Goal: Task Accomplishment & Management: Manage account settings

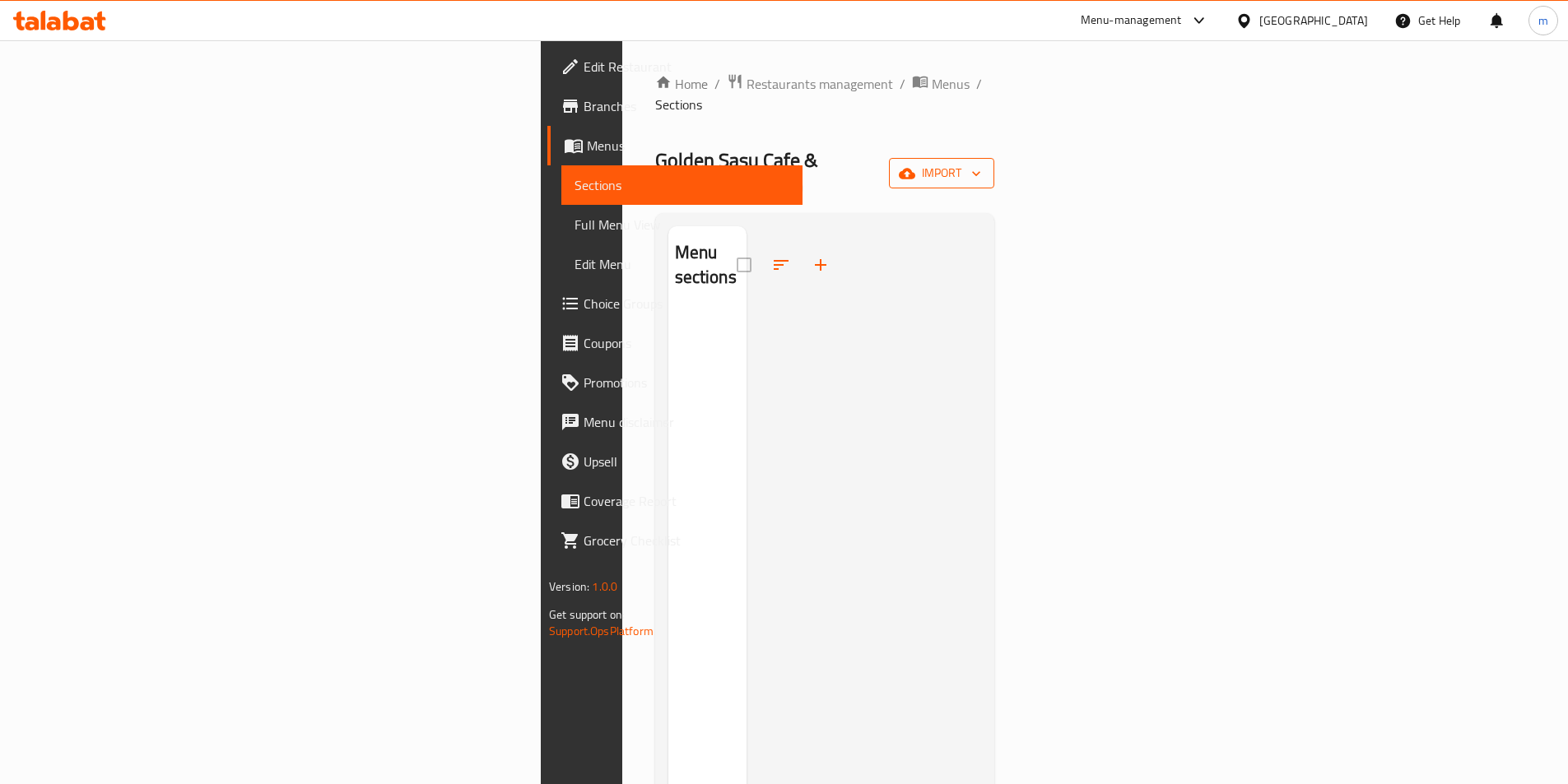
click at [981, 163] on span "import" at bounding box center [942, 172] width 79 height 20
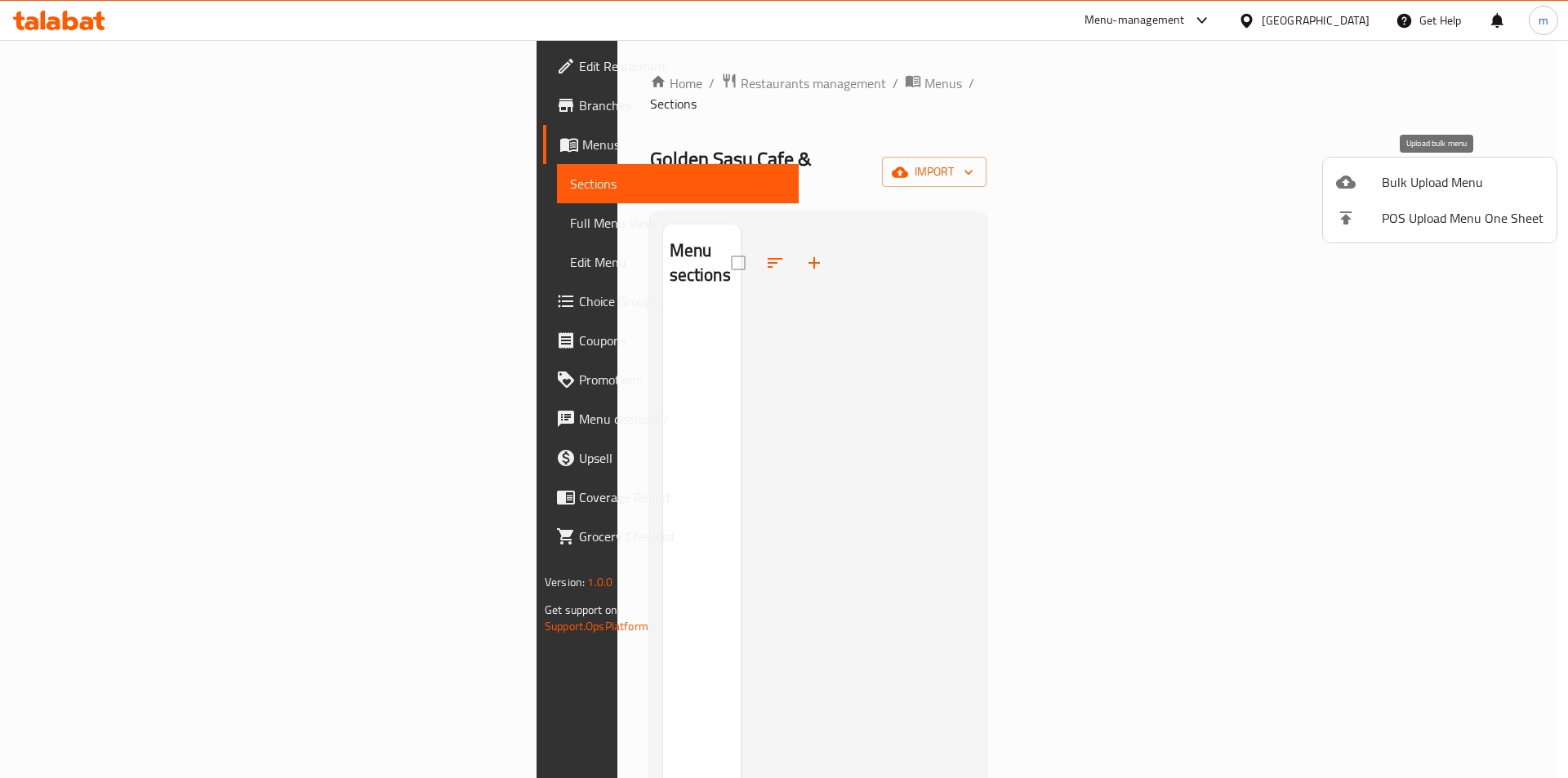
click at [1404, 189] on span "Bulk Upload Menu" at bounding box center [1462, 182] width 162 height 19
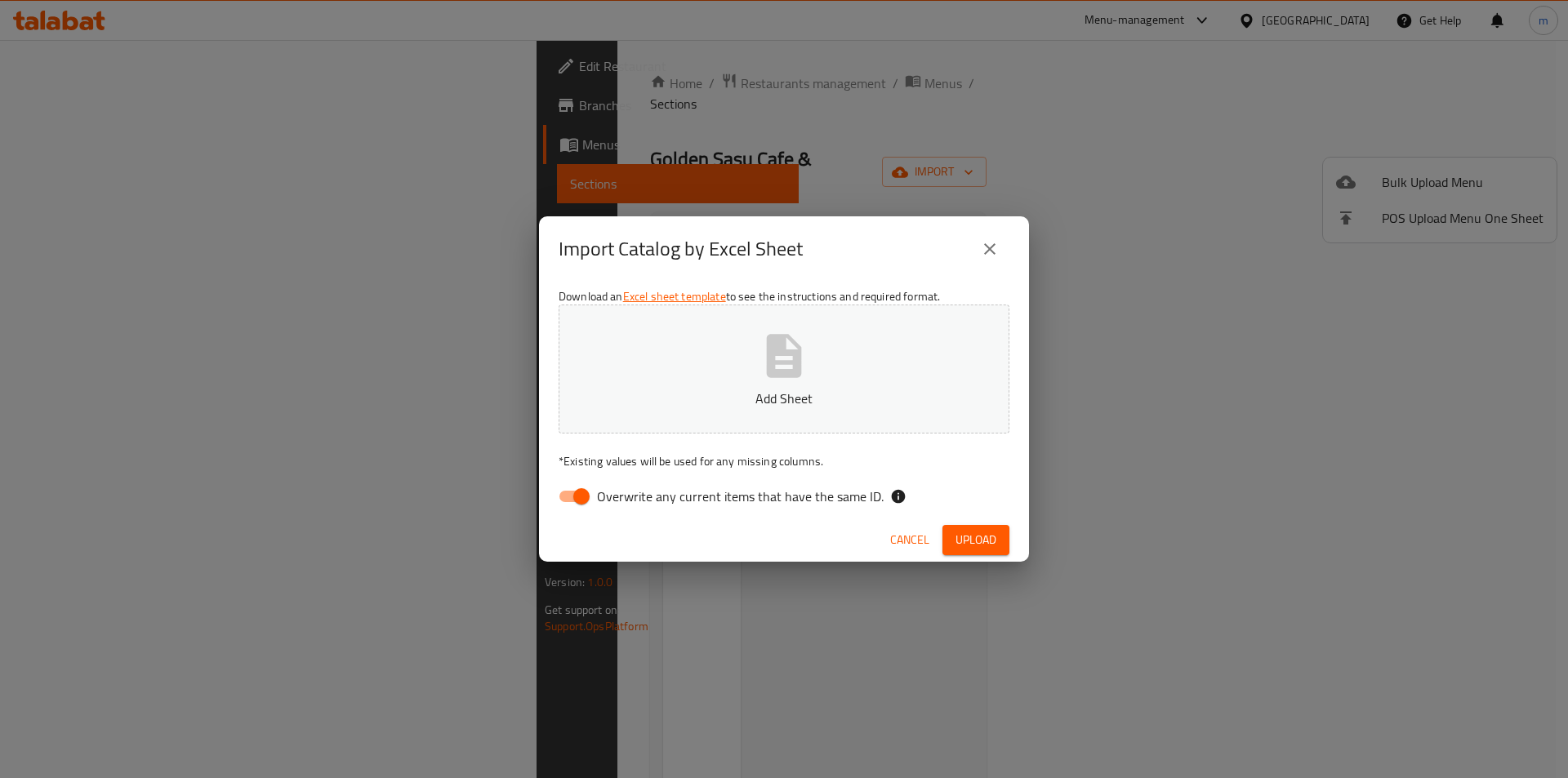
click at [625, 496] on span "Overwrite any current items that have the same ID." at bounding box center [740, 496] width 287 height 19
click at [625, 496] on input "Overwrite any current items that have the same ID." at bounding box center [580, 496] width 93 height 31
checkbox input "false"
click at [718, 347] on button "Add Sheet" at bounding box center [783, 369] width 450 height 129
click at [949, 536] on button "Upload" at bounding box center [976, 540] width 67 height 31
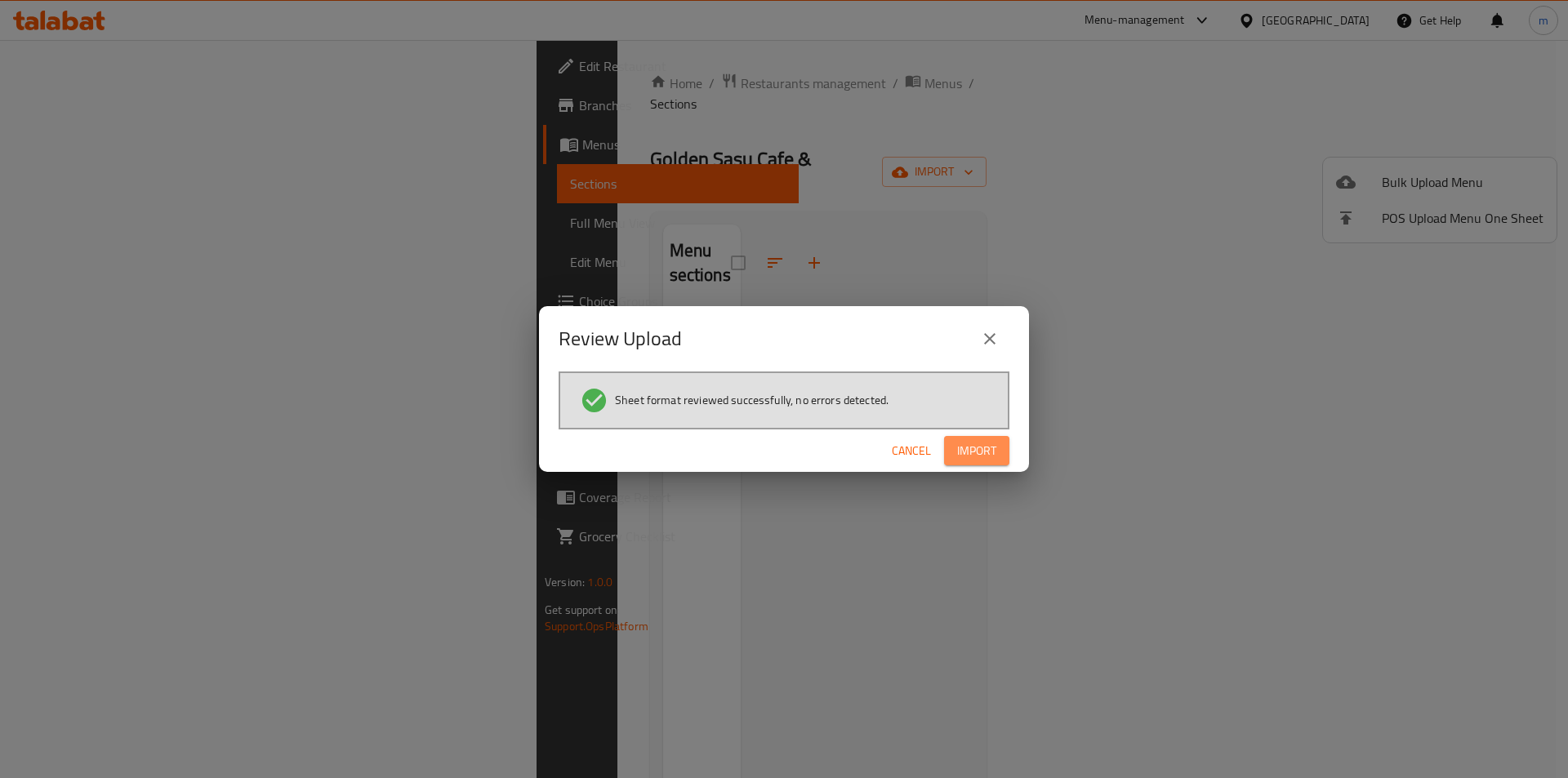
drag, startPoint x: 966, startPoint y: 449, endPoint x: 991, endPoint y: 475, distance: 36.1
click at [966, 449] on span "Import" at bounding box center [976, 450] width 39 height 20
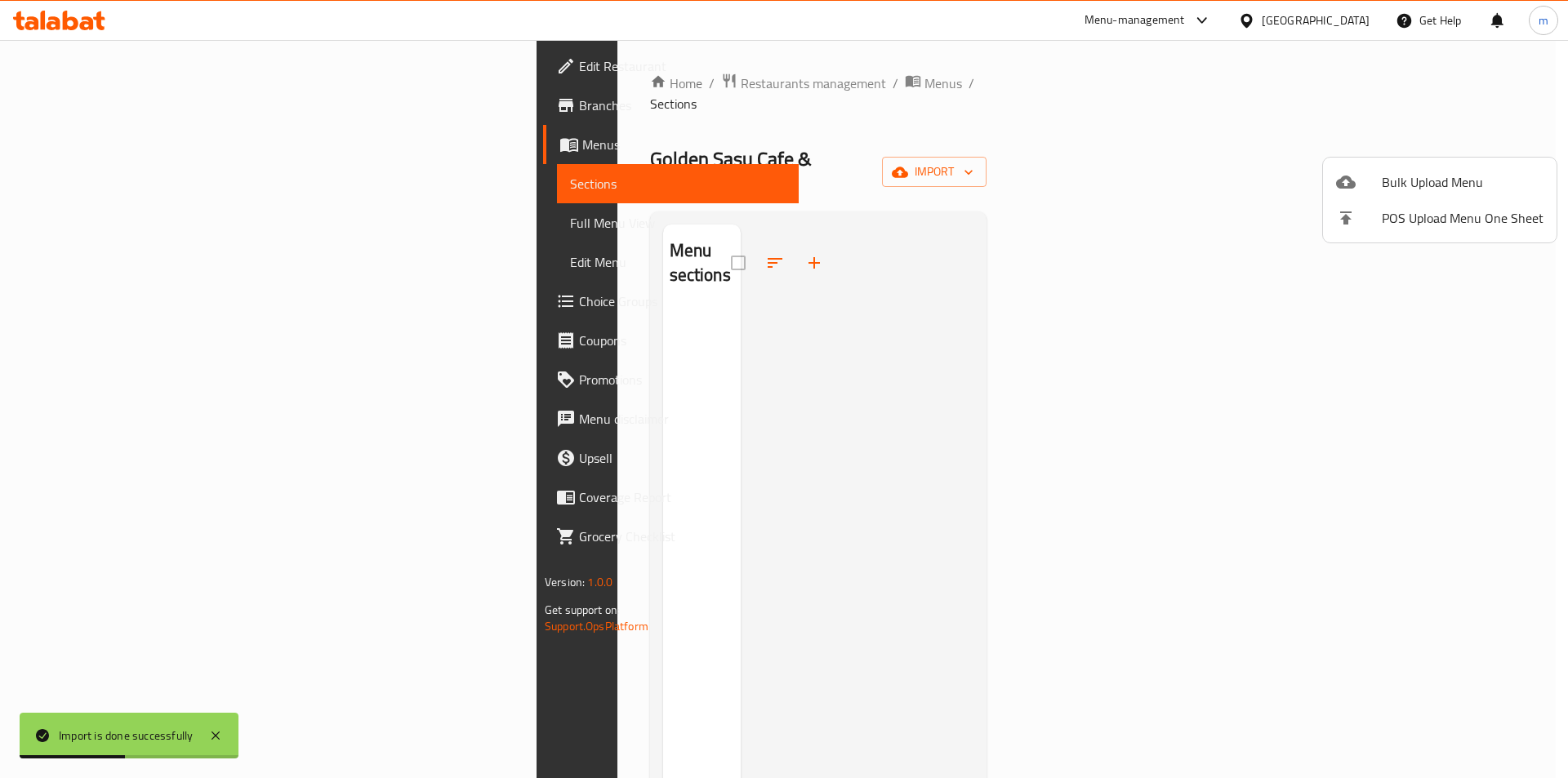
click at [1083, 139] on div at bounding box center [784, 389] width 1568 height 778
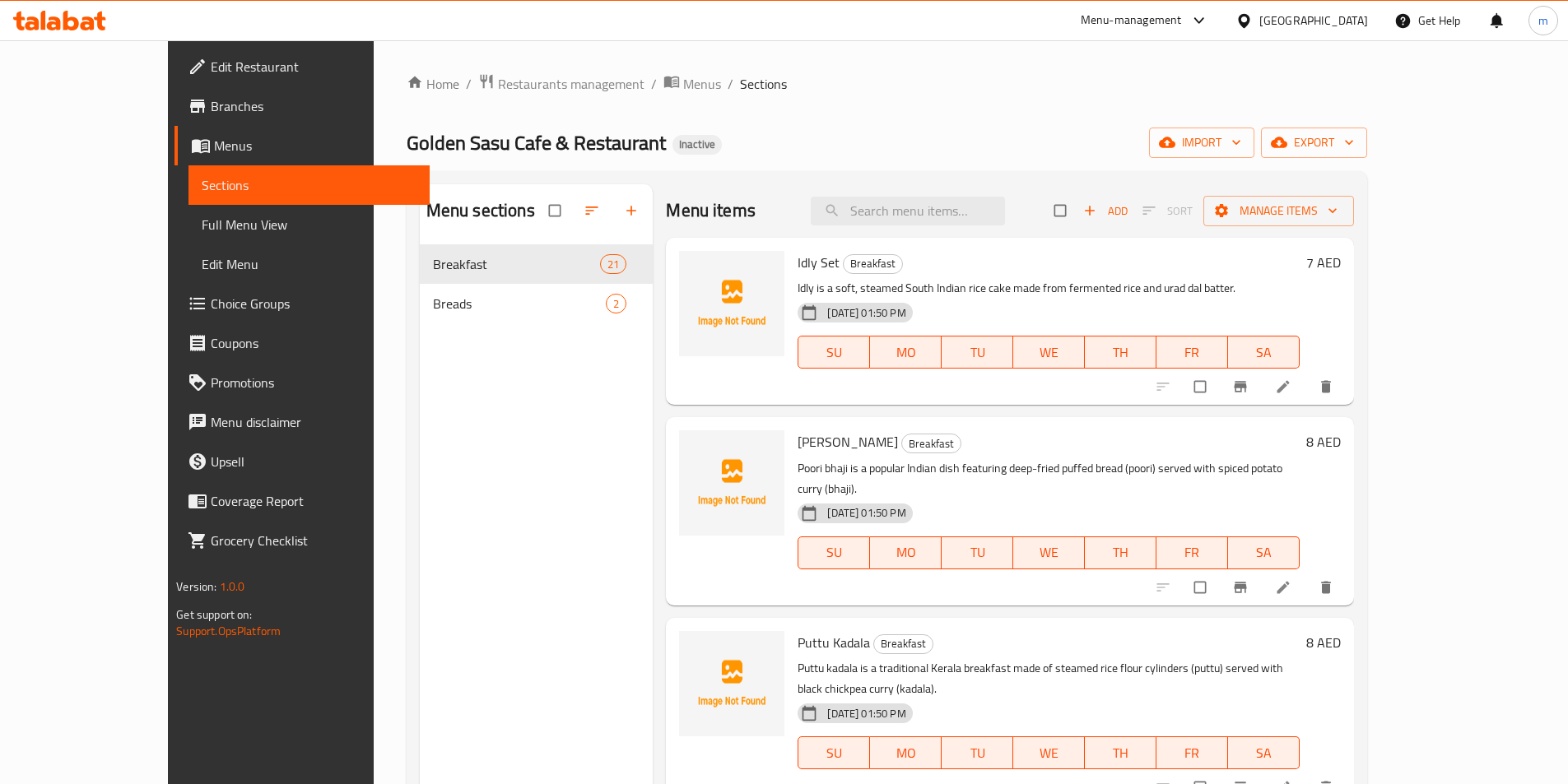
click at [849, 152] on div "Golden Sasu Cafe & Restaurant Inactive import export" at bounding box center [887, 143] width 961 height 31
click at [931, 200] on input "search" at bounding box center [908, 211] width 195 height 29
paste input "Podi Dosa"
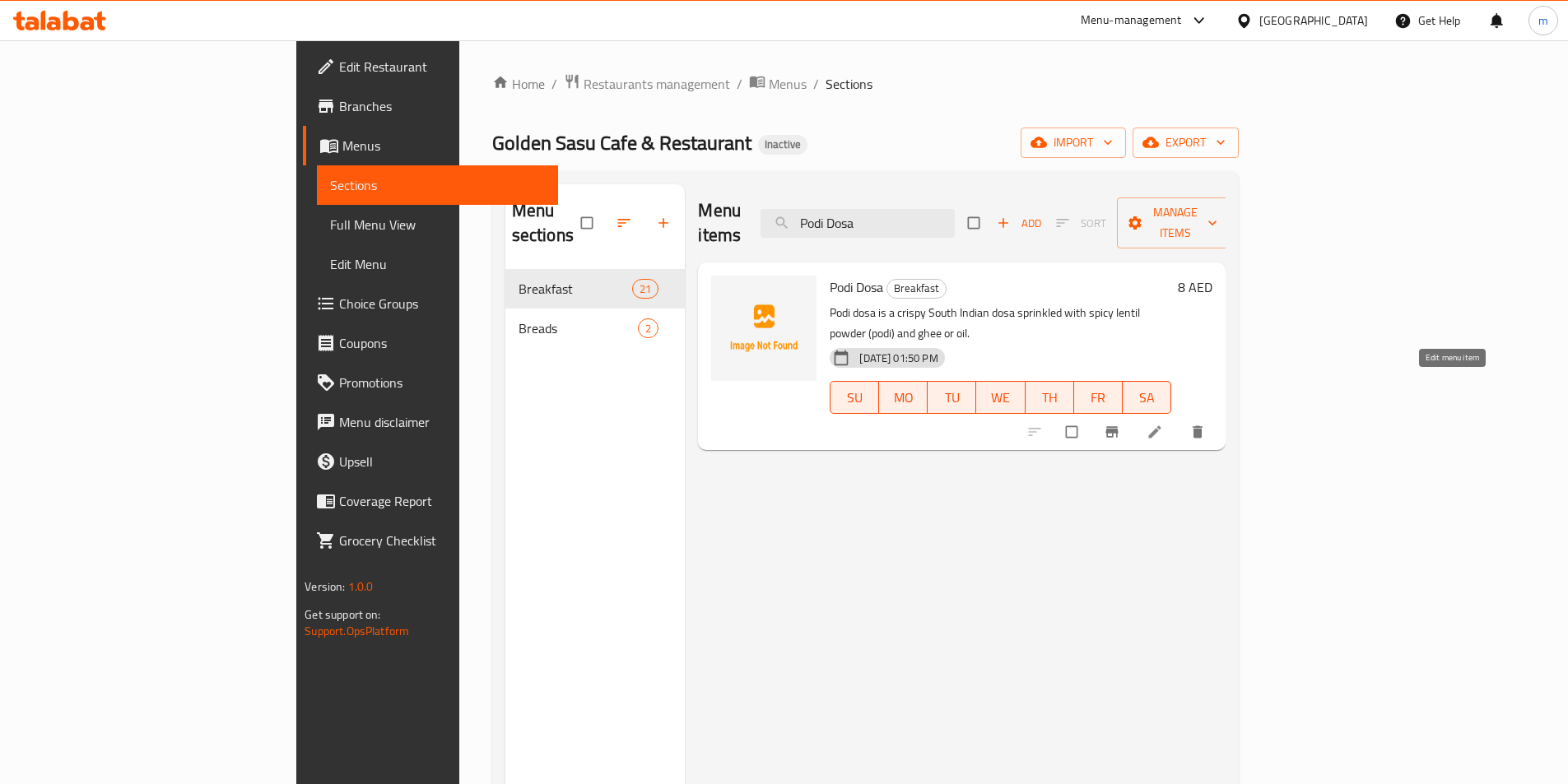
type input "Podi Dosa"
click at [1163, 424] on icon at bounding box center [1155, 431] width 16 height 16
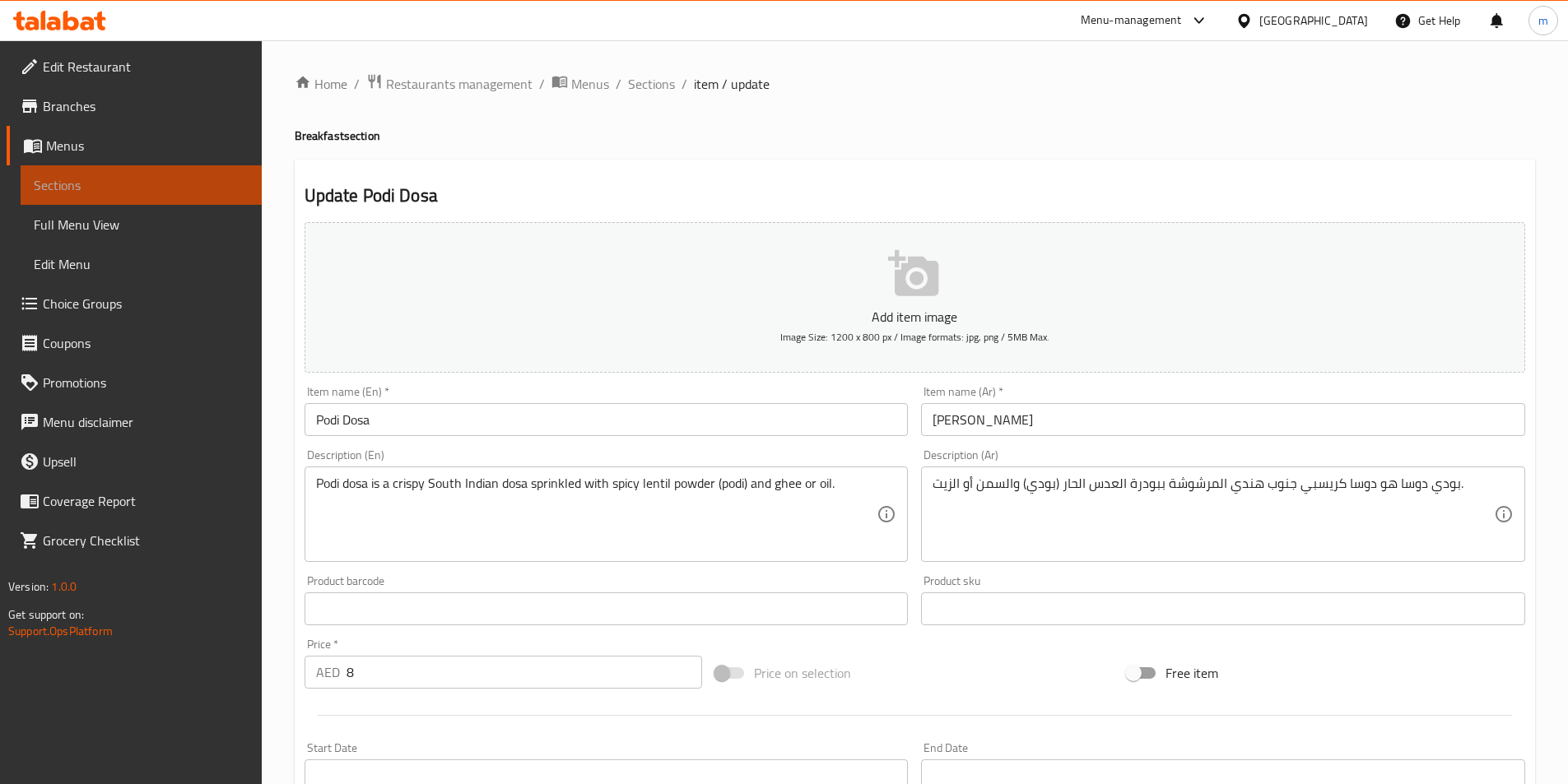
click at [173, 177] on span "Sections" at bounding box center [141, 185] width 215 height 19
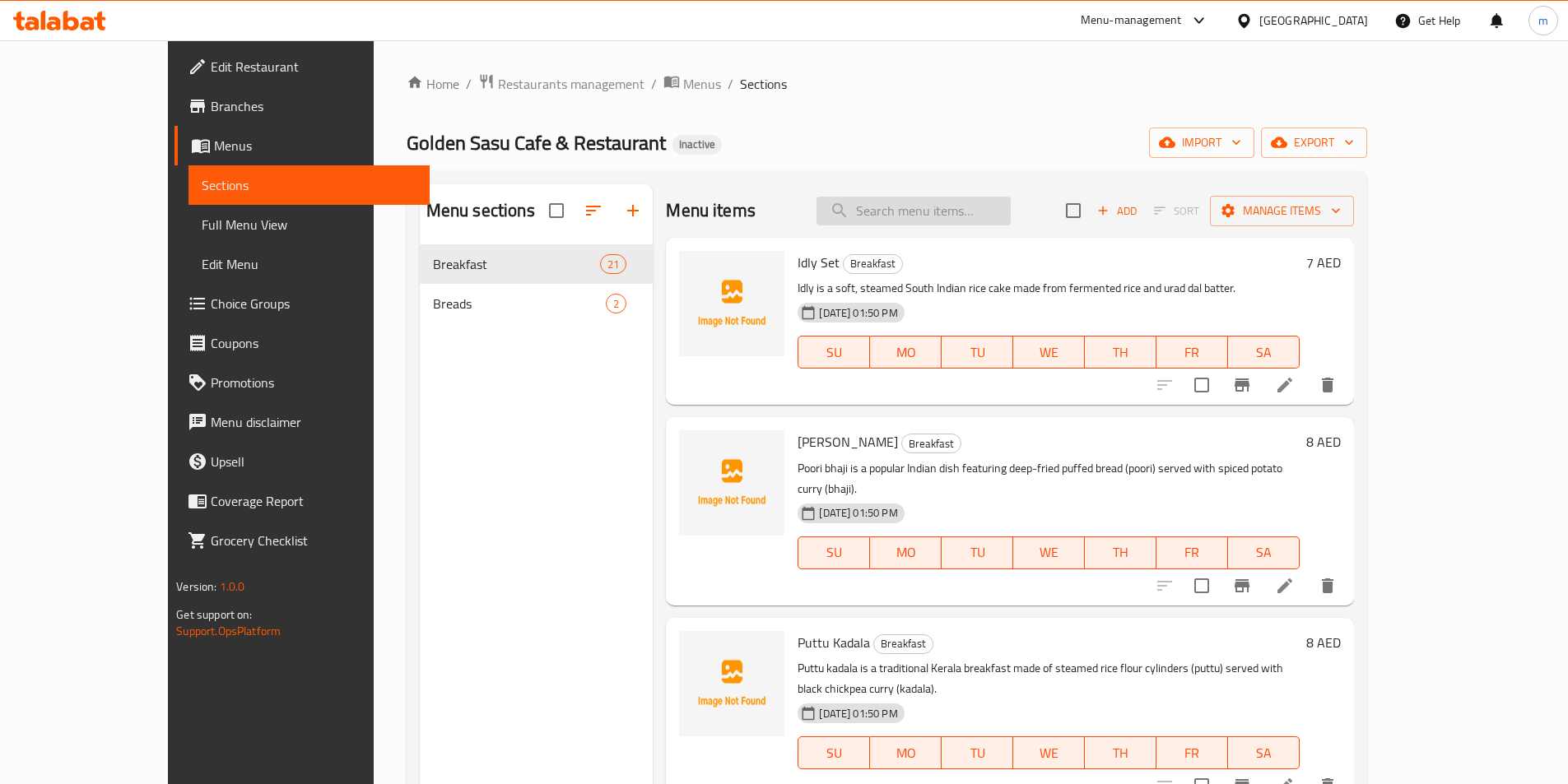
click at [987, 202] on input "search" at bounding box center [914, 211] width 195 height 29
paste input "Aloo Paratha"
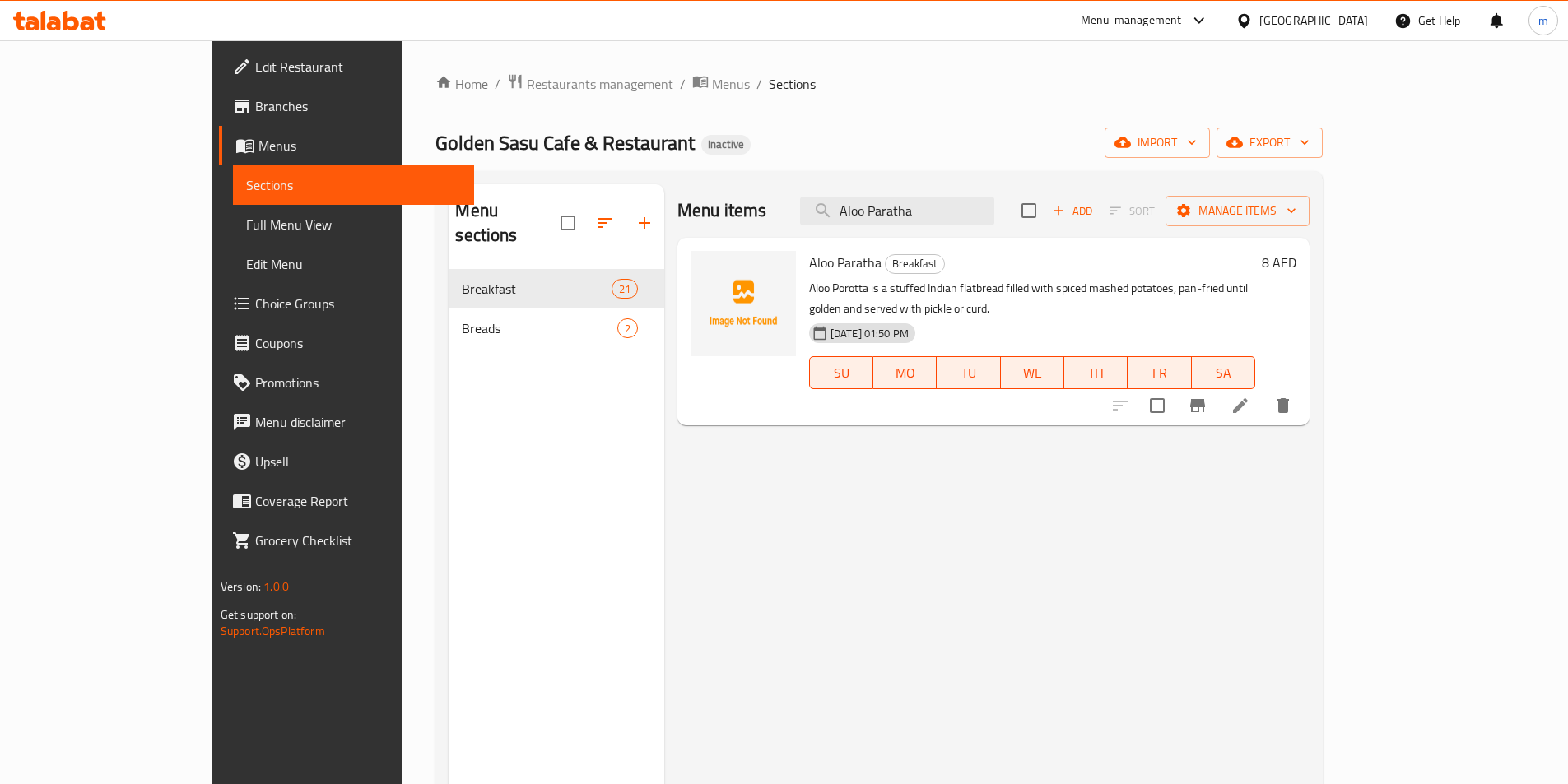
type input "Aloo Paratha"
click at [233, 236] on link "Full Menu View" at bounding box center [354, 224] width 241 height 39
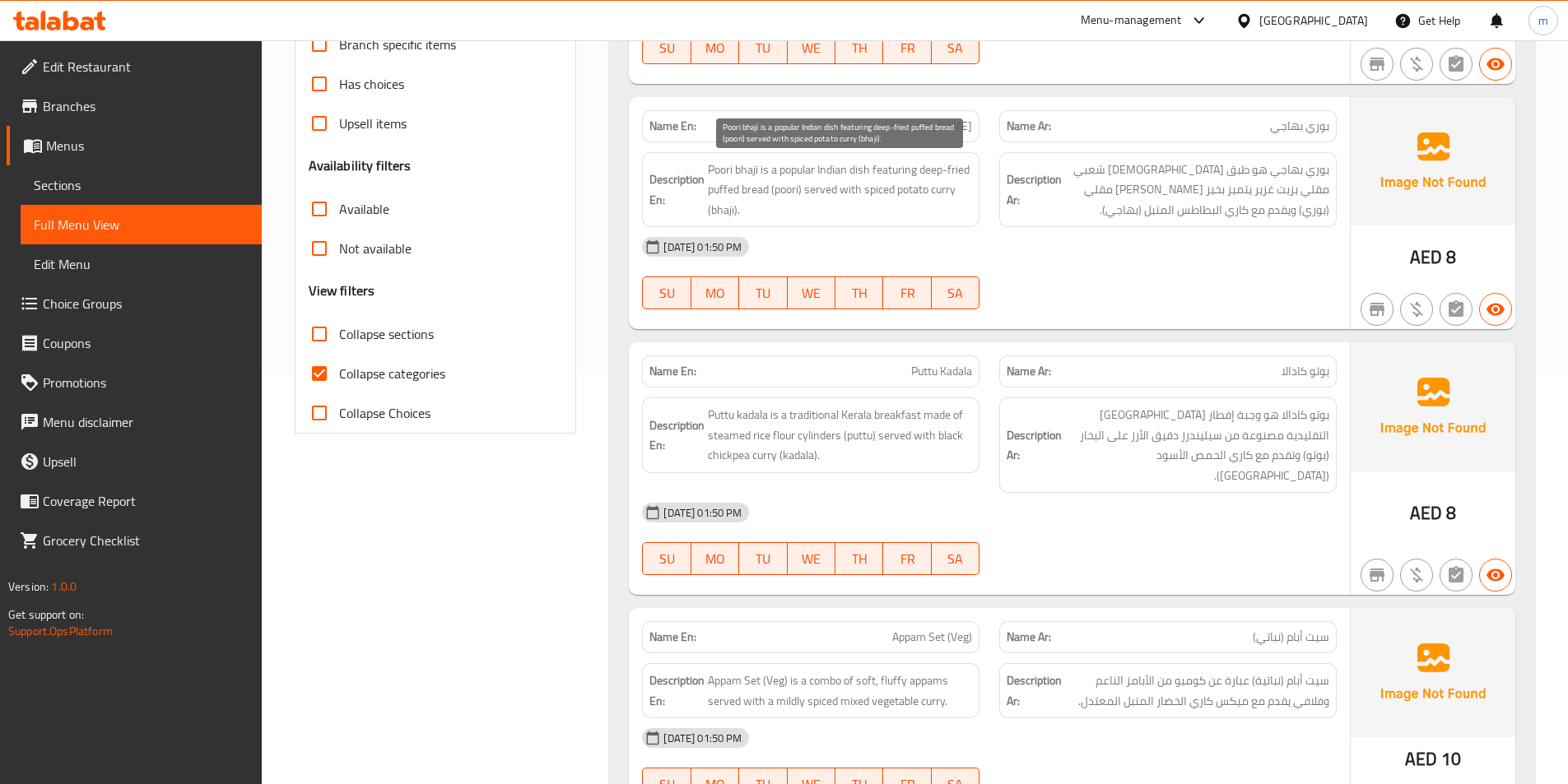
scroll to position [411, 0]
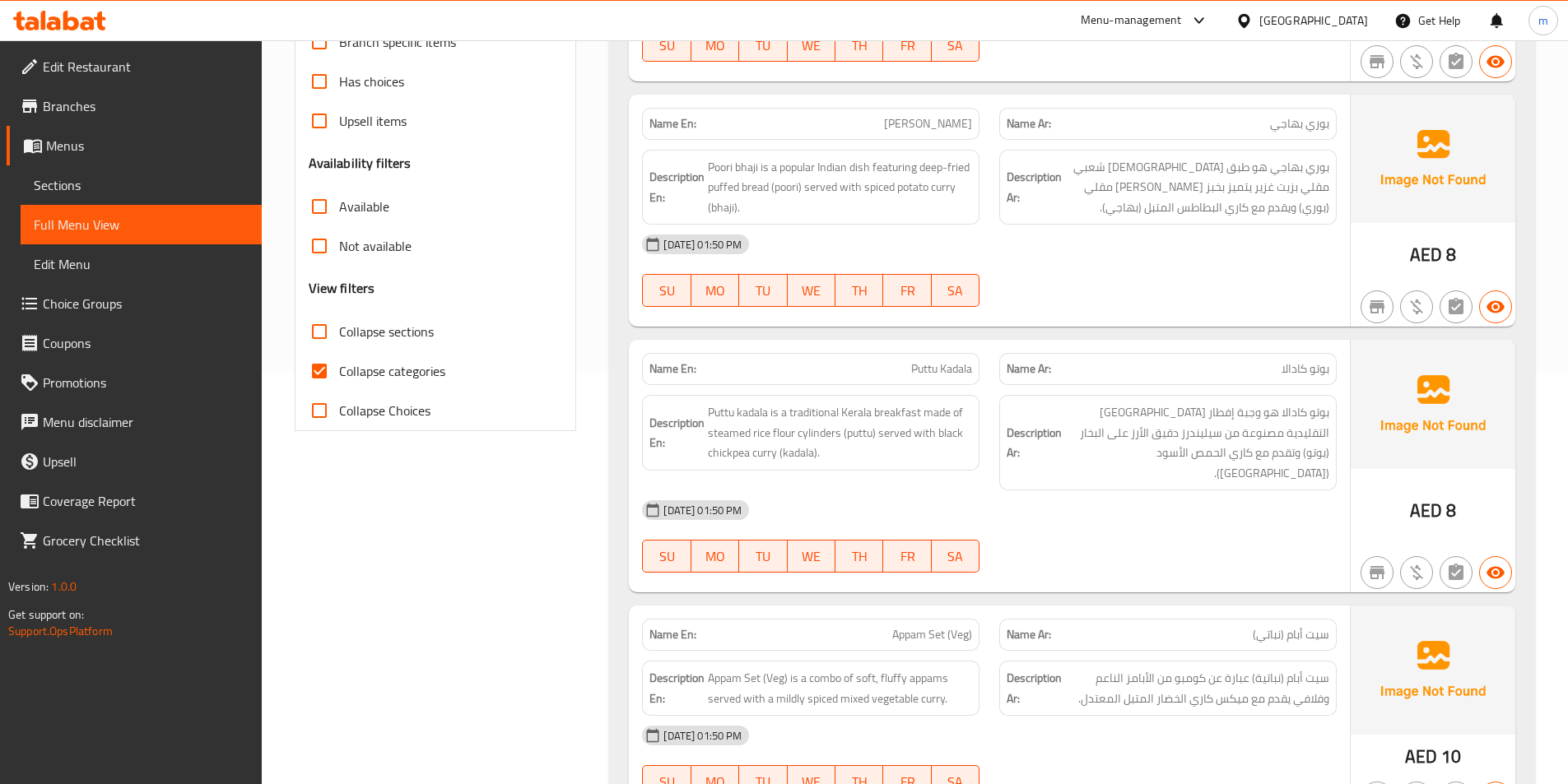
click at [420, 373] on span "Collapse categories" at bounding box center [392, 371] width 106 height 19
click at [339, 373] on input "Collapse categories" at bounding box center [319, 371] width 40 height 39
checkbox input "false"
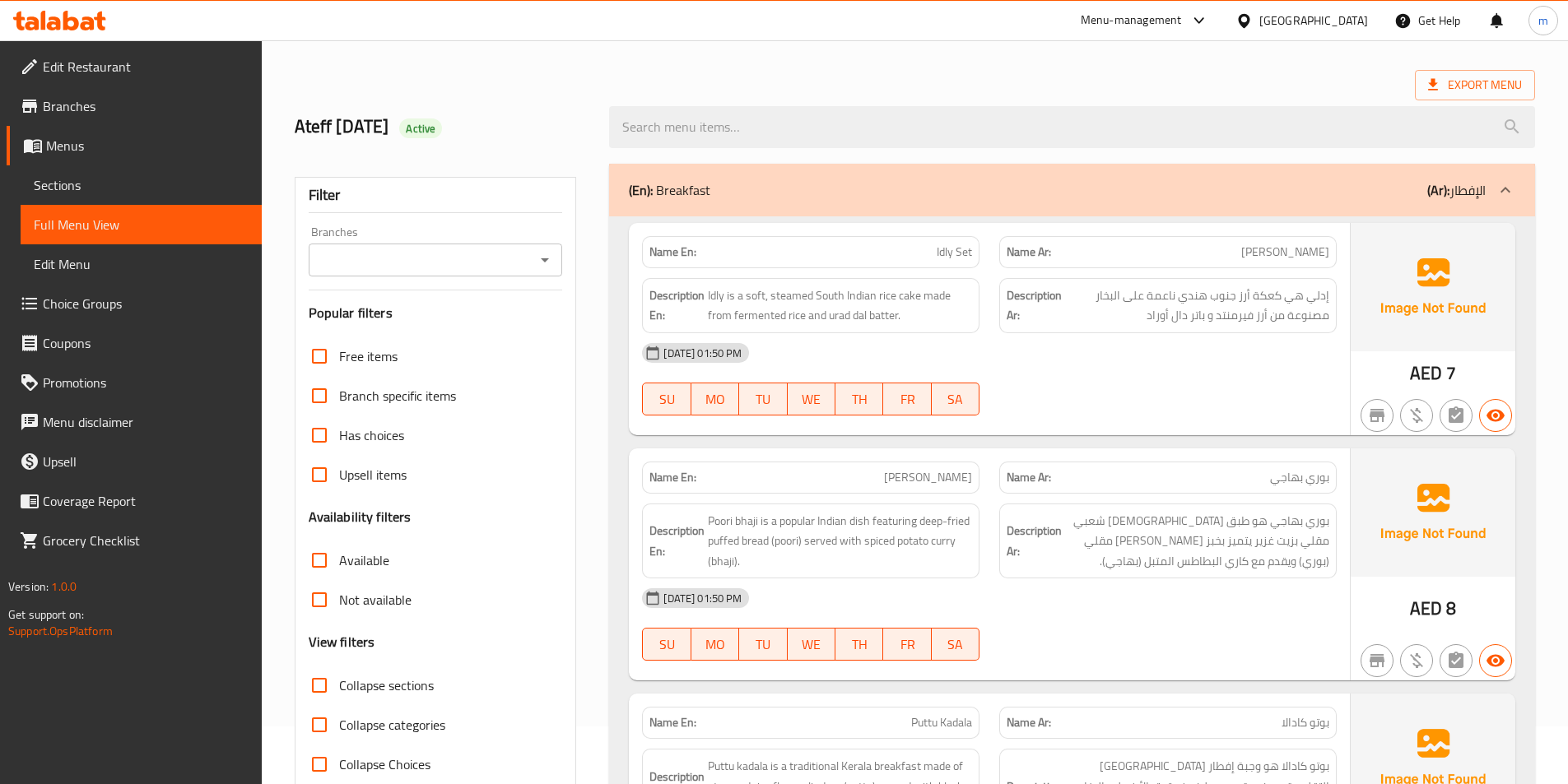
scroll to position [82, 0]
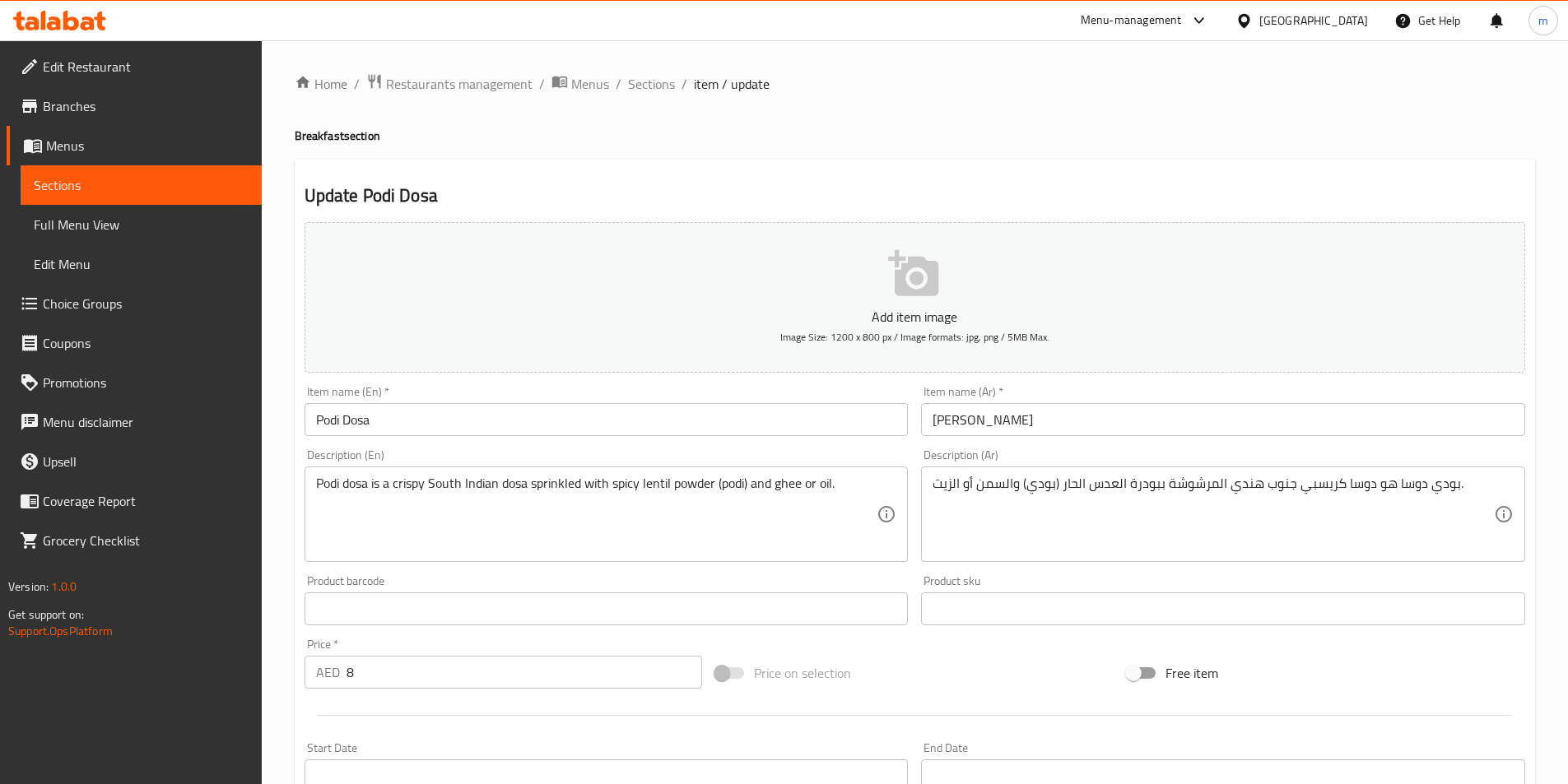
click at [161, 222] on span "Full Menu View" at bounding box center [141, 224] width 215 height 19
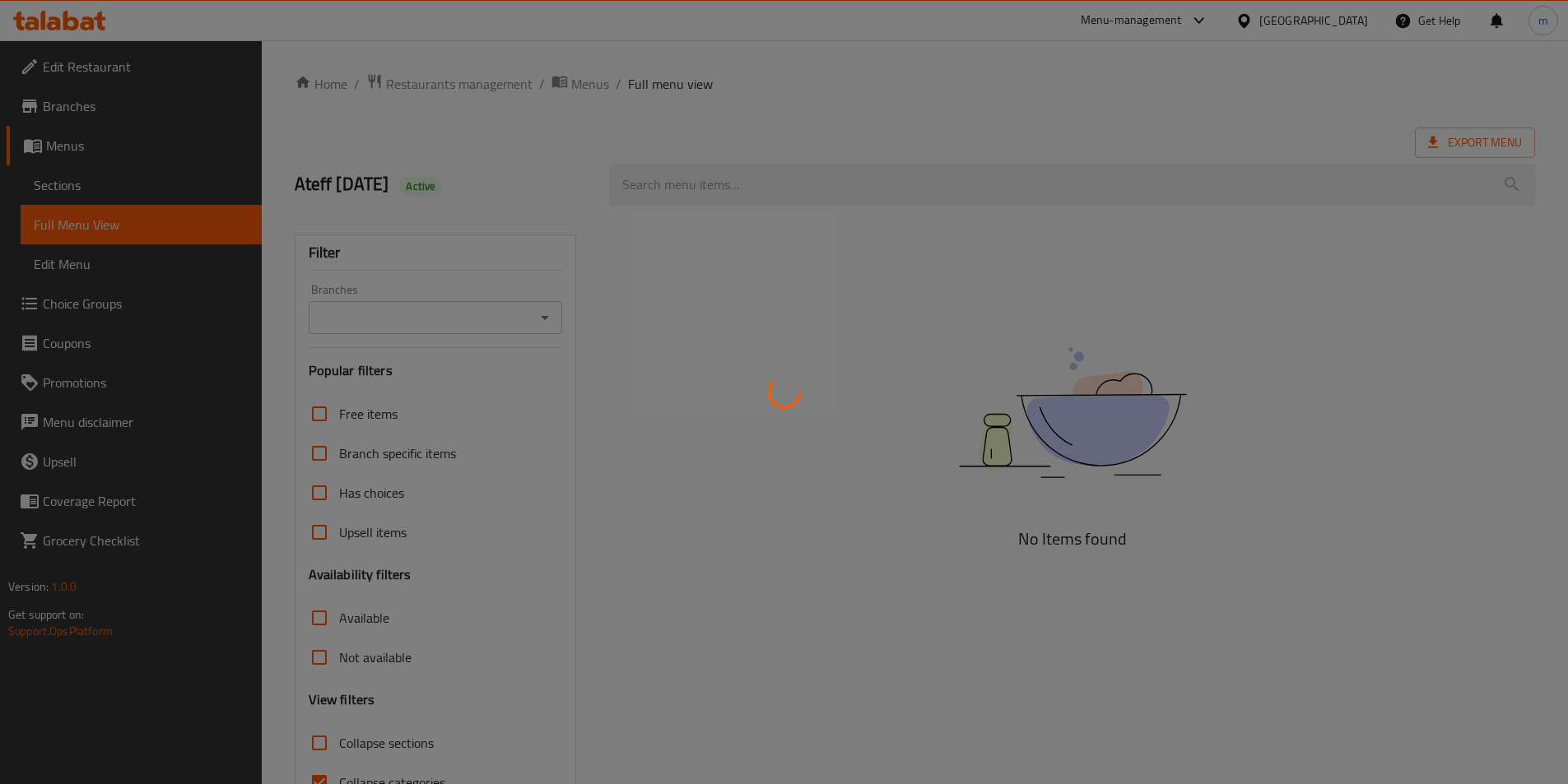
click at [173, 303] on div at bounding box center [784, 392] width 1568 height 784
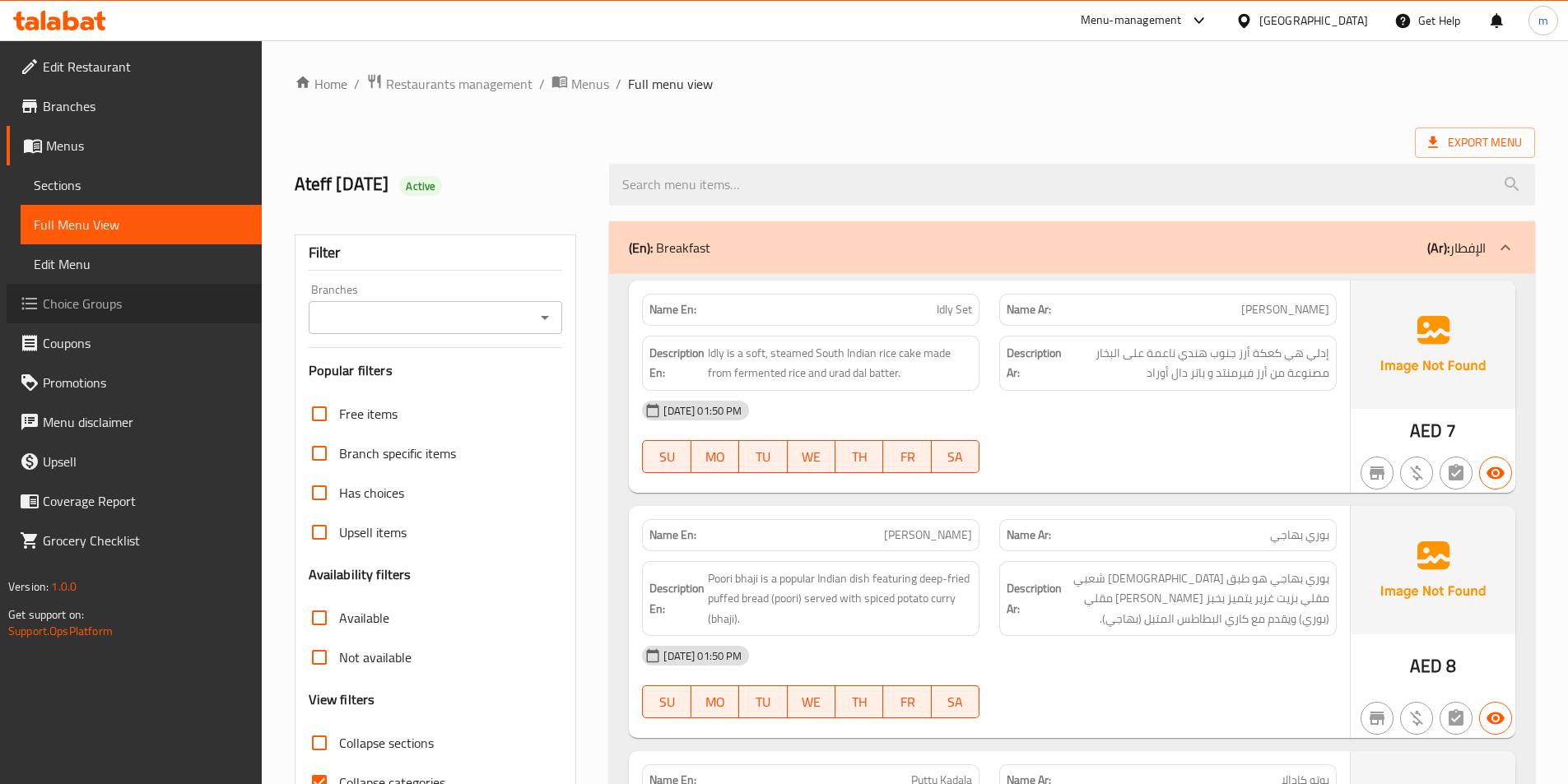
click at [173, 303] on span "Choice Groups" at bounding box center [146, 303] width 206 height 19
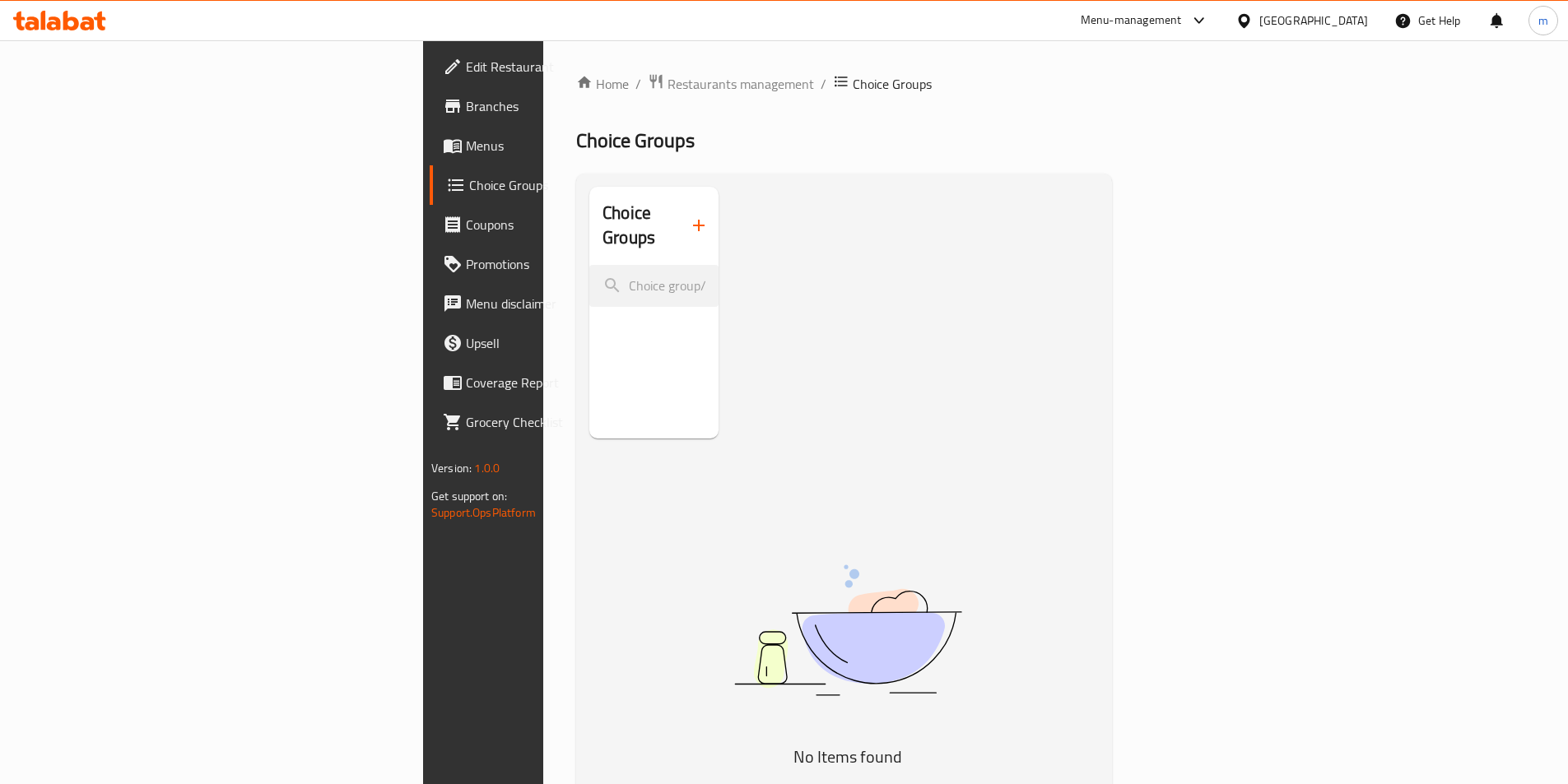
click at [689, 216] on icon "button" at bounding box center [699, 225] width 19 height 19
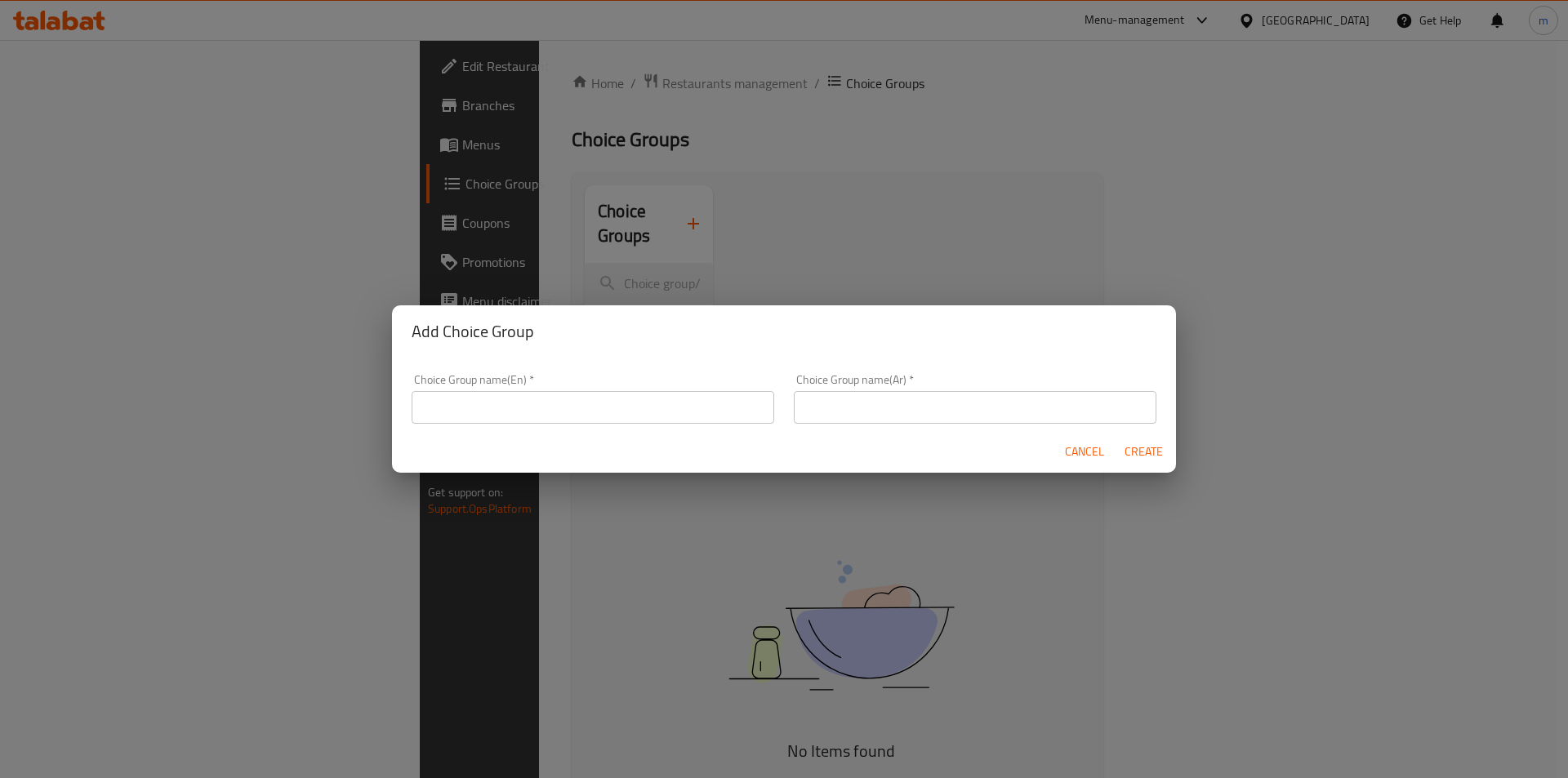
click at [602, 413] on input "text" at bounding box center [592, 407] width 362 height 32
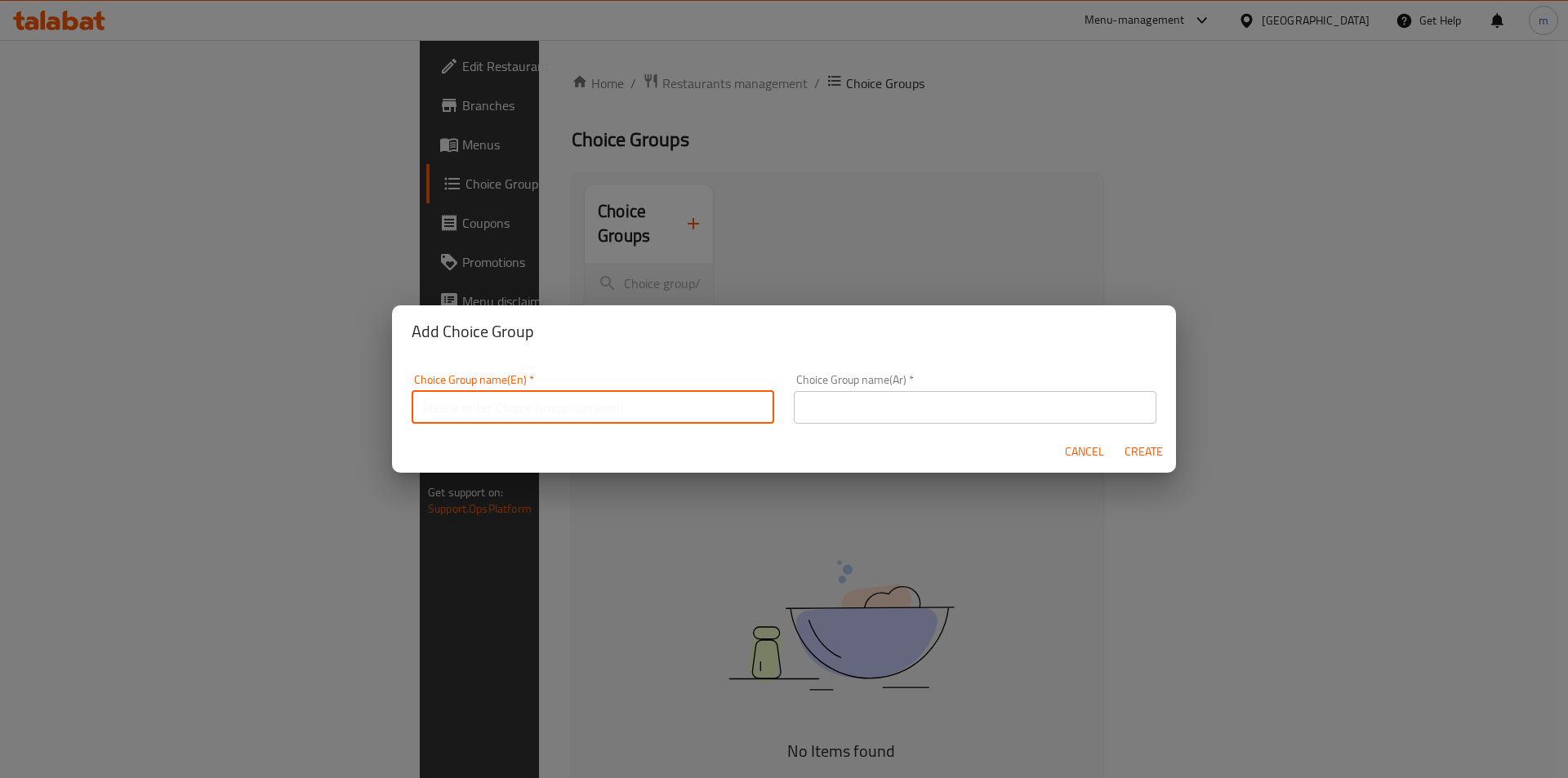
type input "your chooice of:"
click at [802, 406] on input "text" at bounding box center [974, 407] width 362 height 32
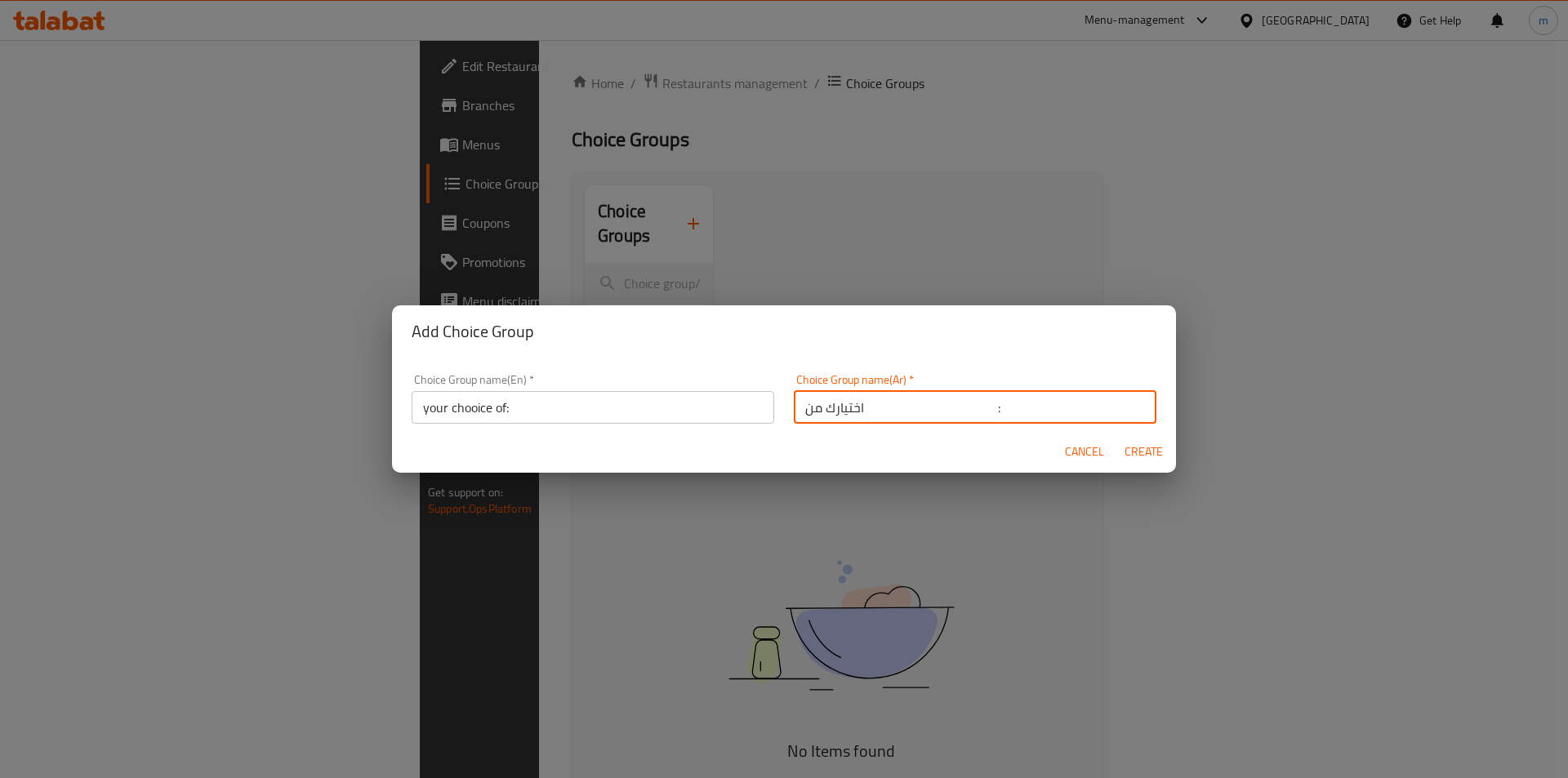
click at [927, 405] on input "اختيارك من :" at bounding box center [974, 407] width 362 height 32
click at [926, 405] on input "اختيارك من :" at bounding box center [974, 407] width 362 height 32
type input "اختيارك من:"
click at [1139, 445] on span "Create" at bounding box center [1143, 451] width 39 height 20
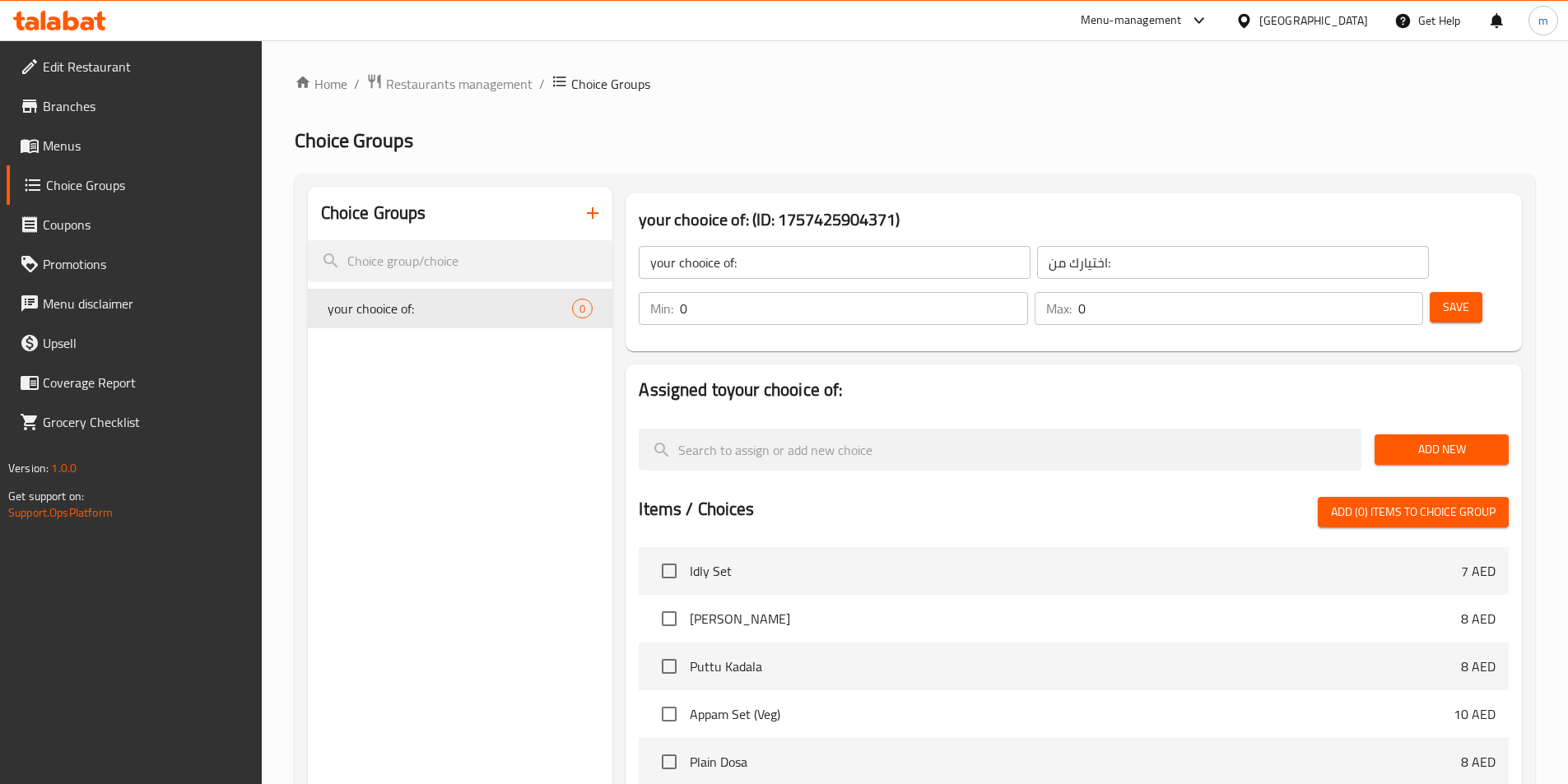
click at [492, 375] on div "Choice Groups your chooice of: 0" at bounding box center [460, 666] width 306 height 959
click at [1448, 439] on span "Add New" at bounding box center [1442, 449] width 108 height 20
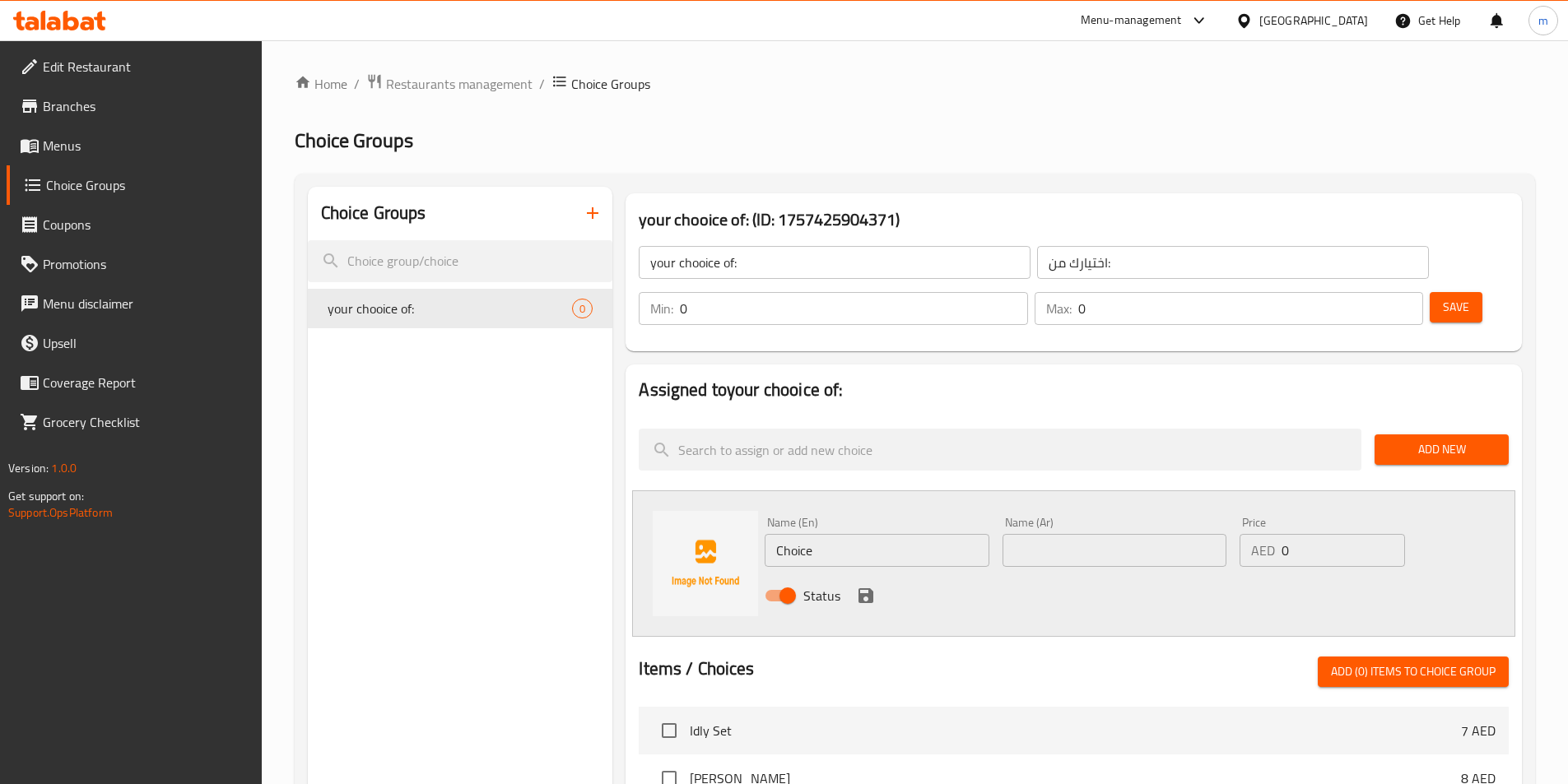
click at [882, 534] on input "Choice" at bounding box center [876, 550] width 224 height 33
paste input "ghe"
type input "ghee"
type input "سمنة"
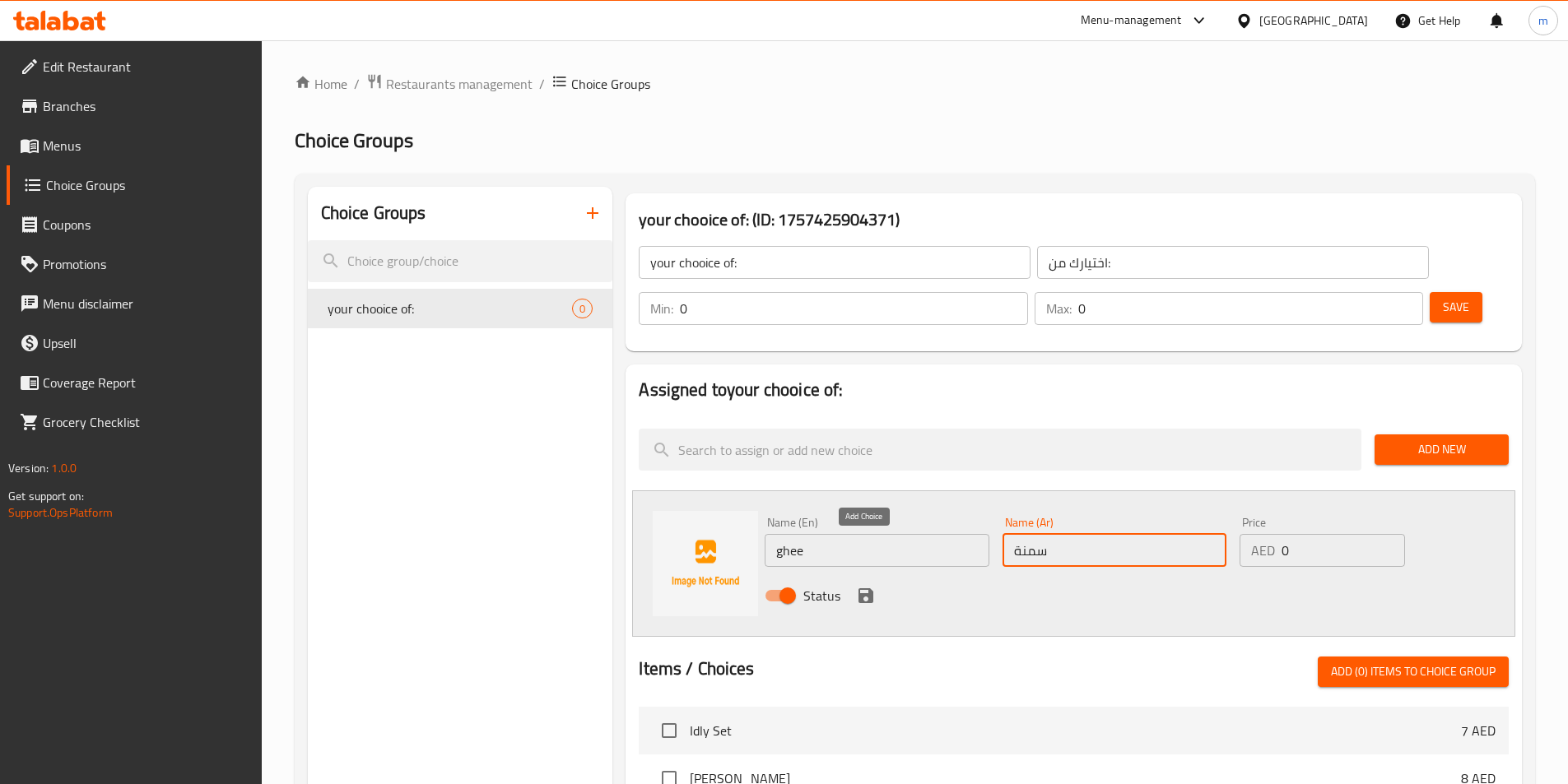
click at [877, 584] on button "save" at bounding box center [866, 596] width 25 height 25
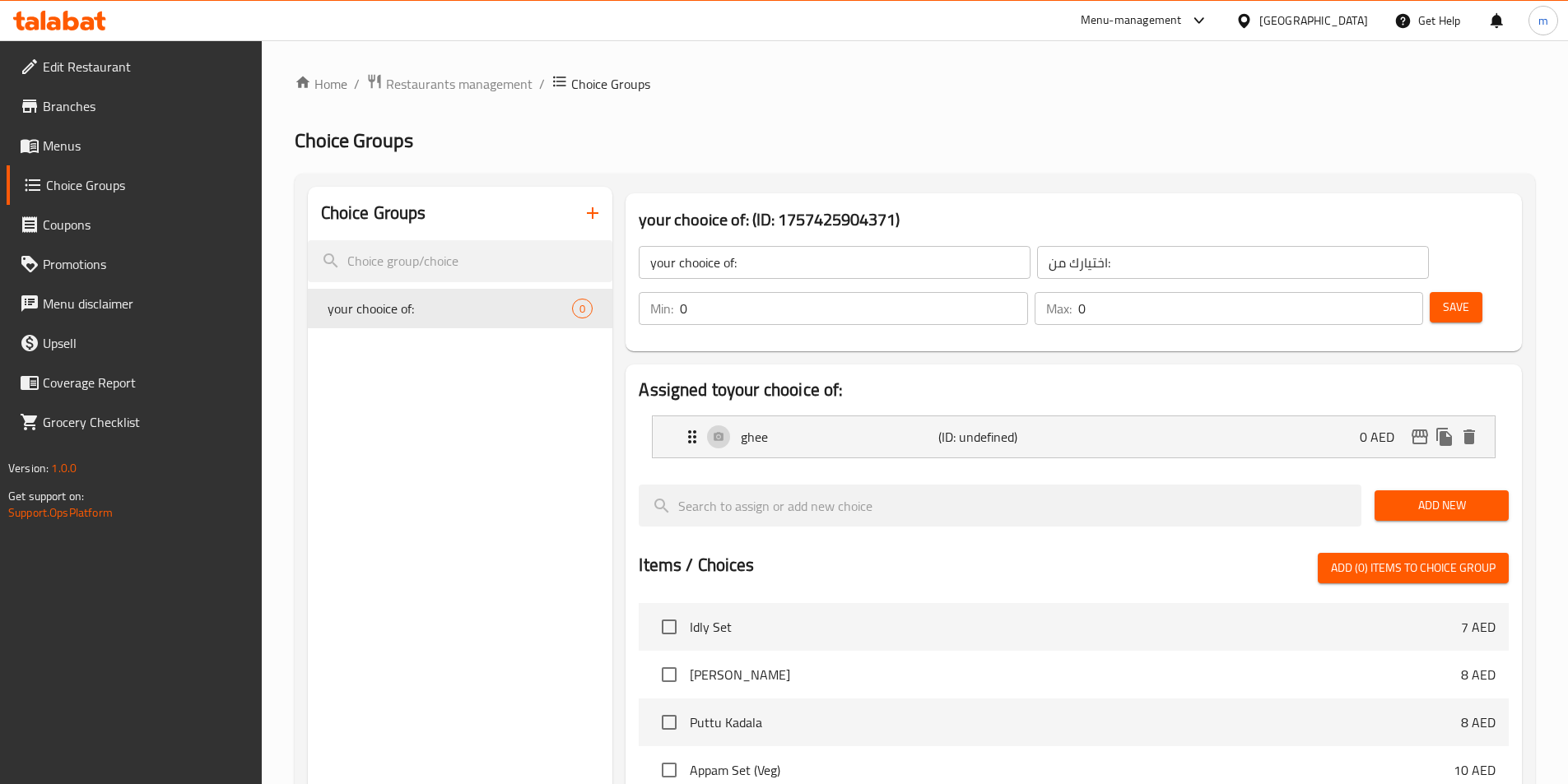
click at [1441, 480] on div "Add New" at bounding box center [1441, 505] width 147 height 55
click at [1443, 495] on span "Add New" at bounding box center [1442, 505] width 108 height 20
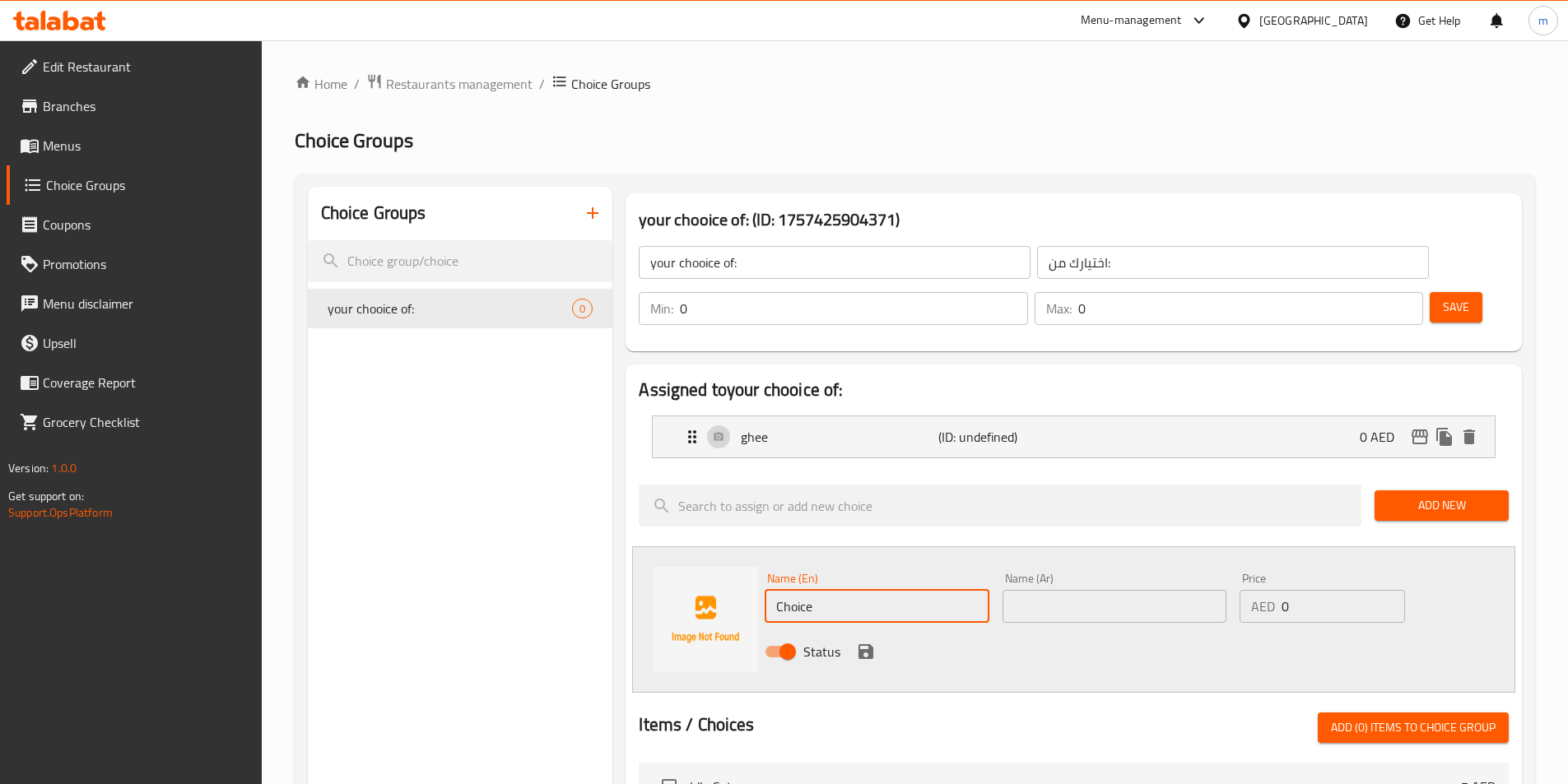
click at [928, 589] on input "Choice" at bounding box center [876, 606] width 224 height 33
type input "خ"
type input "o"
type input "Oil"
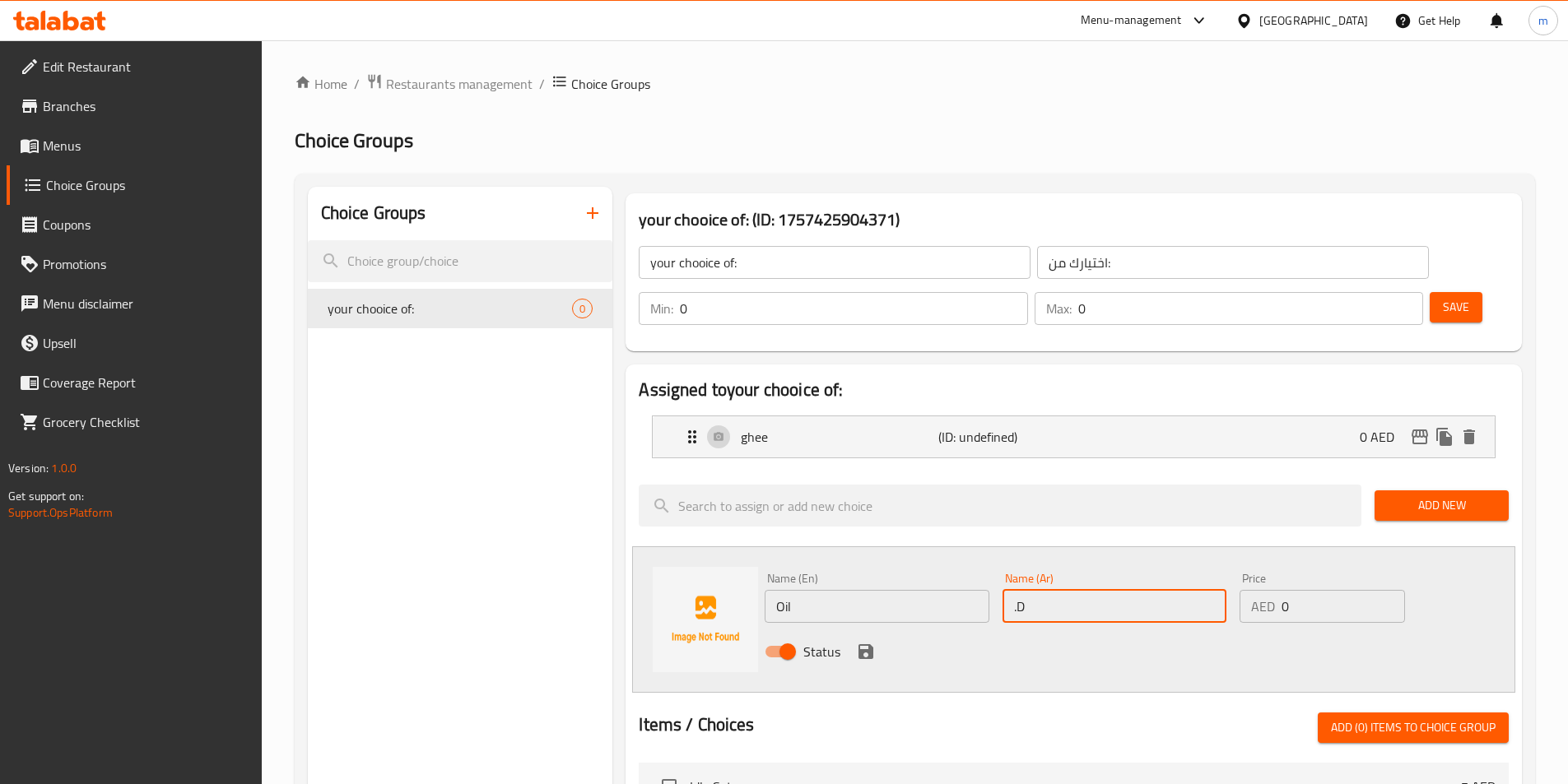
type input "."
type input "زيت"
click at [1187, 629] on div "Status" at bounding box center [1115, 651] width 713 height 44
click at [877, 629] on div "Status" at bounding box center [1115, 651] width 713 height 44
click at [869, 644] on icon "save" at bounding box center [865, 651] width 14 height 14
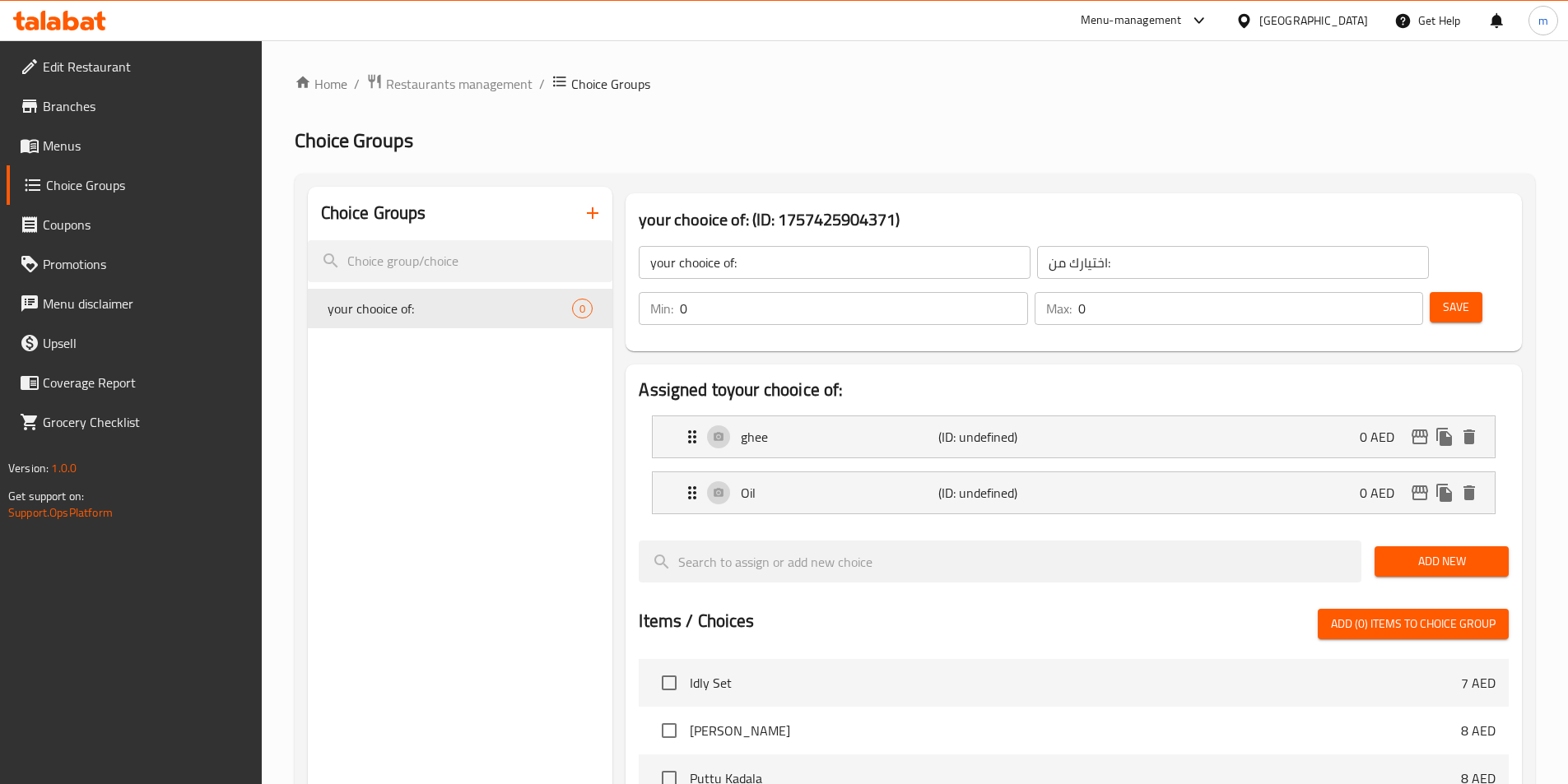
click at [962, 415] on div "ghee (ID: undefined) 0 AED Name (En) ghee Name (En) Name (Ar) سمنة Name (Ar) Pr…" at bounding box center [1073, 436] width 843 height 42
click at [887, 415] on div "ghee (ID: undefined) 0 AED Name (En) ghee Name (En) Name (Ar) سمنة Name (Ar) Pr…" at bounding box center [1073, 436] width 843 height 42
click at [845, 427] on p "ghee" at bounding box center [839, 436] width 197 height 19
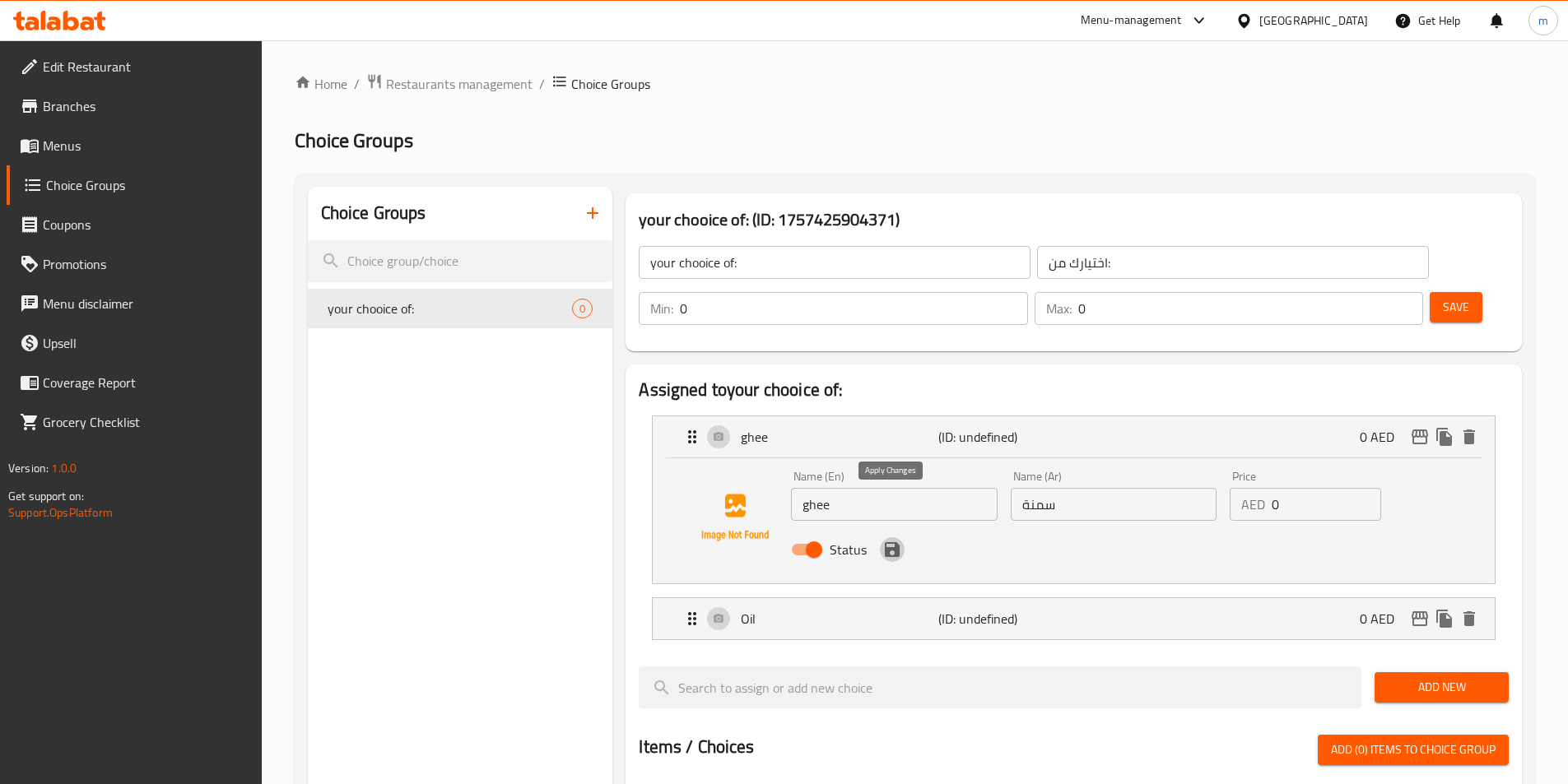
click at [890, 542] on icon "save" at bounding box center [891, 549] width 14 height 14
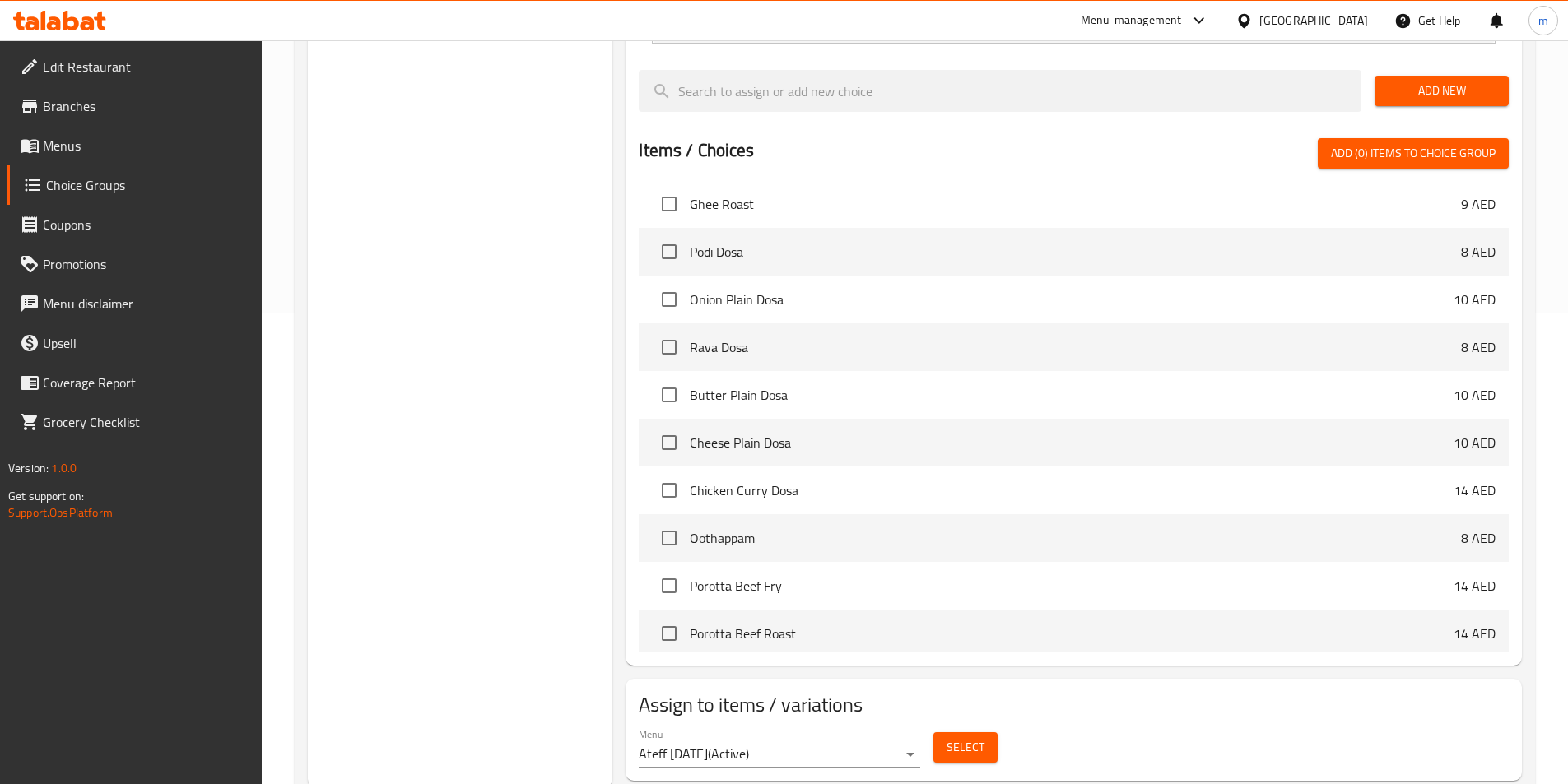
scroll to position [474, 0]
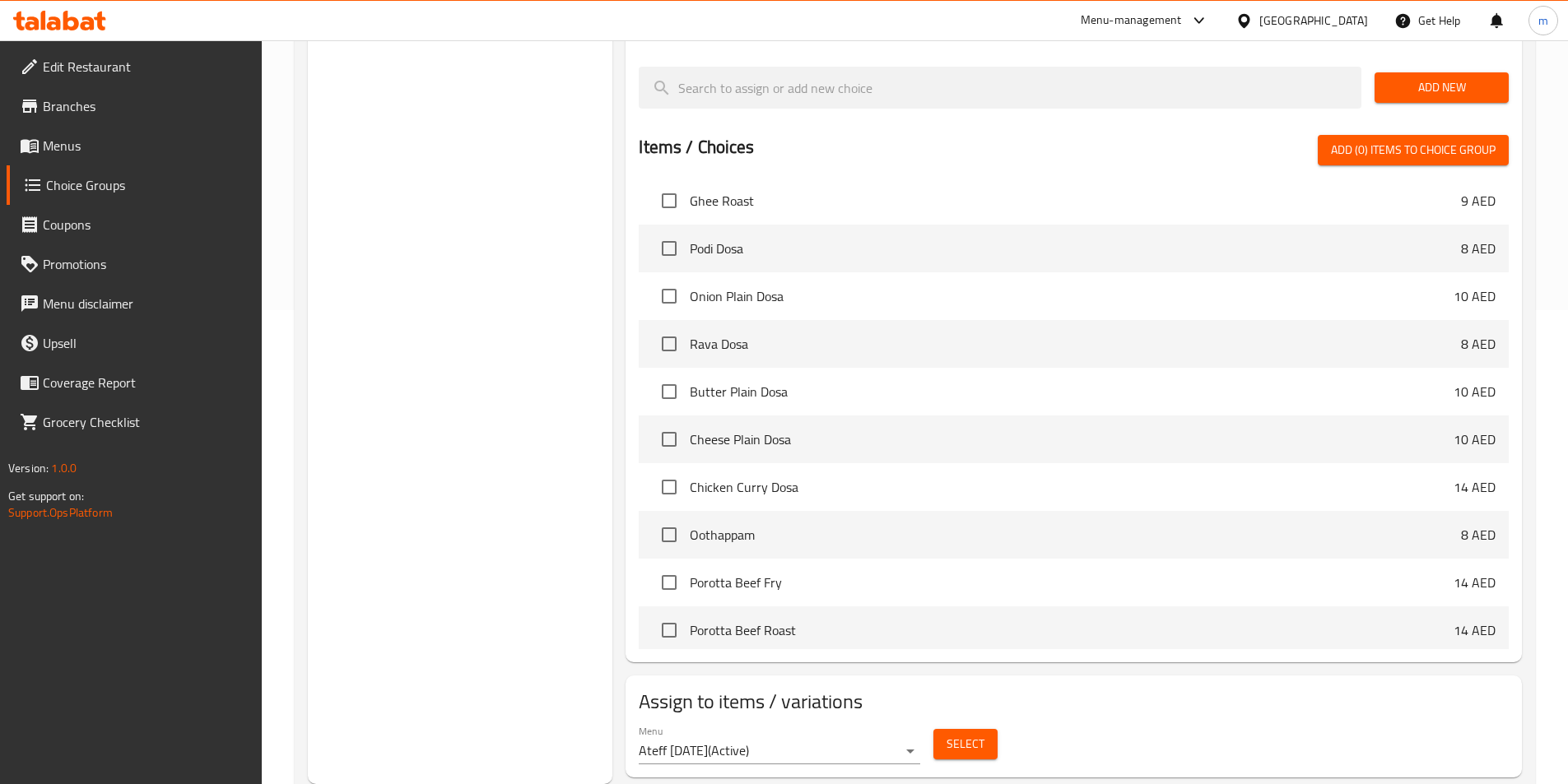
click at [949, 734] on span "Select" at bounding box center [965, 744] width 38 height 20
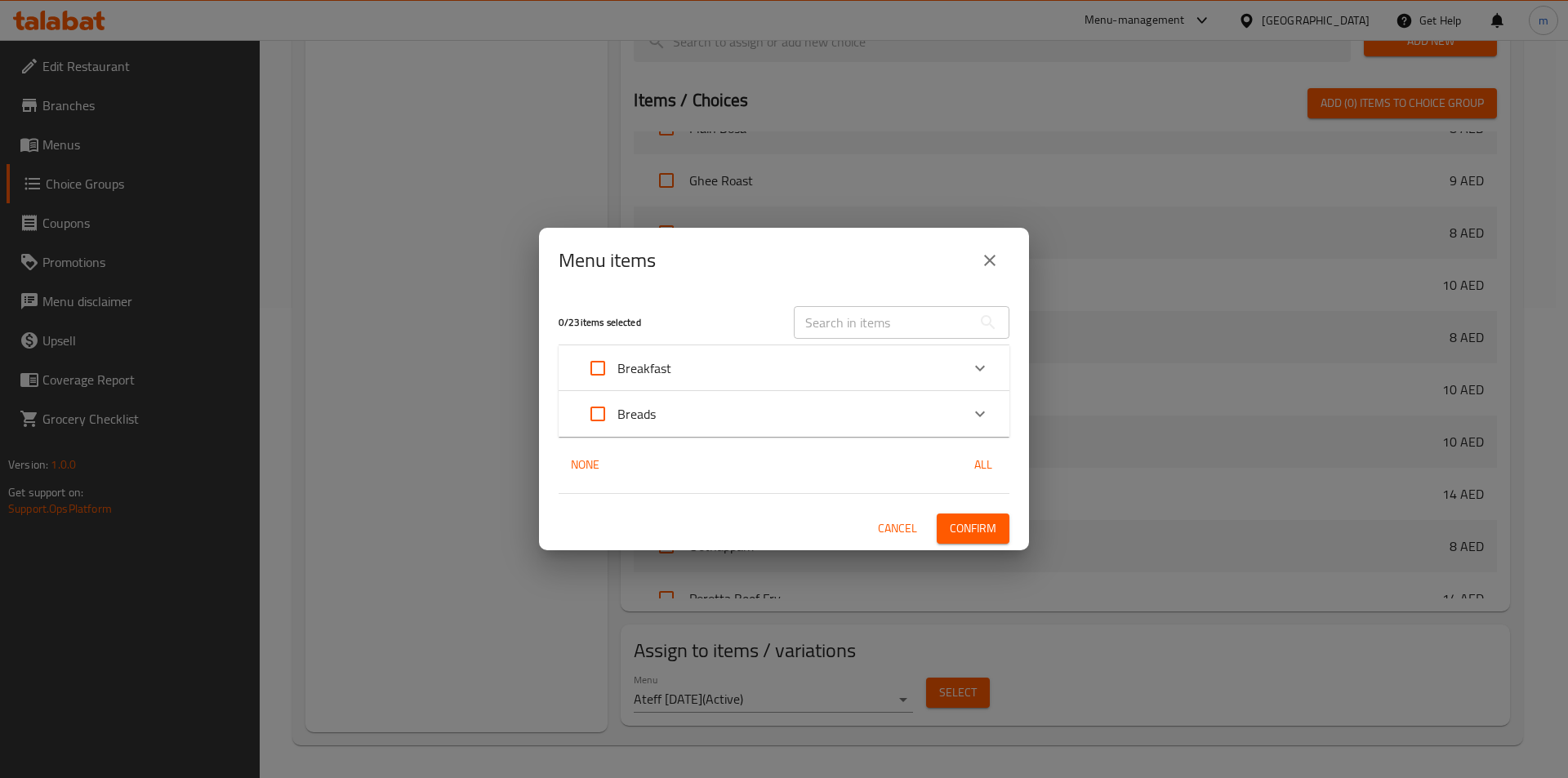
click at [599, 367] on input "Expand" at bounding box center [598, 368] width 39 height 39
checkbox input "true"
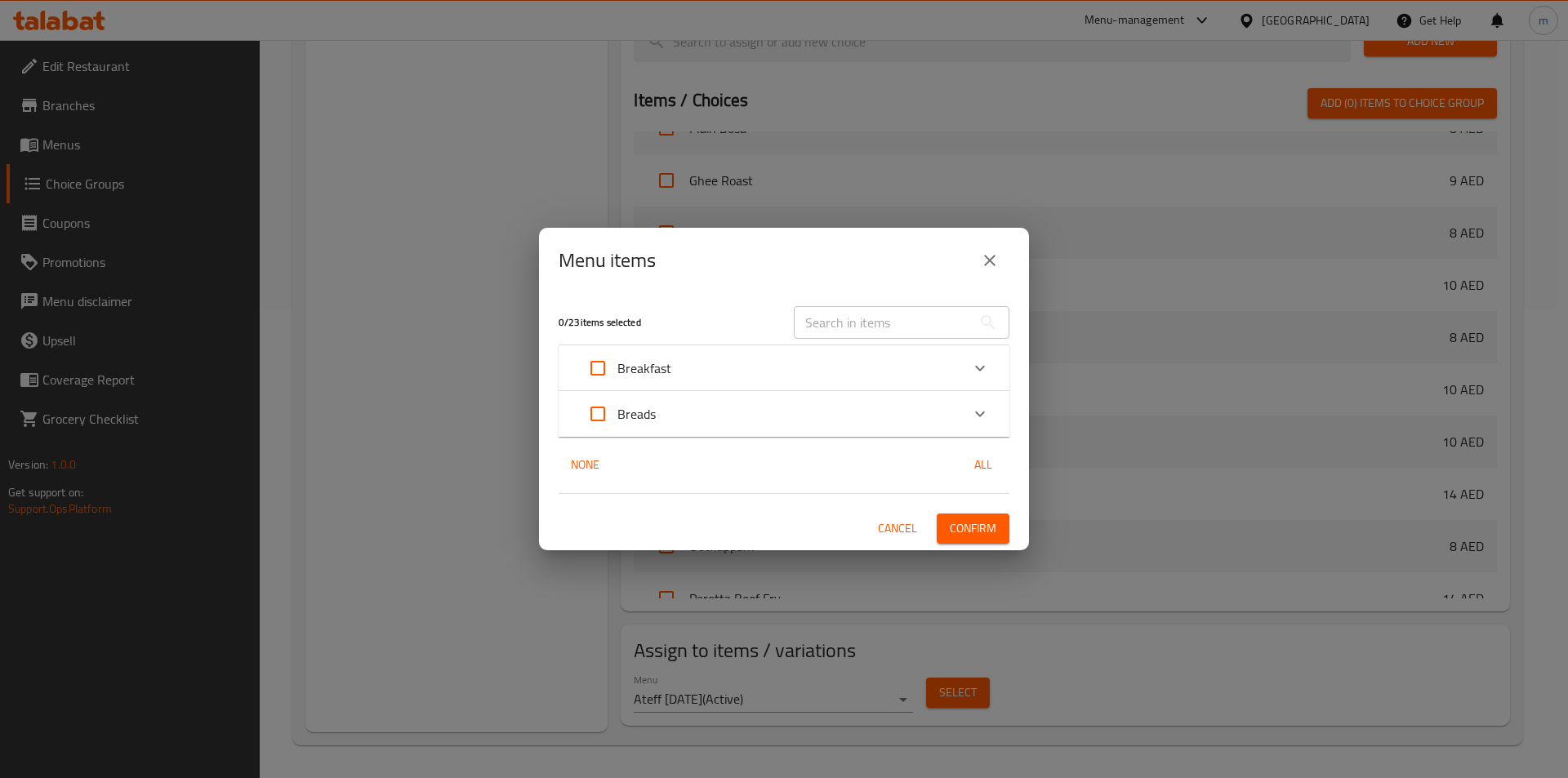
checkbox input "true"
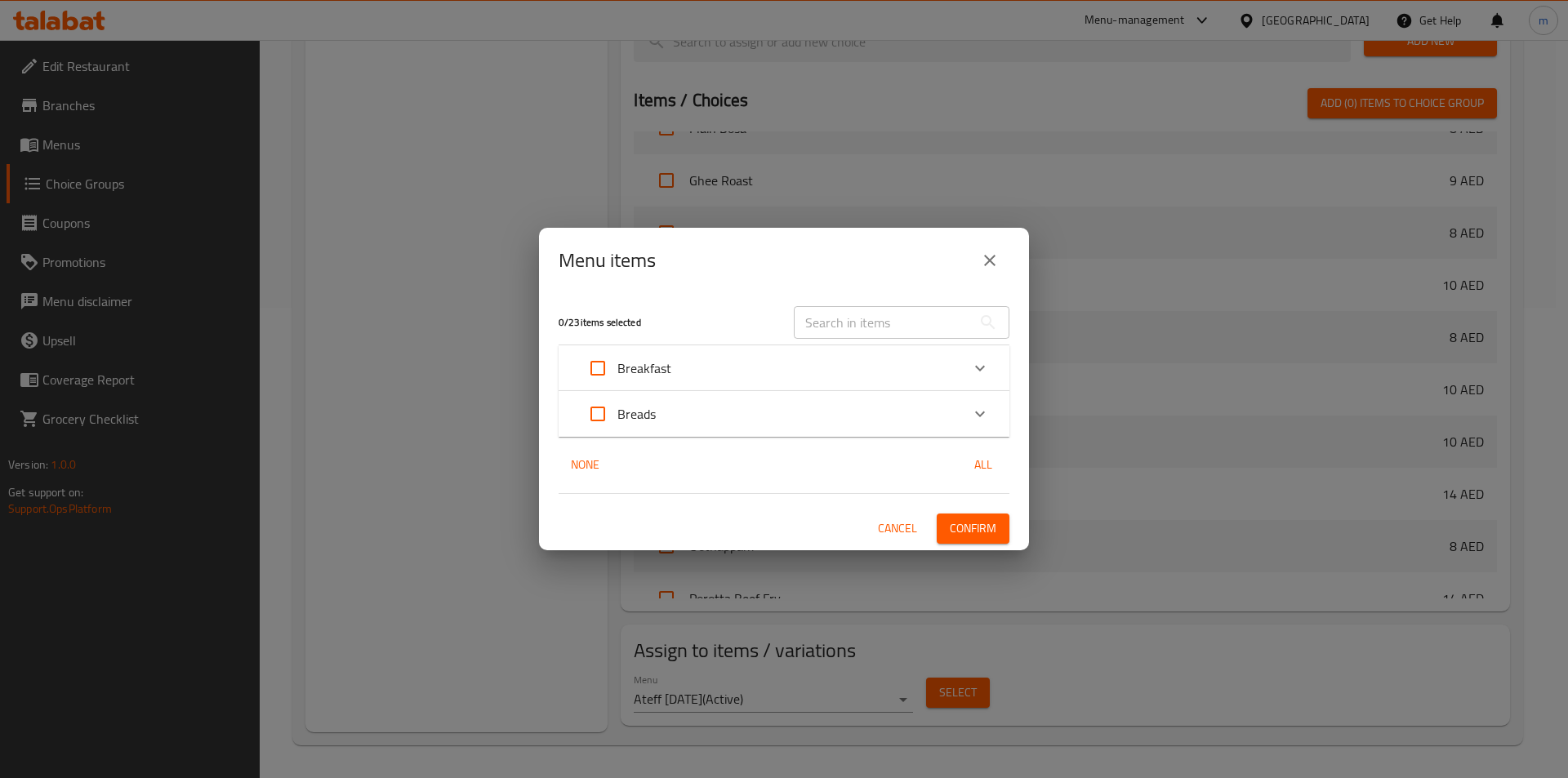
checkbox input "true"
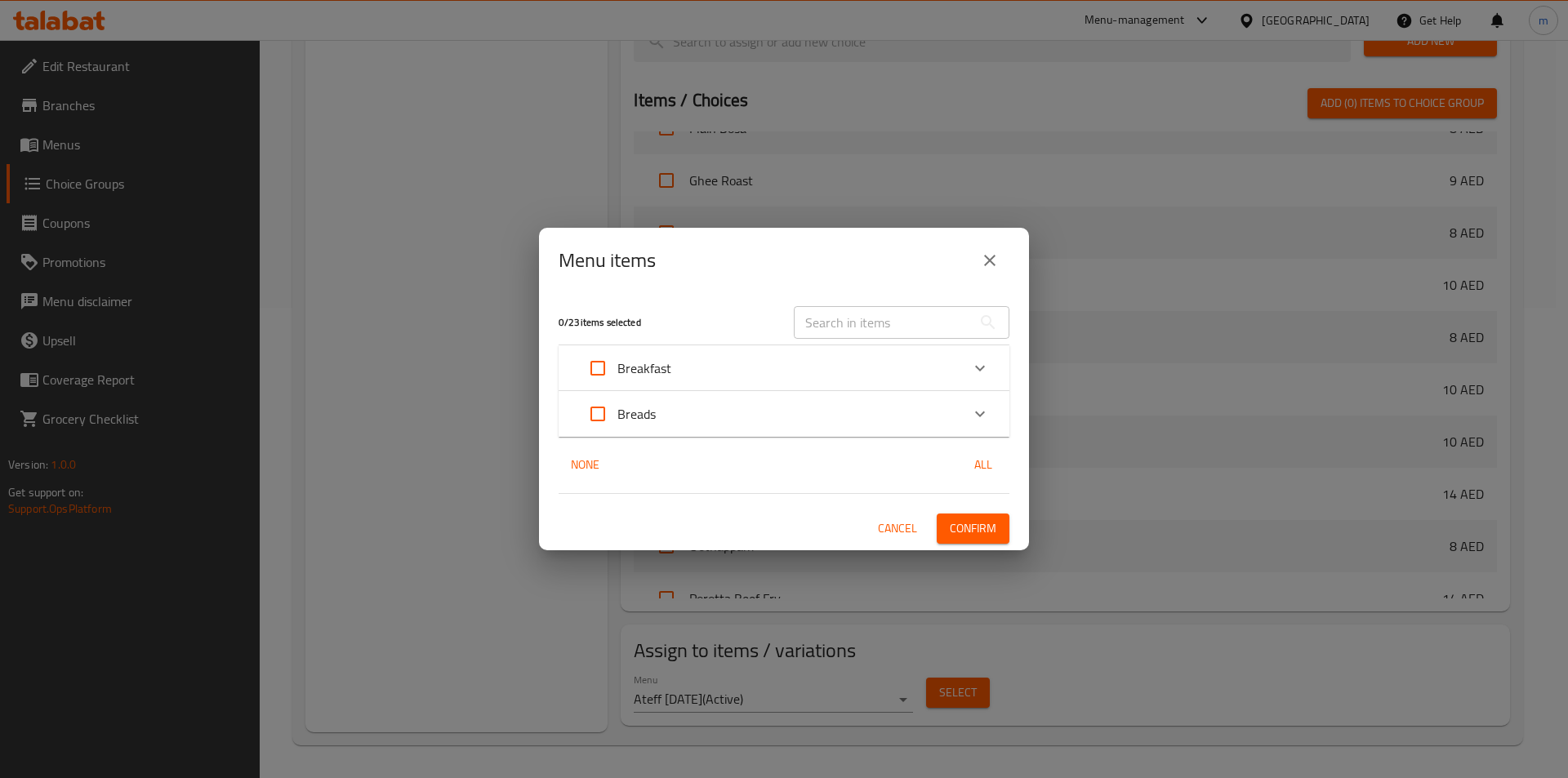
checkbox input "true"
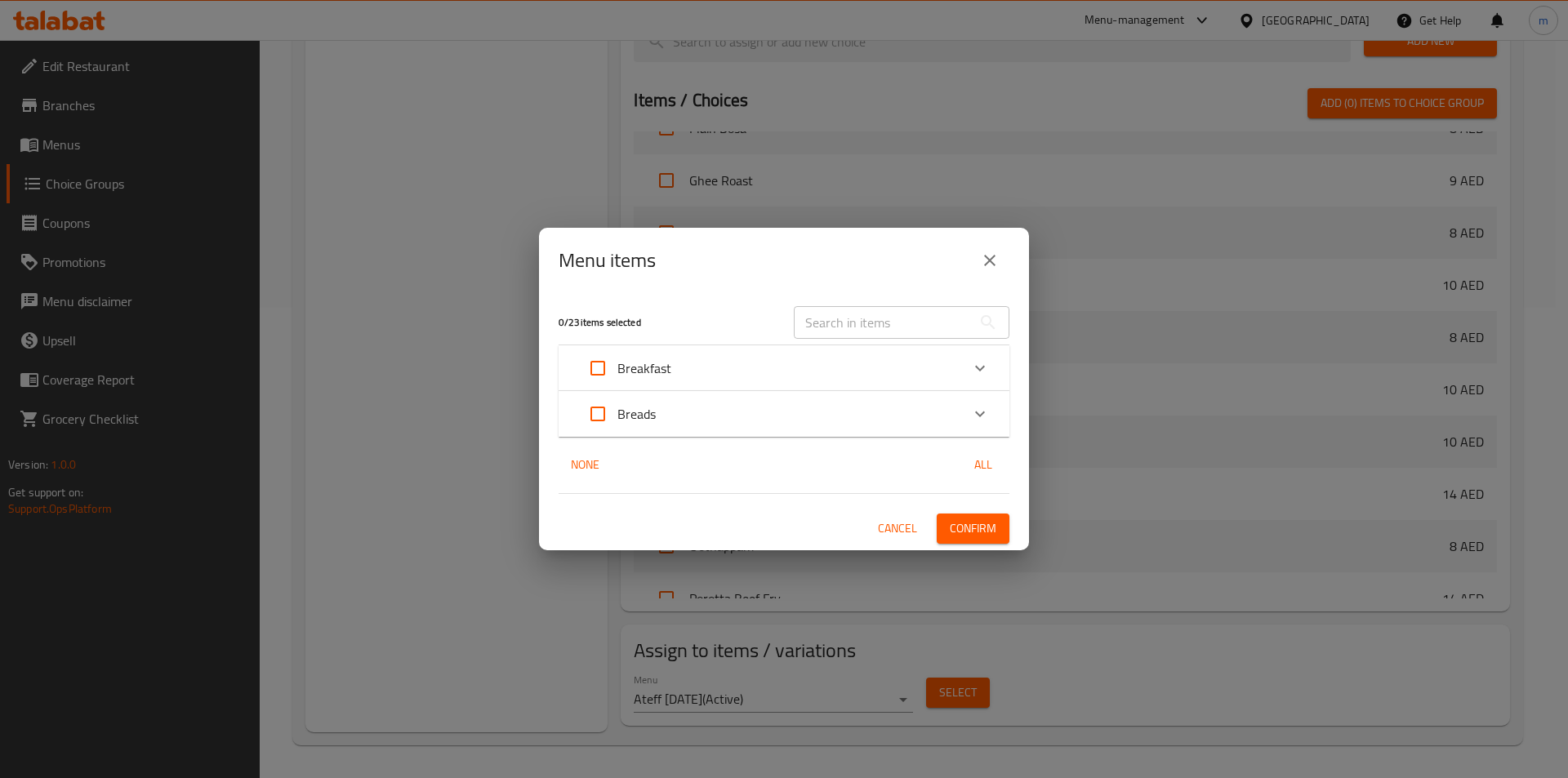
checkbox input "true"
click at [668, 371] on p "Breakfast" at bounding box center [644, 368] width 54 height 19
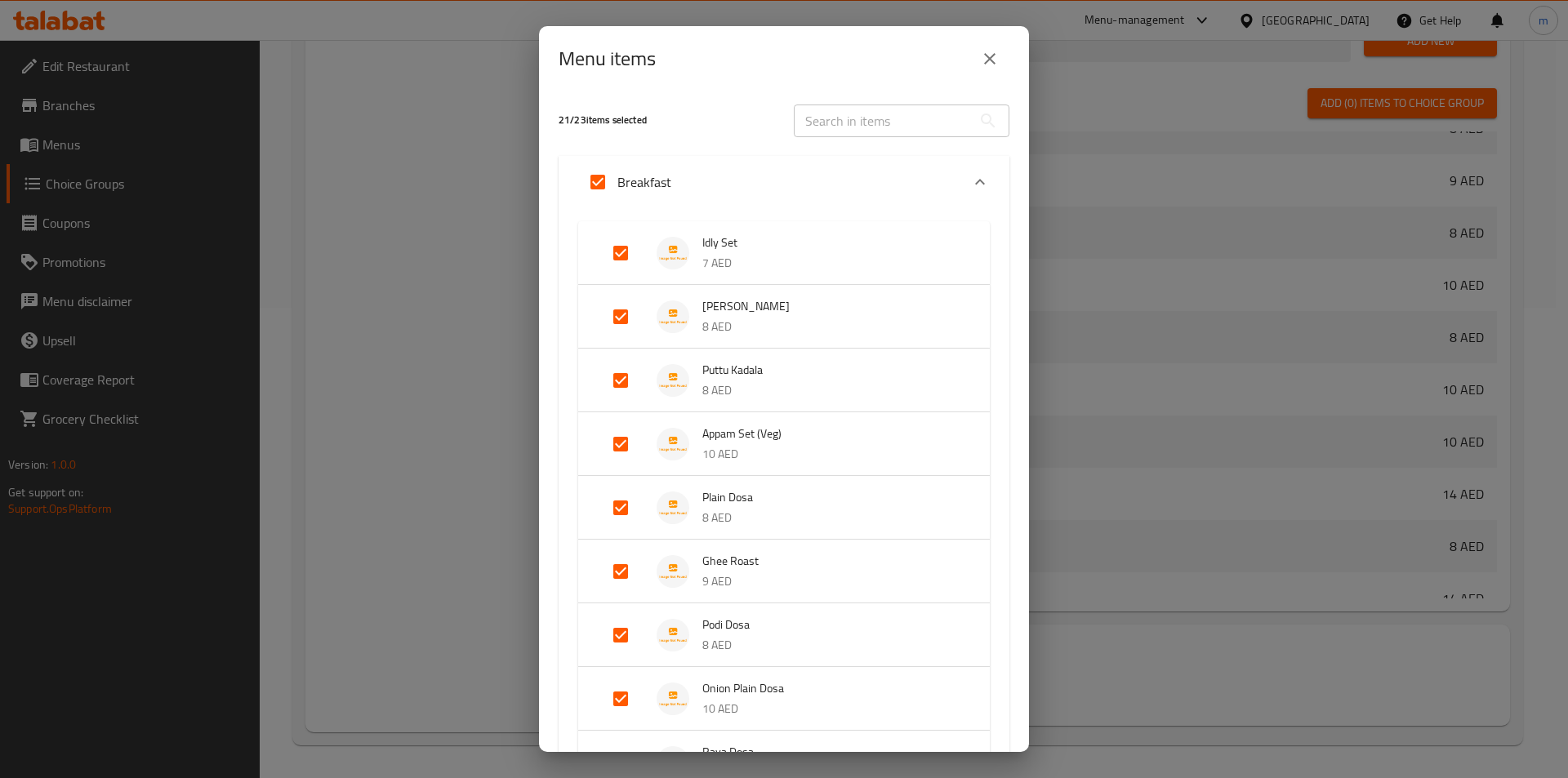
click at [597, 181] on input "Expand" at bounding box center [598, 182] width 39 height 39
checkbox input "false"
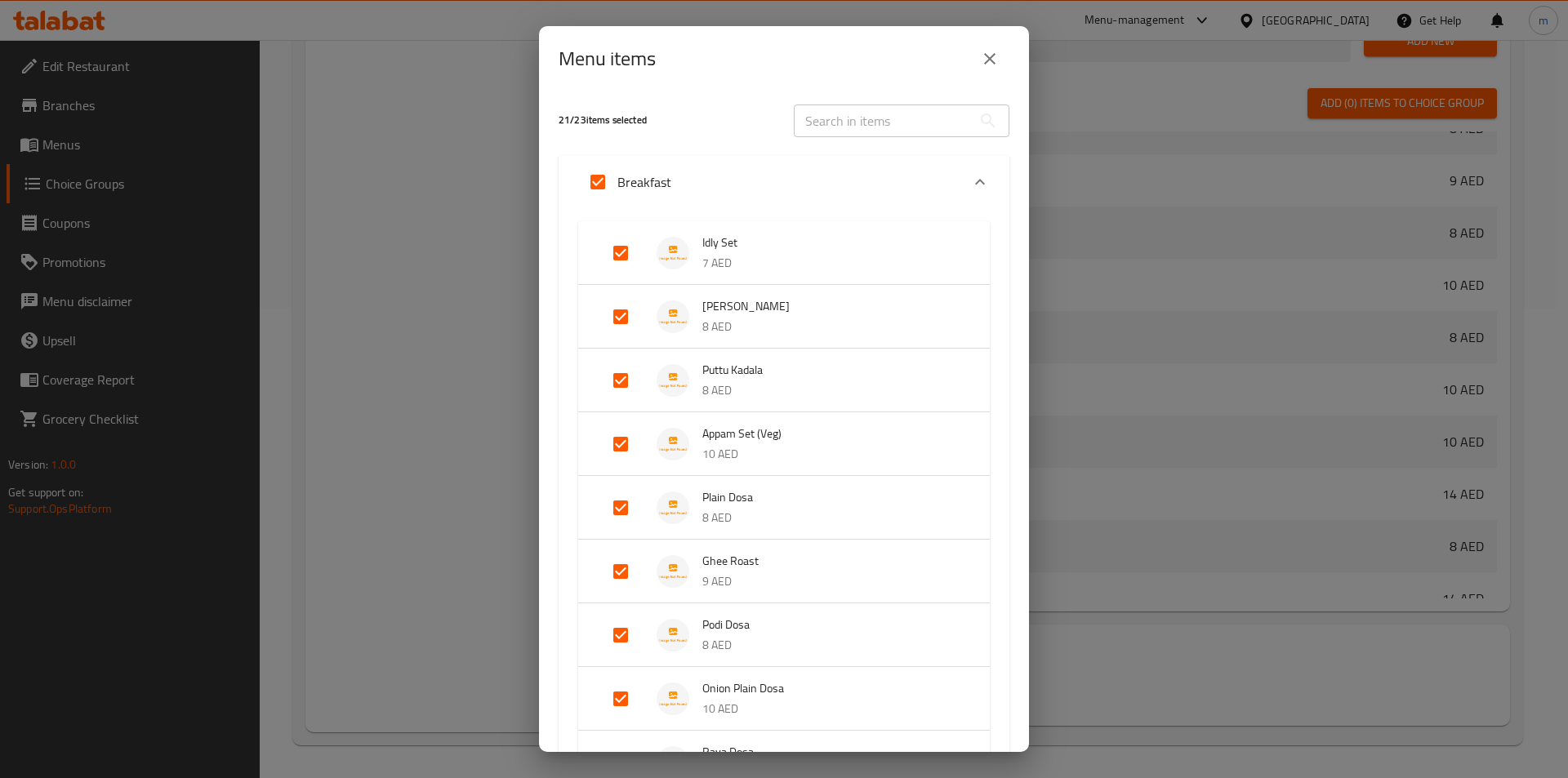
checkbox input "false"
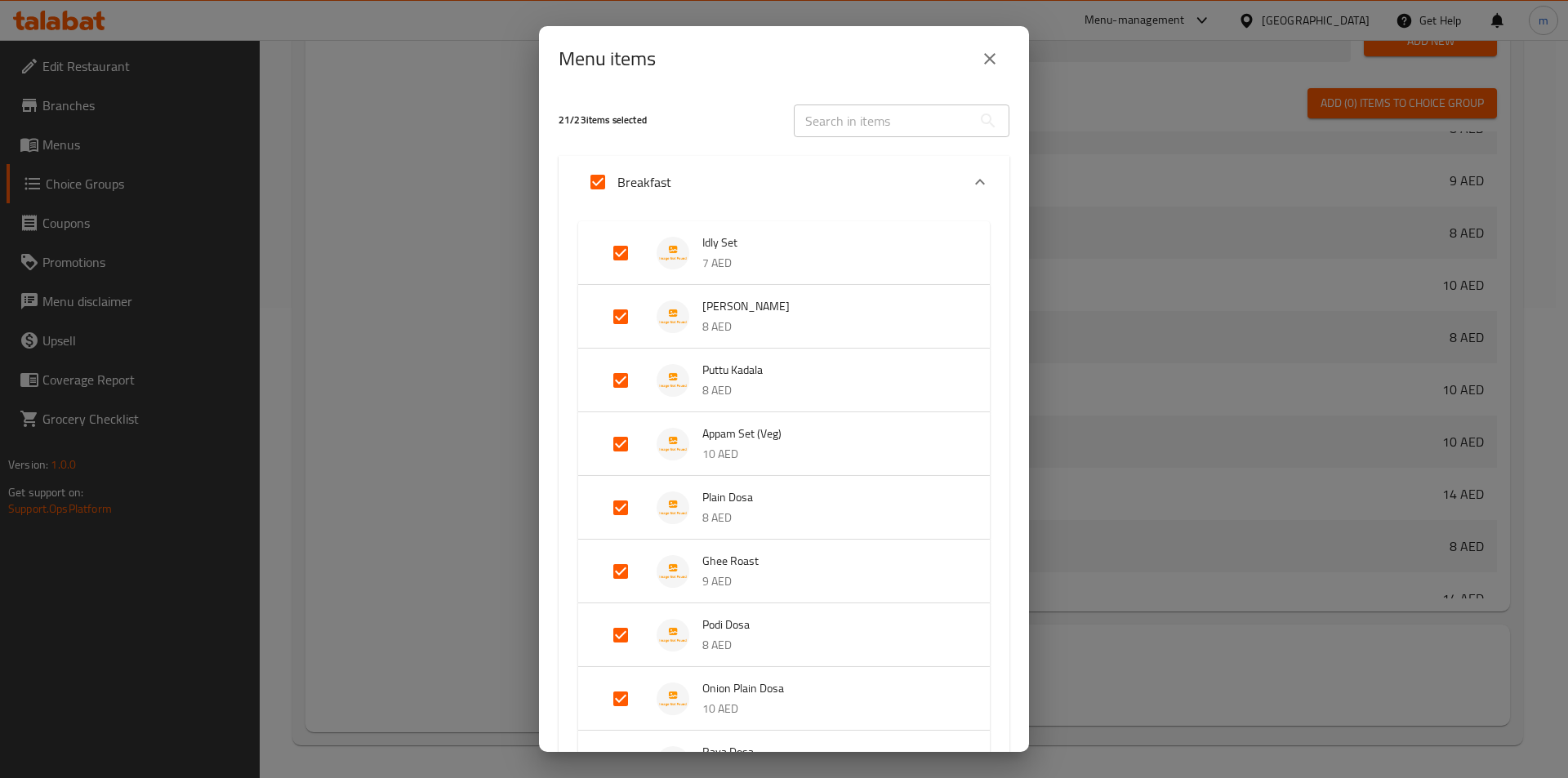
checkbox input "false"
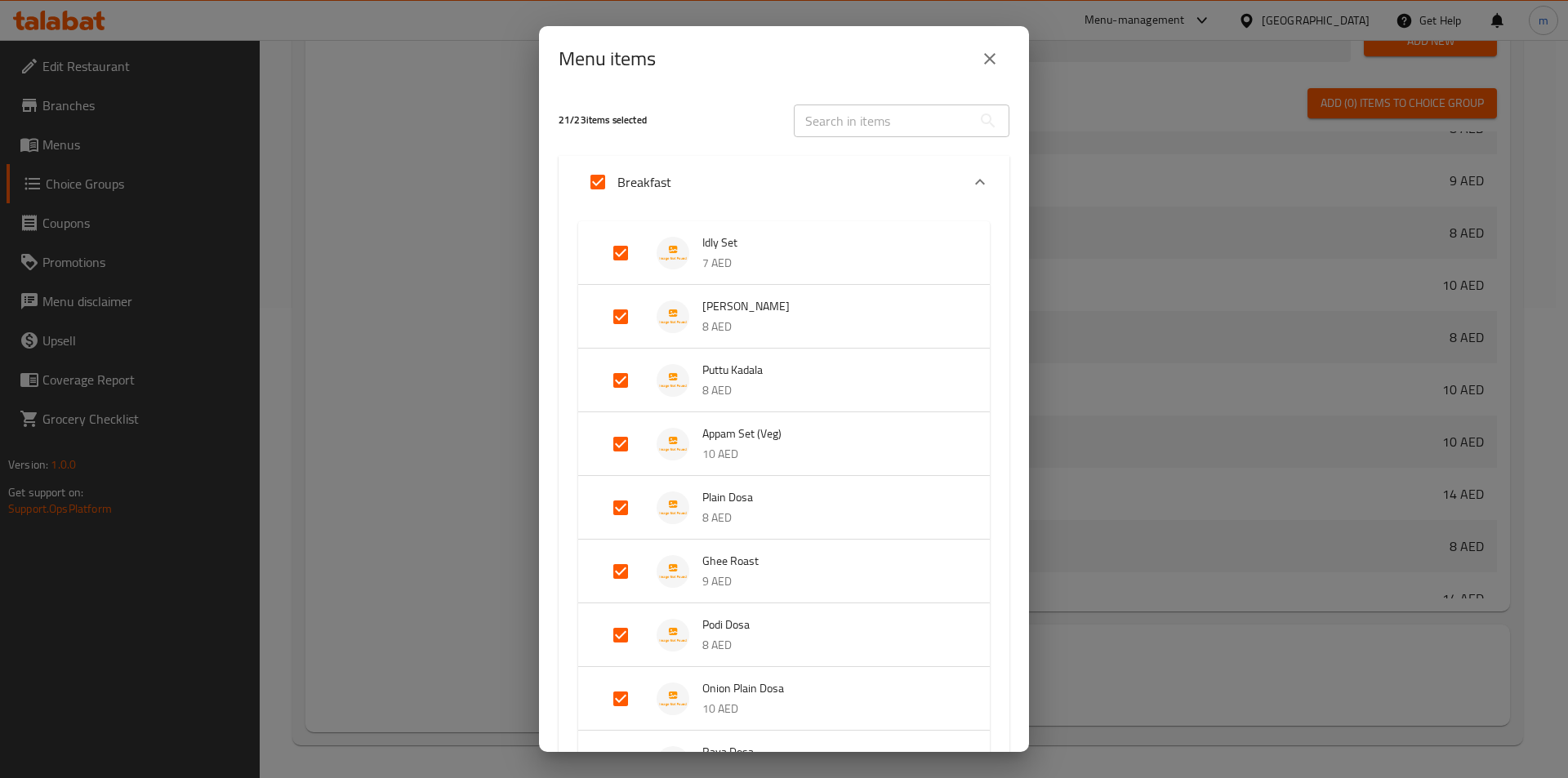
checkbox input "false"
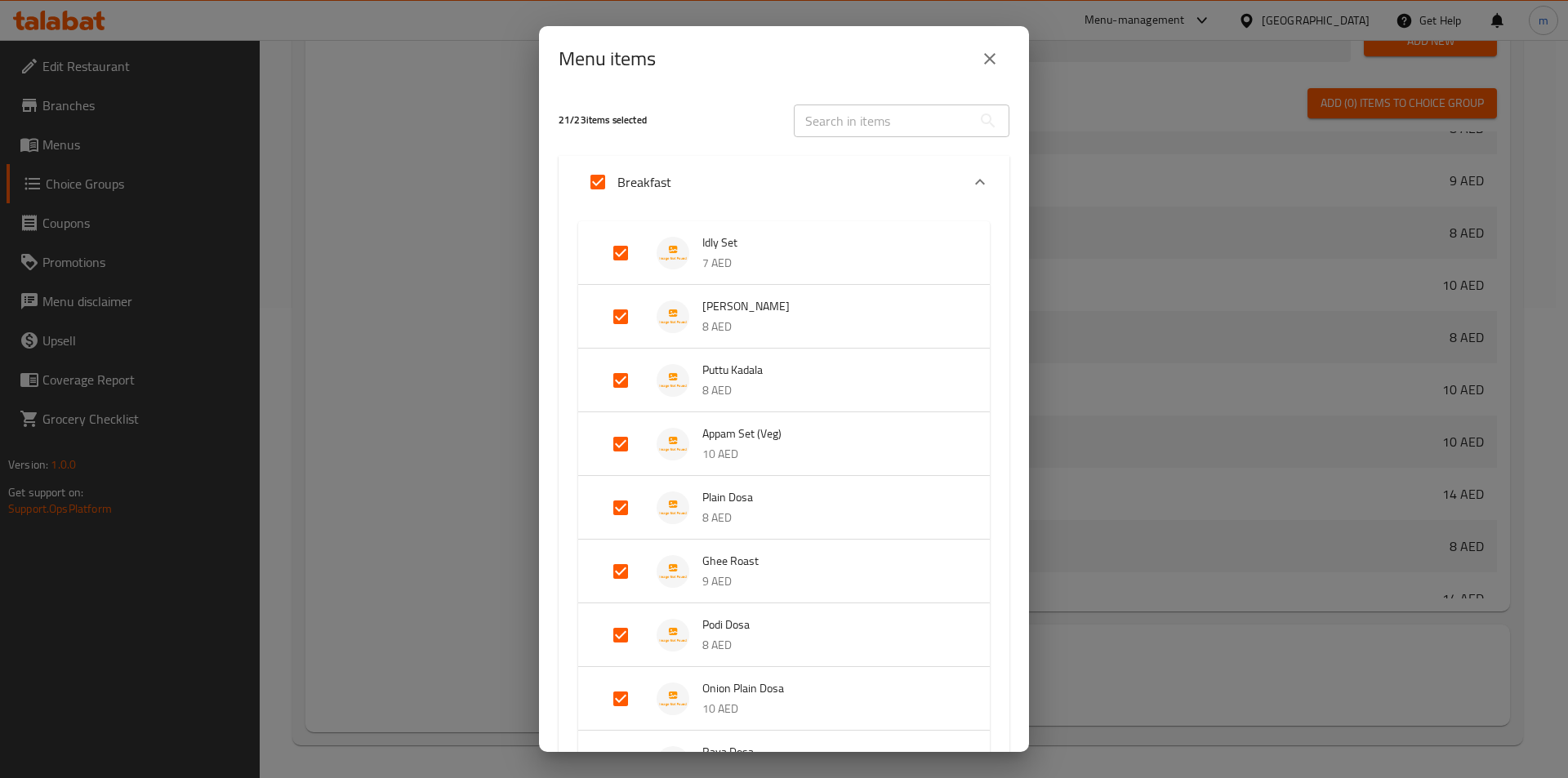
checkbox input "false"
click at [879, 126] on input "text" at bounding box center [882, 120] width 178 height 32
paste input "ghee"
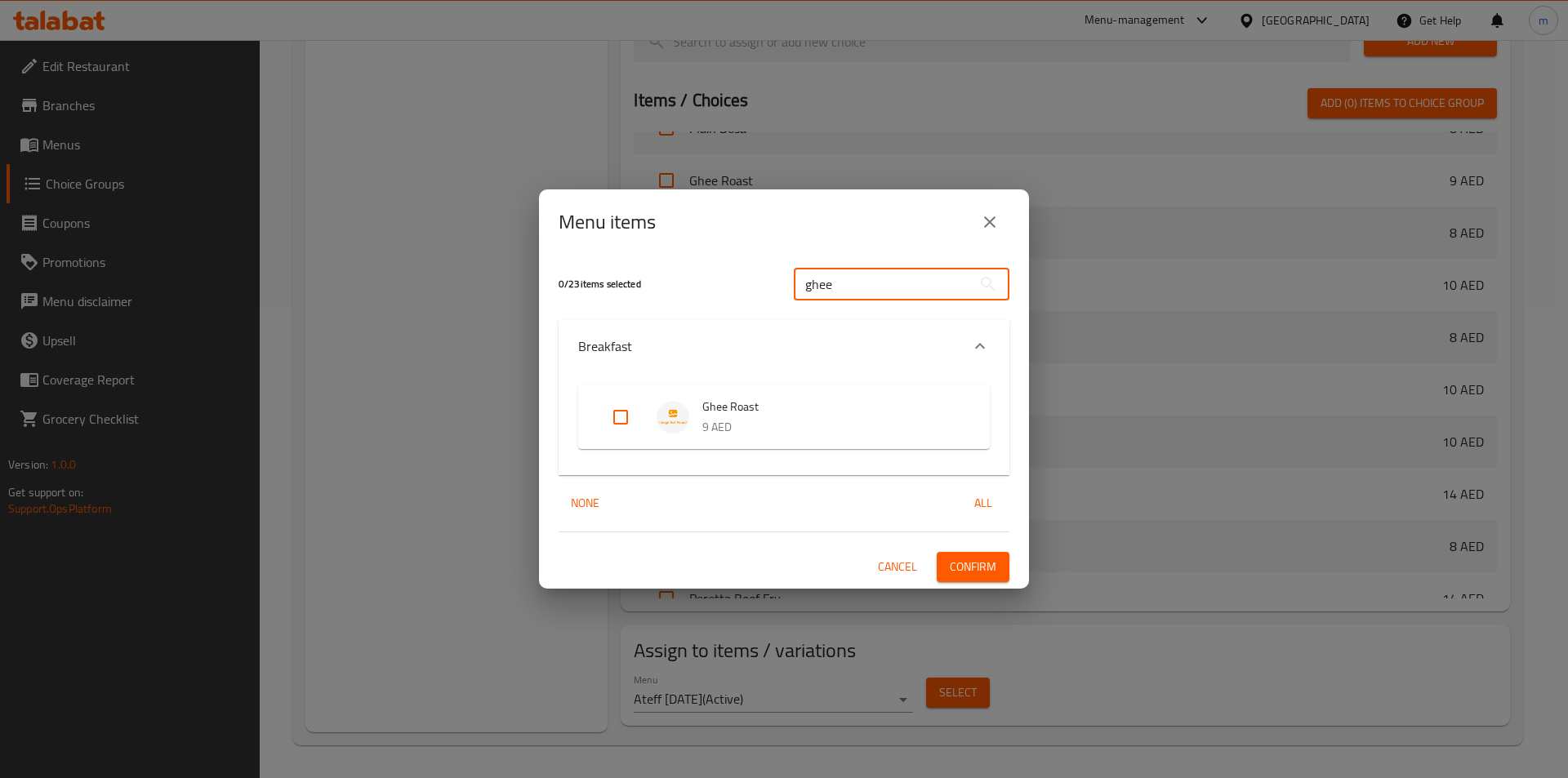
click at [864, 285] on input "ghee" at bounding box center [882, 284] width 178 height 32
paste input "Podi Dosa"
type input "Podi Dosa"
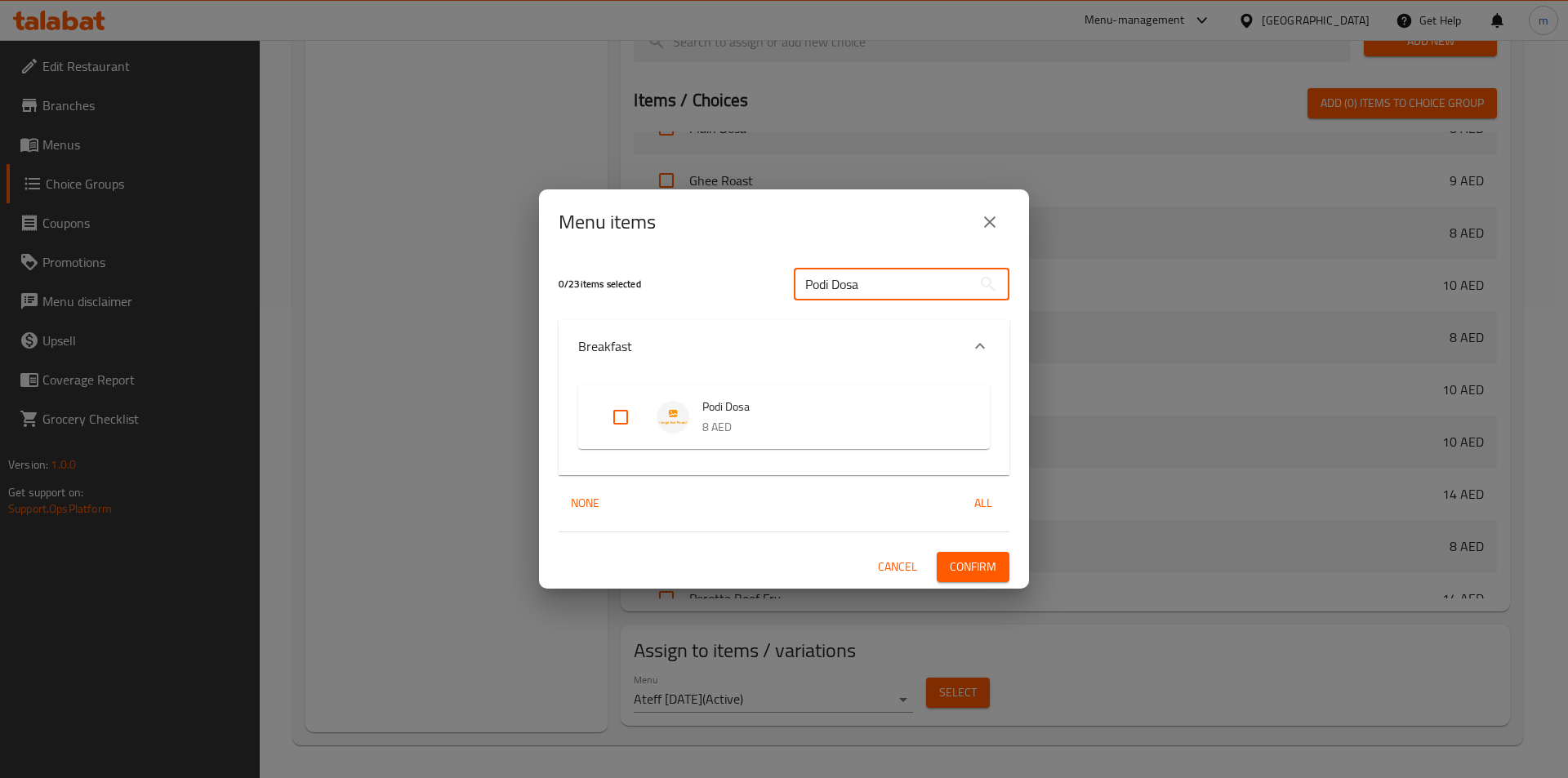
click at [730, 401] on span "Podi Dosa" at bounding box center [830, 406] width 254 height 20
click at [612, 422] on input "Expand" at bounding box center [621, 417] width 39 height 39
checkbox input "true"
click at [943, 562] on button "Confirm" at bounding box center [973, 567] width 73 height 31
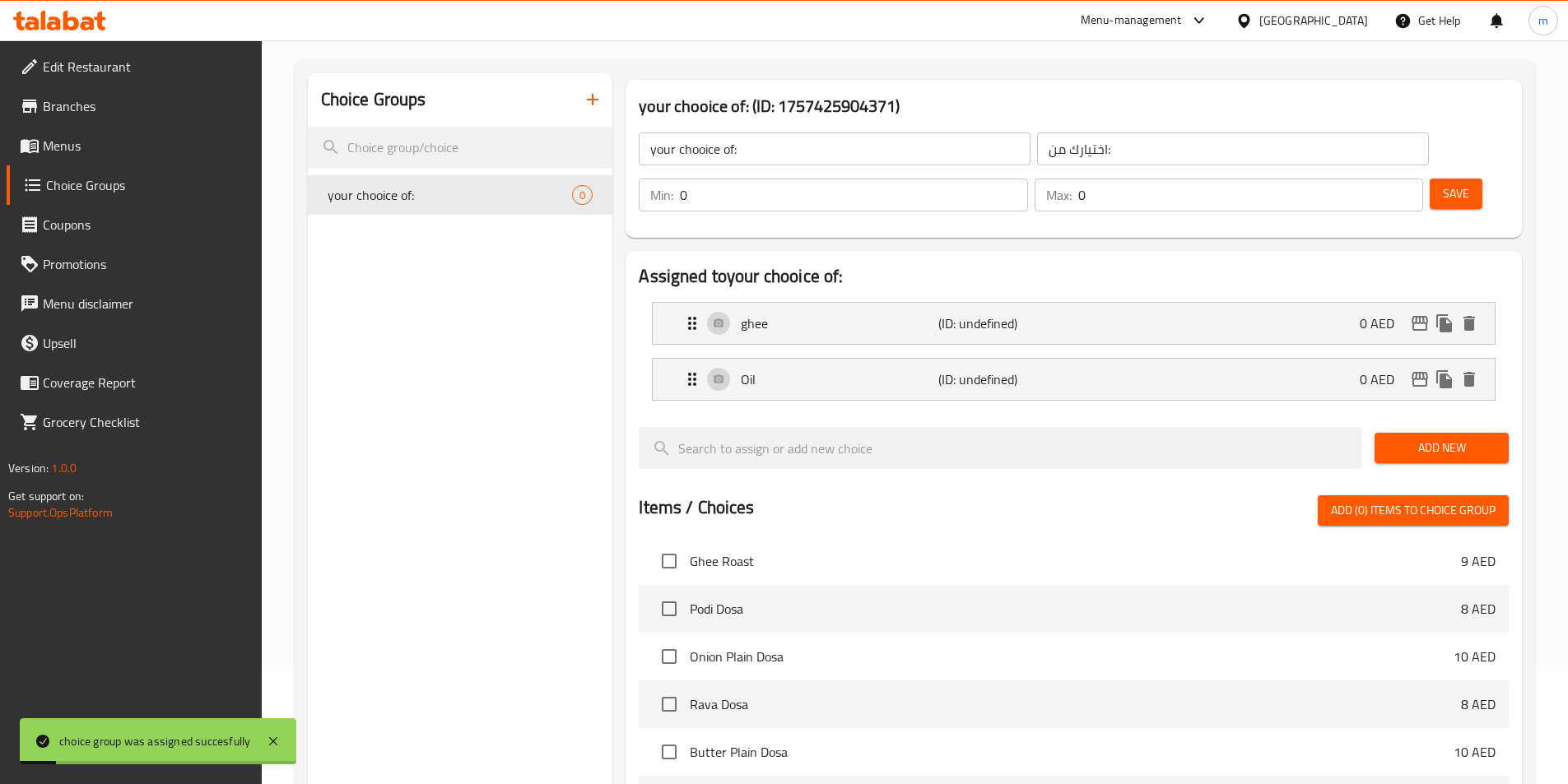
scroll to position [0, 0]
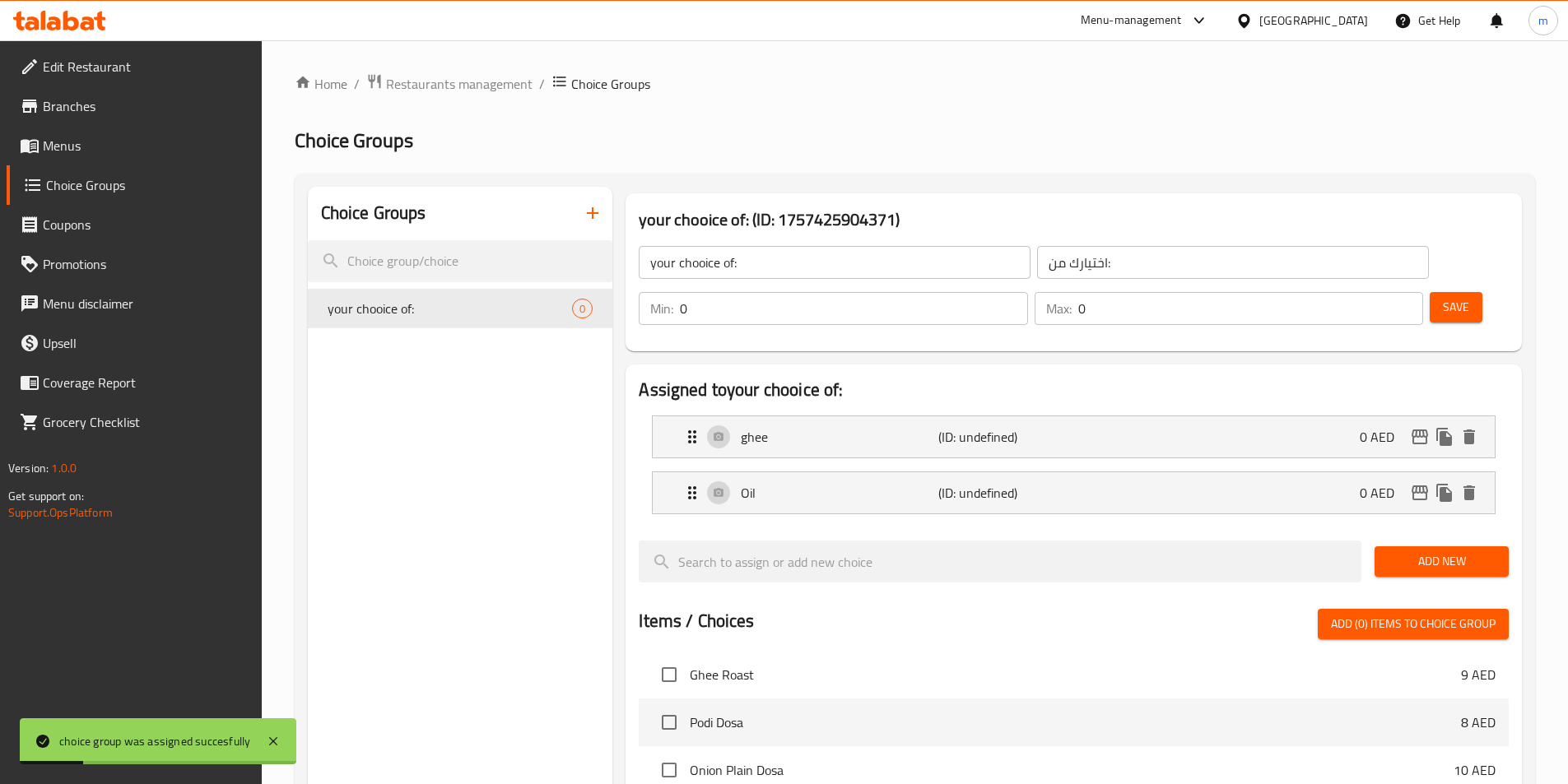
click at [1430, 292] on button "Save" at bounding box center [1456, 307] width 53 height 31
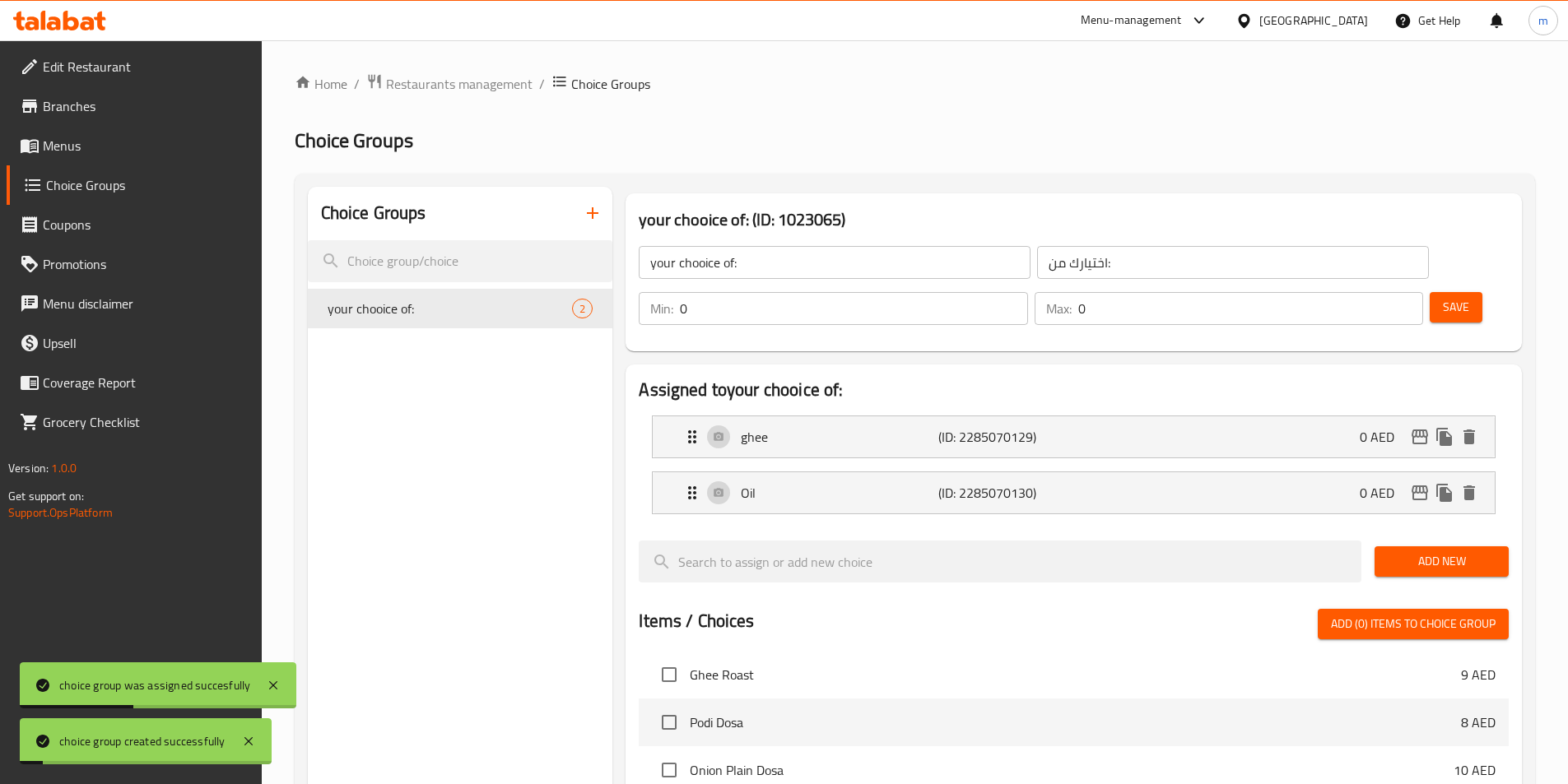
click at [465, 432] on div "Choice Groups your chooice of: 2" at bounding box center [460, 722] width 306 height 1071
click at [590, 222] on icon "button" at bounding box center [593, 213] width 19 height 19
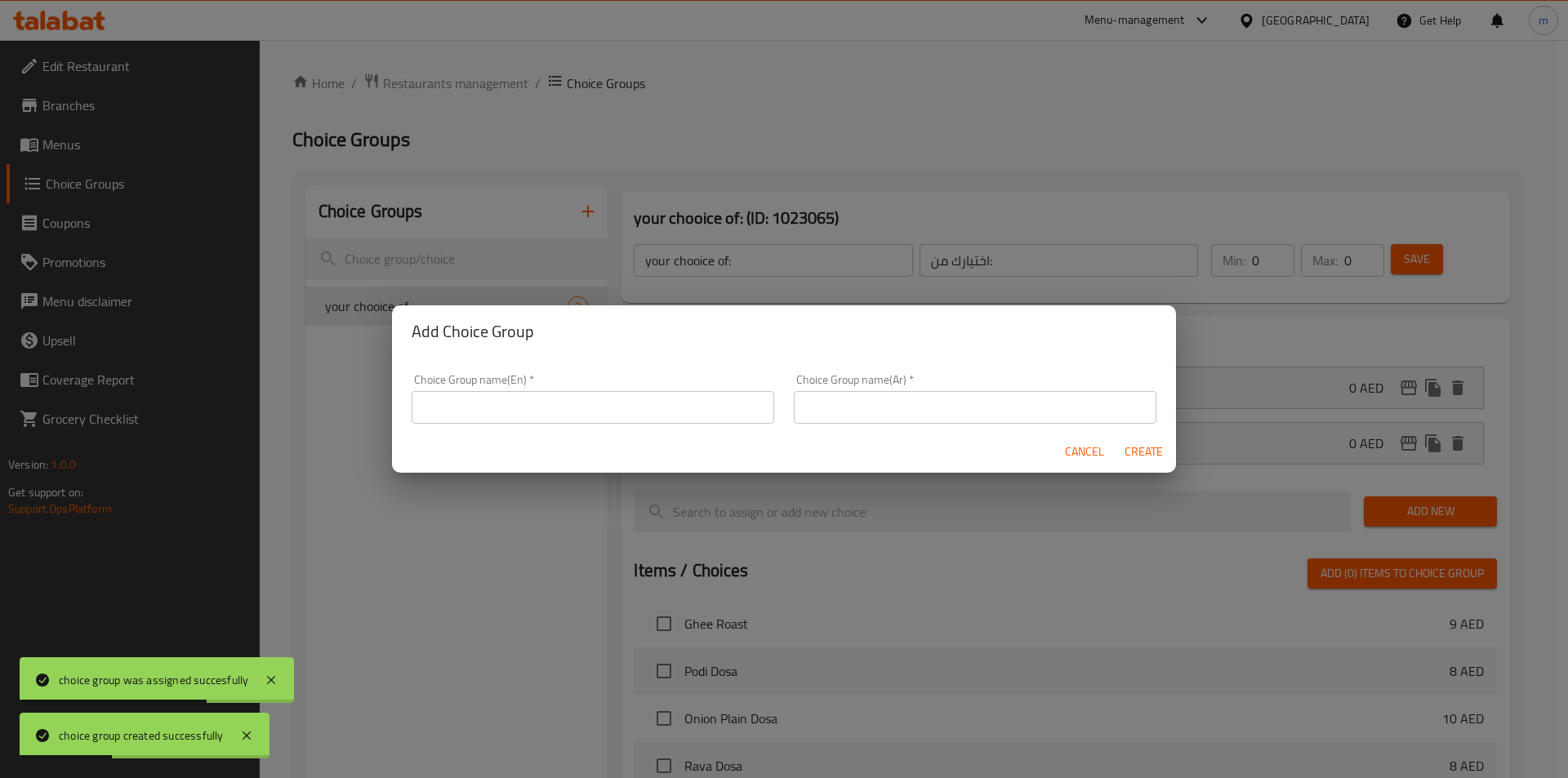
click at [652, 405] on input "text" at bounding box center [592, 407] width 362 height 32
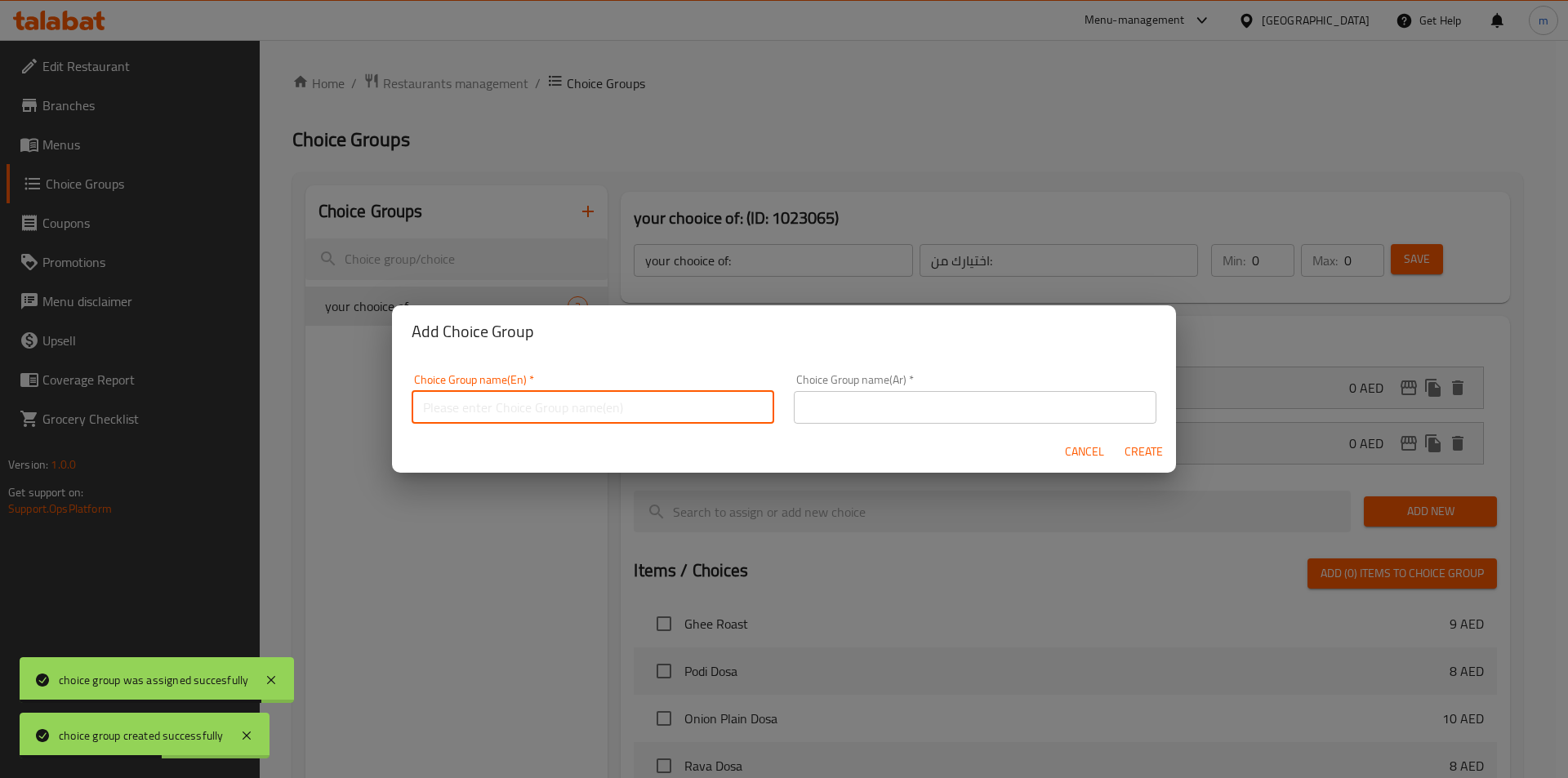
type input "your choose of :"
click at [811, 412] on input "text" at bounding box center [974, 407] width 362 height 32
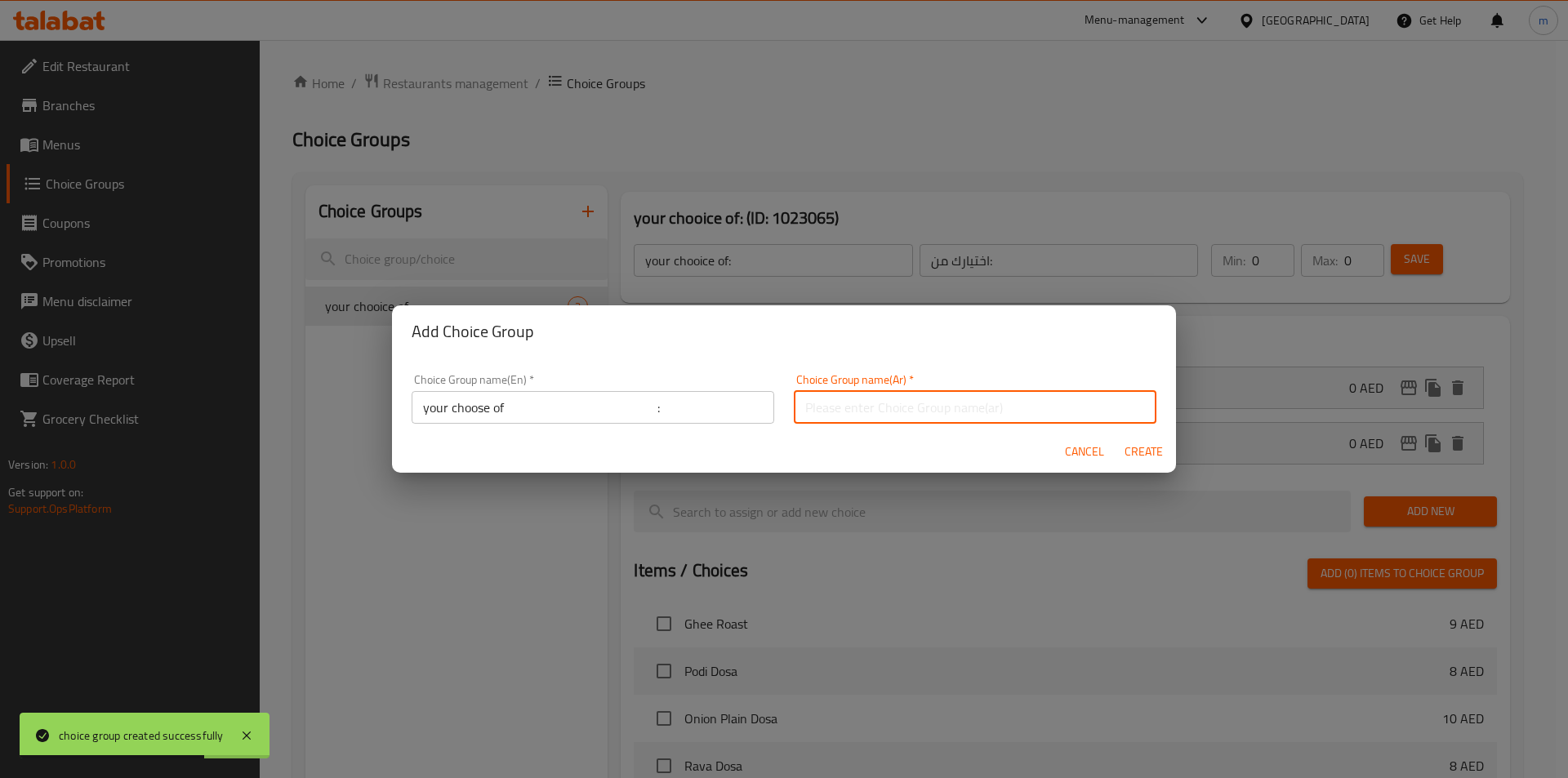
type input "اختيارك من:"
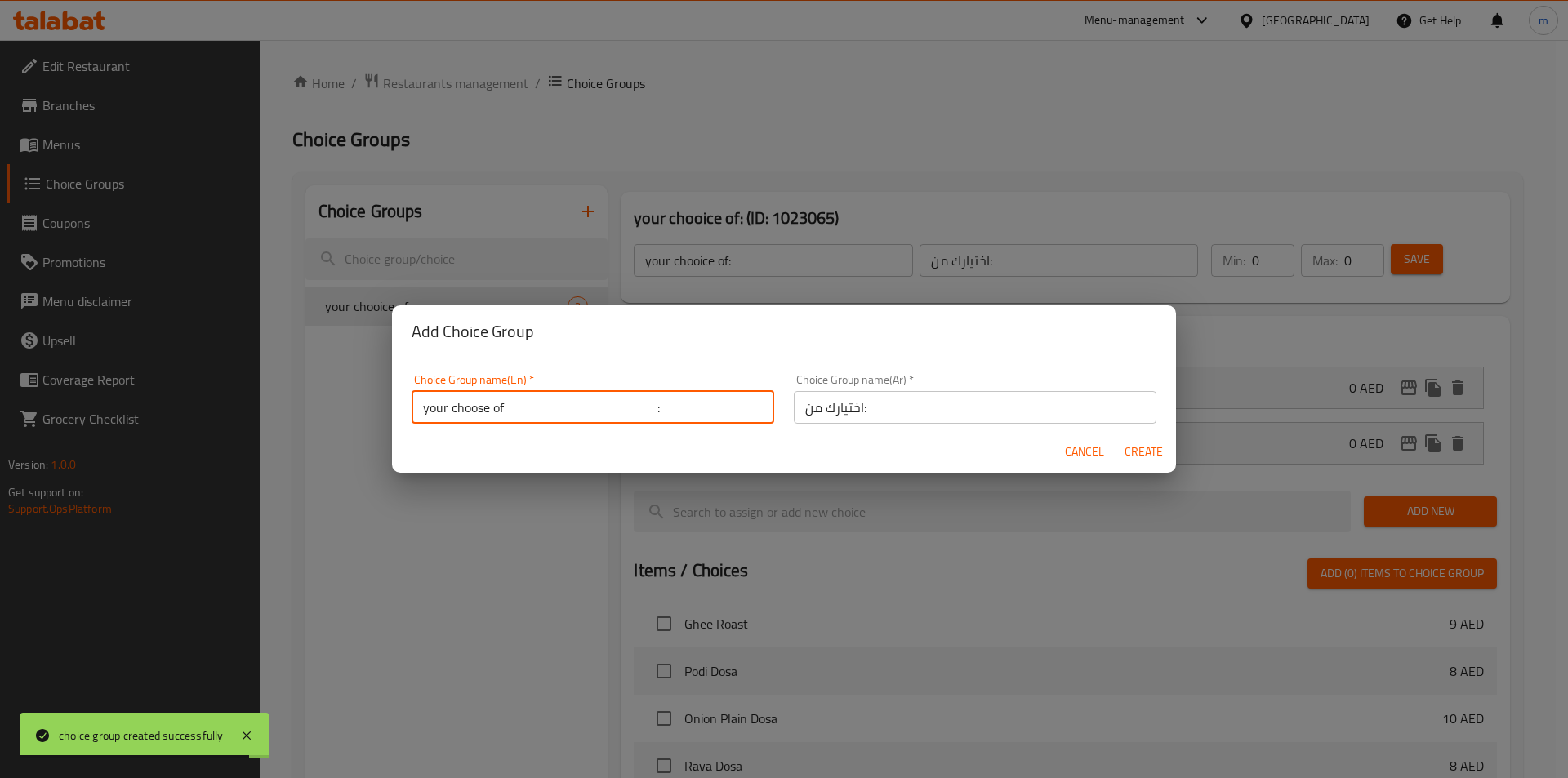
click at [579, 422] on input "your choose of :" at bounding box center [592, 407] width 362 height 32
type input "your choose of:"
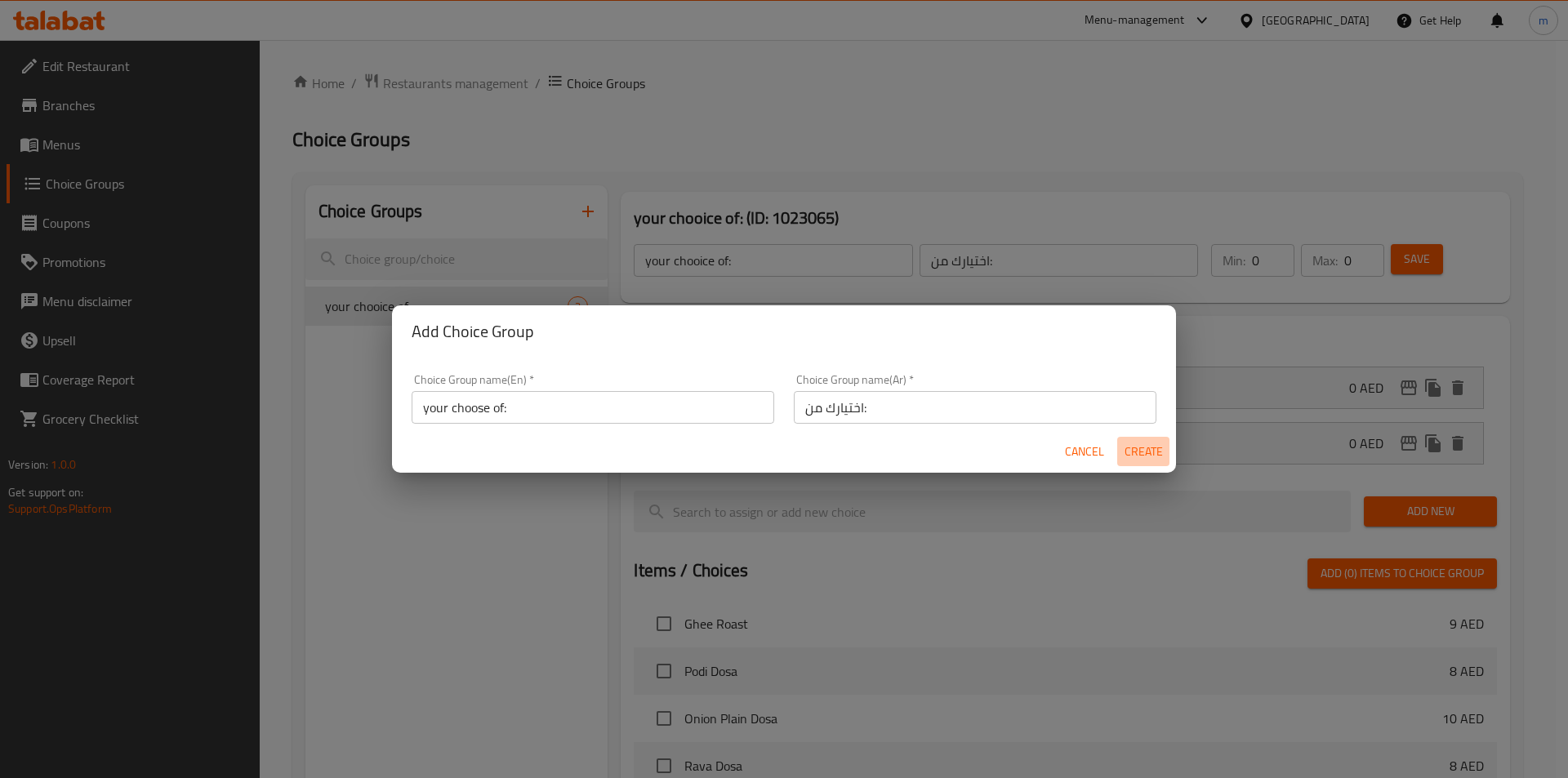
click at [1139, 449] on span "Create" at bounding box center [1143, 451] width 39 height 20
type input "your choose of:"
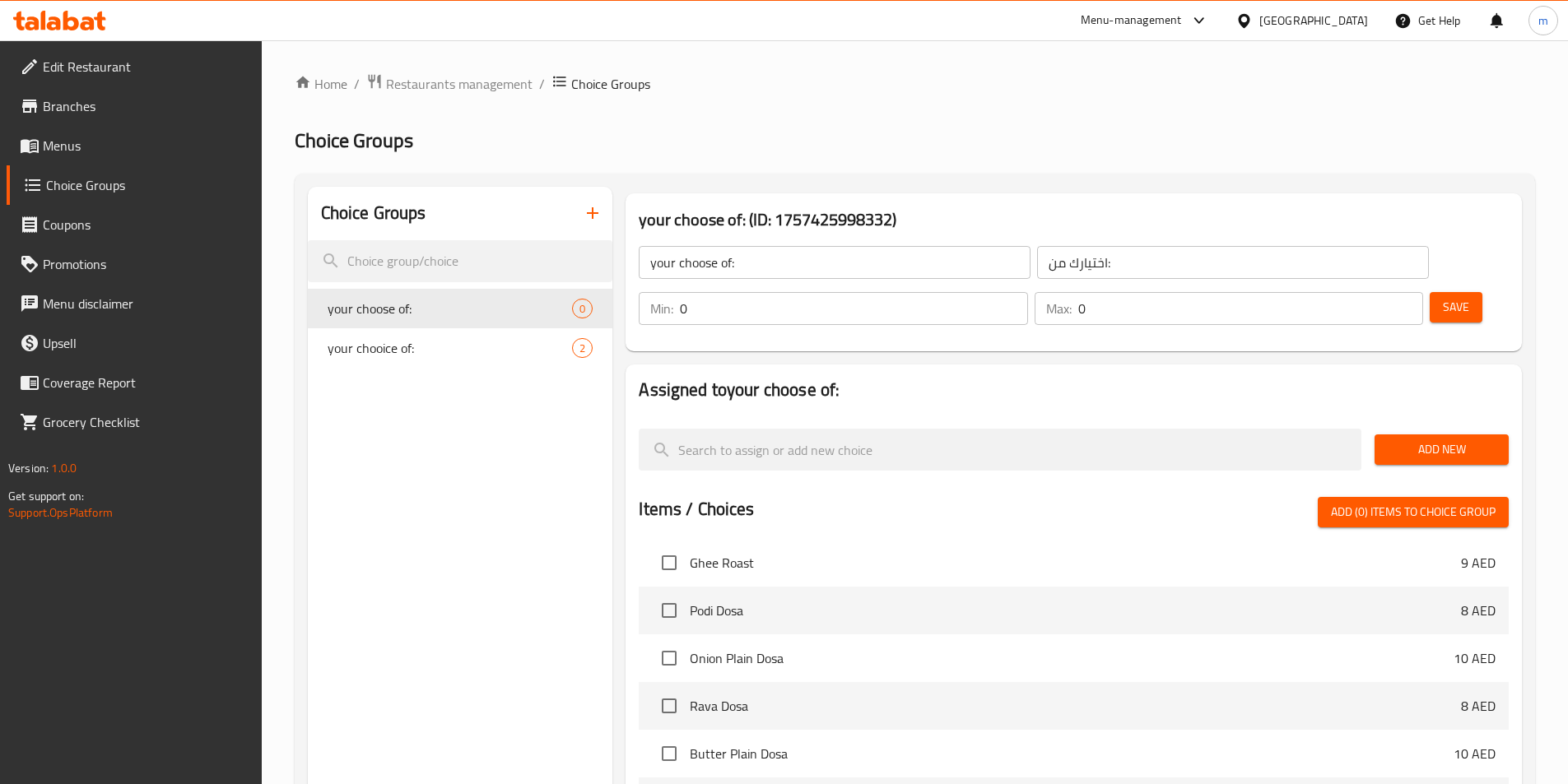
click at [539, 437] on div "Choice Groups your choose of: 0 your chooice of: 2" at bounding box center [460, 666] width 306 height 959
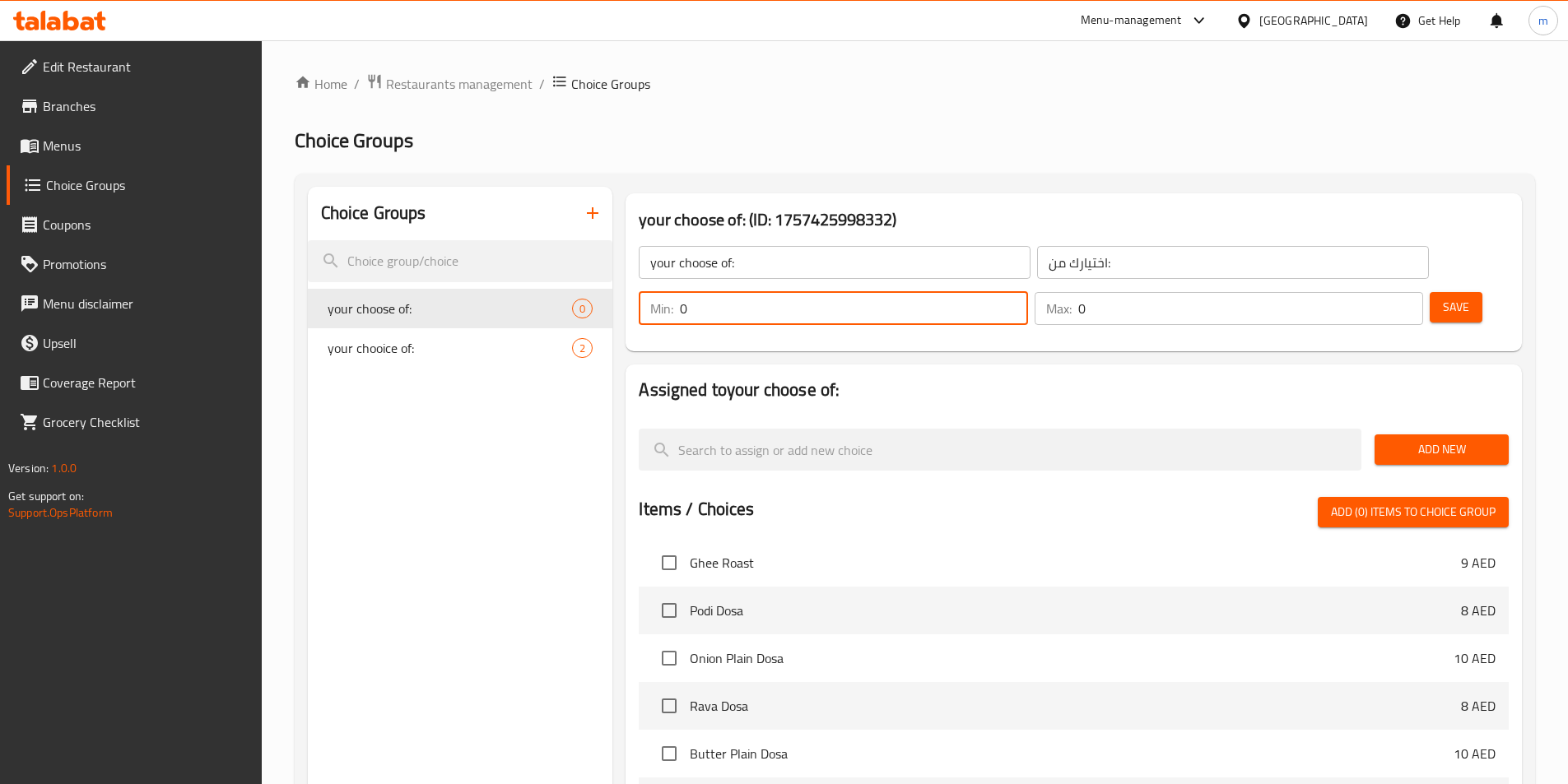
drag, startPoint x: 1278, startPoint y: 262, endPoint x: 1264, endPoint y: 265, distance: 14.3
click at [1027, 292] on input "0" at bounding box center [853, 308] width 347 height 33
type input "1"
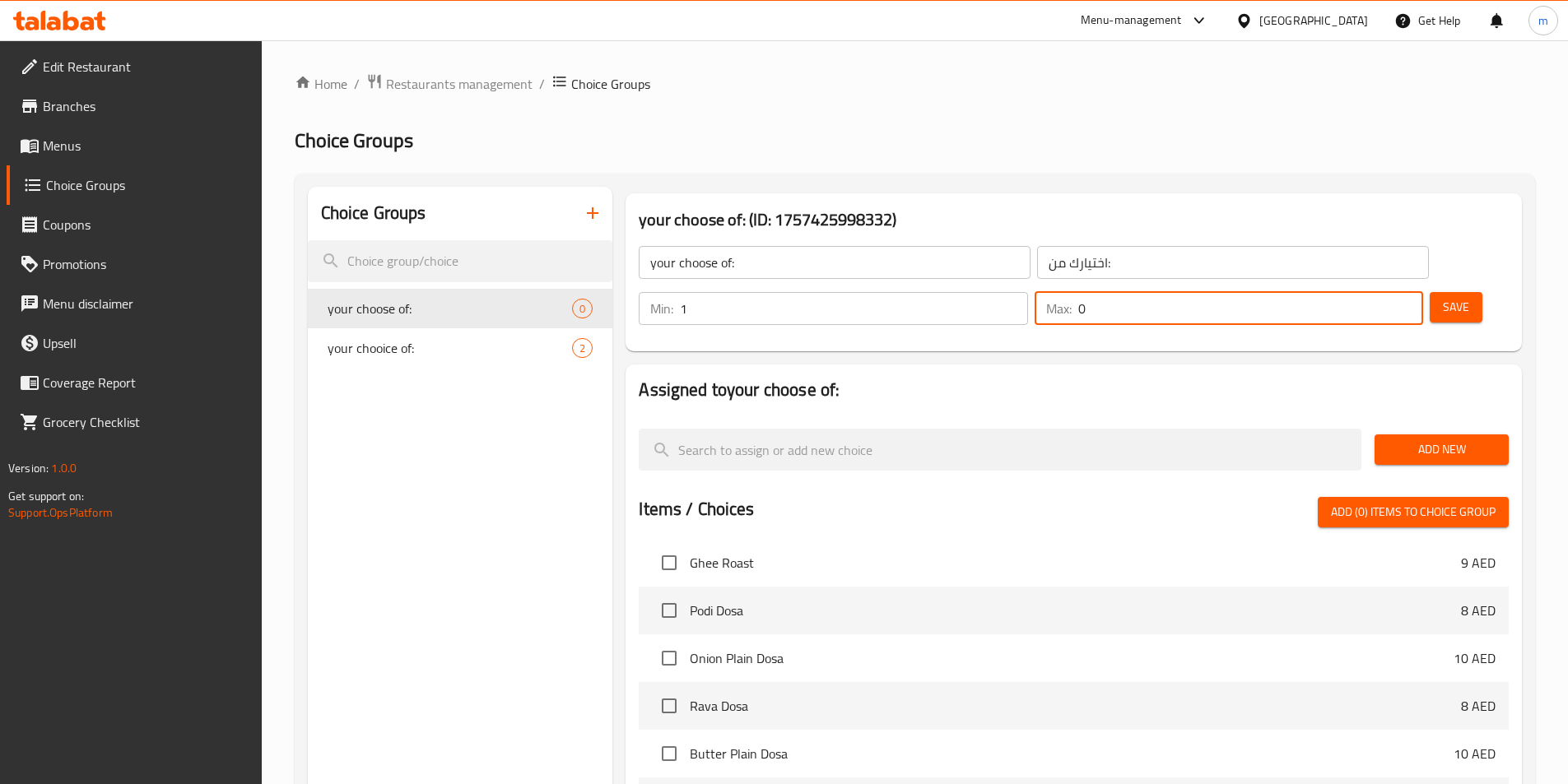
drag, startPoint x: 1359, startPoint y: 257, endPoint x: 1374, endPoint y: 258, distance: 15.0
click at [1374, 292] on input "0" at bounding box center [1251, 308] width 345 height 33
type input "1"
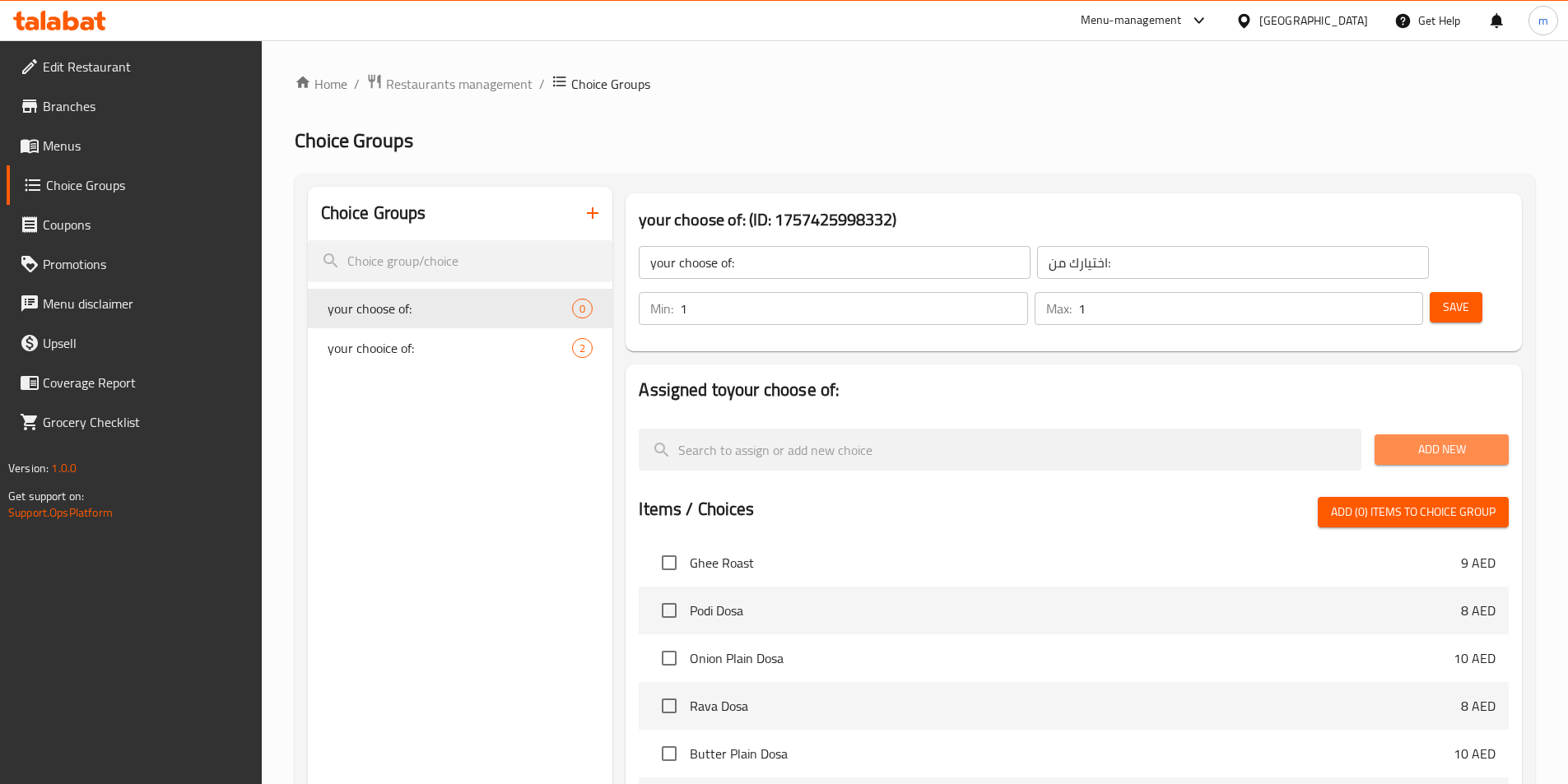
click at [1388, 439] on span "Add New" at bounding box center [1442, 449] width 108 height 20
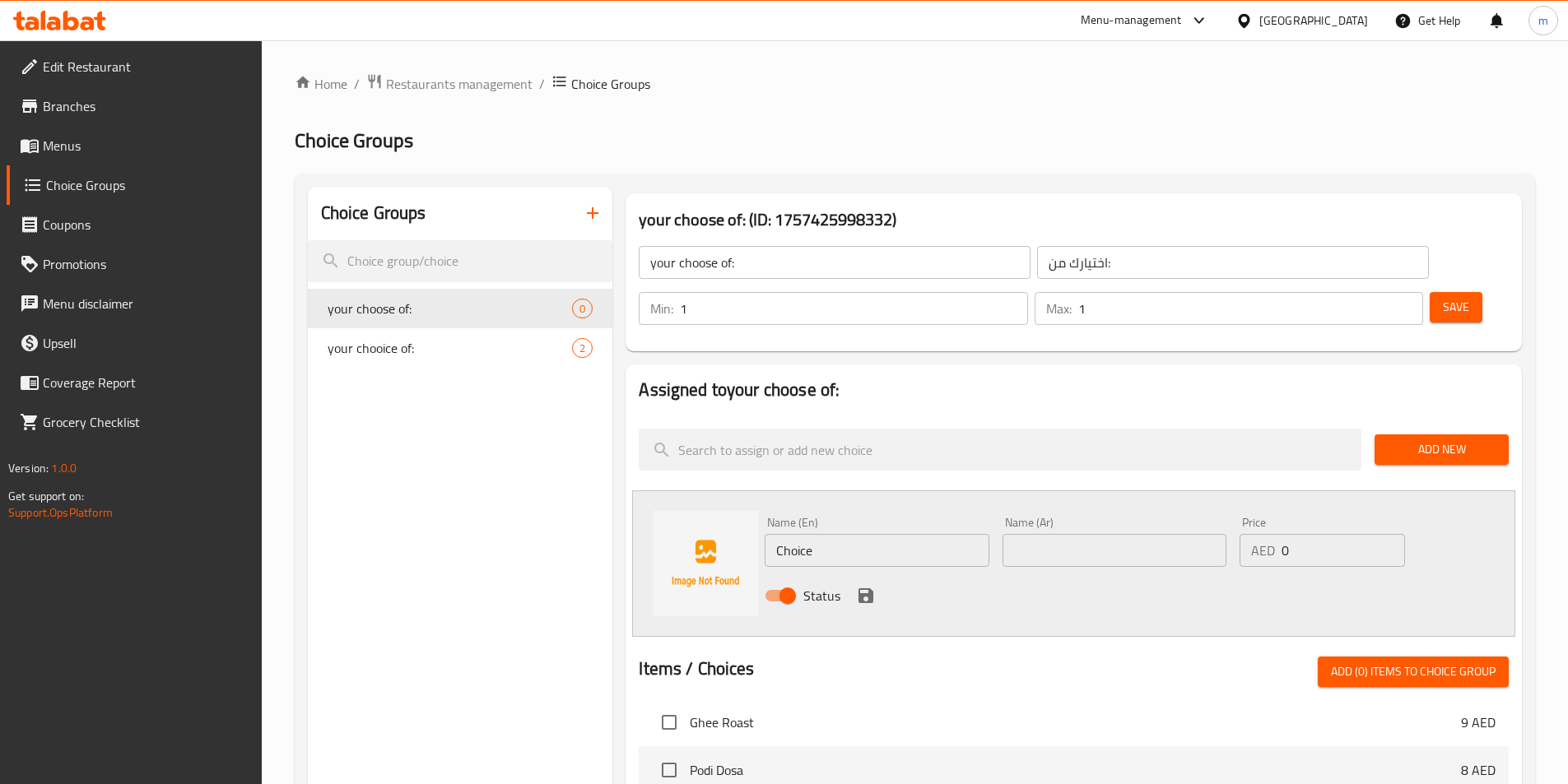
click at [878, 534] on input "Choice" at bounding box center [876, 550] width 224 height 33
click at [890, 534] on input "Choice" at bounding box center [876, 550] width 224 height 33
paste input "pickle or curd."
drag, startPoint x: 870, startPoint y: 507, endPoint x: 809, endPoint y: 504, distance: 61.1
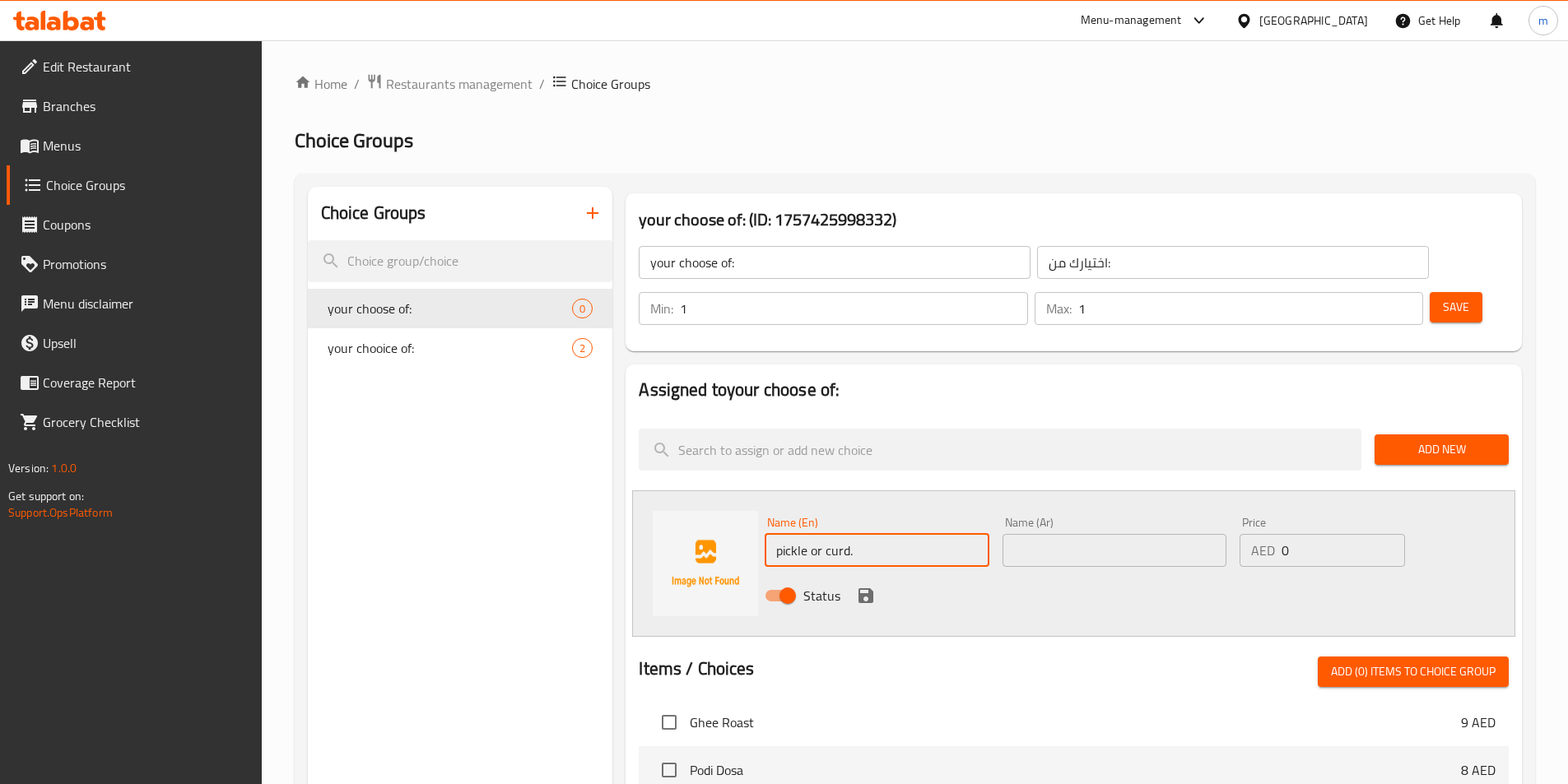
click at [809, 534] on input "pickle or curd." at bounding box center [876, 550] width 224 height 33
type input "pickle"
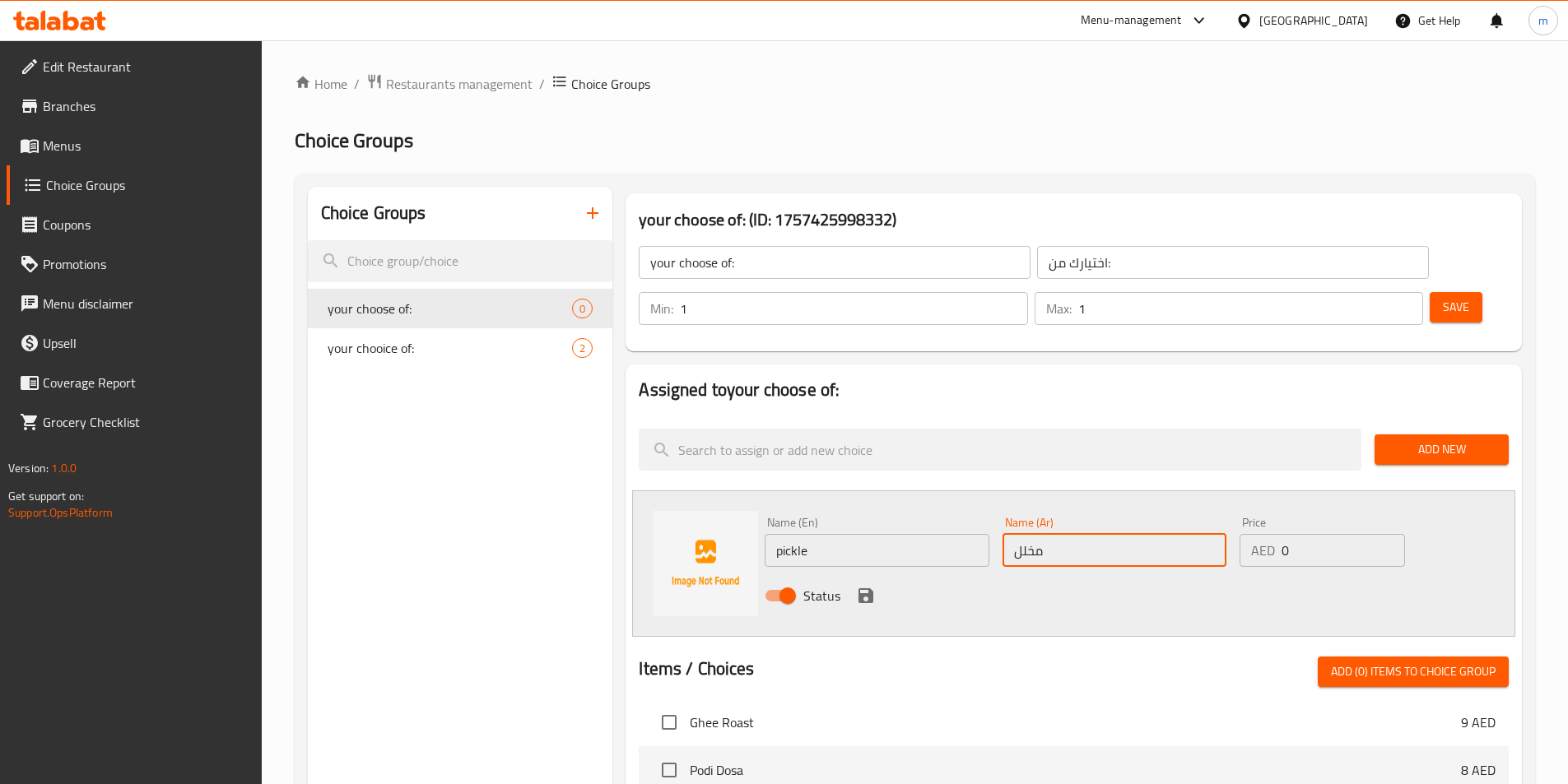
type input "مخلل"
click at [923, 573] on div "Status" at bounding box center [1115, 595] width 713 height 44
click at [858, 586] on icon "save" at bounding box center [865, 595] width 19 height 19
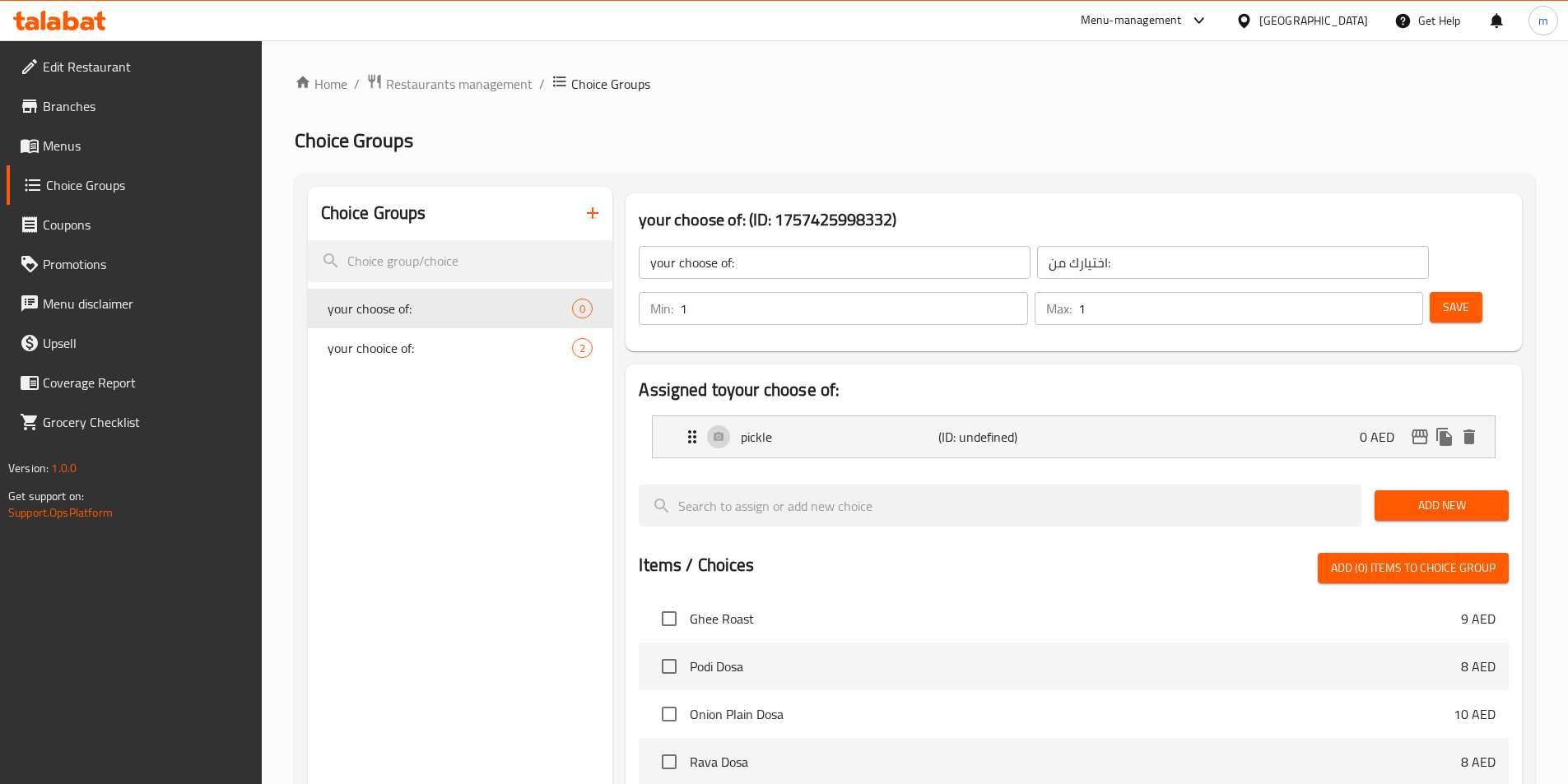
click at [1396, 495] on span "Add New" at bounding box center [1442, 505] width 108 height 20
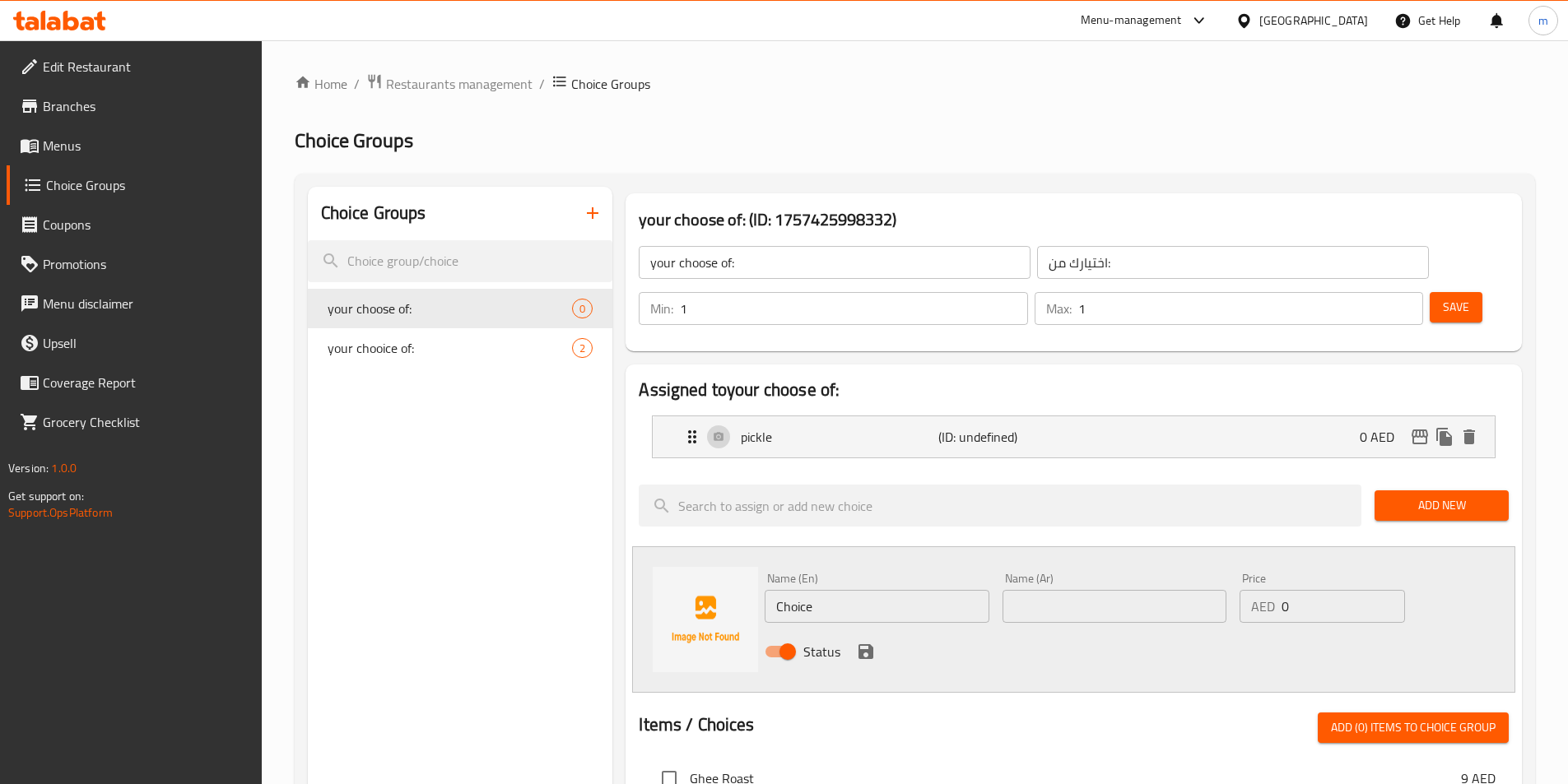
click at [871, 589] on input "Choice" at bounding box center [876, 606] width 224 height 33
paste input "pickle or curd."
drag, startPoint x: 826, startPoint y: 560, endPoint x: 741, endPoint y: 585, distance: 88.6
click at [741, 585] on div "Name (En) pickle or curd. Name (En) Name (Ar) Name (Ar) Price AED 0 Price Status" at bounding box center [1074, 619] width 883 height 146
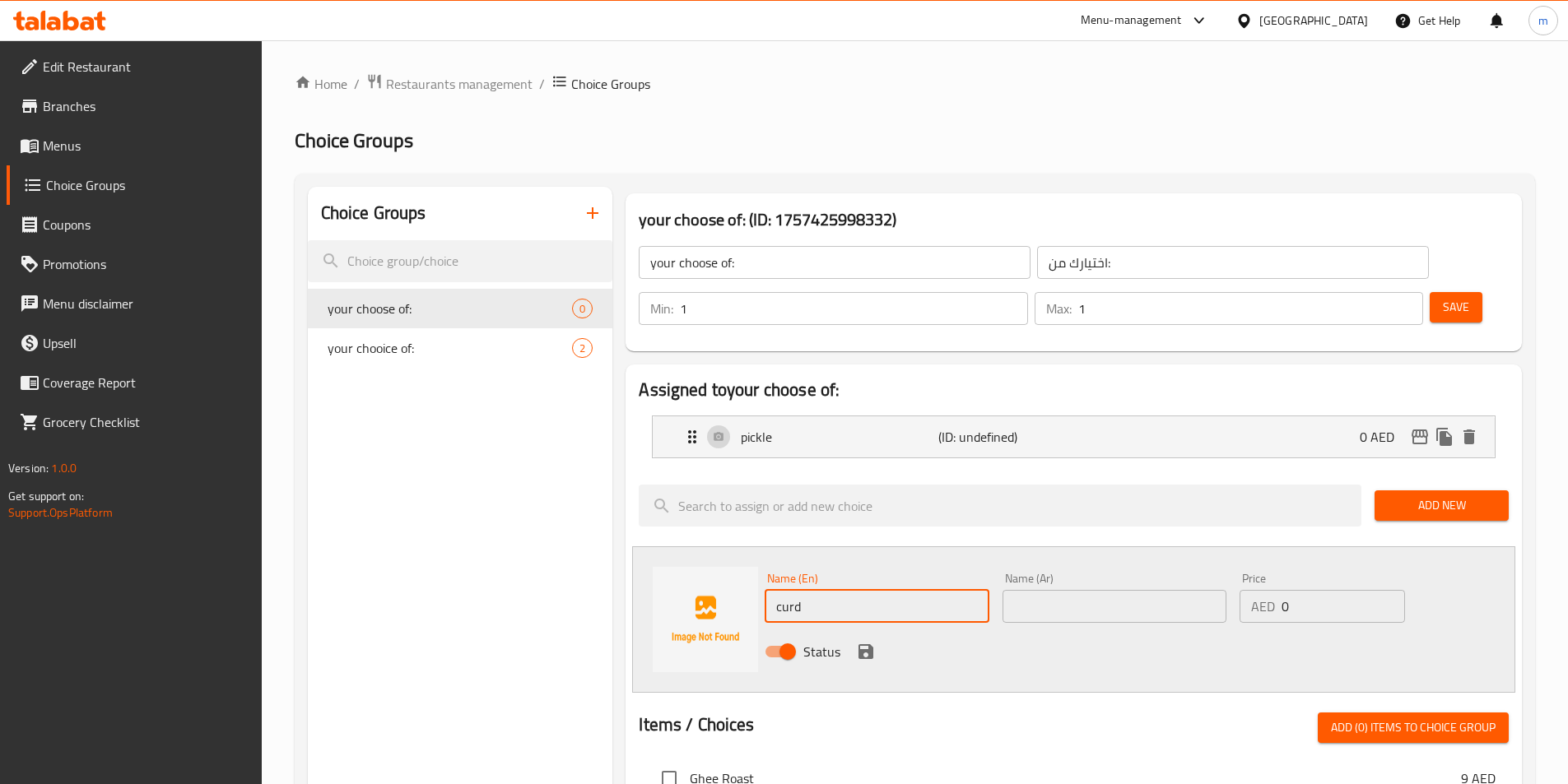
type input "curd"
click at [1111, 589] on input "text" at bounding box center [1114, 606] width 224 height 33
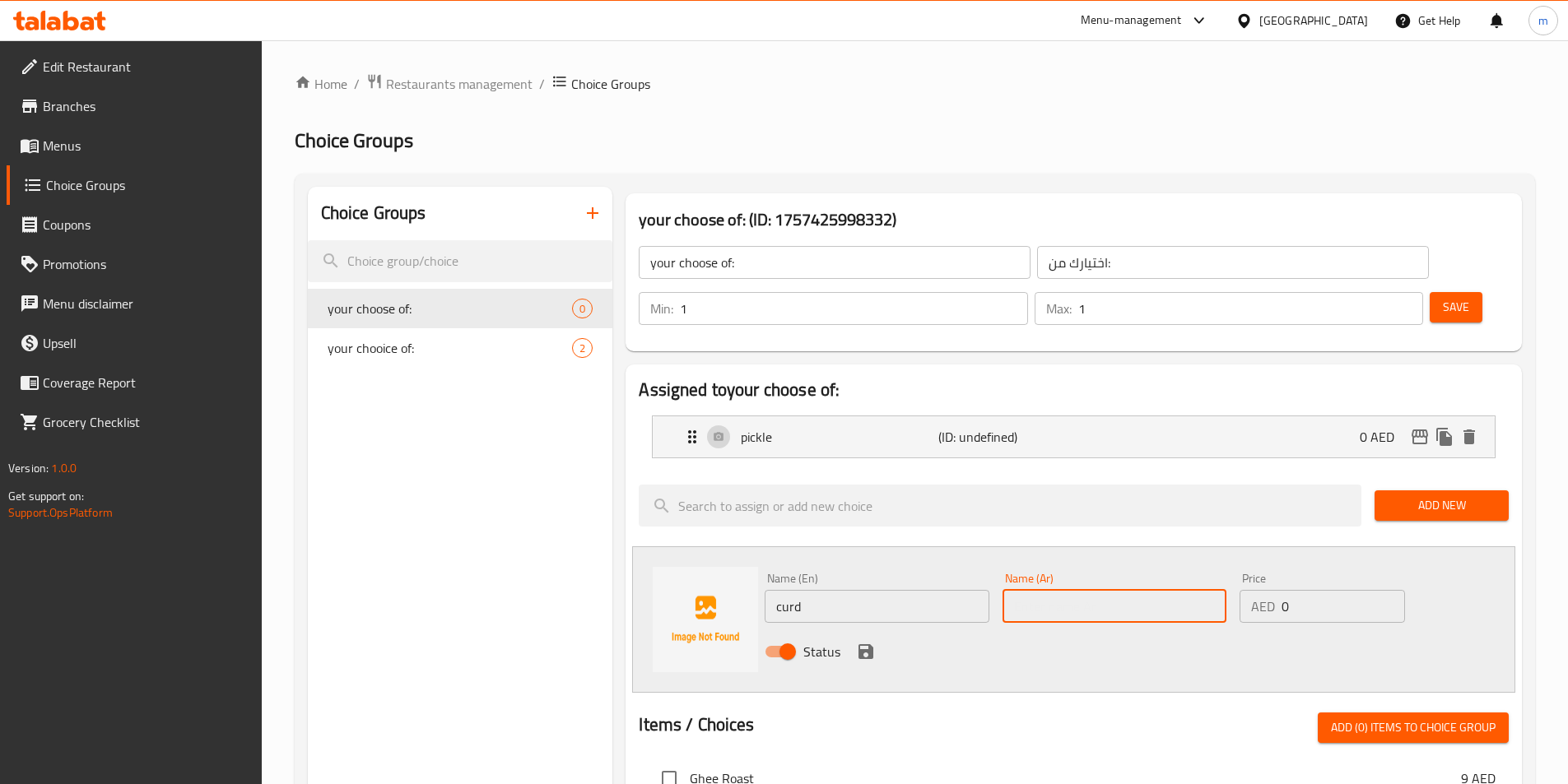
paste input "خثارة‎"
type input "خثارة‎"
click at [866, 641] on icon "save" at bounding box center [865, 651] width 19 height 19
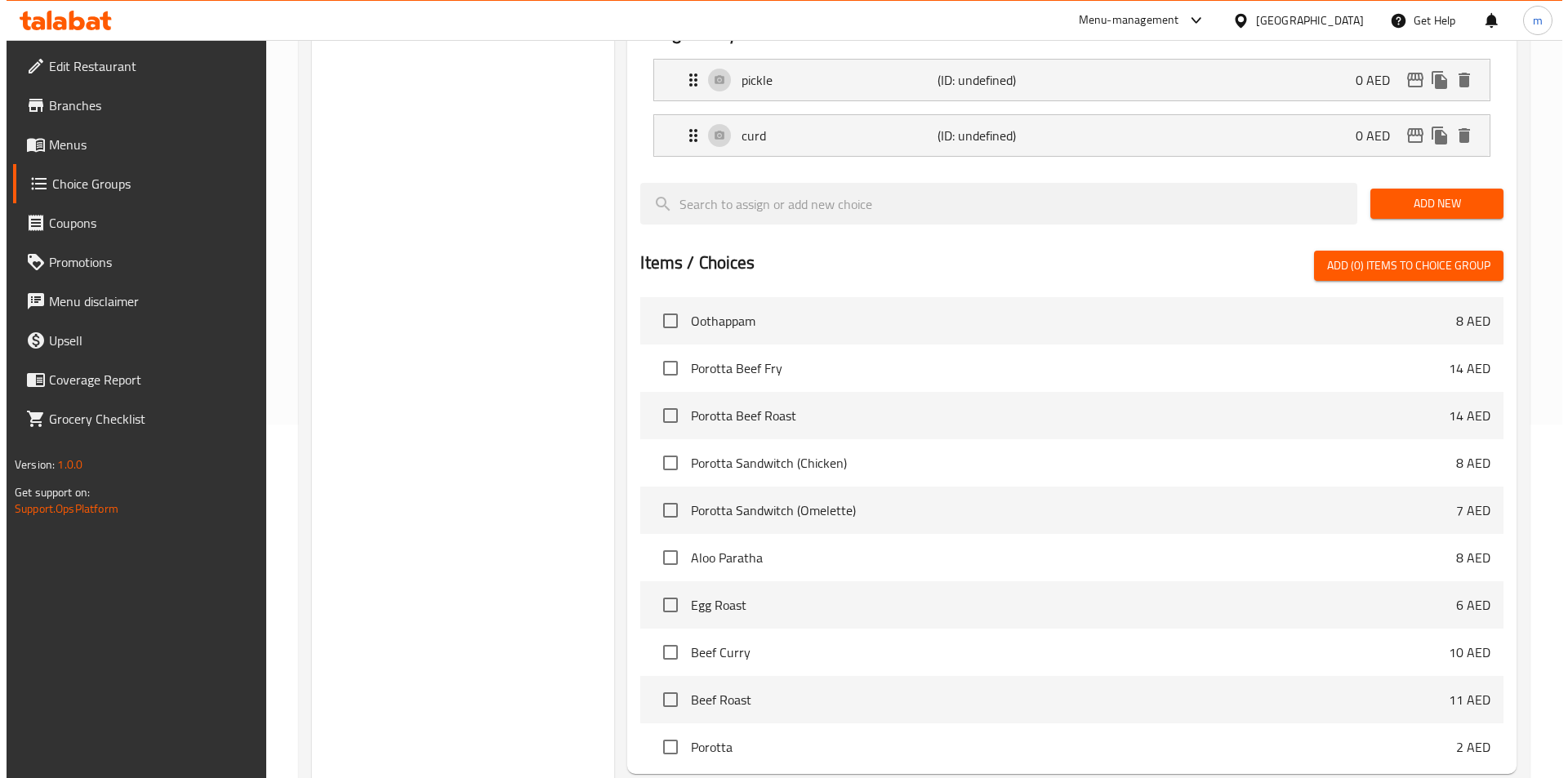
scroll to position [470, 0]
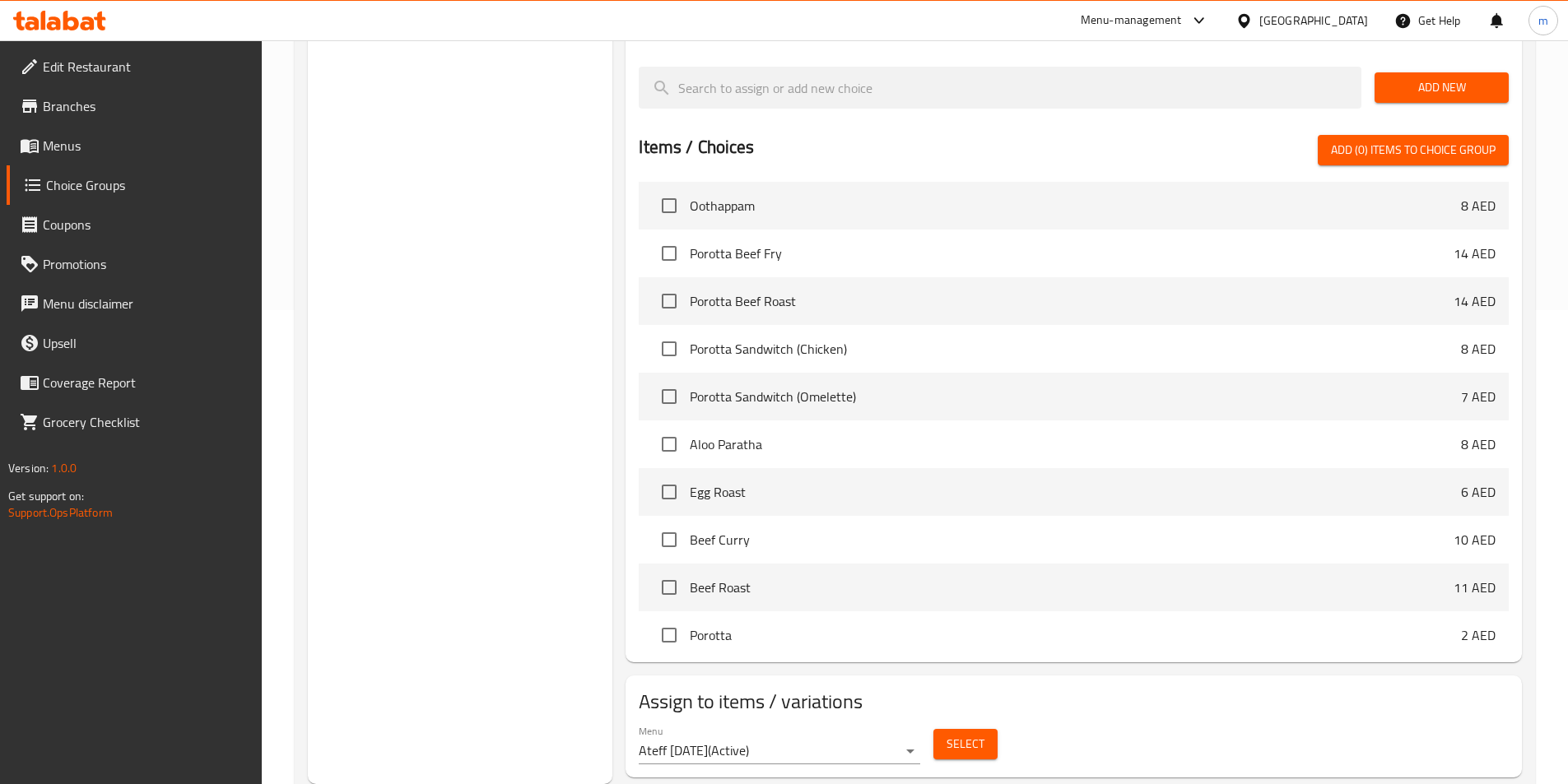
click at [943, 729] on button "Select" at bounding box center [966, 745] width 65 height 31
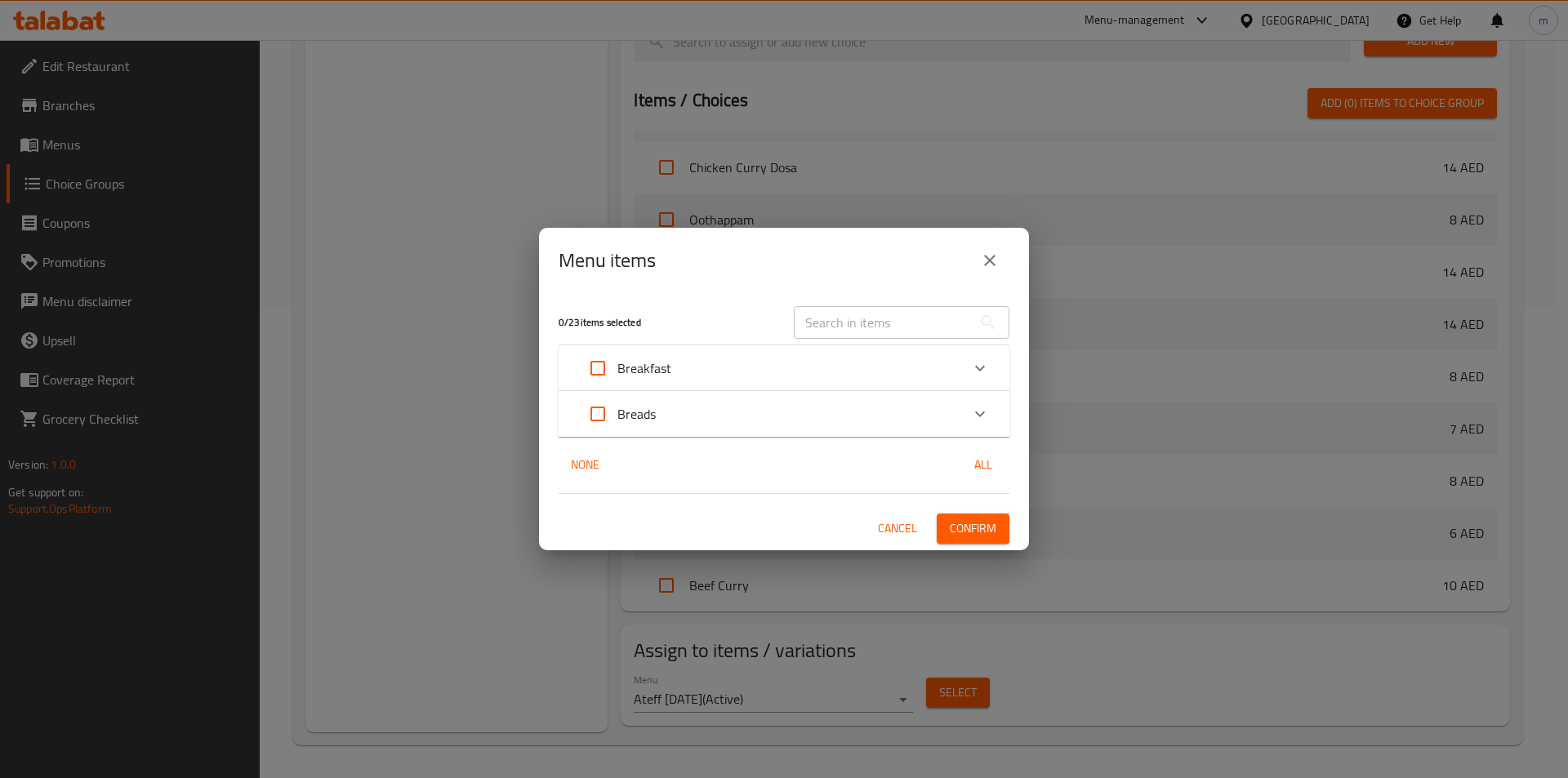
scroll to position [625, 0]
click at [859, 335] on input "text" at bounding box center [882, 322] width 178 height 32
paste input "pickle or curd."
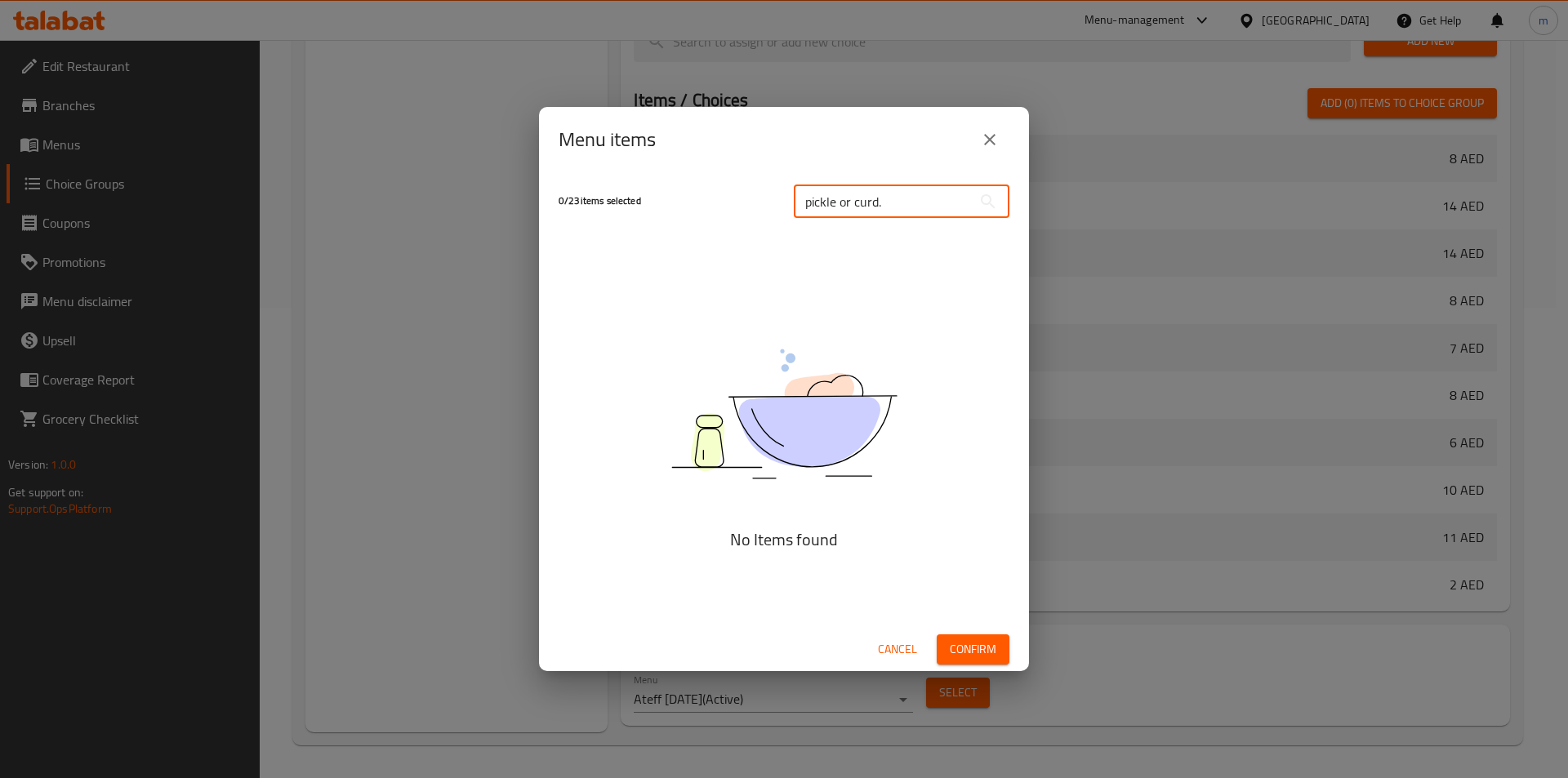
click at [865, 196] on input "pickle or curd." at bounding box center [882, 202] width 178 height 32
paste input "Aloo Paratha"
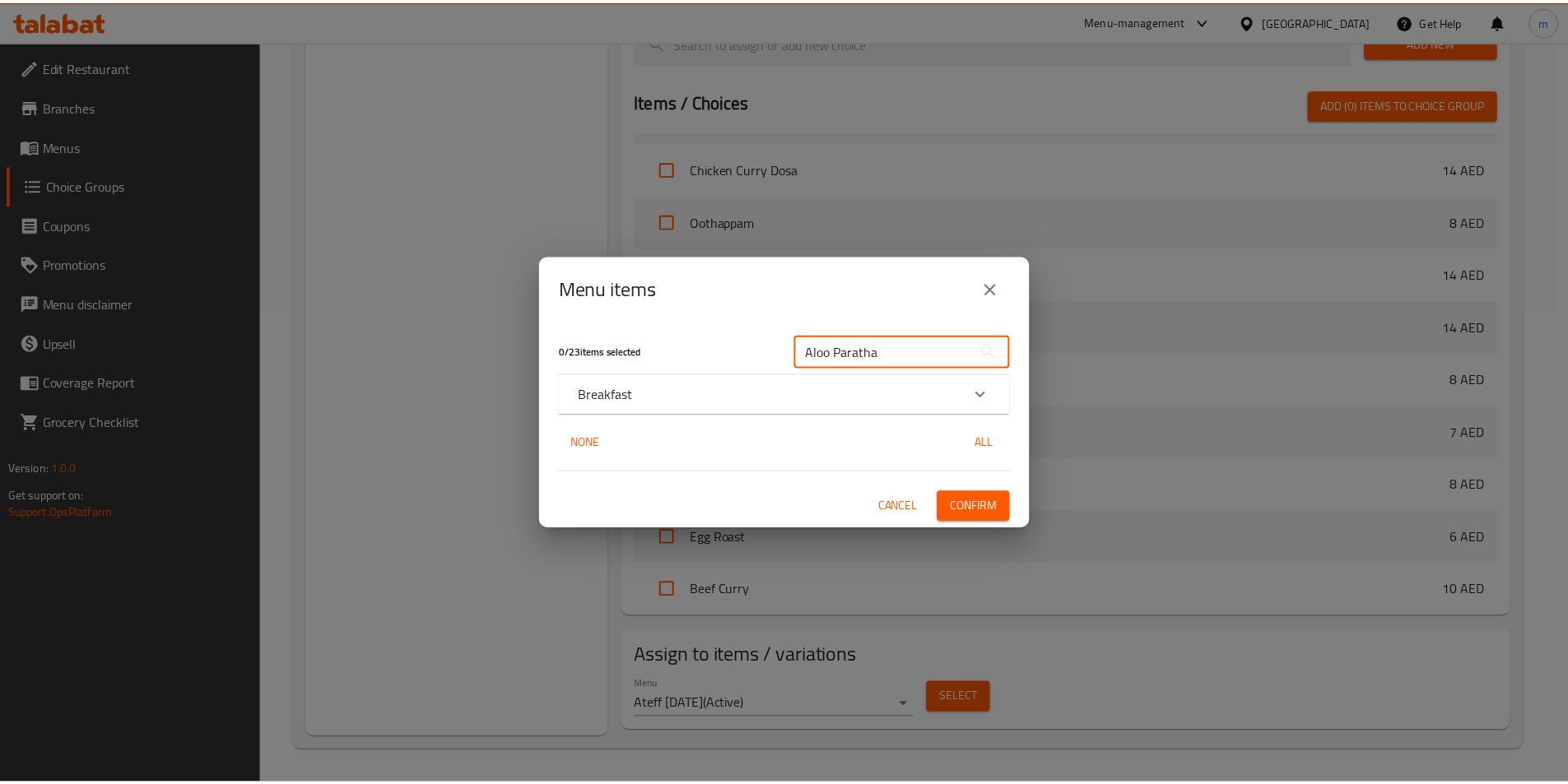
scroll to position [630, 0]
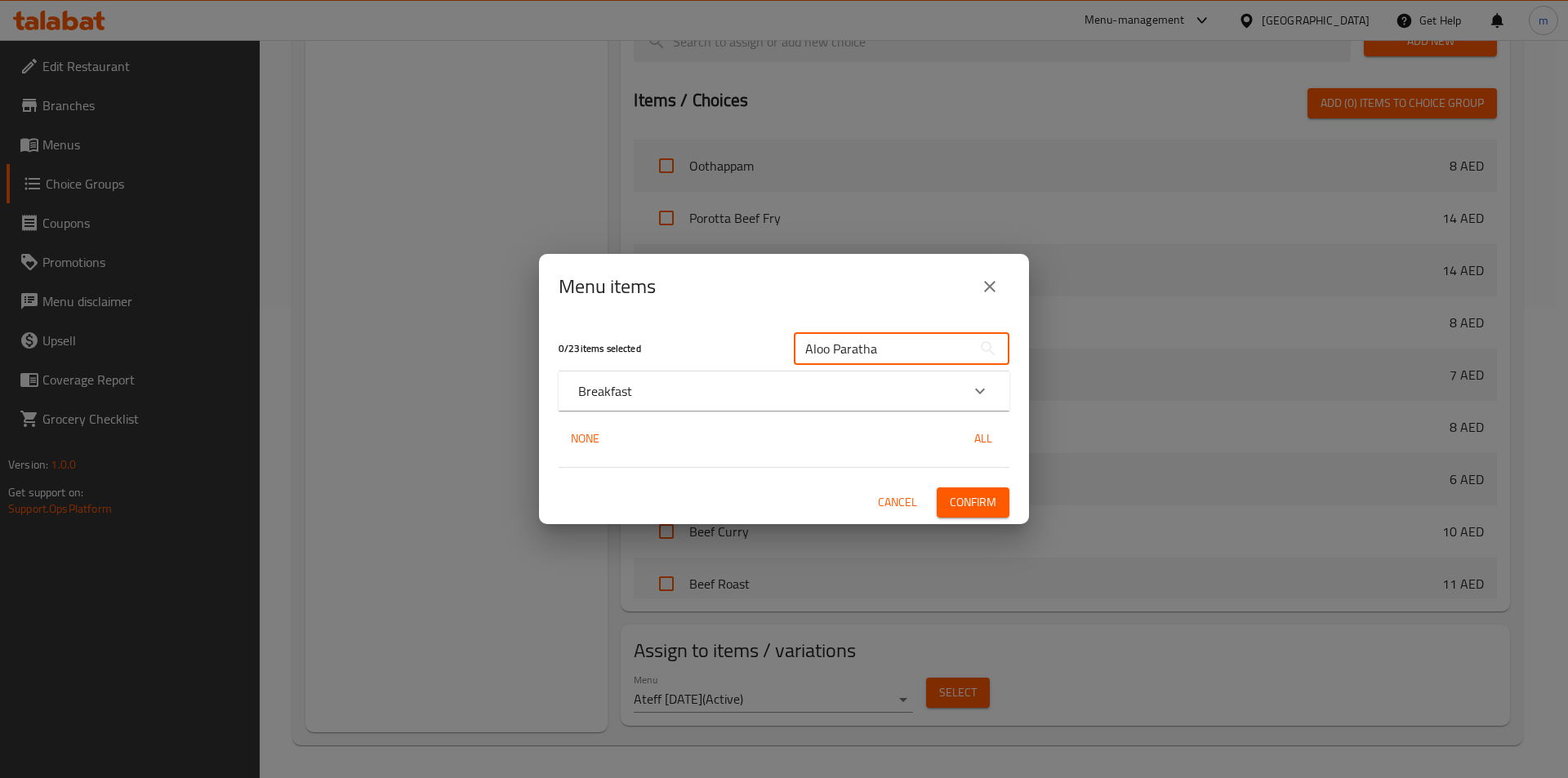
type input "Aloo Paratha"
click at [650, 392] on div "Breakfast" at bounding box center [770, 391] width 382 height 19
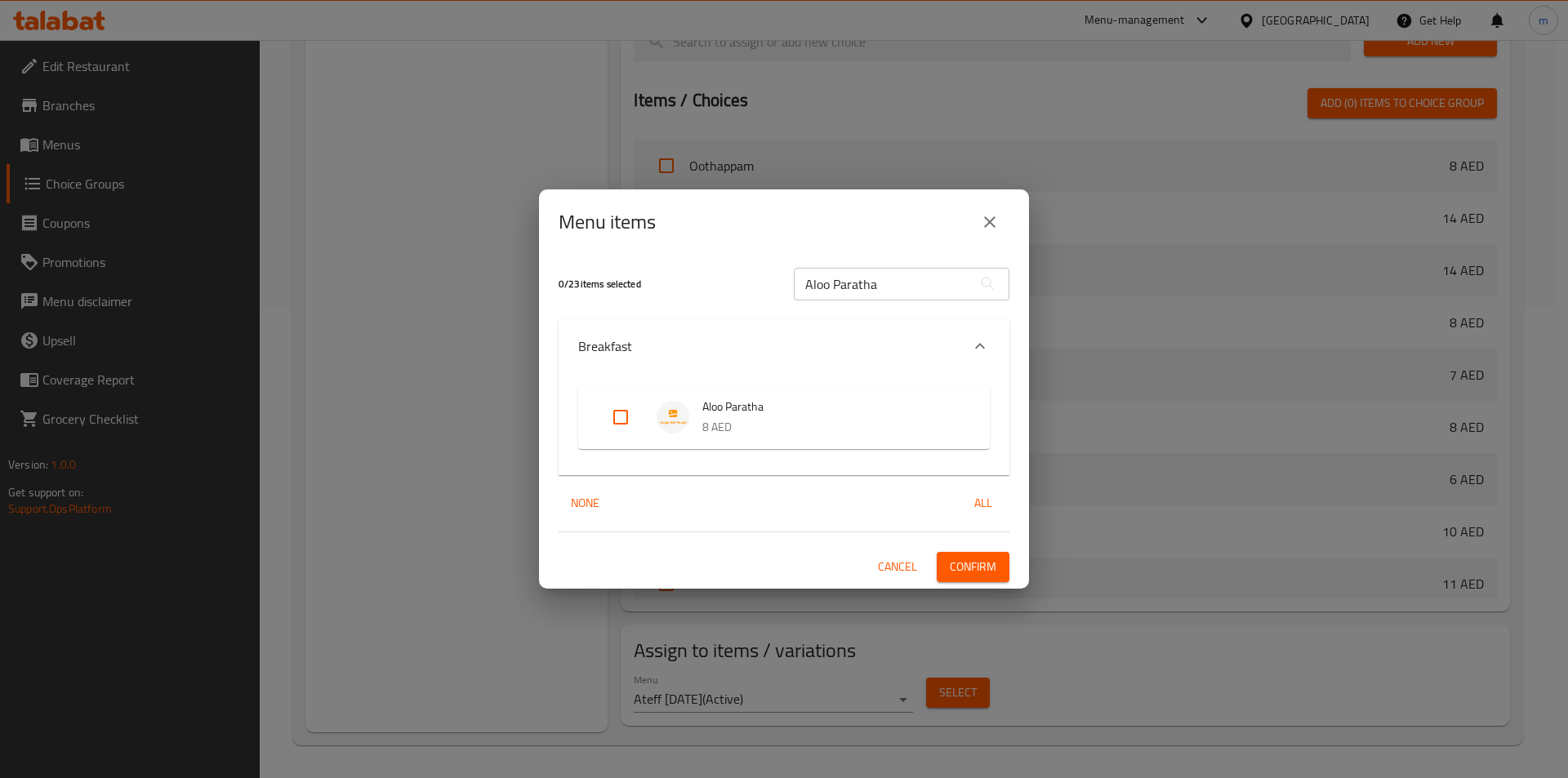
click at [632, 409] on input "Expand" at bounding box center [621, 417] width 39 height 39
checkbox input "true"
click at [988, 569] on span "Confirm" at bounding box center [972, 566] width 47 height 20
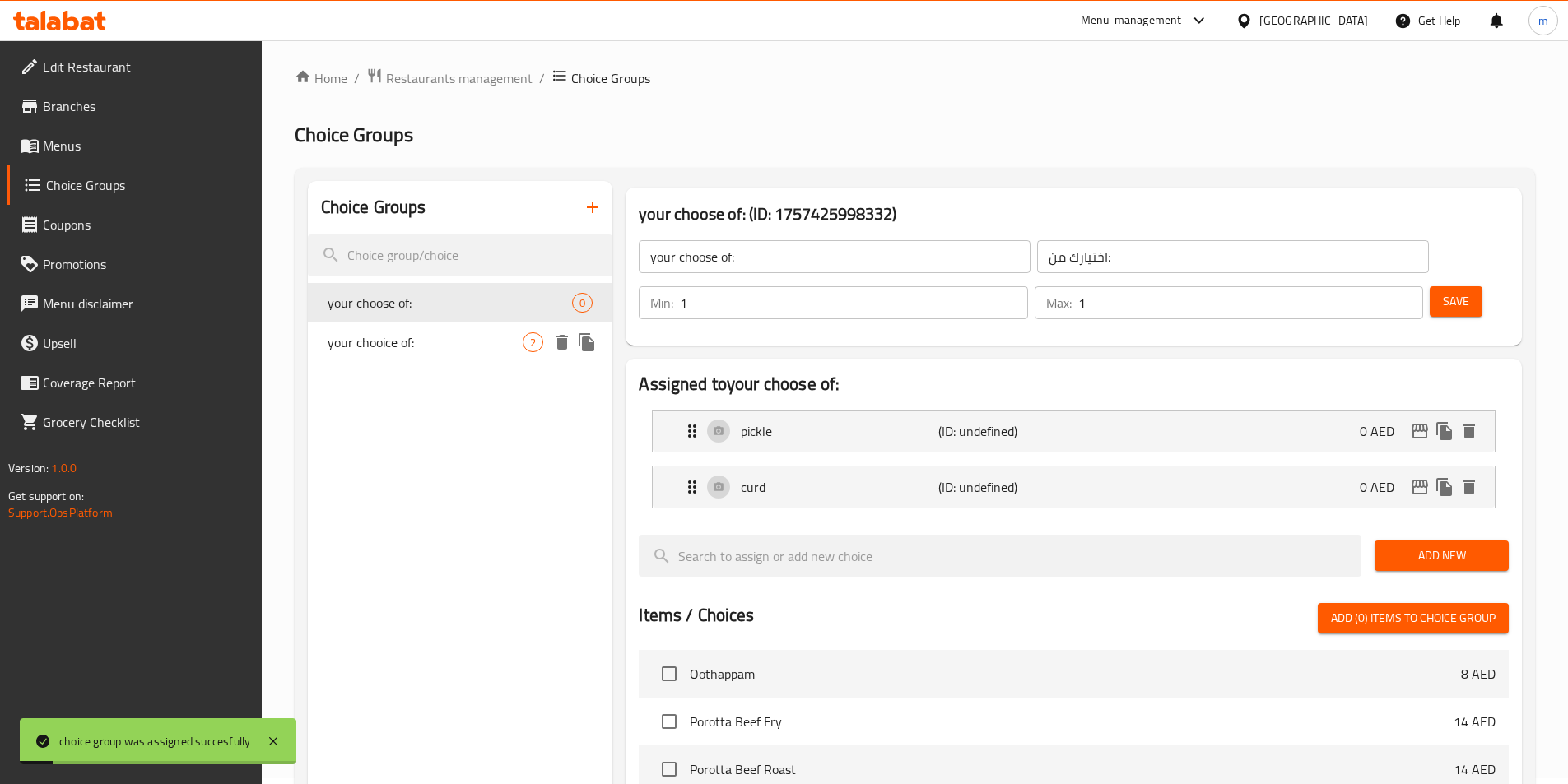
scroll to position [0, 0]
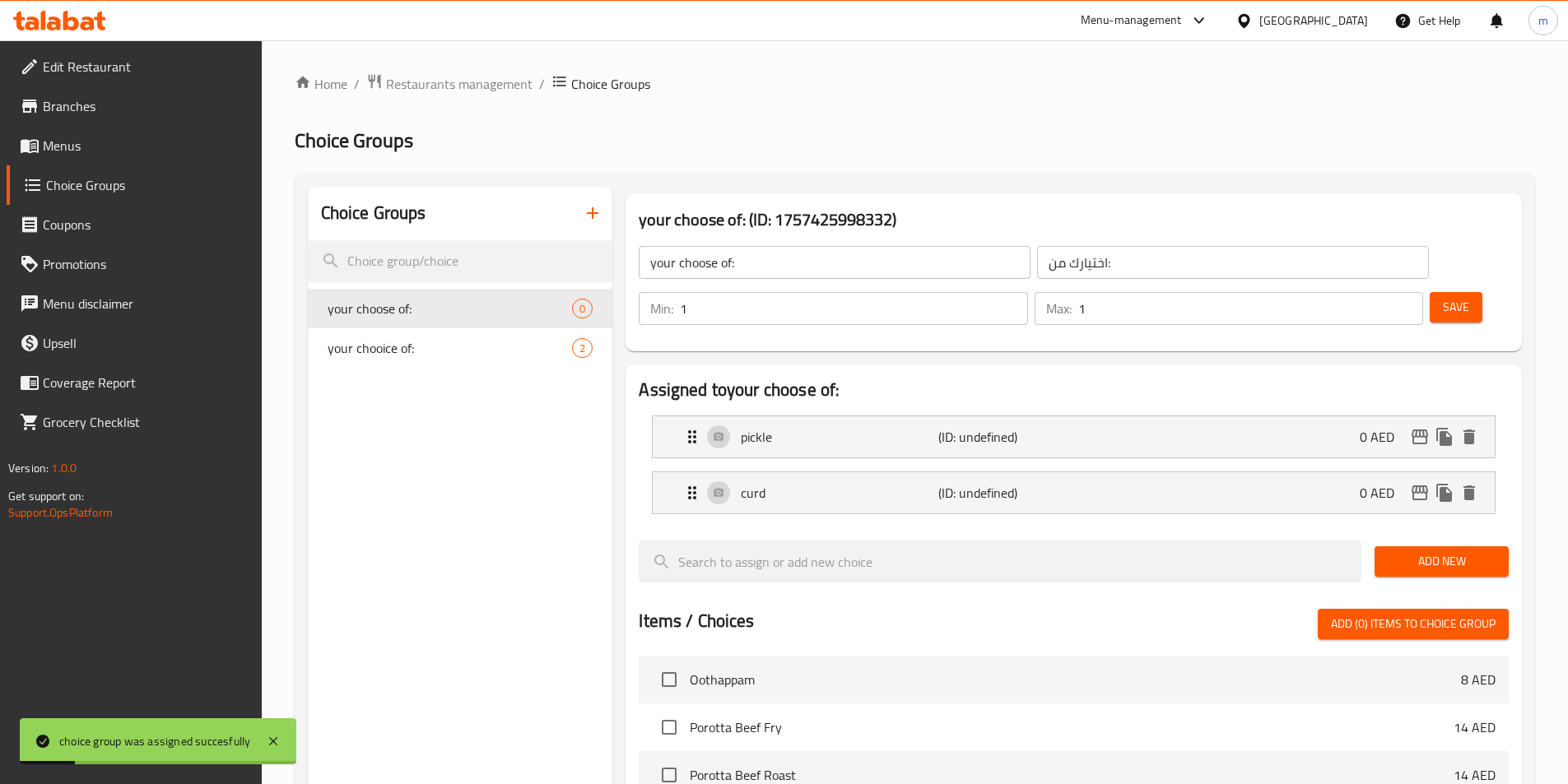
click at [1443, 292] on button "Save" at bounding box center [1456, 307] width 53 height 31
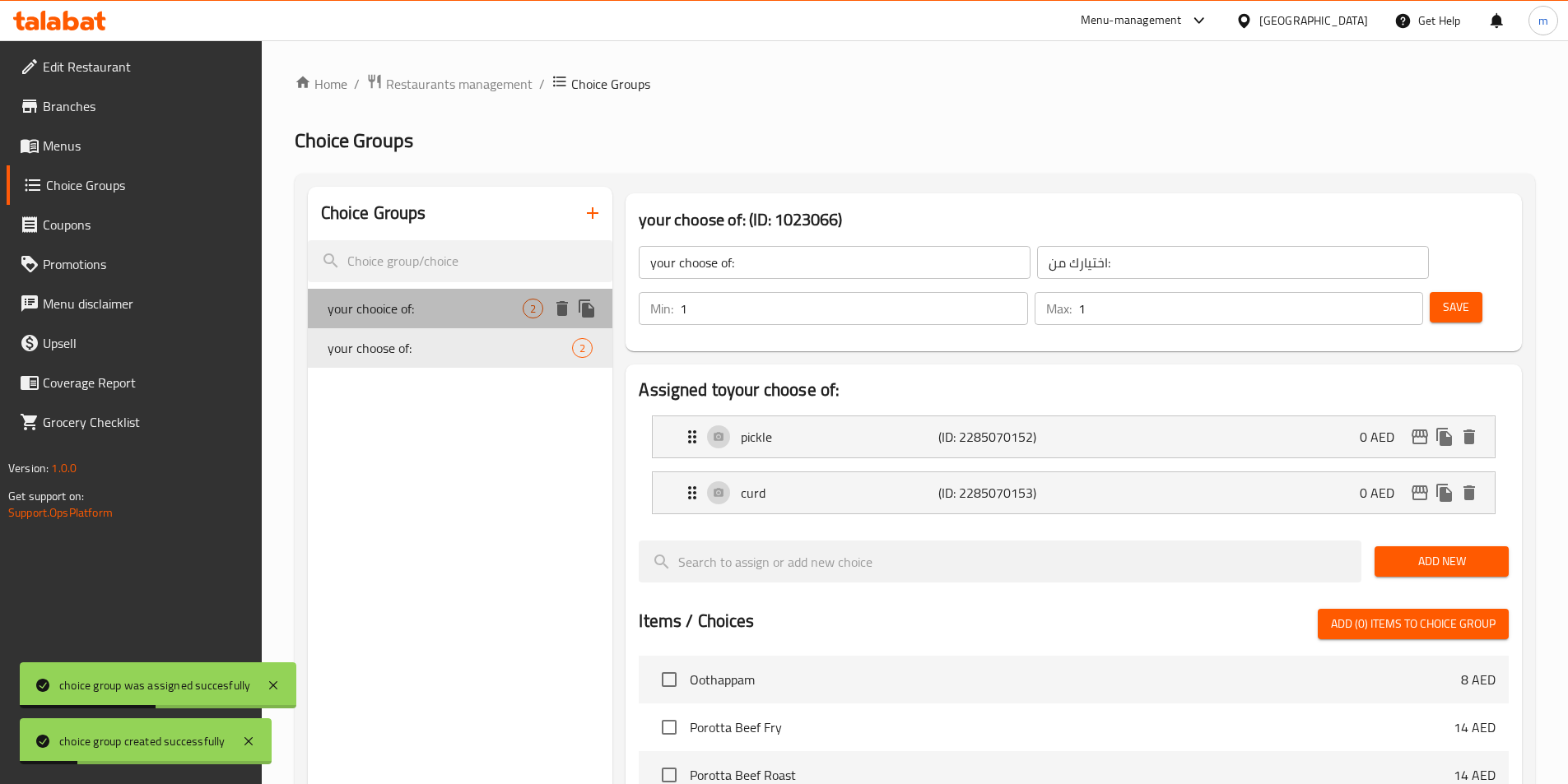
click at [465, 320] on div "your chooice of: 2" at bounding box center [460, 308] width 306 height 39
type input "your chooice of:"
type input "0"
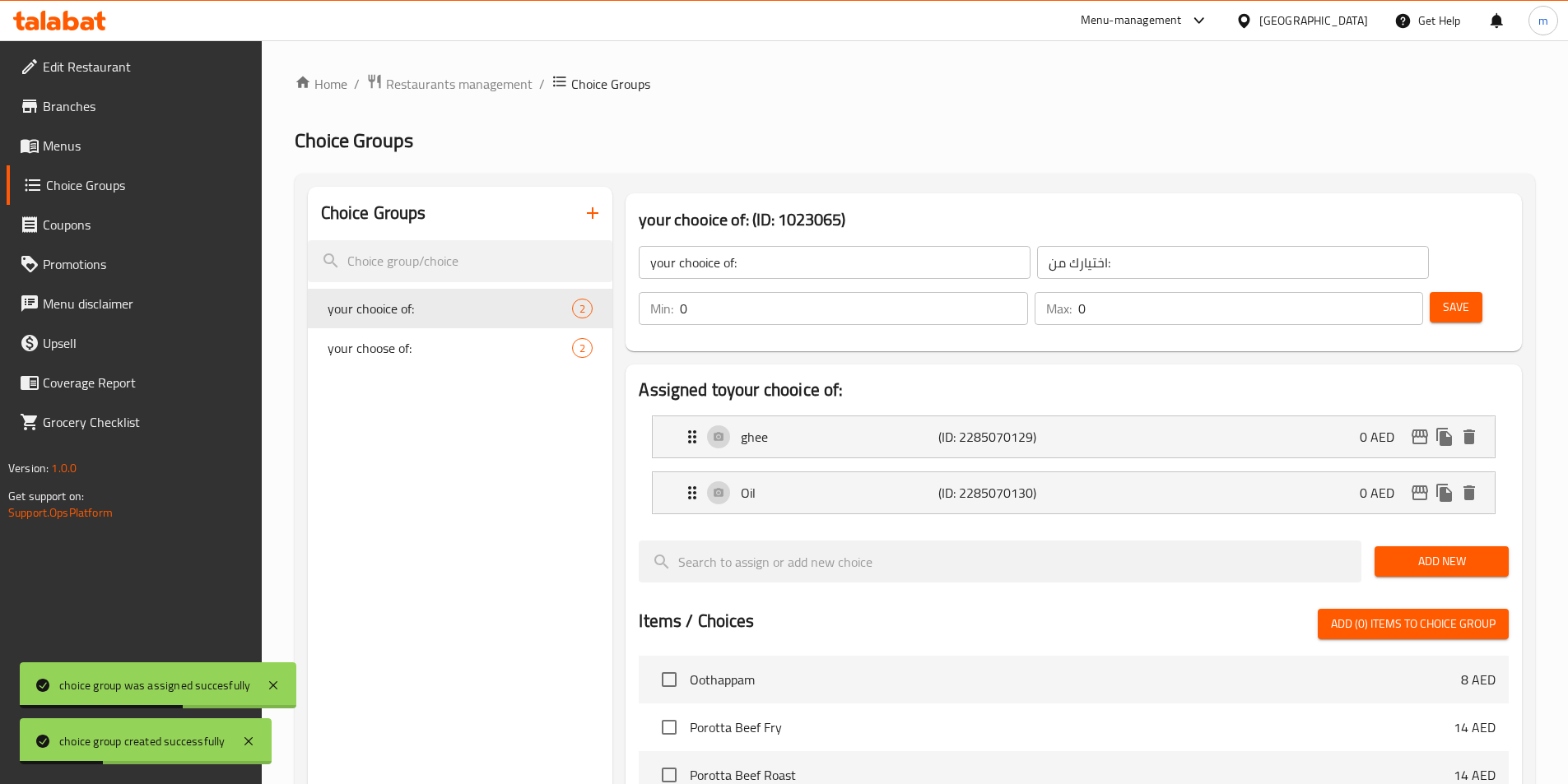
click at [1027, 292] on input "0" at bounding box center [853, 308] width 347 height 33
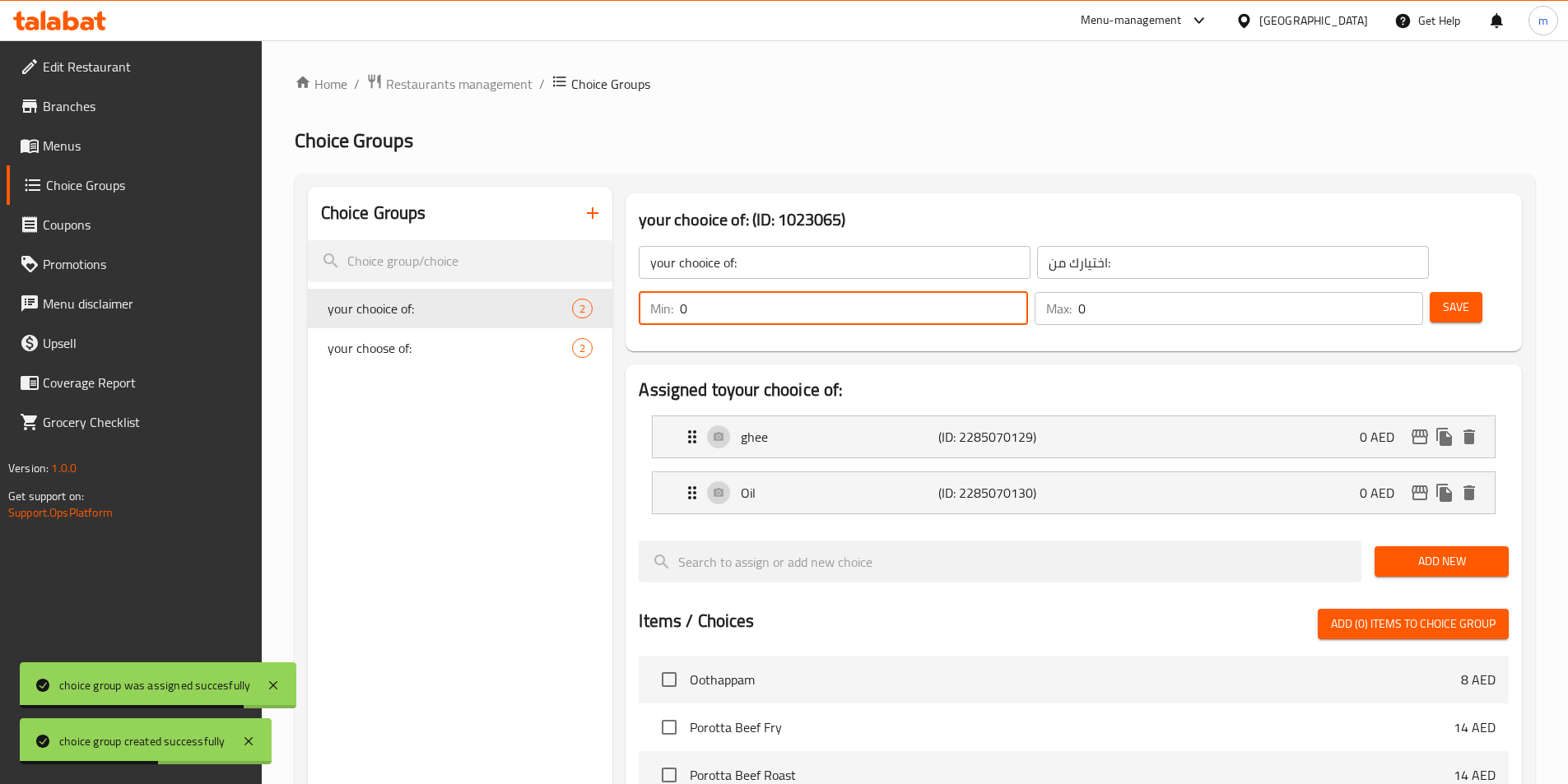
type input "1"
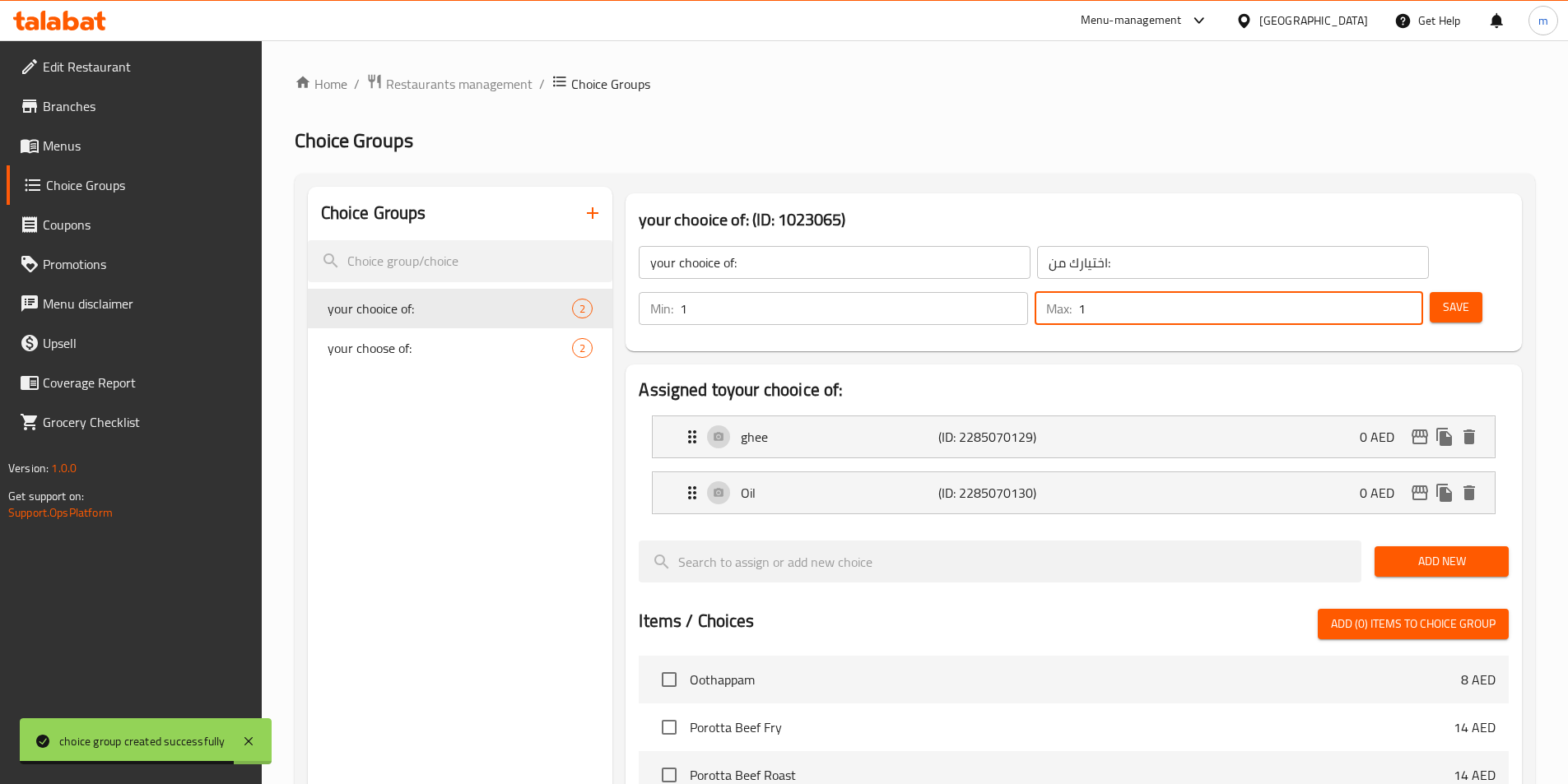
click at [1443, 297] on span "Save" at bounding box center [1455, 306] width 26 height 20
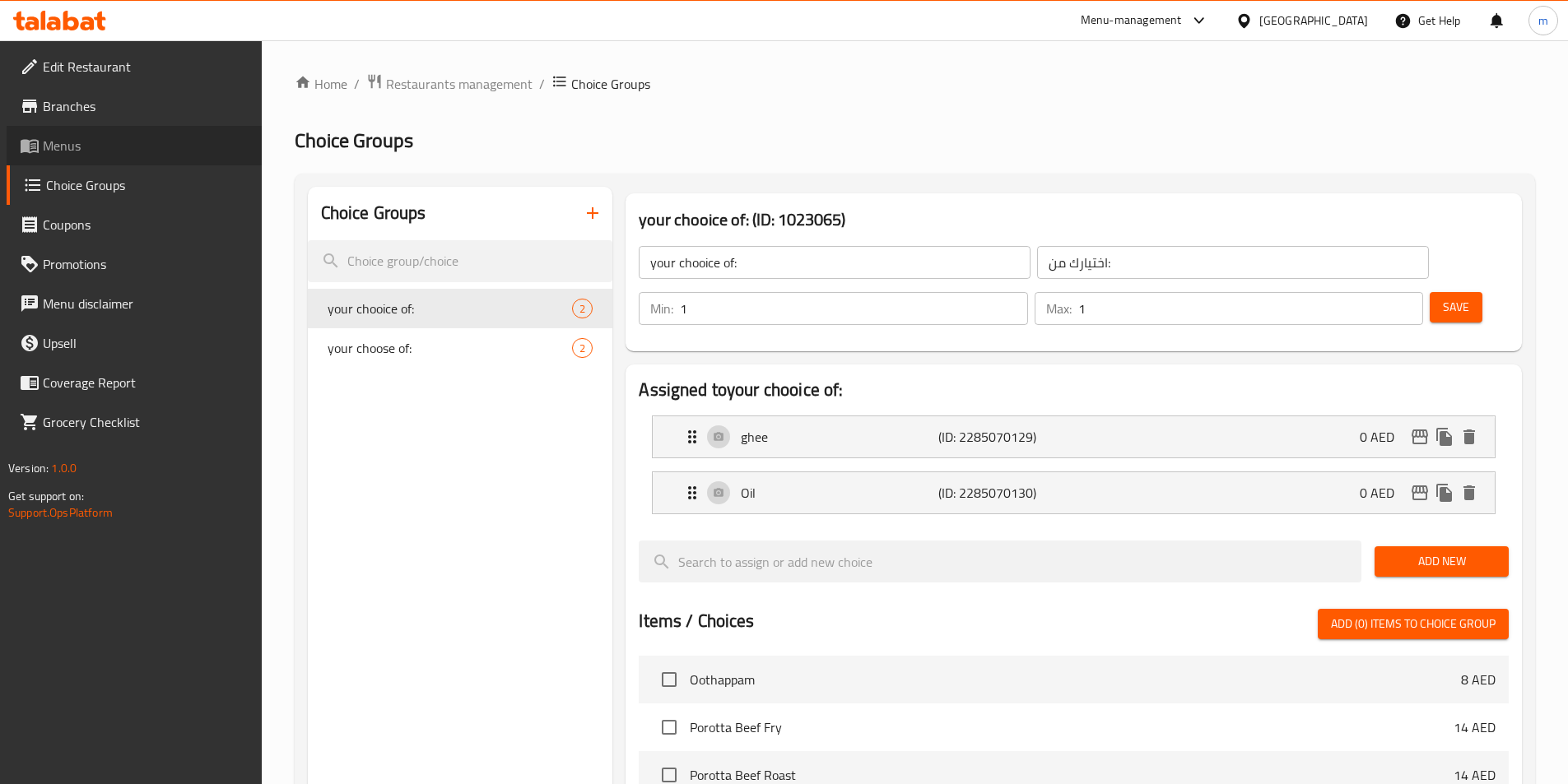
click at [92, 145] on span "Menus" at bounding box center [146, 145] width 206 height 19
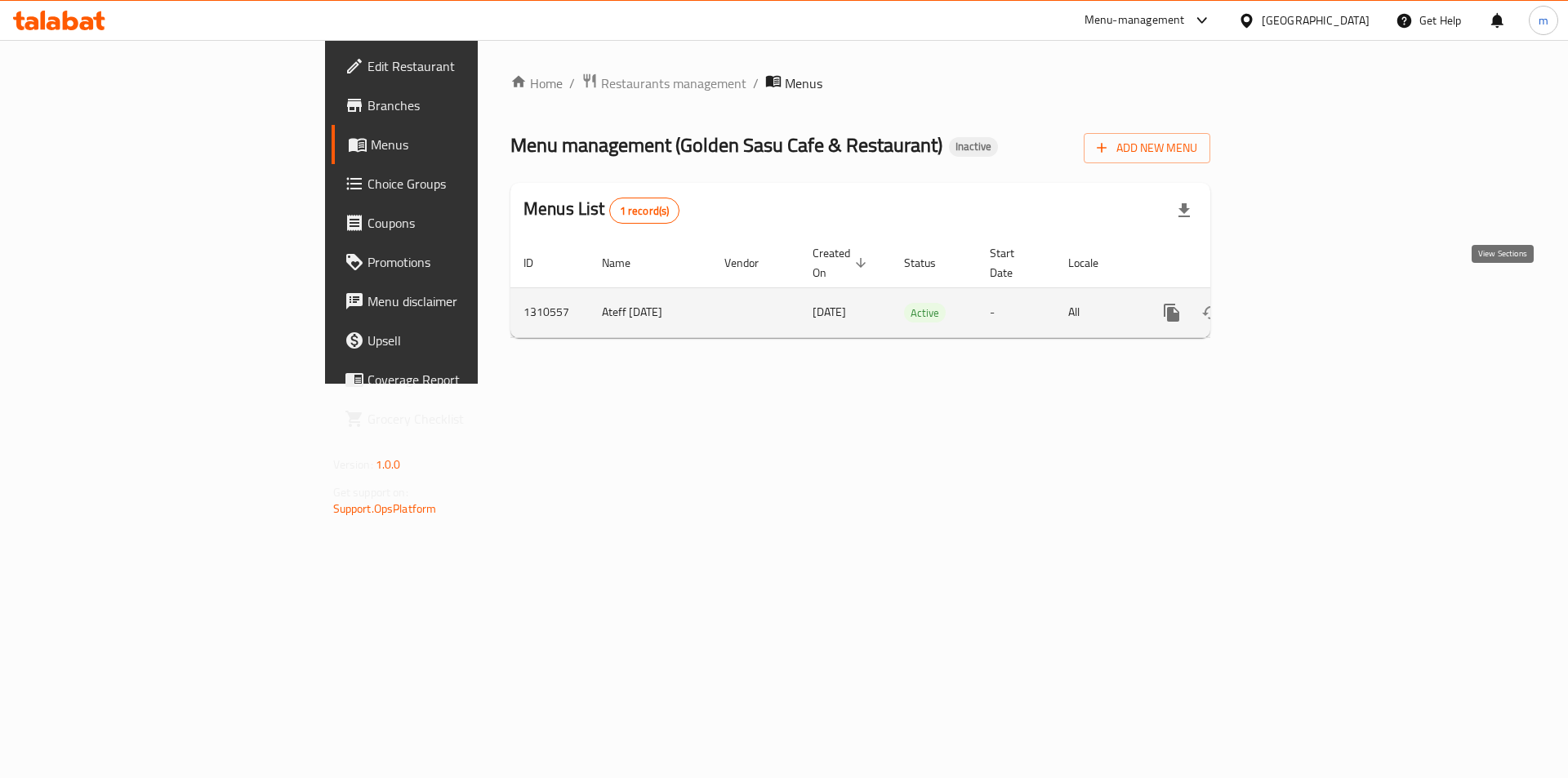
click at [1309, 293] on link "enhanced table" at bounding box center [1289, 313] width 39 height 39
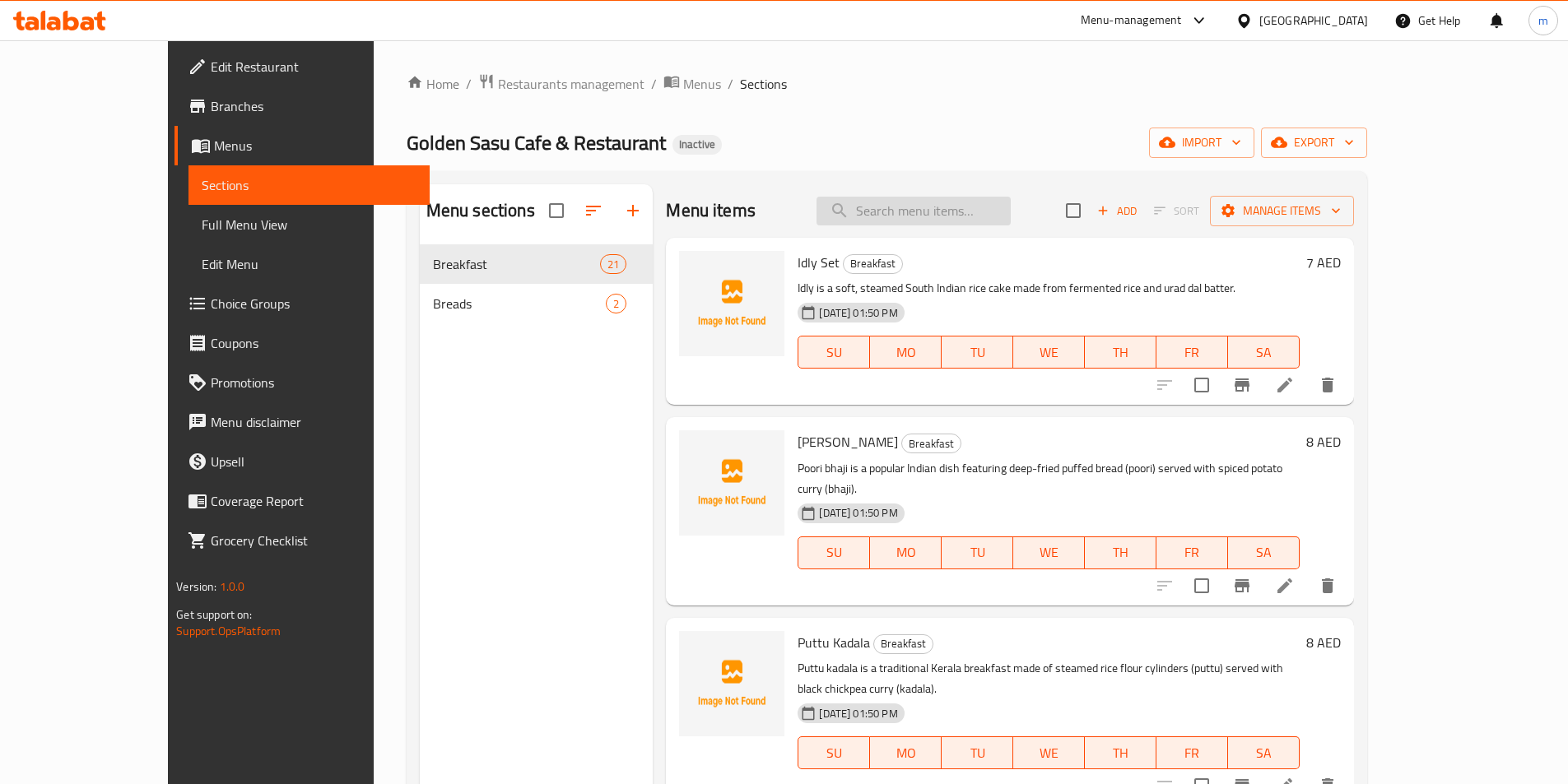
click at [944, 218] on input "search" at bounding box center [914, 211] width 195 height 29
paste input "Aloo Paratha"
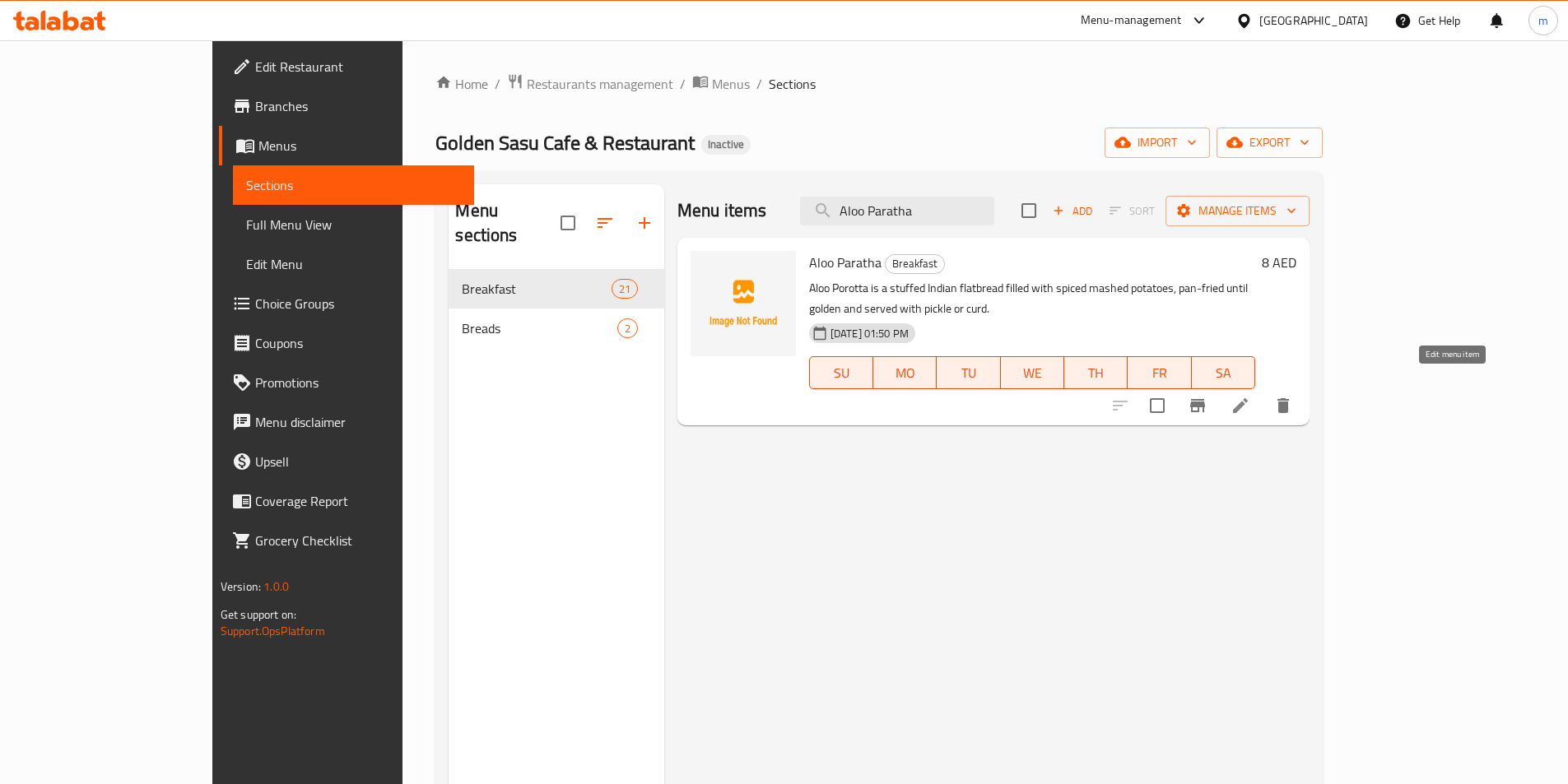
type input "Aloo Paratha"
click at [1248, 398] on icon at bounding box center [1239, 405] width 14 height 14
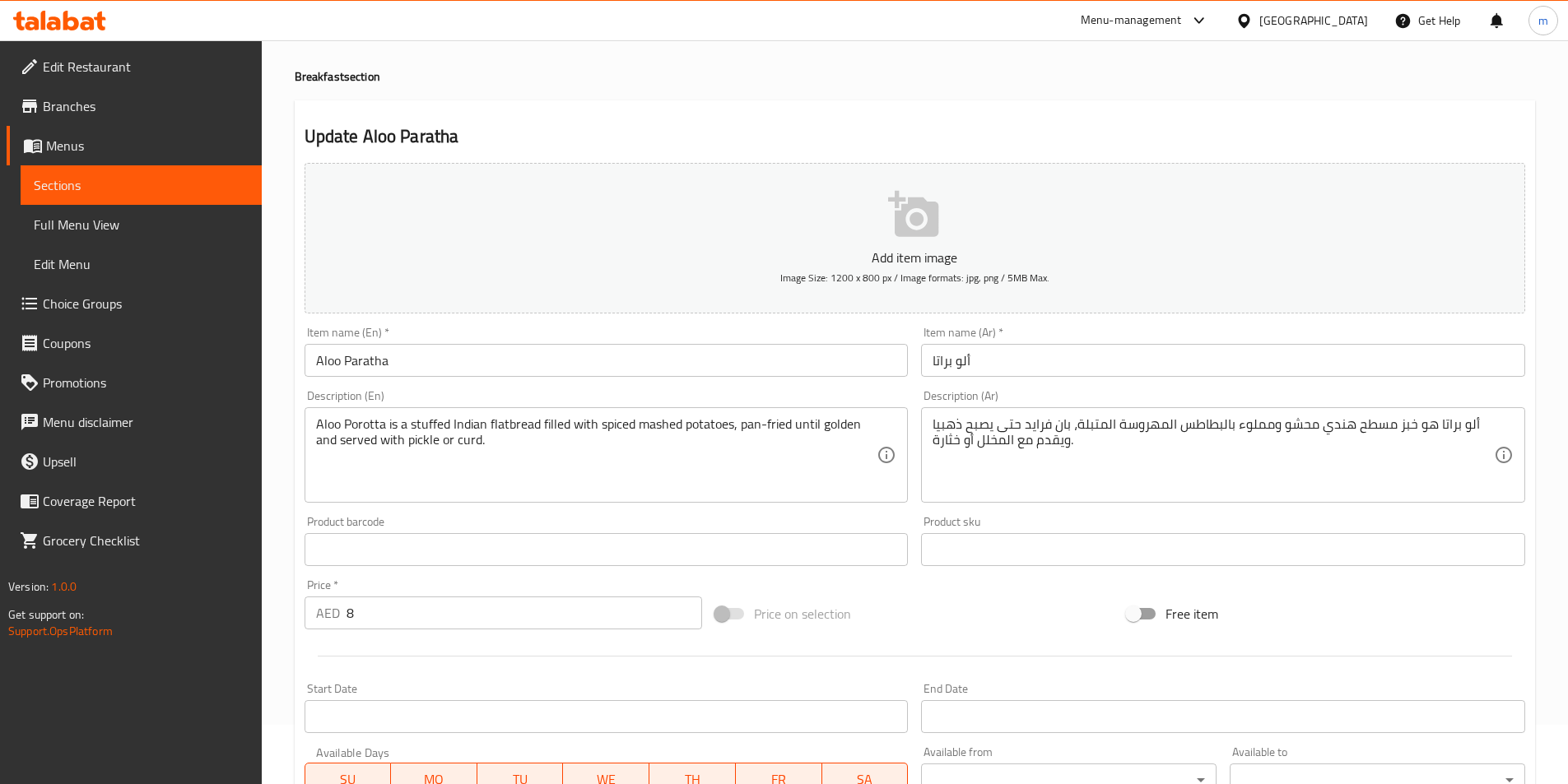
scroll to position [379, 0]
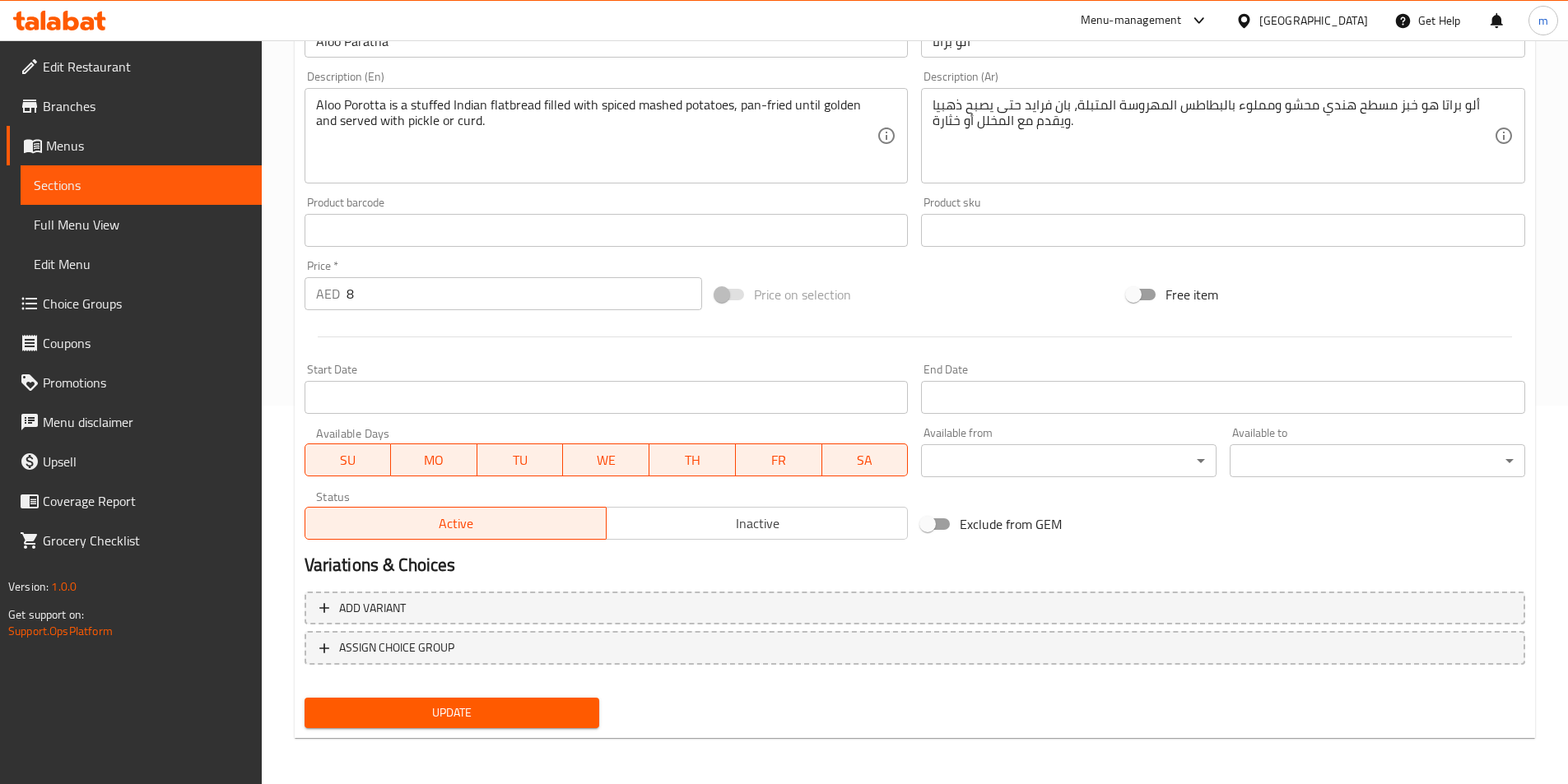
click at [1058, 572] on h2 "Variations & Choices" at bounding box center [915, 565] width 1221 height 25
click at [894, 562] on h2 "Variations & Choices" at bounding box center [915, 565] width 1221 height 25
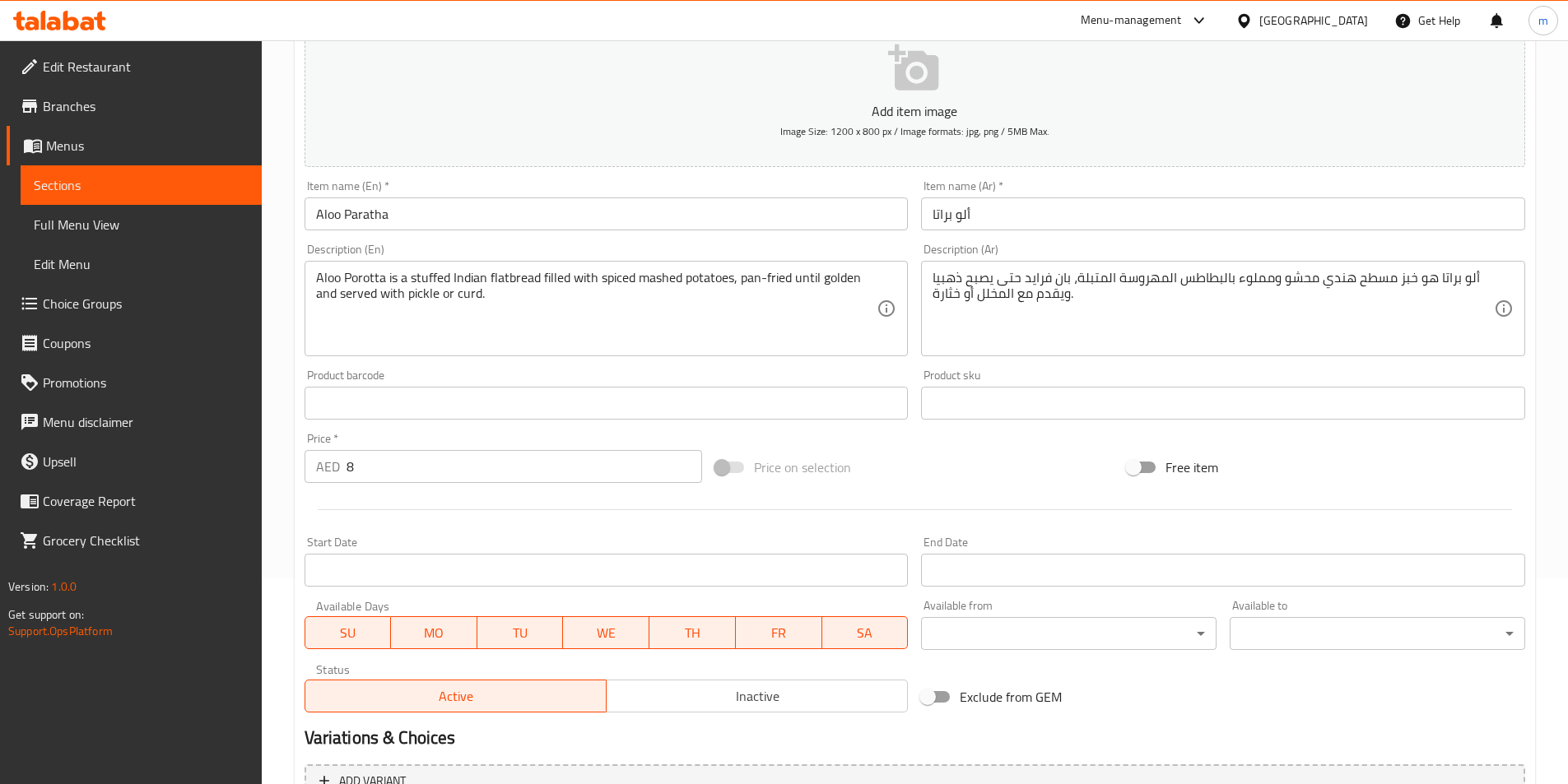
scroll to position [0, 0]
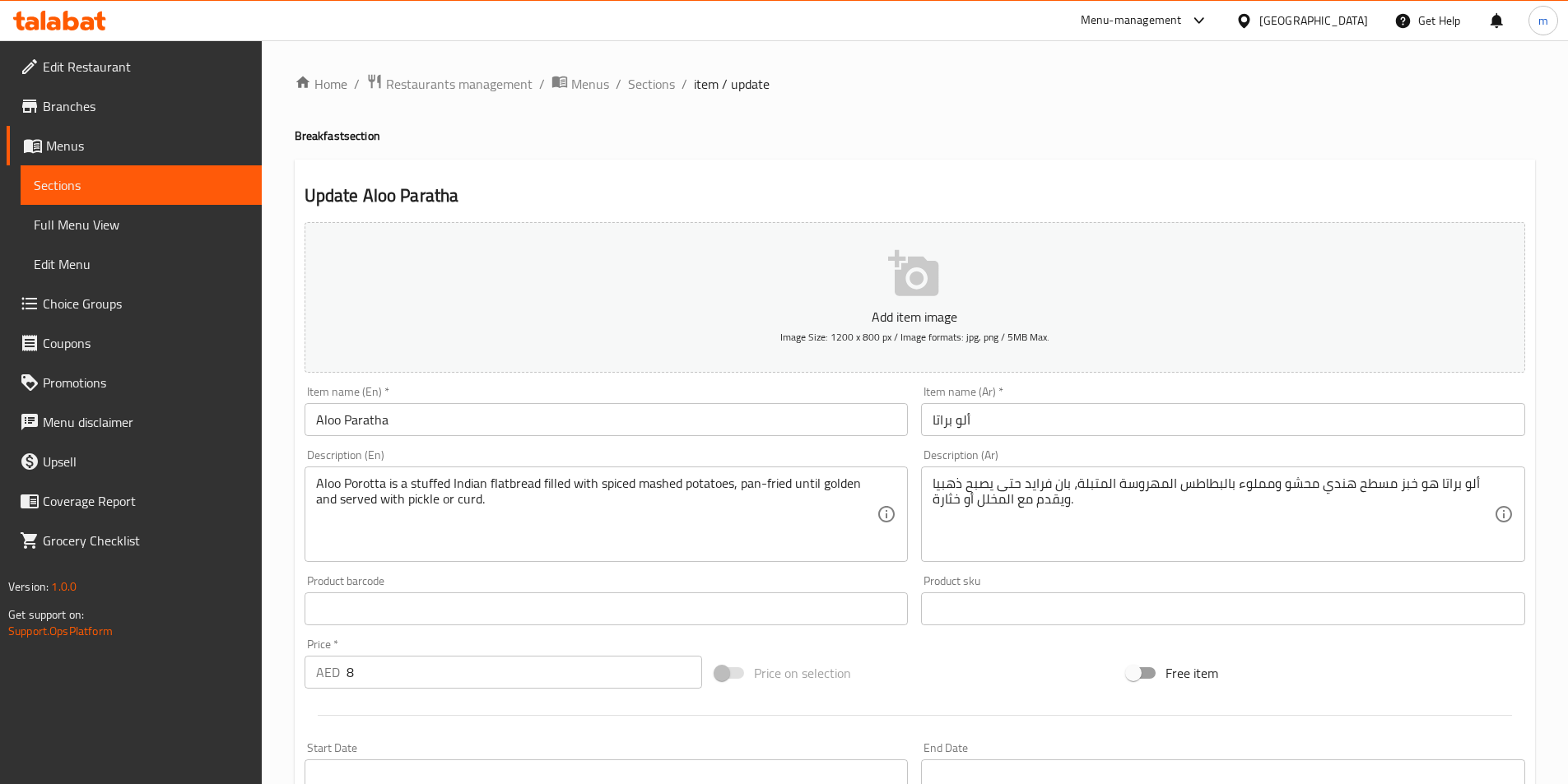
click at [144, 298] on span "Choice Groups" at bounding box center [146, 303] width 206 height 19
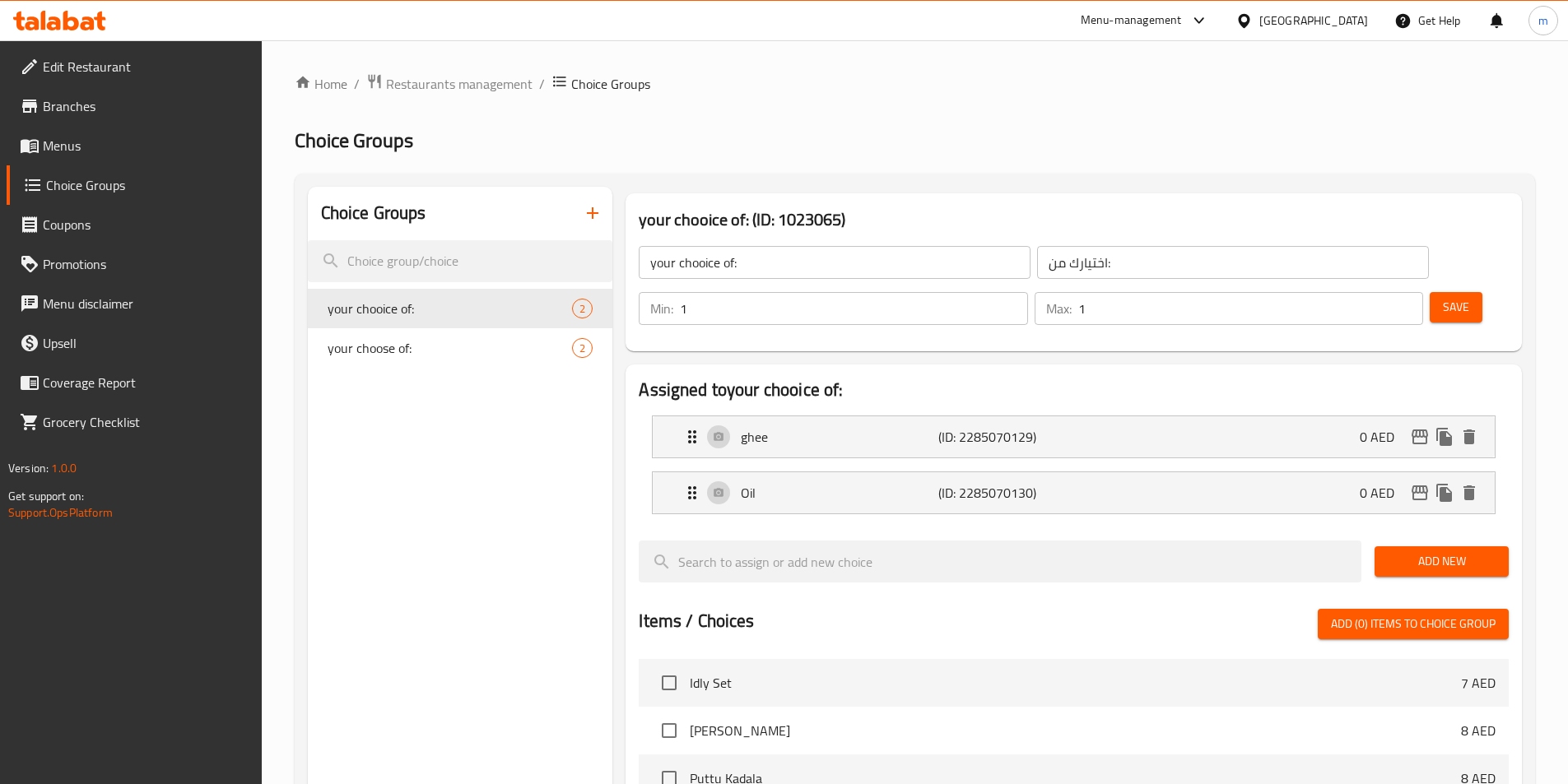
click at [481, 401] on div "Choice Groups your chooice of: 2 your choose of: 2" at bounding box center [460, 722] width 306 height 1071
click at [495, 346] on span "your choose of:" at bounding box center [425, 348] width 196 height 19
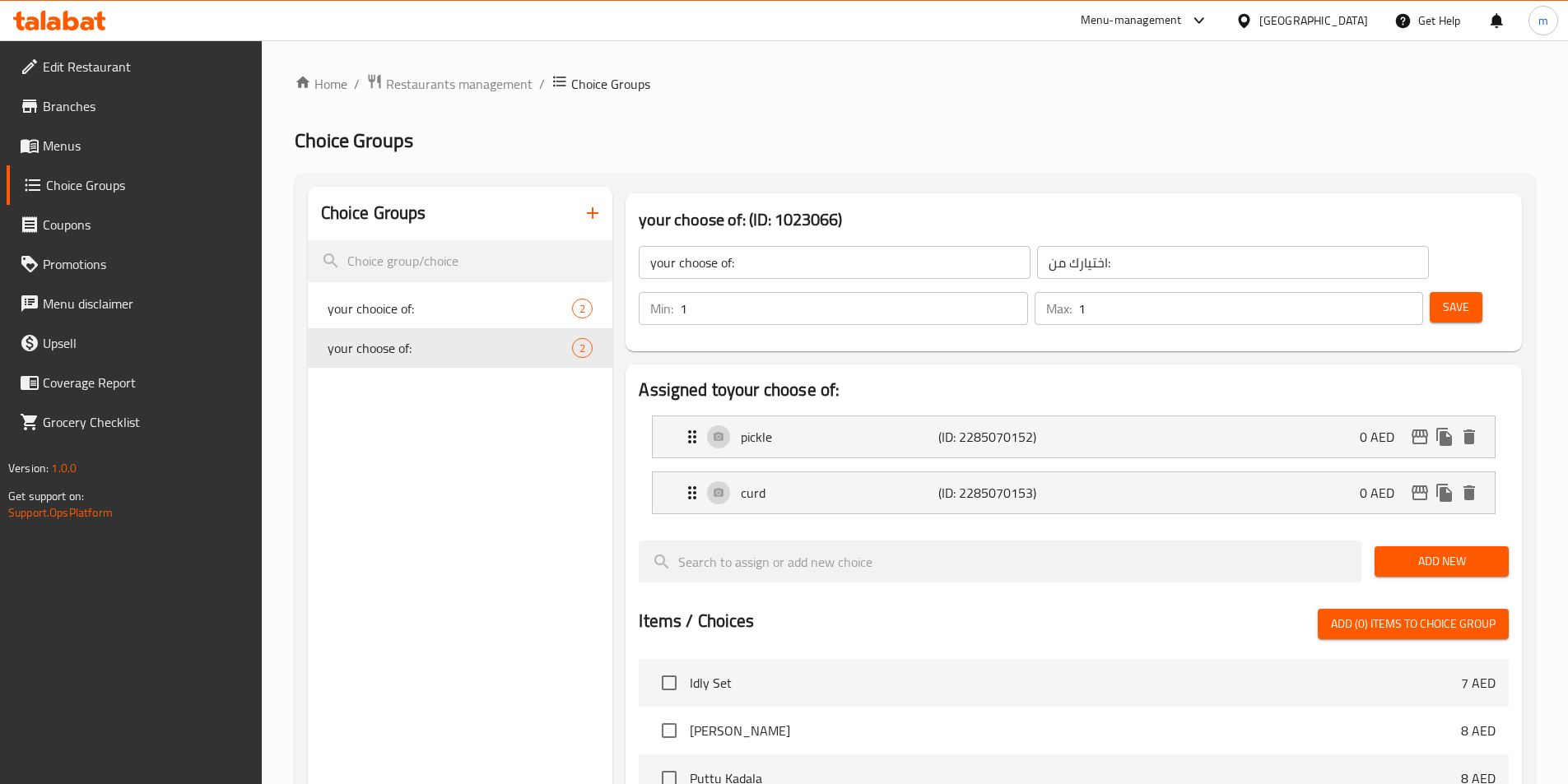
click at [872, 364] on div "Assigned to your choose of: pickle (ID: 2285070152) 0 AED Name (En) pickle Name…" at bounding box center [1074, 749] width 896 height 771
drag, startPoint x: 550, startPoint y: 420, endPoint x: 533, endPoint y: 319, distance: 102.4
click at [550, 395] on div "Choice Groups your chooice of: 2 your choose of: 2" at bounding box center [460, 722] width 306 height 1071
click at [532, 318] on div "2" at bounding box center [532, 308] width 20 height 19
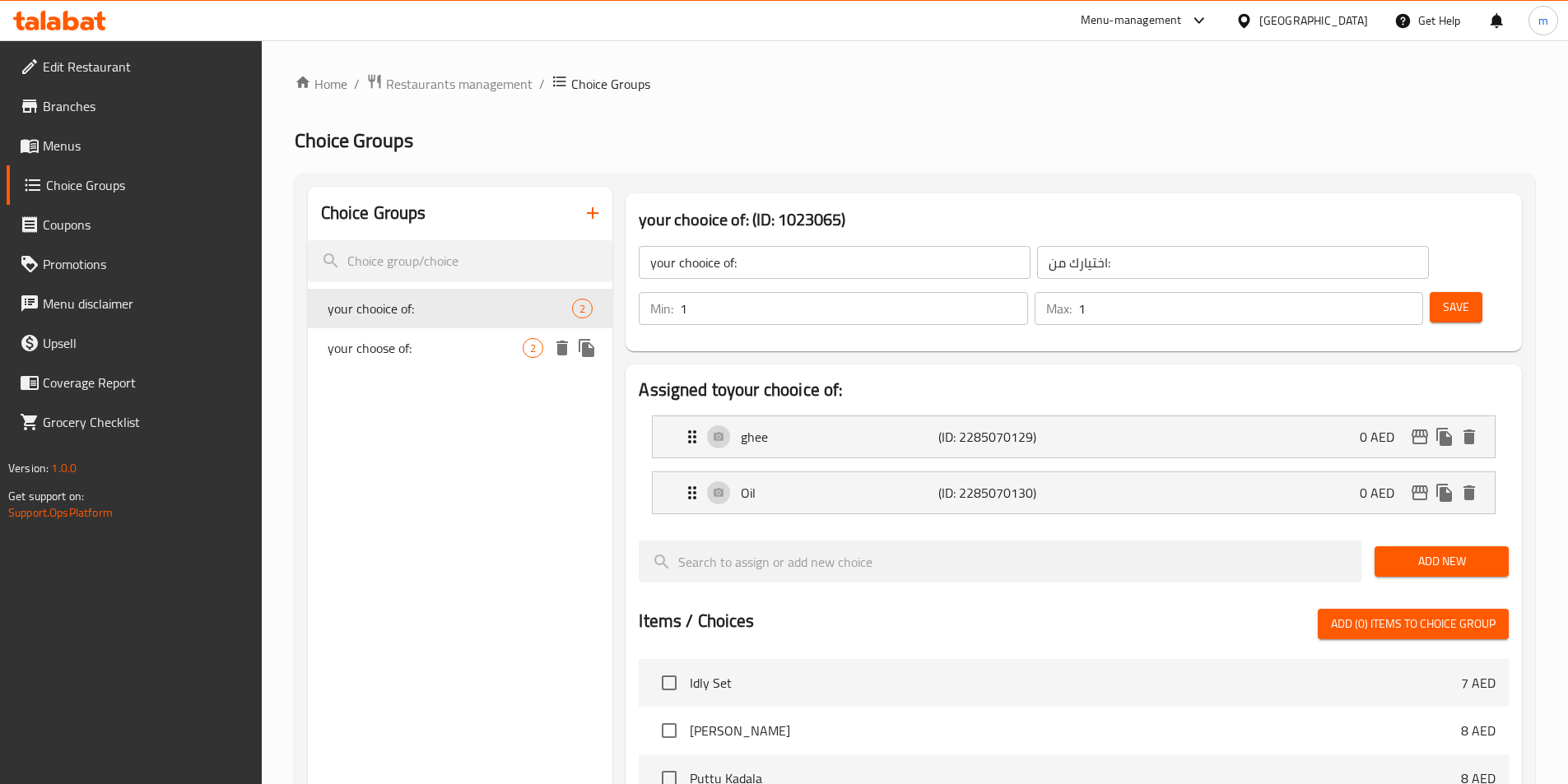
drag, startPoint x: 499, startPoint y: 349, endPoint x: 488, endPoint y: 318, distance: 32.9
click at [499, 349] on span "your choose of:" at bounding box center [425, 348] width 196 height 19
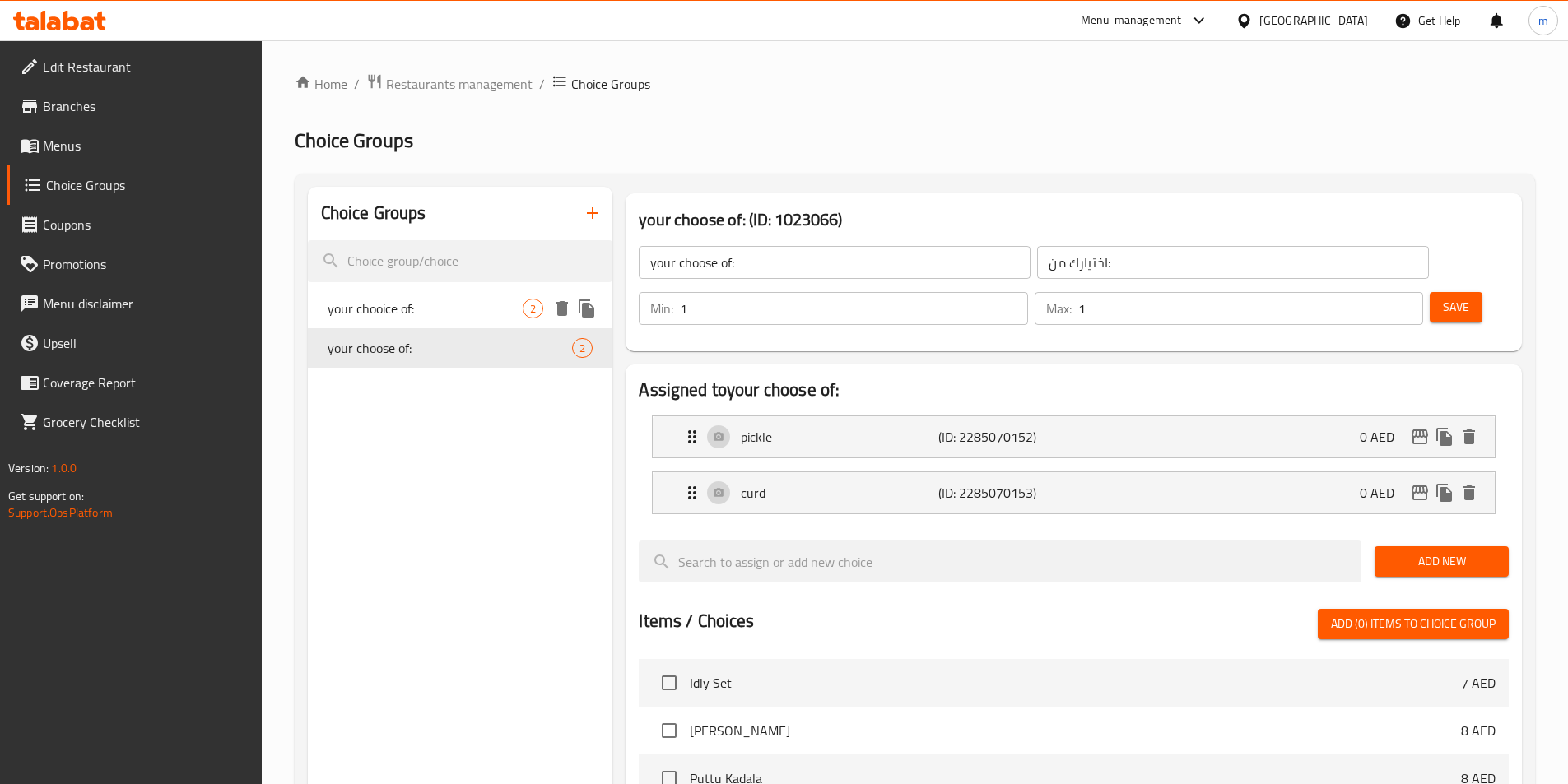
click at [480, 300] on span "your chooice of:" at bounding box center [425, 308] width 196 height 19
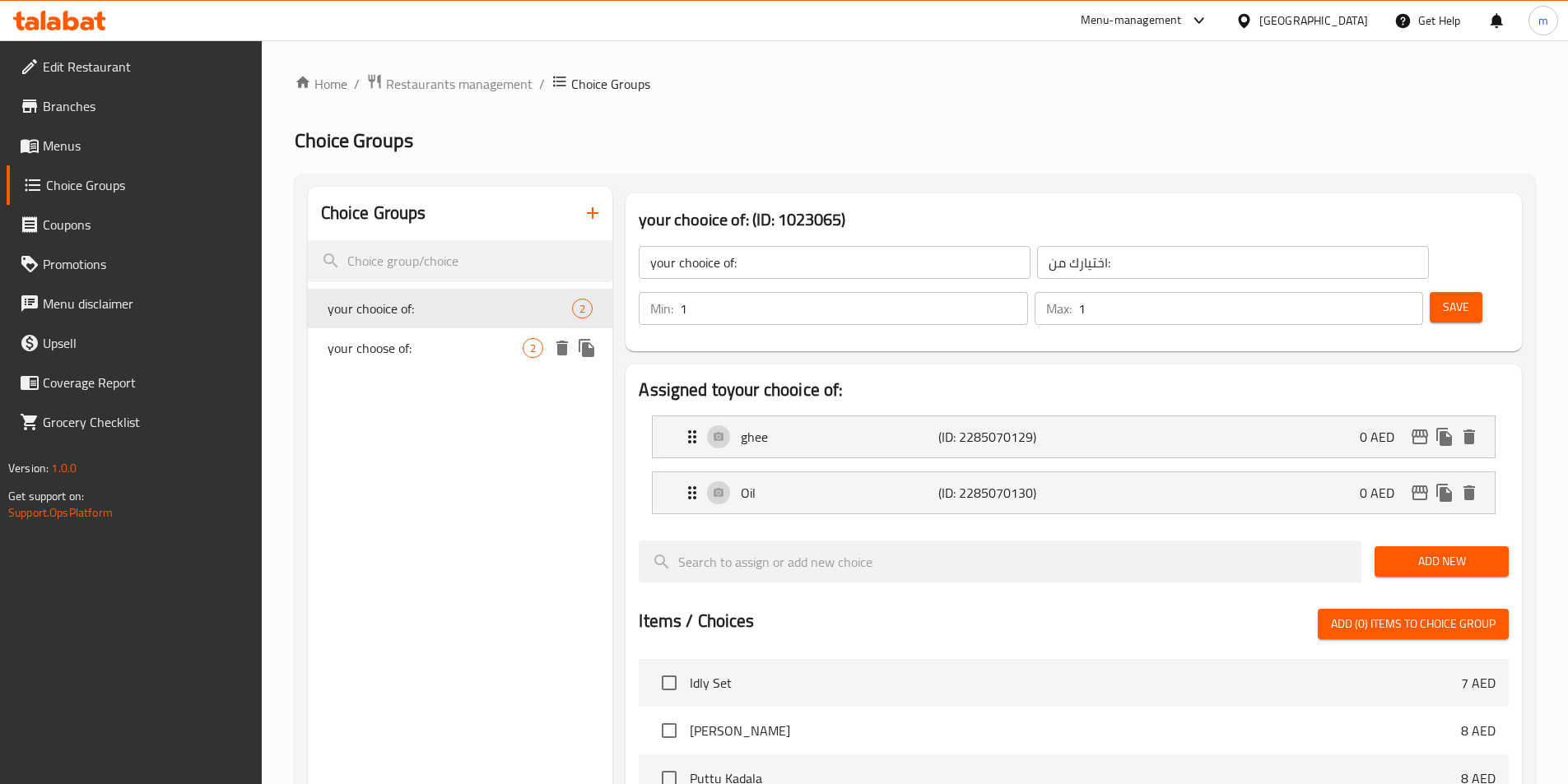
click at [466, 348] on span "your choose of:" at bounding box center [425, 348] width 196 height 19
type input "your choose of:"
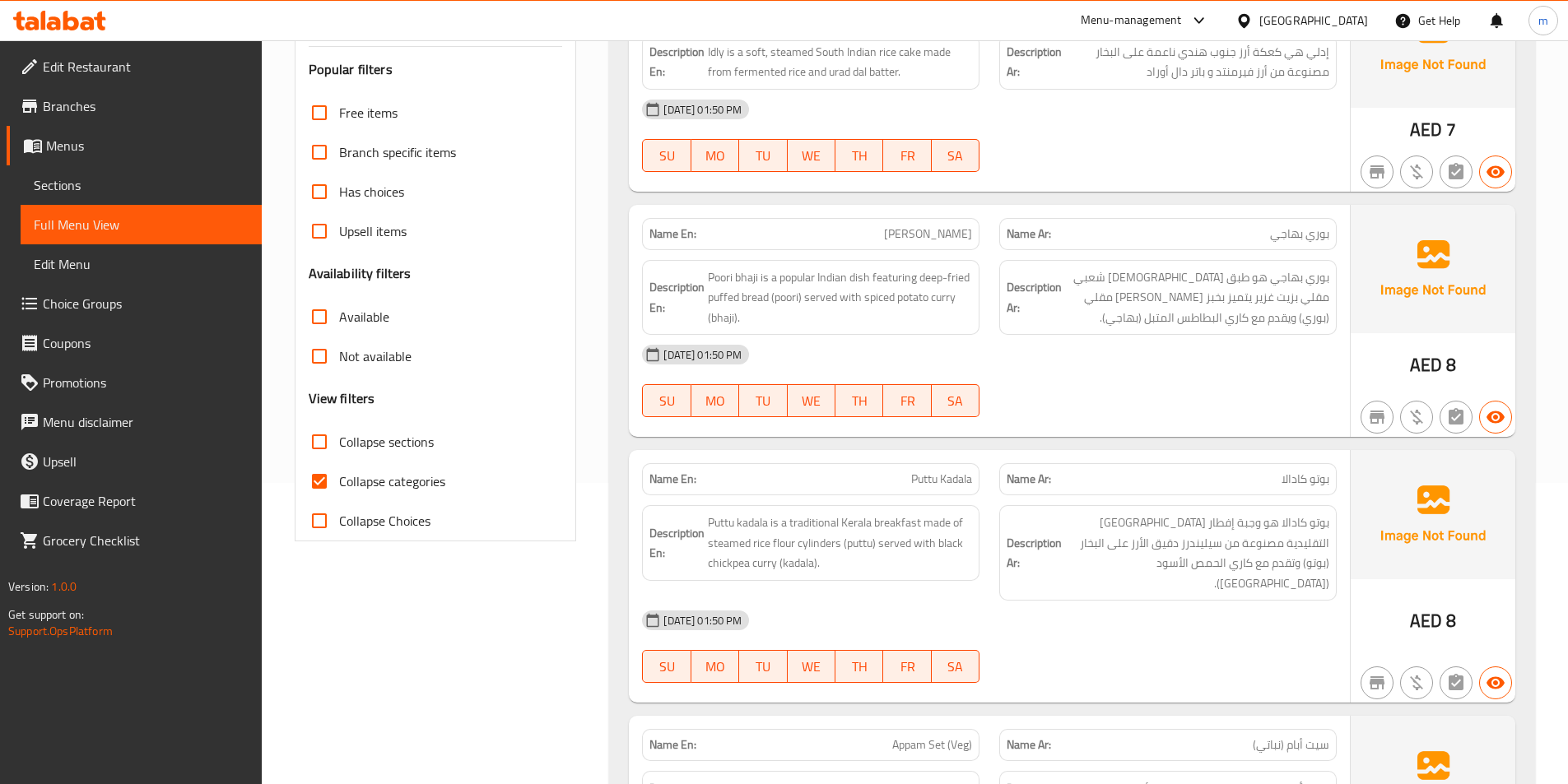
scroll to position [338, 0]
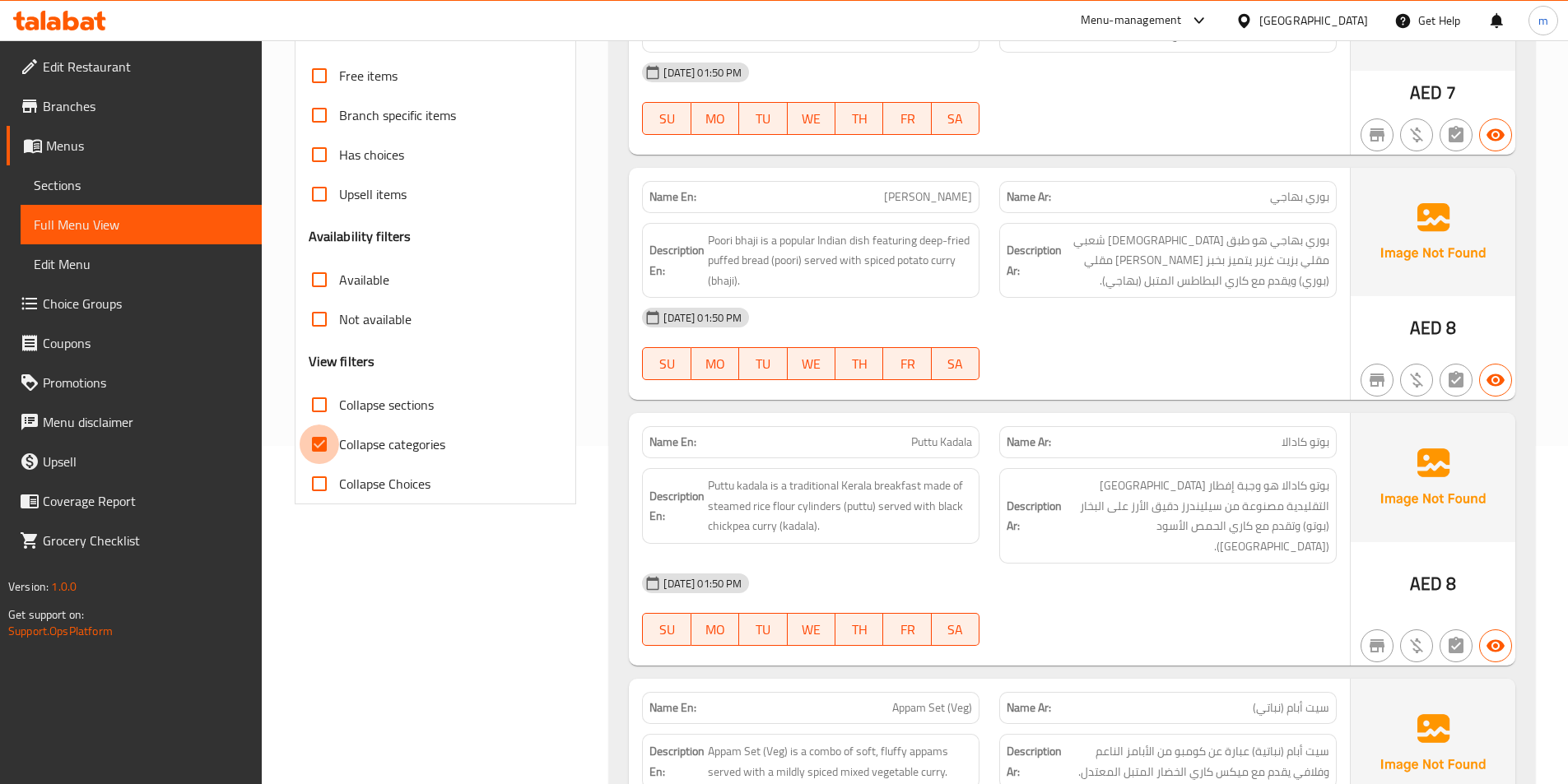
click at [325, 439] on input "Collapse categories" at bounding box center [319, 444] width 40 height 39
checkbox input "false"
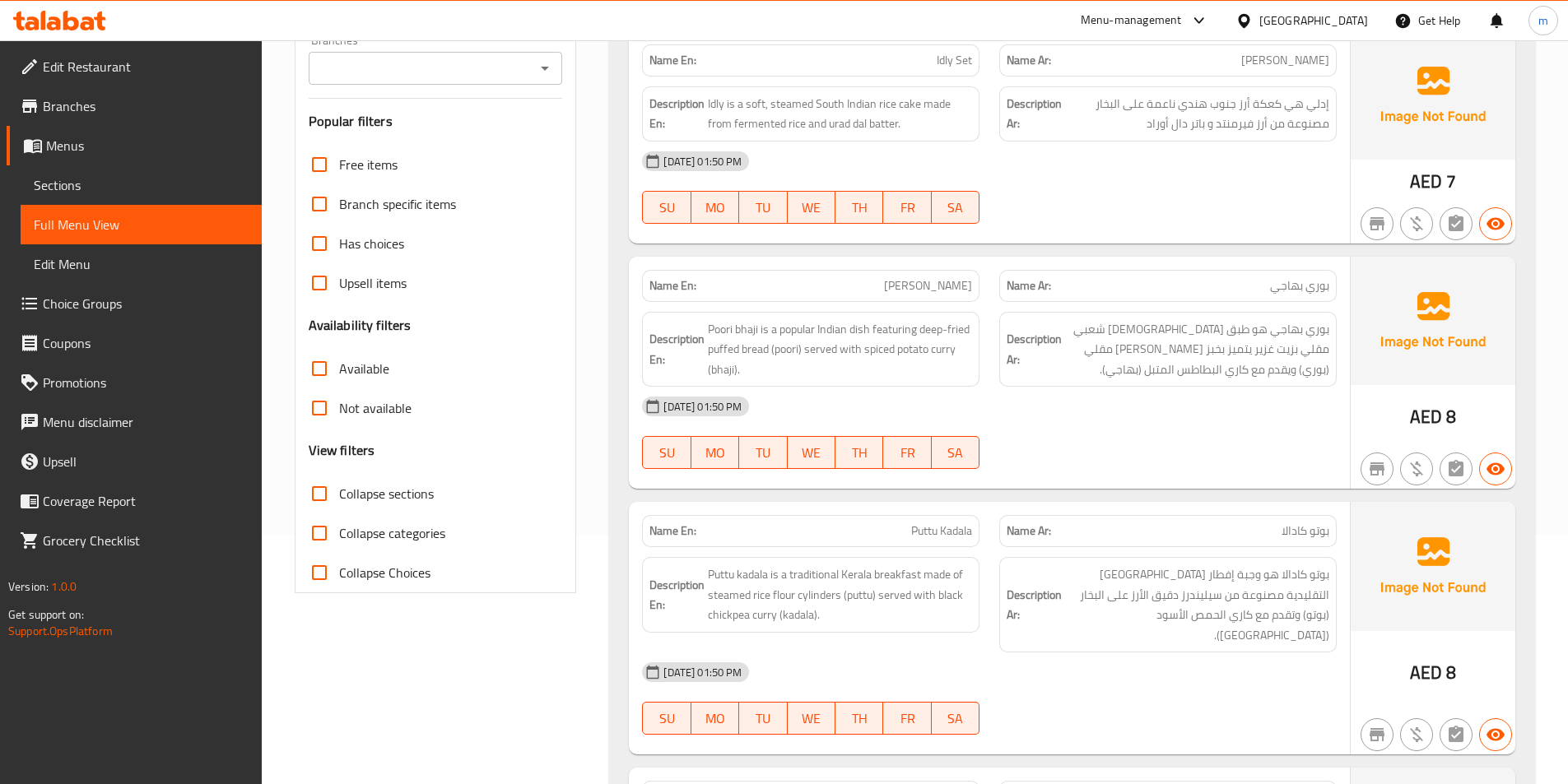
scroll to position [173, 0]
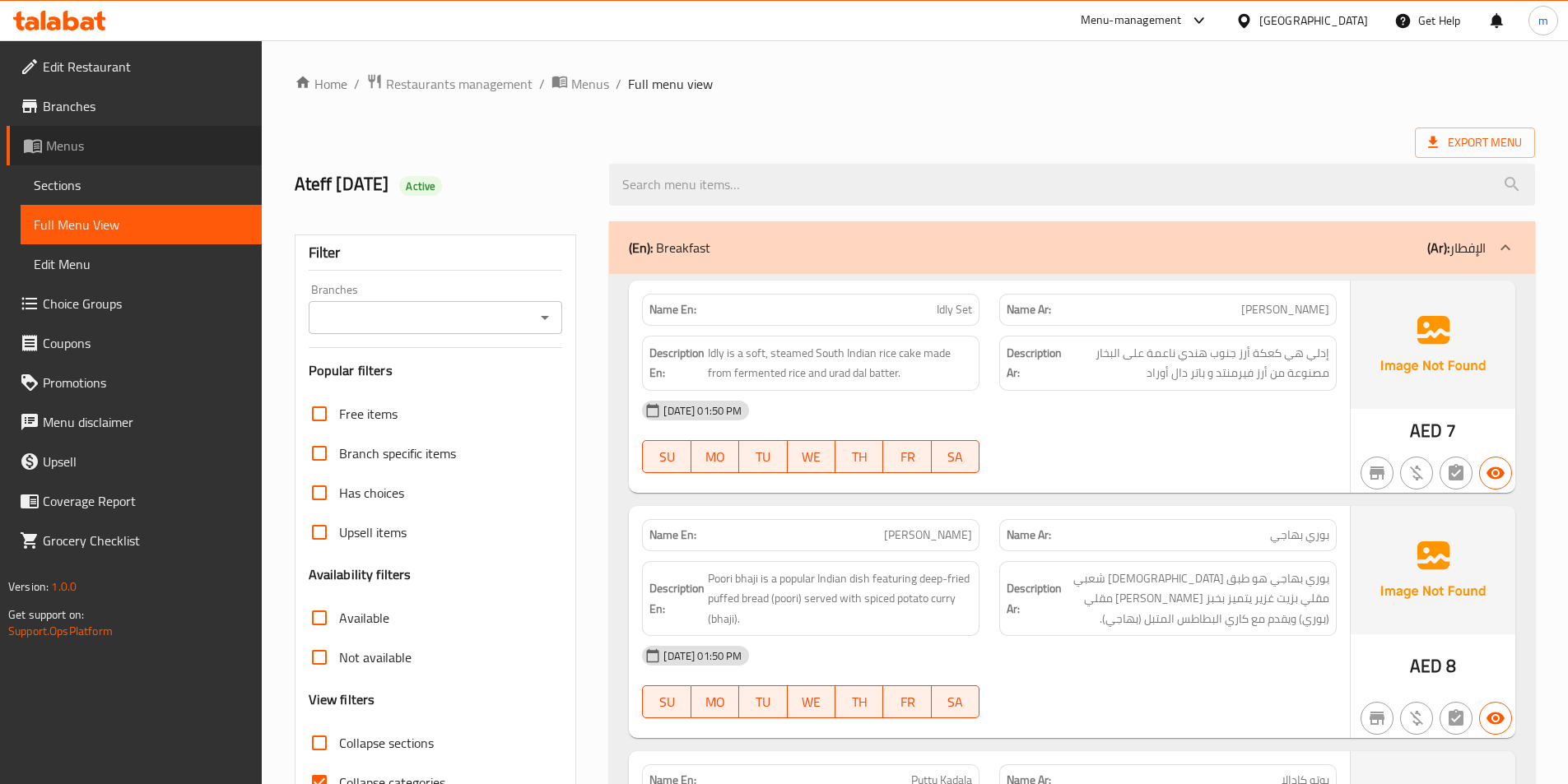
click at [90, 152] on span "Menus" at bounding box center [147, 145] width 202 height 19
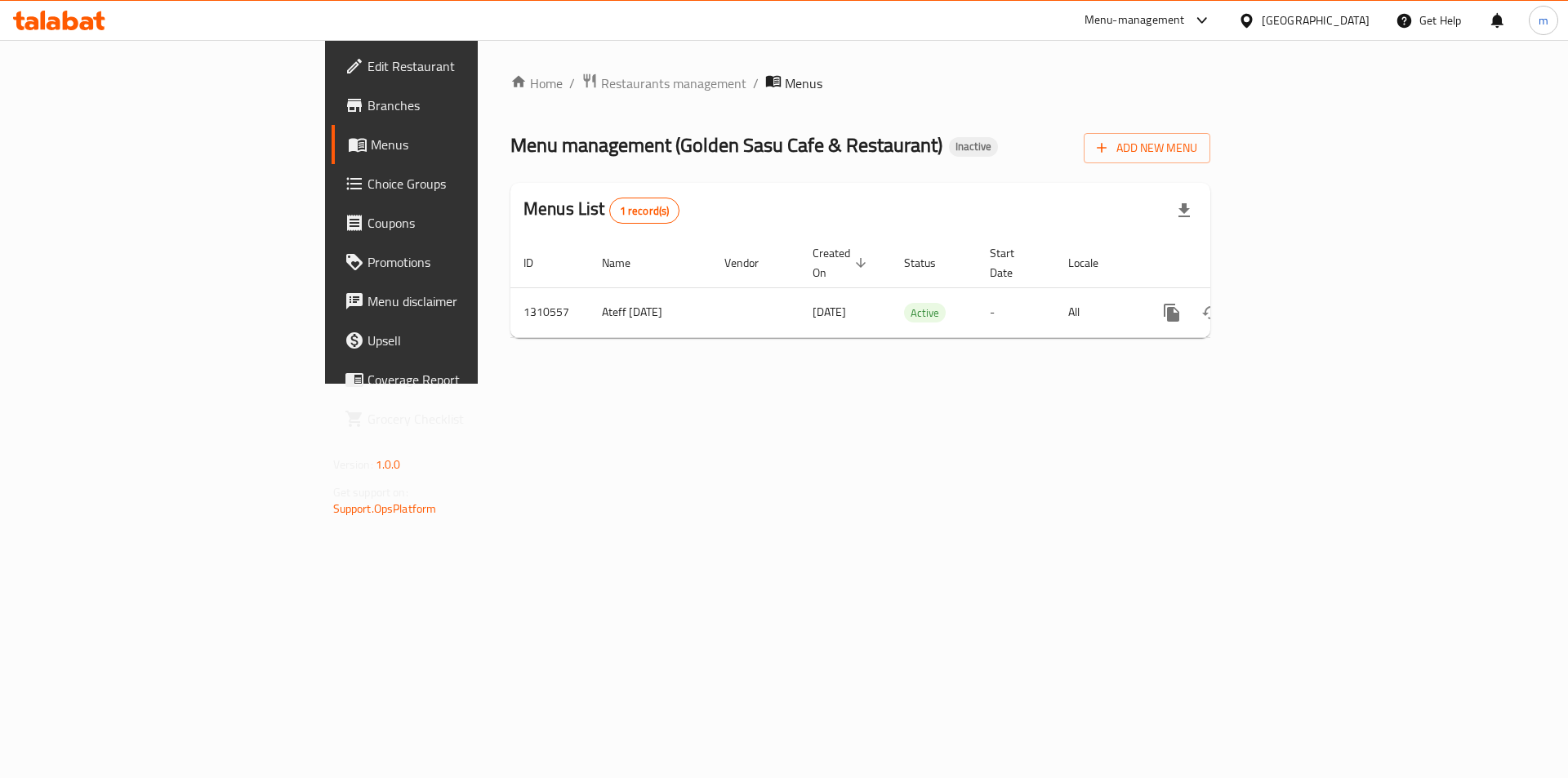
click at [1083, 149] on div "Menu management ( Golden Sasu Cafe & Restaurant ) Inactive Add New Menu" at bounding box center [860, 144] width 700 height 36
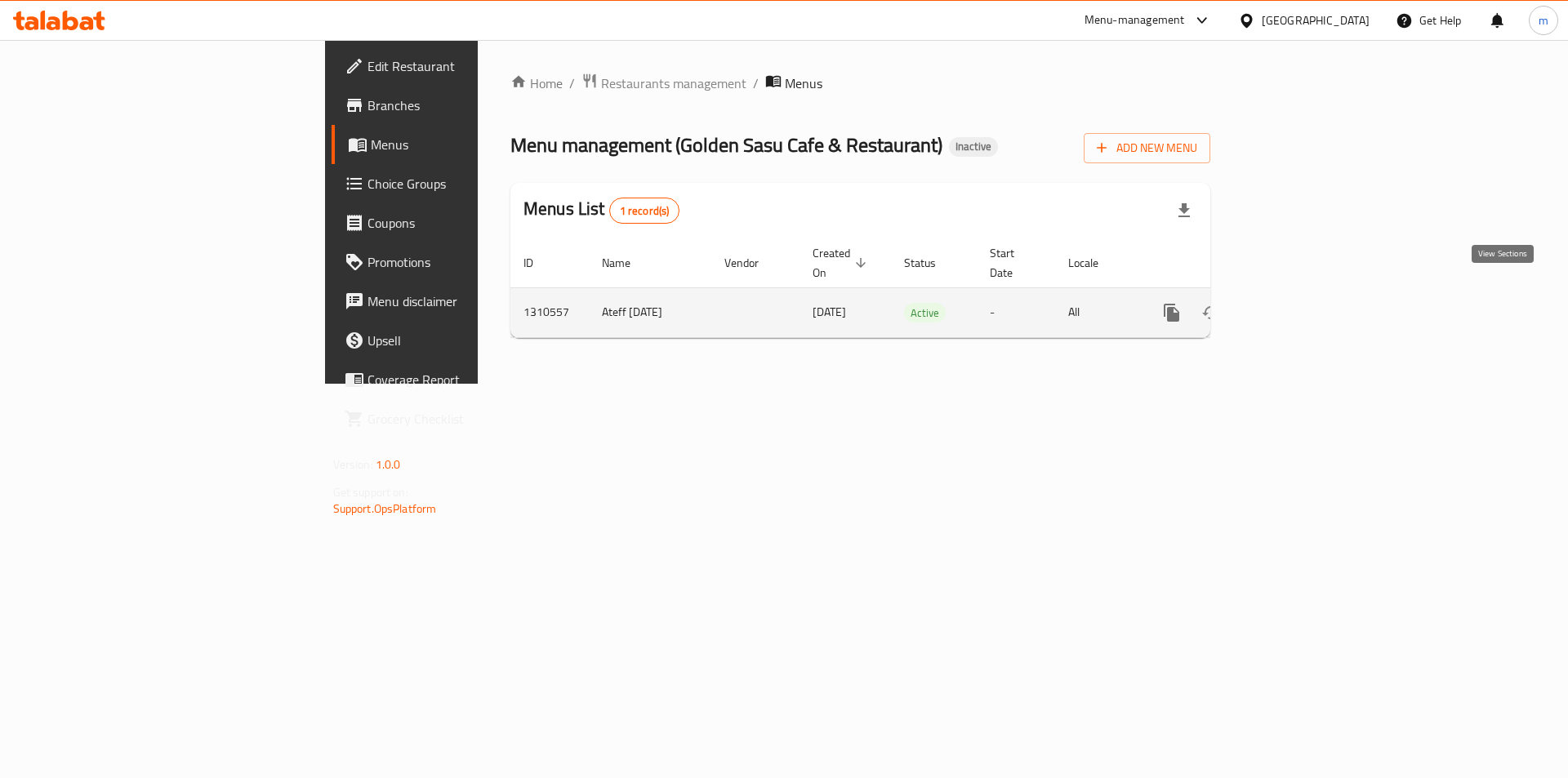
click at [1299, 303] on icon "enhanced table" at bounding box center [1289, 313] width 19 height 19
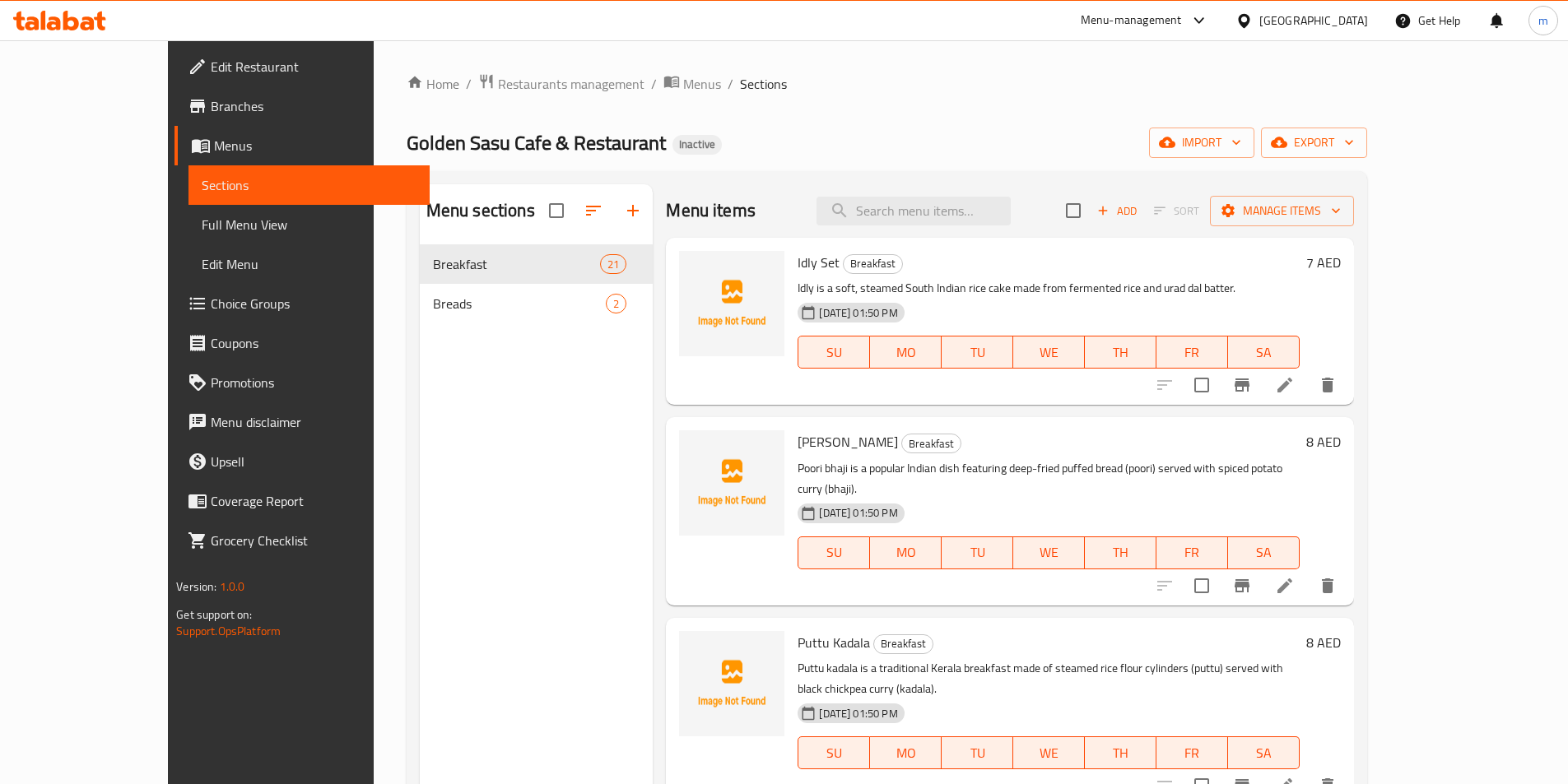
click at [526, 403] on div "Menu sections Breakfast 21 Breads 2" at bounding box center [537, 576] width 234 height 784
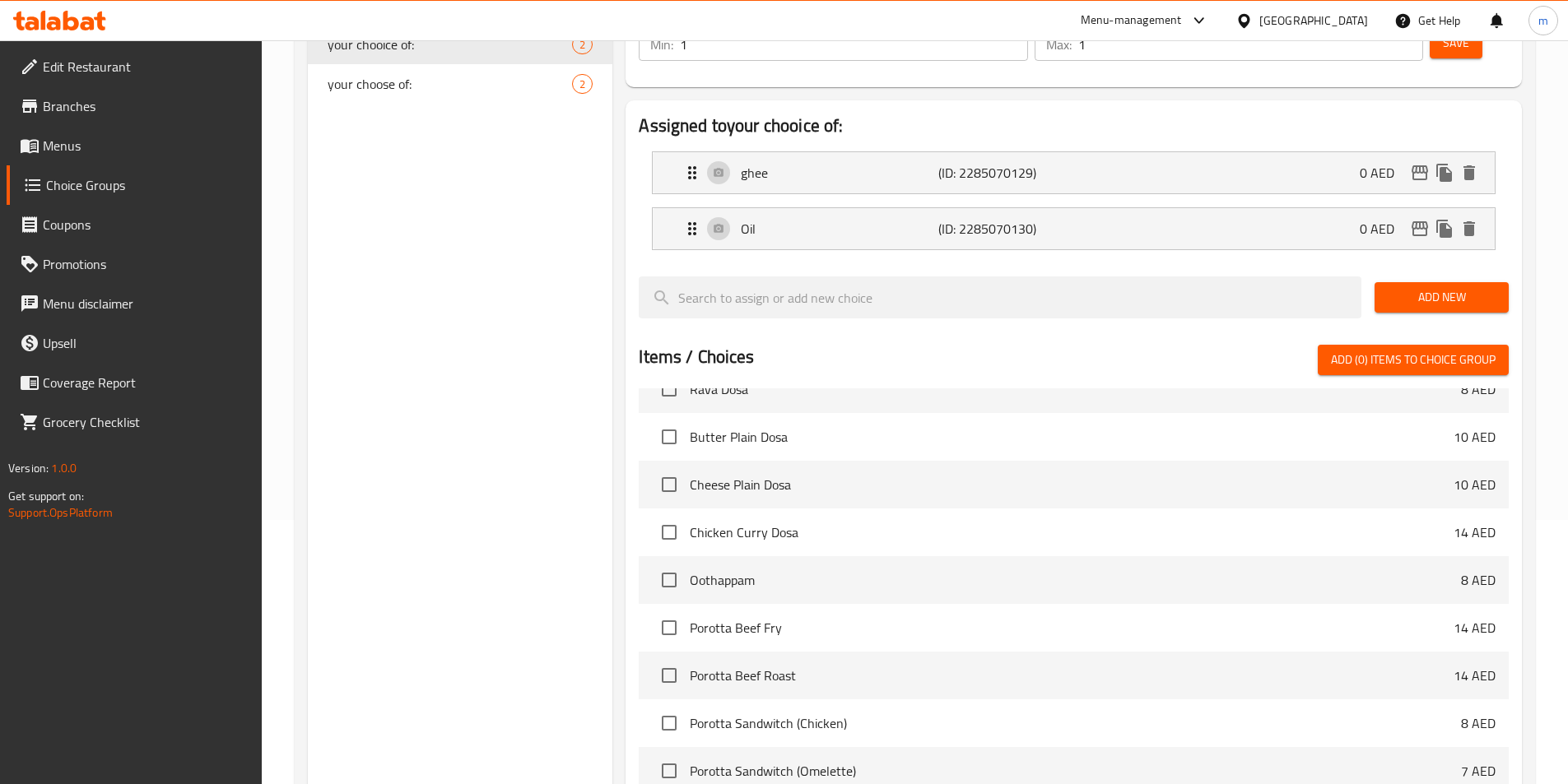
scroll to position [474, 0]
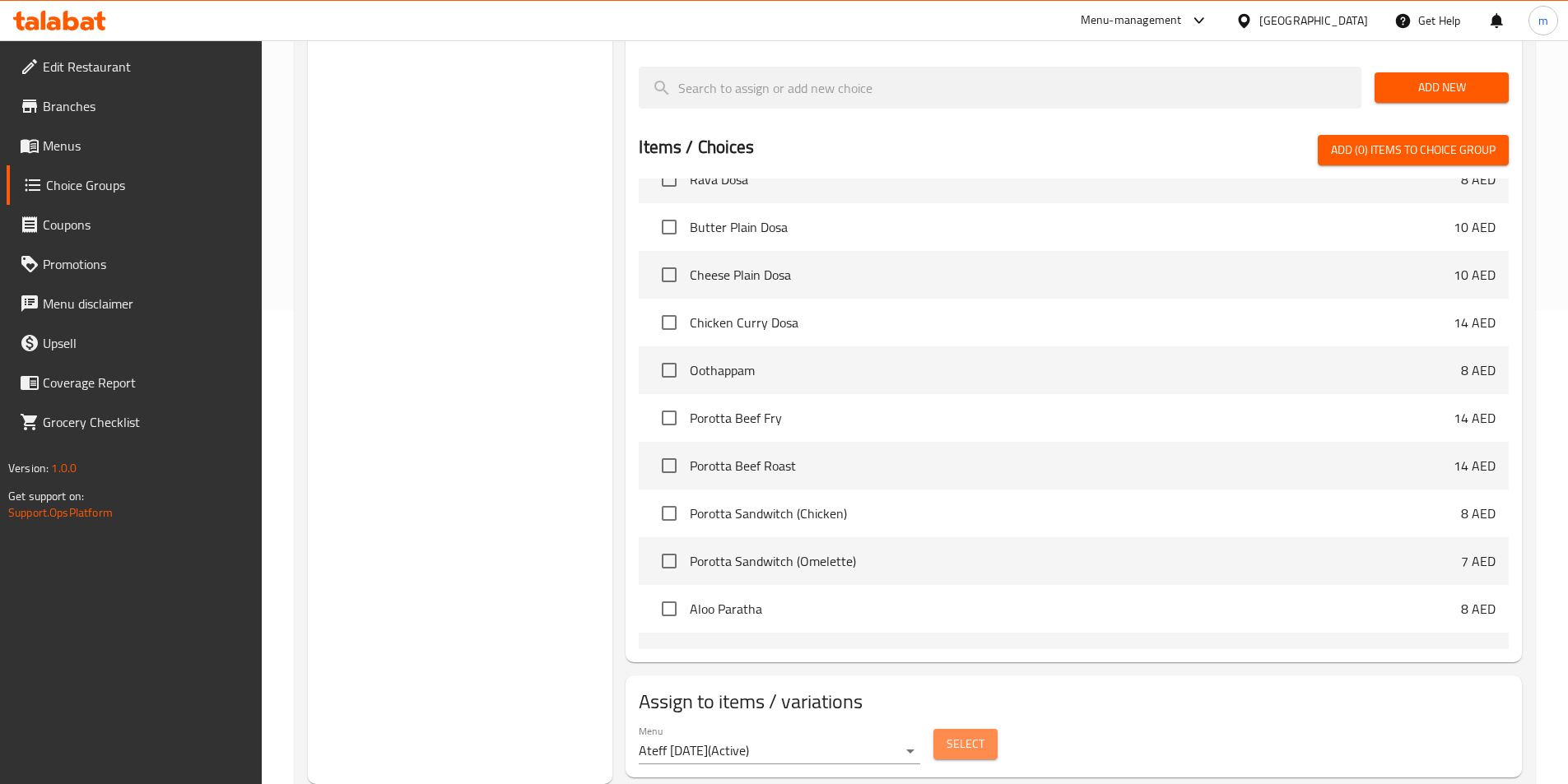
click at [969, 734] on span "Select" at bounding box center [965, 744] width 38 height 20
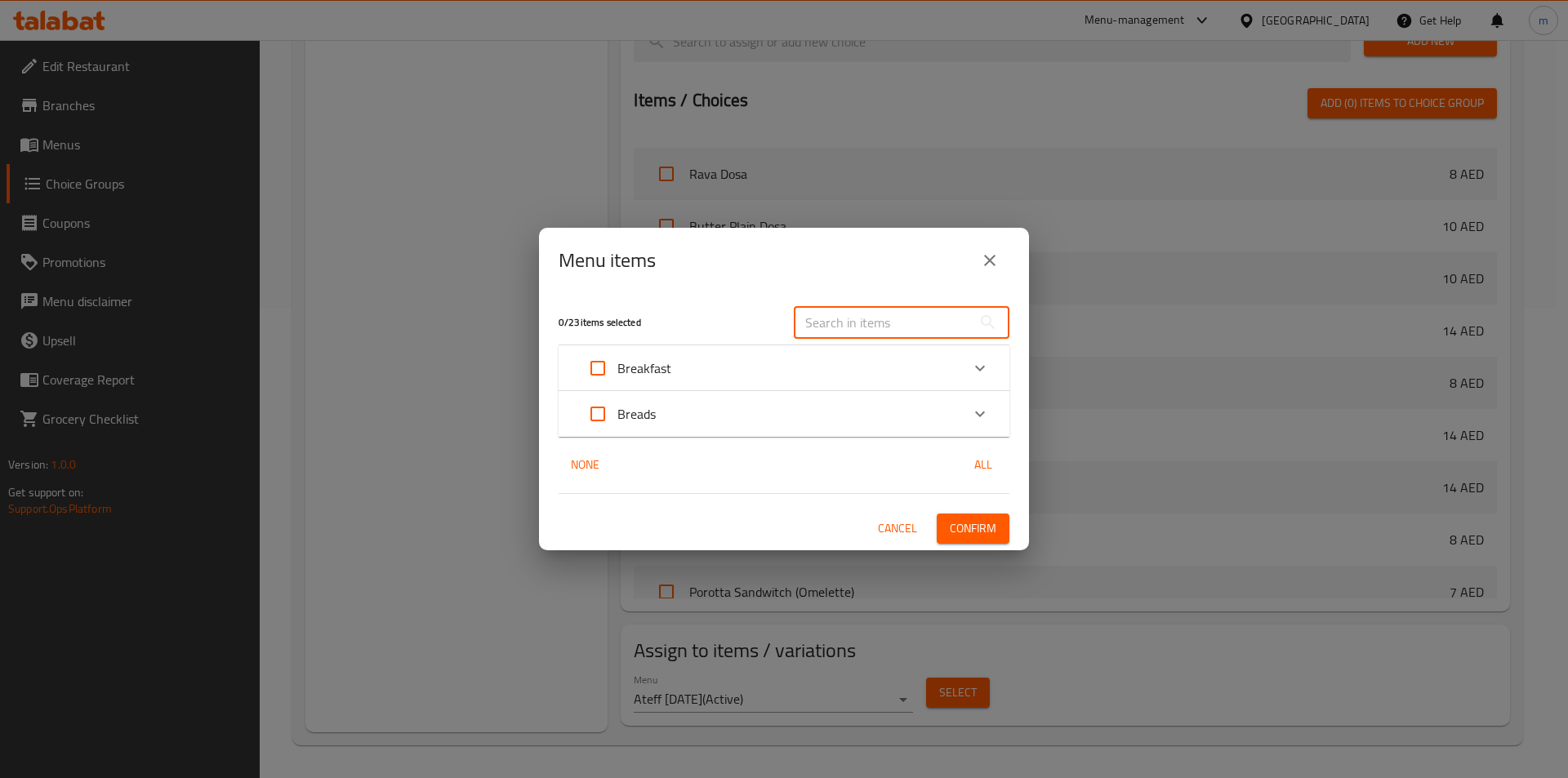
click at [822, 320] on input "text" at bounding box center [882, 322] width 178 height 32
click at [801, 209] on div "Menu items 0 / 23 items selected ​ Breakfast Idly Set 7 AED Poori Bhaji 8 AED P…" at bounding box center [784, 389] width 1568 height 778
click at [996, 257] on icon "close" at bounding box center [990, 260] width 19 height 19
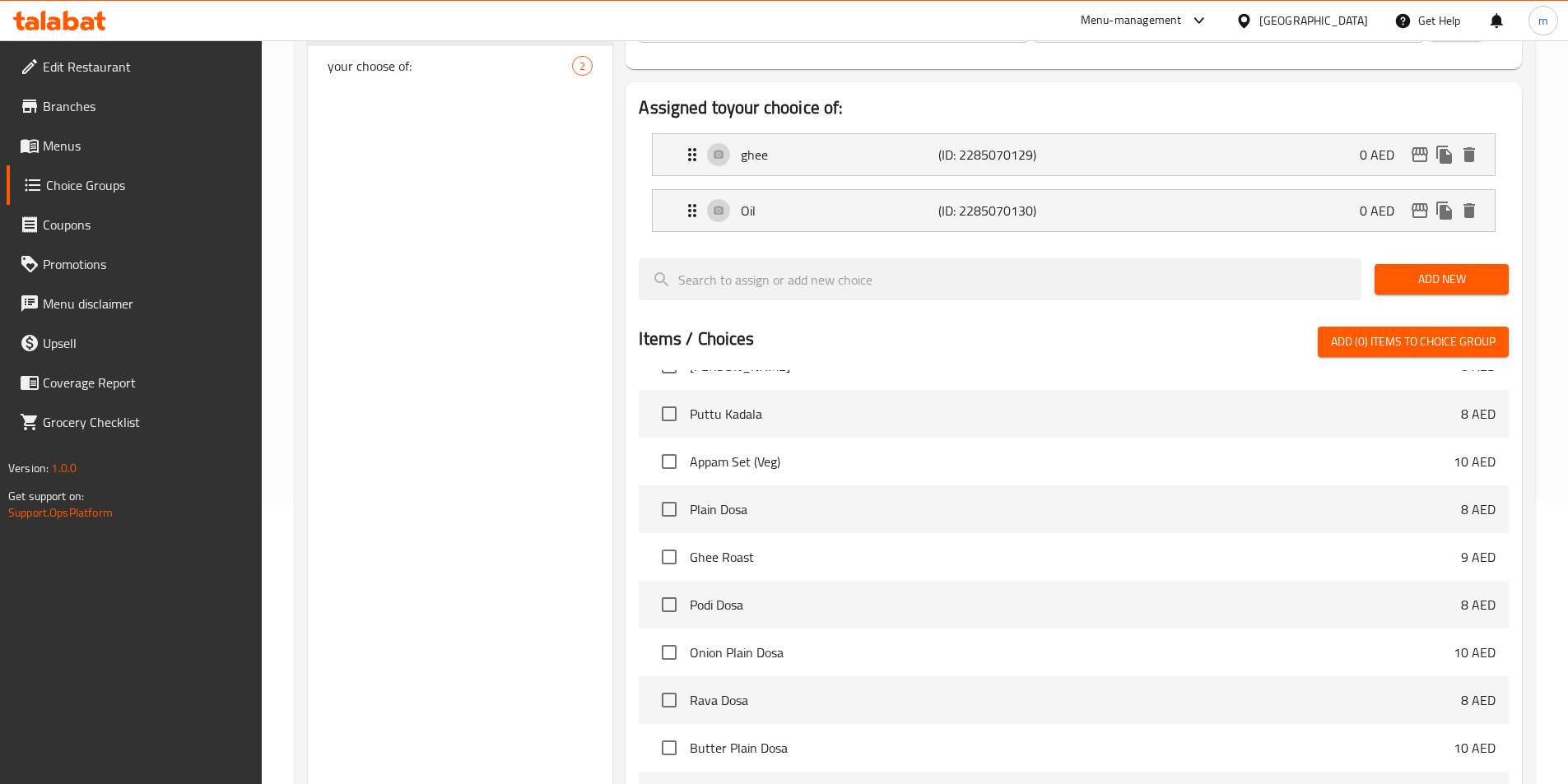
scroll to position [0, 0]
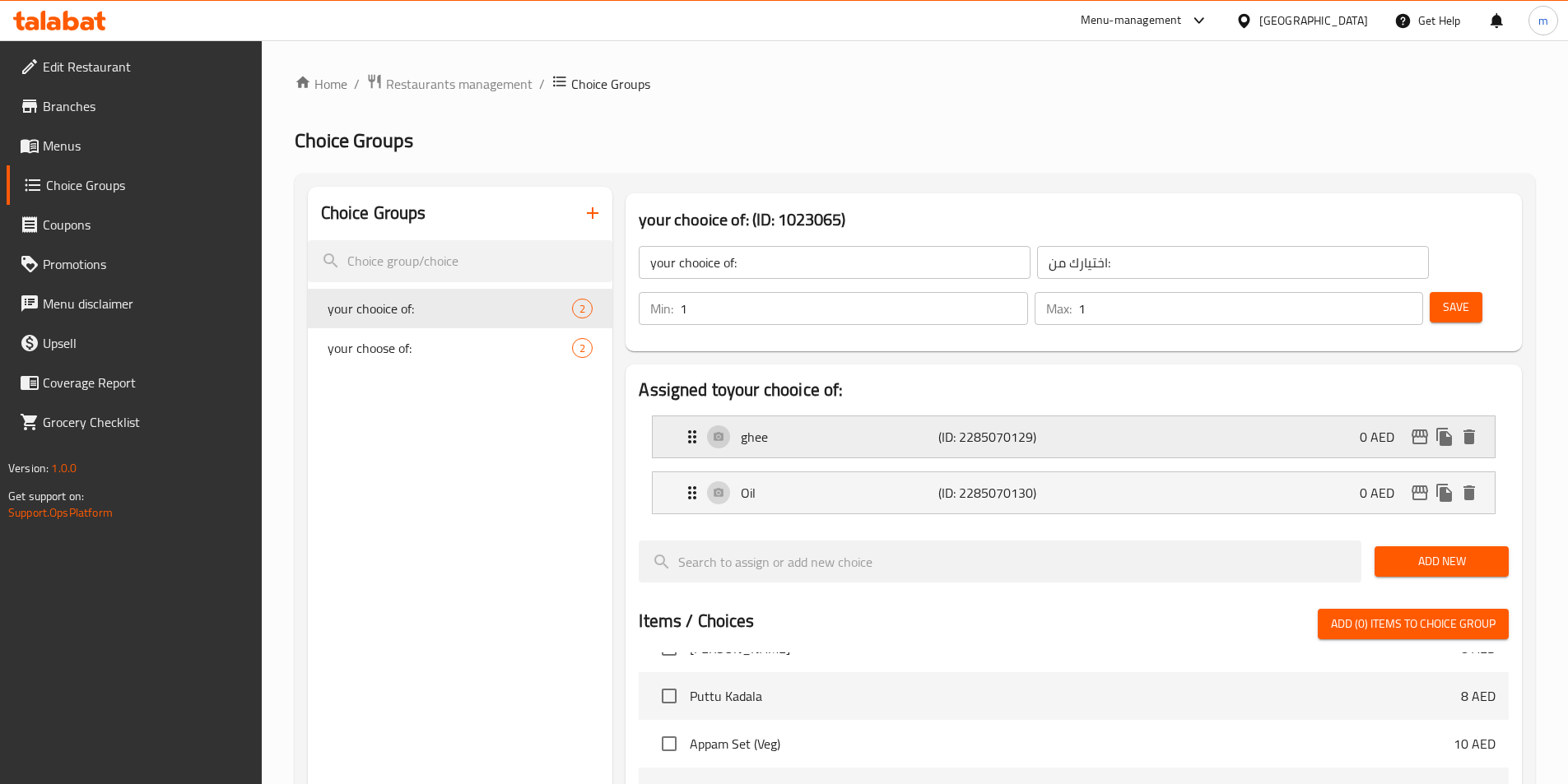
click at [972, 427] on p "(ID: 2285070129)" at bounding box center [1004, 436] width 132 height 19
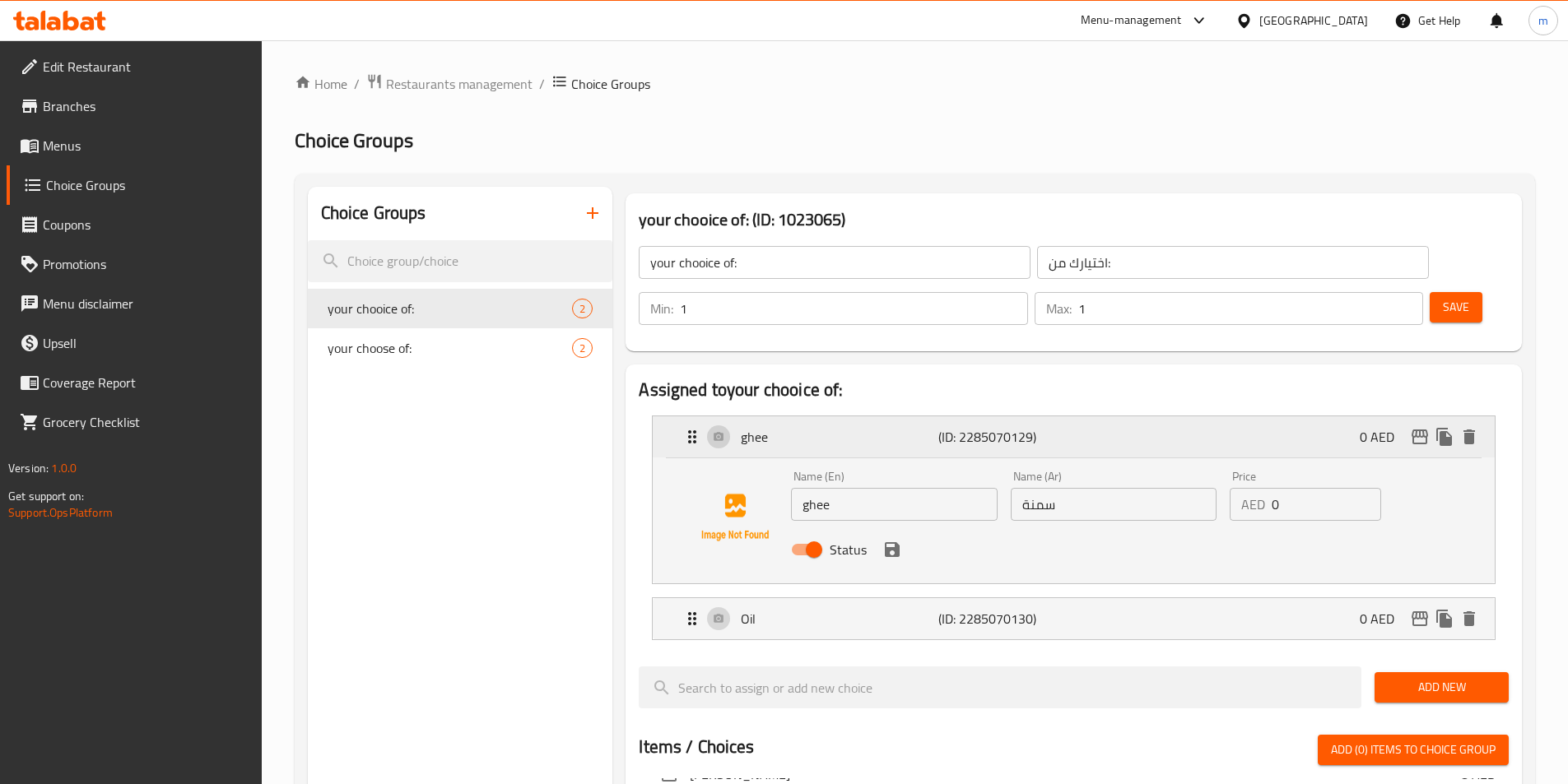
click at [958, 427] on p "(ID: 2285070129)" at bounding box center [1004, 436] width 132 height 19
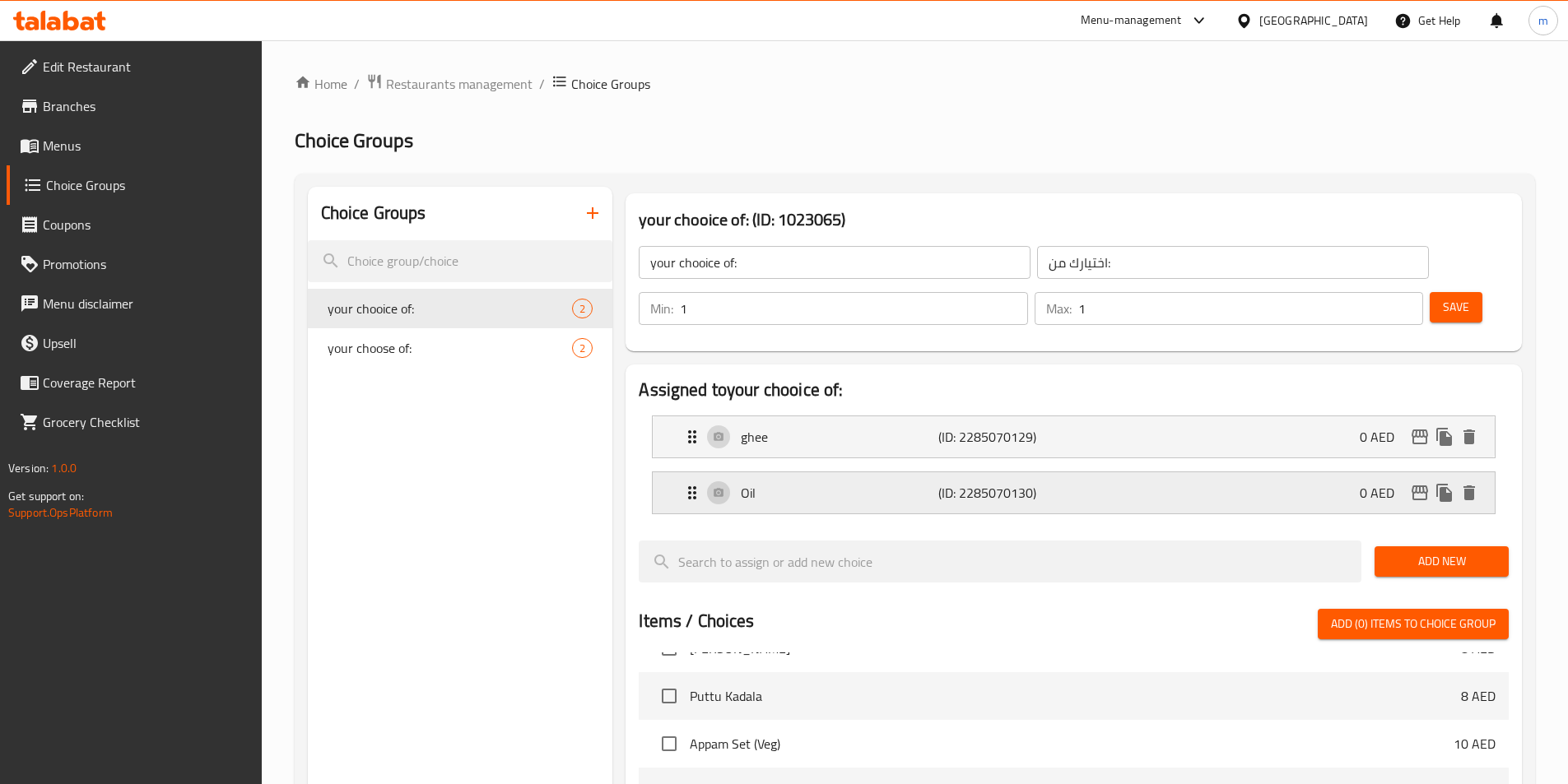
click at [946, 472] on div "Oil (ID: 2285070130) 0 AED" at bounding box center [1078, 492] width 792 height 41
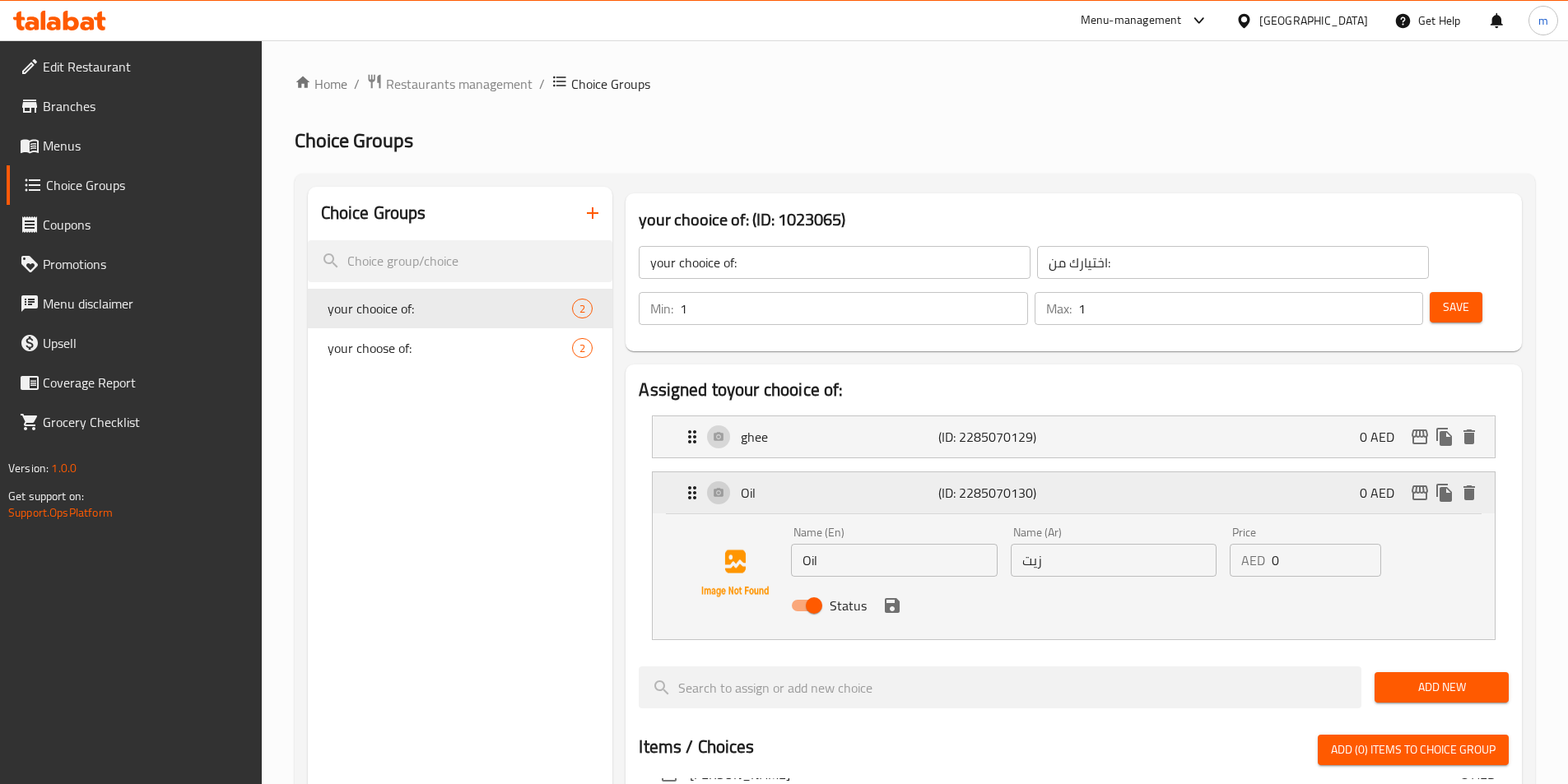
click at [855, 483] on p "Oil" at bounding box center [839, 492] width 197 height 19
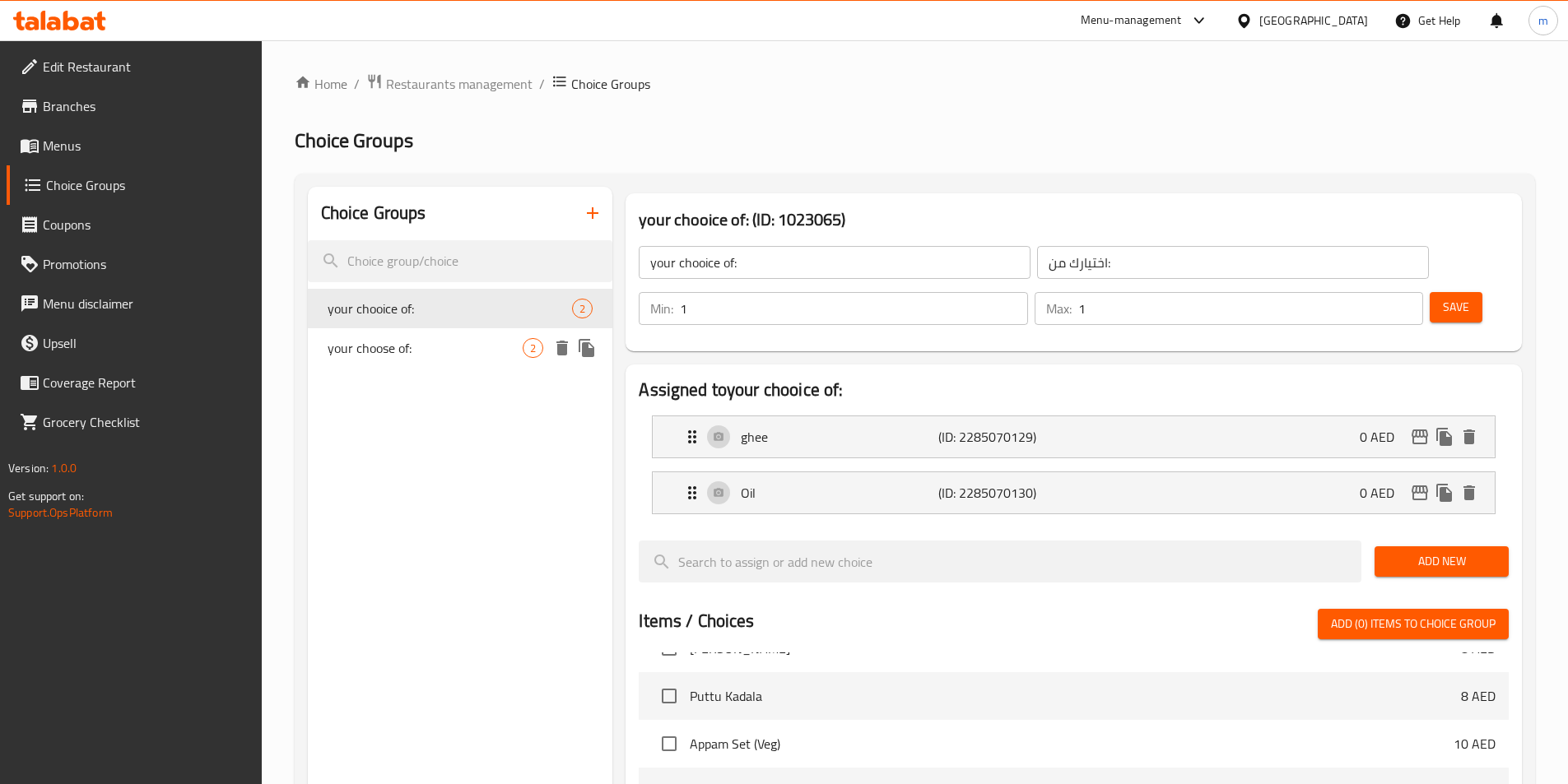
click at [470, 348] on span "your choose of:" at bounding box center [425, 348] width 196 height 19
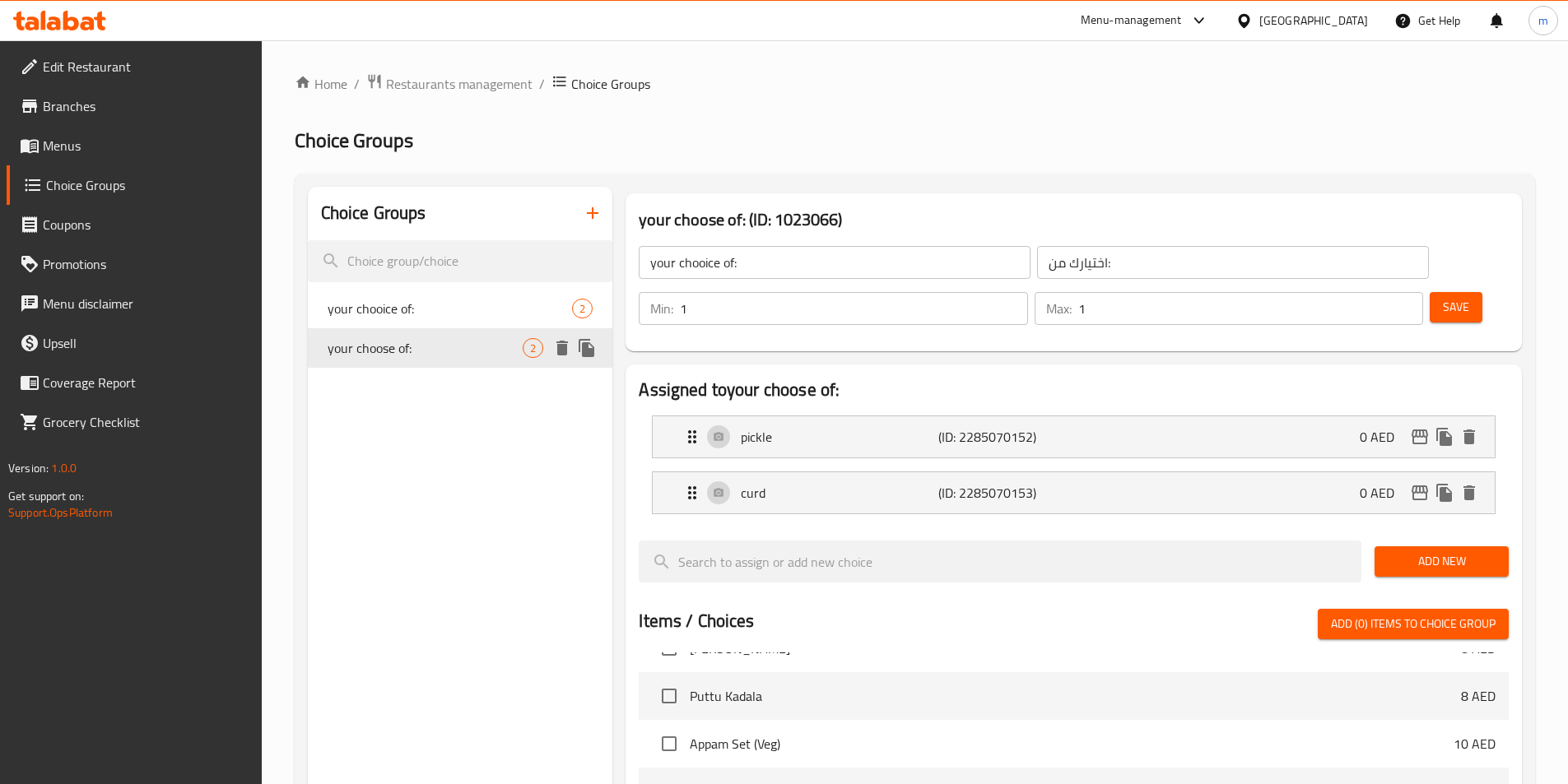
type input "your choose of:"
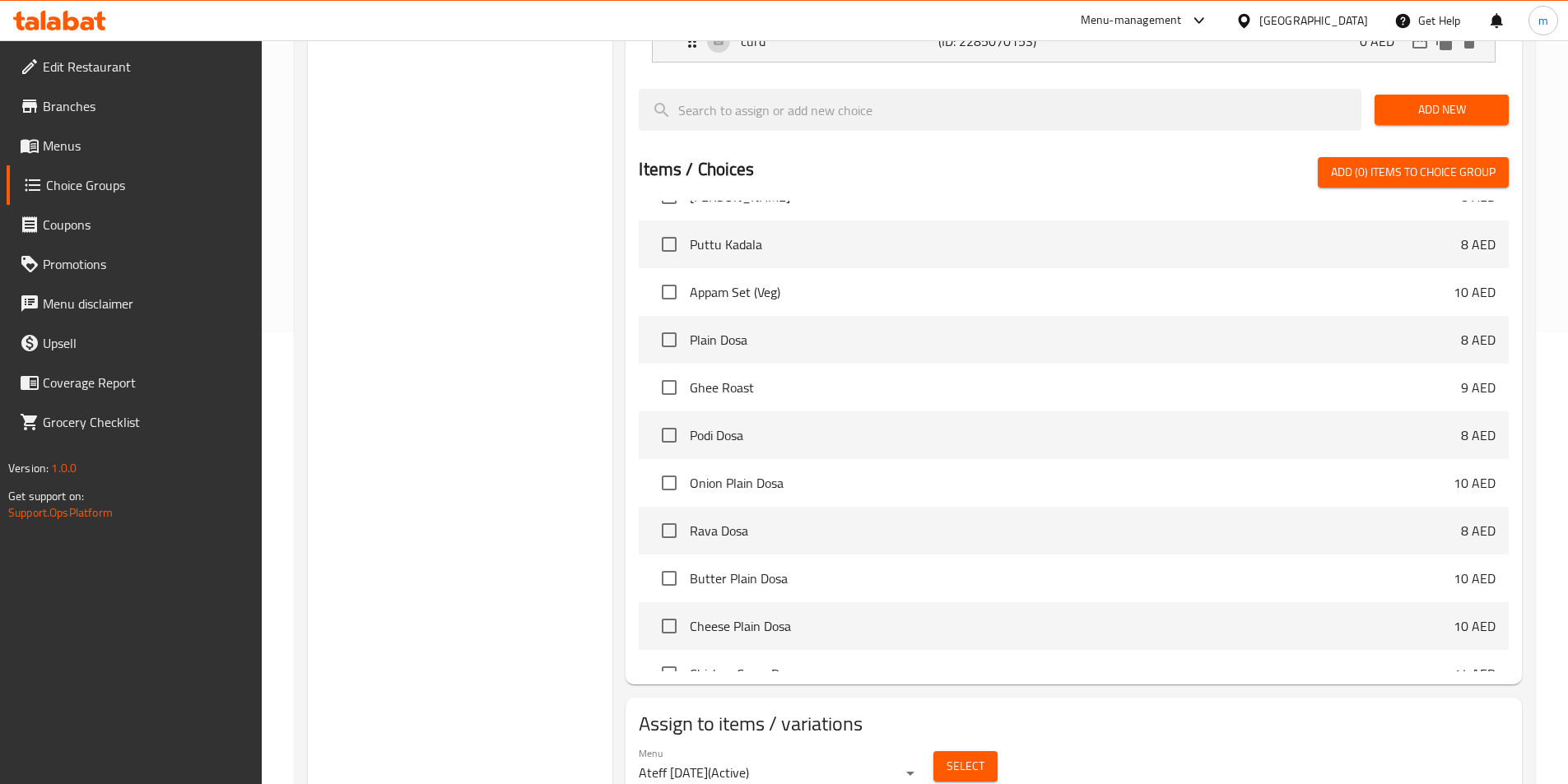
scroll to position [474, 0]
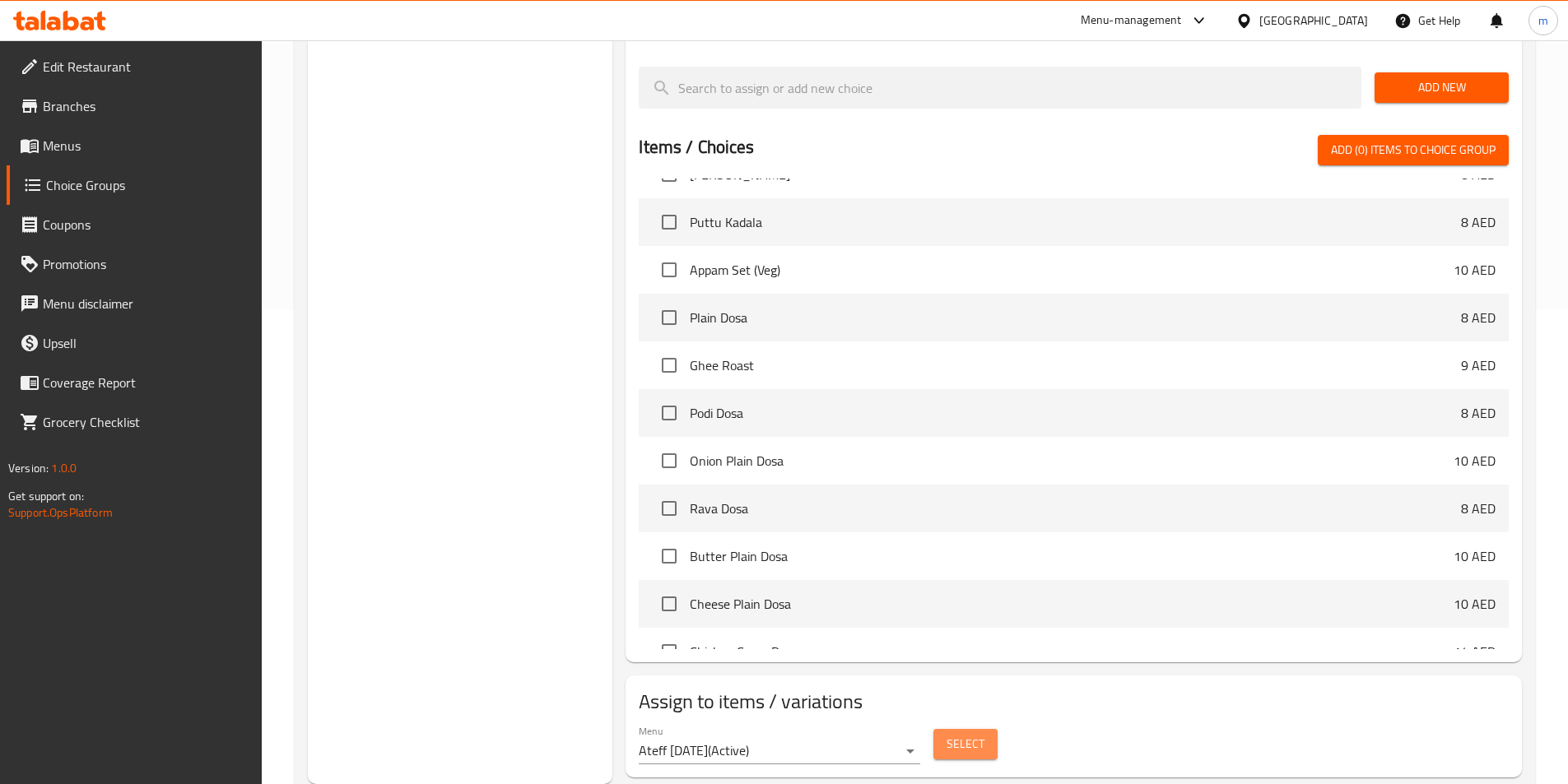
click at [968, 734] on span "Select" at bounding box center [965, 744] width 38 height 20
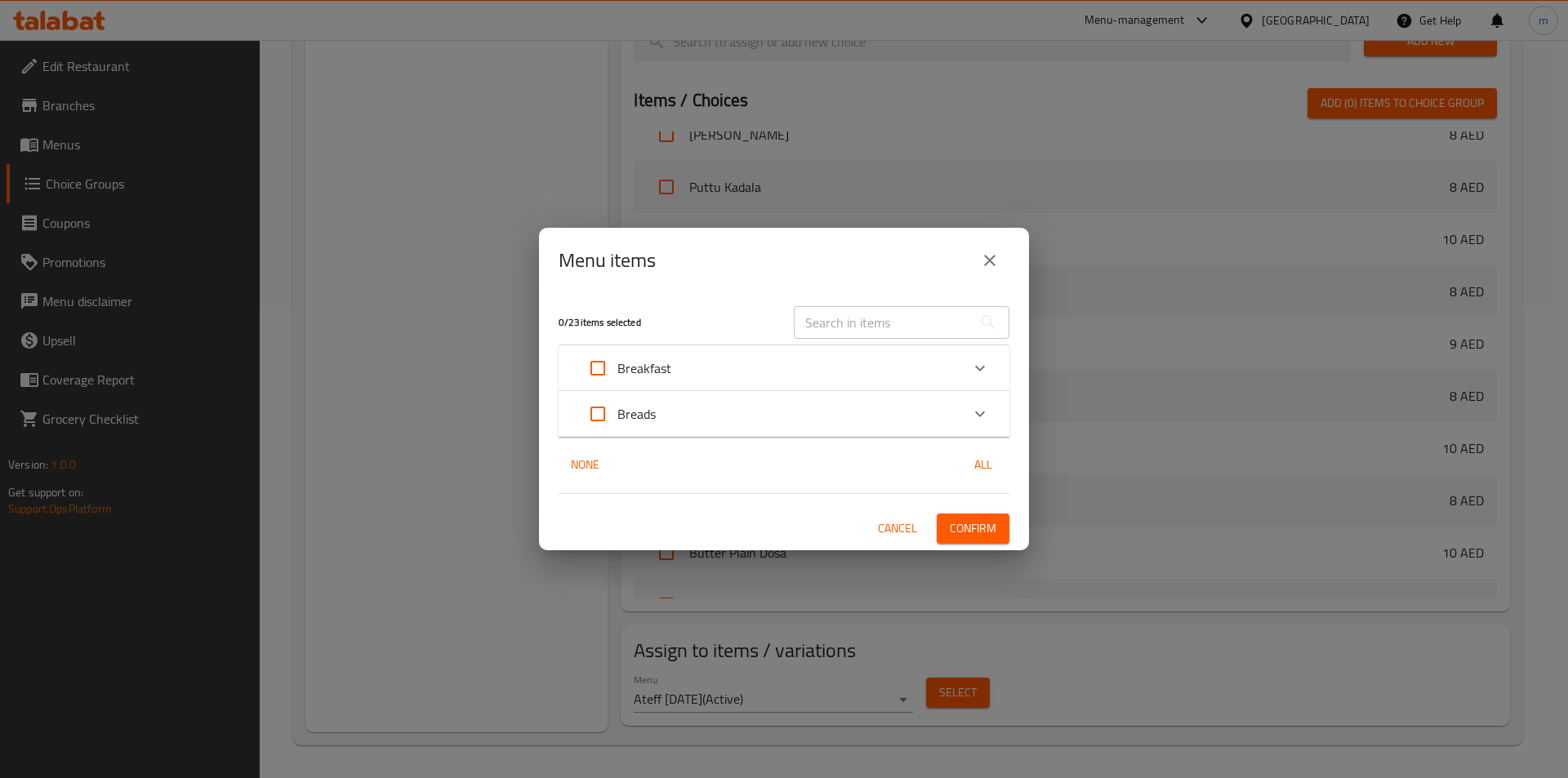
click at [857, 316] on input "text" at bounding box center [882, 322] width 178 height 32
paste input "Aloo Paratha"
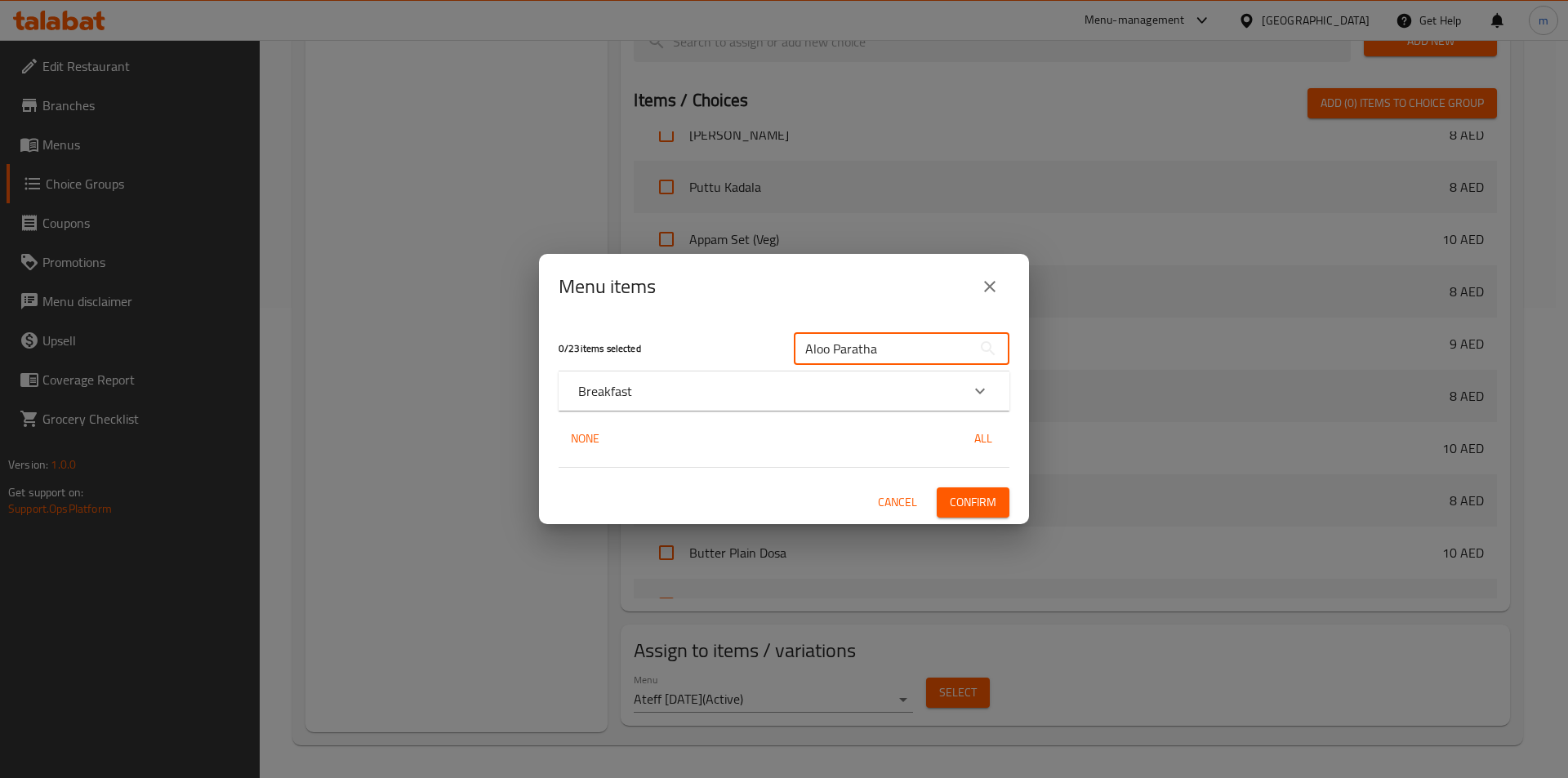
type input "Aloo Paratha"
click at [639, 395] on div "Breakfast" at bounding box center [770, 391] width 382 height 19
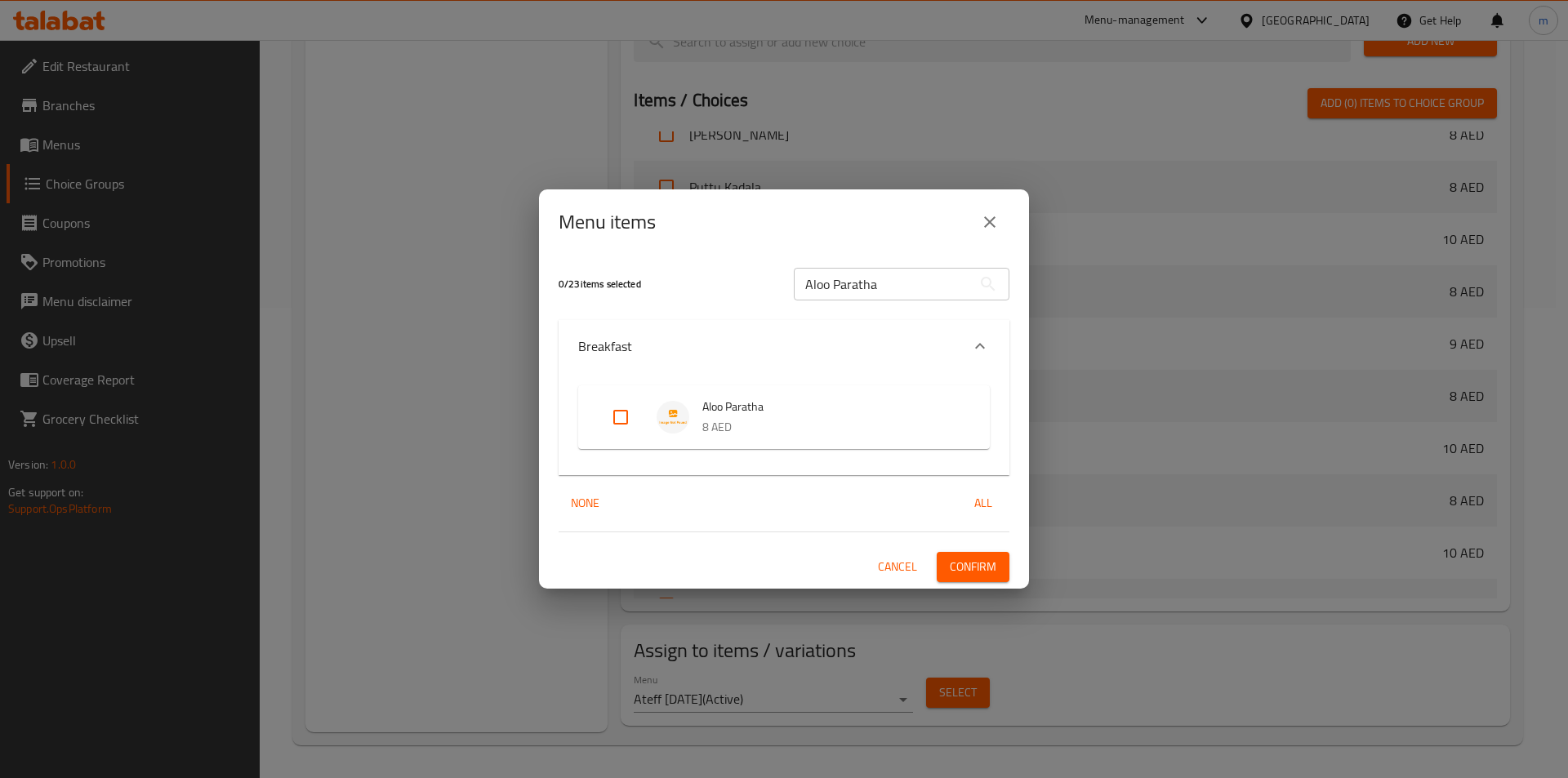
click at [606, 419] on input "Expand" at bounding box center [621, 417] width 39 height 39
checkbox input "true"
click at [985, 563] on span "Confirm" at bounding box center [972, 566] width 47 height 20
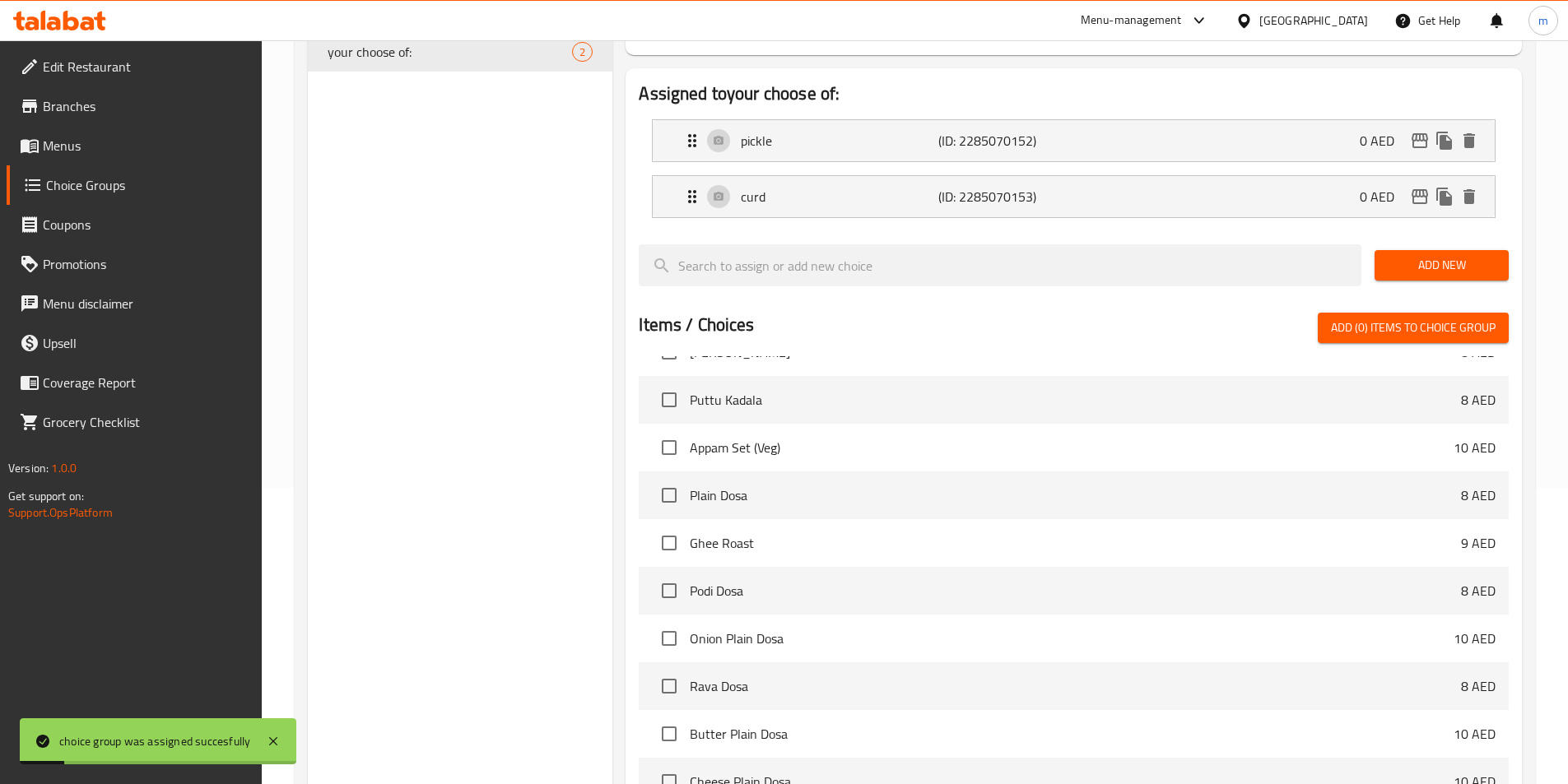
scroll to position [63, 0]
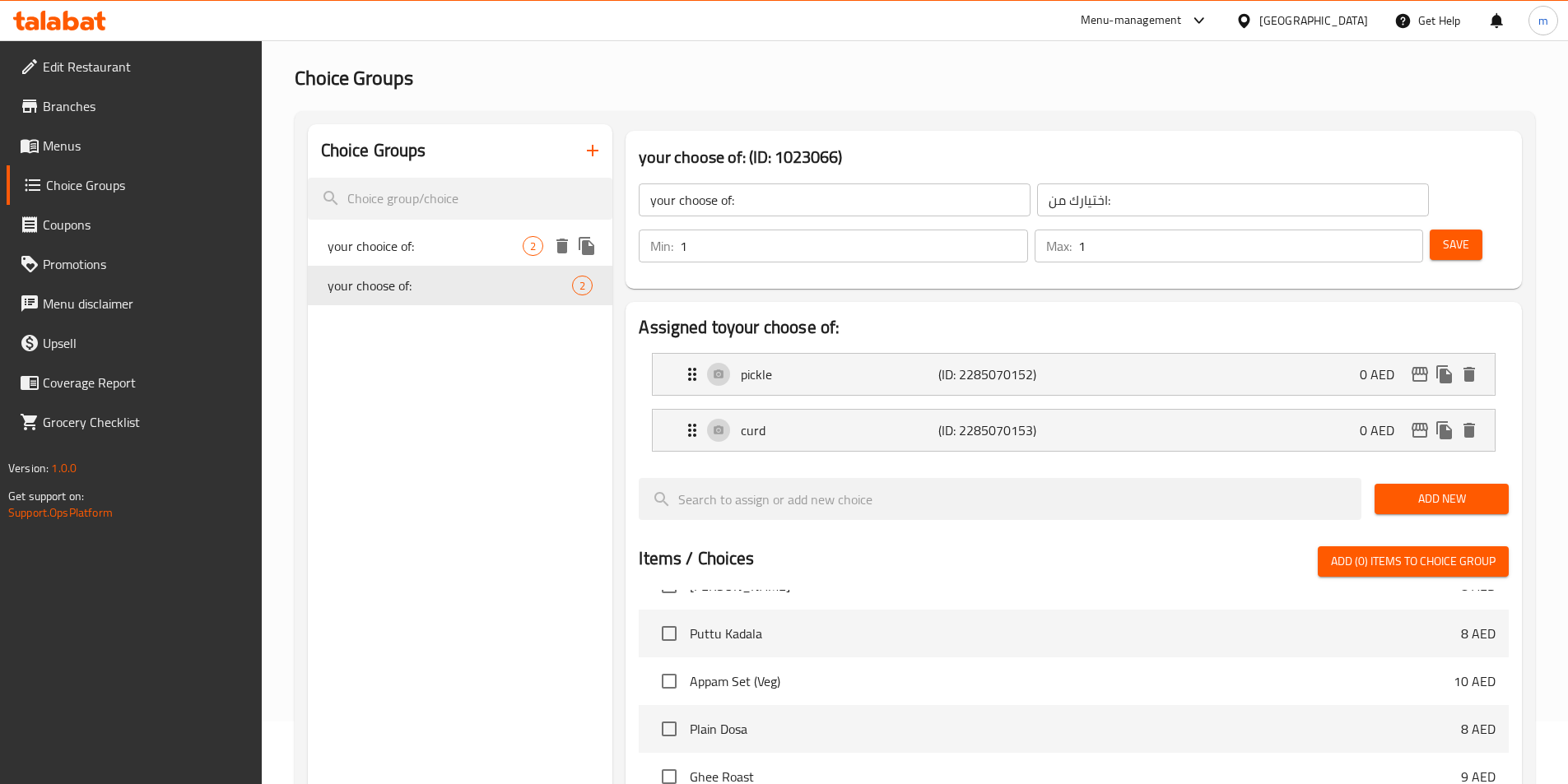
click at [378, 263] on div "your chooice of: 2" at bounding box center [460, 246] width 306 height 39
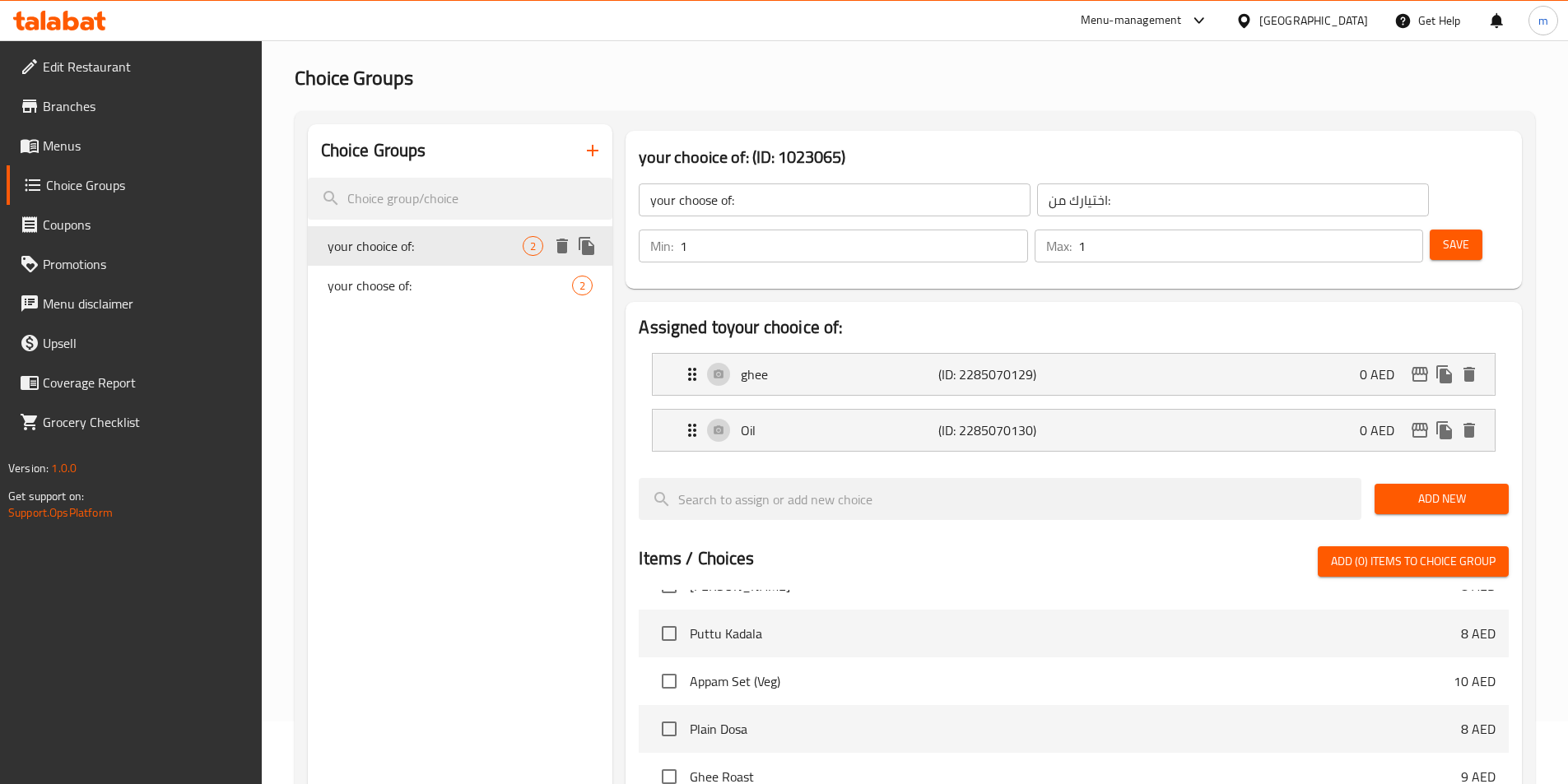
type input "your chooice of:"
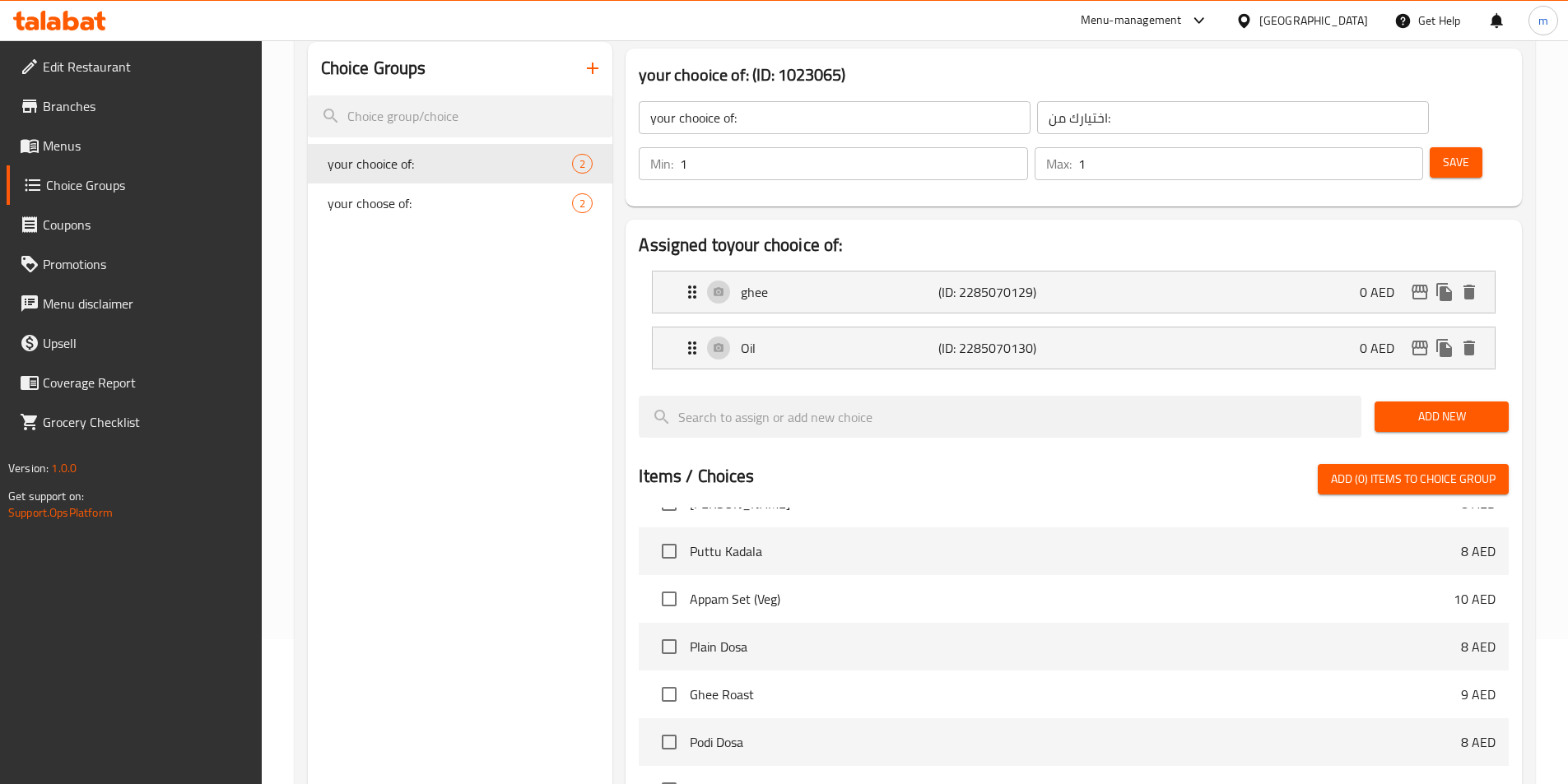
scroll to position [474, 0]
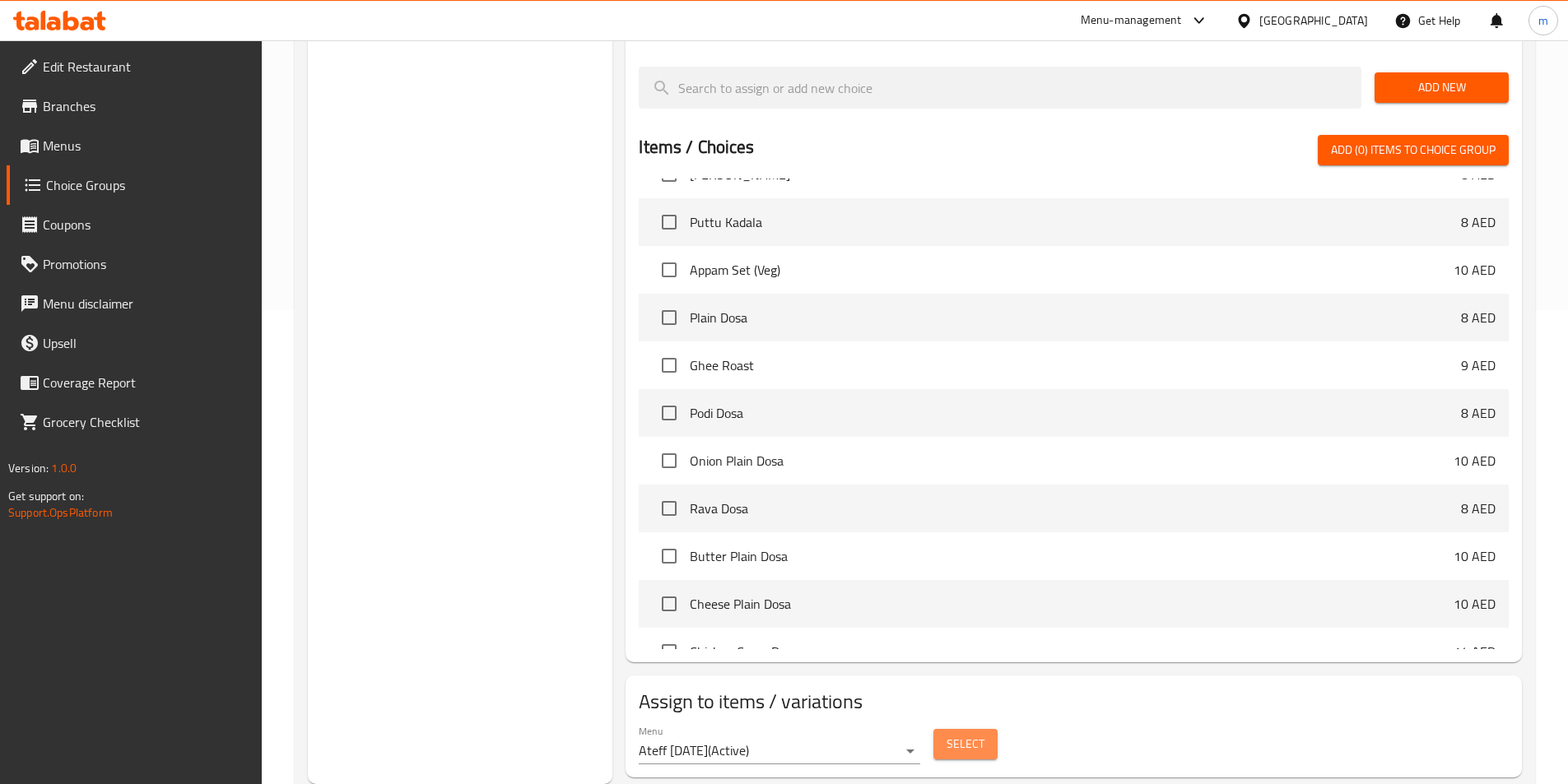
click at [995, 729] on button "Select" at bounding box center [966, 745] width 65 height 31
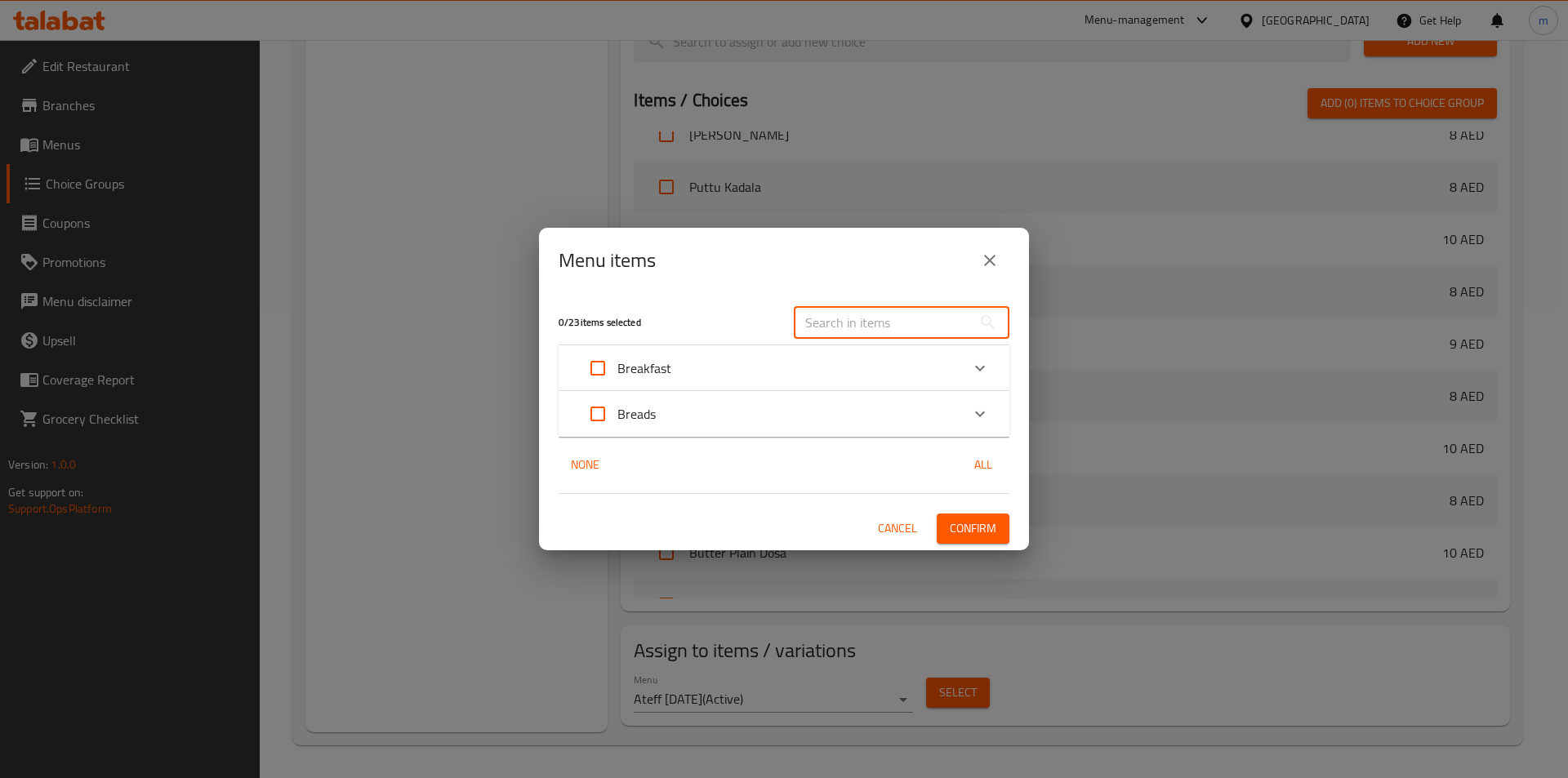
click at [831, 327] on input "text" at bounding box center [882, 322] width 178 height 32
paste input "Podi Dosa"
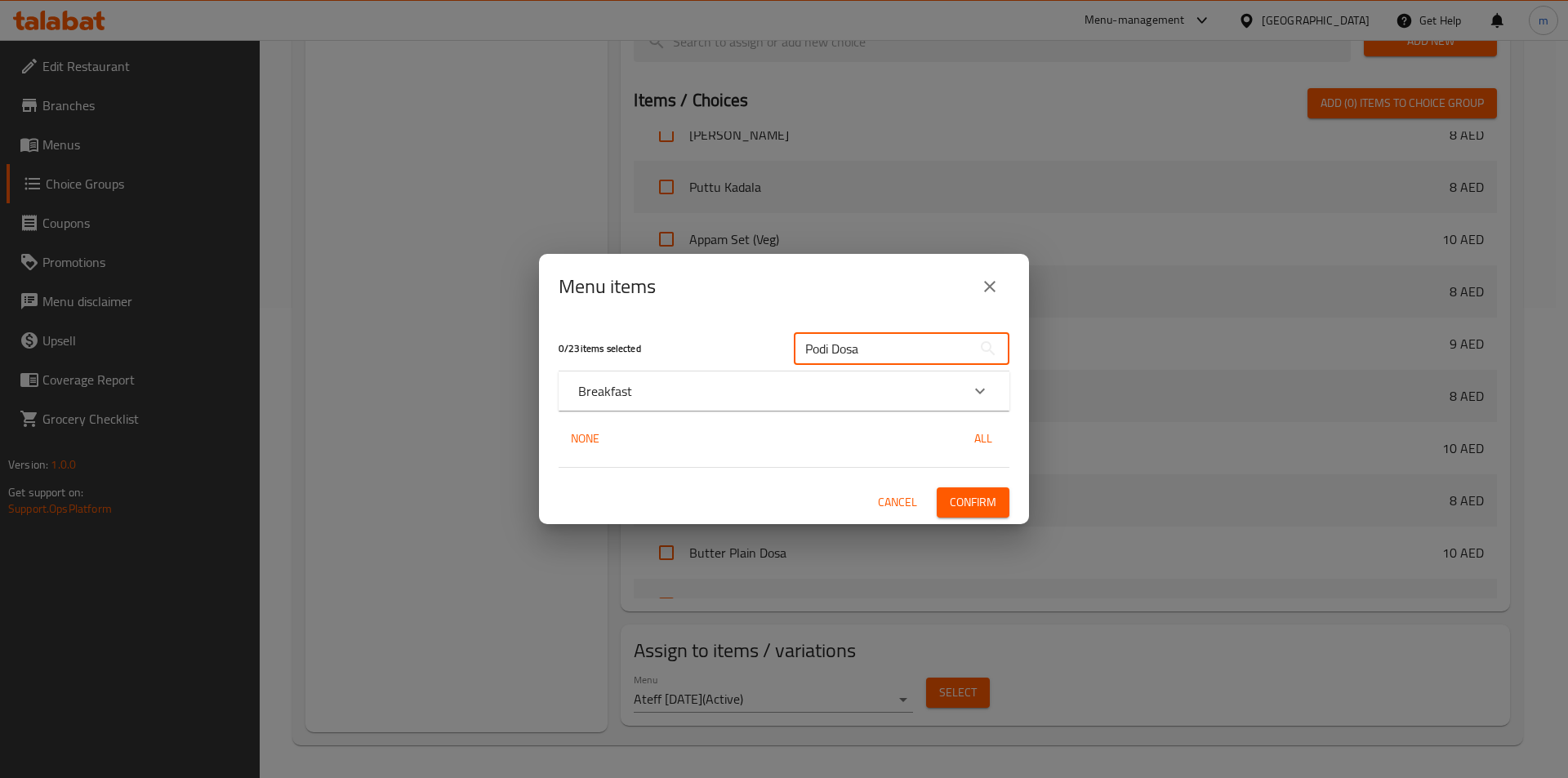
type input "Podi Dosa"
click at [645, 383] on div "Breakfast" at bounding box center [770, 391] width 382 height 19
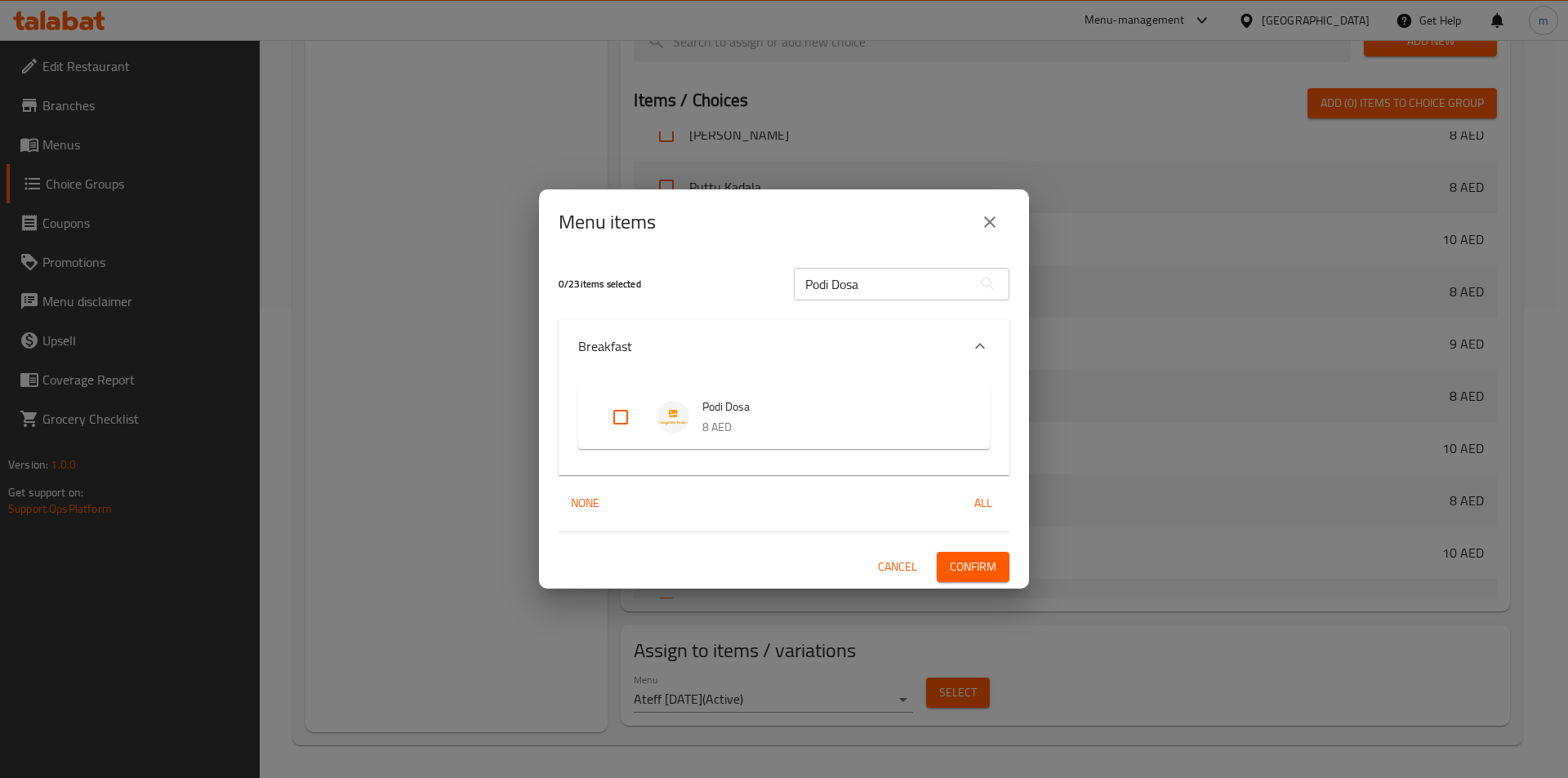
click at [590, 413] on div "Podi Dosa 8 AED" at bounding box center [784, 417] width 411 height 64
click at [617, 416] on input "Expand" at bounding box center [621, 417] width 39 height 39
checkbox input "true"
click at [993, 568] on span "Confirm" at bounding box center [972, 566] width 47 height 20
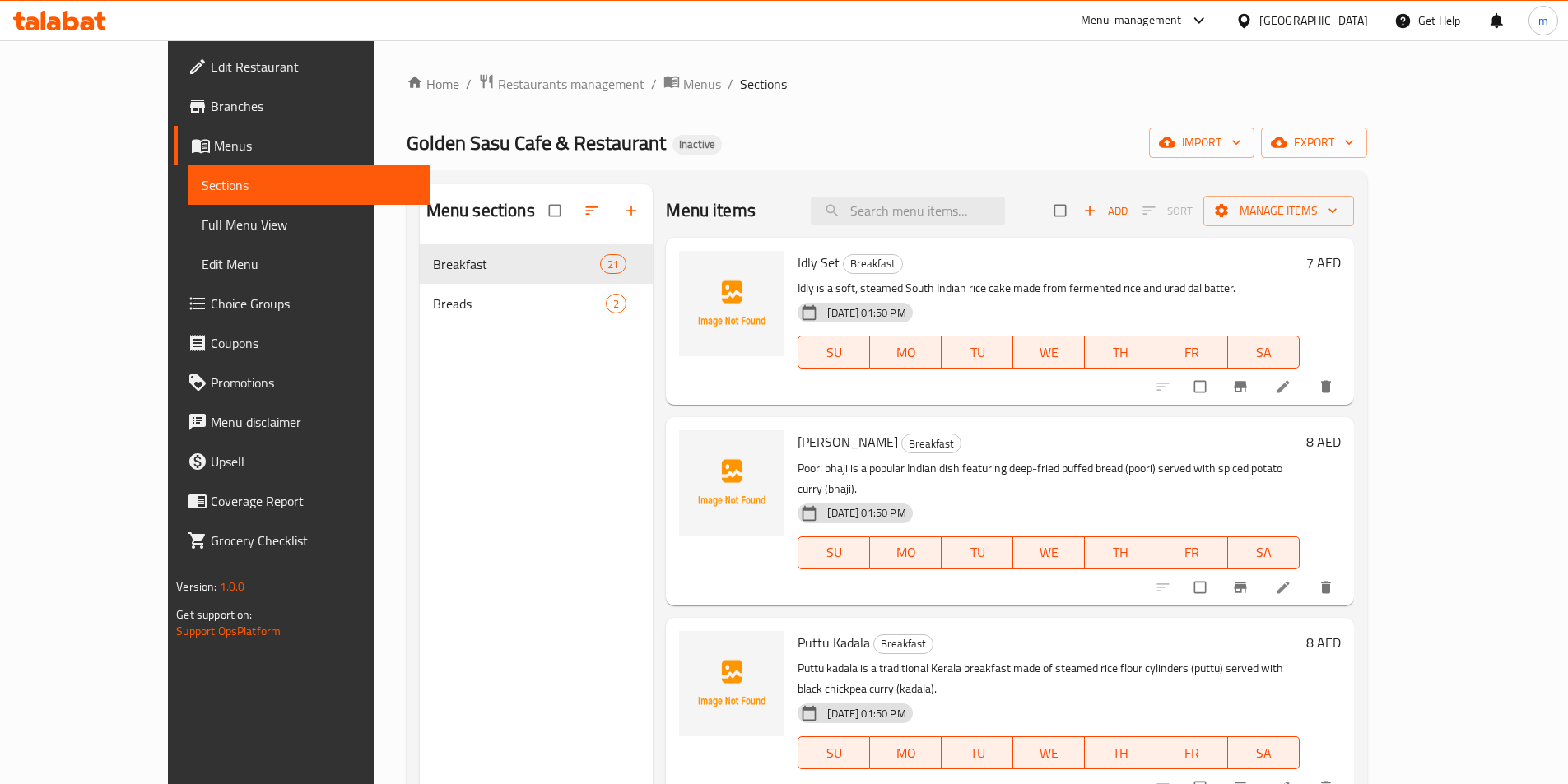
click at [919, 227] on div "Menu items Add Sort Manage items" at bounding box center [1009, 211] width 687 height 54
click at [928, 209] on input "search" at bounding box center [908, 211] width 195 height 29
paste input "Aloo Paratha"
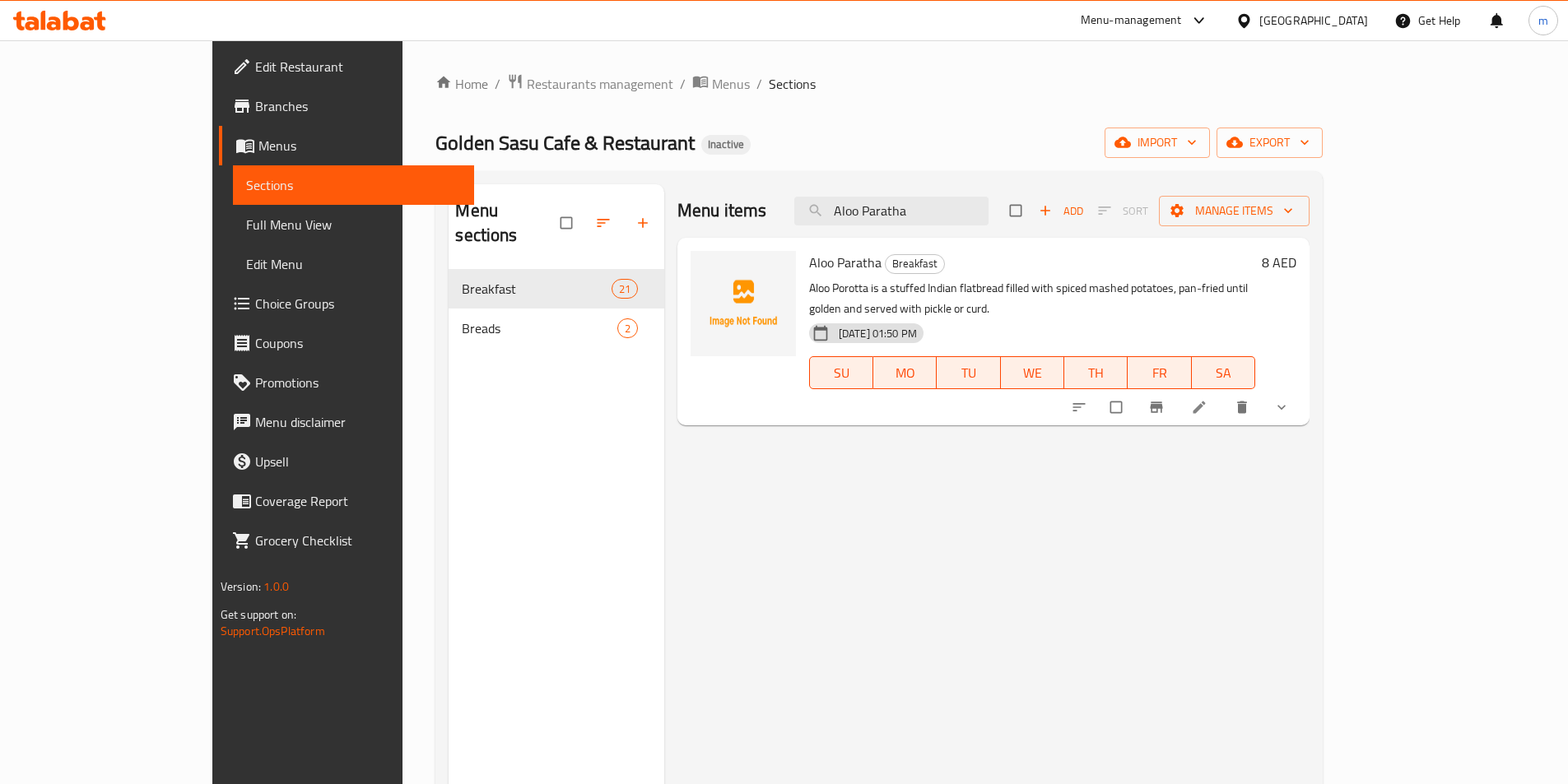
type input "Aloo Paratha"
click at [1224, 394] on li at bounding box center [1201, 406] width 46 height 26
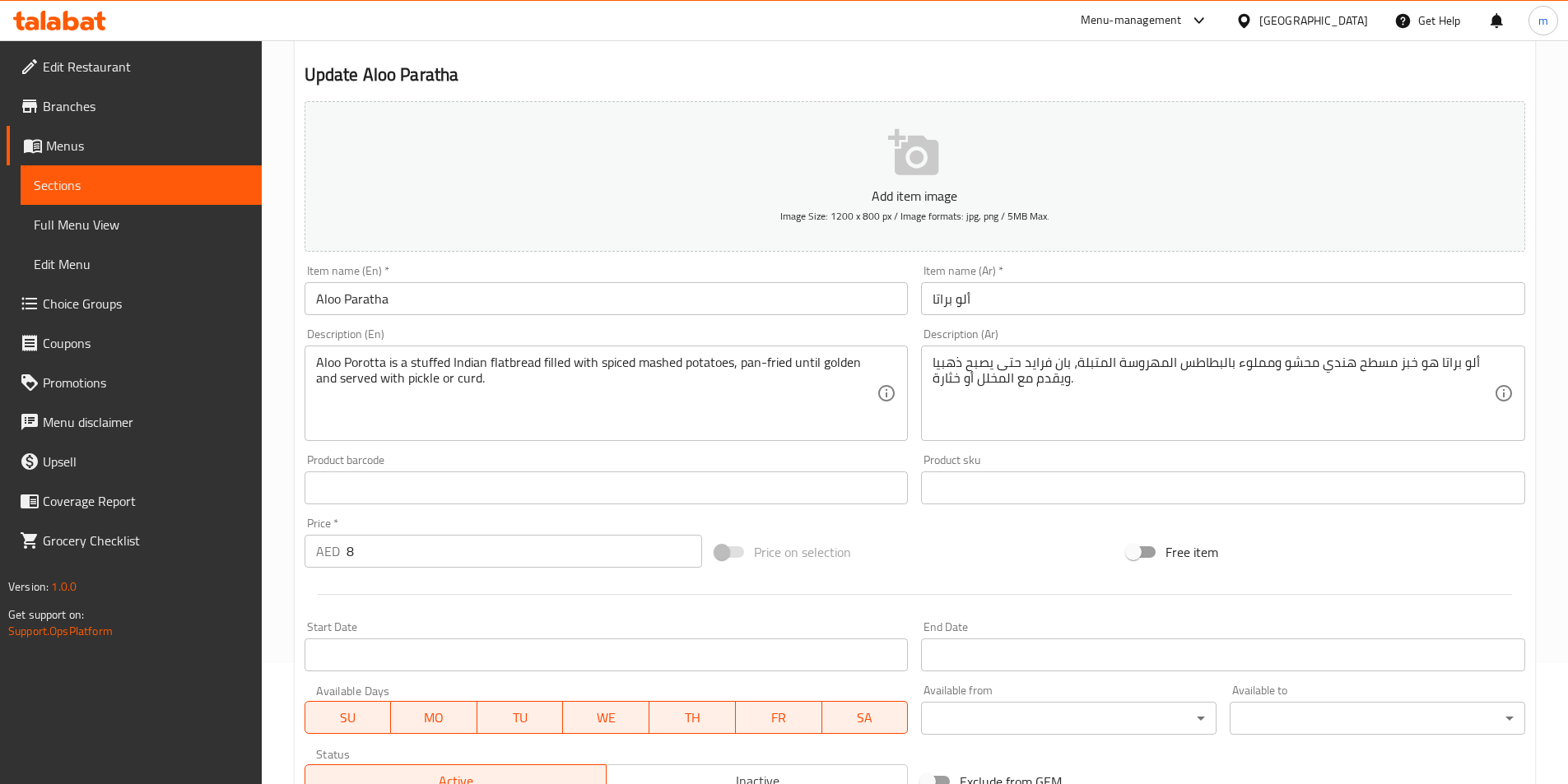
scroll to position [405, 0]
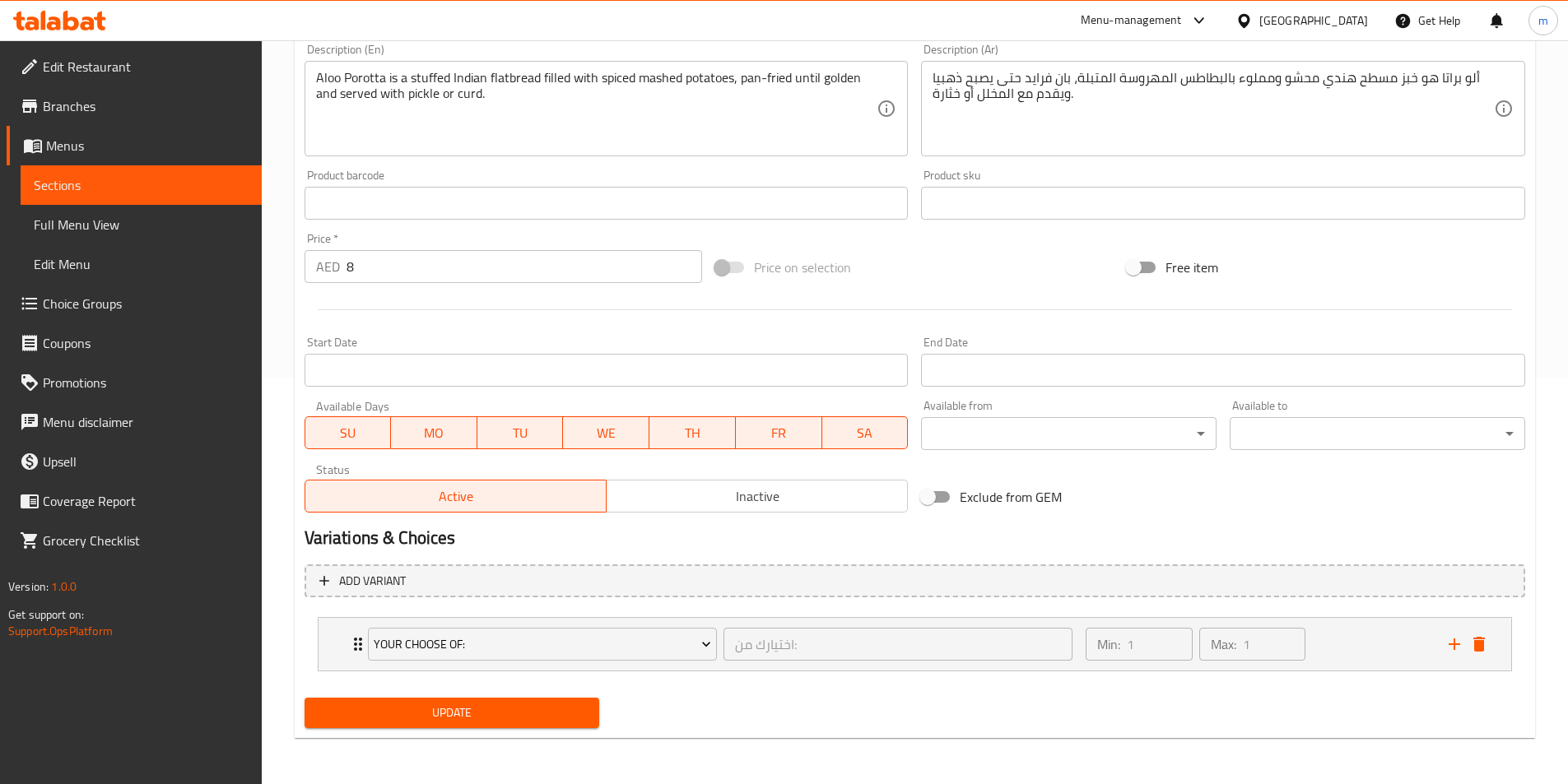
click at [889, 672] on li "your choose of: اختيارك من: ​ Min: 1 ​ Max: 1 ​ pickle (ID: 2285070152) 0 AED N…" at bounding box center [915, 644] width 1221 height 67
click at [1340, 660] on div "Min: 1 ​ Max: 1 ​" at bounding box center [1257, 643] width 362 height 53
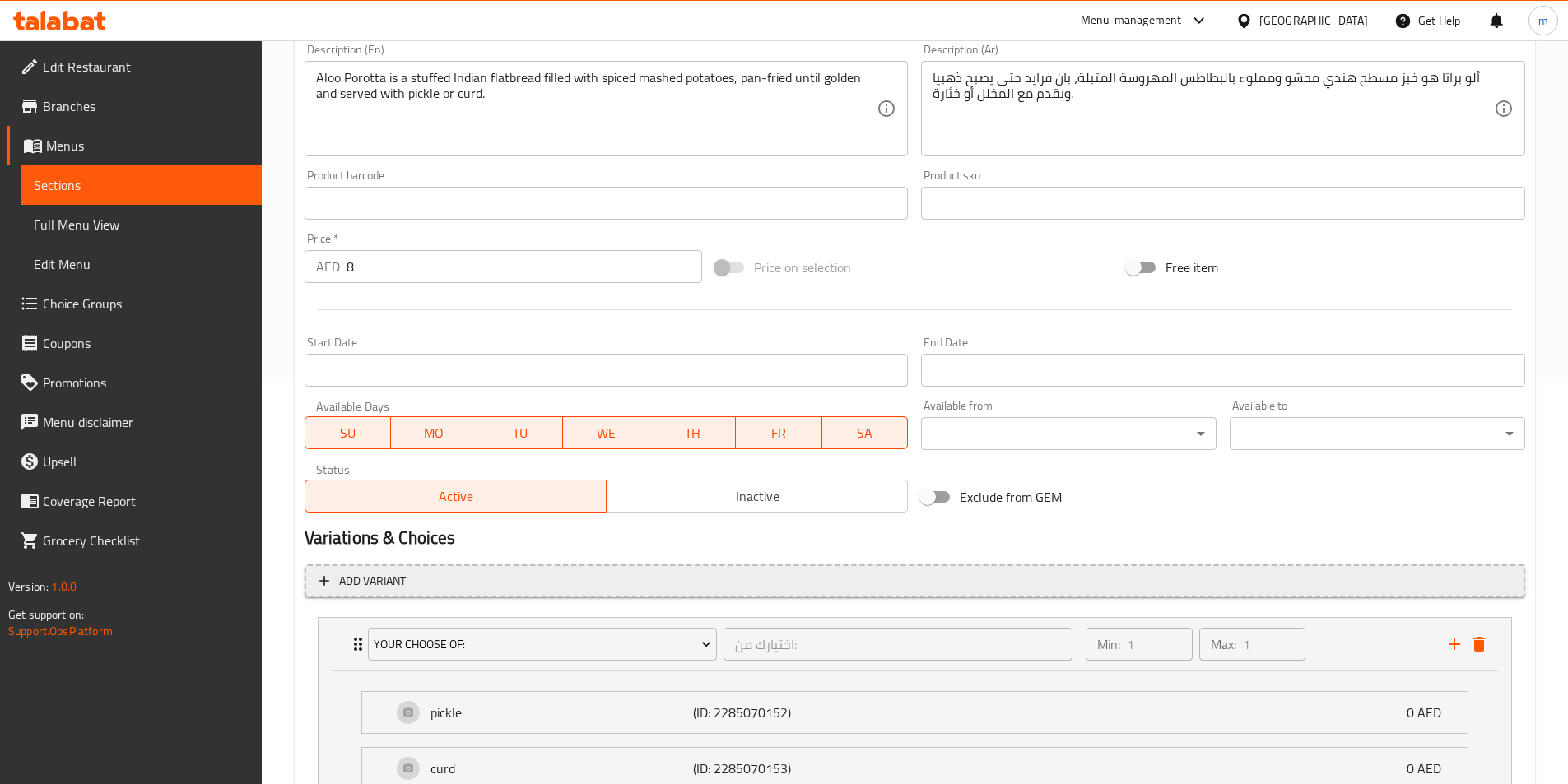
click at [1280, 576] on span "Add variant" at bounding box center [915, 581] width 1191 height 20
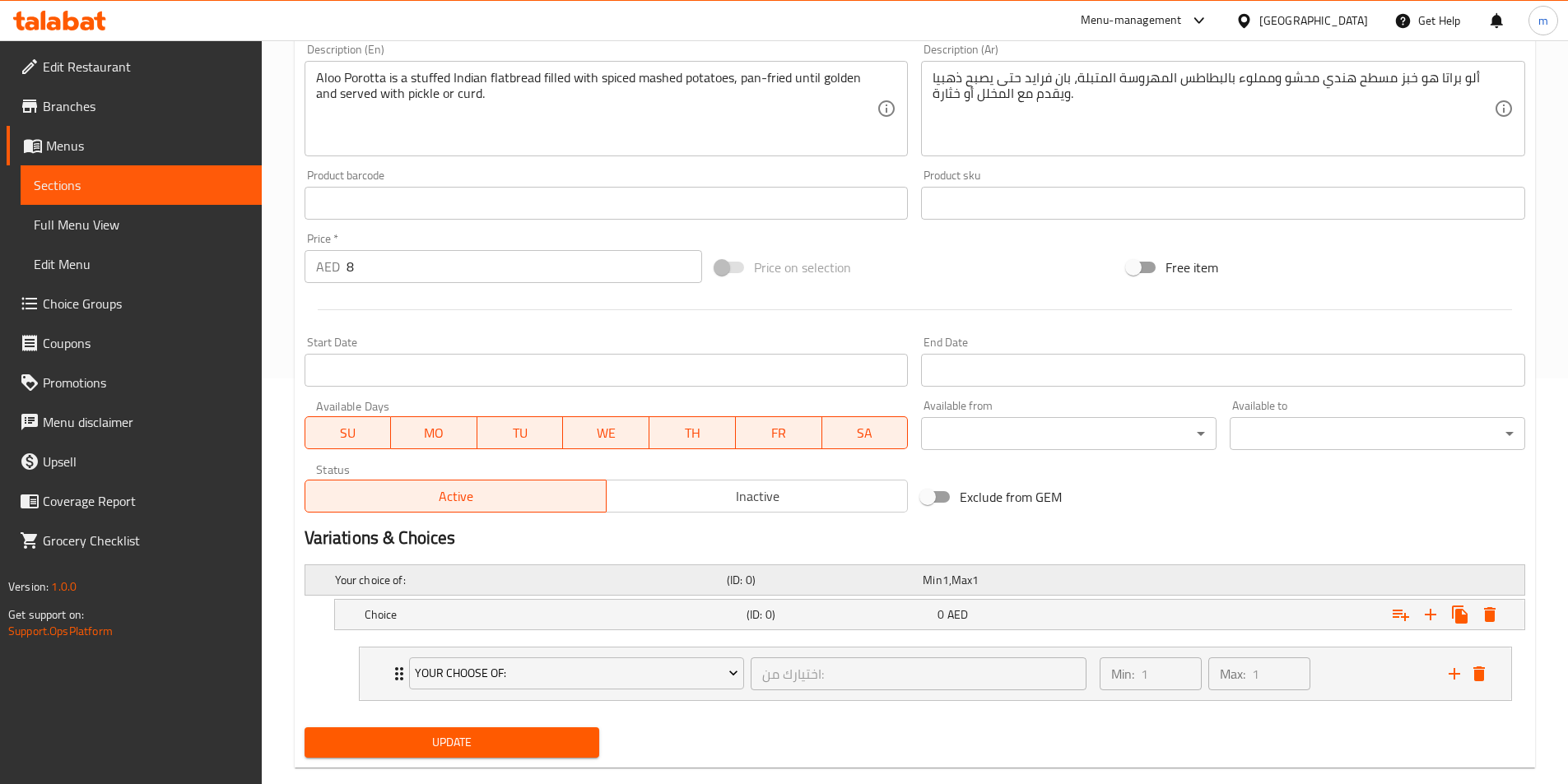
click at [1295, 586] on div "Your choice of: (ID: 0) Min 1 , Max 1" at bounding box center [919, 580] width 1176 height 37
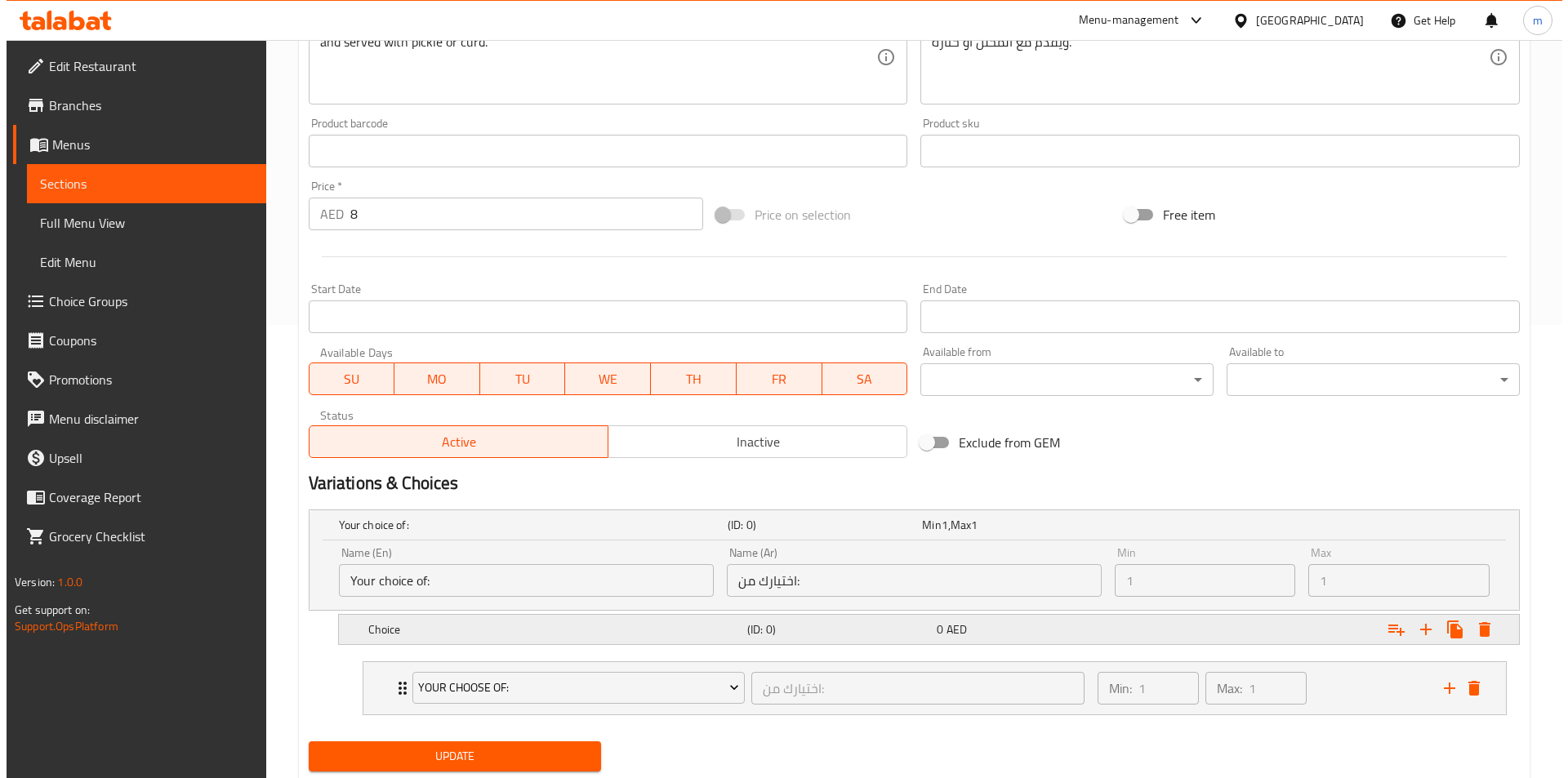
scroll to position [502, 0]
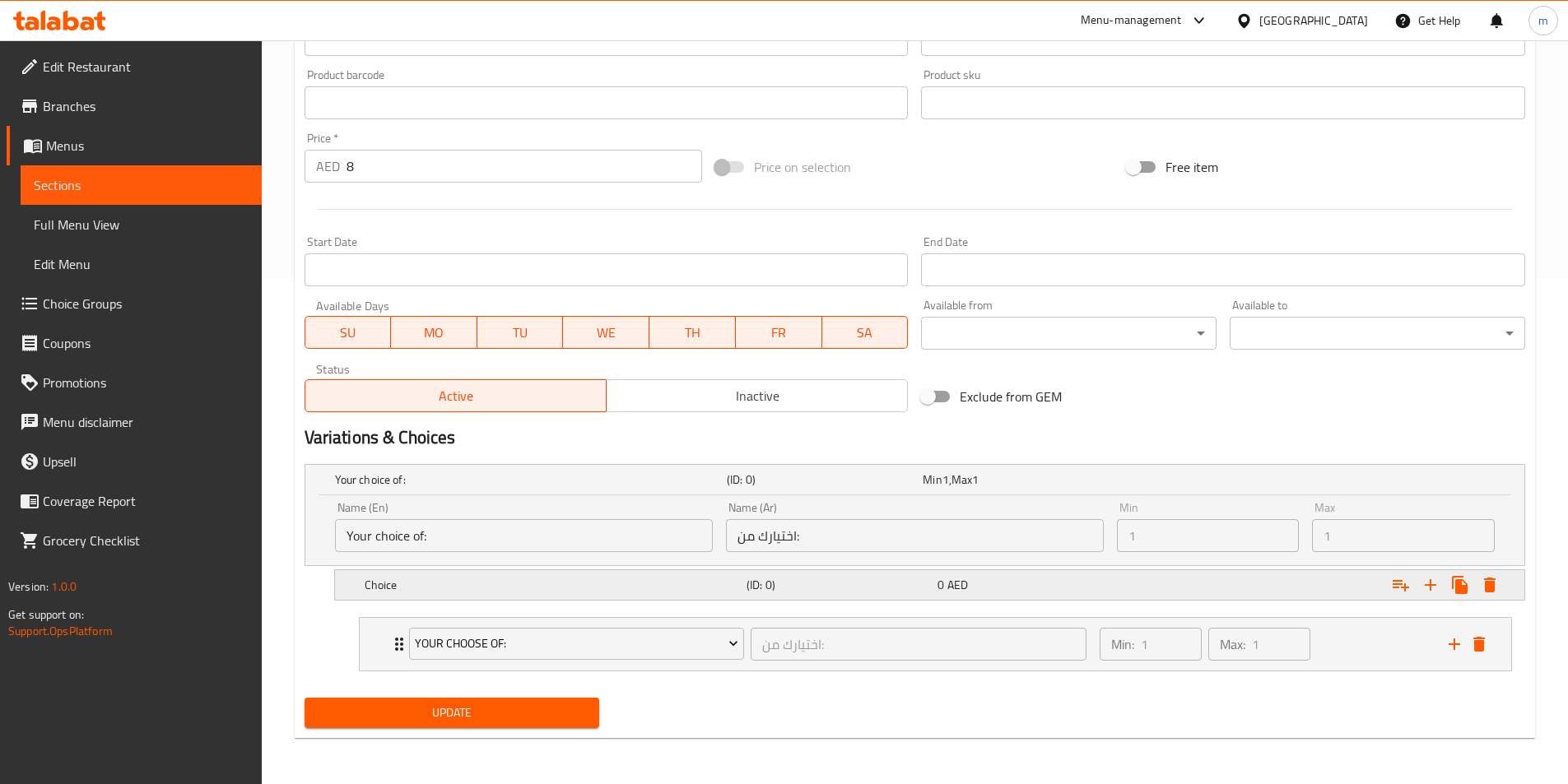
click at [1076, 588] on div "0 AED" at bounding box center [1029, 585] width 184 height 16
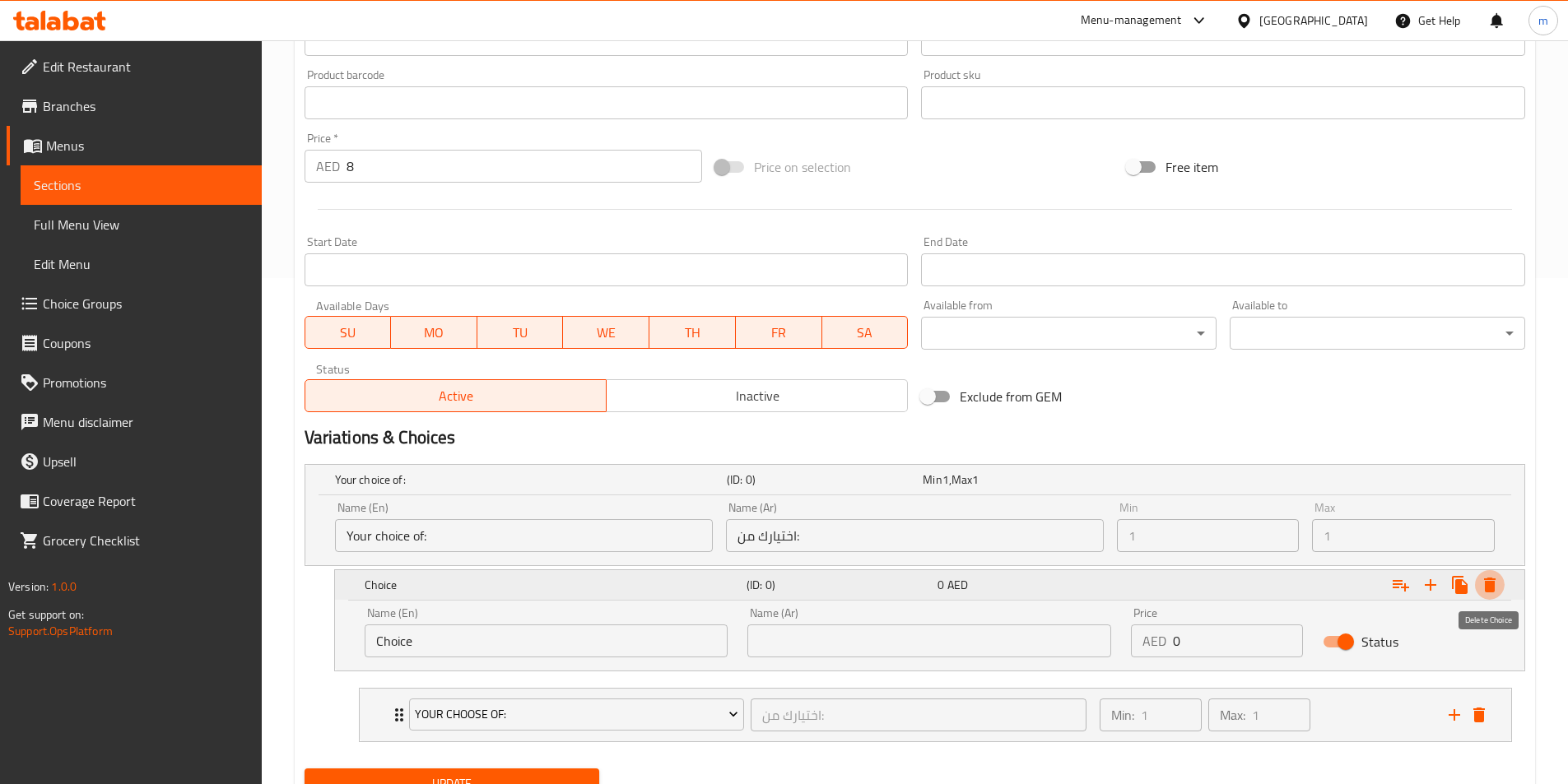
click at [1486, 581] on icon "Expand" at bounding box center [1490, 585] width 12 height 14
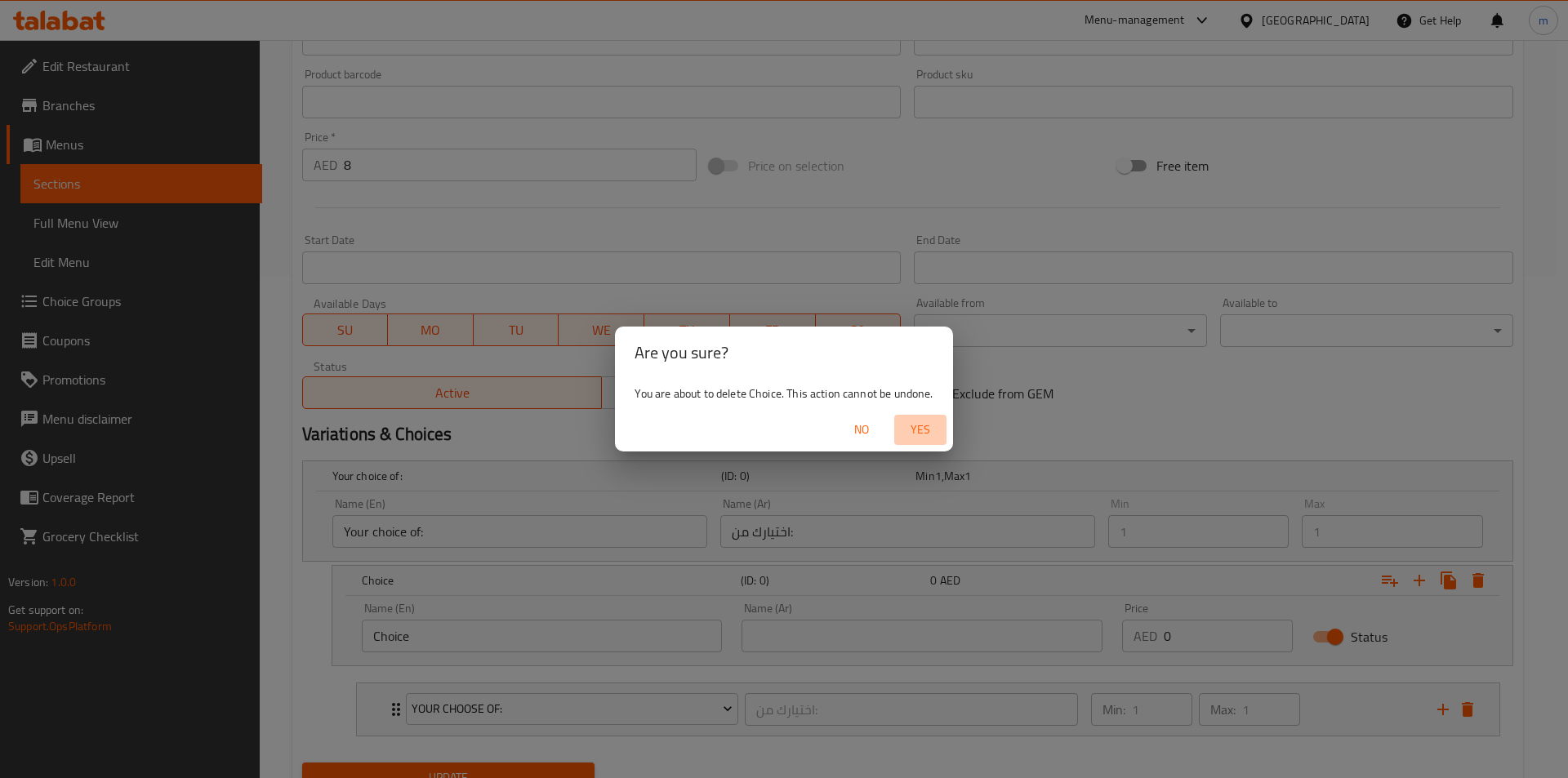
click at [922, 426] on span "Yes" at bounding box center [920, 429] width 39 height 20
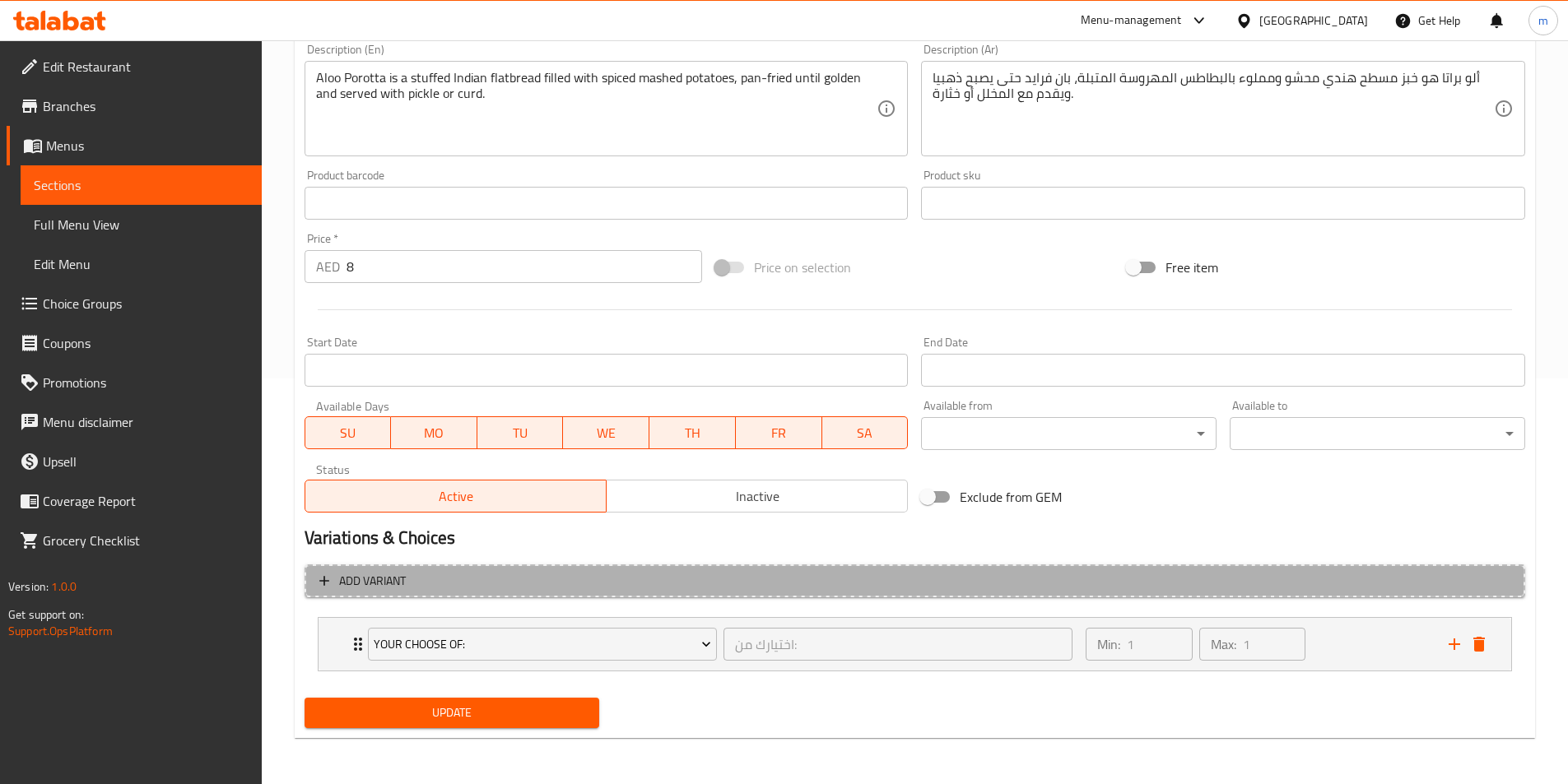
click at [1115, 577] on span "Add variant" at bounding box center [915, 581] width 1191 height 20
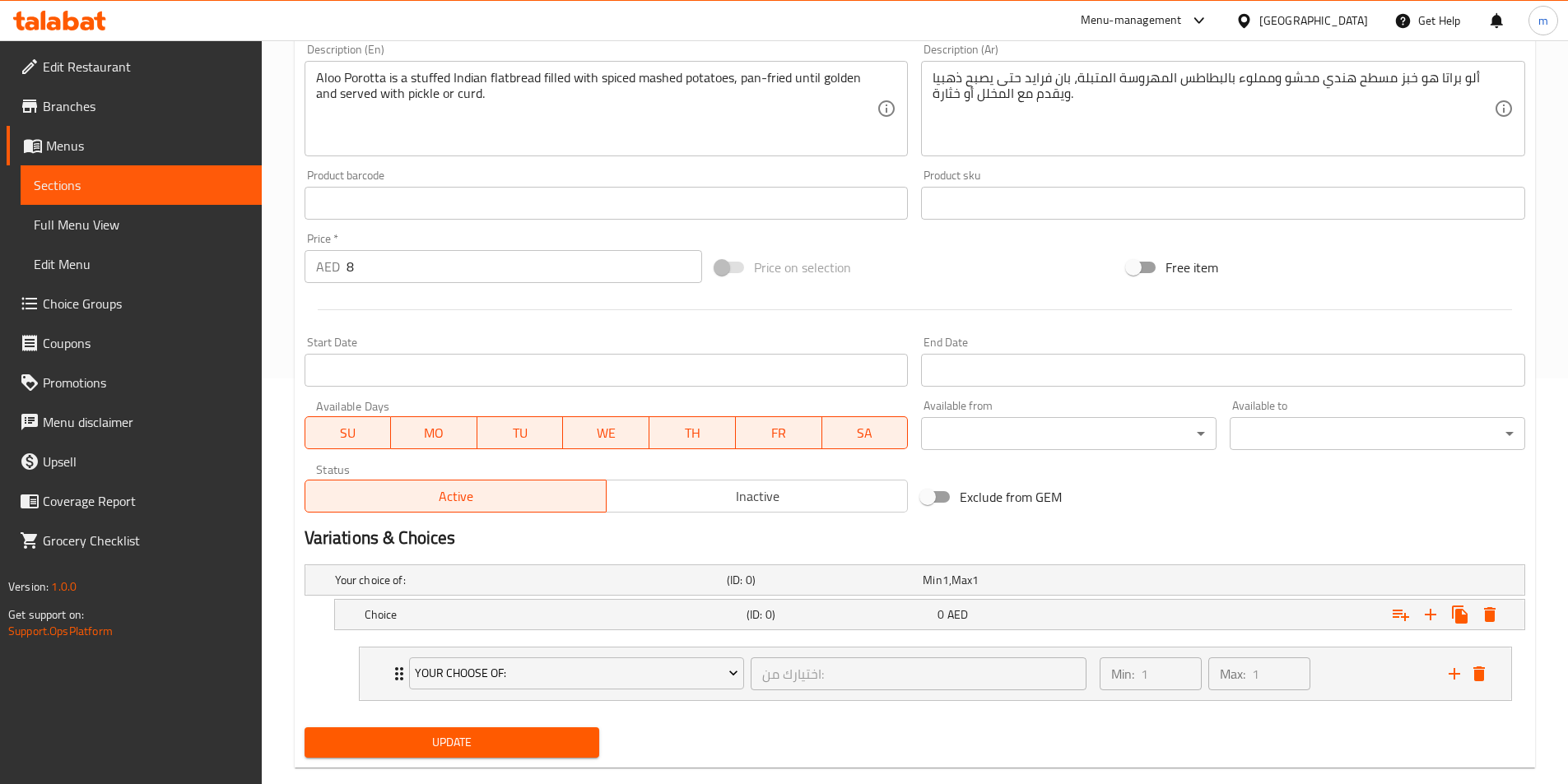
click at [1115, 577] on div "Expand" at bounding box center [1311, 580] width 392 height 7
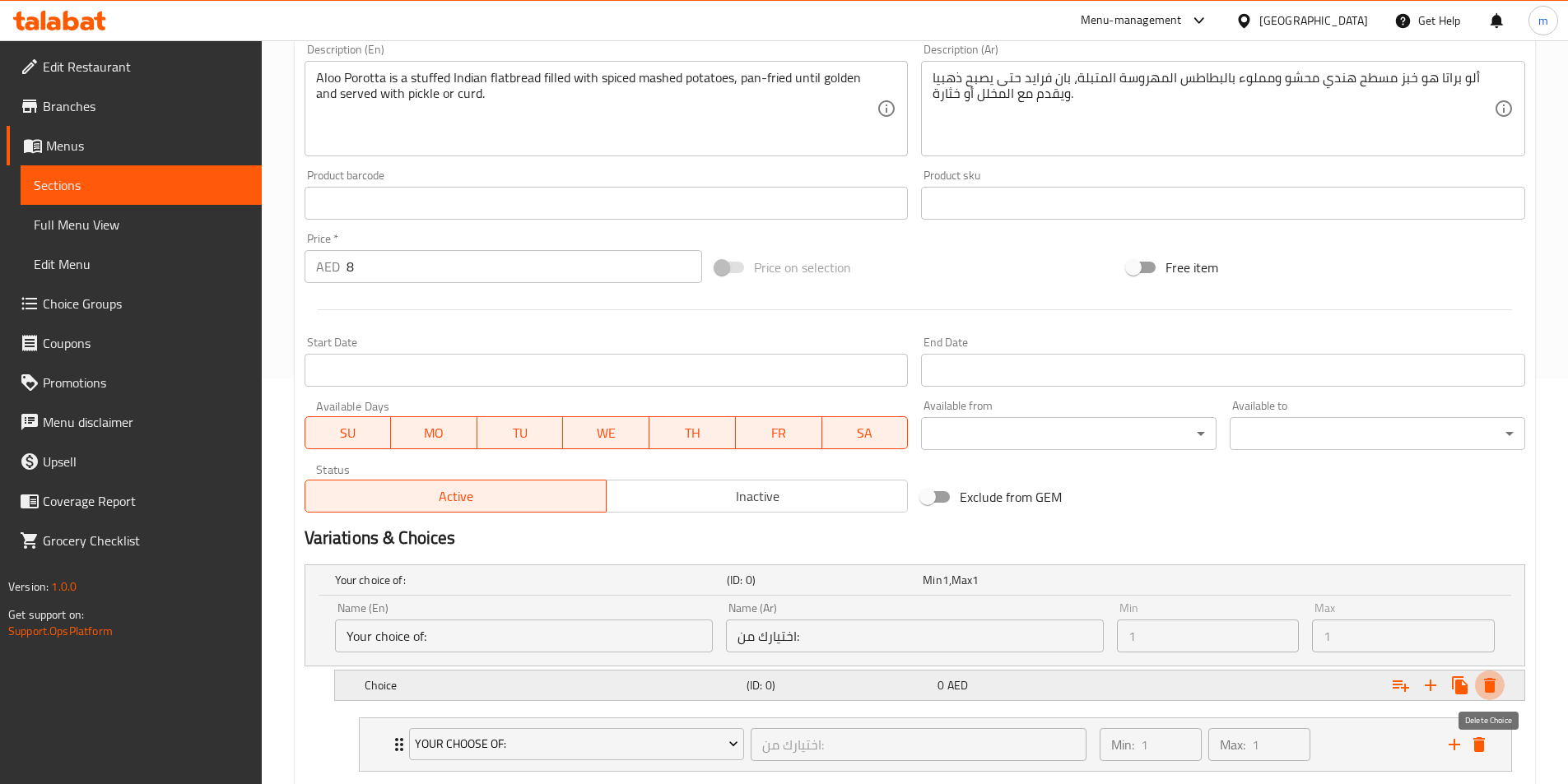
click at [1490, 689] on icon "Expand" at bounding box center [1490, 685] width 12 height 14
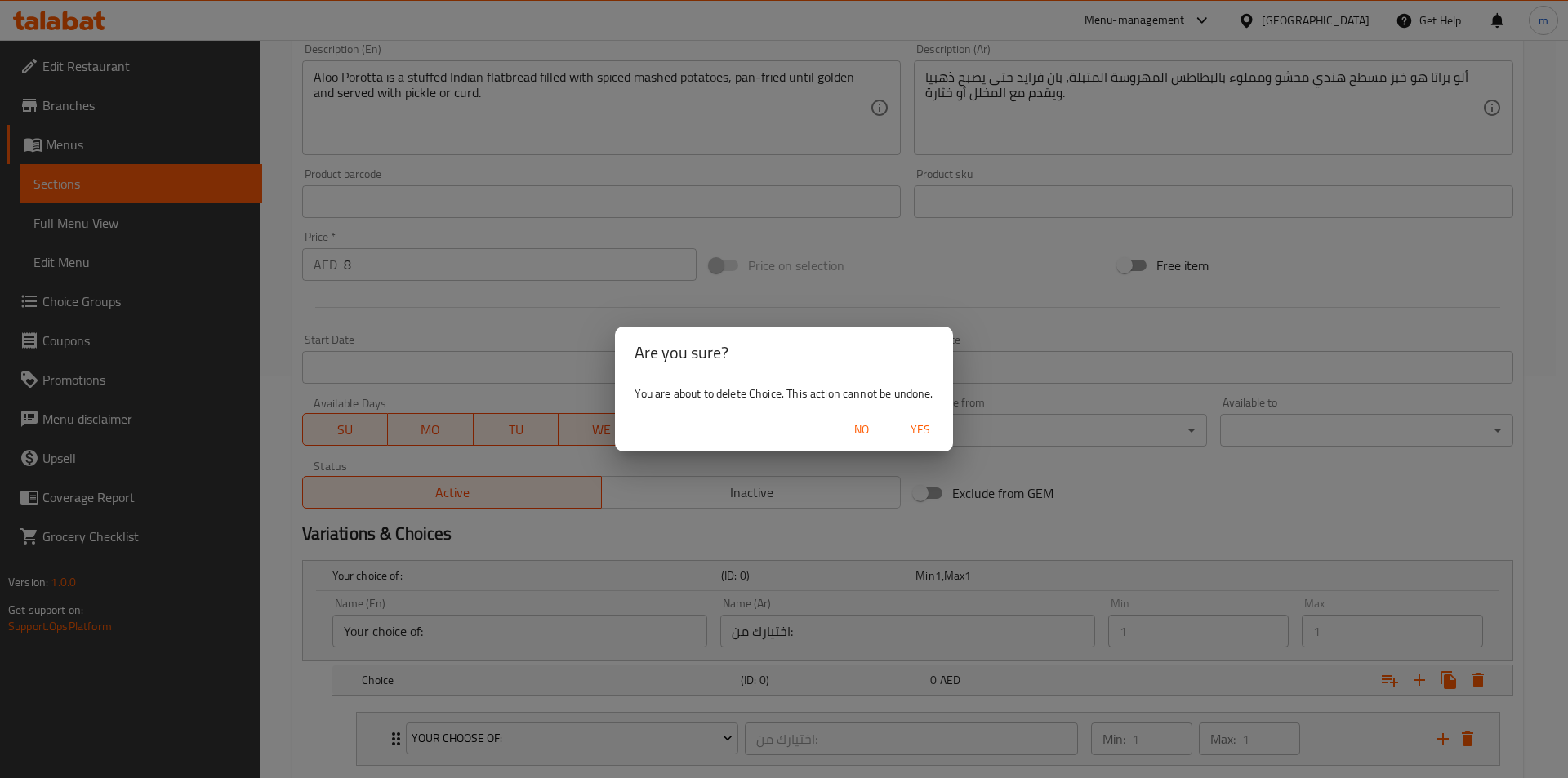
click at [911, 427] on span "Yes" at bounding box center [920, 429] width 39 height 20
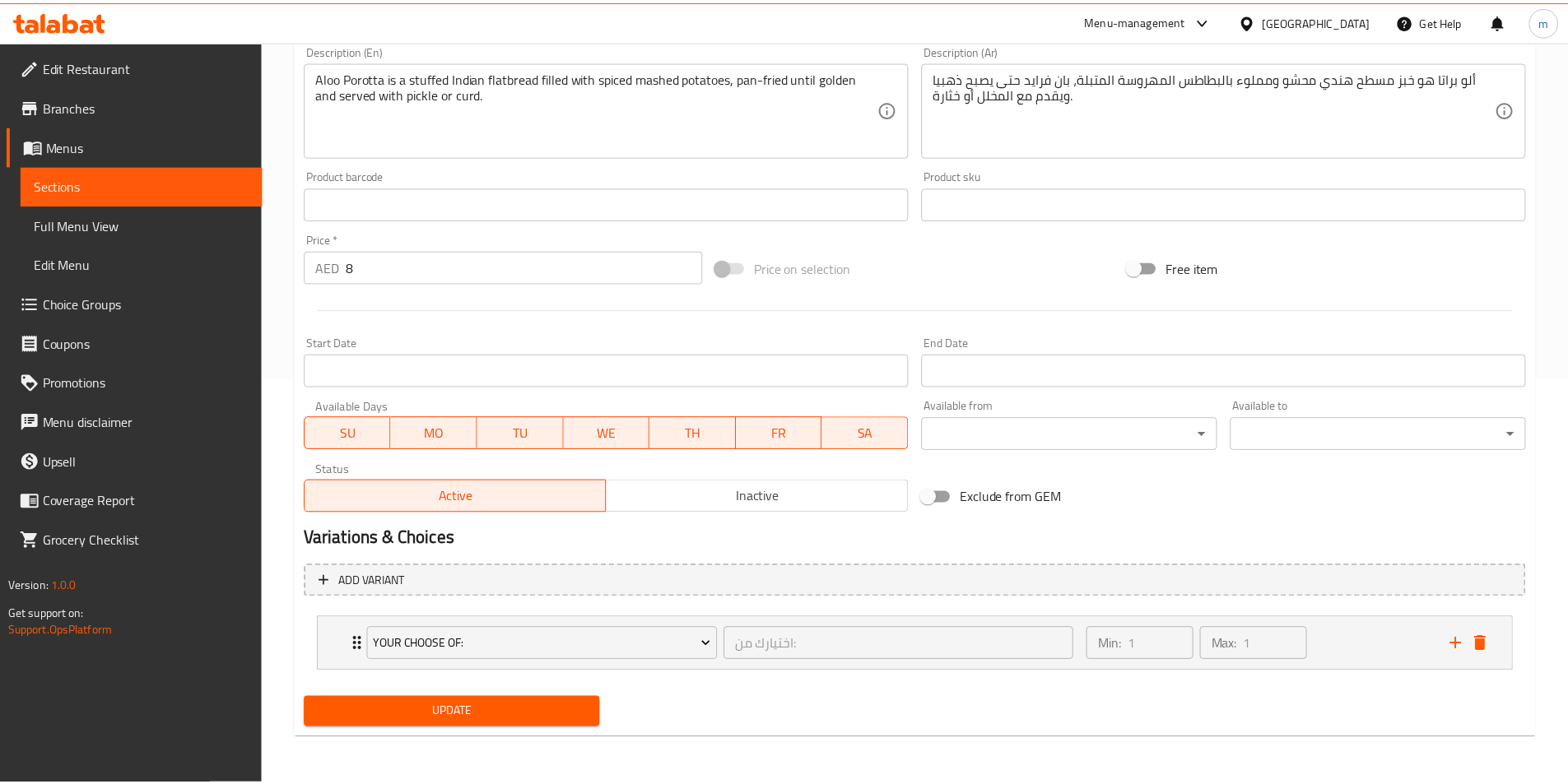
scroll to position [400, 0]
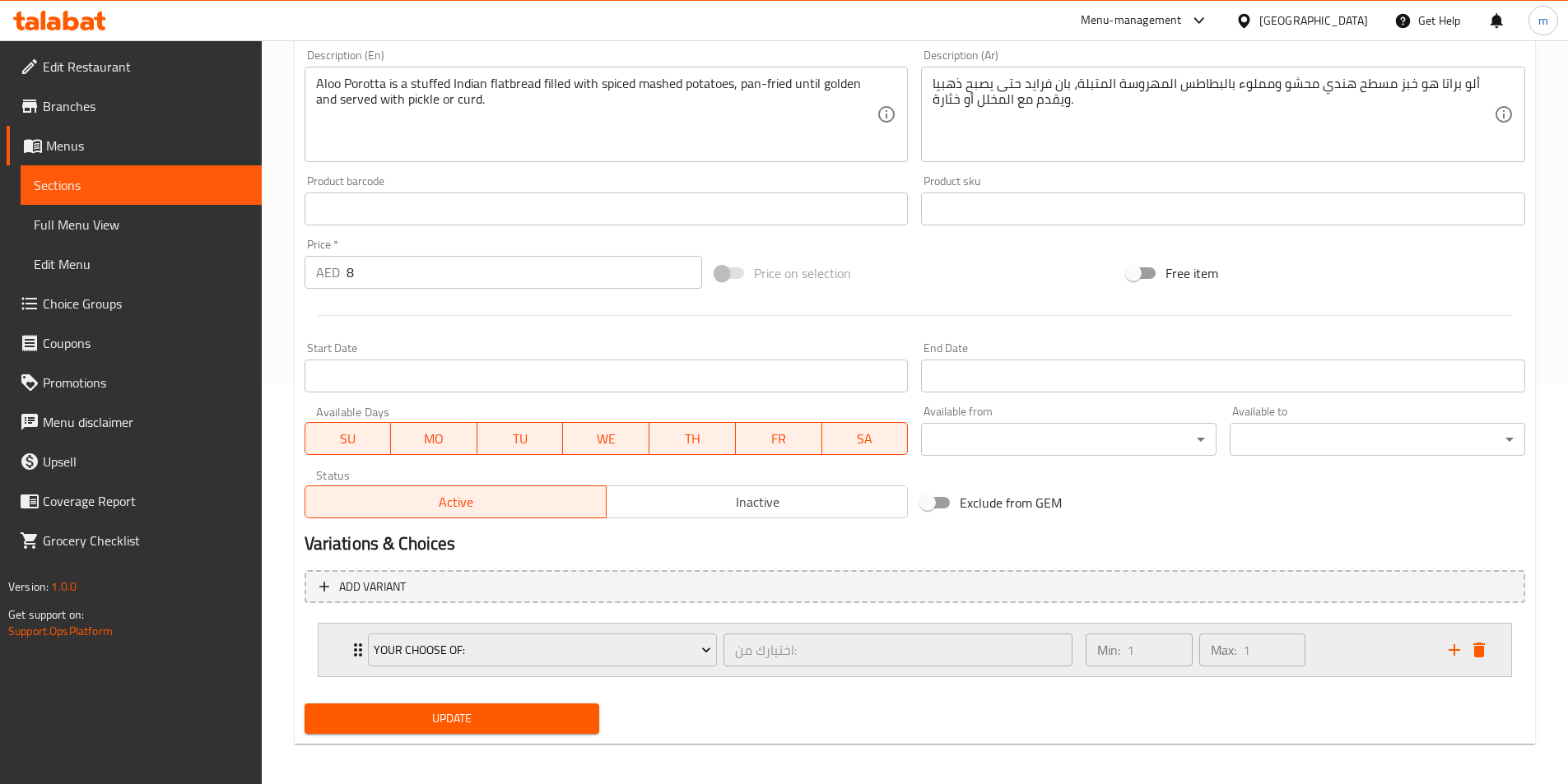
click at [1351, 647] on div "Min: 1 ​ Max: 1 ​" at bounding box center [1257, 649] width 362 height 53
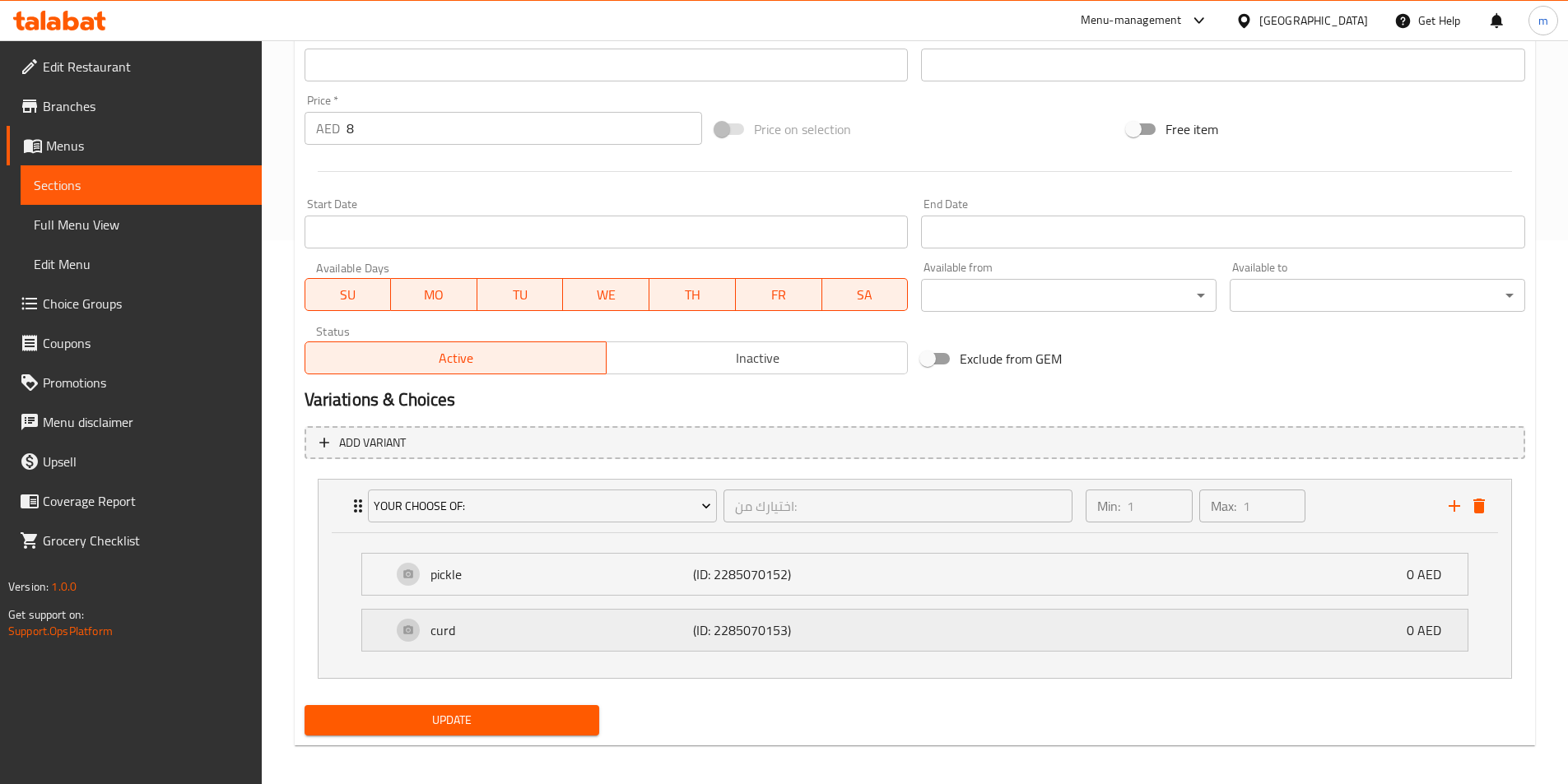
scroll to position [551, 0]
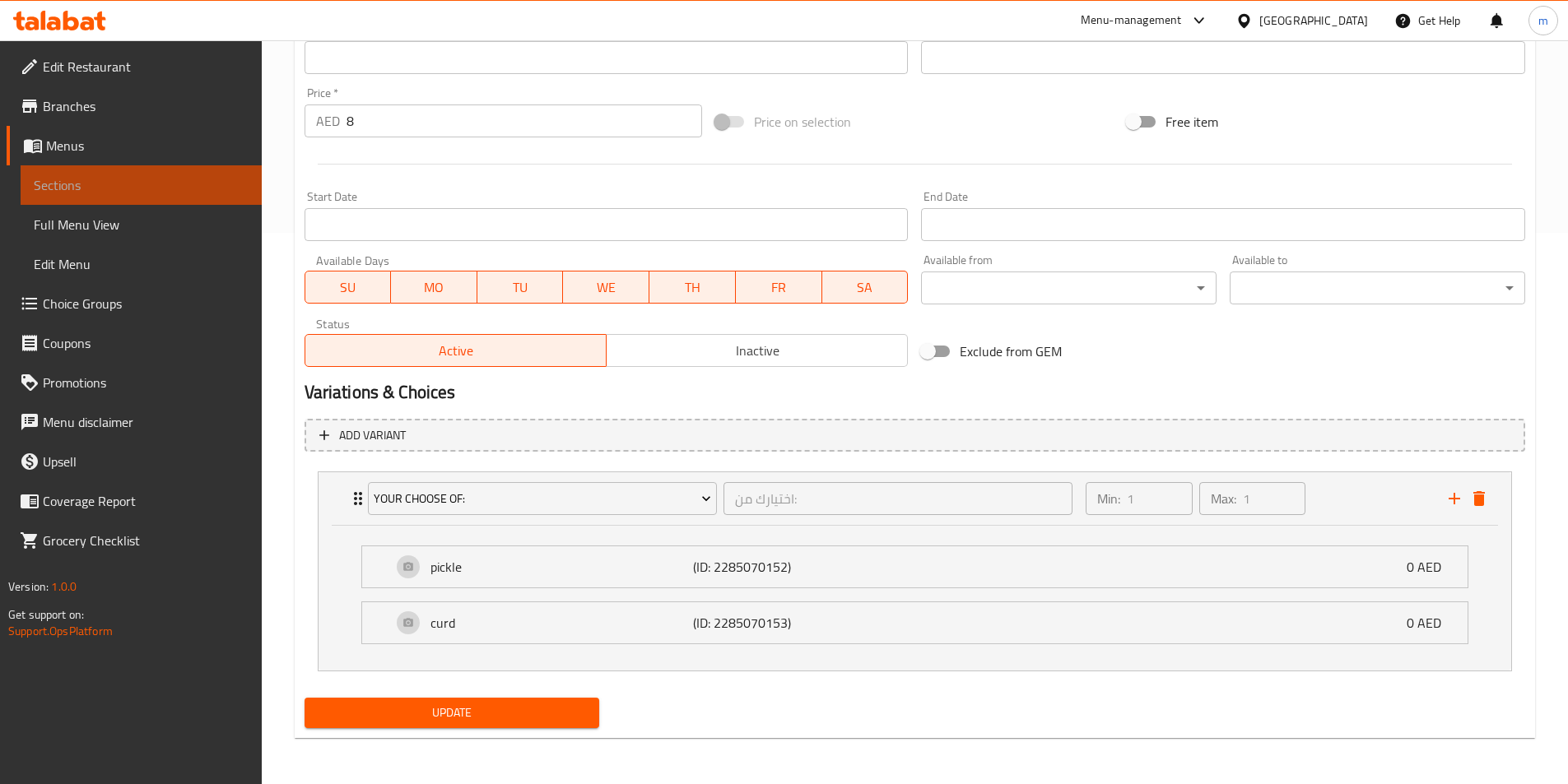
click at [94, 183] on span "Sections" at bounding box center [141, 185] width 215 height 19
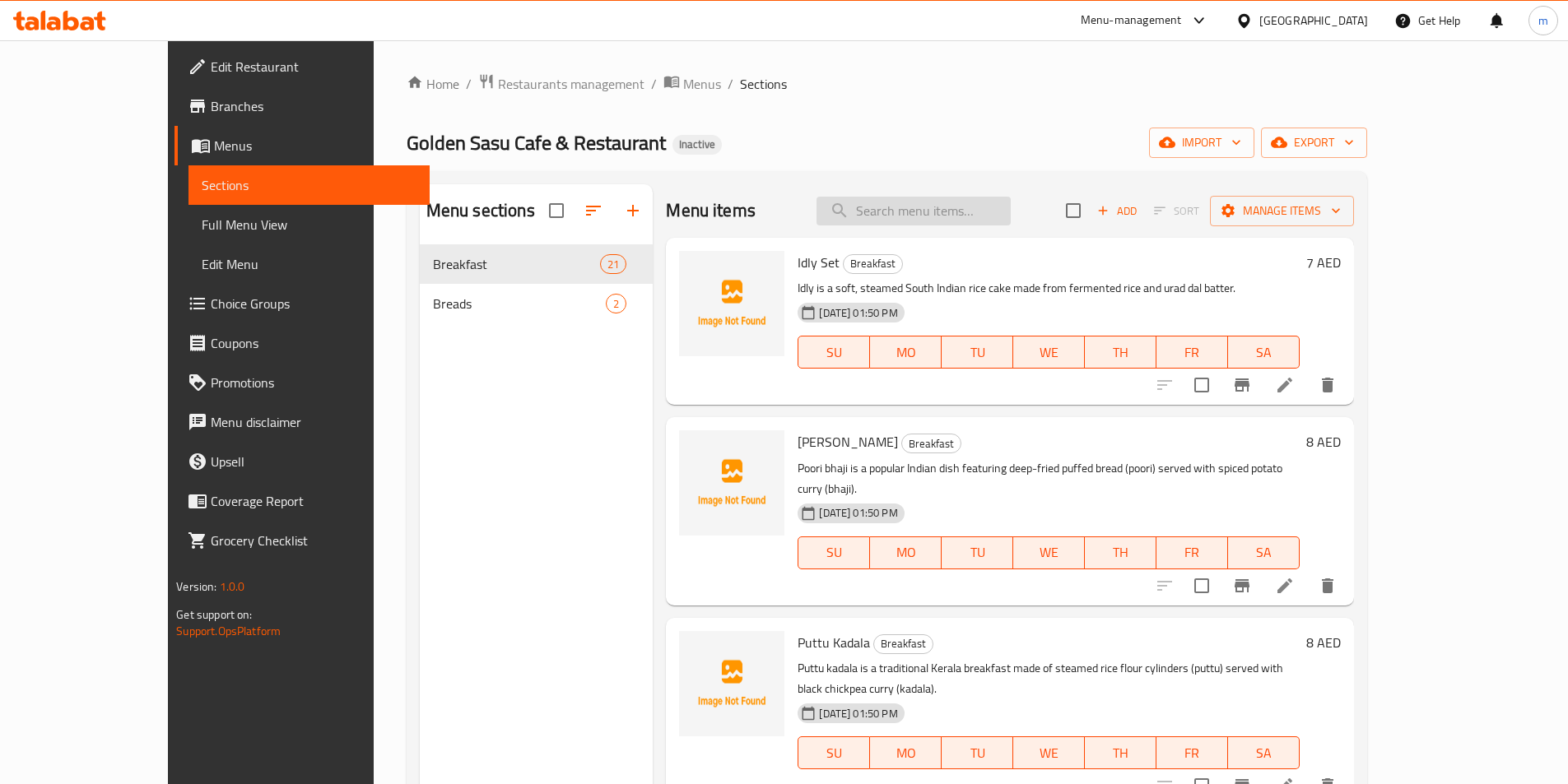
click at [943, 222] on input "search" at bounding box center [914, 211] width 195 height 29
paste input "Podi Dosa"
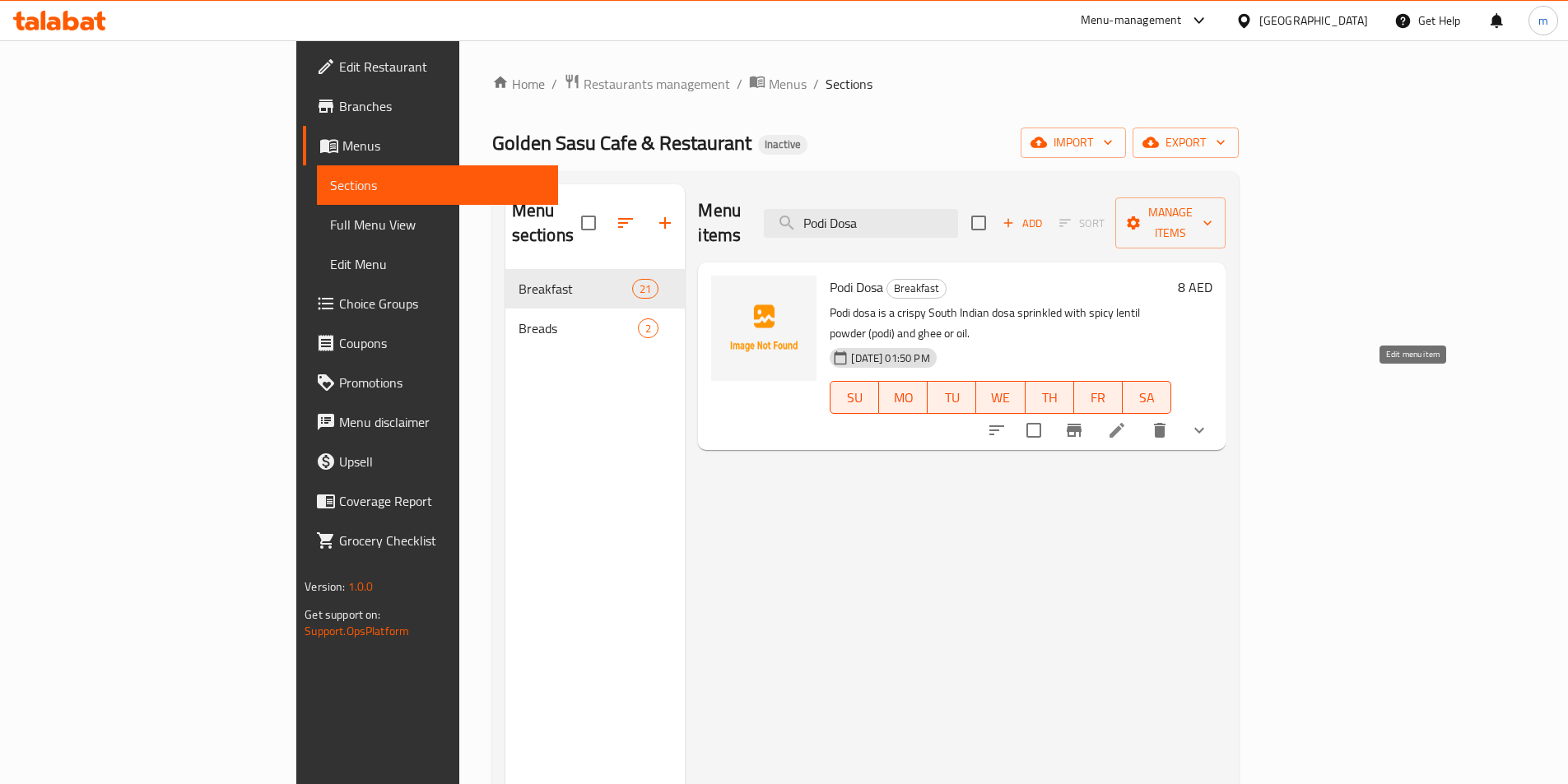
type input "Podi Dosa"
click at [1127, 420] on icon at bounding box center [1117, 430] width 19 height 19
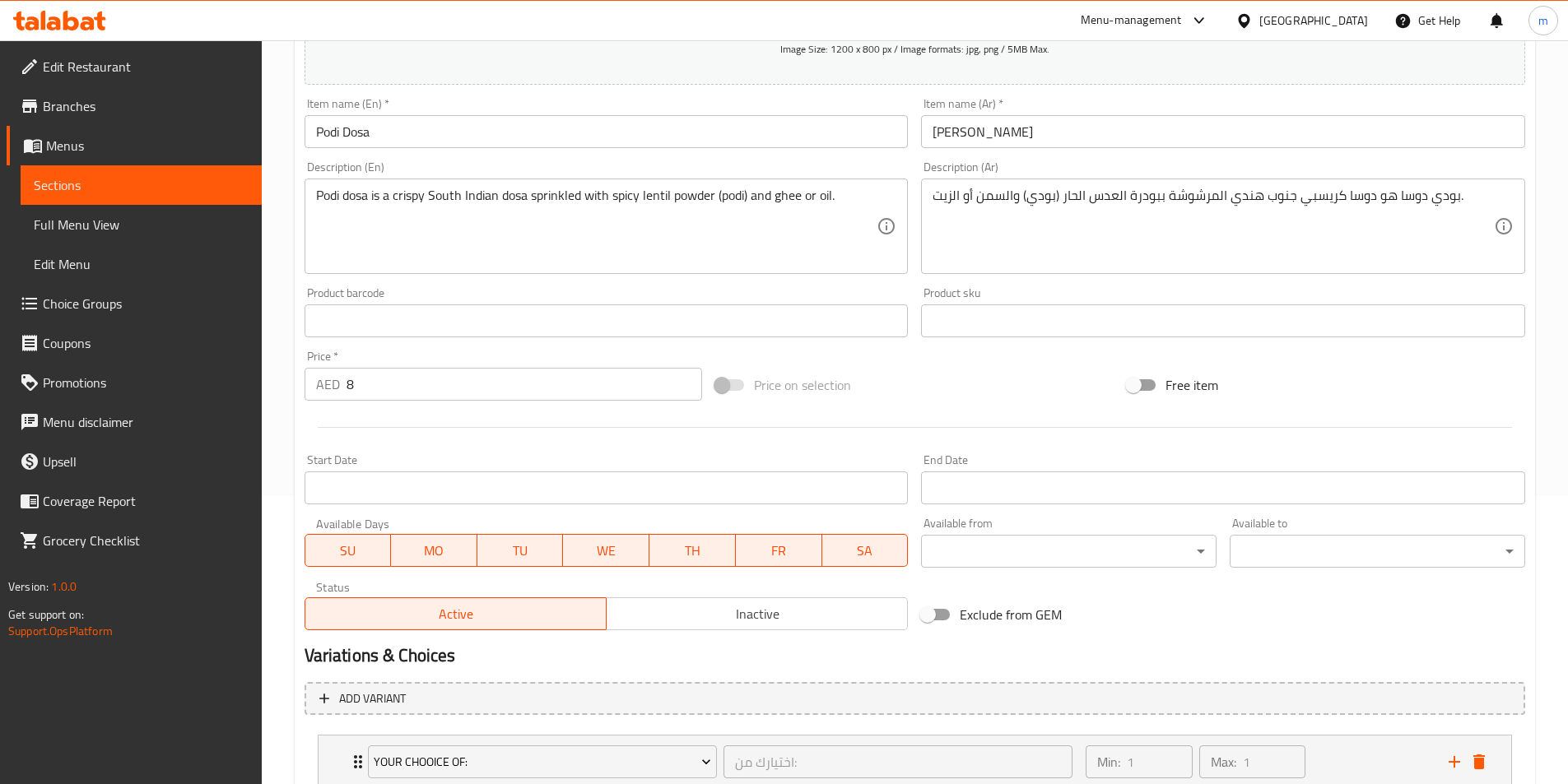
scroll to position [405, 0]
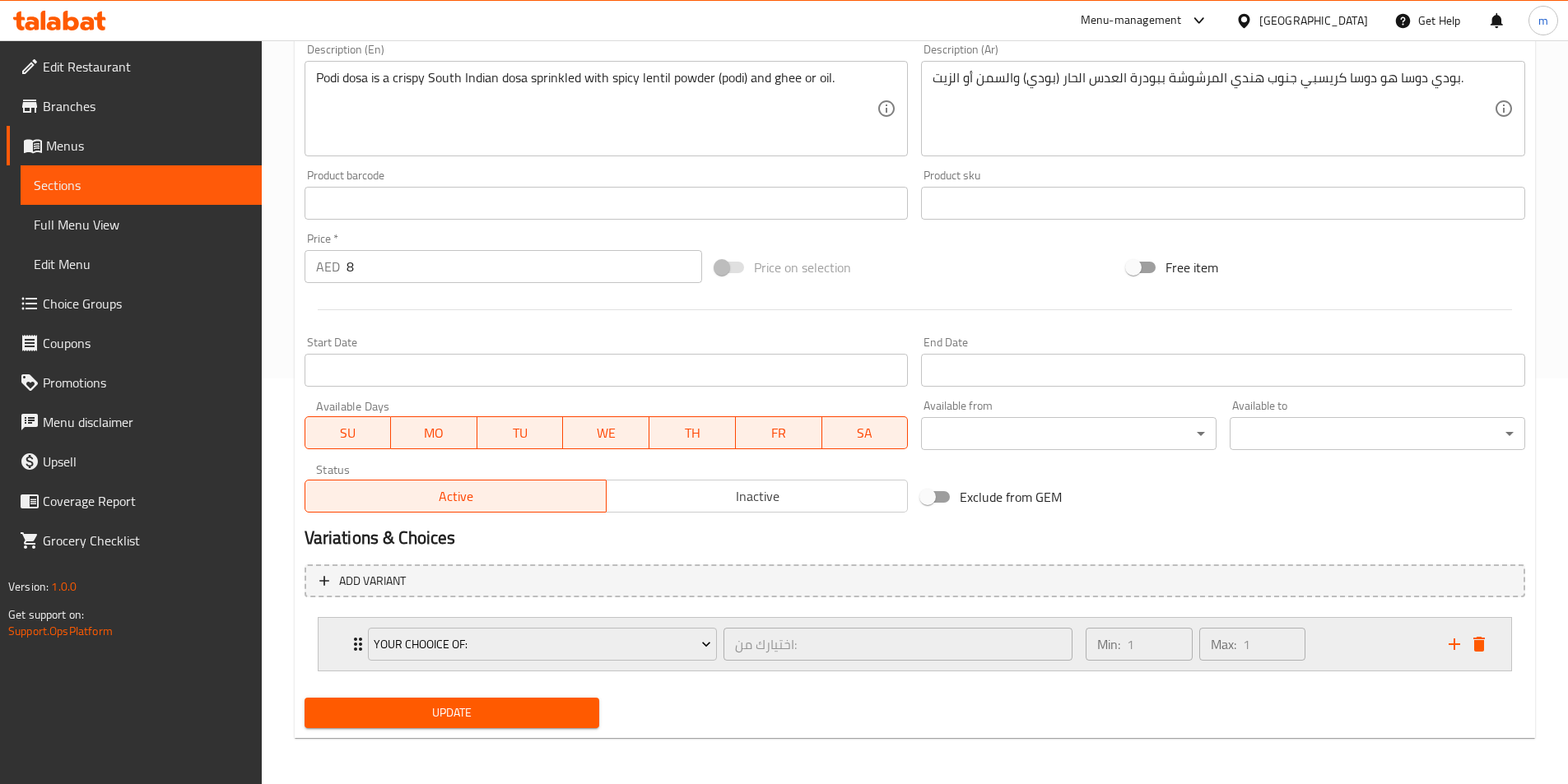
click at [1069, 619] on div "your chooice of: اختيارك من: ​" at bounding box center [721, 643] width 725 height 53
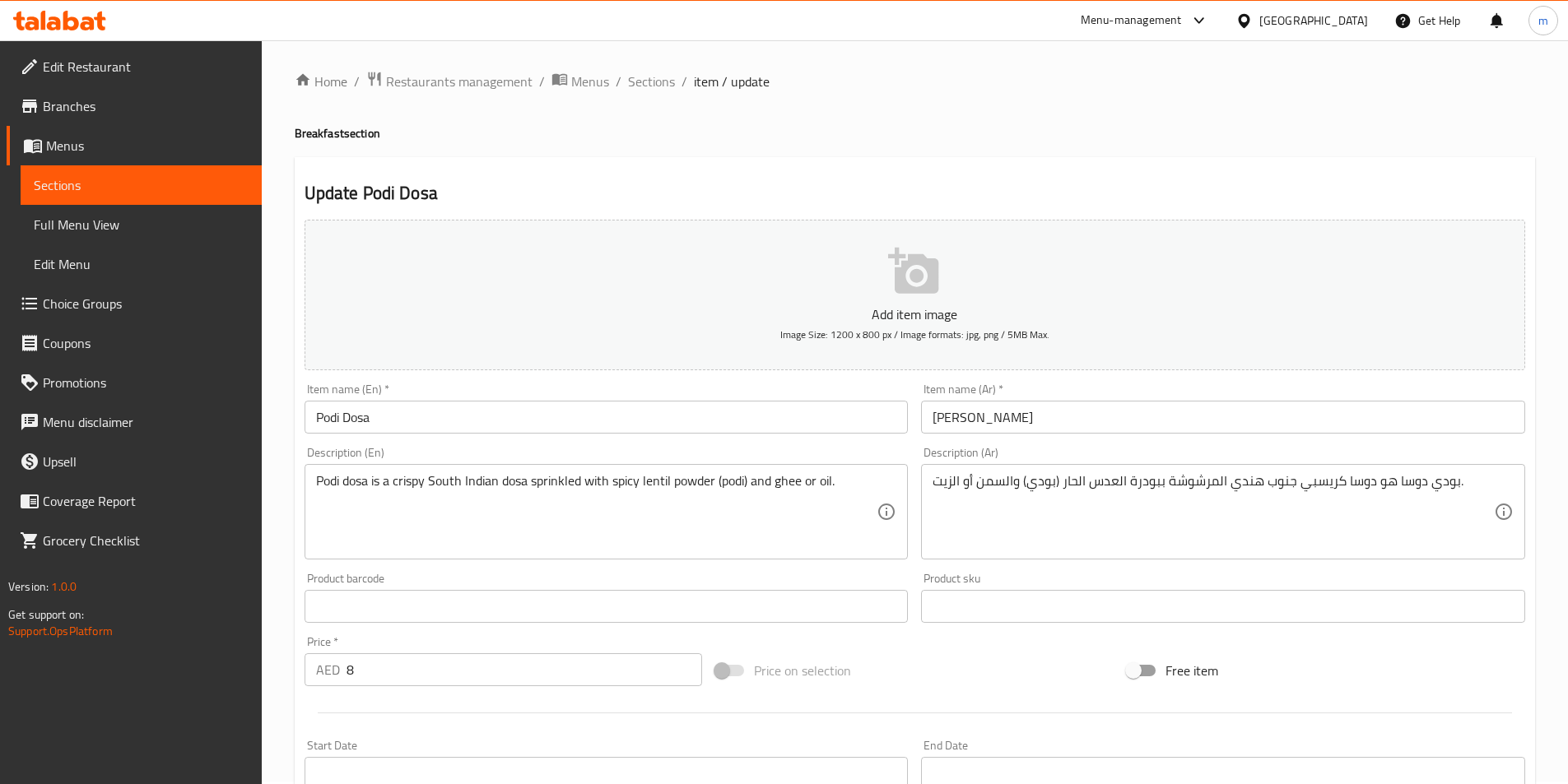
scroll to position [0, 0]
click at [168, 217] on span "Full Menu View" at bounding box center [141, 224] width 215 height 19
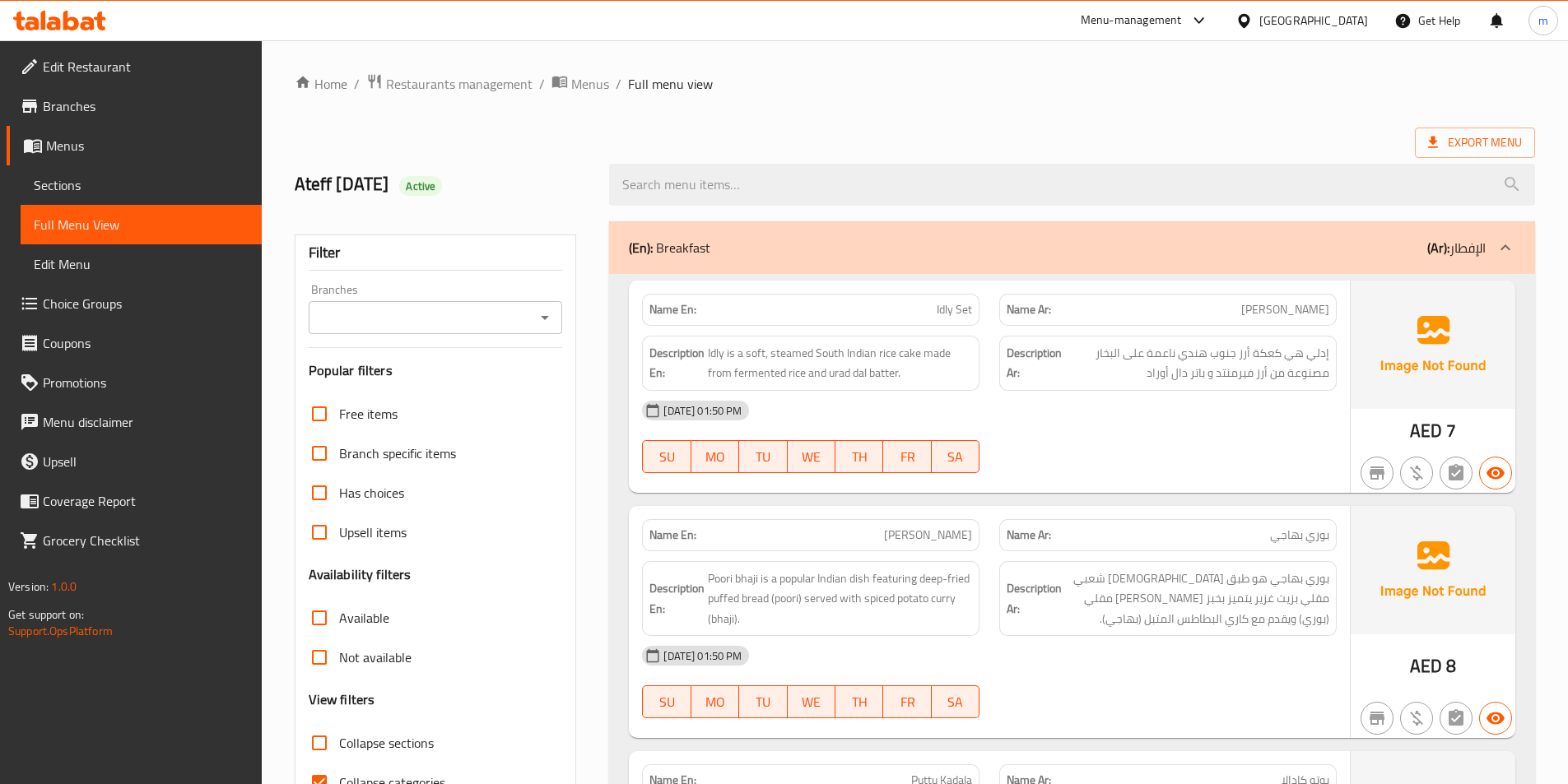
click at [949, 82] on ol "Home / Restaurants management / Menus / Full menu view" at bounding box center [915, 84] width 1240 height 21
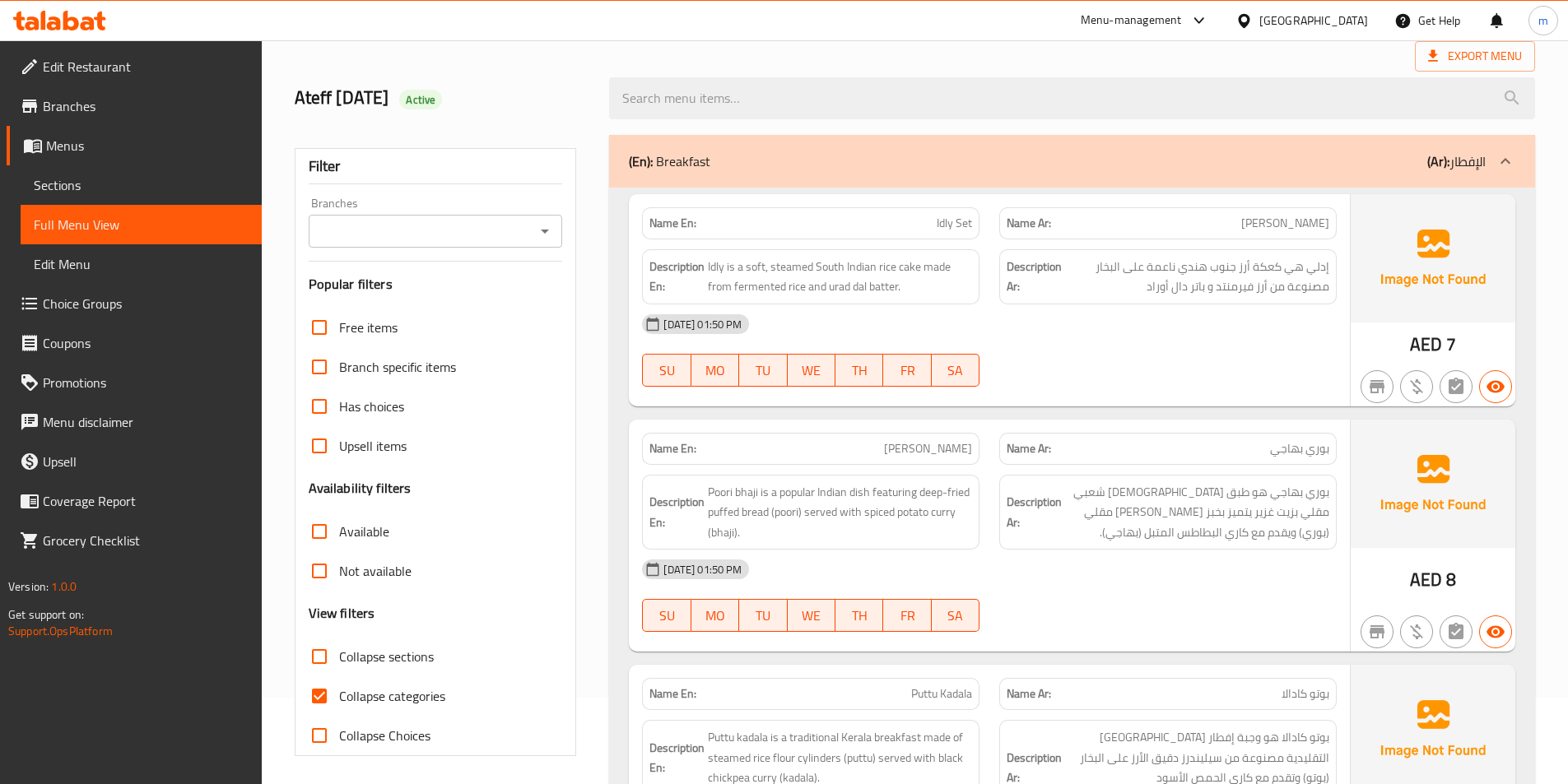
scroll to position [247, 0]
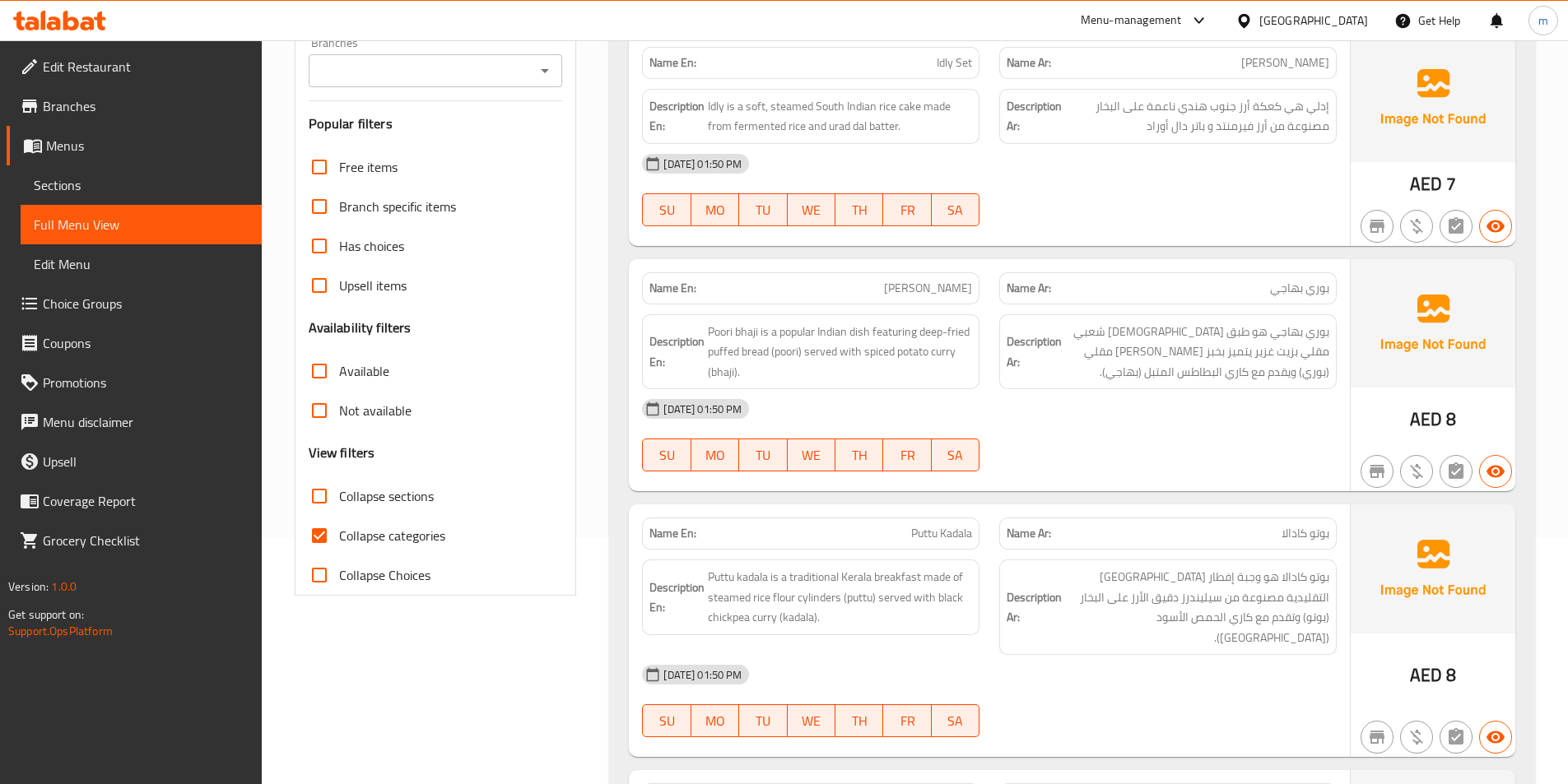
click at [442, 536] on span "Collapse categories" at bounding box center [392, 536] width 106 height 19
click at [339, 536] on input "Collapse categories" at bounding box center [319, 536] width 40 height 39
checkbox input "false"
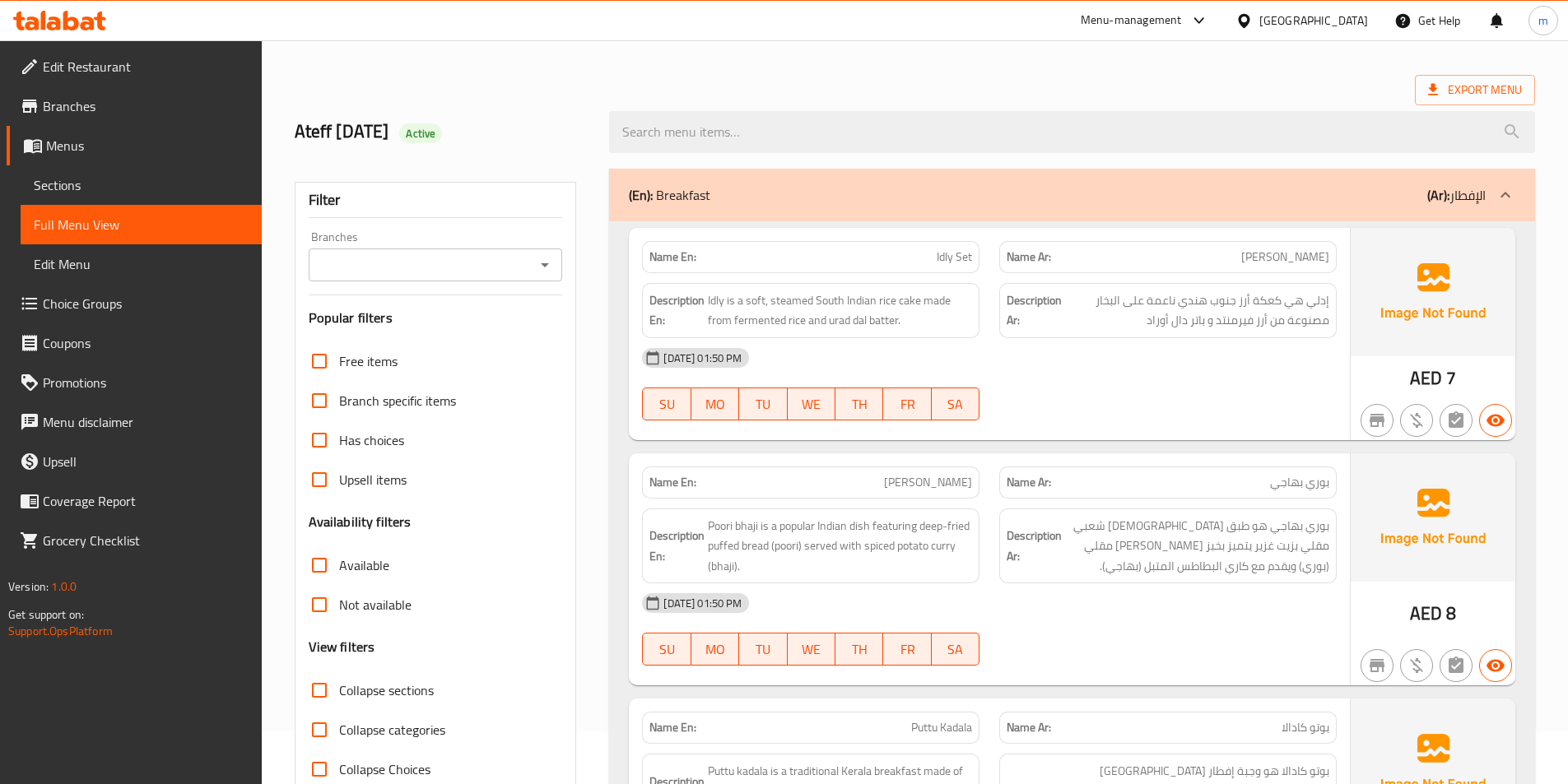
scroll to position [82, 0]
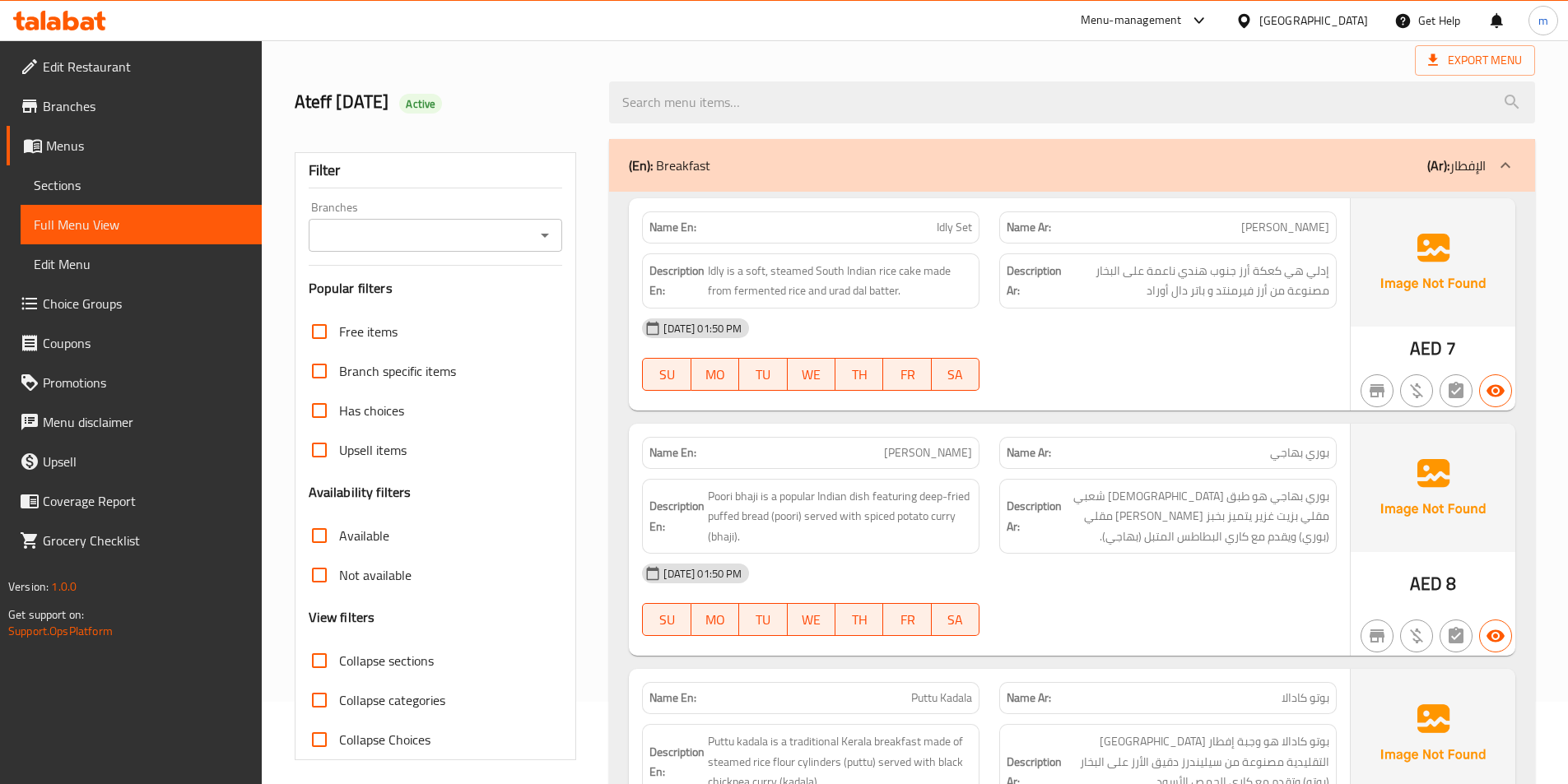
click at [1117, 349] on div "09-09-2025 01:50 PM SU MO TU WE TH FR SA" at bounding box center [989, 354] width 714 height 92
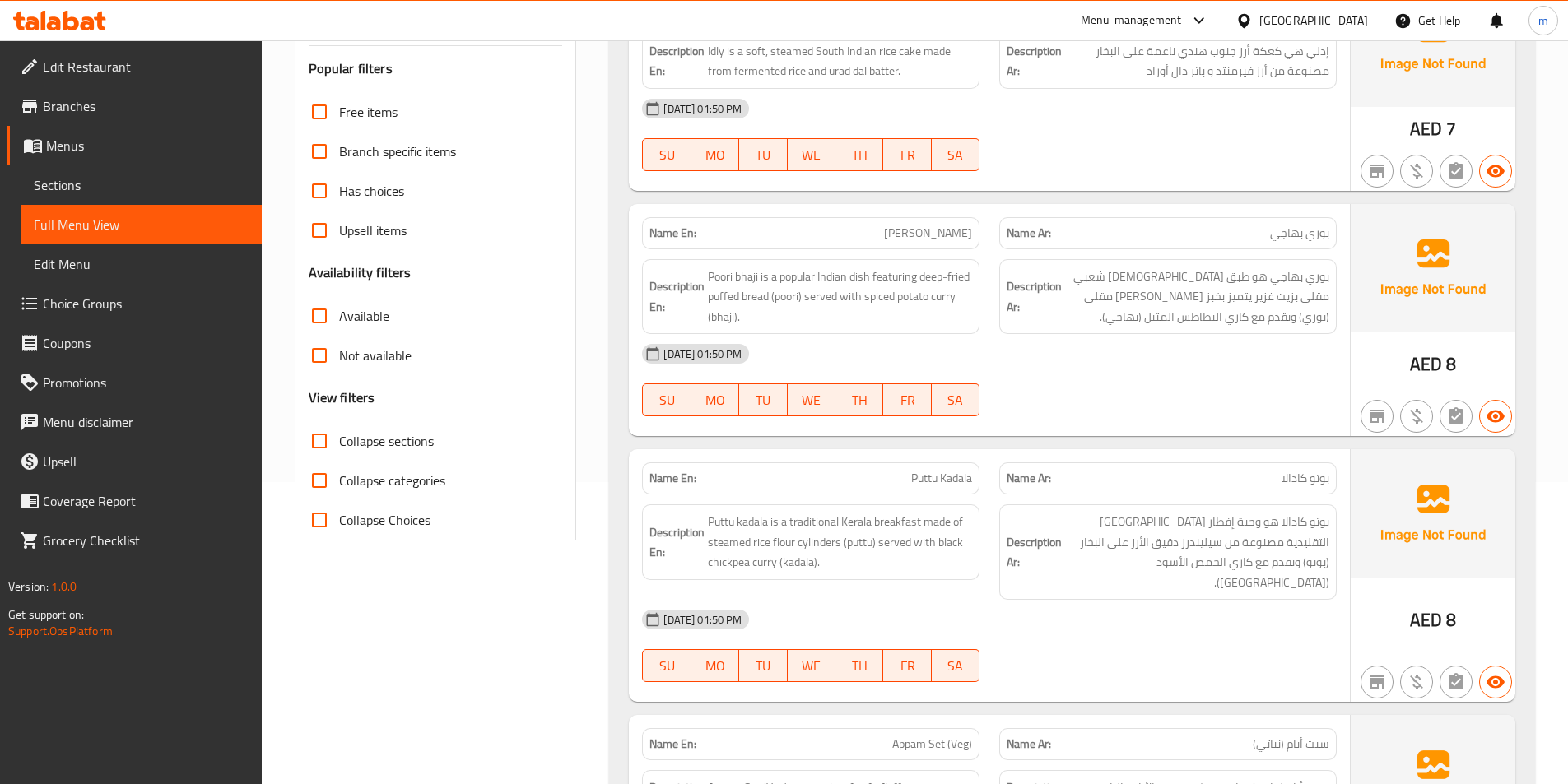
scroll to position [329, 0]
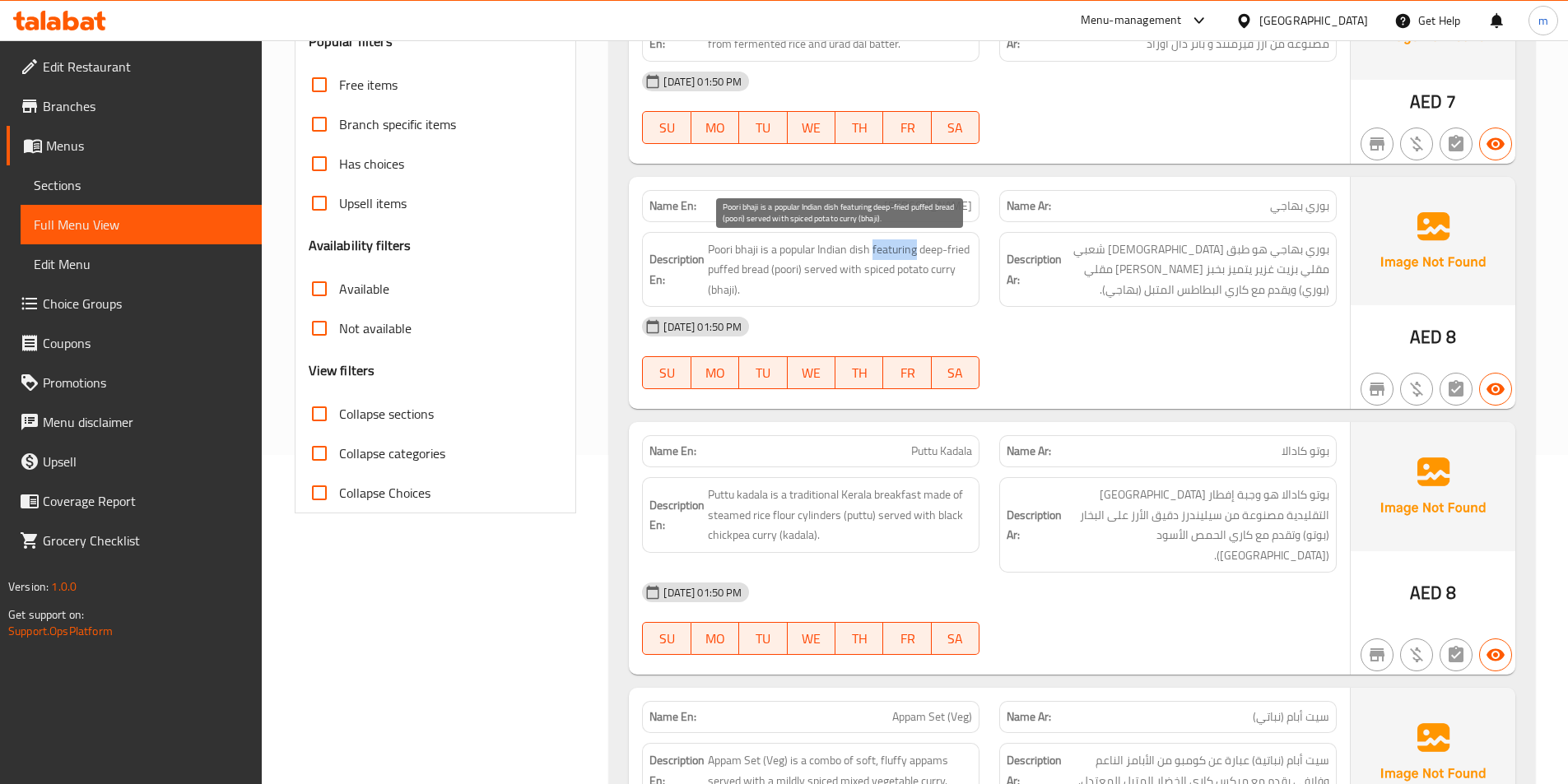
drag, startPoint x: 876, startPoint y: 250, endPoint x: 917, endPoint y: 246, distance: 41.2
click at [917, 246] on span "Poori bhaji is a popular Indian dish featuring deep-fried puffed bread (poori) …" at bounding box center [840, 270] width 264 height 61
copy span "featuring"
click at [1052, 337] on div "[DATE] 01:50 PM" at bounding box center [989, 327] width 714 height 39
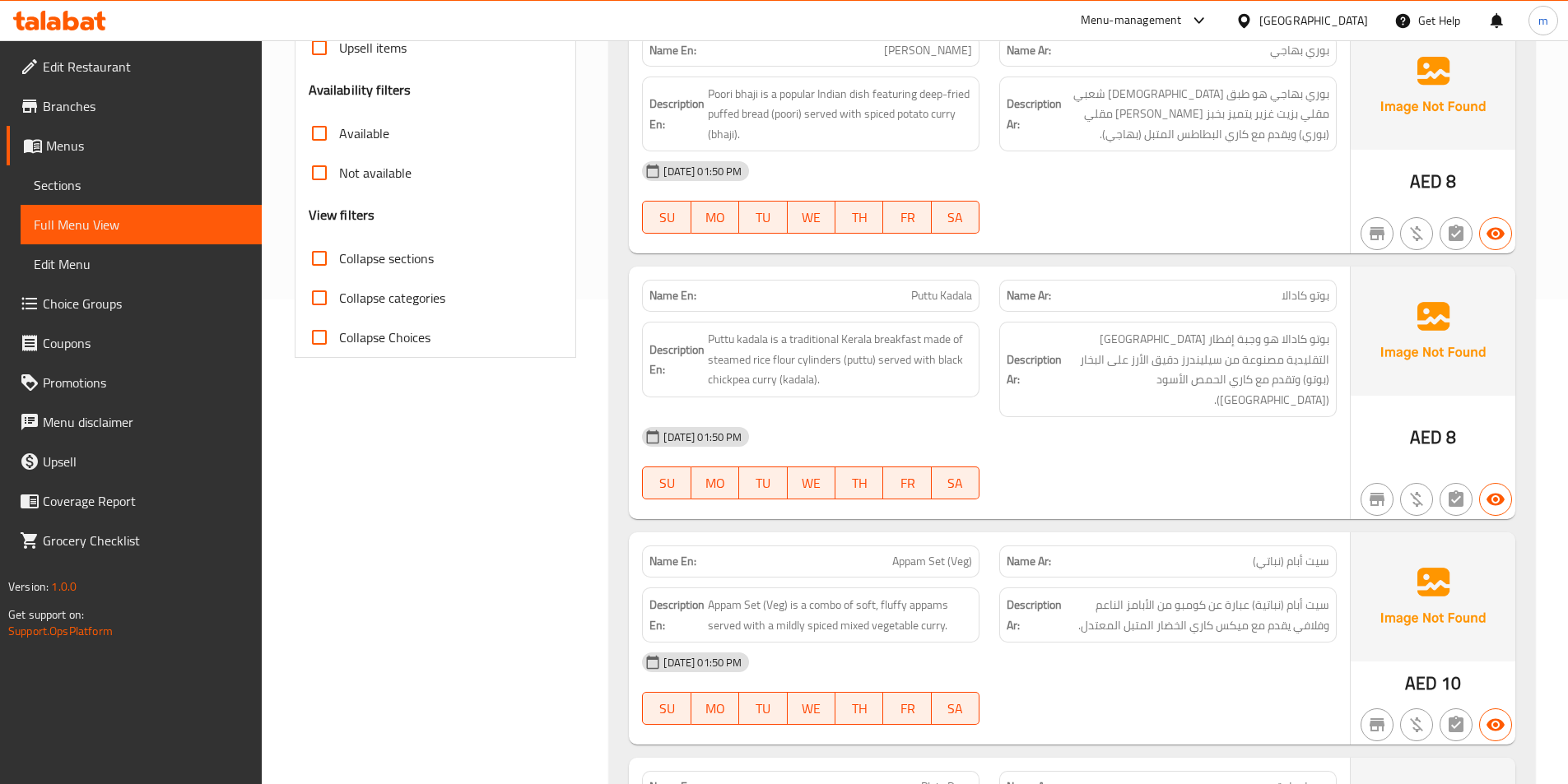
scroll to position [493, 0]
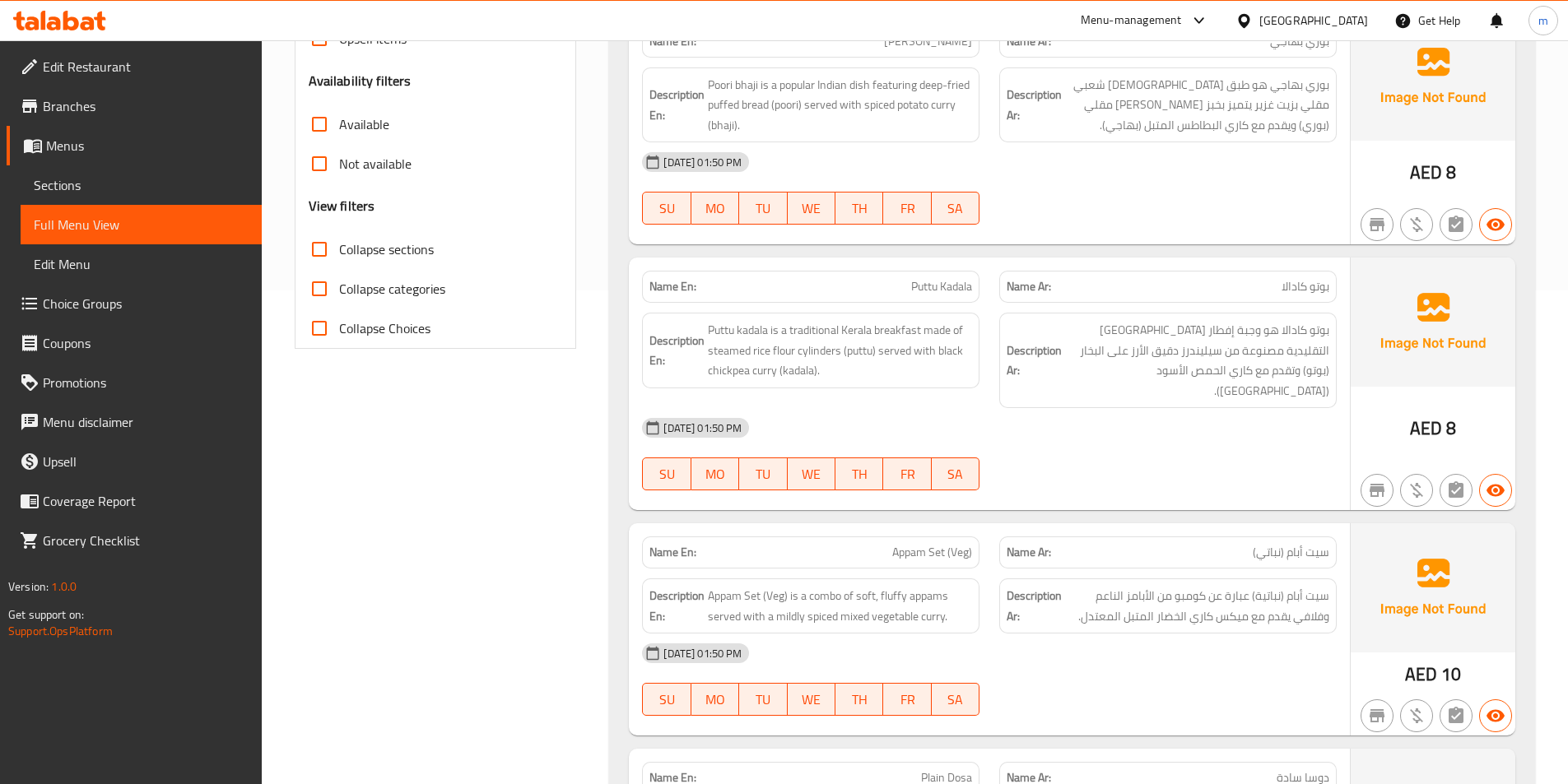
click at [1236, 433] on div "09-09-2025 01:50 PM SU MO TU WE TH FR SA" at bounding box center [989, 455] width 714 height 92
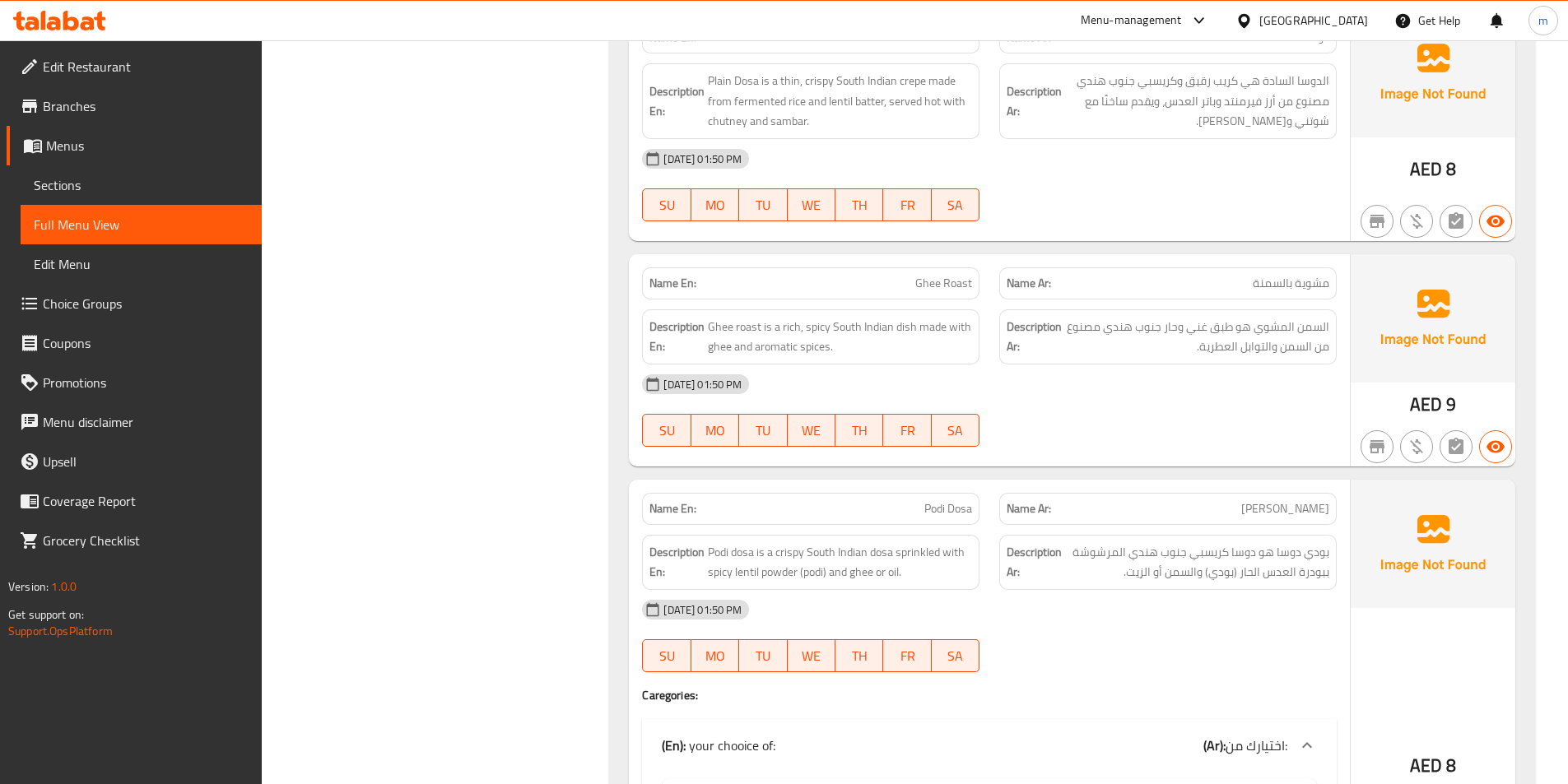
scroll to position [1152, 0]
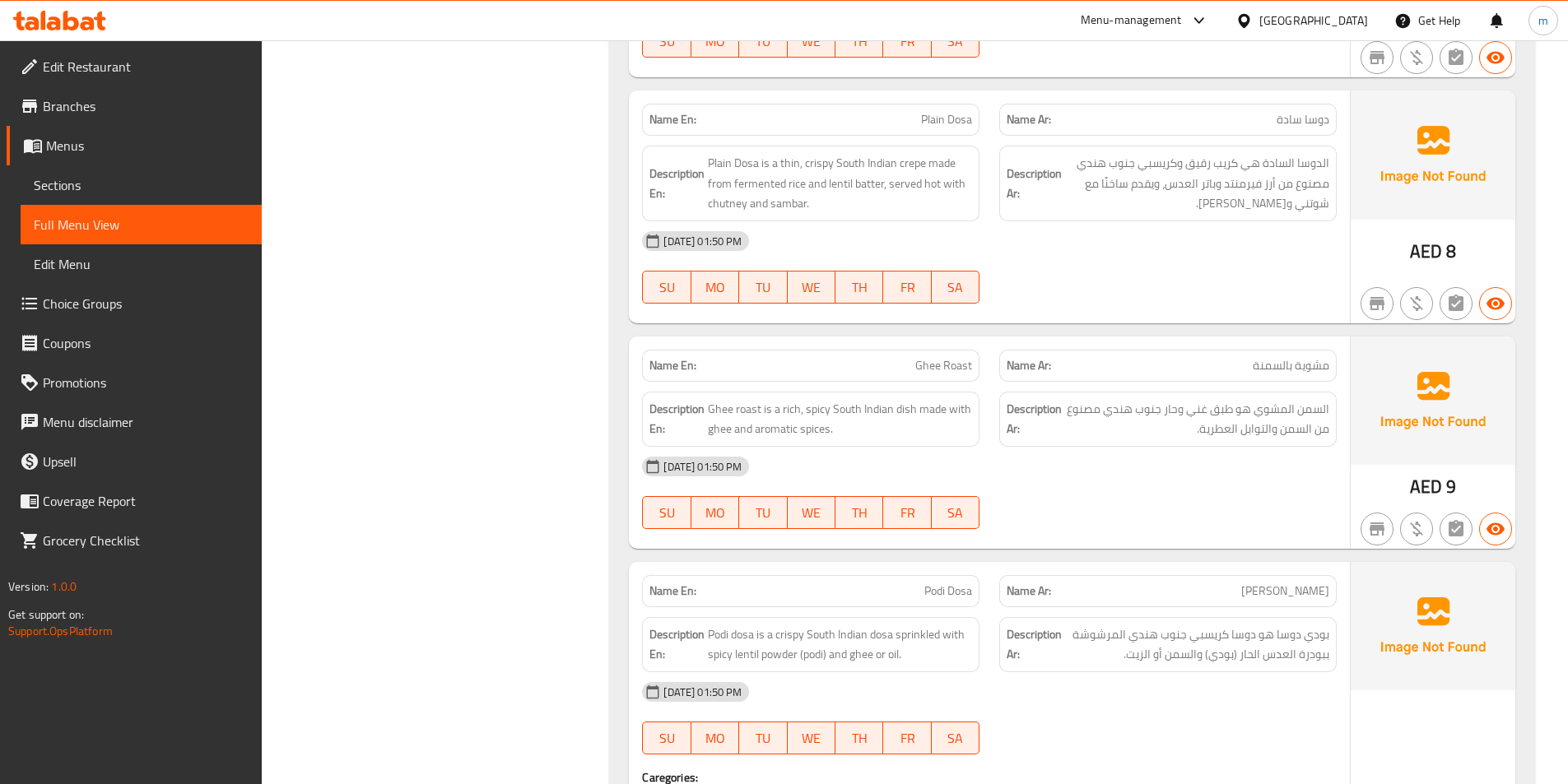
click at [1225, 258] on div "09-09-2025 01:50 PM SU MO TU WE TH FR SA" at bounding box center [989, 268] width 714 height 92
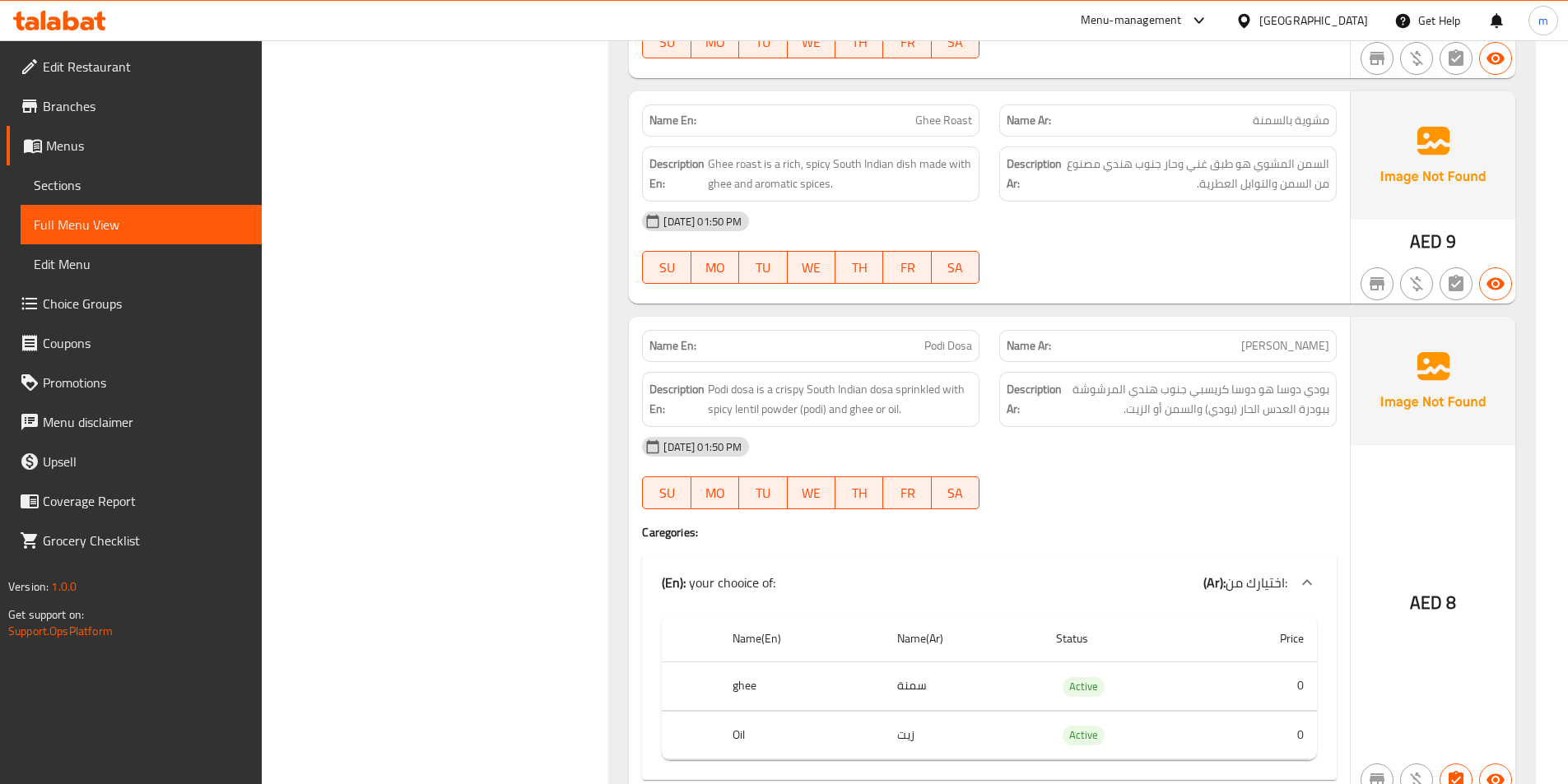
scroll to position [1398, 0]
click at [871, 110] on p "Name En: Ghee Roast" at bounding box center [811, 118] width 323 height 17
copy span "Ghee Roast"
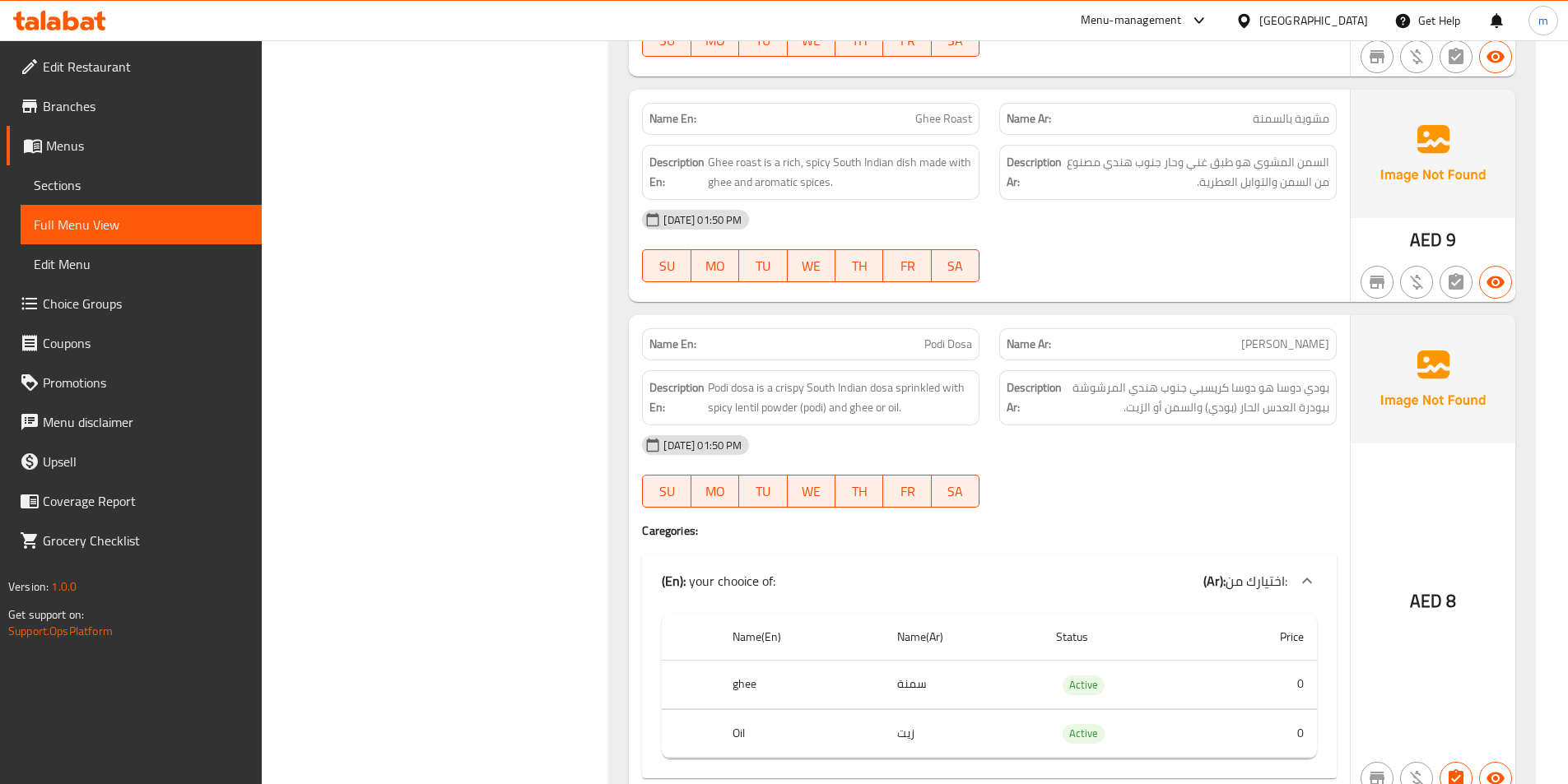
click at [1160, 235] on div "09-09-2025 01:50 PM SU MO TU WE TH FR SA" at bounding box center [989, 247] width 714 height 92
click at [1167, 273] on div at bounding box center [1168, 282] width 358 height 19
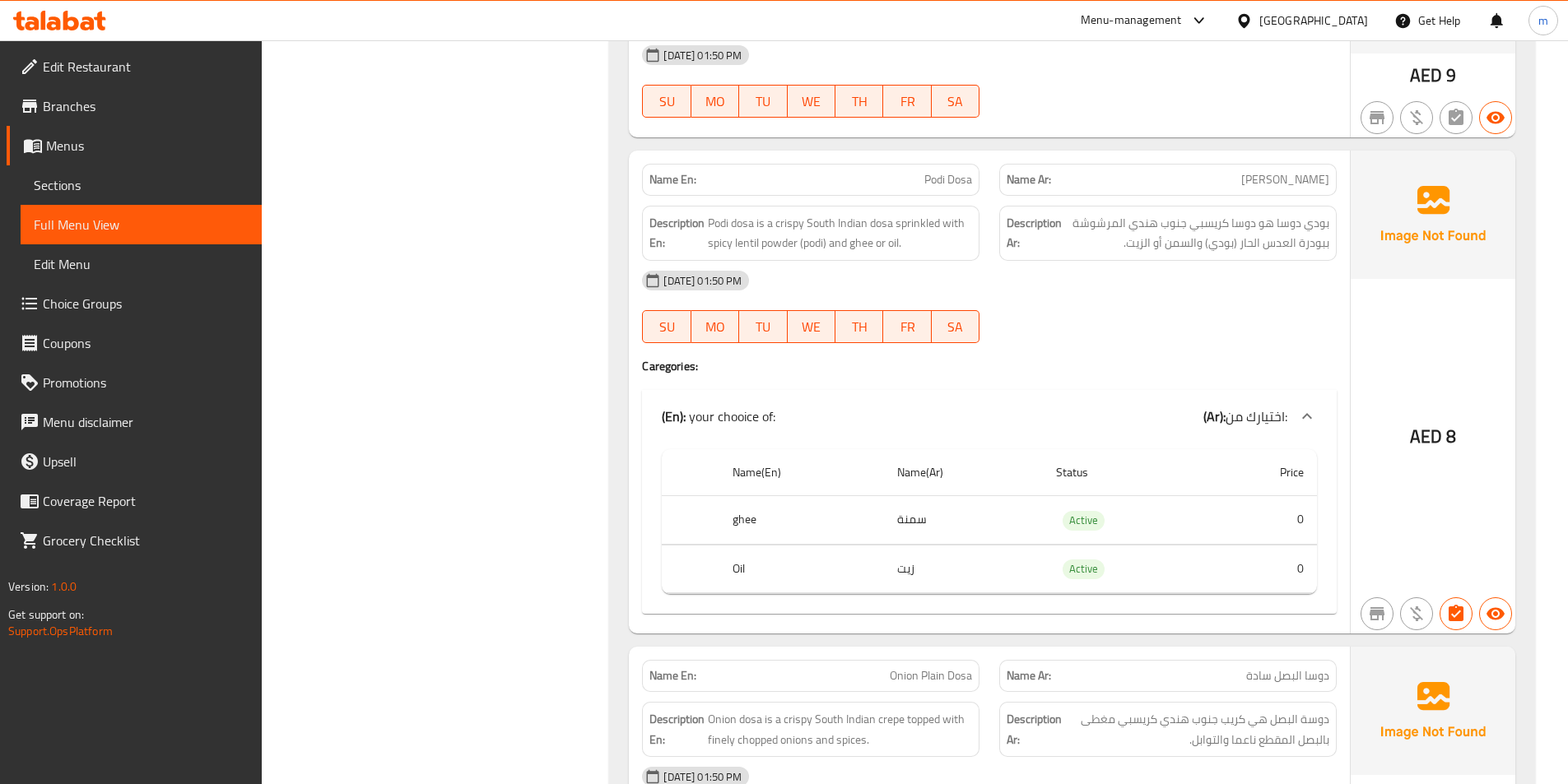
scroll to position [1645, 0]
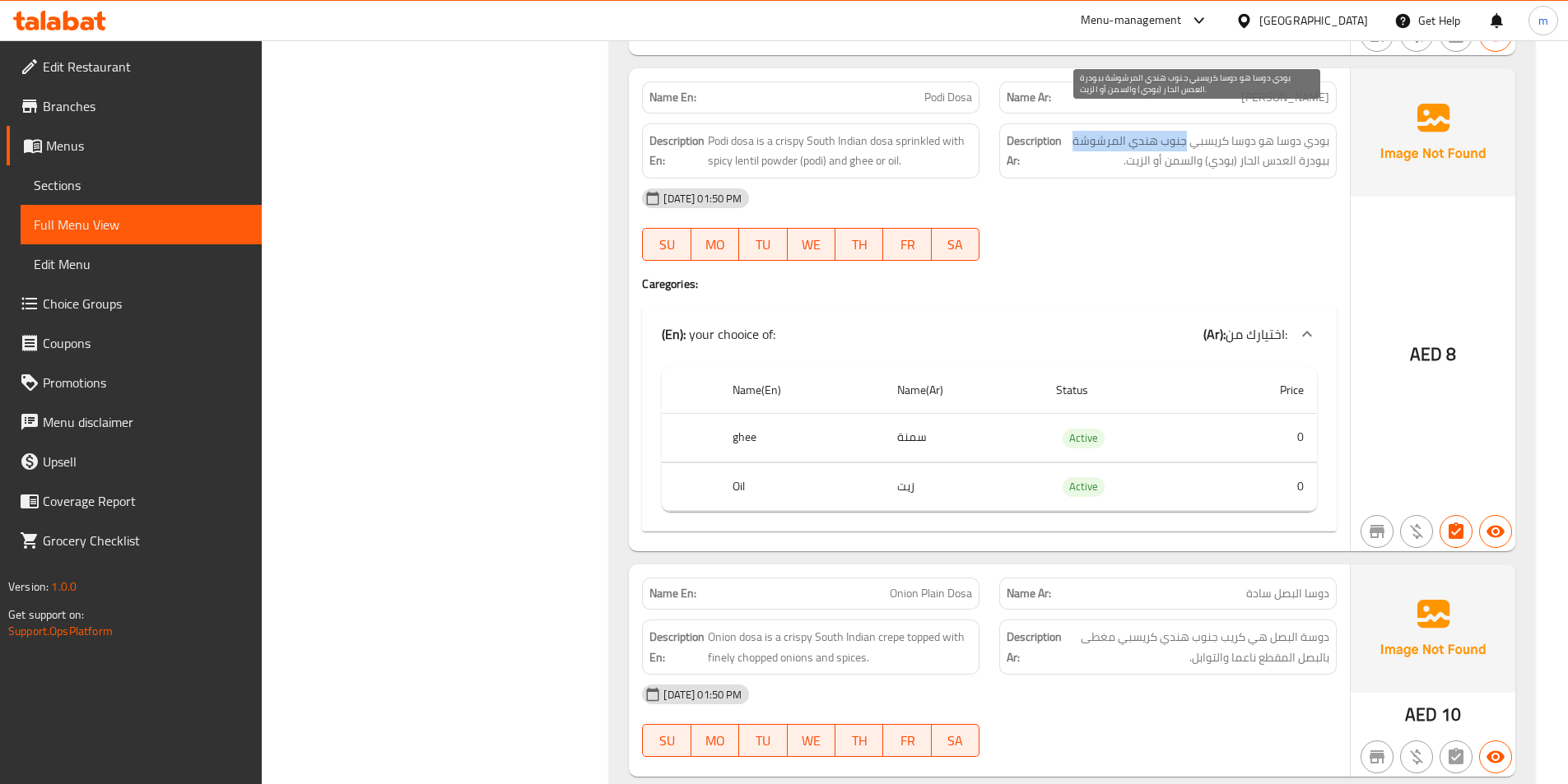
drag, startPoint x: 1188, startPoint y: 119, endPoint x: 1073, endPoint y: 126, distance: 115.2
click at [1073, 131] on span "بودي دوسا هو دوسا كريسبي جنوب هندي المرشوشة ببودرة العدس الحار (بودي) والسمن أو…" at bounding box center [1197, 151] width 264 height 40
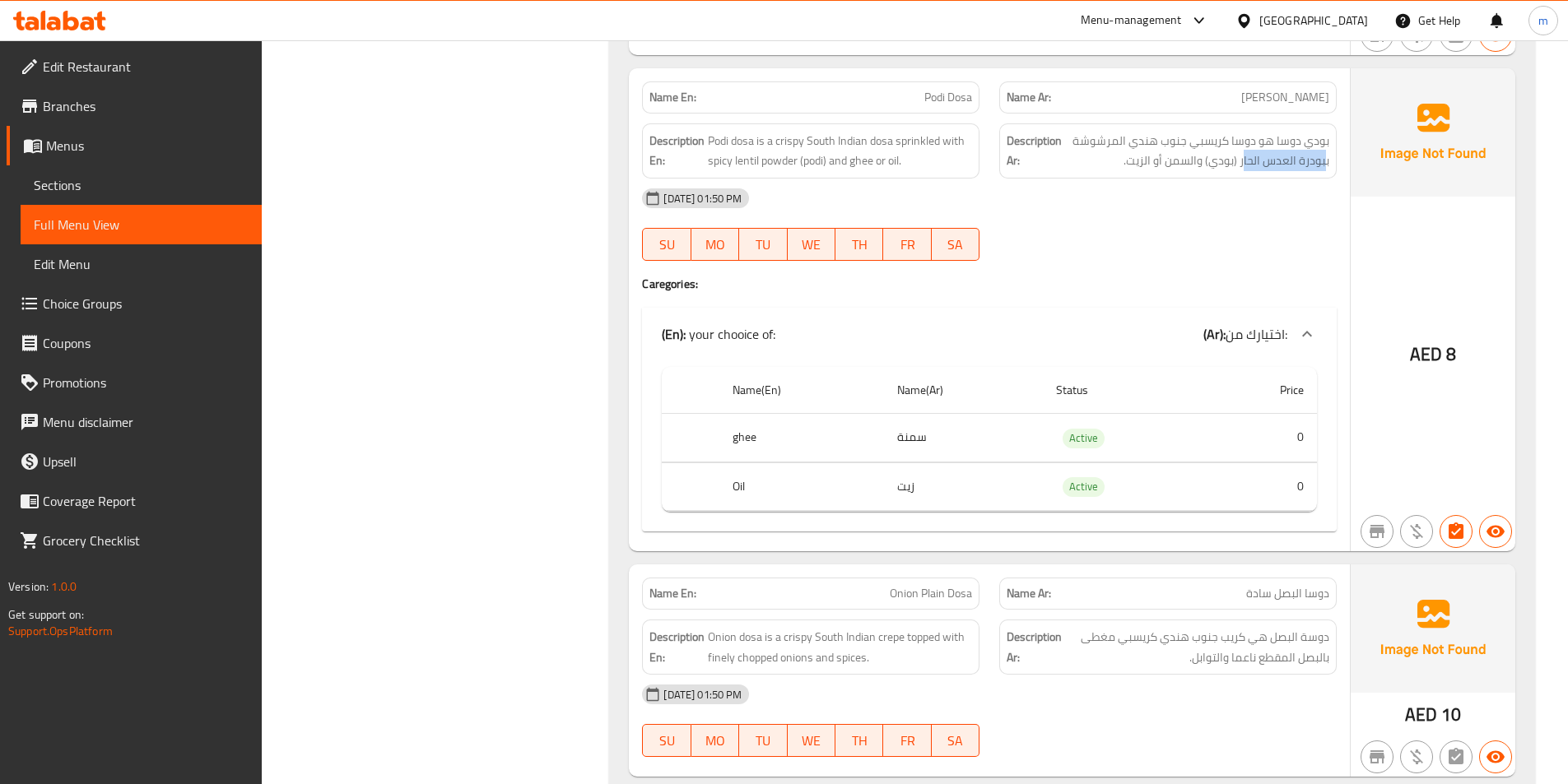
drag, startPoint x: 1327, startPoint y: 144, endPoint x: 1246, endPoint y: 152, distance: 81.4
click at [1246, 152] on div "Description Ar: بودي دوسا هو دوسا كريسبي جنوب هندي المرشوشة ببودرة العدس الحار …" at bounding box center [1168, 150] width 337 height 55
click at [1245, 178] on div "[DATE] 01:50 PM" at bounding box center [989, 197] width 714 height 39
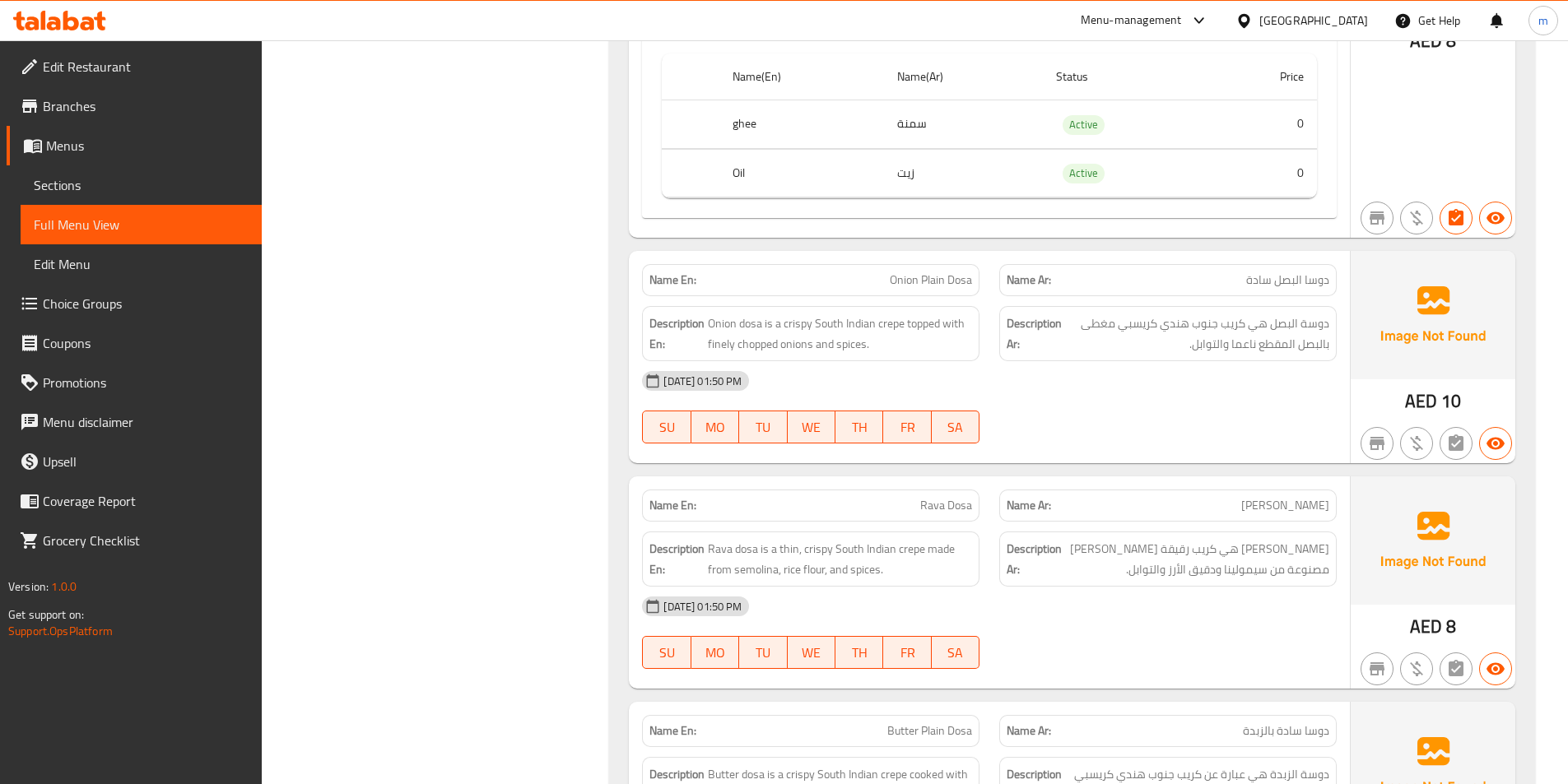
scroll to position [1974, 0]
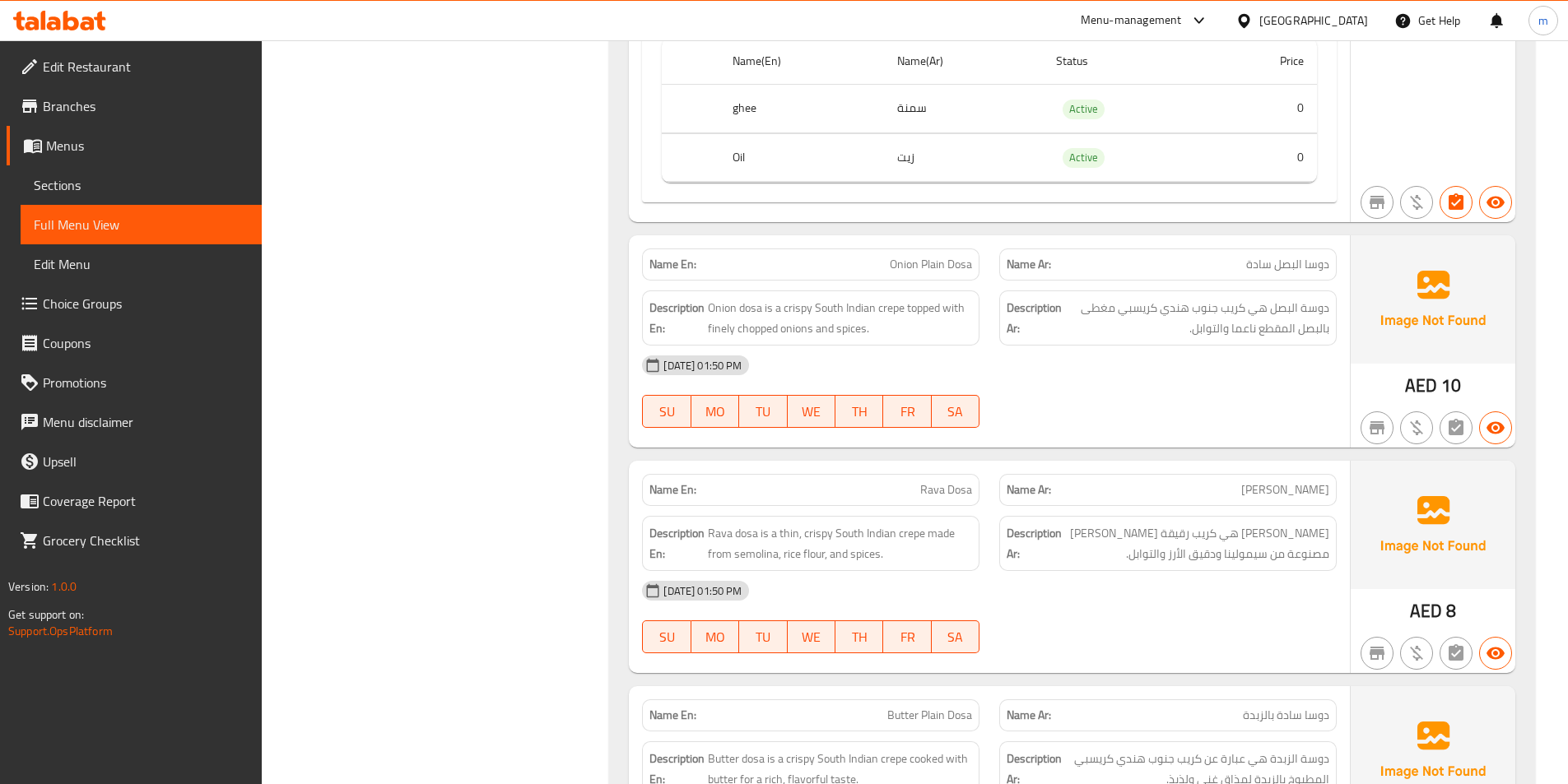
drag, startPoint x: 1328, startPoint y: 292, endPoint x: 1263, endPoint y: 327, distance: 73.8
click at [1263, 327] on div "Name En: Onion Plain Dosa Name Ar: دوسا البصل سادة Description En: Onion dosa i…" at bounding box center [990, 341] width 721 height 212
click at [1266, 346] on div "[DATE] 01:50 PM" at bounding box center [989, 365] width 714 height 39
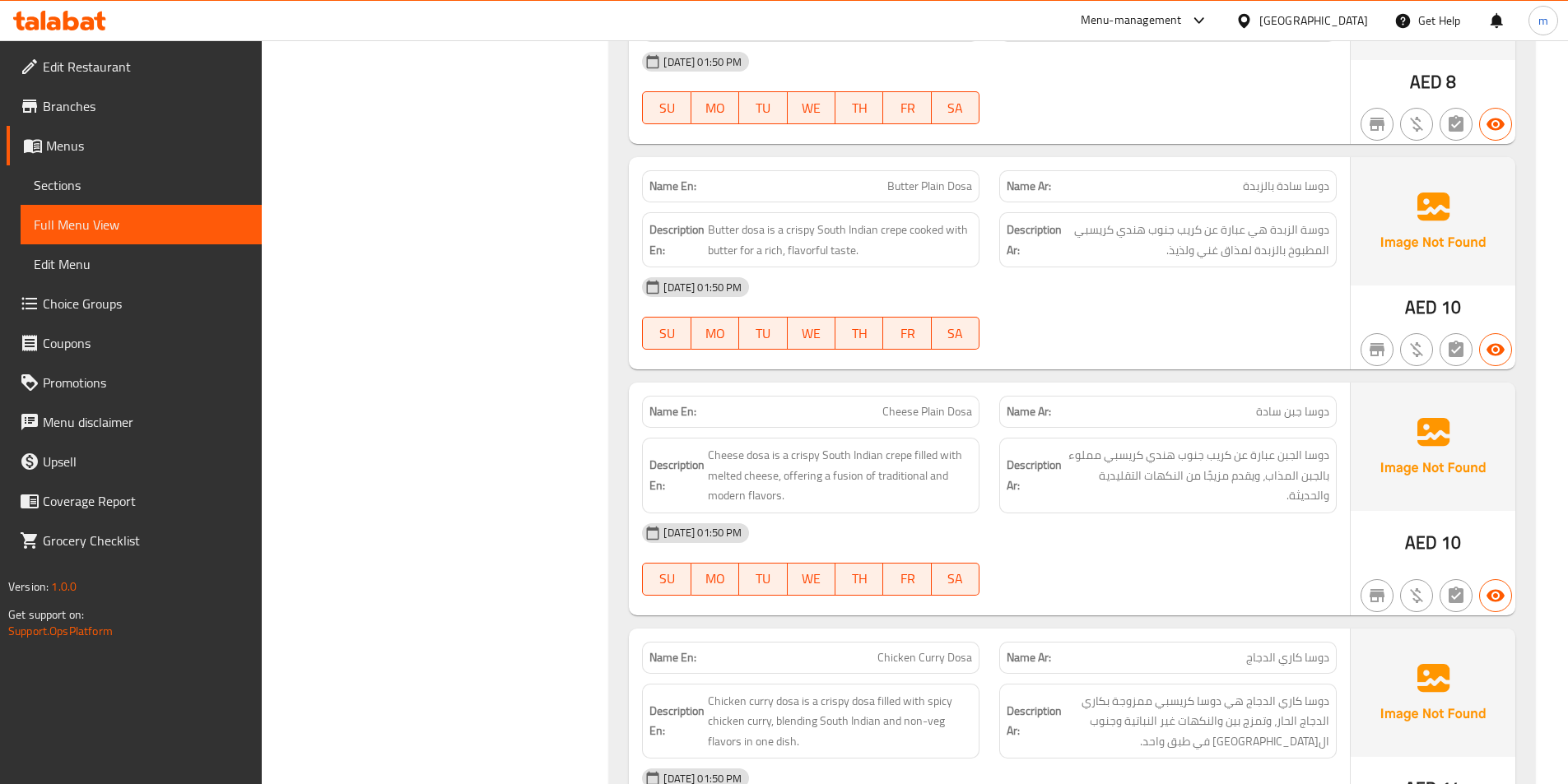
scroll to position [2550, 0]
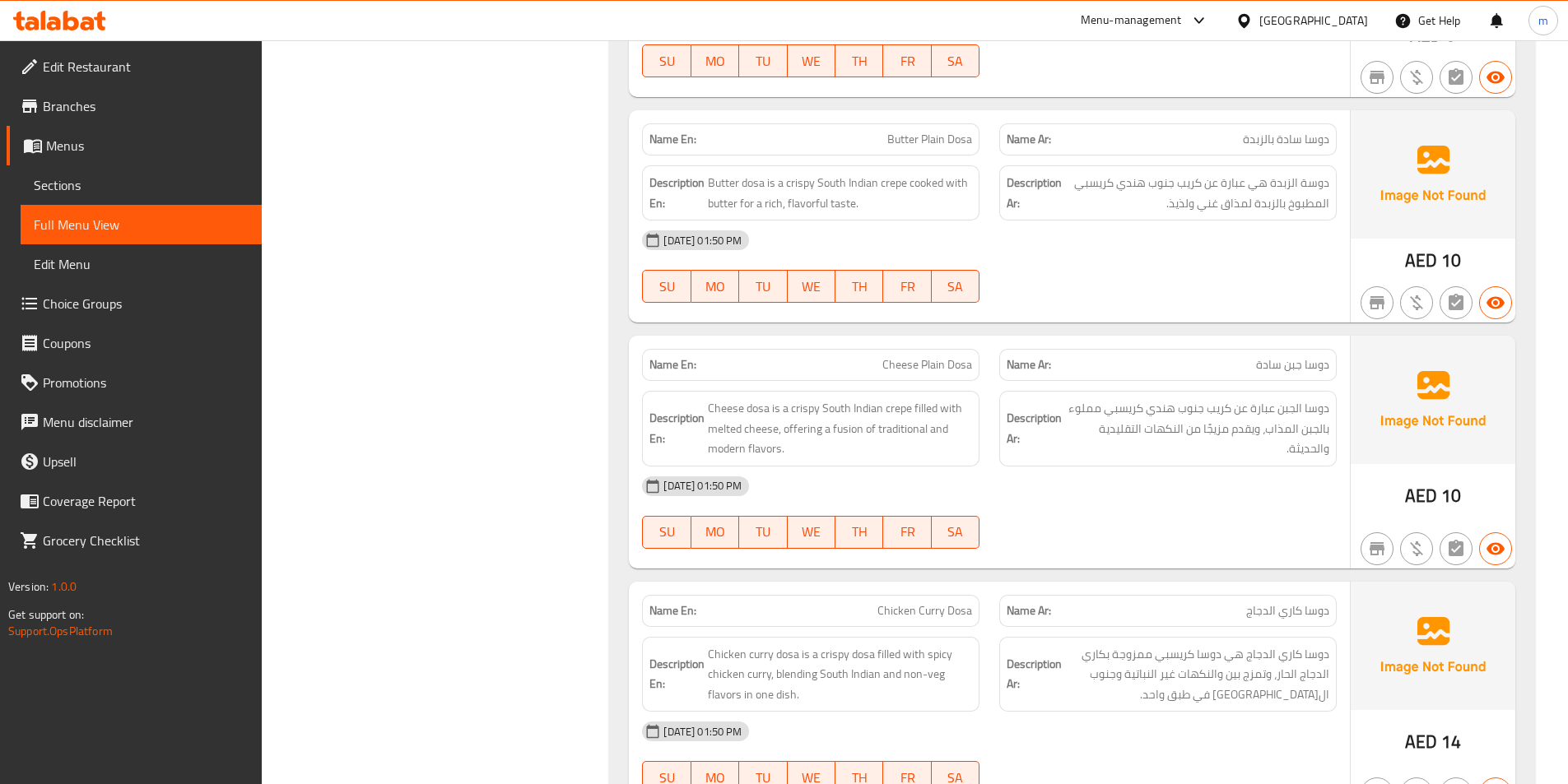
click at [922, 356] on span "Cheese Plain Dosa" at bounding box center [927, 365] width 90 height 17
click at [920, 356] on span "Cheese Plain Dosa" at bounding box center [927, 365] width 90 height 17
copy span "Cheese Plain Dosa"
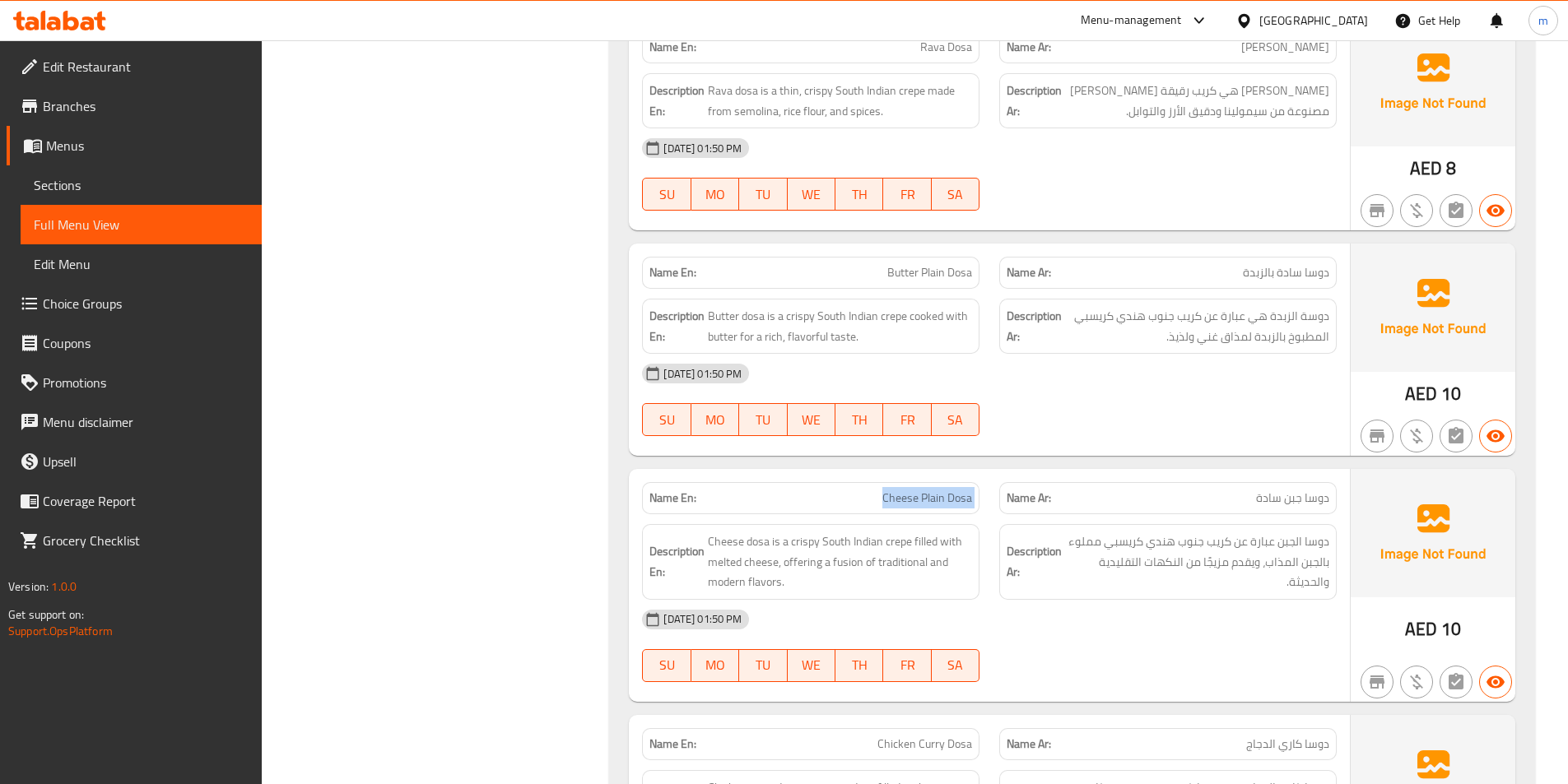
scroll to position [2468, 0]
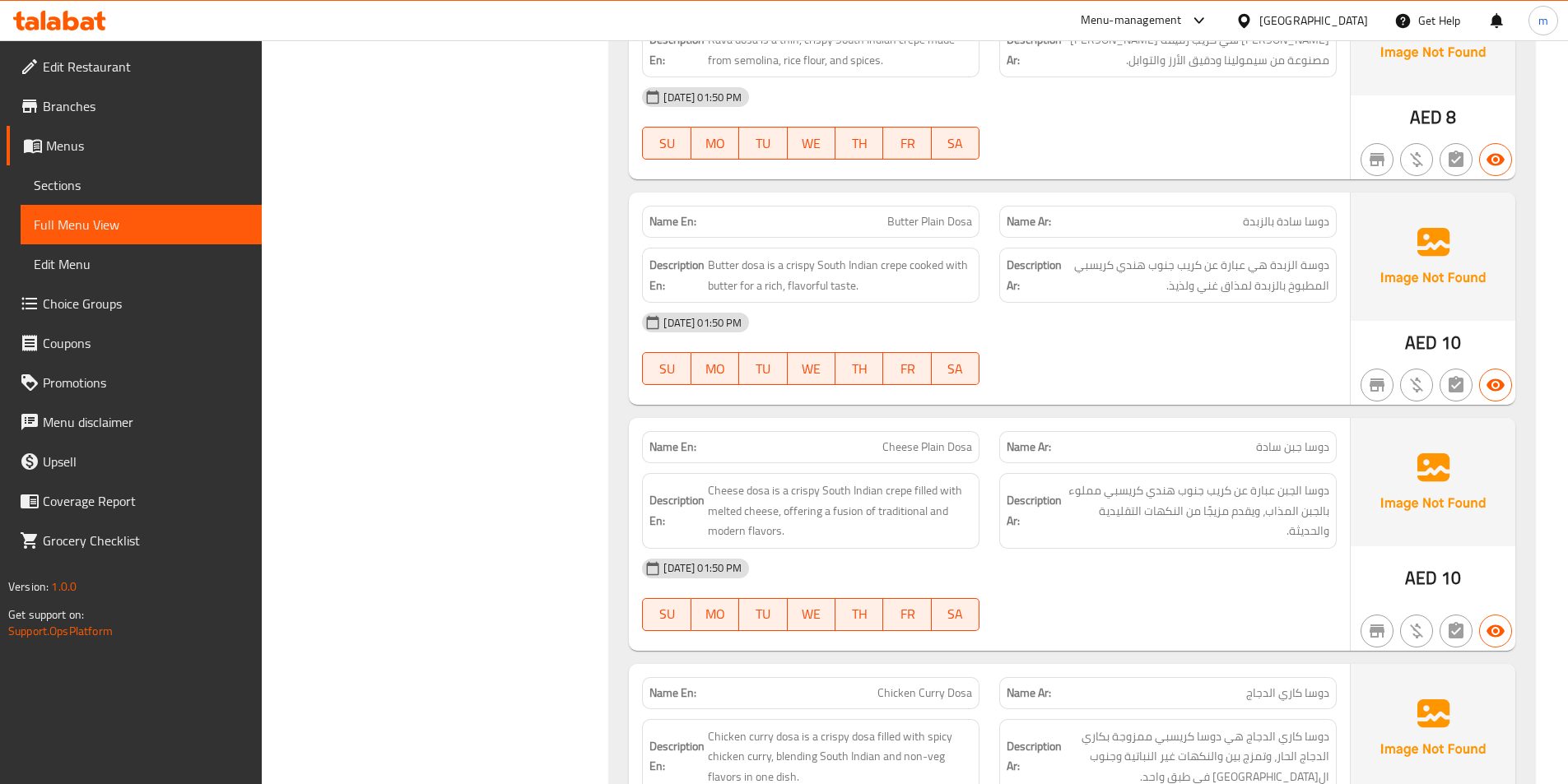
click at [922, 213] on span "Butter Plain Dosa" at bounding box center [930, 222] width 85 height 17
click at [921, 213] on span "Butter Plain Dosa" at bounding box center [930, 222] width 85 height 17
copy span "Butter Plain Dosa"
click at [943, 438] on span "Cheese Plain Dosa" at bounding box center [927, 447] width 90 height 17
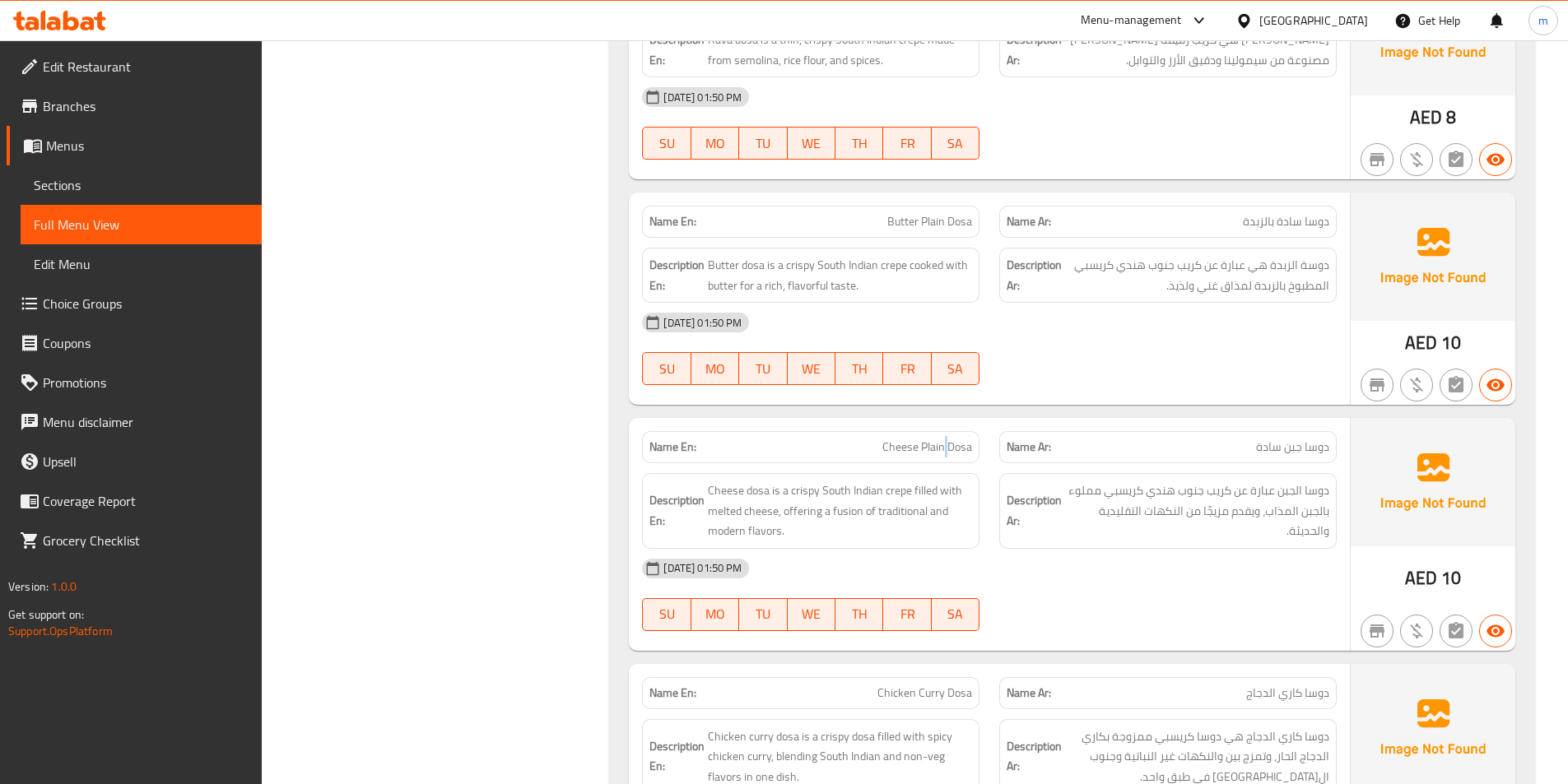
click at [943, 438] on span "Cheese Plain Dosa" at bounding box center [927, 447] width 90 height 17
click at [942, 438] on span "Cheese Plain Dosa" at bounding box center [927, 447] width 90 height 17
copy span "Cheese Plain Dosa"
click at [1018, 386] on div "Name En: Idly Set Name Ar: سيت إدلي Description En: Idly is a soft, steamed Sou…" at bounding box center [1072, 597] width 926 height 5583
click at [892, 438] on span "Cheese Plain Dosa" at bounding box center [927, 447] width 90 height 17
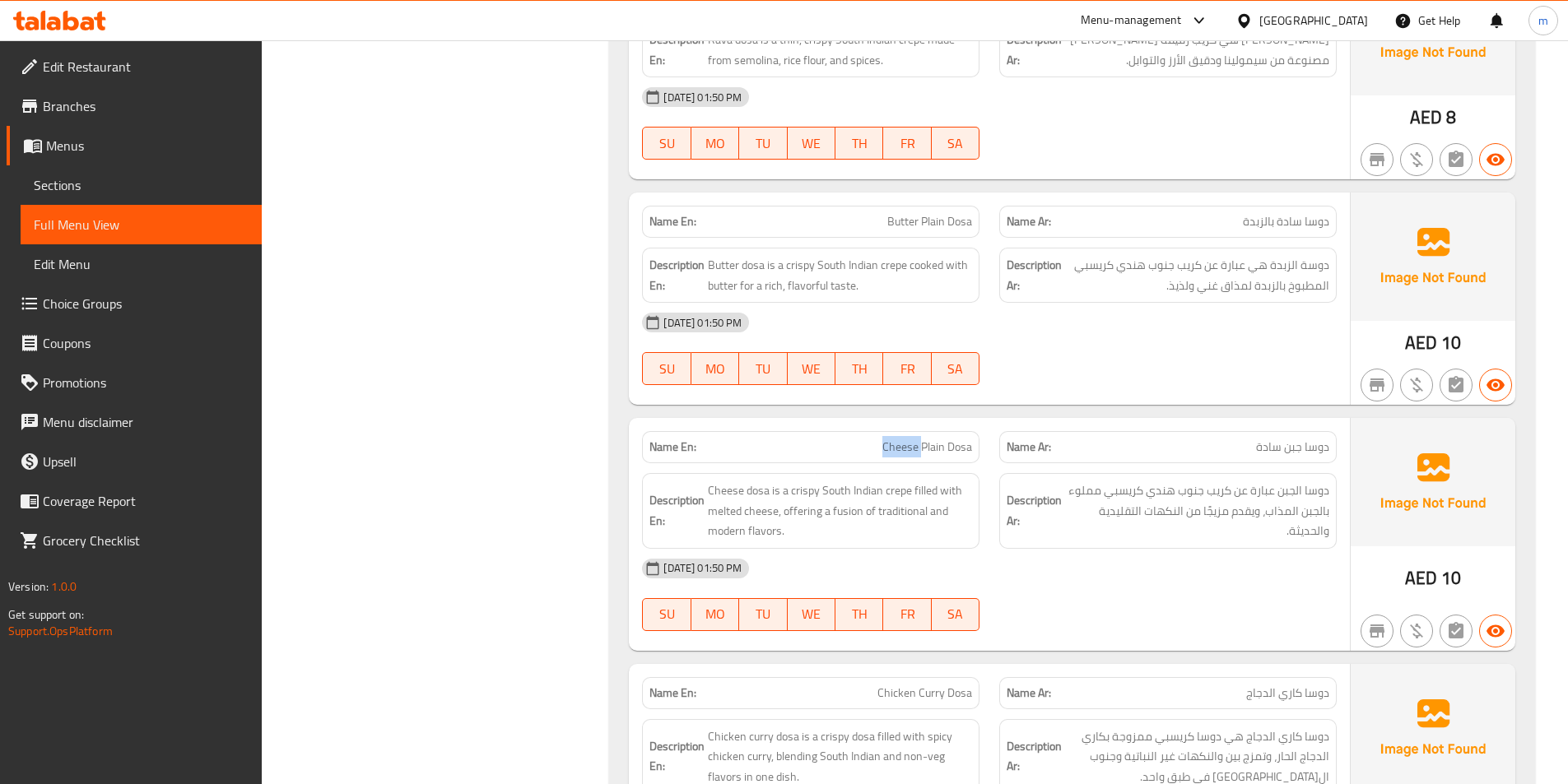
click at [892, 438] on span "Cheese Plain Dosa" at bounding box center [927, 447] width 90 height 17
copy span "Cheese Plain Dosa"
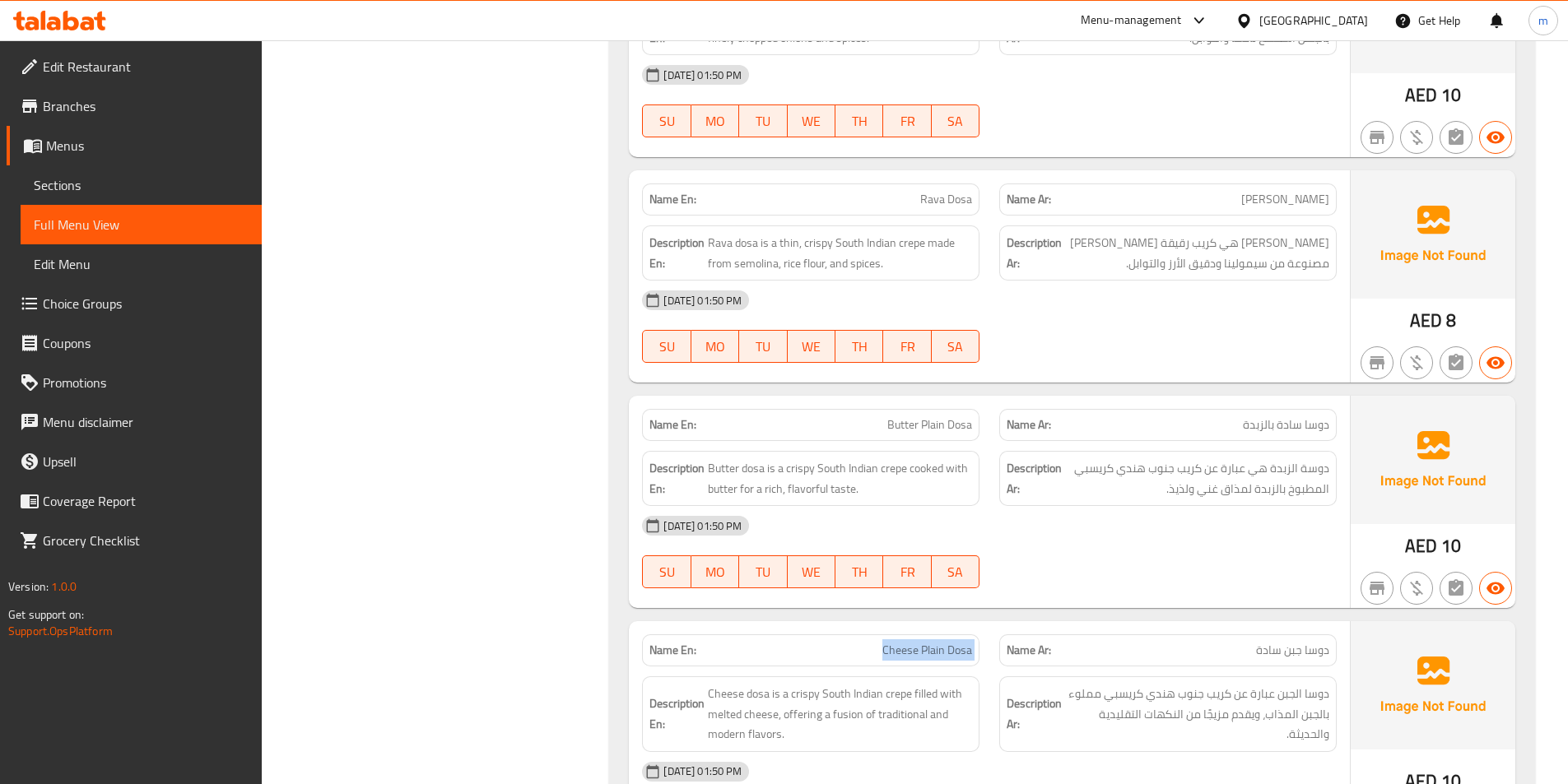
scroll to position [2221, 0]
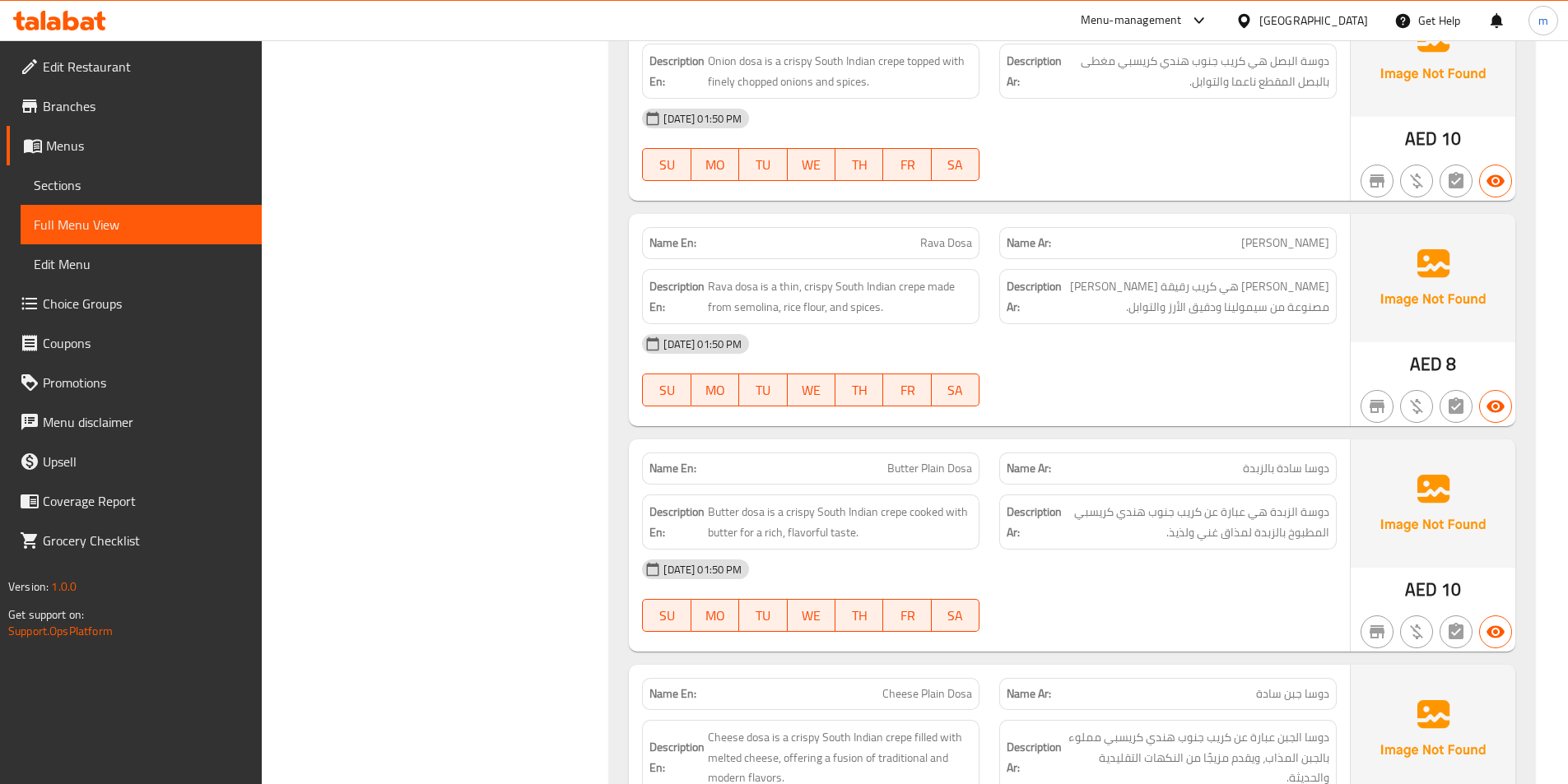
click at [933, 234] on span "Rava Dosa" at bounding box center [946, 243] width 52 height 17
click at [932, 234] on span "Rava Dosa" at bounding box center [946, 243] width 52 height 17
copy span "Rava Dosa"
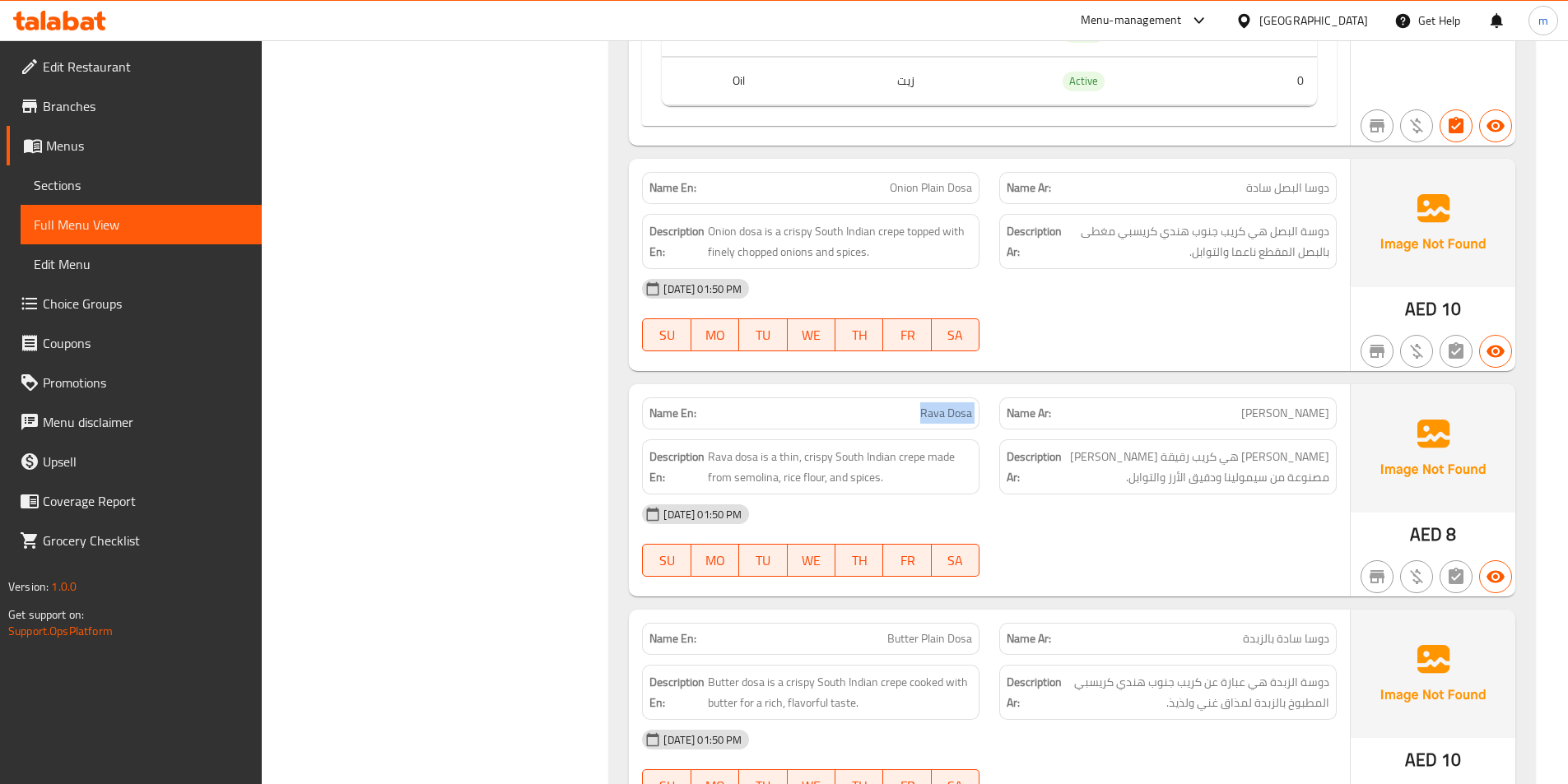
scroll to position [1974, 0]
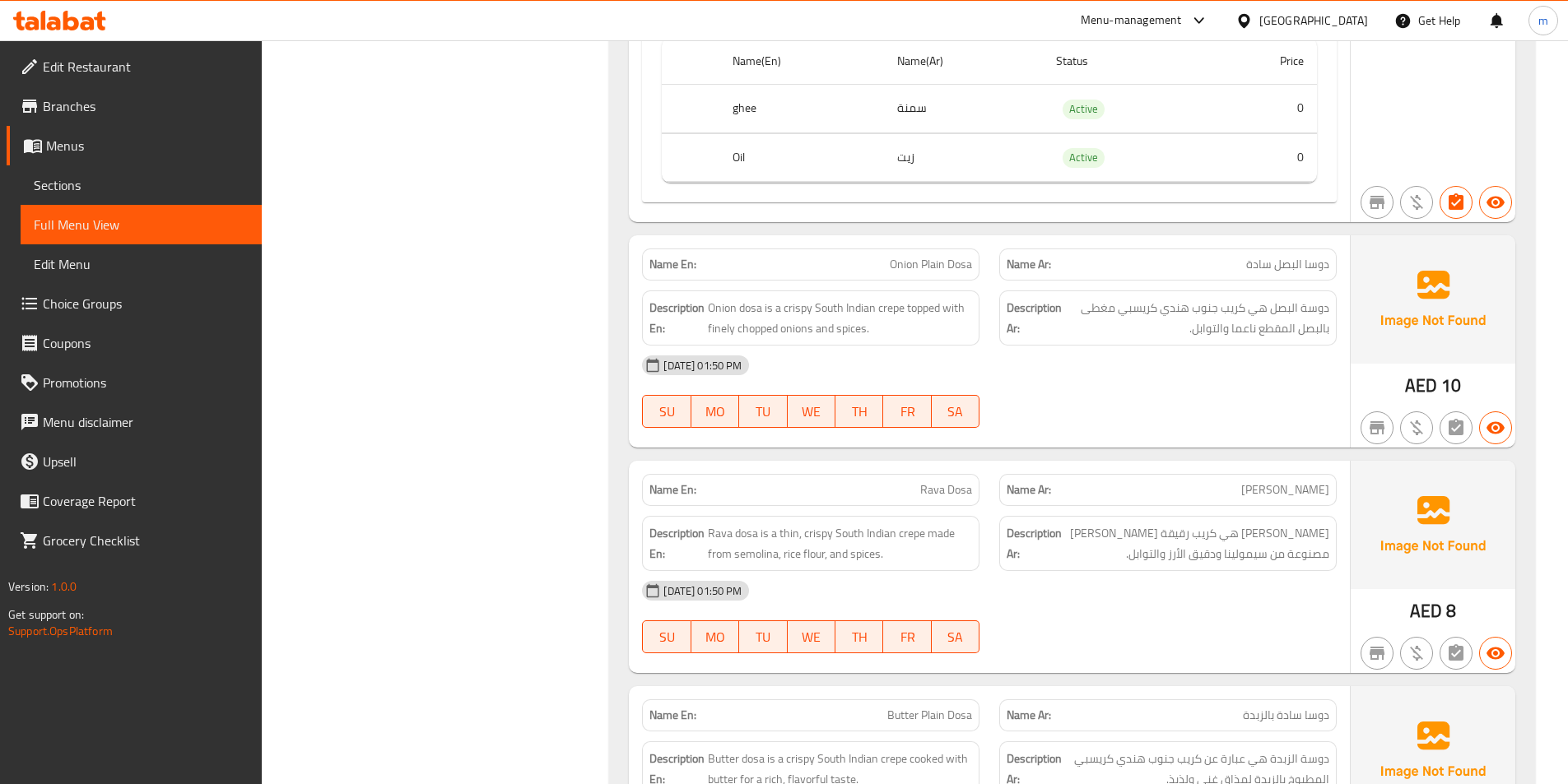
click at [937, 256] on span "Onion Plain Dosa" at bounding box center [930, 265] width 82 height 17
click at [936, 256] on span "Onion Plain Dosa" at bounding box center [930, 265] width 82 height 17
copy span "Onion Plain Dosa"
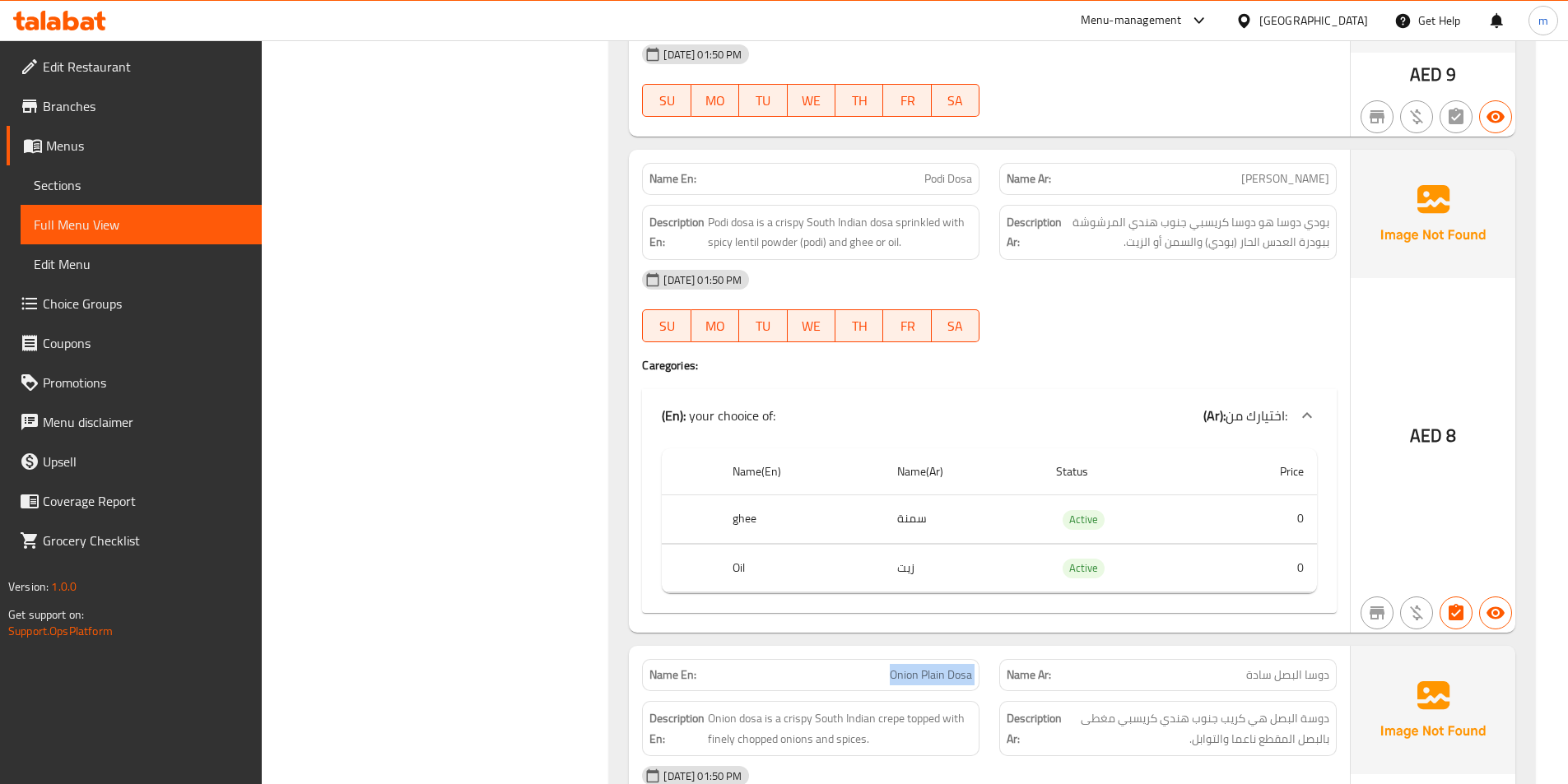
scroll to position [1563, 0]
click at [945, 171] on span "Podi Dosa" at bounding box center [948, 180] width 48 height 17
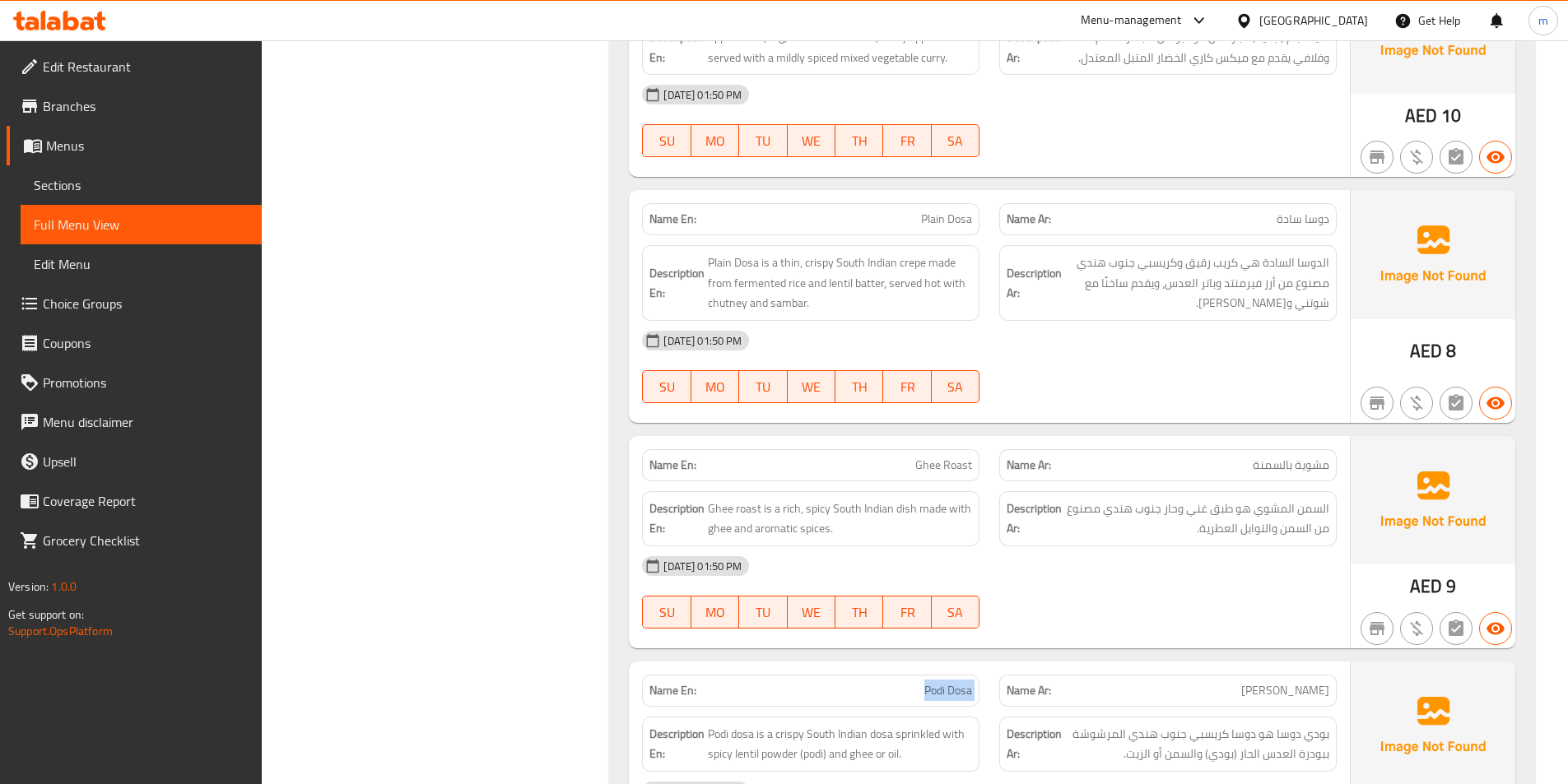
scroll to position [987, 0]
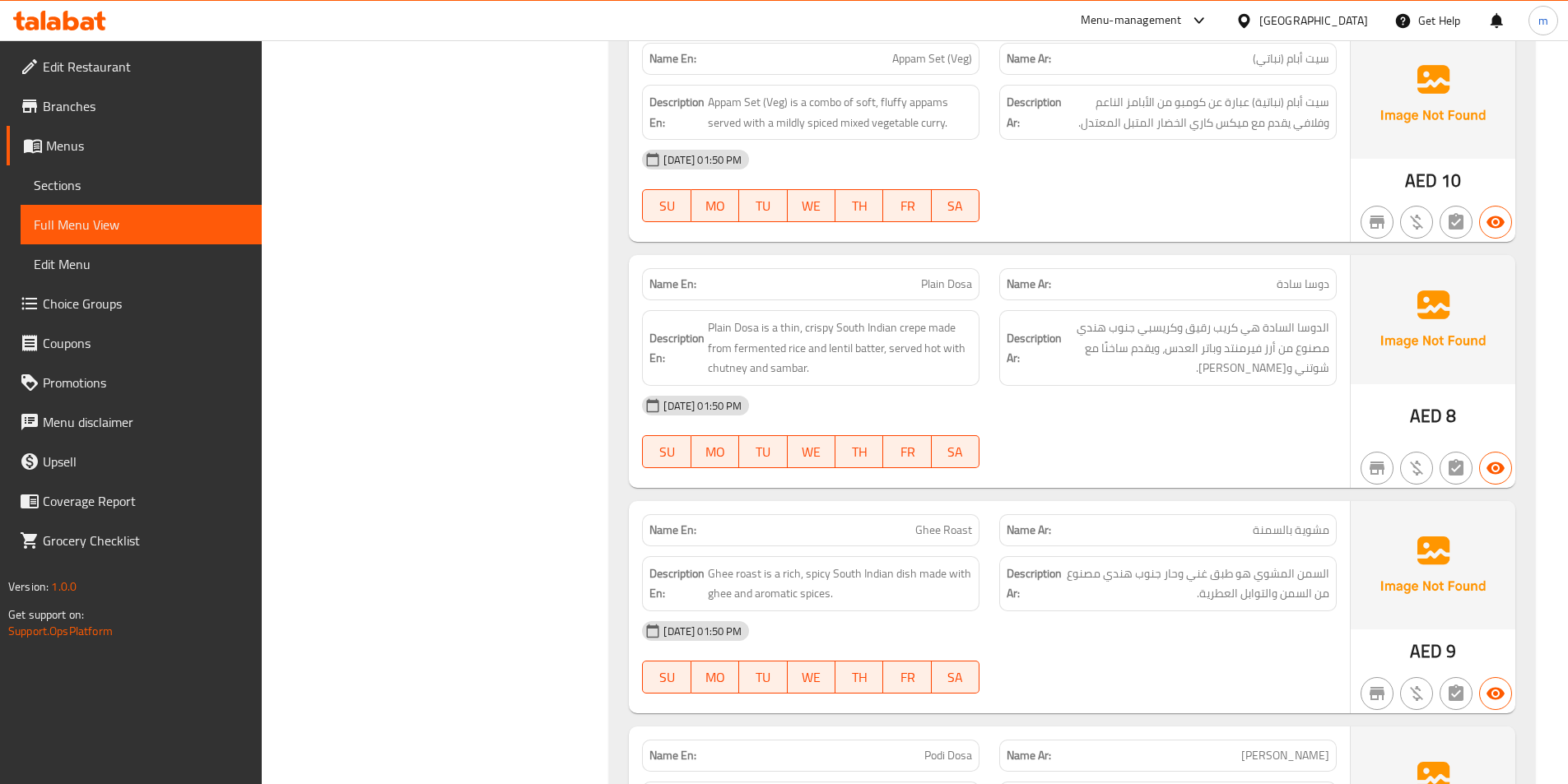
click at [956, 275] on span "Plain Dosa" at bounding box center [946, 284] width 51 height 17
copy span "Plain Dosa"
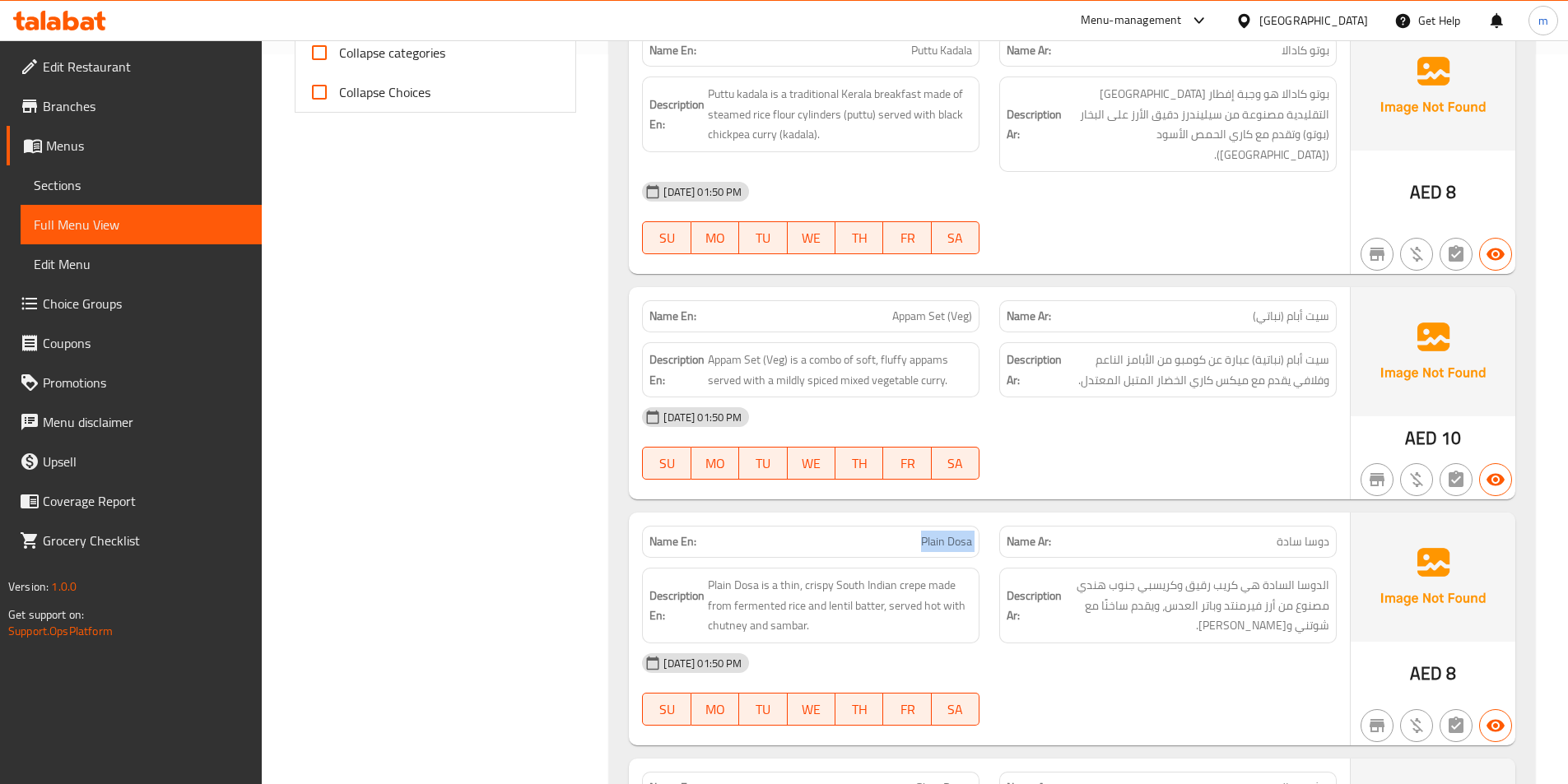
scroll to position [658, 0]
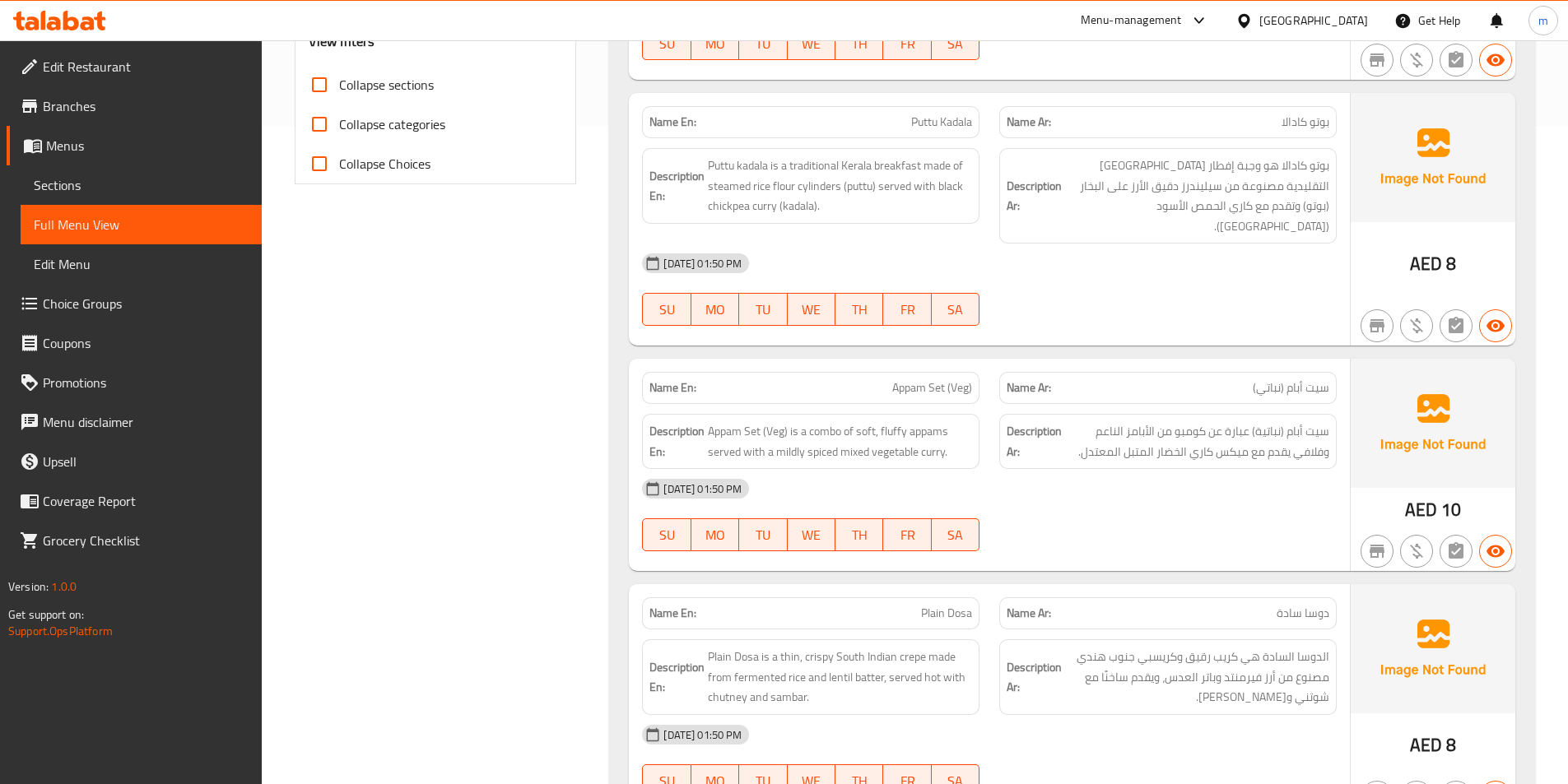
click at [931, 379] on span "Appam Set (Veg)" at bounding box center [932, 388] width 80 height 17
copy span "Appam Set (Veg)"
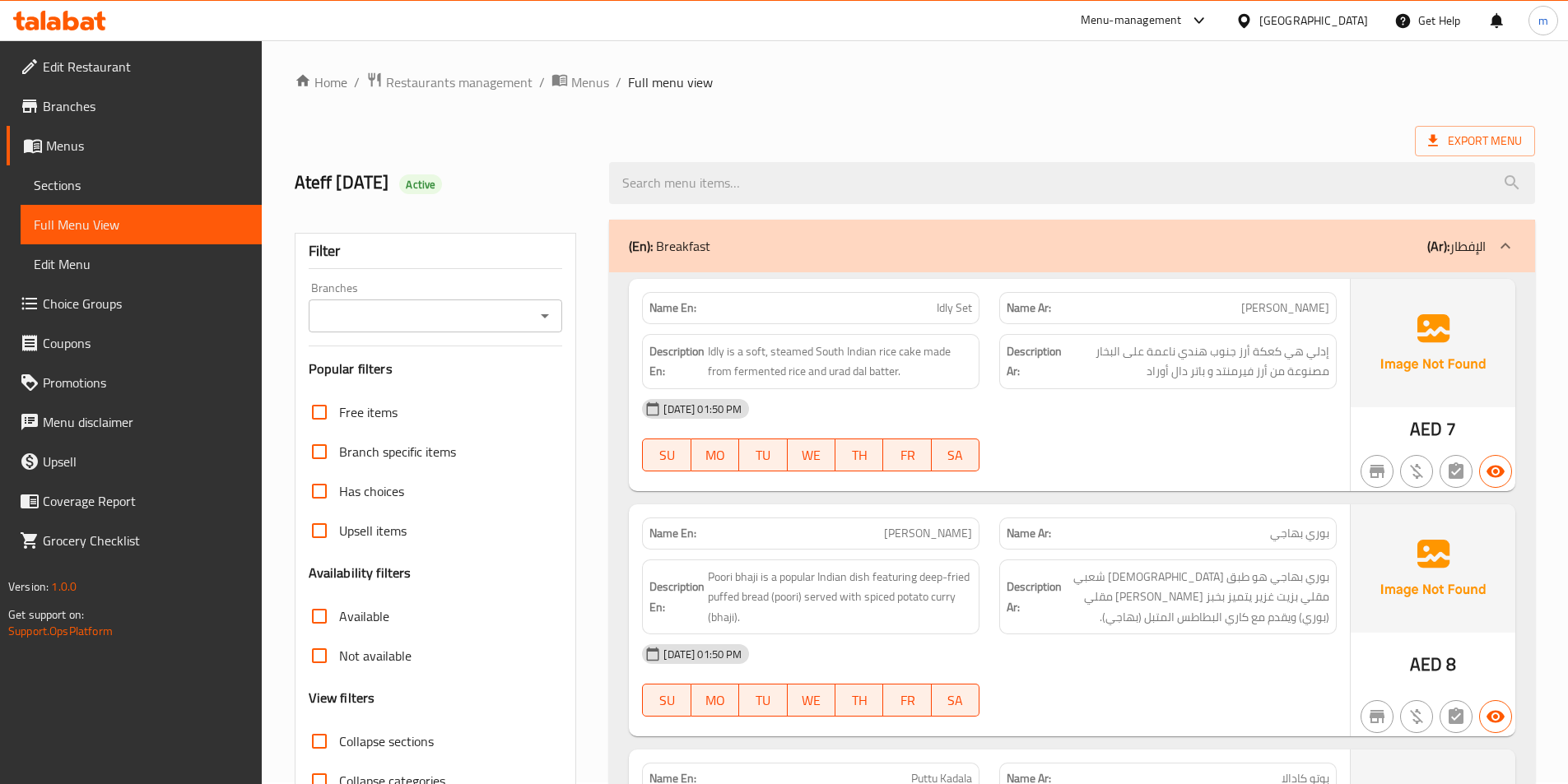
scroll to position [0, 0]
click at [948, 313] on span "Idly Set" at bounding box center [954, 310] width 36 height 17
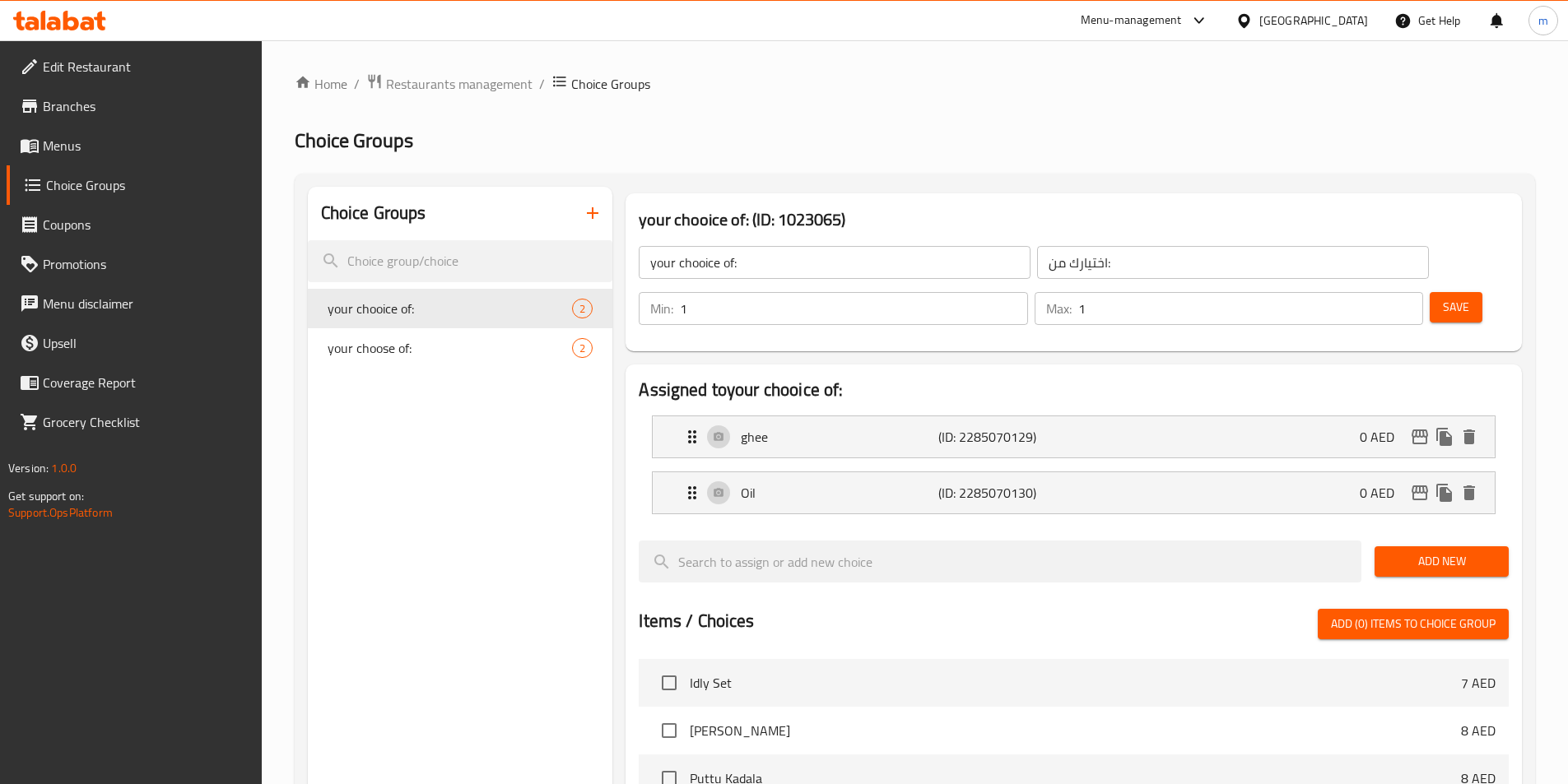
click at [98, 177] on span "Choice Groups" at bounding box center [147, 185] width 202 height 19
click at [111, 108] on span "Branches" at bounding box center [146, 106] width 206 height 19
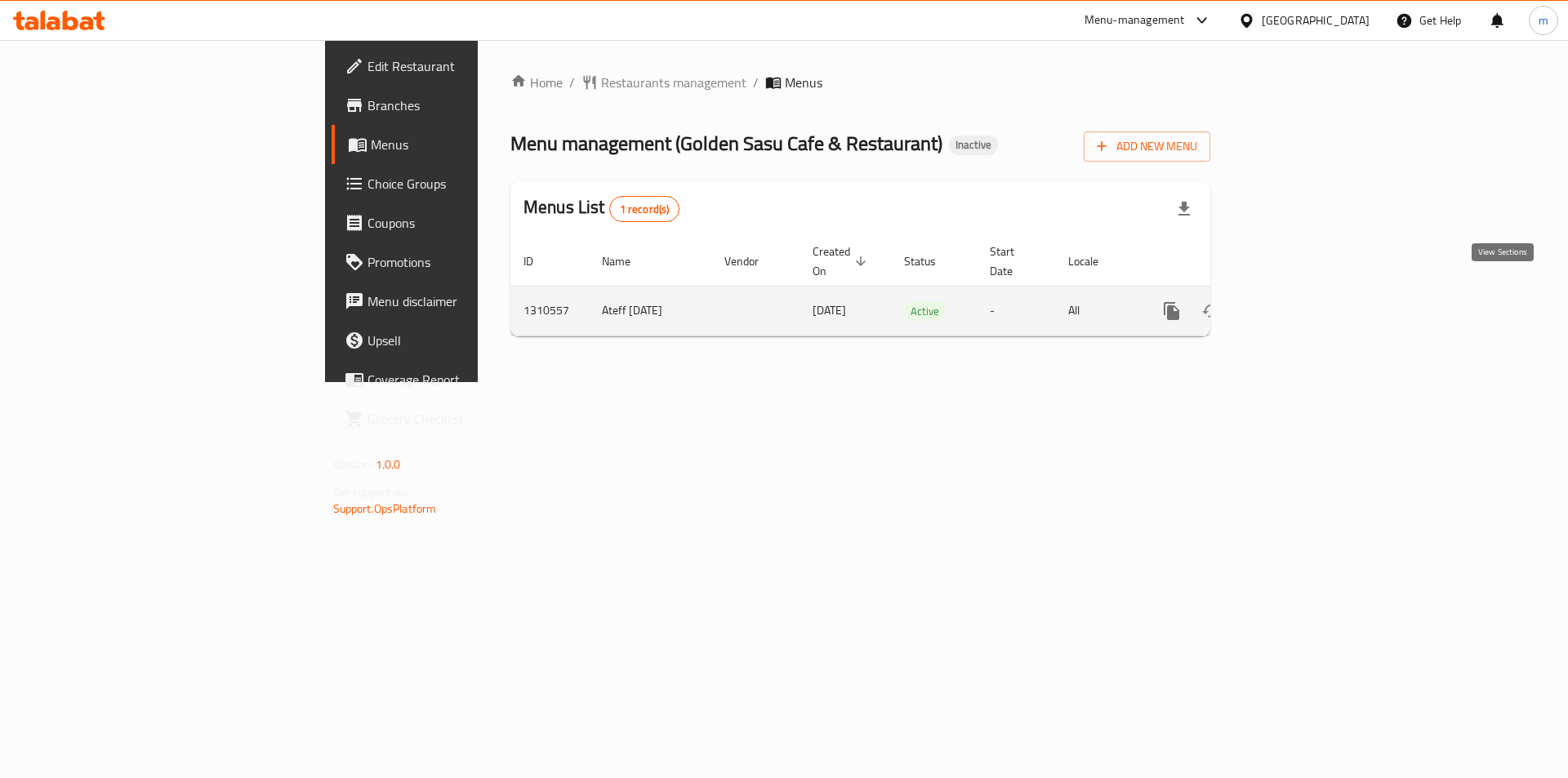
click at [1299, 301] on icon "enhanced table" at bounding box center [1289, 311] width 19 height 19
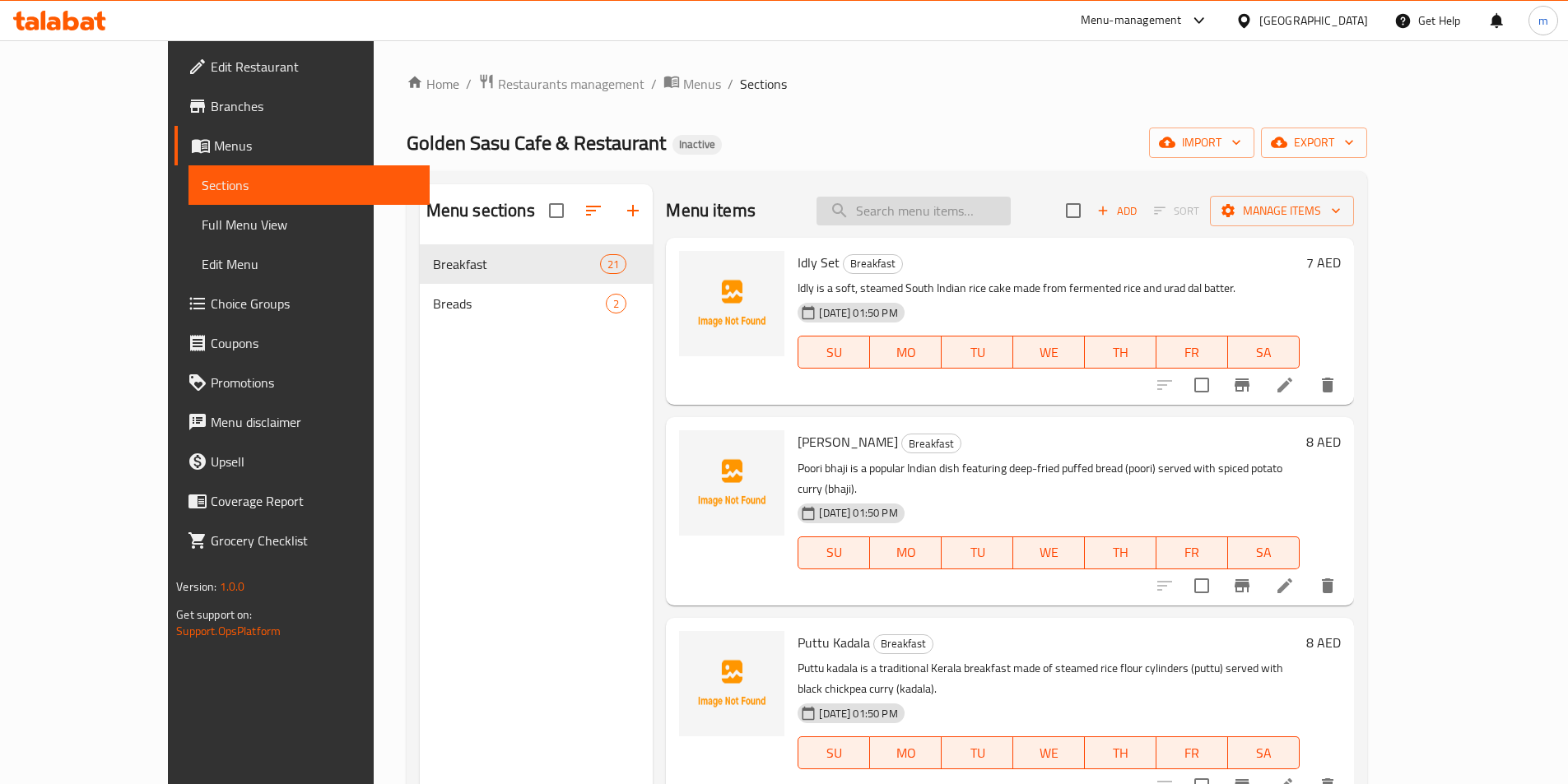
click at [943, 197] on input "search" at bounding box center [914, 211] width 195 height 29
paste input "Butter Plain Dosa"
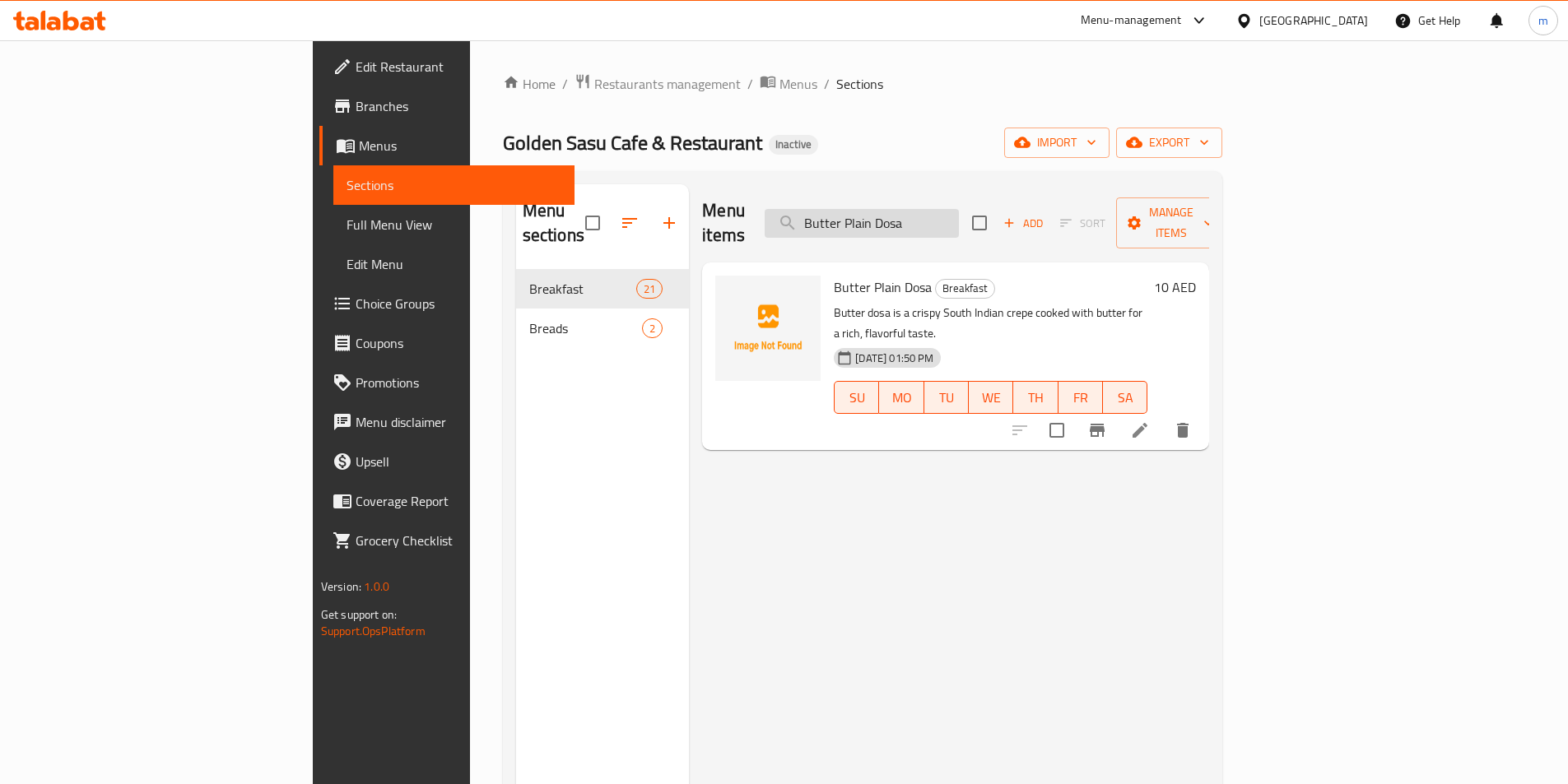
click at [940, 217] on input "Butter Plain Dosa" at bounding box center [862, 223] width 195 height 29
paste input "Cheese"
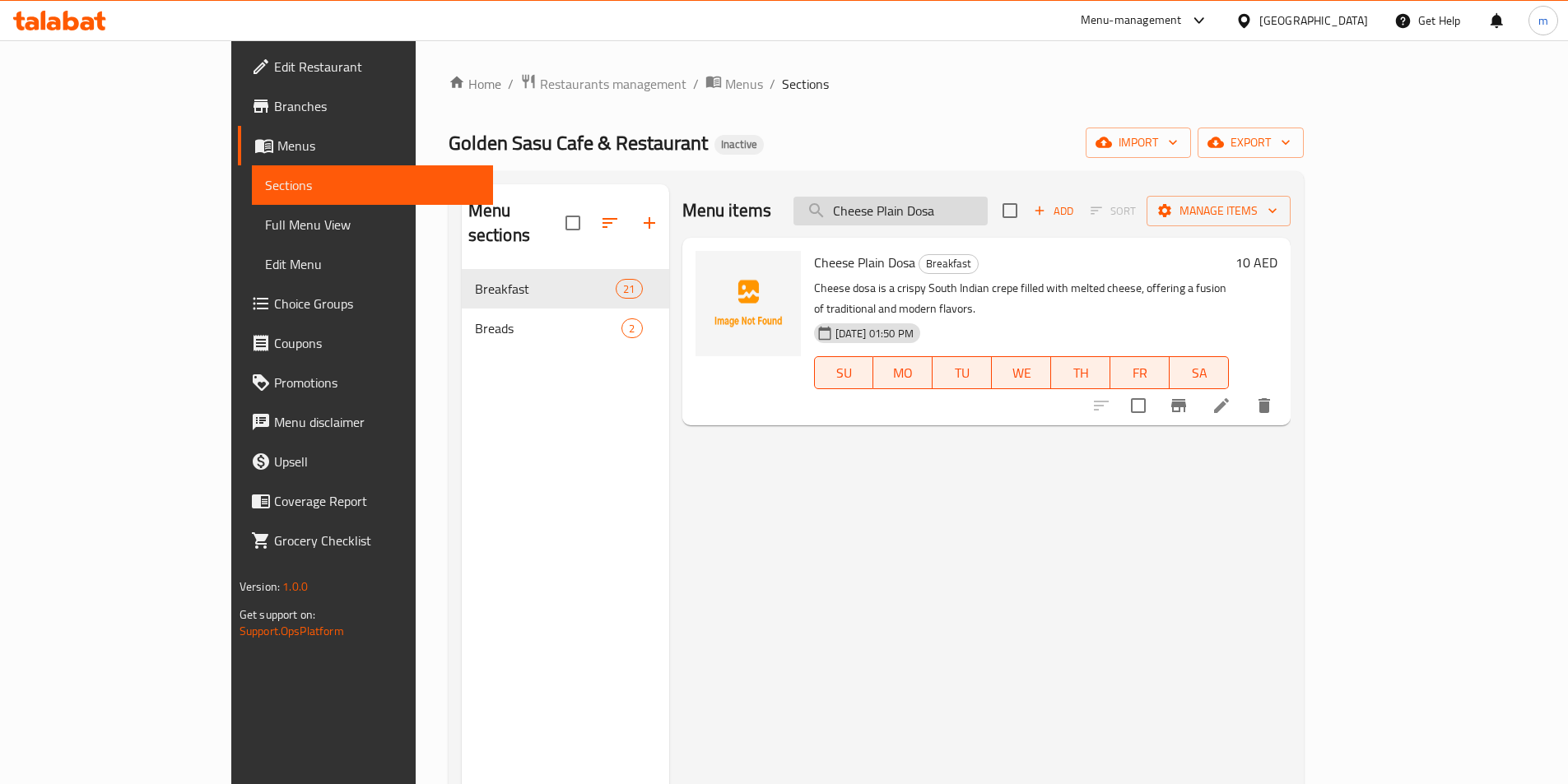
click at [973, 212] on input "Cheese Plain Dosa" at bounding box center [890, 211] width 195 height 29
paste input "Rava"
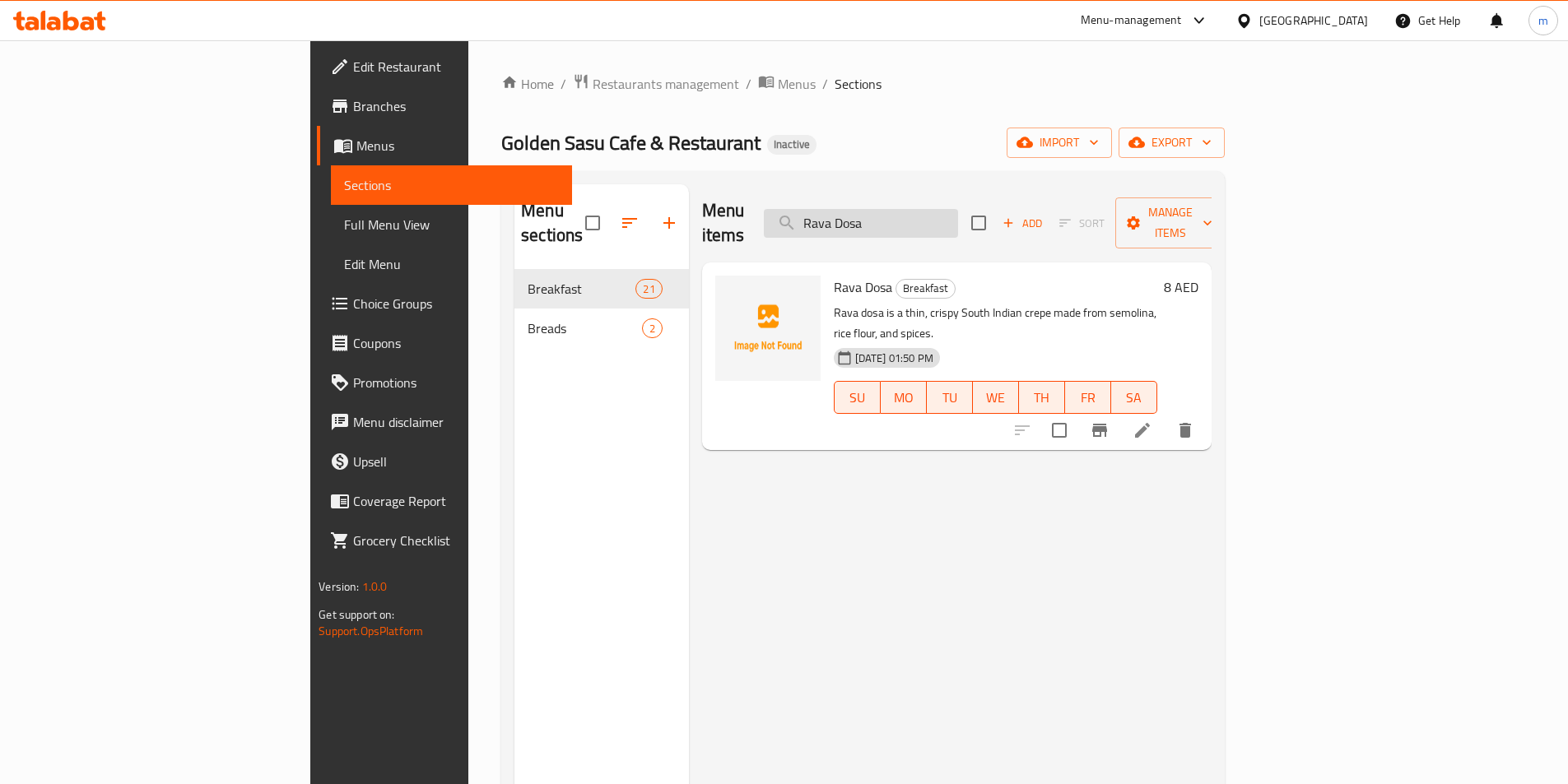
click at [958, 209] on input "Rava Dosa" at bounding box center [862, 223] width 195 height 29
paste input "Onion Plain"
click at [958, 209] on input "Onion Plain Dosa" at bounding box center [862, 223] width 195 height 29
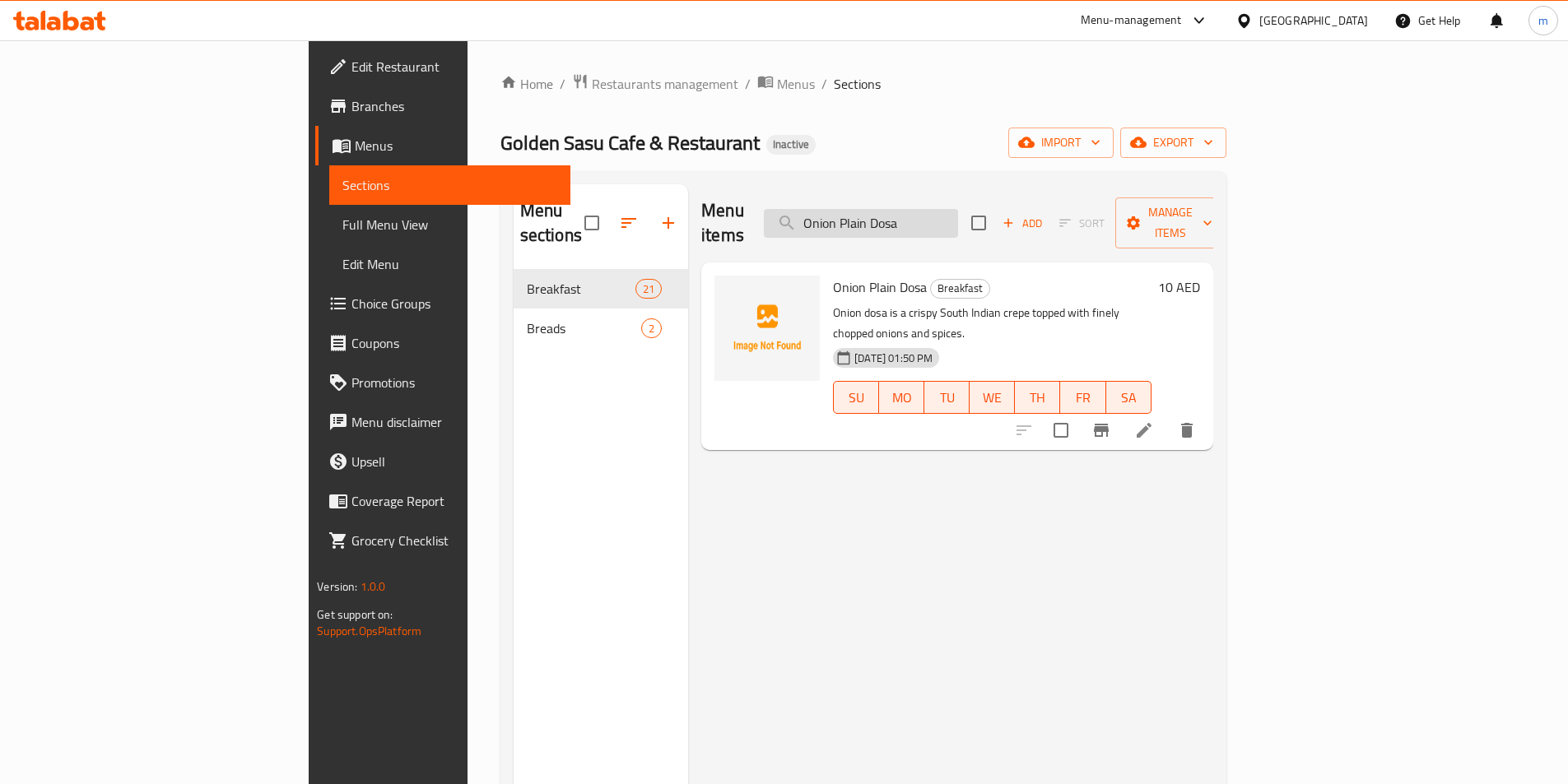
click at [958, 209] on input "Onion Plain Dosa" at bounding box center [862, 223] width 195 height 29
paste input "search"
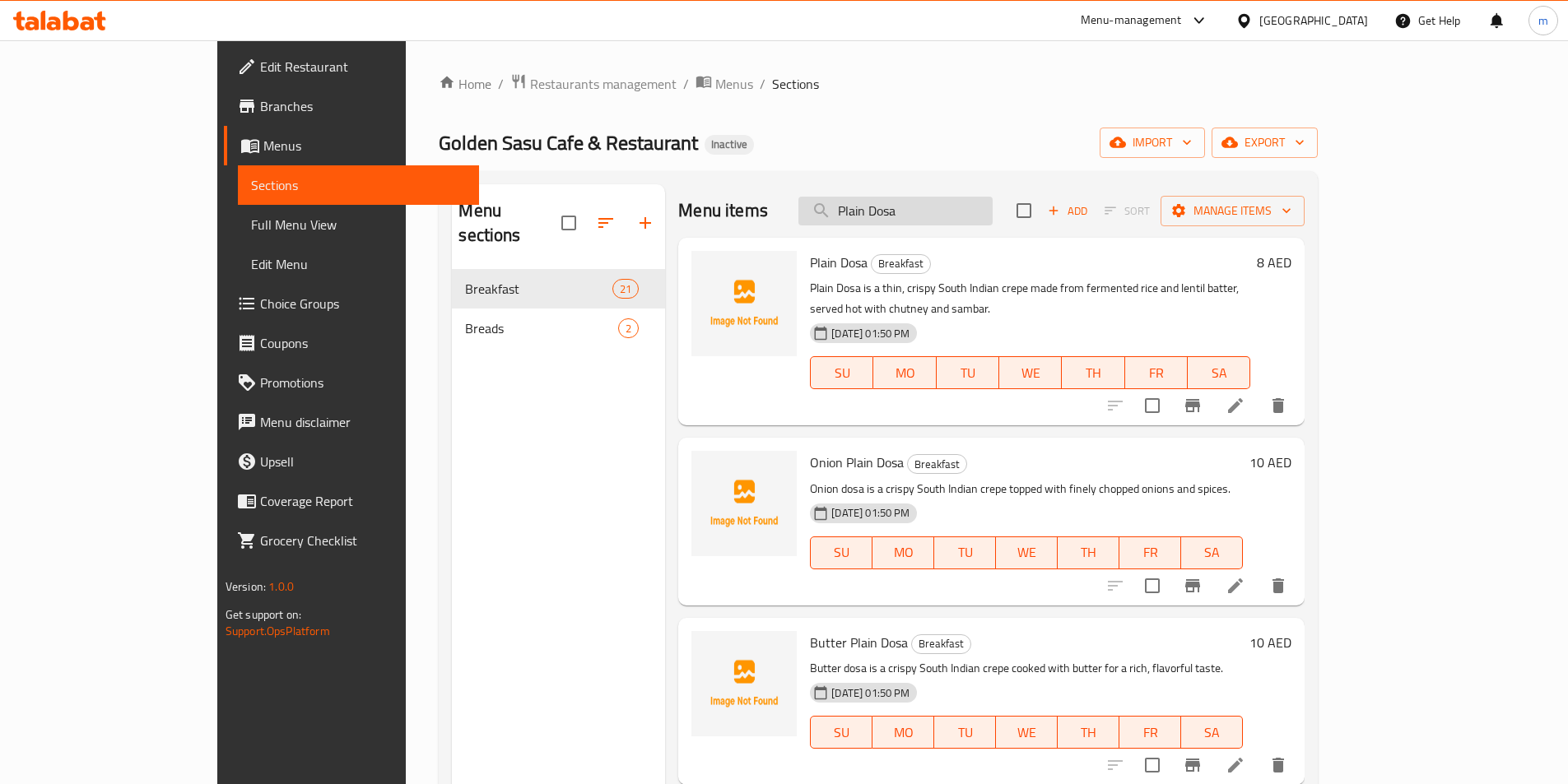
click at [918, 212] on input "Plain Dosa" at bounding box center [895, 211] width 195 height 29
click at [919, 212] on input "Plain Dosa" at bounding box center [895, 211] width 195 height 29
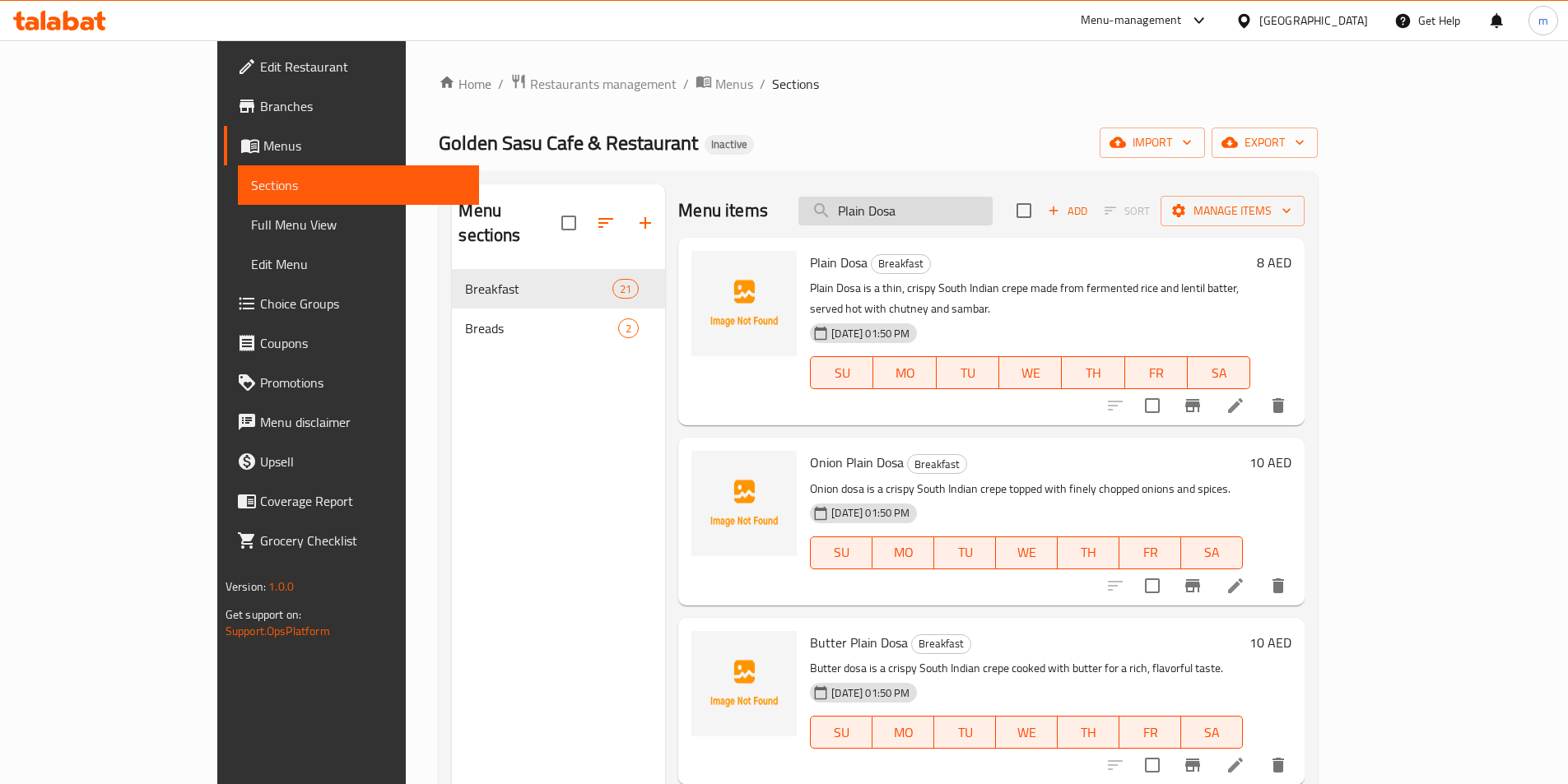
paste input "Appam Set (Veg)"
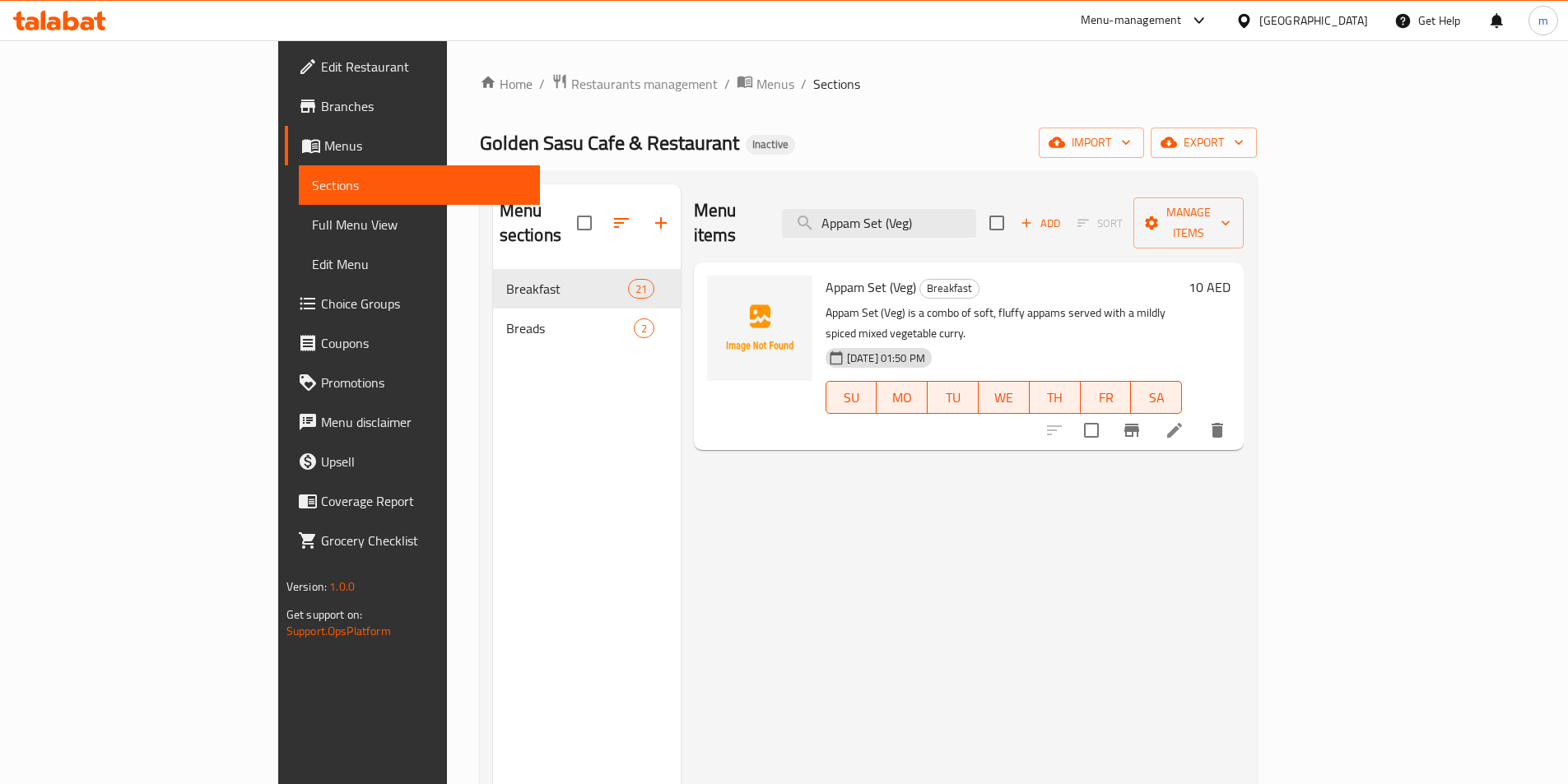
click at [968, 192] on div "Menu items Appam Set (Veg) Add Sort Manage items" at bounding box center [969, 222] width 550 height 78
click at [976, 209] on input "Appam Set (Veg)" at bounding box center [879, 223] width 195 height 29
paste input "Idly Set"
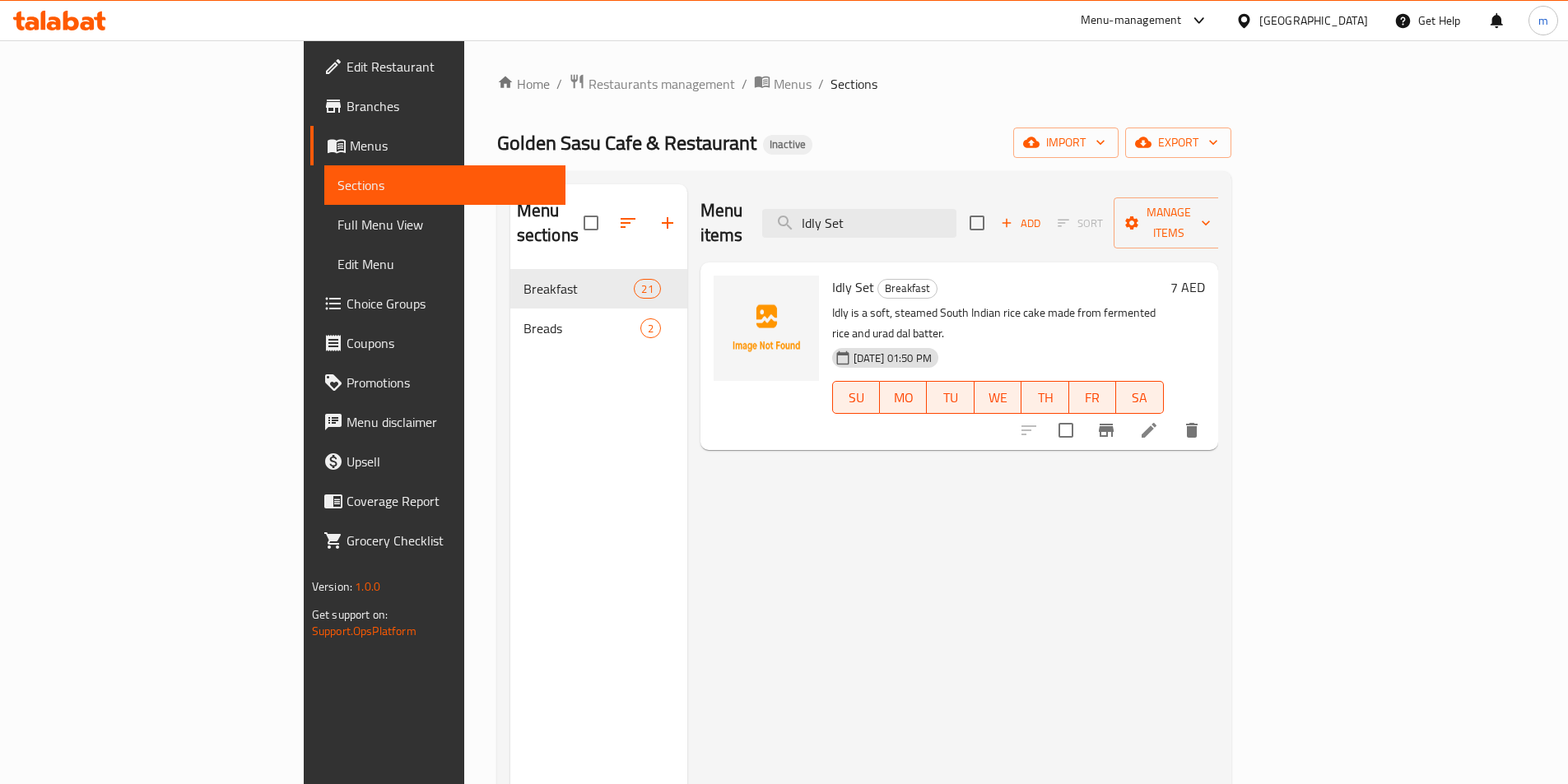
type input "Idly Set"
click at [956, 216] on input "Idly Set" at bounding box center [860, 223] width 195 height 29
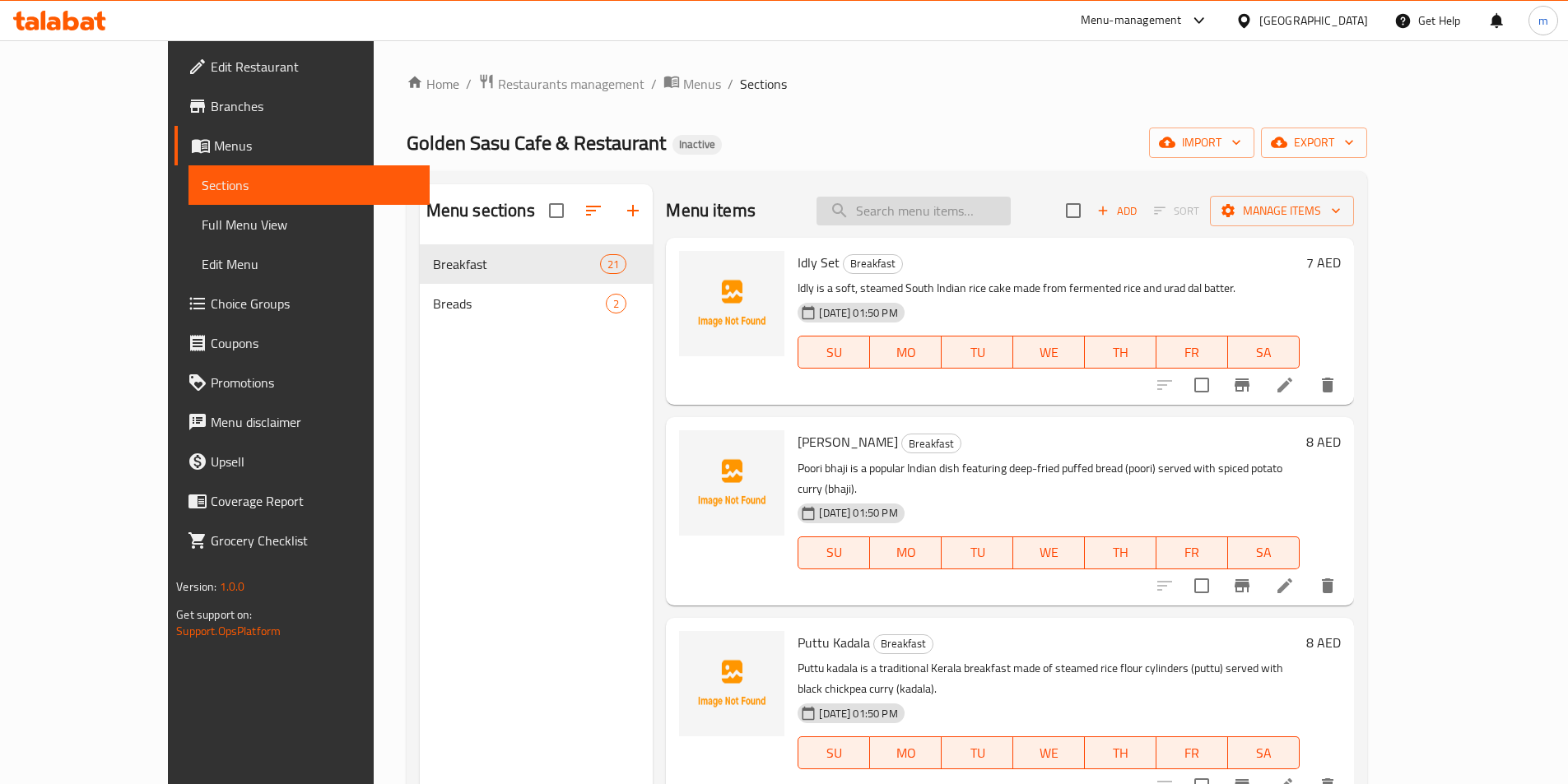
click at [922, 215] on input "search" at bounding box center [914, 211] width 195 height 29
paste input "Chicken Curry Dosa"
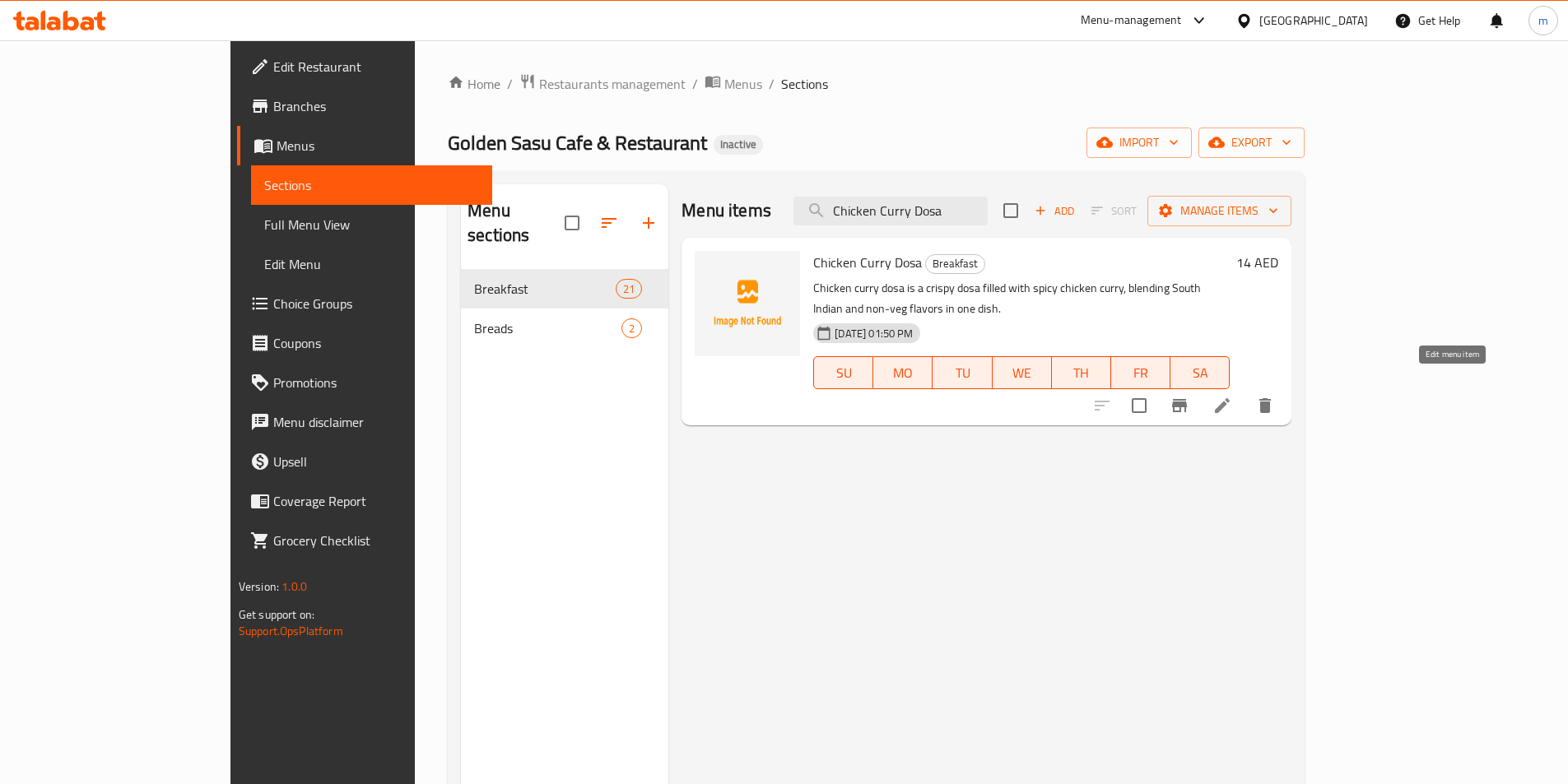
type input "Chicken Curry Dosa"
click at [988, 216] on input "Chicken Curry Dosa" at bounding box center [890, 211] width 195 height 29
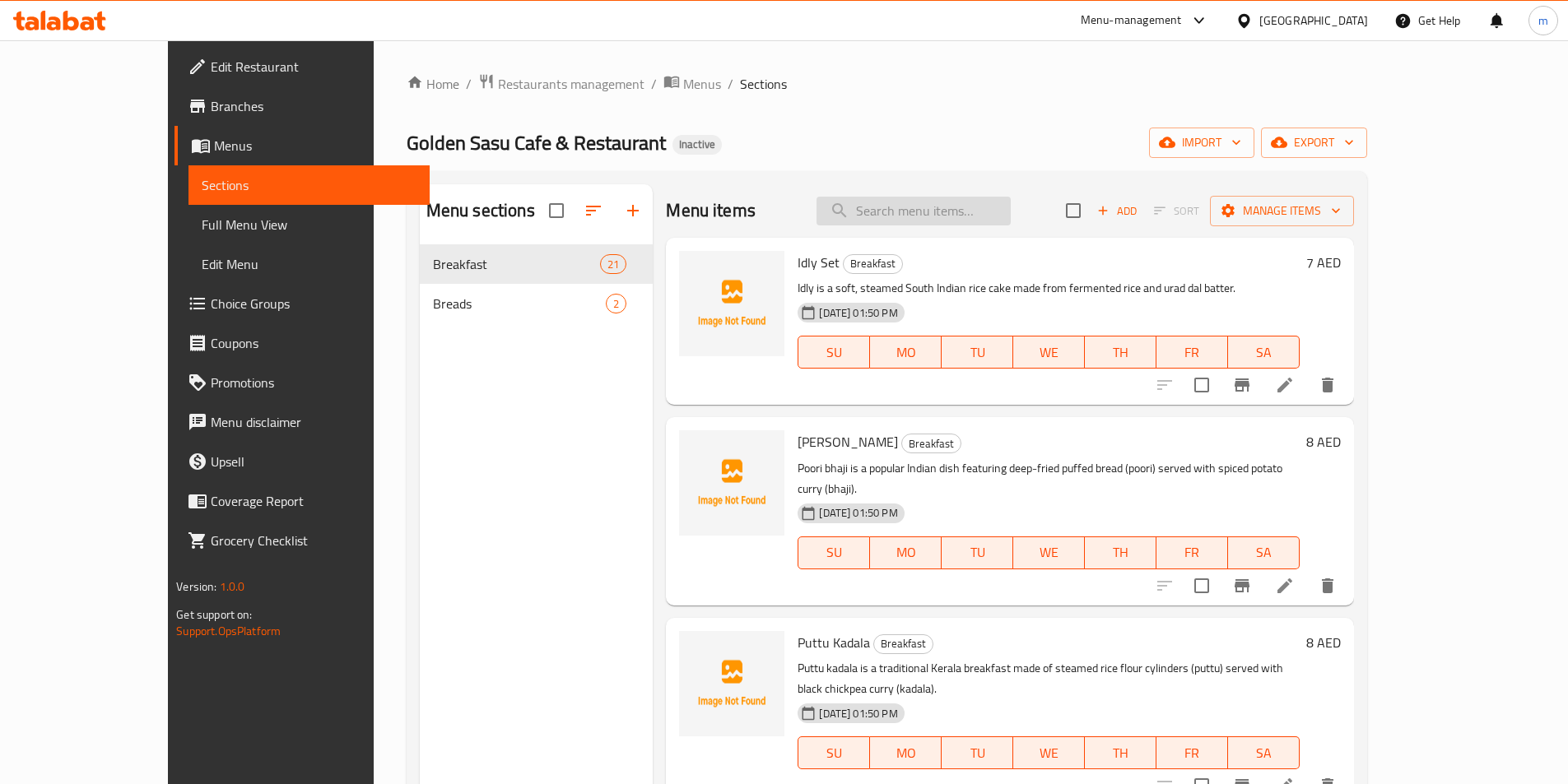
click at [940, 205] on input "search" at bounding box center [914, 211] width 195 height 29
paste input "Oothappam"
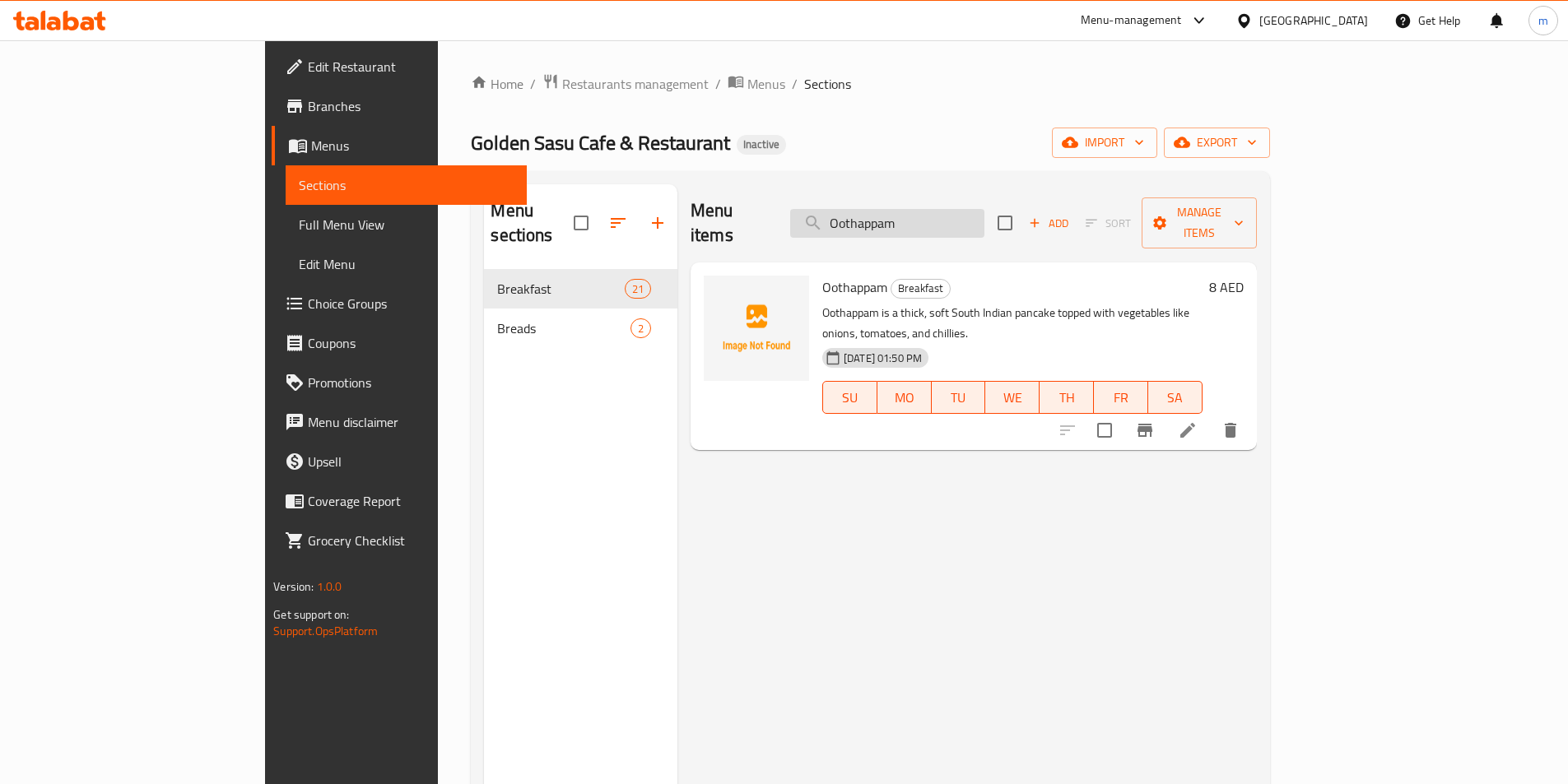
click at [984, 209] on input "Oothappam" at bounding box center [888, 223] width 195 height 29
paste input "Porotta Beef Fry"
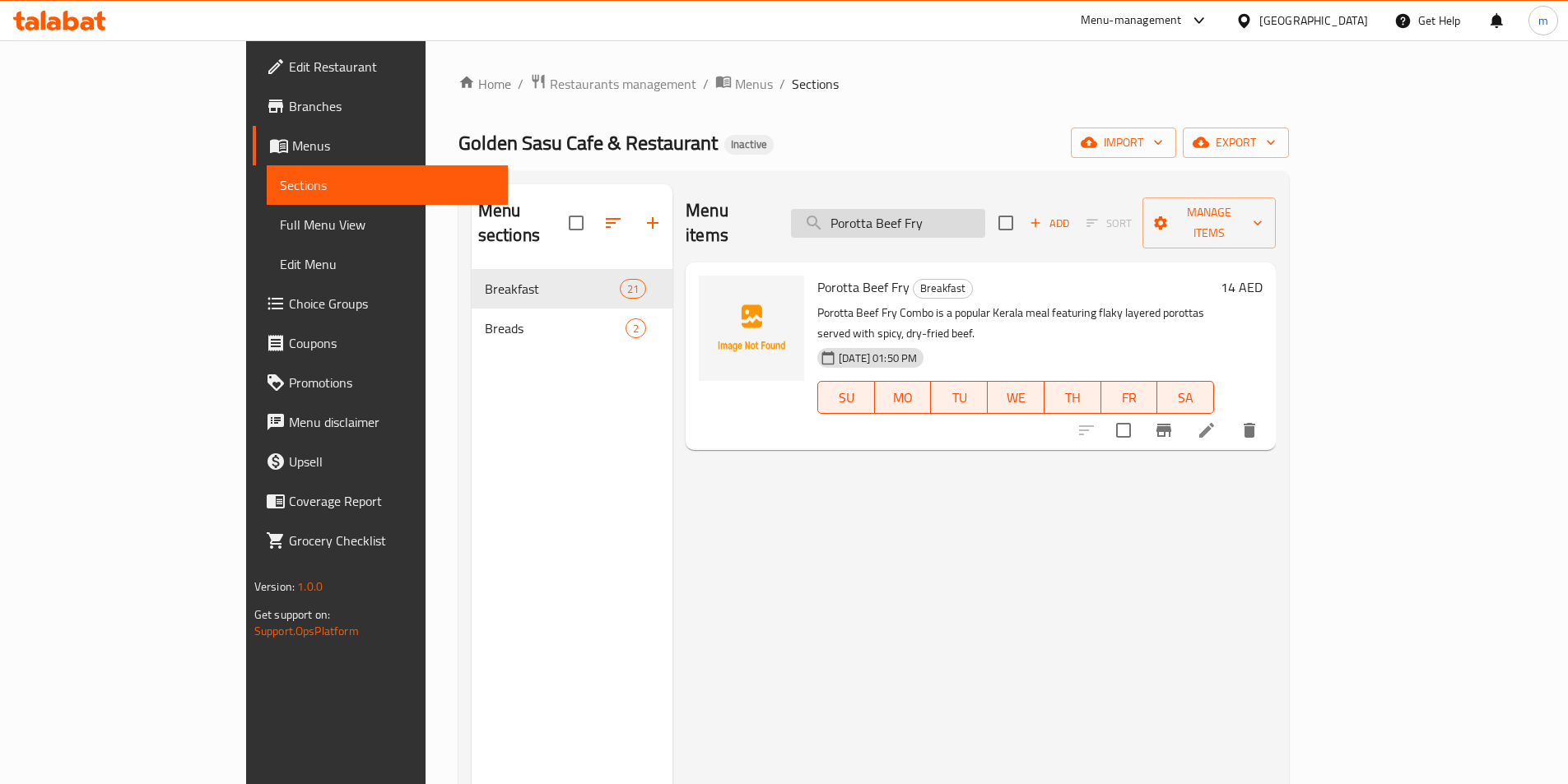
click at [985, 215] on input "Porotta Beef Fry" at bounding box center [889, 223] width 195 height 29
paste input "Roast"
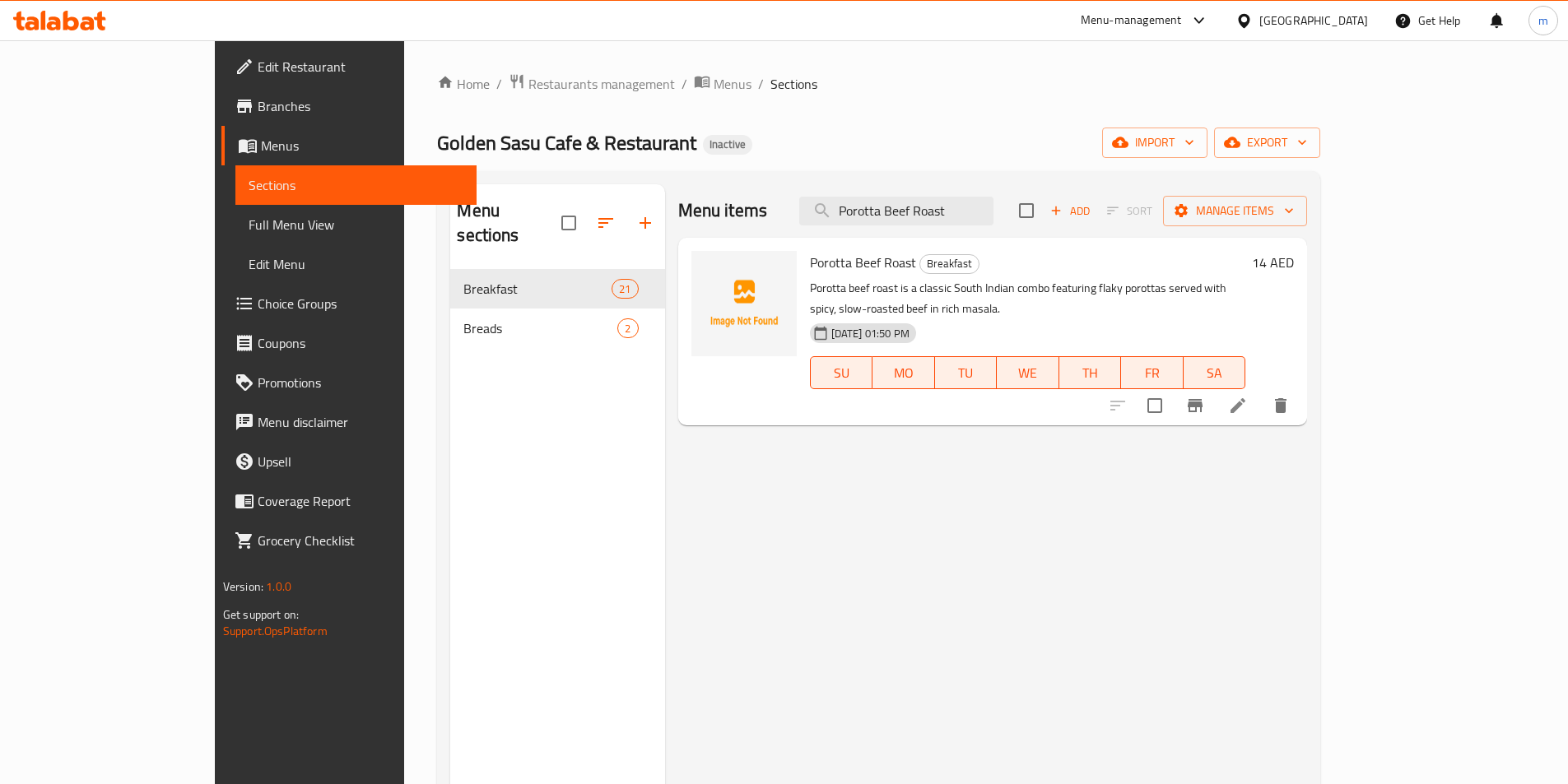
drag, startPoint x: 1455, startPoint y: 413, endPoint x: 1465, endPoint y: 411, distance: 10.2
drag, startPoint x: 1465, startPoint y: 411, endPoint x: 1470, endPoint y: 420, distance: 10.3
click at [1308, 420] on div "Menu items Porotta Beef Roast Add Sort Manage items Porotta Beef Roast Breakfas…" at bounding box center [986, 576] width 643 height 784
click at [994, 209] on input "Porotta Beef Roast" at bounding box center [896, 211] width 195 height 29
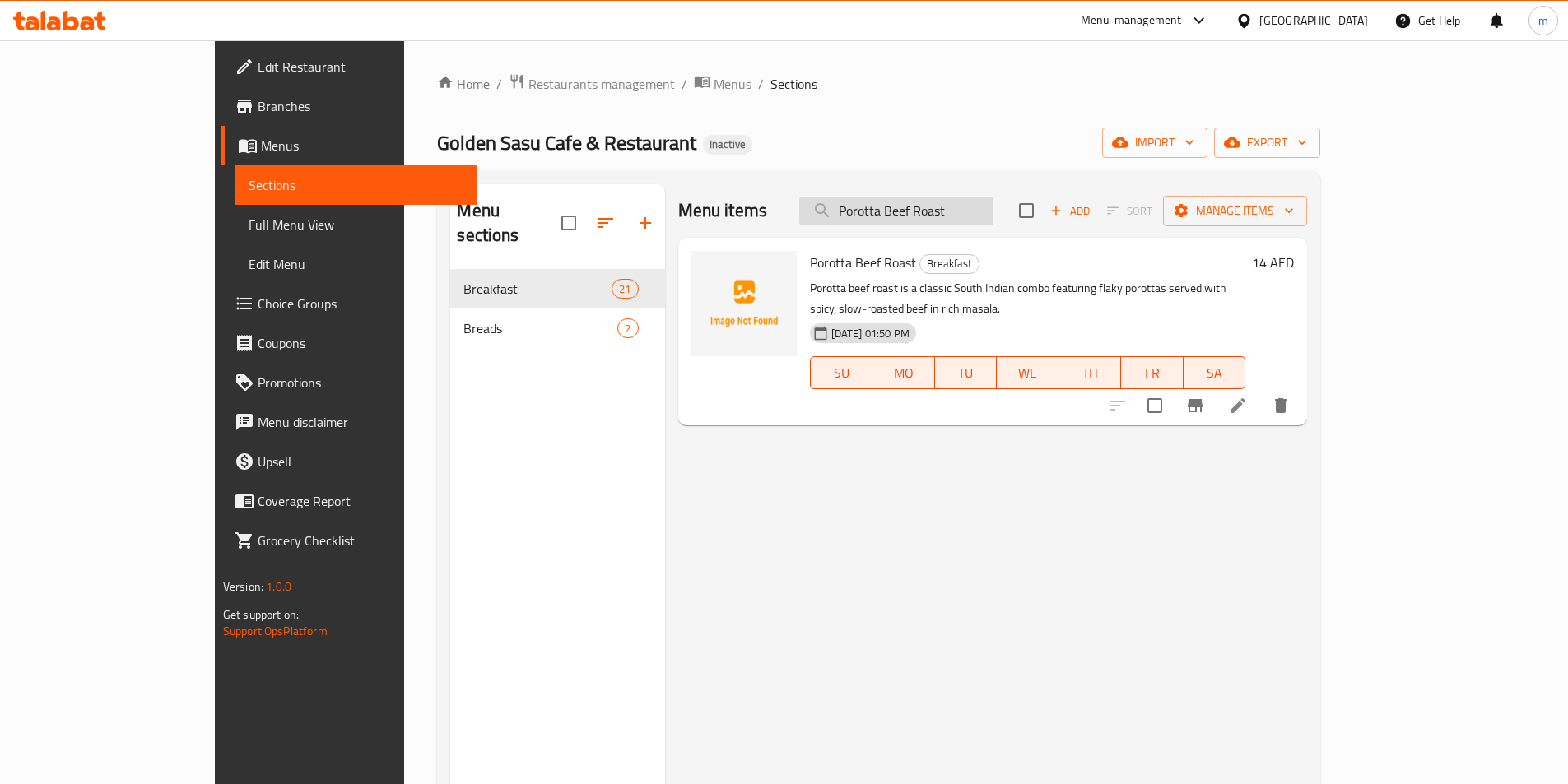
click at [994, 209] on input "Porotta Beef Roast" at bounding box center [896, 211] width 195 height 29
paste input "Sandwitch (Omelette)"
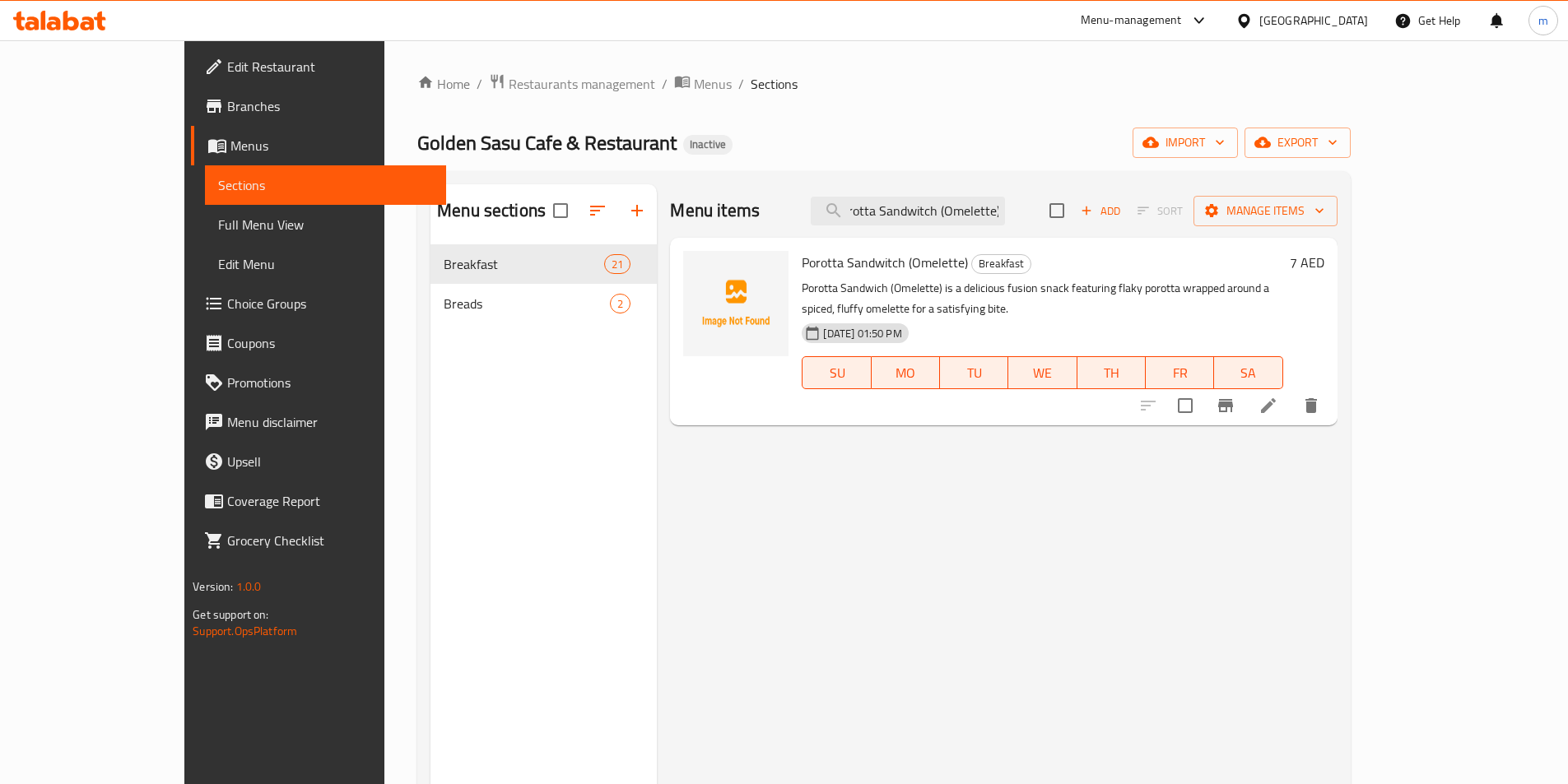
type input "Porotta Sandwitch (Omelette)"
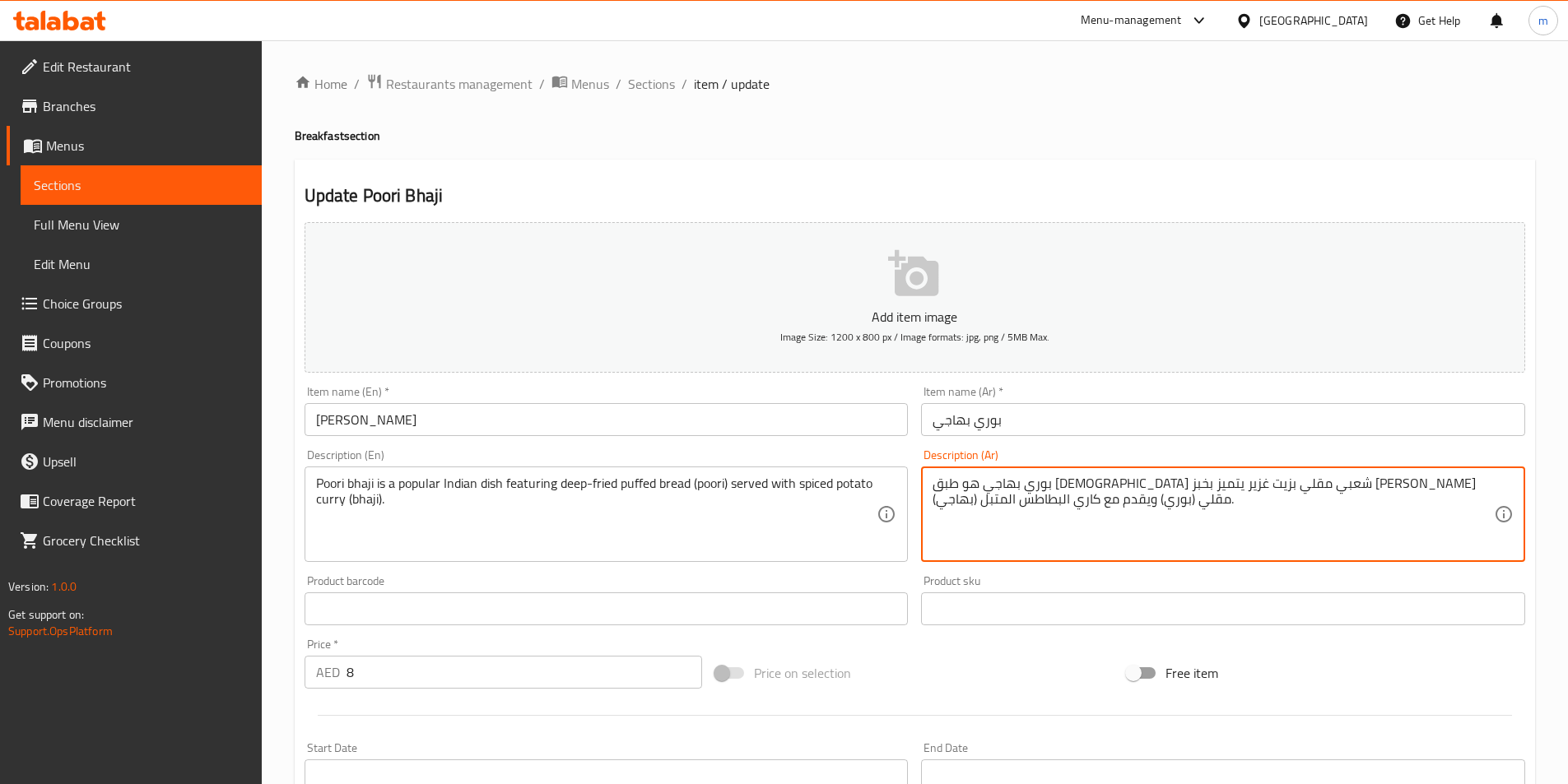
drag, startPoint x: 1164, startPoint y: 486, endPoint x: 1140, endPoint y: 491, distance: 24.5
drag, startPoint x: 1107, startPoint y: 489, endPoint x: 1137, endPoint y: 485, distance: 30.3
click at [1137, 485] on textarea "بوري بهاجي هو طبق [DEMOGRAPHIC_DATA] شعبي مقلي بزيت غزير يضم خبز [PERSON_NAME] …" at bounding box center [1213, 514] width 561 height 78
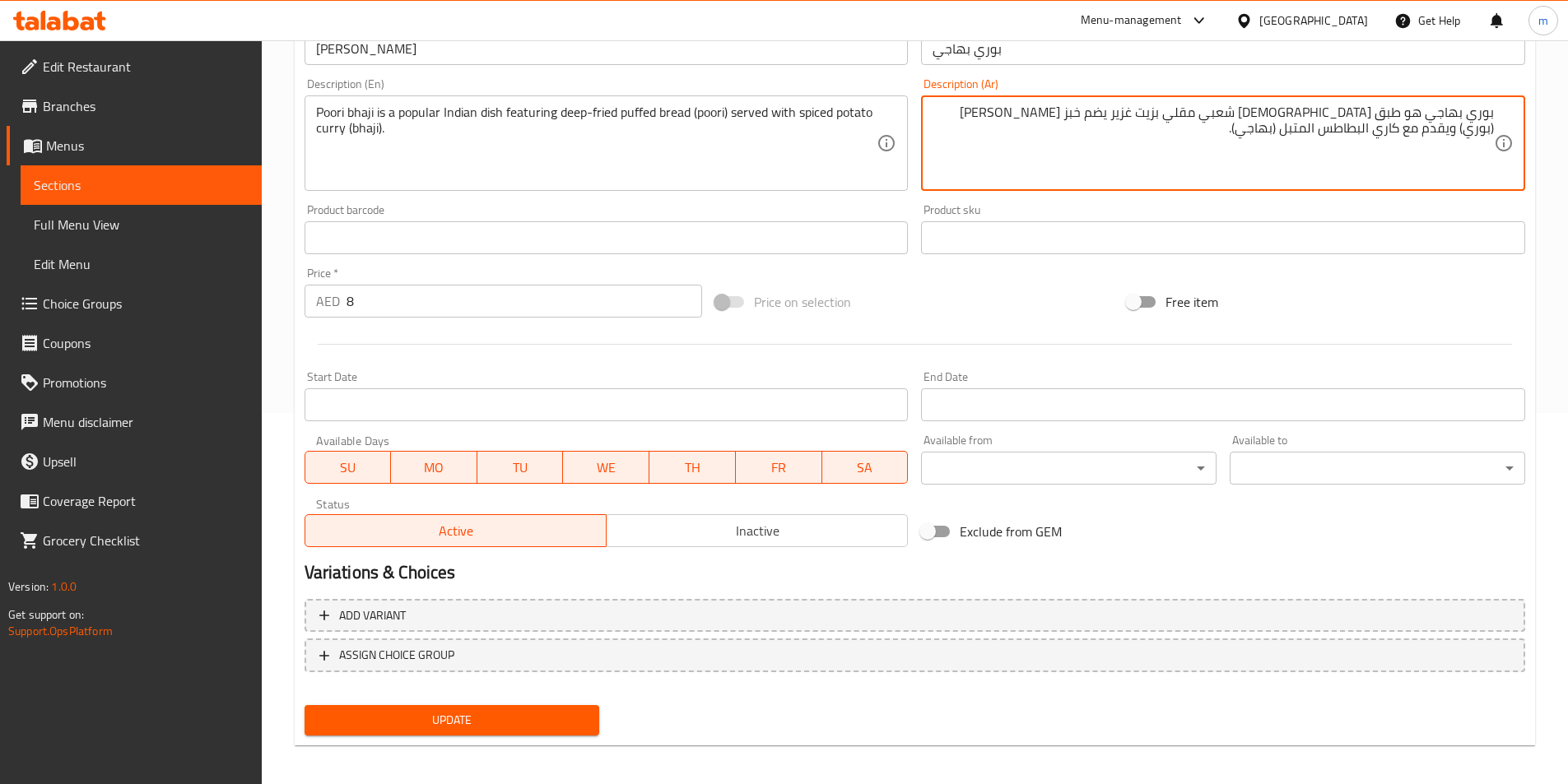
scroll to position [379, 0]
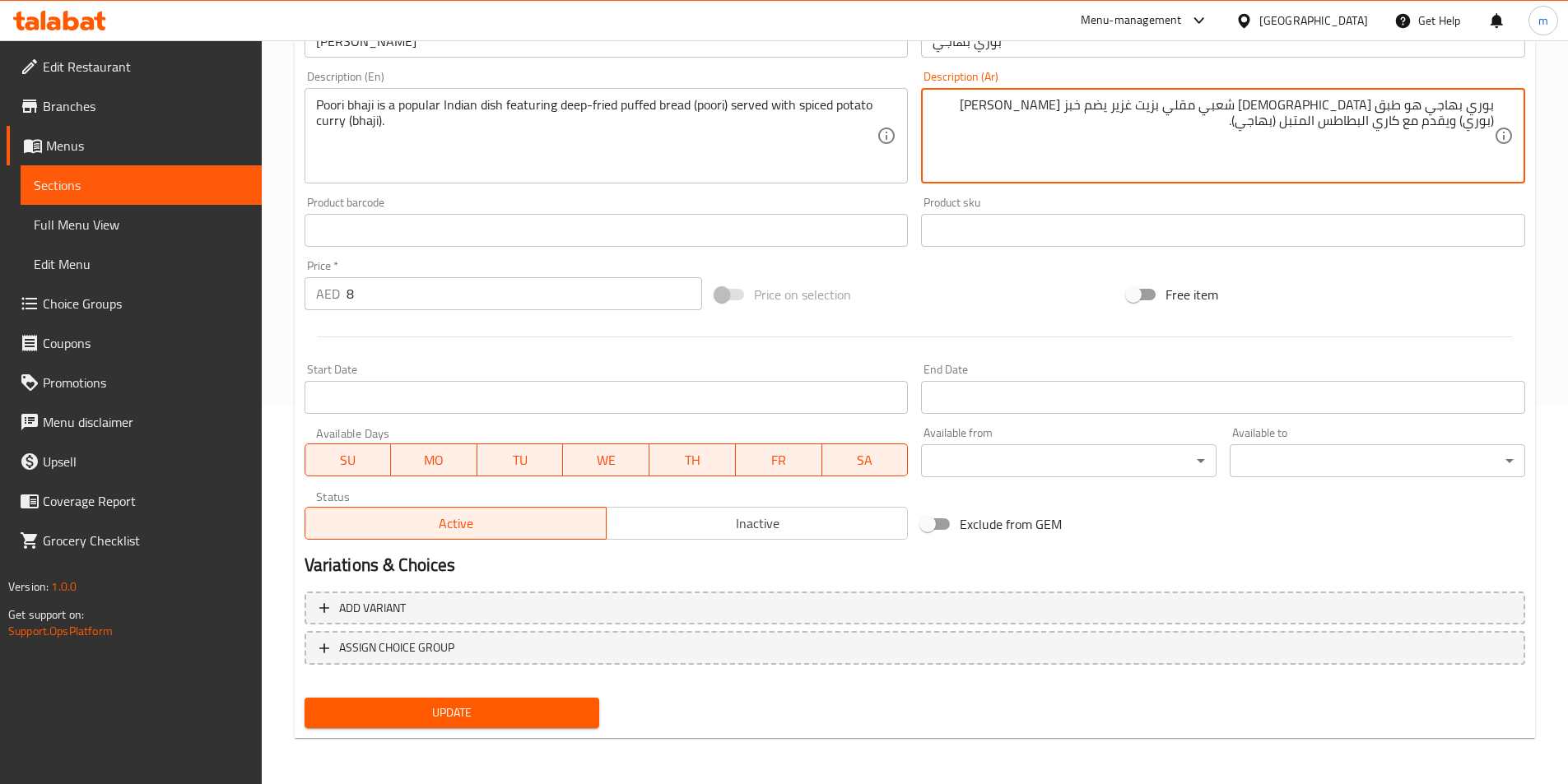
type textarea "بوري بهاجي هو طبق [DEMOGRAPHIC_DATA] شعبي مقلي بزيت غزير يضم خبز [PERSON_NAME] …"
click at [571, 701] on button "Update" at bounding box center [452, 713] width 296 height 31
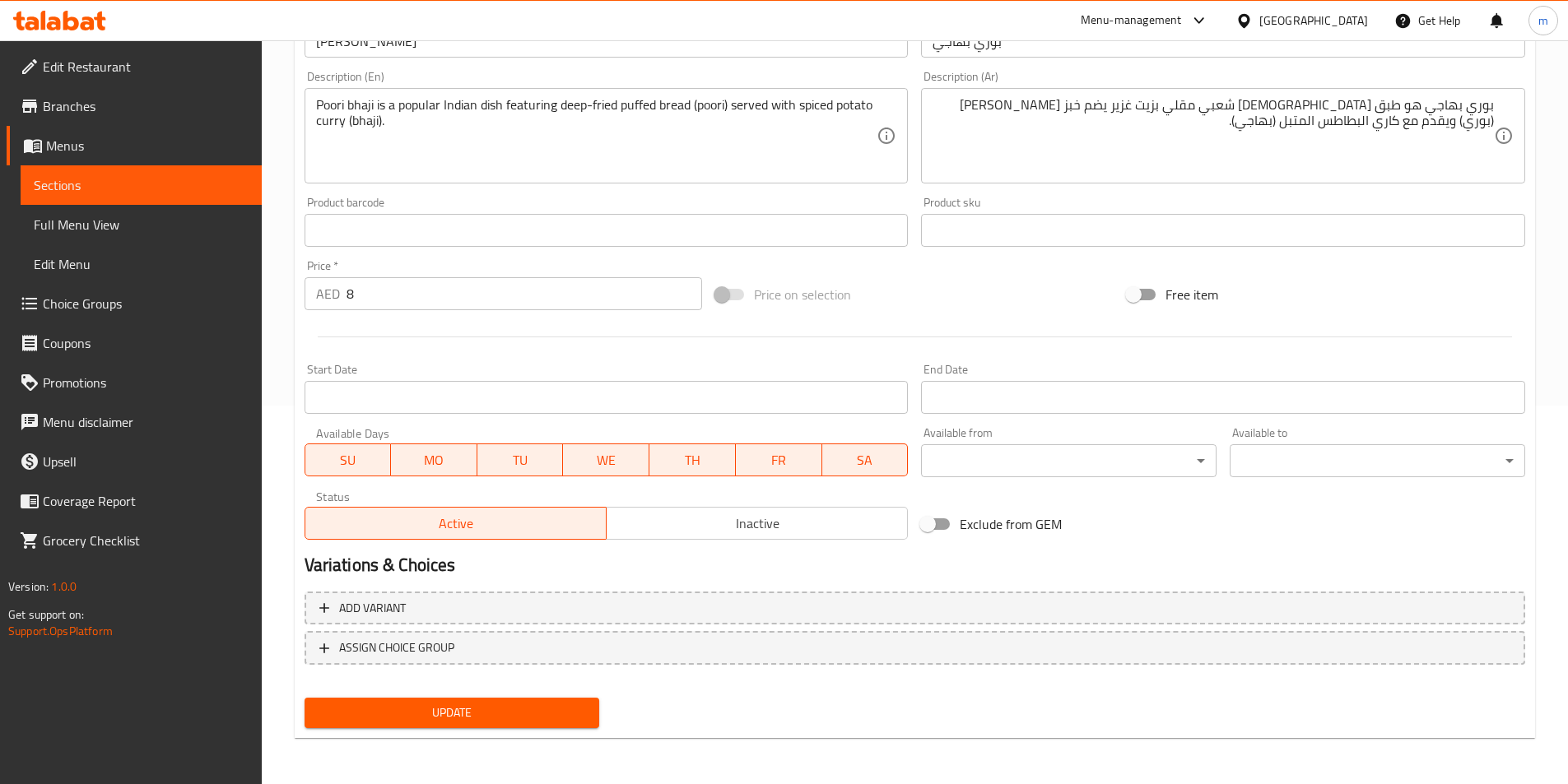
click at [572, 712] on span "Update" at bounding box center [452, 712] width 269 height 20
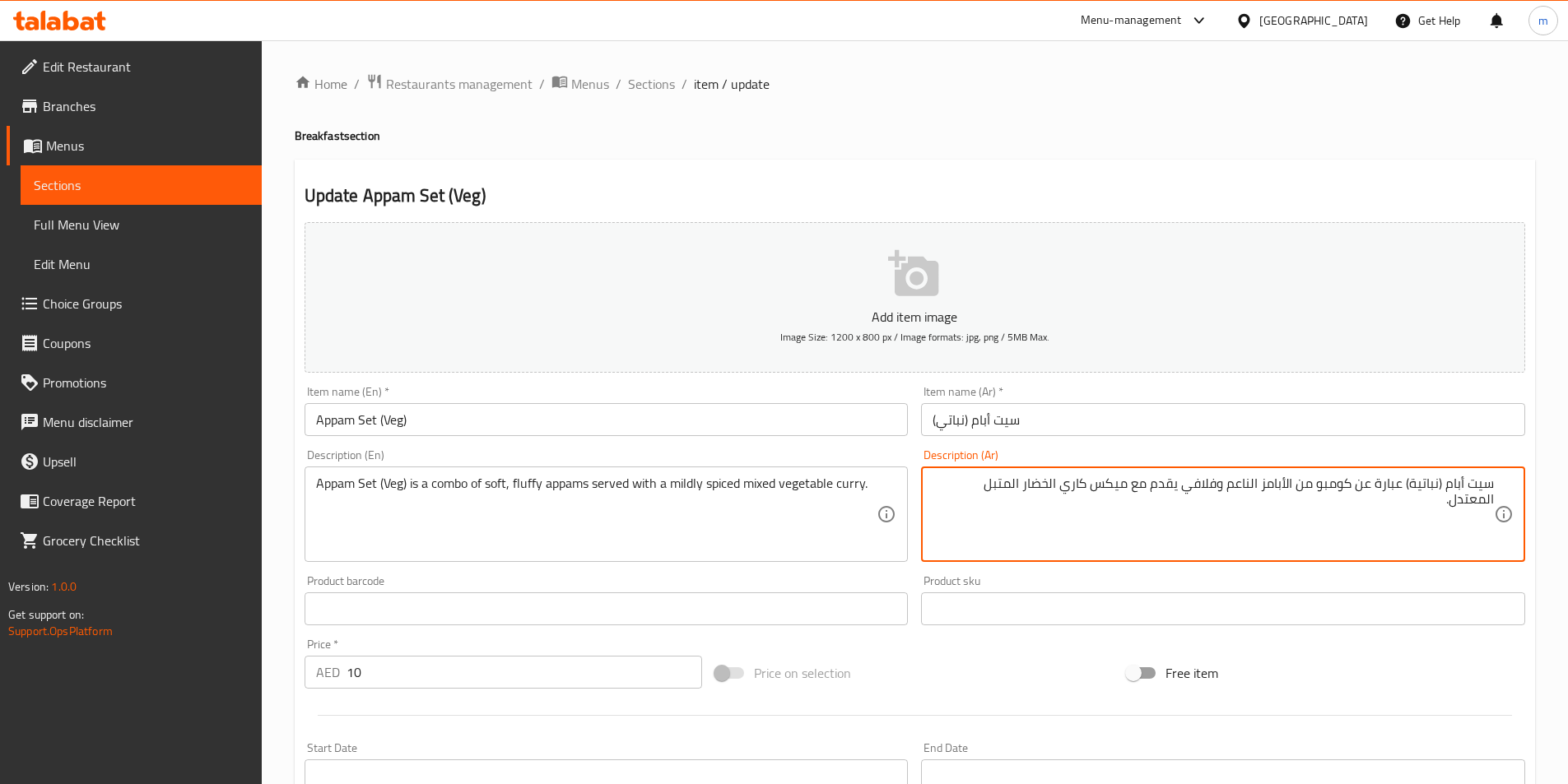
drag, startPoint x: 1375, startPoint y: 484, endPoint x: 1400, endPoint y: 510, distance: 36.1
click at [1400, 510] on textarea "سيت أبام (نباتية) عبارة عن كومبو من الأبامز الناعم وفلافي يقدم مع ميكس كاري الخ…" at bounding box center [1213, 514] width 561 height 78
click at [1126, 481] on textarea "سيت أبام (نباتية) هو كومبو من الأبامز الناعم وفلافي يقدم مع ميكس كاري الخضار ال…" at bounding box center [1213, 514] width 561 height 78
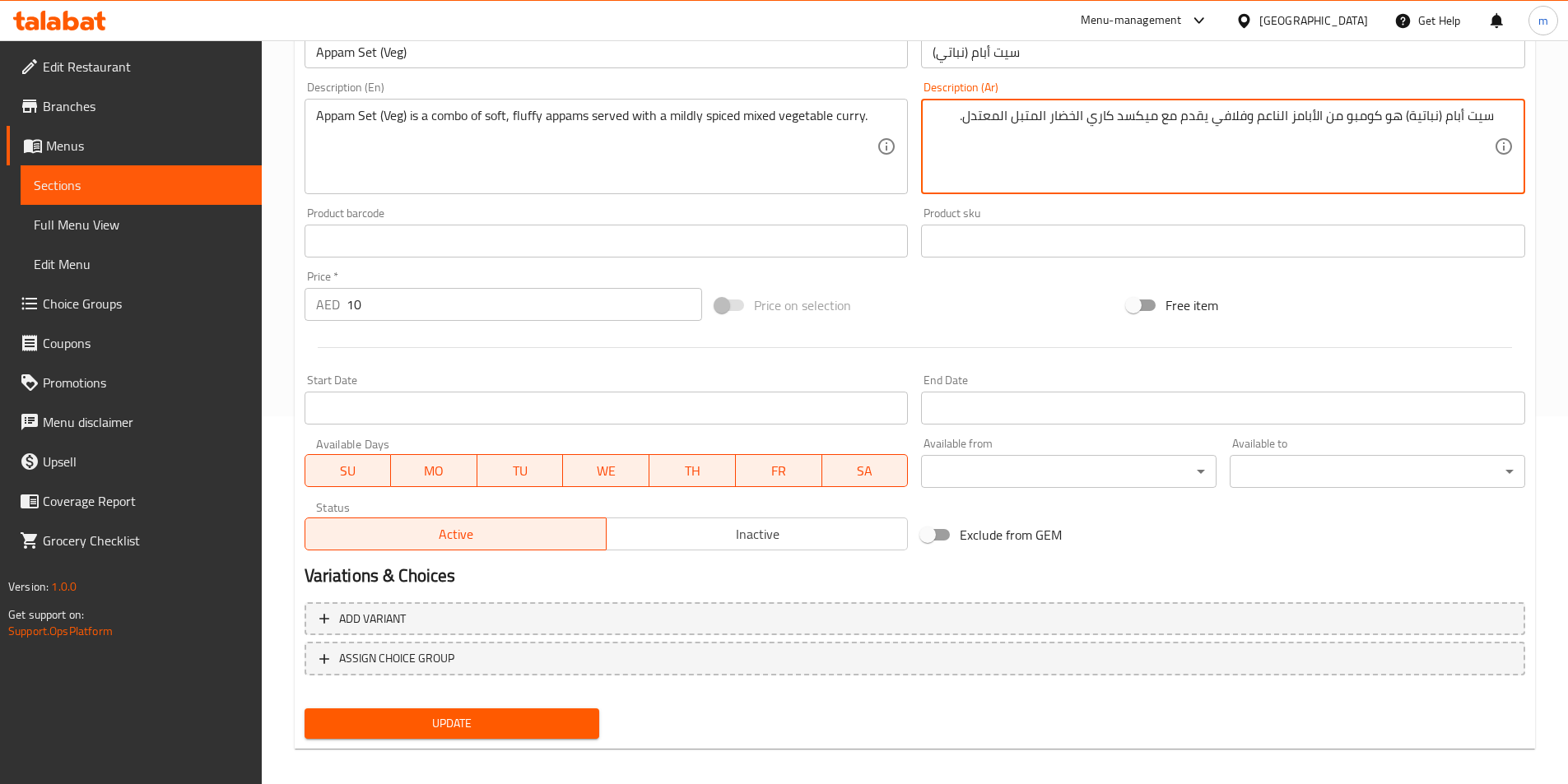
scroll to position [379, 0]
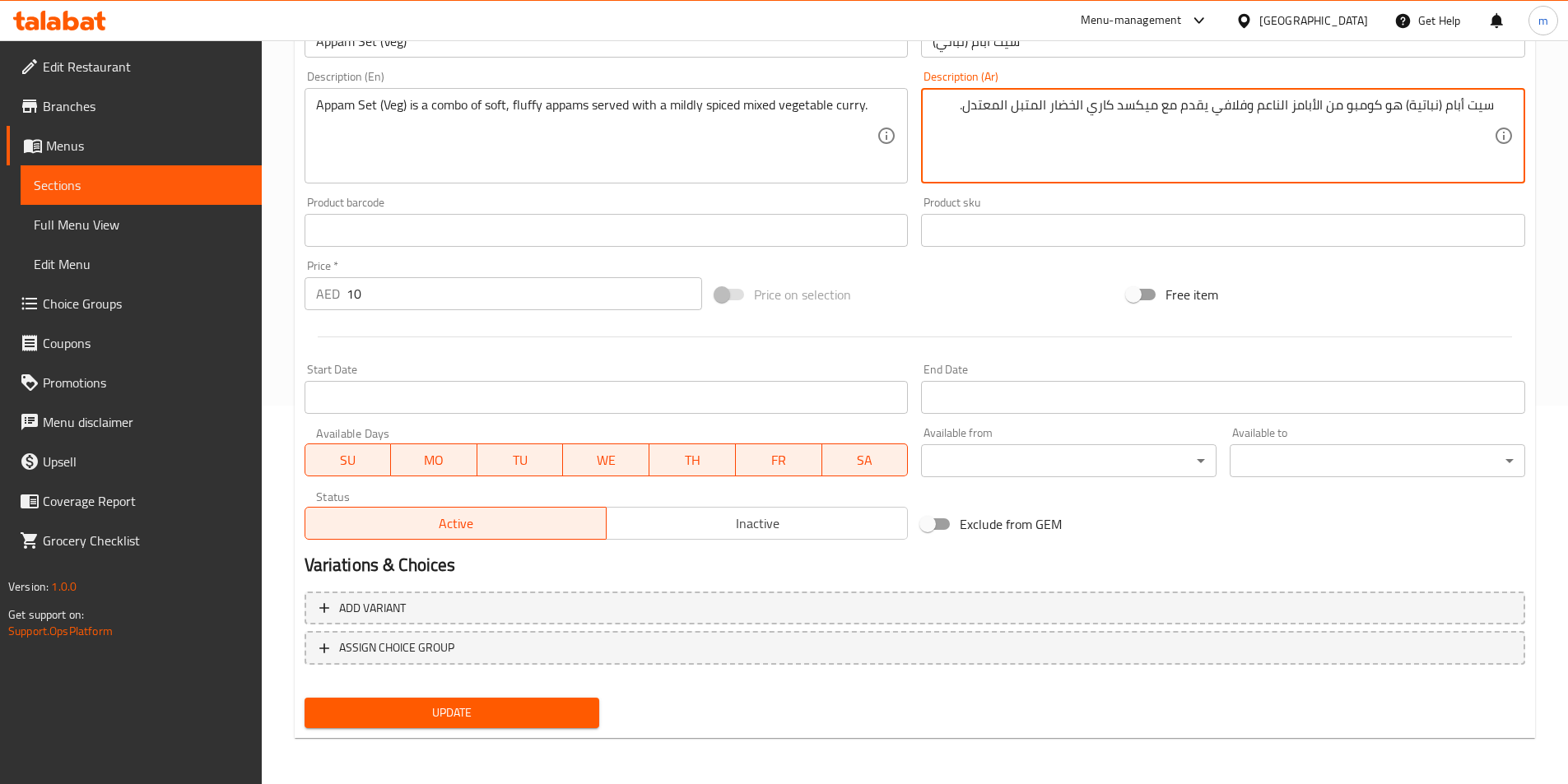
type textarea "سيت أبام (نباتية) هو كومبو من الأبامز الناعم وفلافي يقدم مع ميكسد كاري الخضار ا…"
click at [525, 713] on span "Update" at bounding box center [452, 712] width 269 height 20
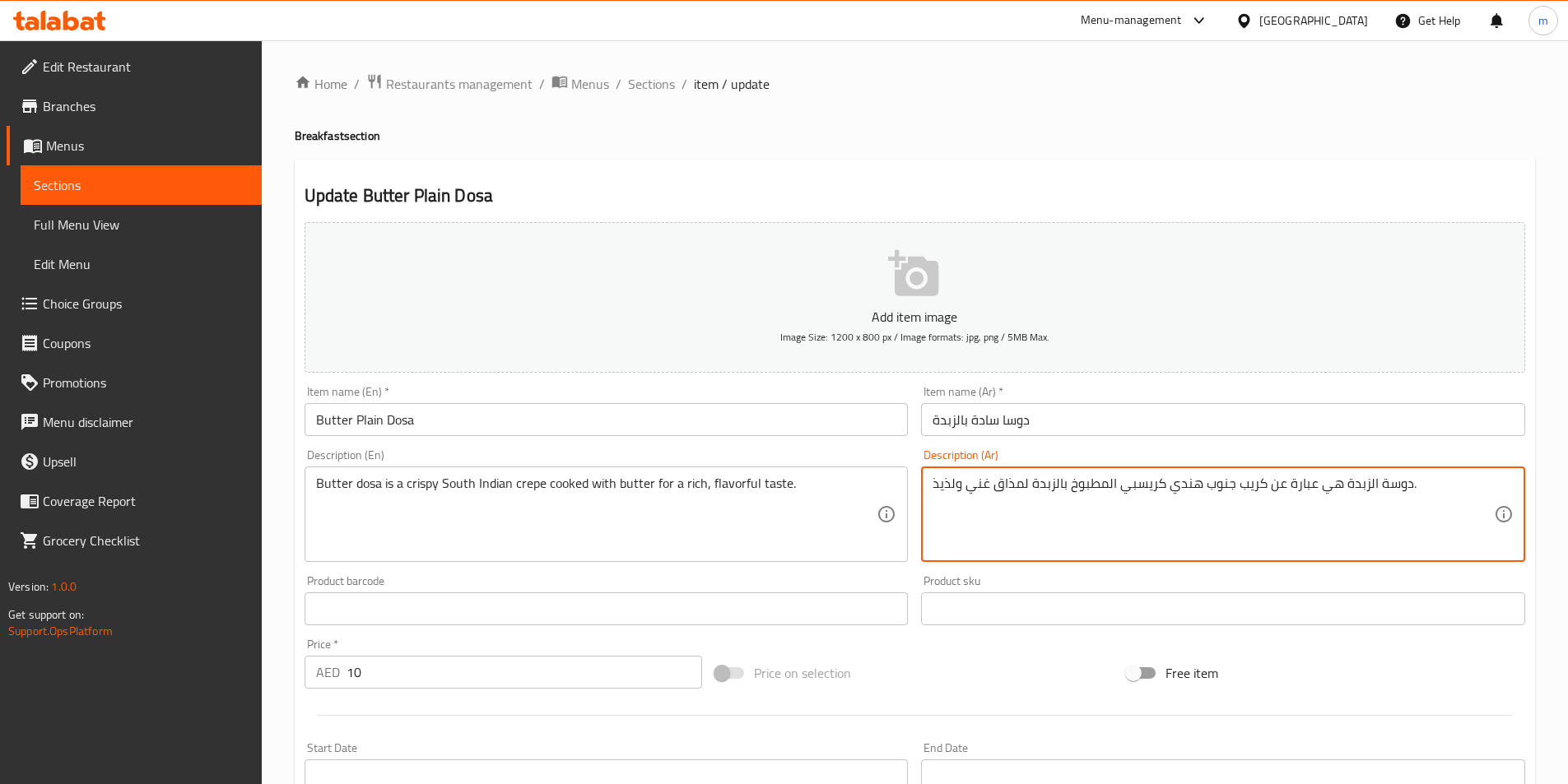
drag, startPoint x: 1309, startPoint y: 483, endPoint x: 1265, endPoint y: 501, distance: 47.5
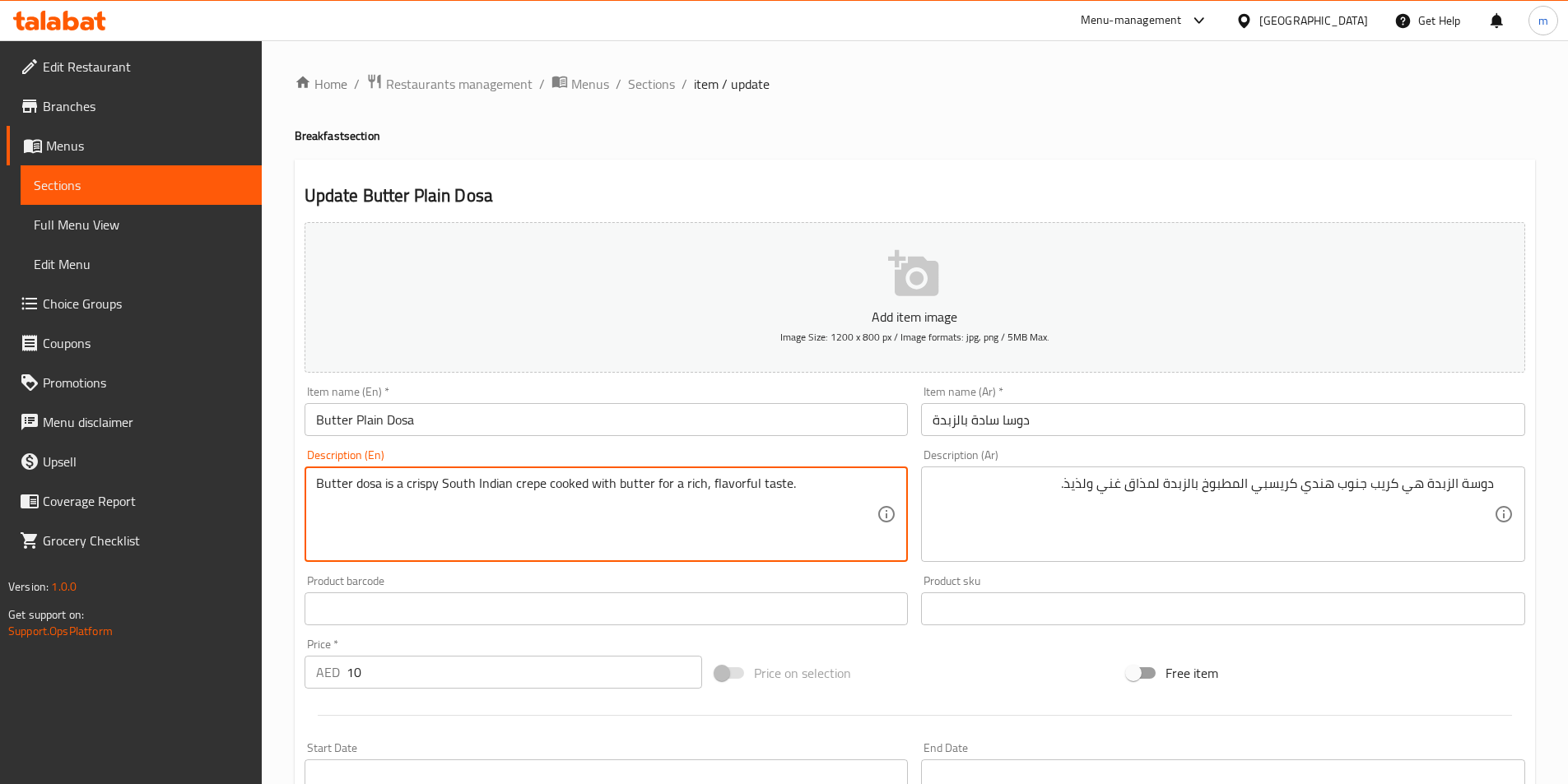
drag, startPoint x: 378, startPoint y: 481, endPoint x: 402, endPoint y: 484, distance: 24.2
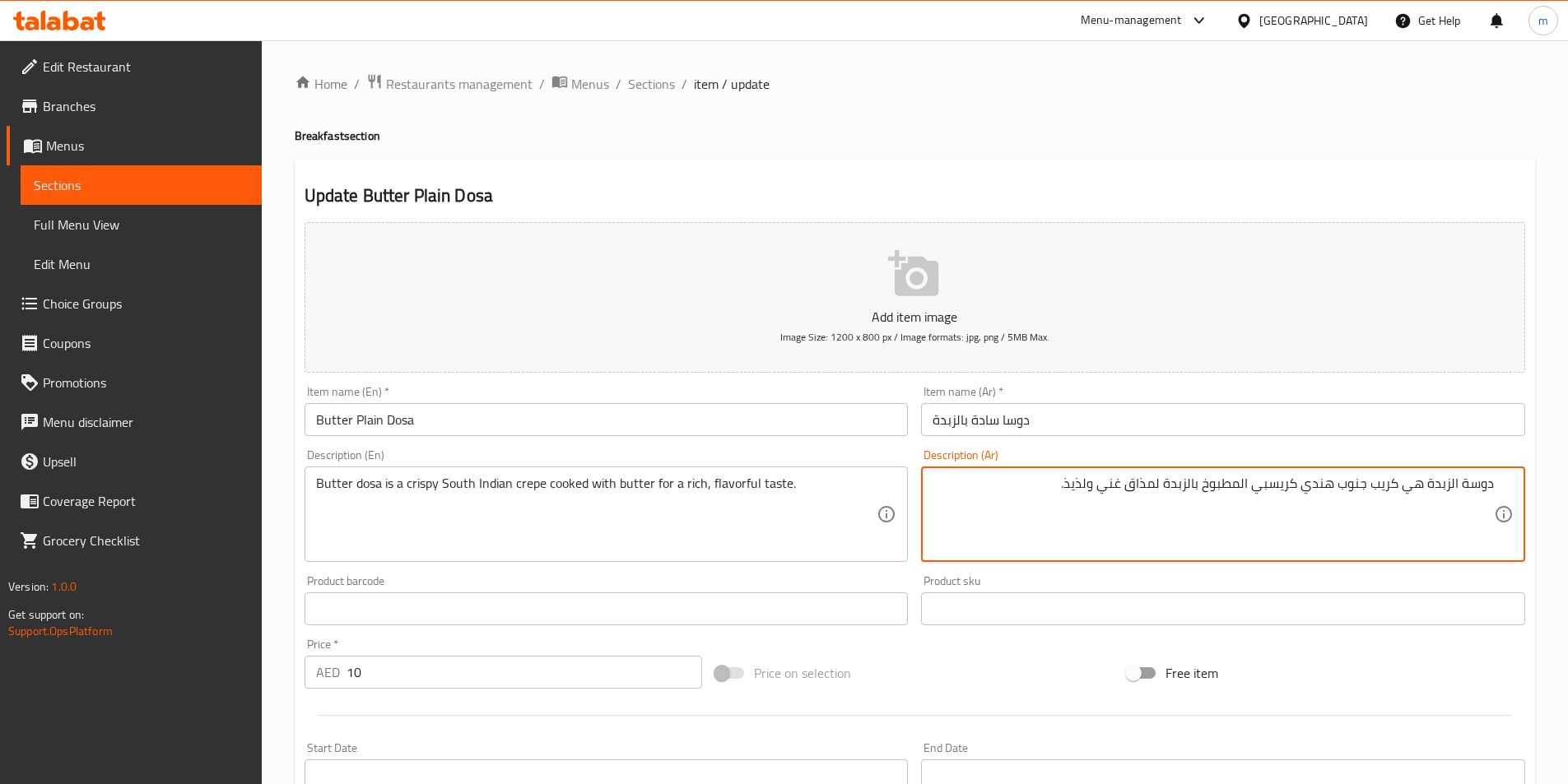
drag, startPoint x: 1402, startPoint y: 493, endPoint x: 1424, endPoint y: 503, distance: 24.2
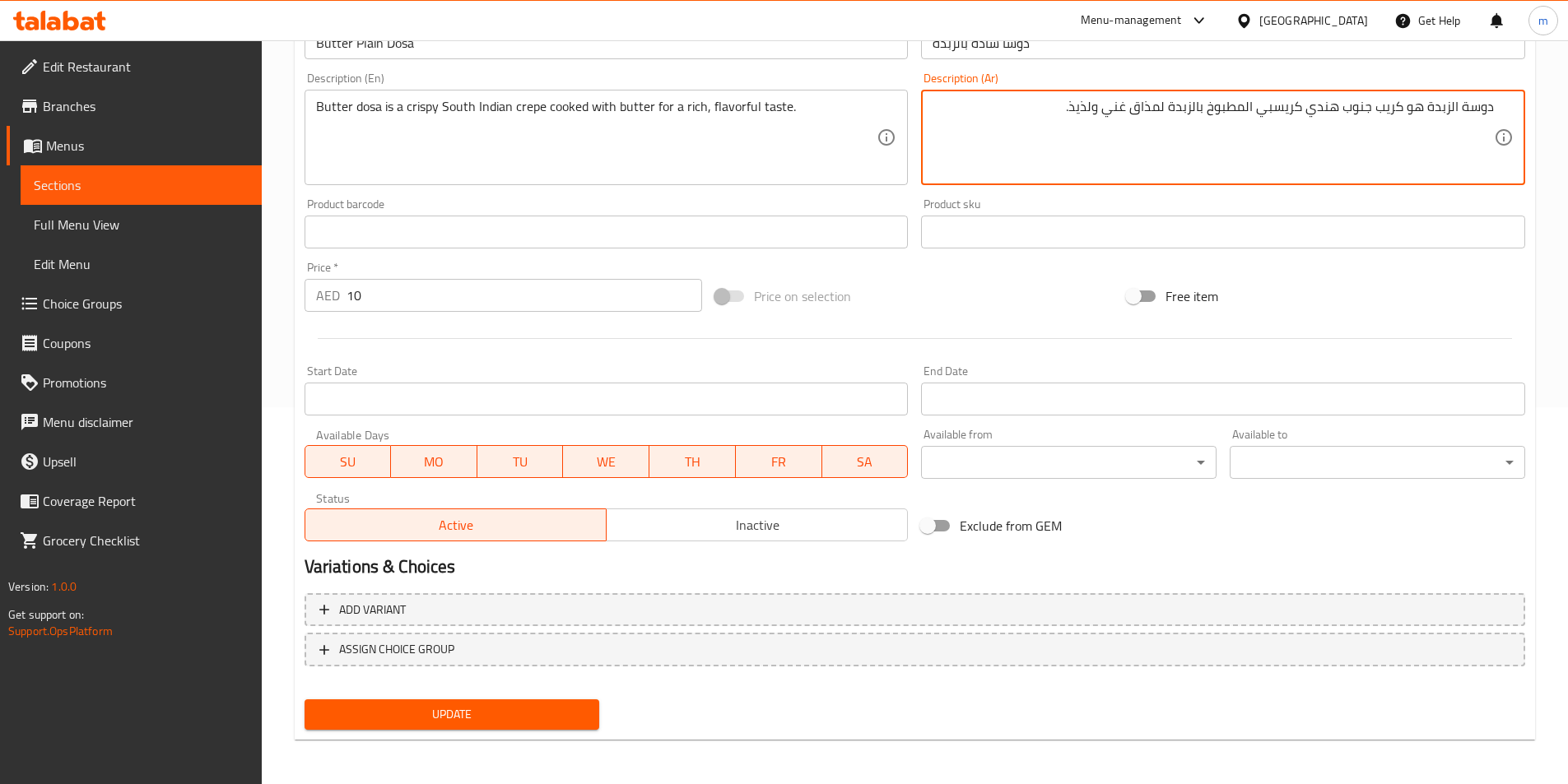
scroll to position [379, 0]
type textarea "دوسة الزبدة هو كريب جنوب هندي كريسبي المطبوخ بالزبدة لمذاق غني ولذيذ."
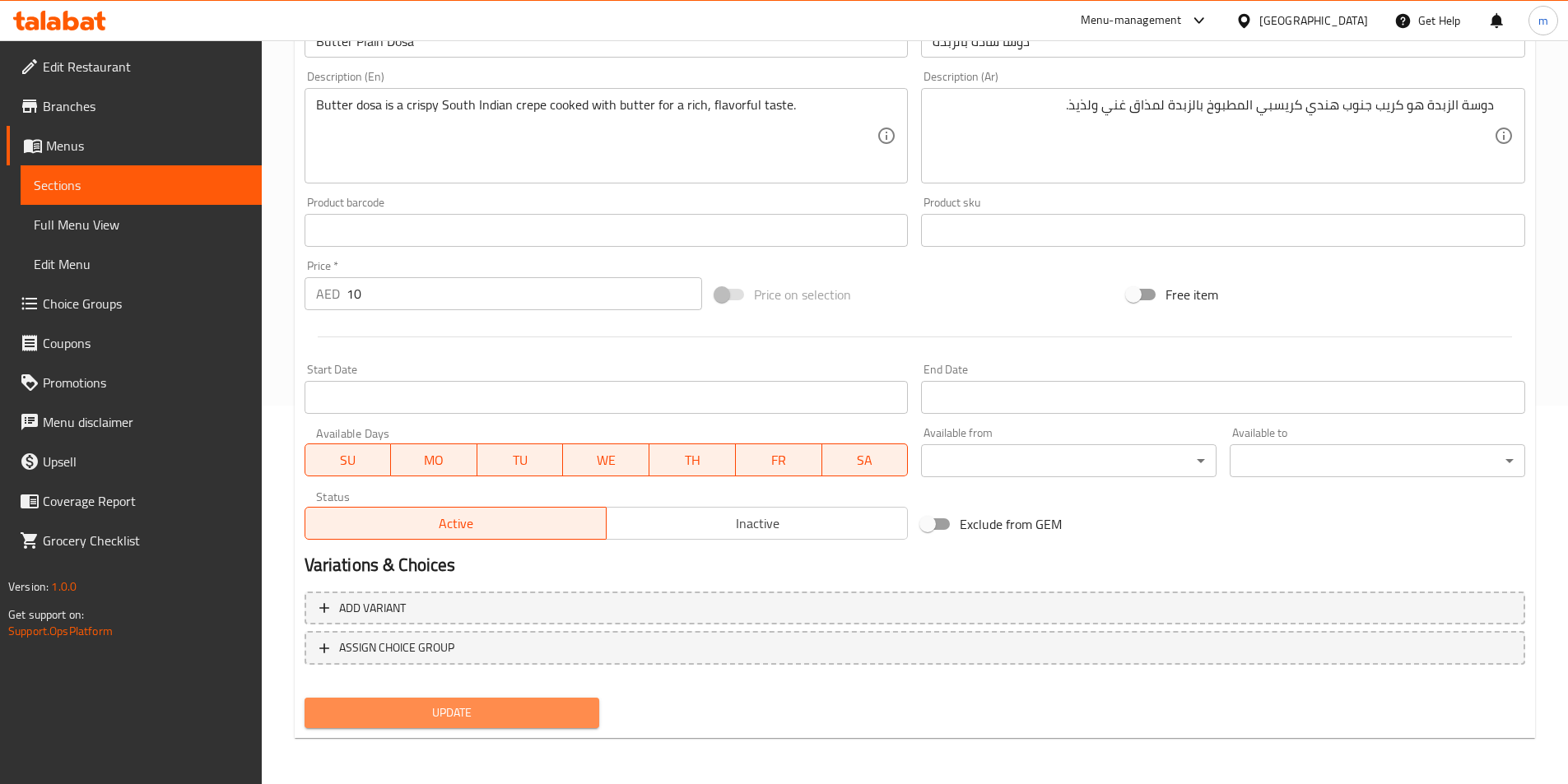
click at [504, 708] on span "Update" at bounding box center [452, 712] width 269 height 20
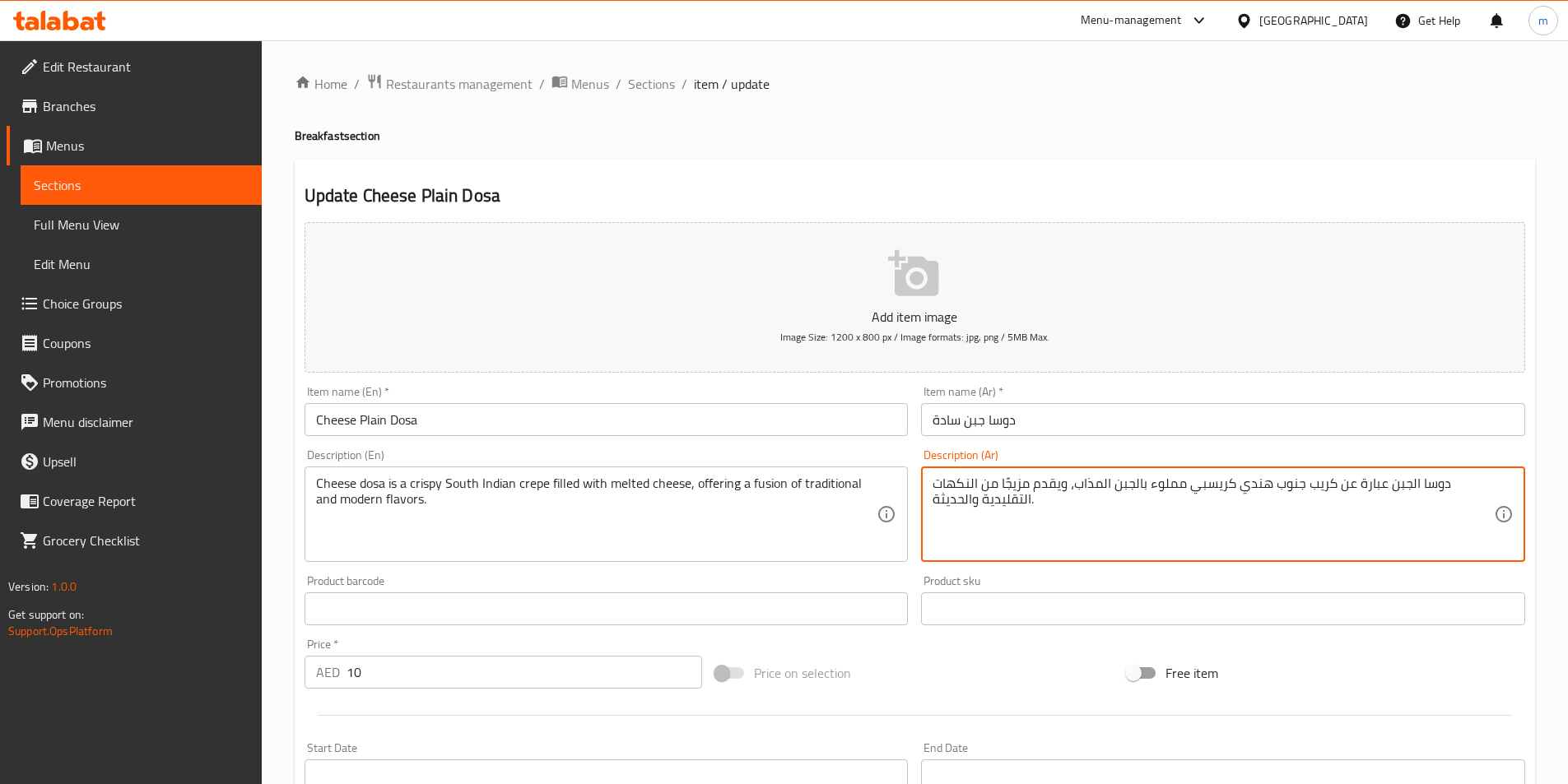
drag, startPoint x: 1340, startPoint y: 489, endPoint x: 1359, endPoint y: 487, distance: 19.1
click at [1353, 487] on textarea "دوسا الجبن عبارة عن كريب جنوب هندي كريسبي مملوء بالجبن المذاب، ويقدم مزيجًا من …" at bounding box center [1213, 514] width 561 height 78
drag, startPoint x: 1335, startPoint y: 483, endPoint x: 1382, endPoint y: 491, distance: 47.7
click at [1382, 491] on textarea "دوسا الجبن عبارة عن كريب جنوب هندي كريسبي مملوء بالجبن المذاب، ويقدم مزيجًا من …" at bounding box center [1213, 514] width 561 height 78
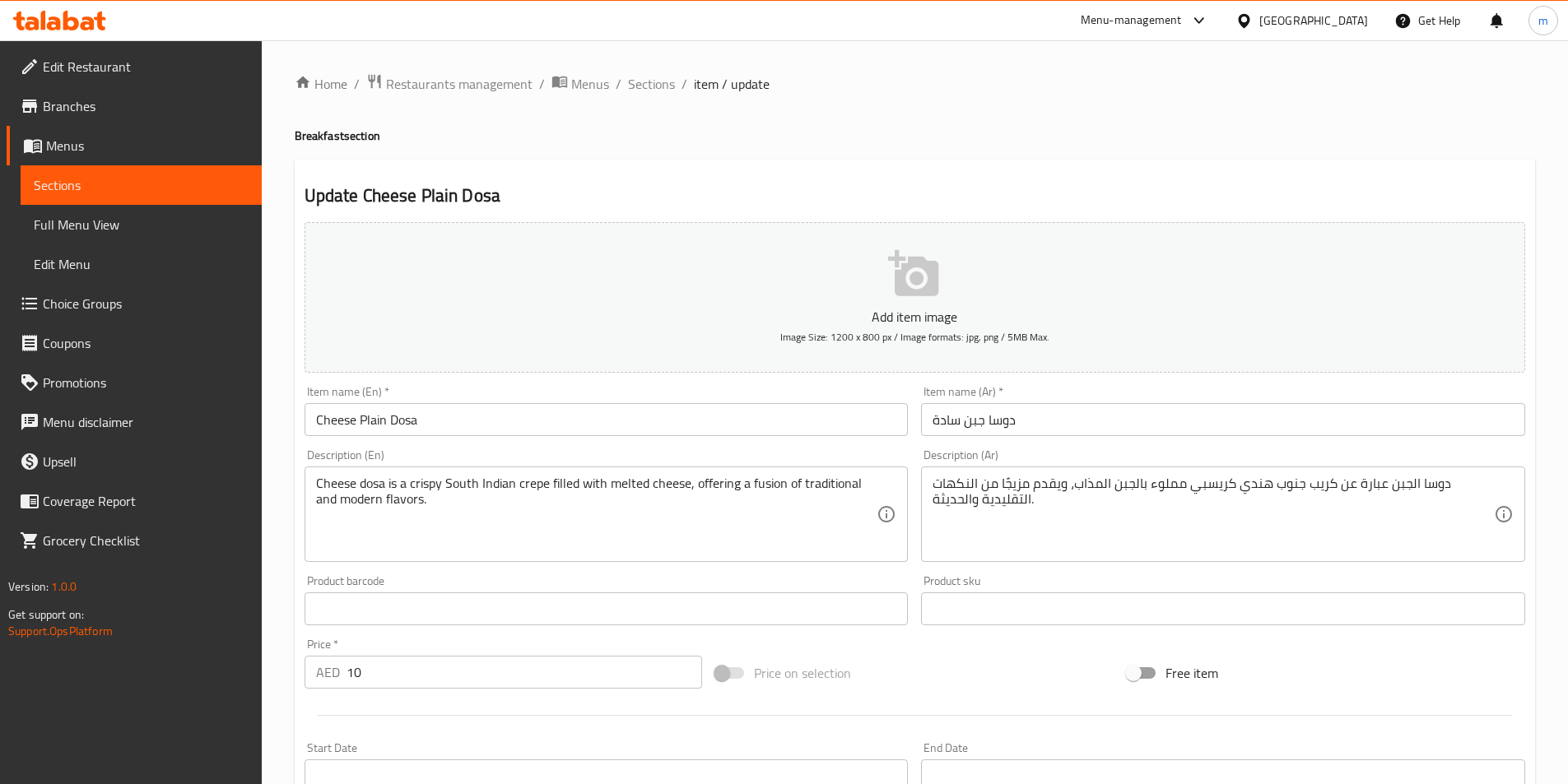
click at [1382, 491] on textarea "دوسا الجبن عبارة عن كريب جنوب هندي كريسبي مملوء بالجبن المذاب، ويقدم مزيجًا من …" at bounding box center [1213, 514] width 561 height 78
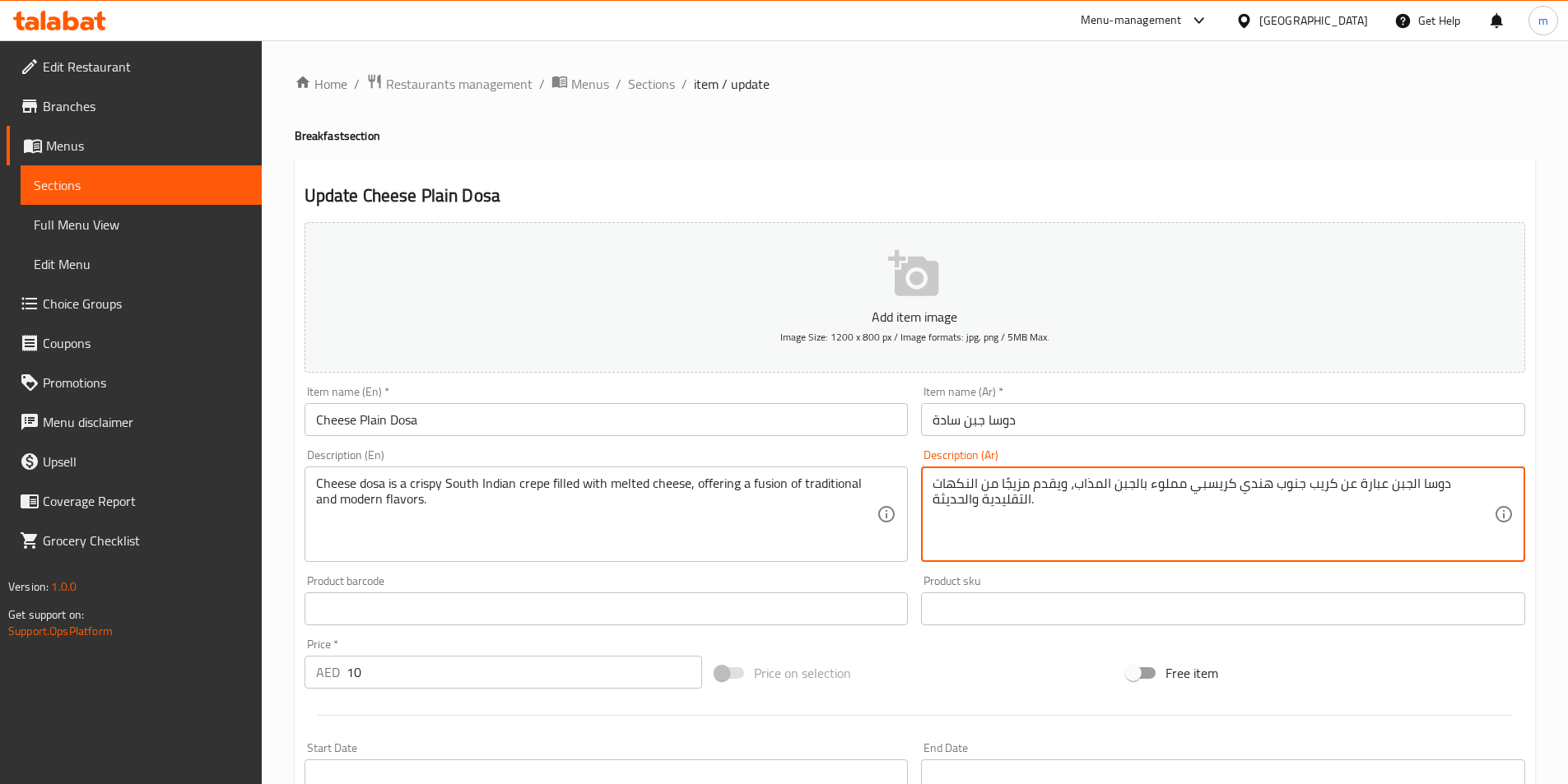
click at [1370, 488] on textarea "دوسا الجبن عبارة عن كريب جنوب هندي كريسبي مملوء بالجبن المذاب، ويقدم مزيجًا من …" at bounding box center [1213, 514] width 561 height 78
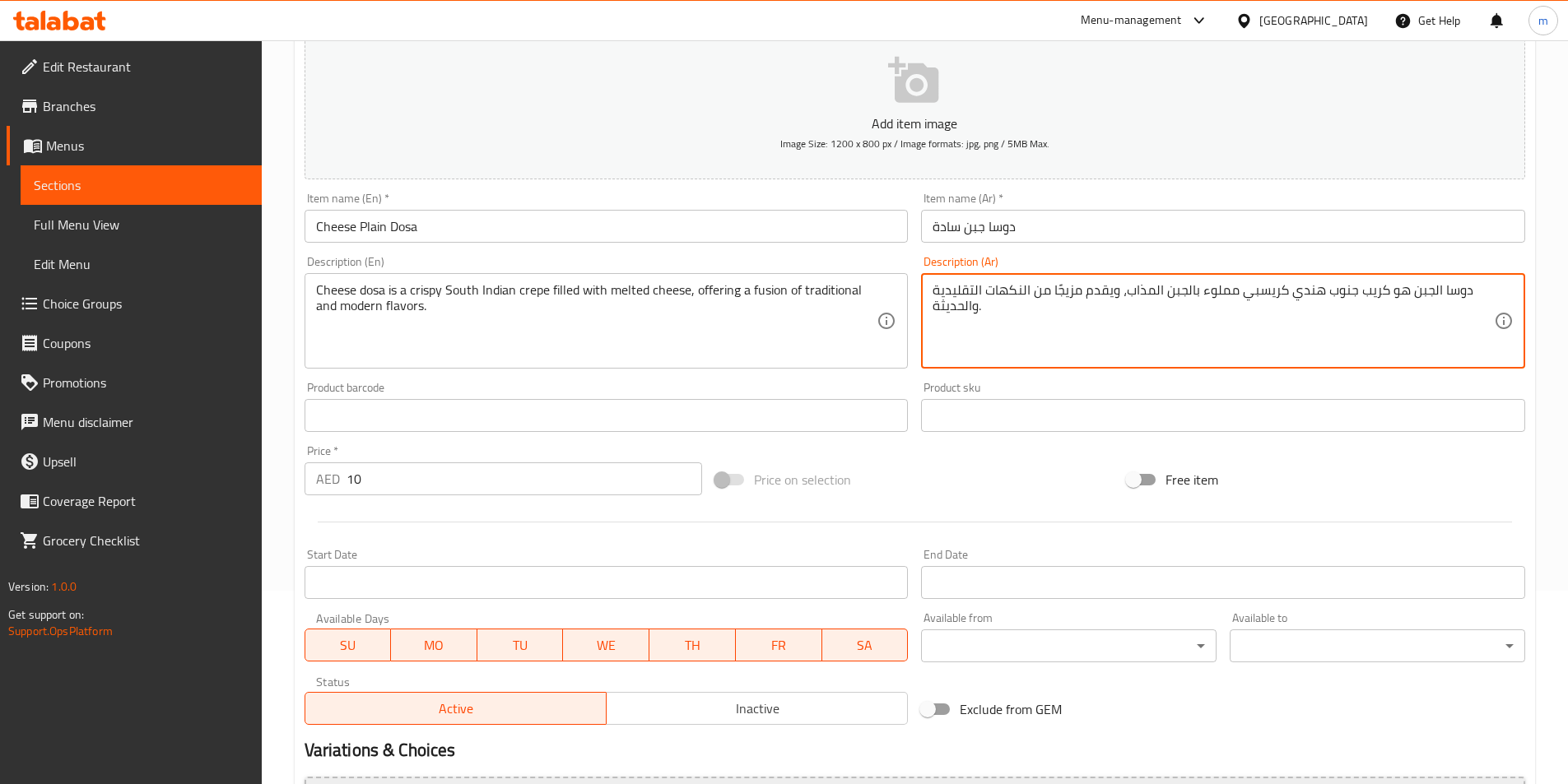
scroll to position [379, 0]
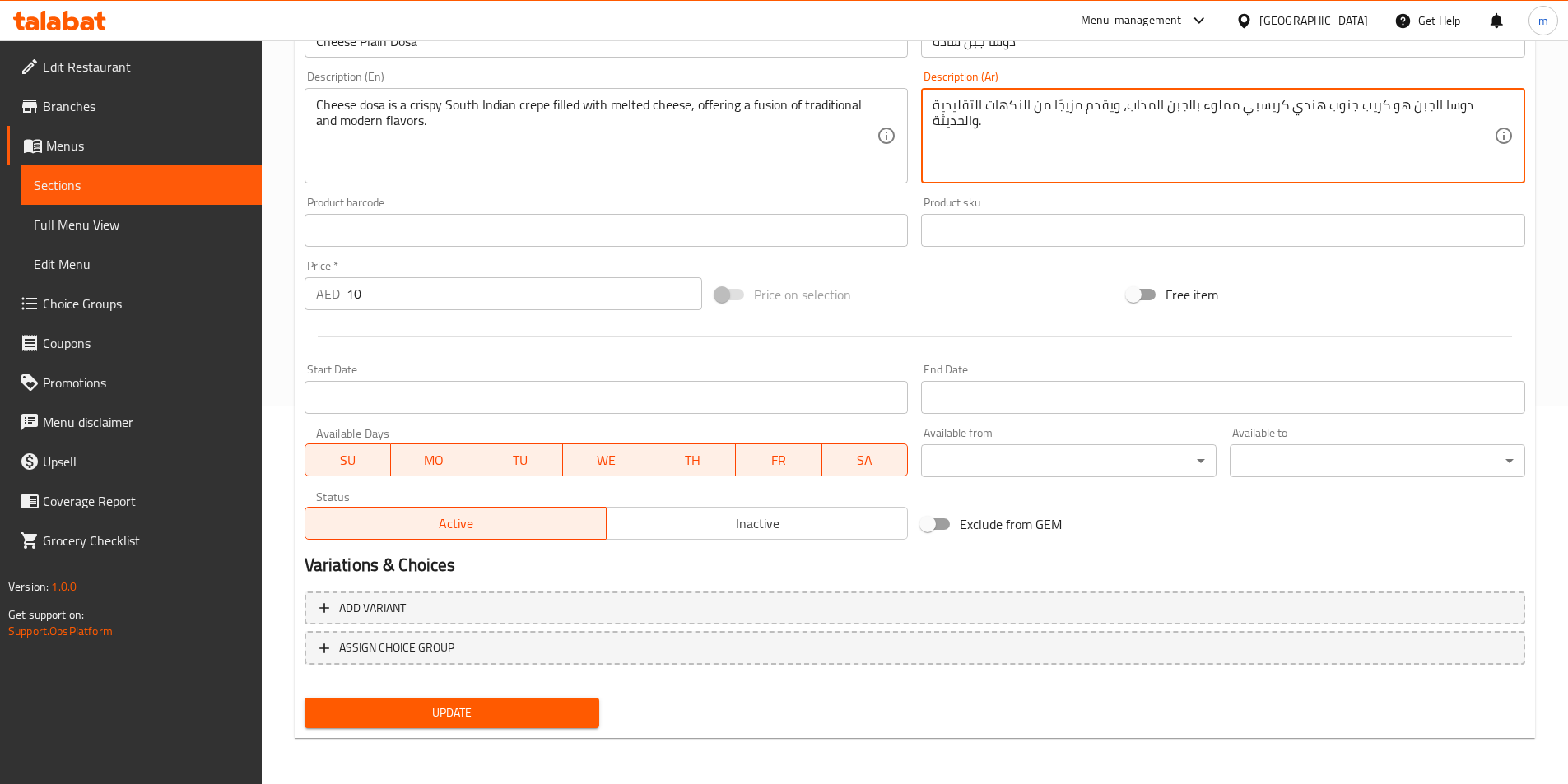
type textarea "دوسا الجبن هو كريب جنوب هندي كريسبي مملوء بالجبن المذاب، ويقدم مزيجًا من النكها…"
click at [550, 729] on div "Update" at bounding box center [452, 712] width 308 height 43
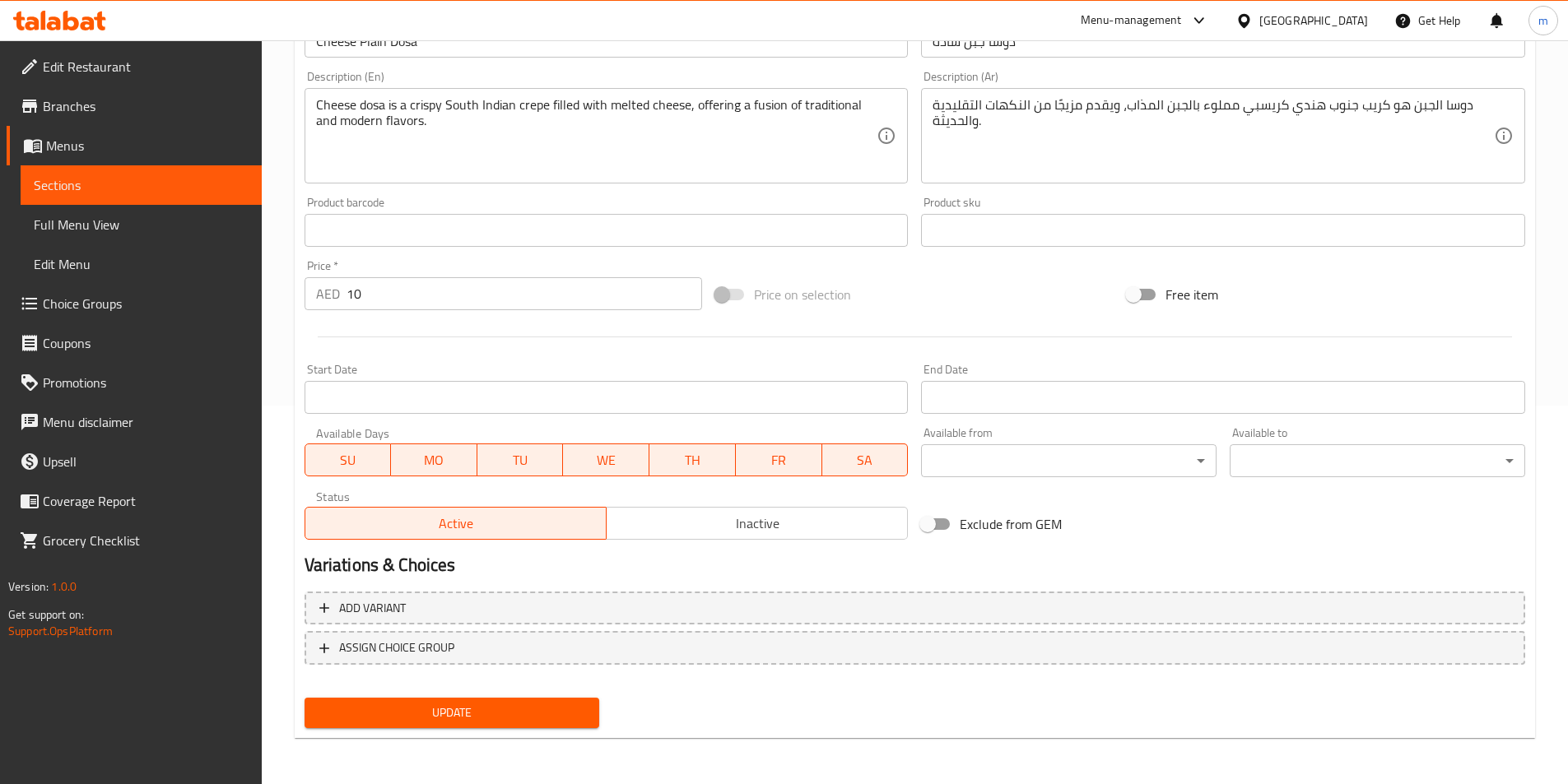
click at [560, 696] on div "Update" at bounding box center [452, 712] width 308 height 43
click at [567, 713] on span "Update" at bounding box center [452, 712] width 269 height 20
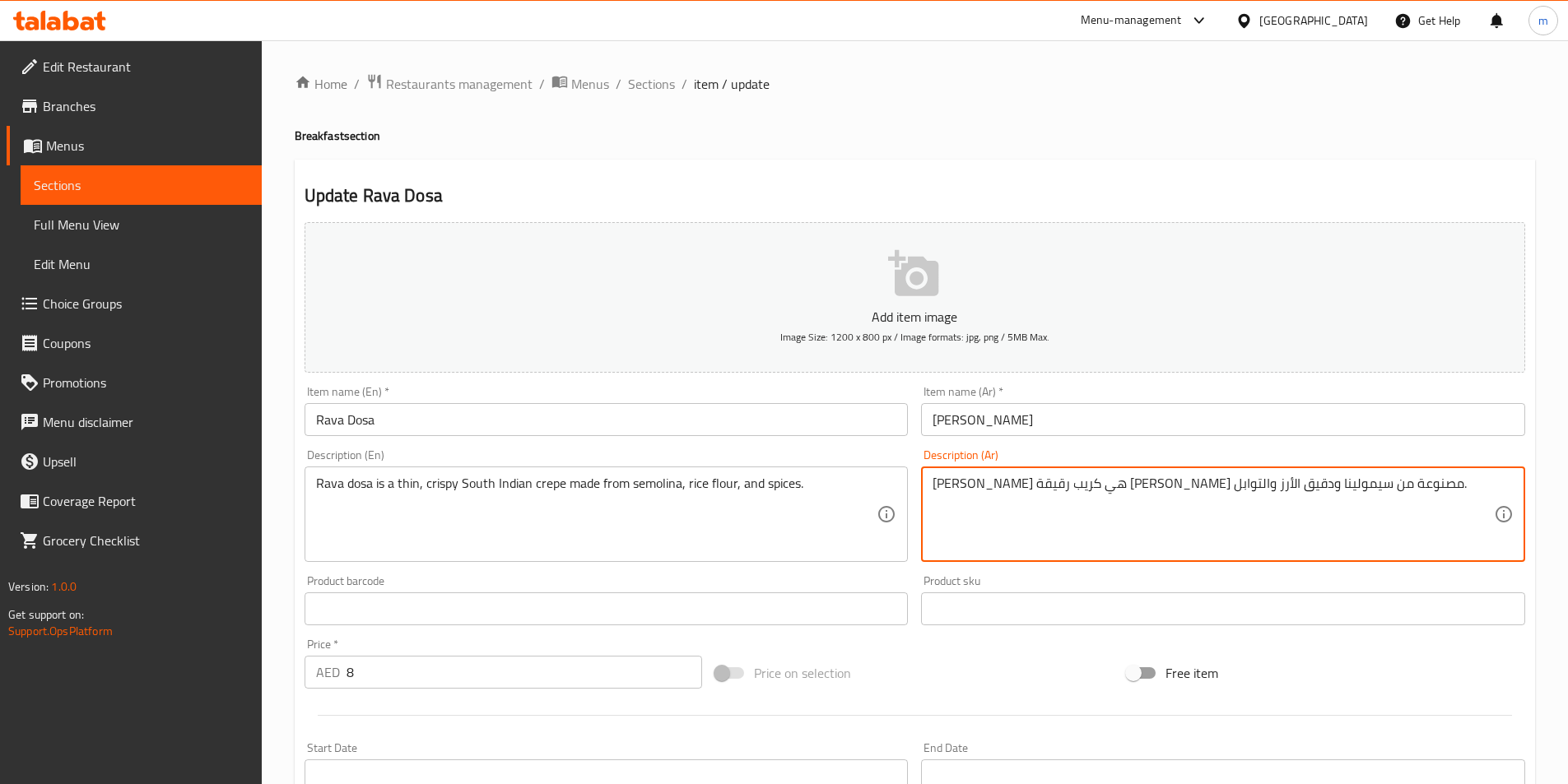
drag, startPoint x: 1284, startPoint y: 486, endPoint x: 1300, endPoint y: 494, distance: 17.9
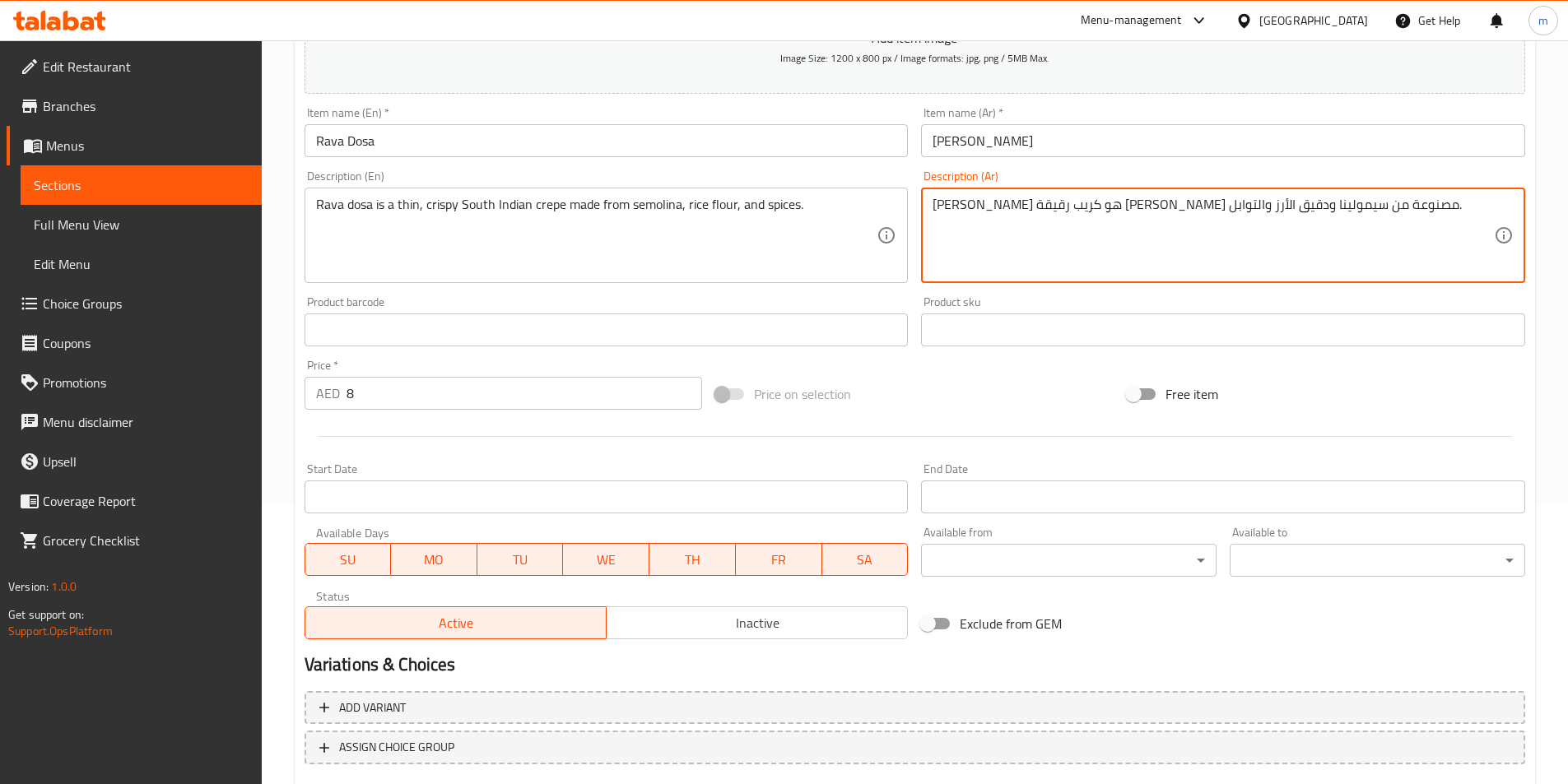
scroll to position [379, 0]
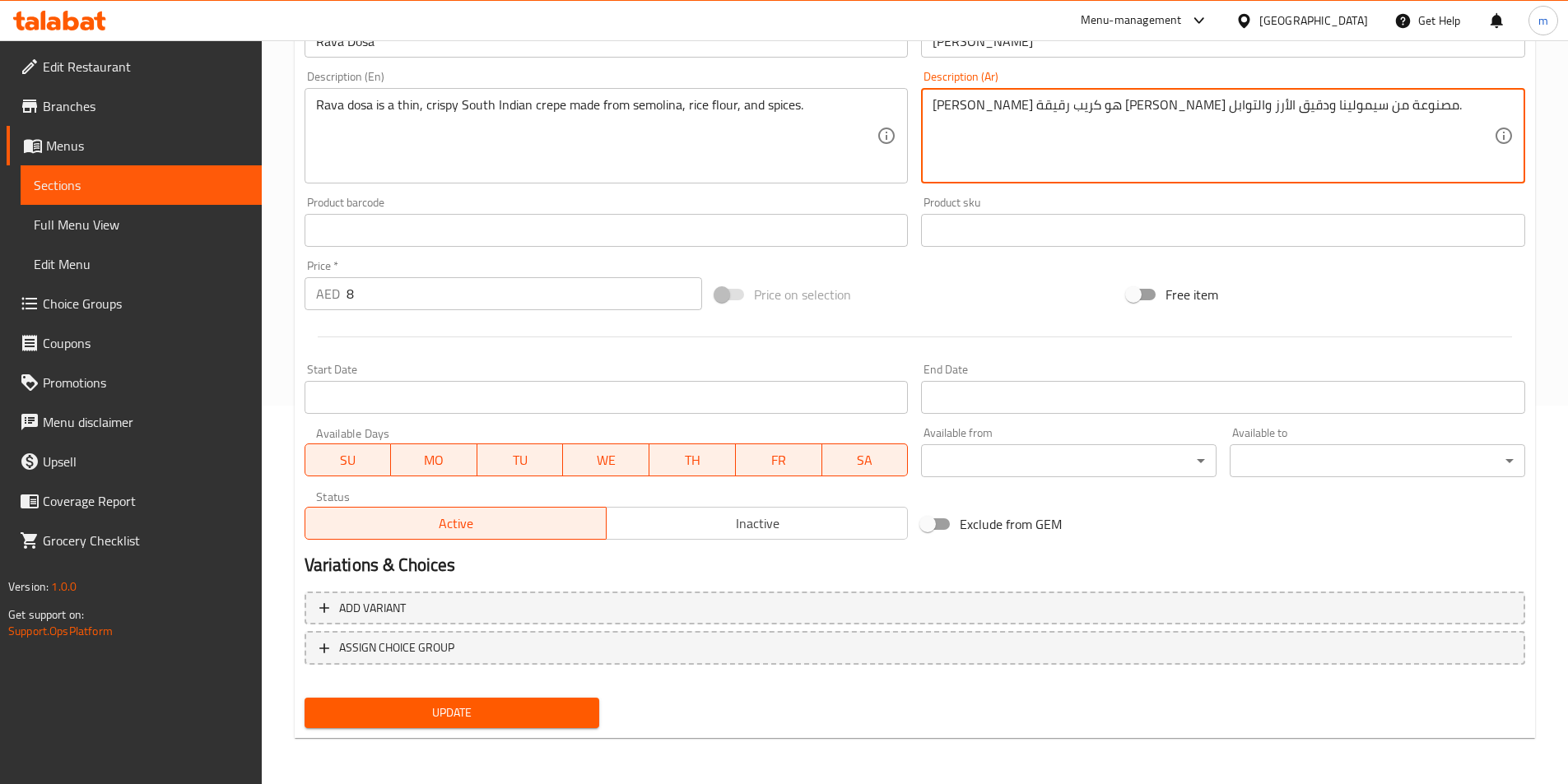
type textarea "[PERSON_NAME] هو كريب رقيقة [PERSON_NAME] مصنوعة من سيمولينا ودقيق الأرز والتوا…"
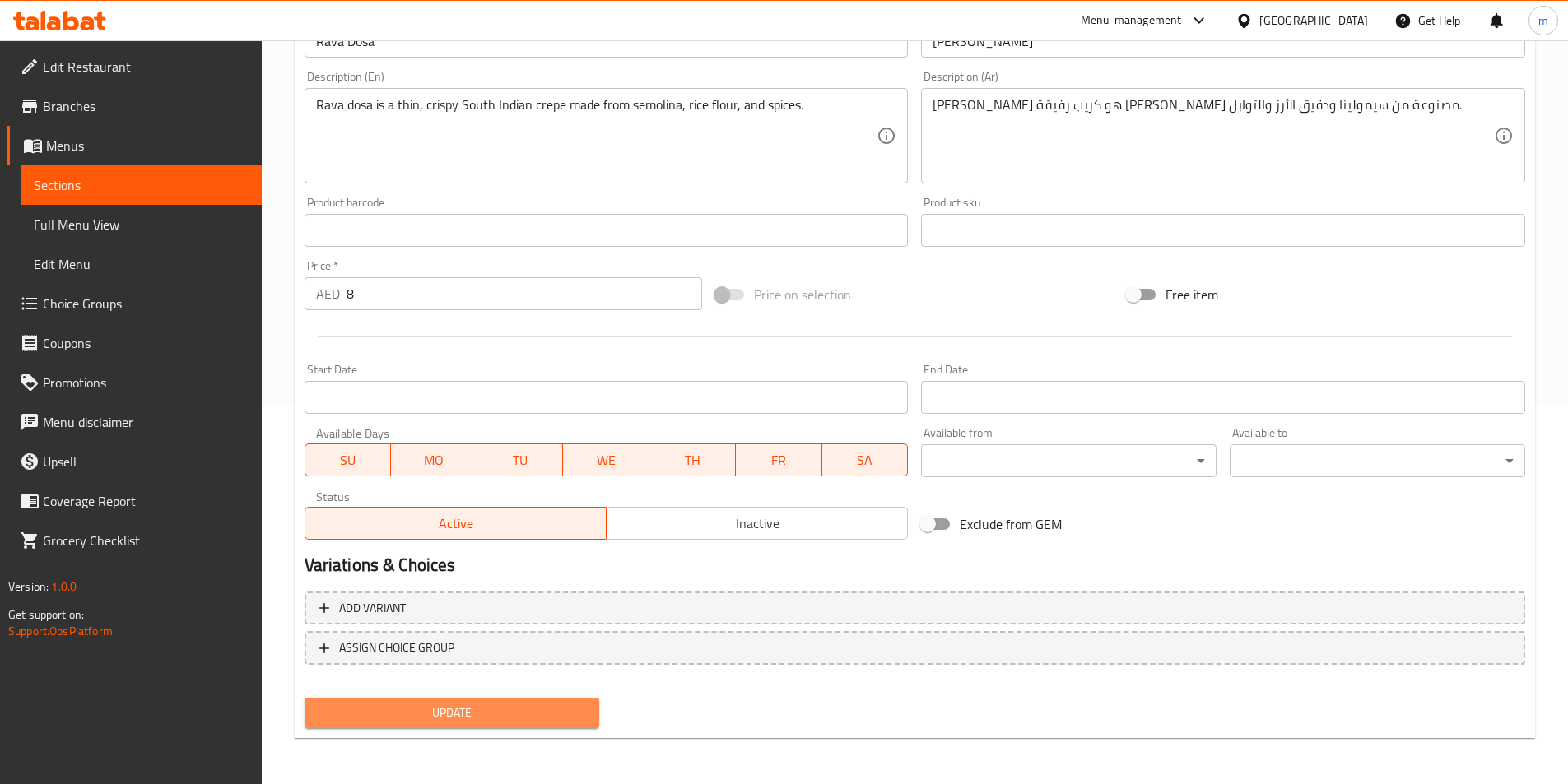
click at [522, 725] on button "Update" at bounding box center [452, 713] width 296 height 31
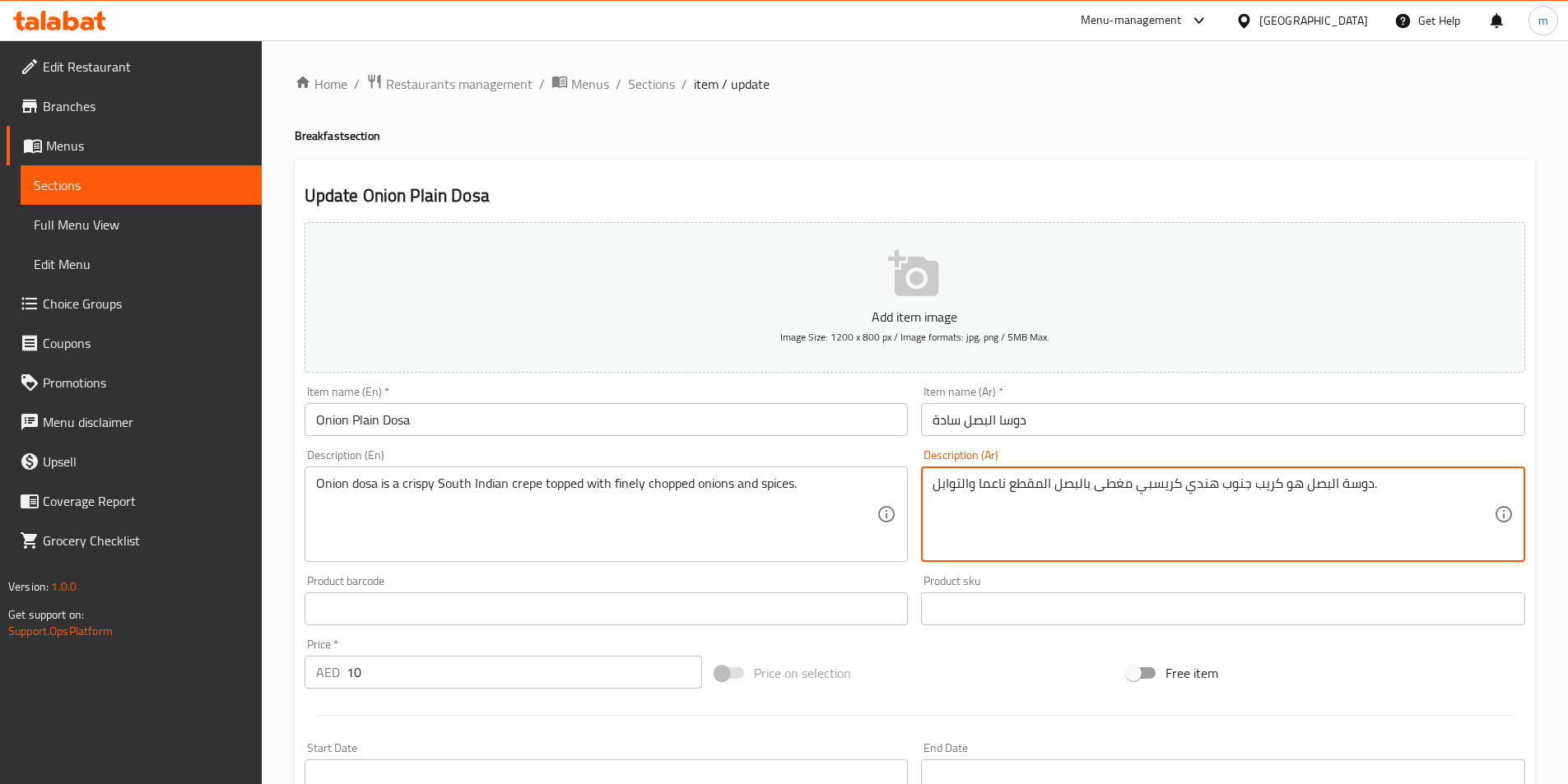
scroll to position [379, 0]
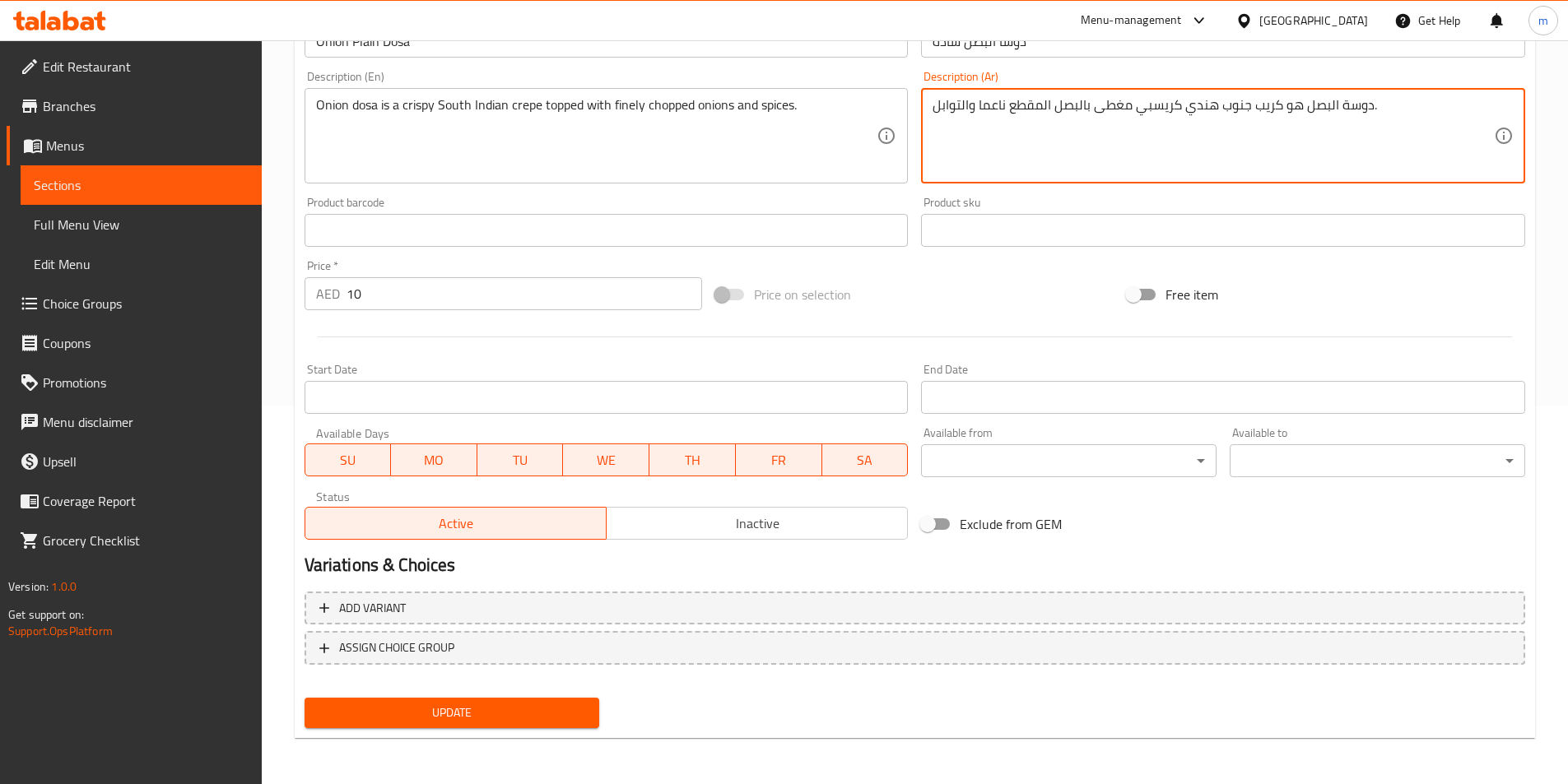
type textarea "دوسة البصل هو كريب جنوب هندي كريسبي مغطى بالبصل المقطع ناعما والتوابل."
click at [592, 704] on button "Update" at bounding box center [452, 713] width 296 height 31
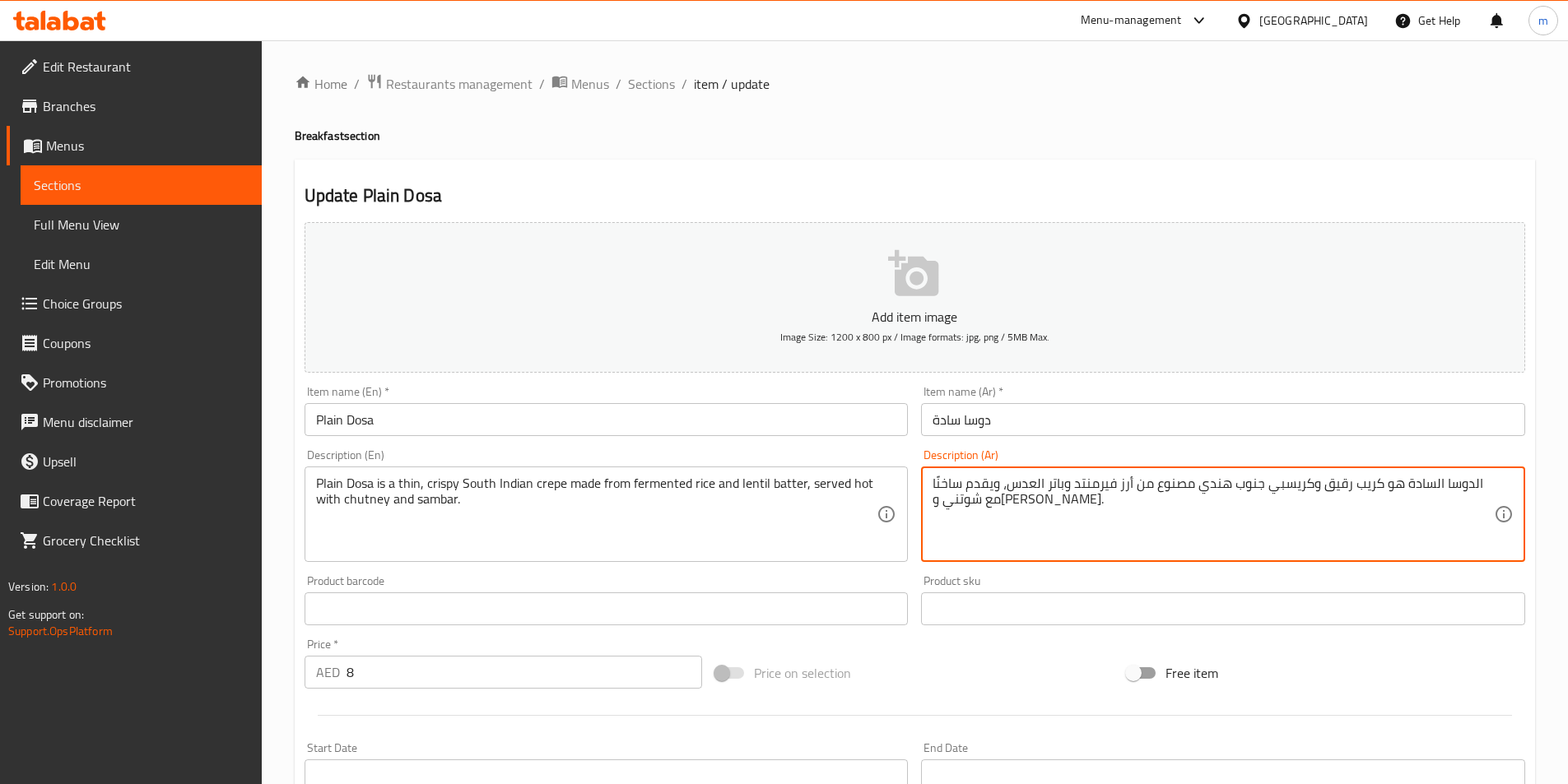
scroll to position [379, 0]
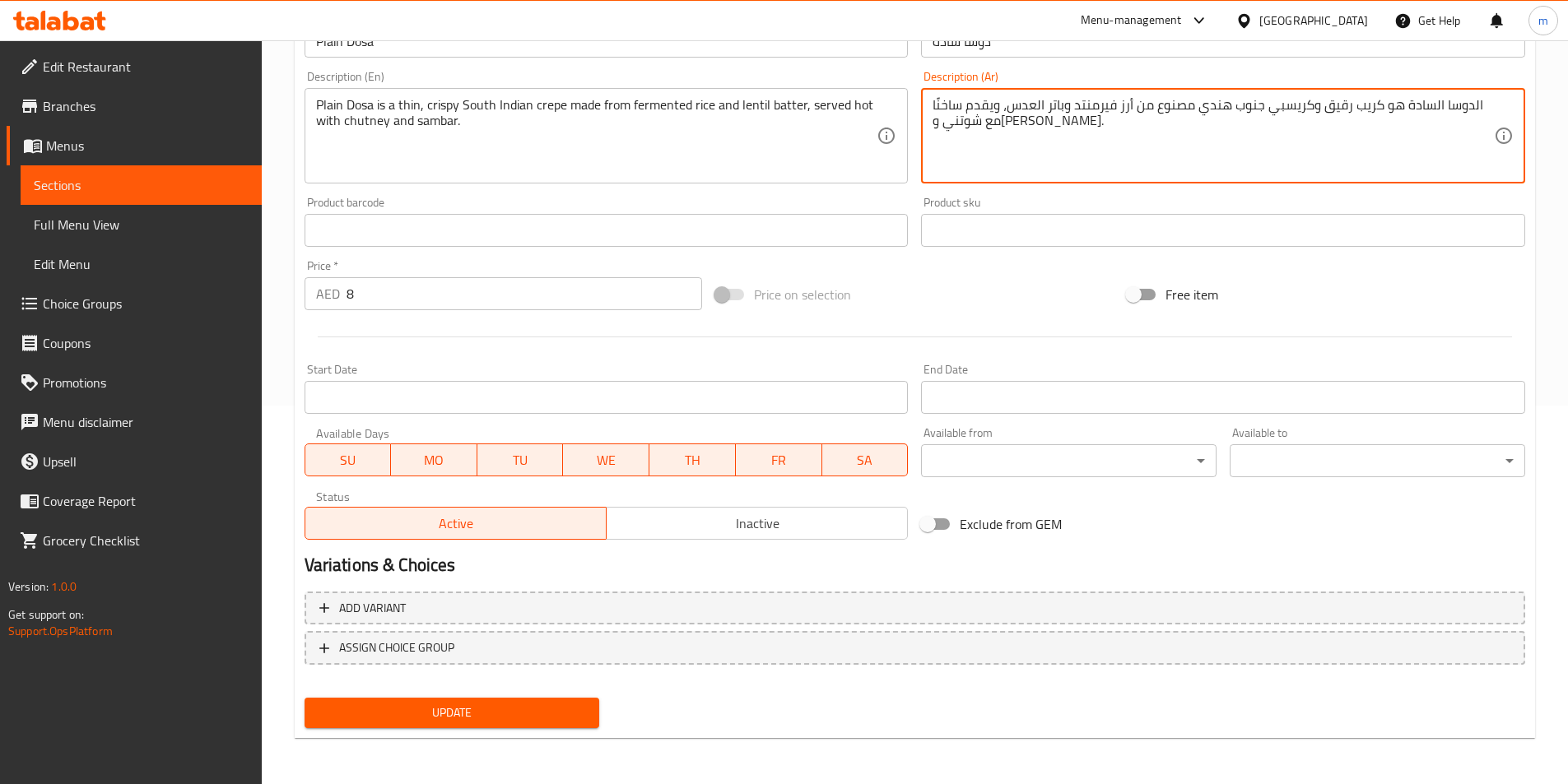
type textarea "الدوسا السادة هو كريب رقيق وكريسبي جنوب هندي مصنوع من أرز فيرمنتد وباتر العدس، …"
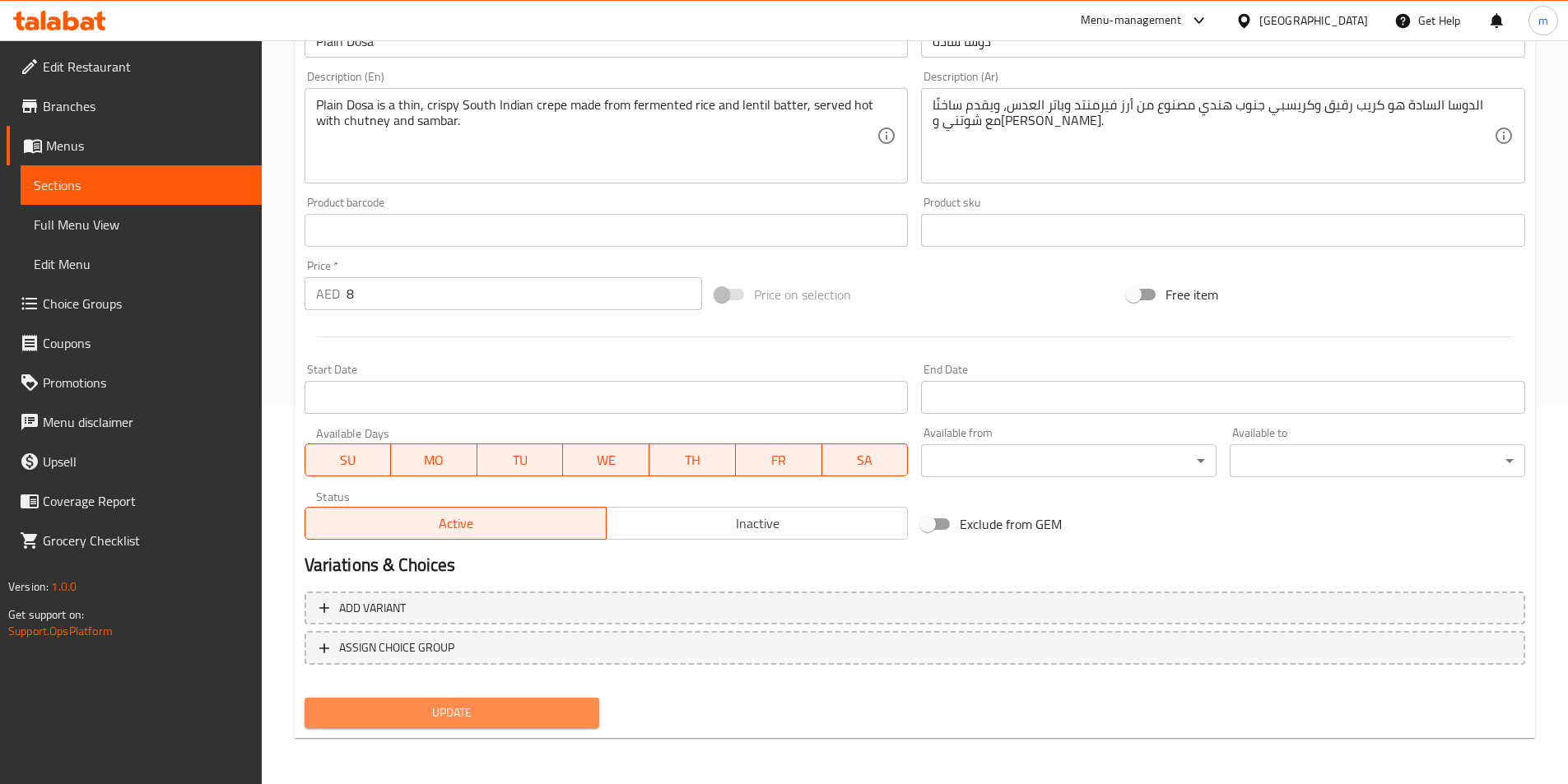
click at [533, 727] on button "Update" at bounding box center [452, 713] width 296 height 31
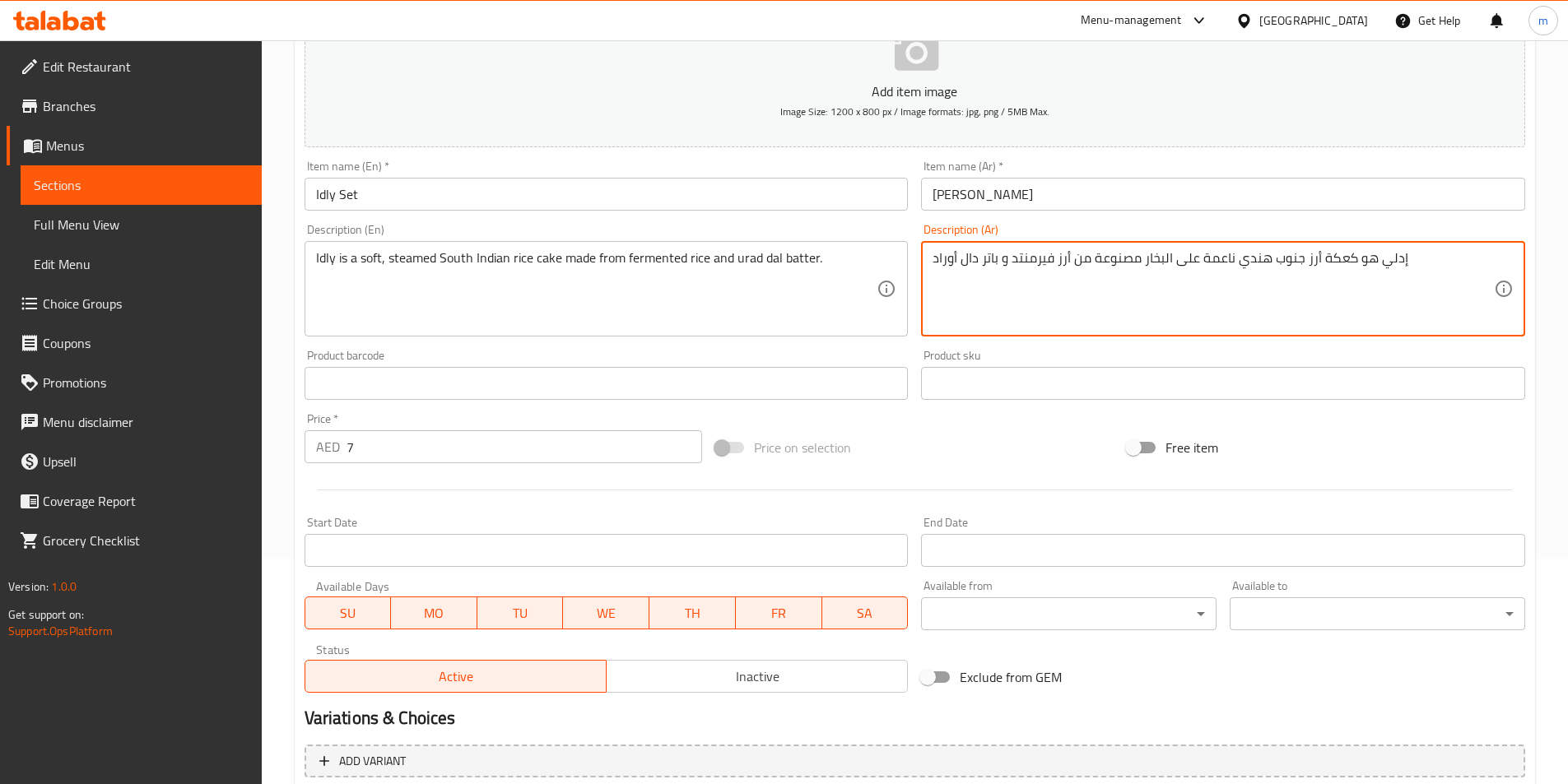
scroll to position [379, 0]
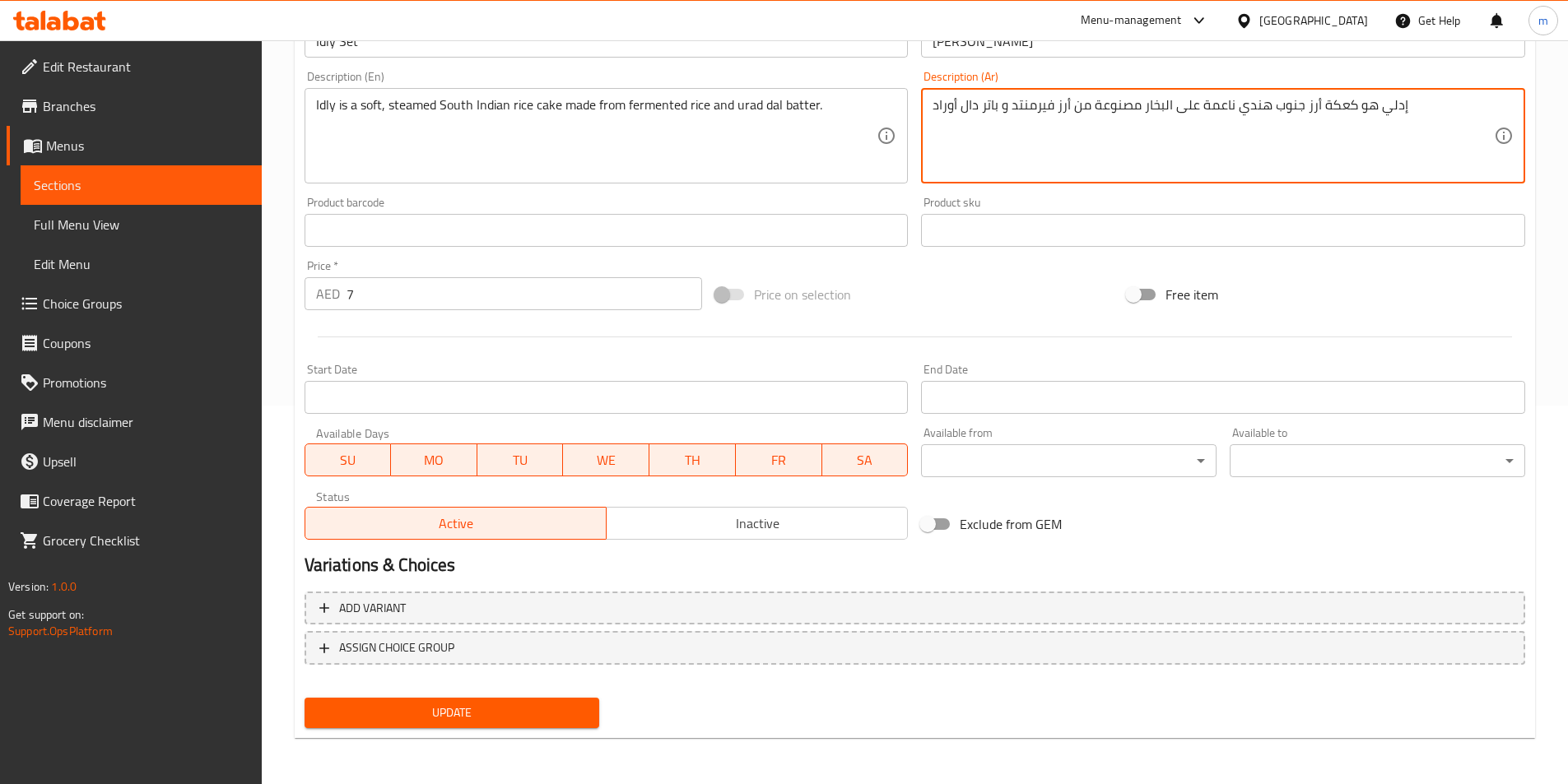
type textarea "إدلي هو كعكة أرز جنوب هندي ناعمة على البخار مصنوعة من أرز فيرمنتد و باتر دال أو…"
click at [515, 700] on button "Update" at bounding box center [452, 713] width 296 height 31
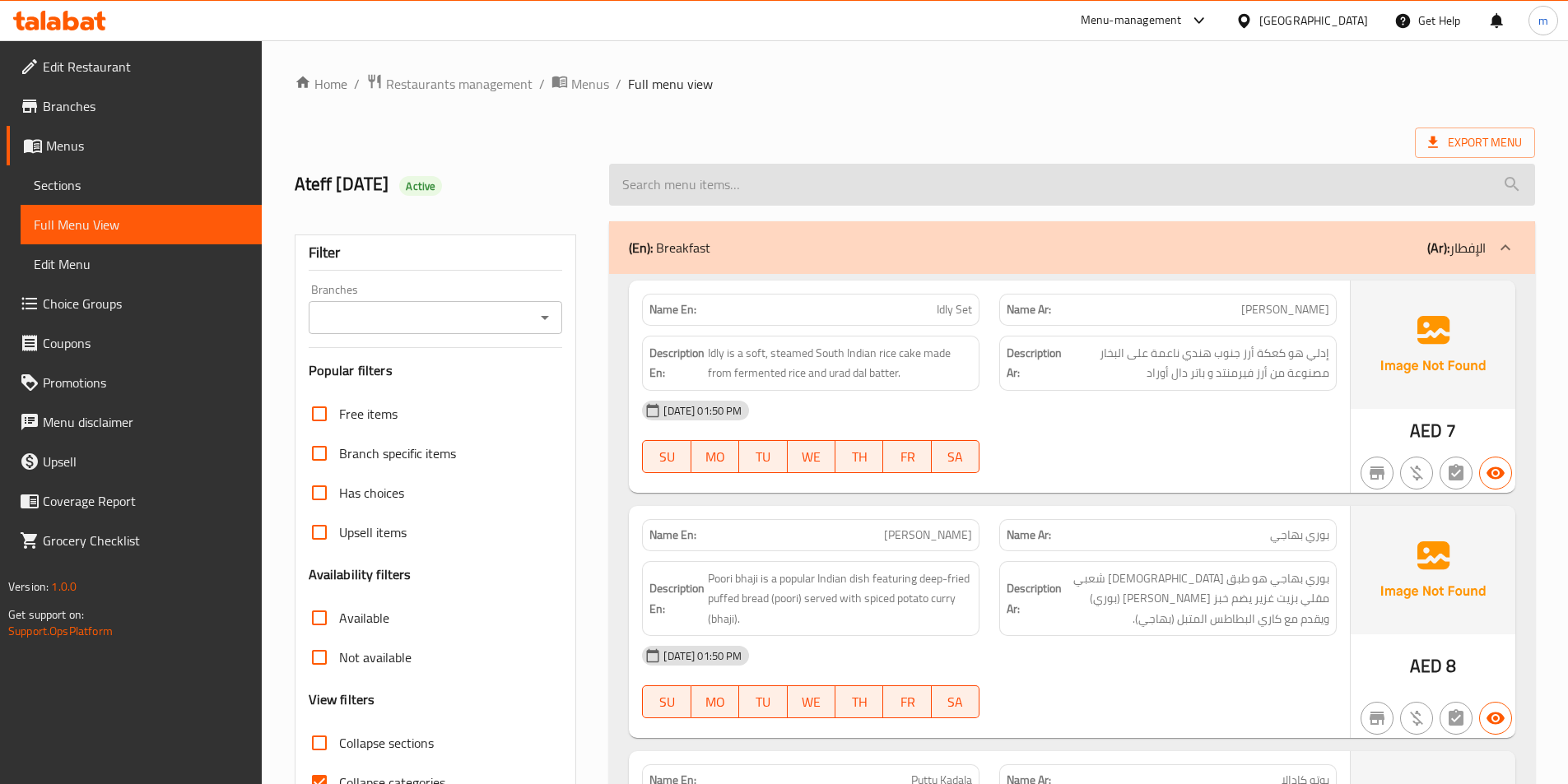
click at [875, 176] on input "search" at bounding box center [1072, 185] width 926 height 42
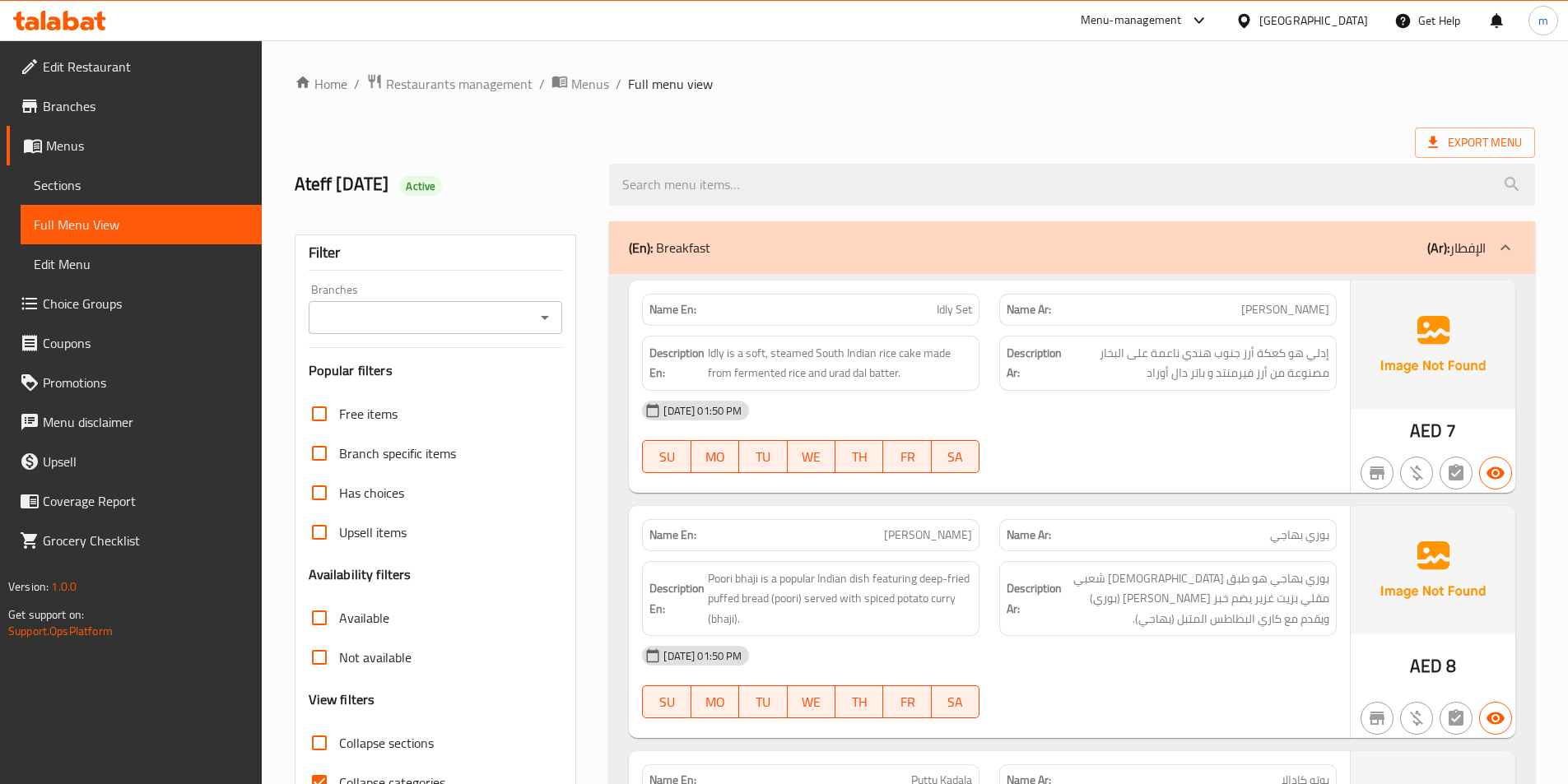
click at [345, 772] on span "Collapse categories" at bounding box center [392, 782] width 106 height 19
click at [339, 771] on input "Collapse categories" at bounding box center [319, 782] width 40 height 39
checkbox input "false"
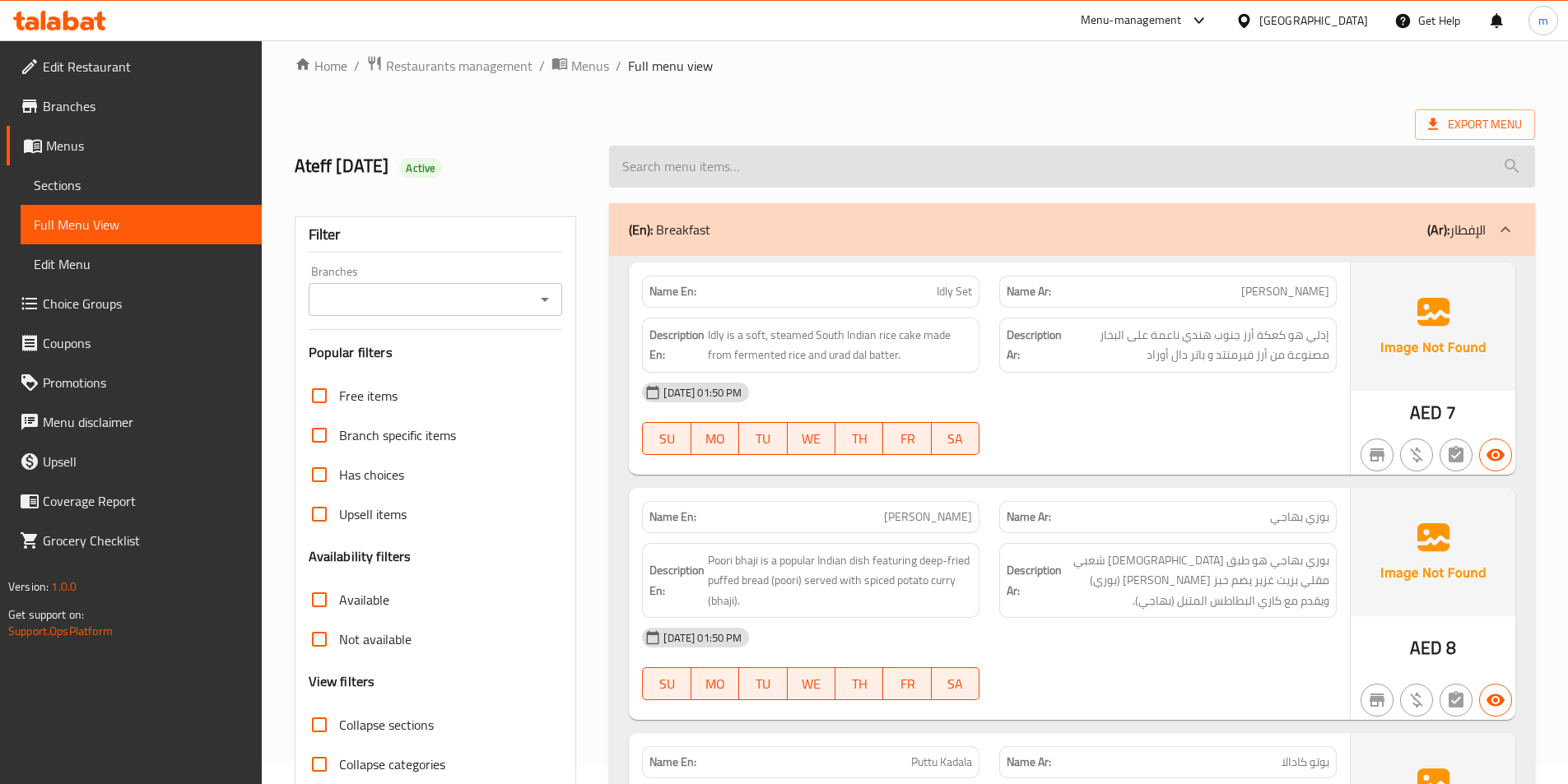
click at [733, 164] on input "search" at bounding box center [1072, 167] width 926 height 42
paste input "Cheese Plain Dosa"
type input "Cheese Plain Dosa"
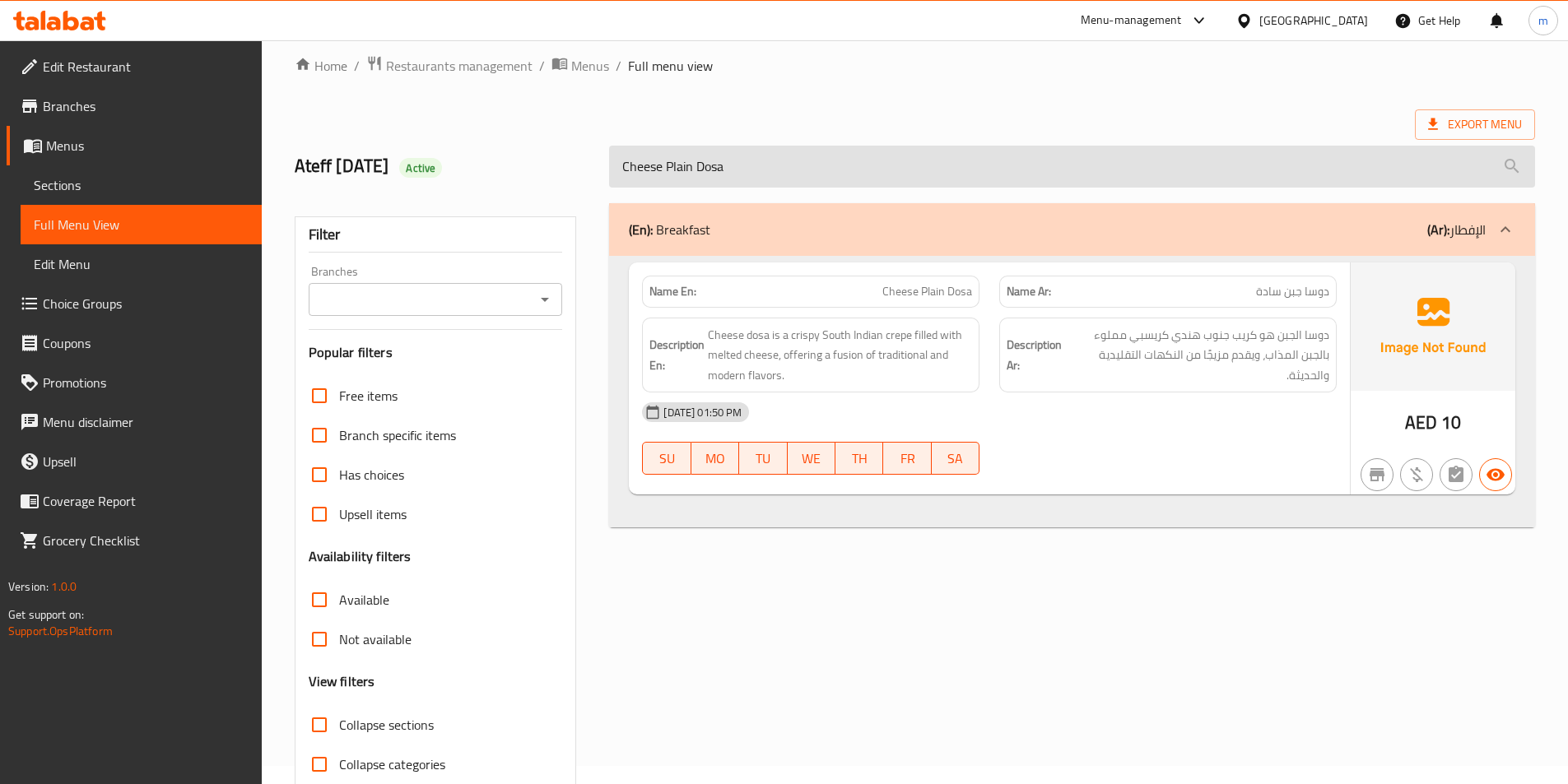
click at [988, 172] on input "Cheese Plain Dosa" at bounding box center [1072, 167] width 926 height 42
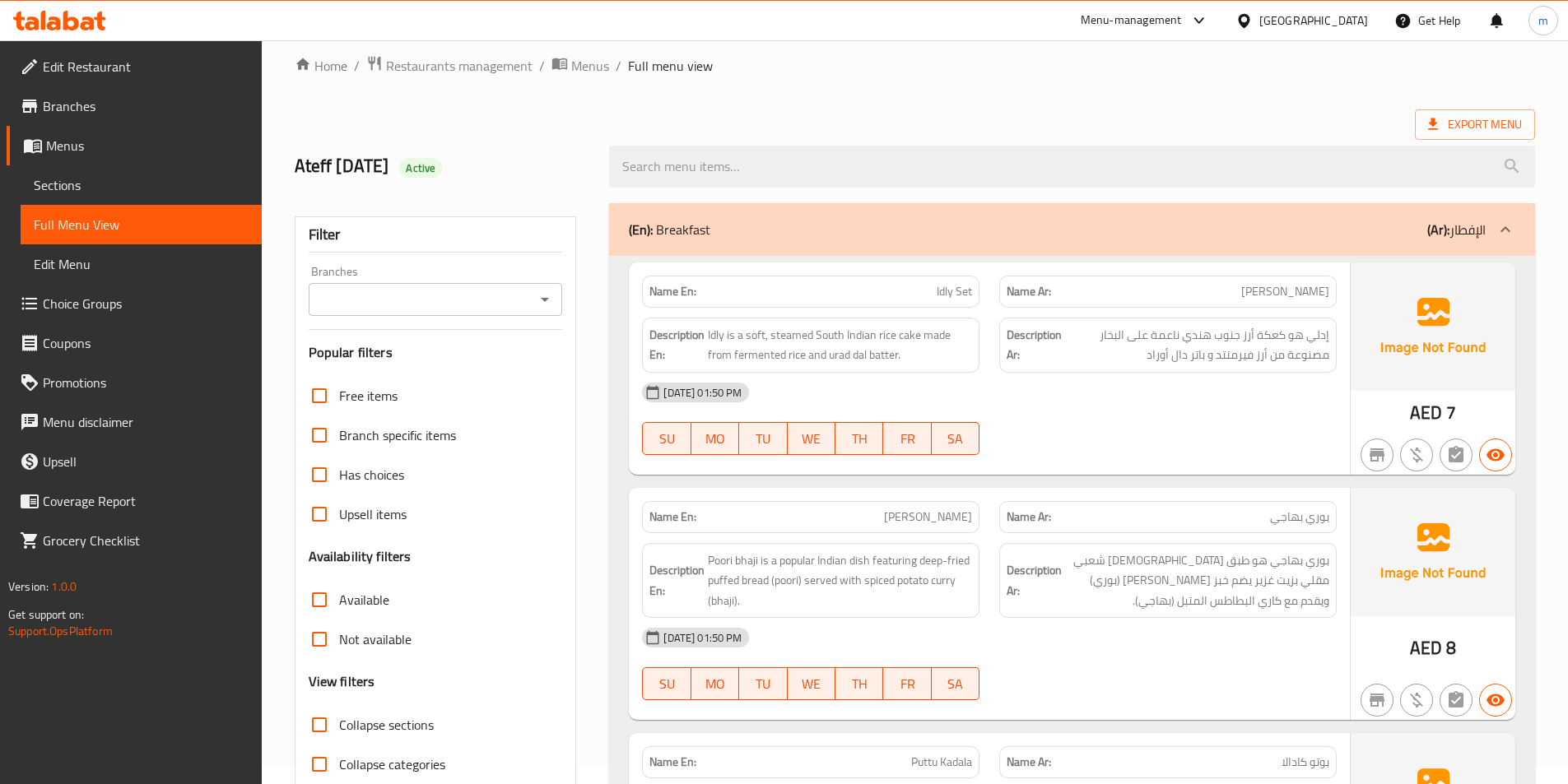
scroll to position [2502, 0]
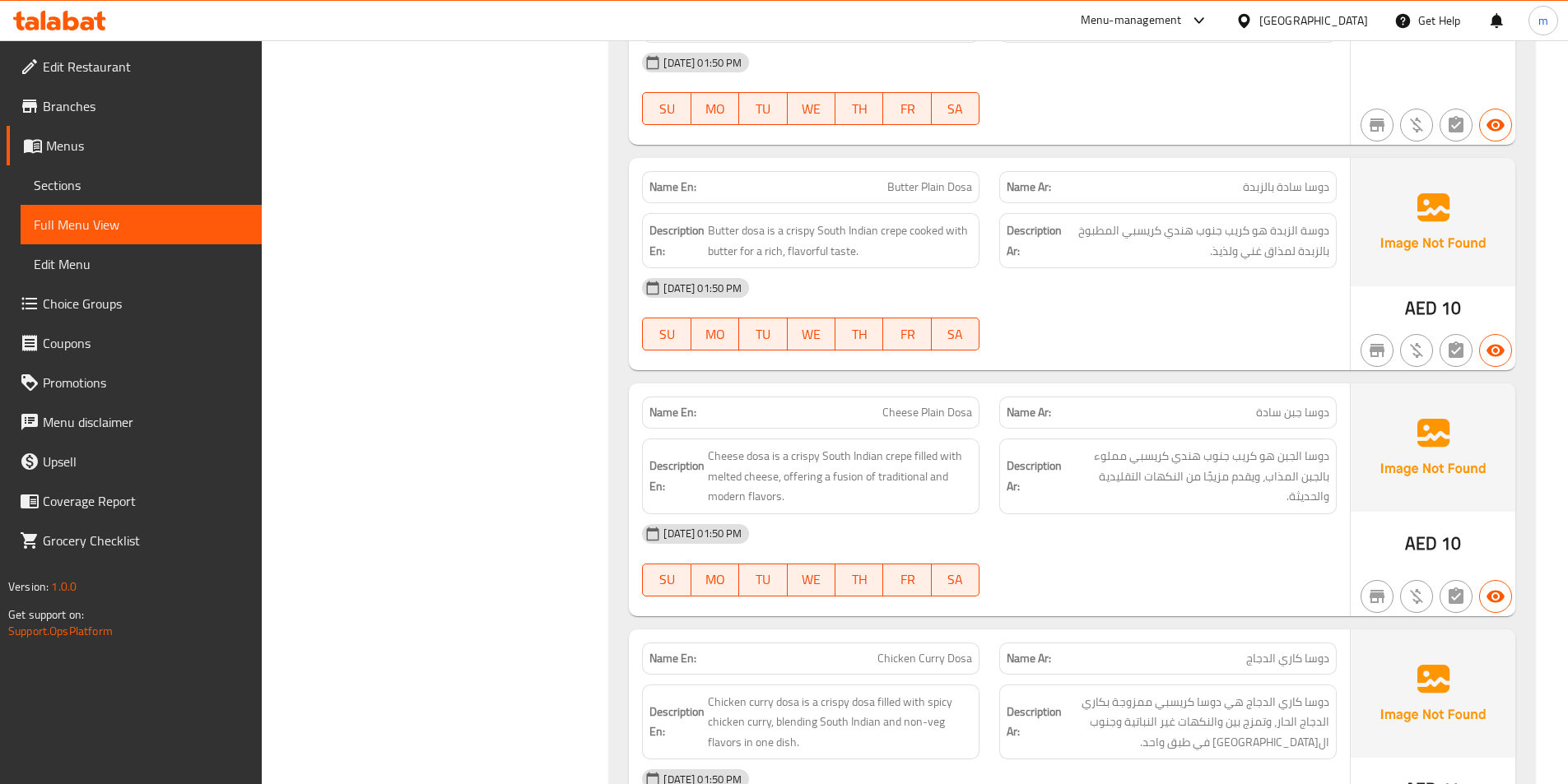
click at [1200, 294] on div "[DATE] 01:50 PM SU MO TU WE TH FR SA" at bounding box center [989, 314] width 714 height 92
click at [802, 460] on span "Cheese dosa is a crispy South Indian crepe filled with melted cheese, offering …" at bounding box center [840, 476] width 264 height 61
copy span "offering"
click at [1177, 341] on div "Name En: Butter Plain Dosa Name Ar: دوسا سادة بالزبدة Description En: Butter do…" at bounding box center [990, 264] width 721 height 212
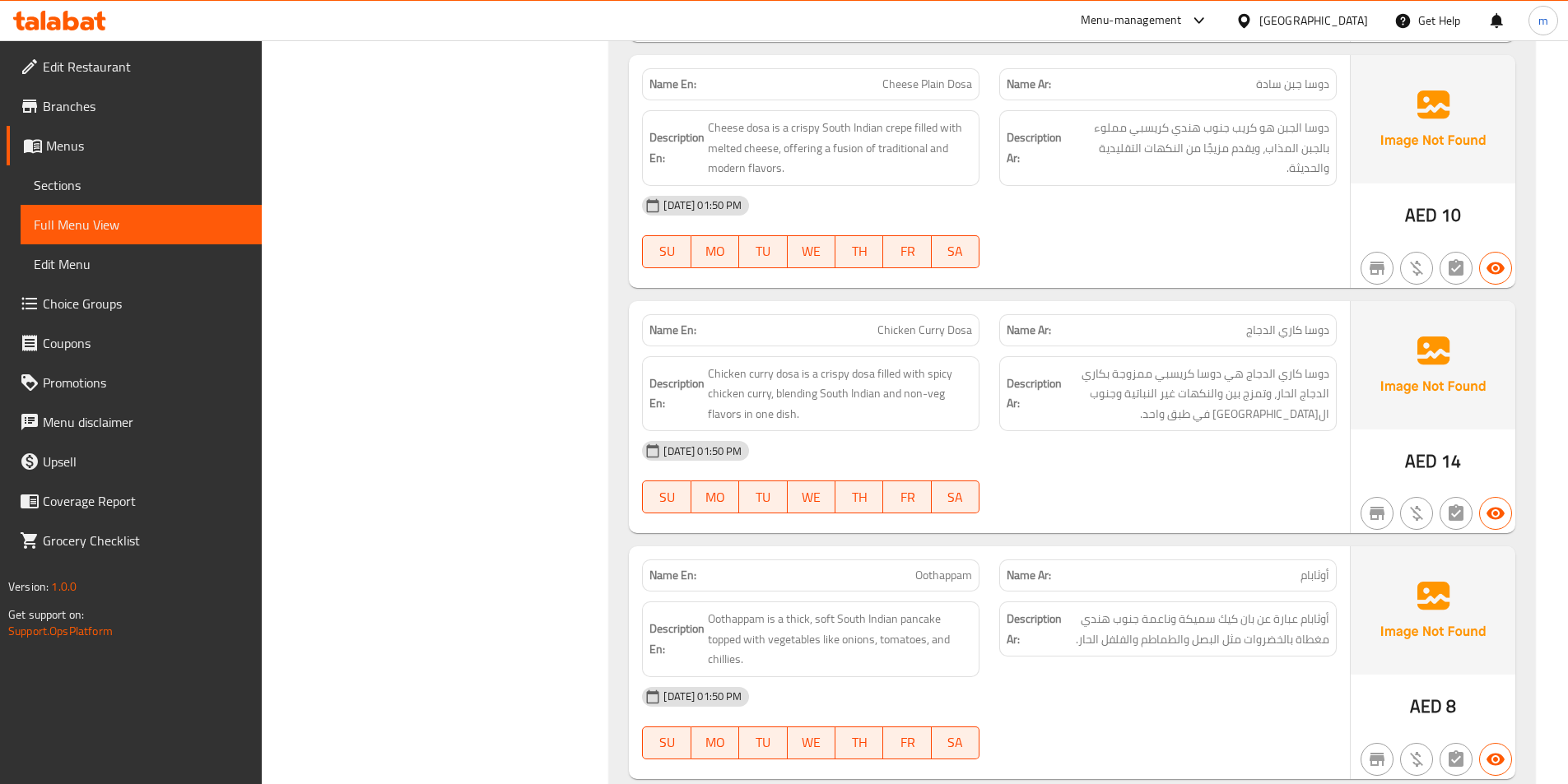
scroll to position [2832, 0]
click at [919, 321] on span "Chicken Curry Dosa" at bounding box center [924, 329] width 94 height 17
click at [918, 321] on span "Chicken Curry Dosa" at bounding box center [924, 329] width 94 height 17
copy span "Chicken Curry Dosa"
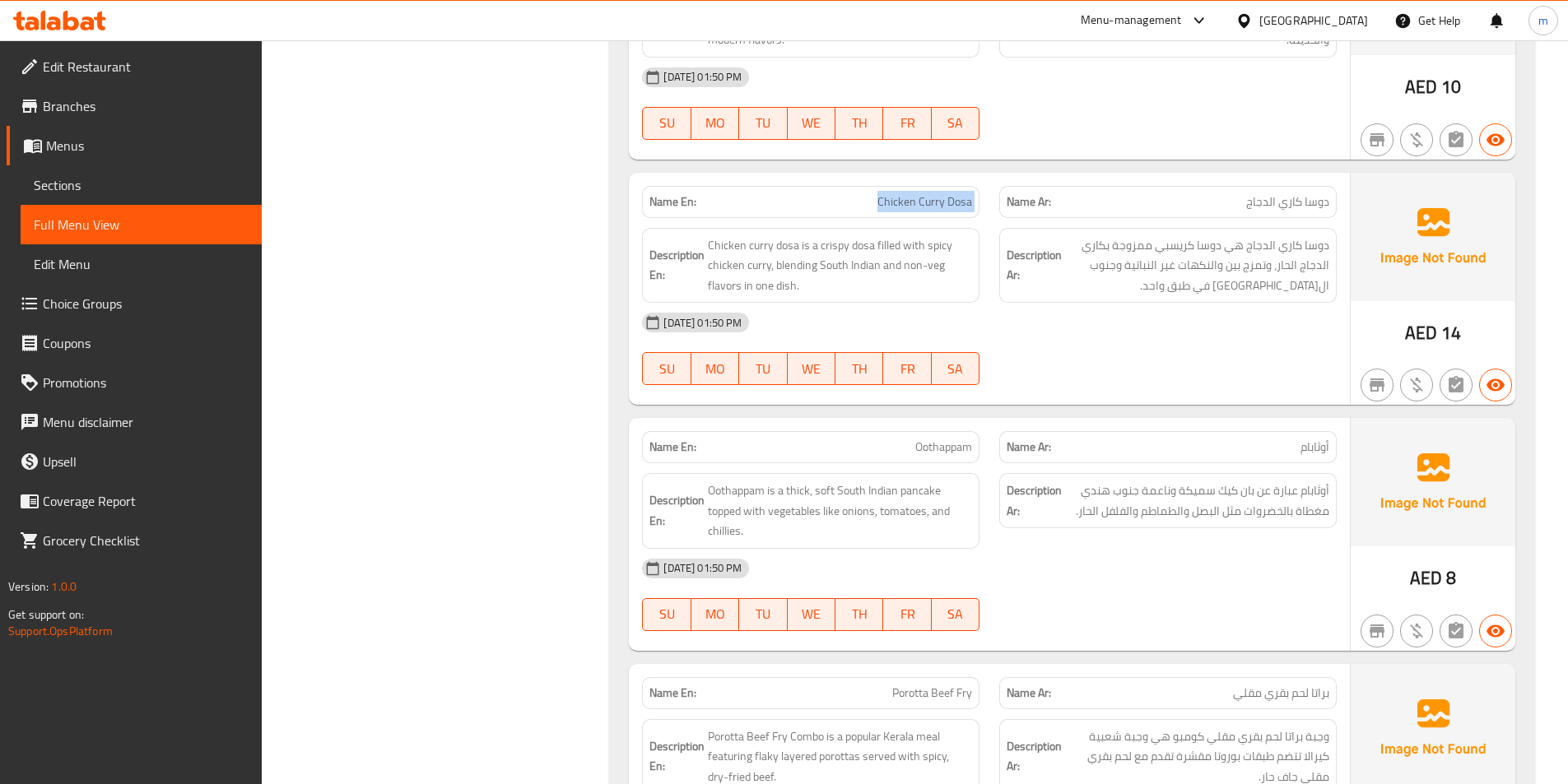
scroll to position [2996, 0]
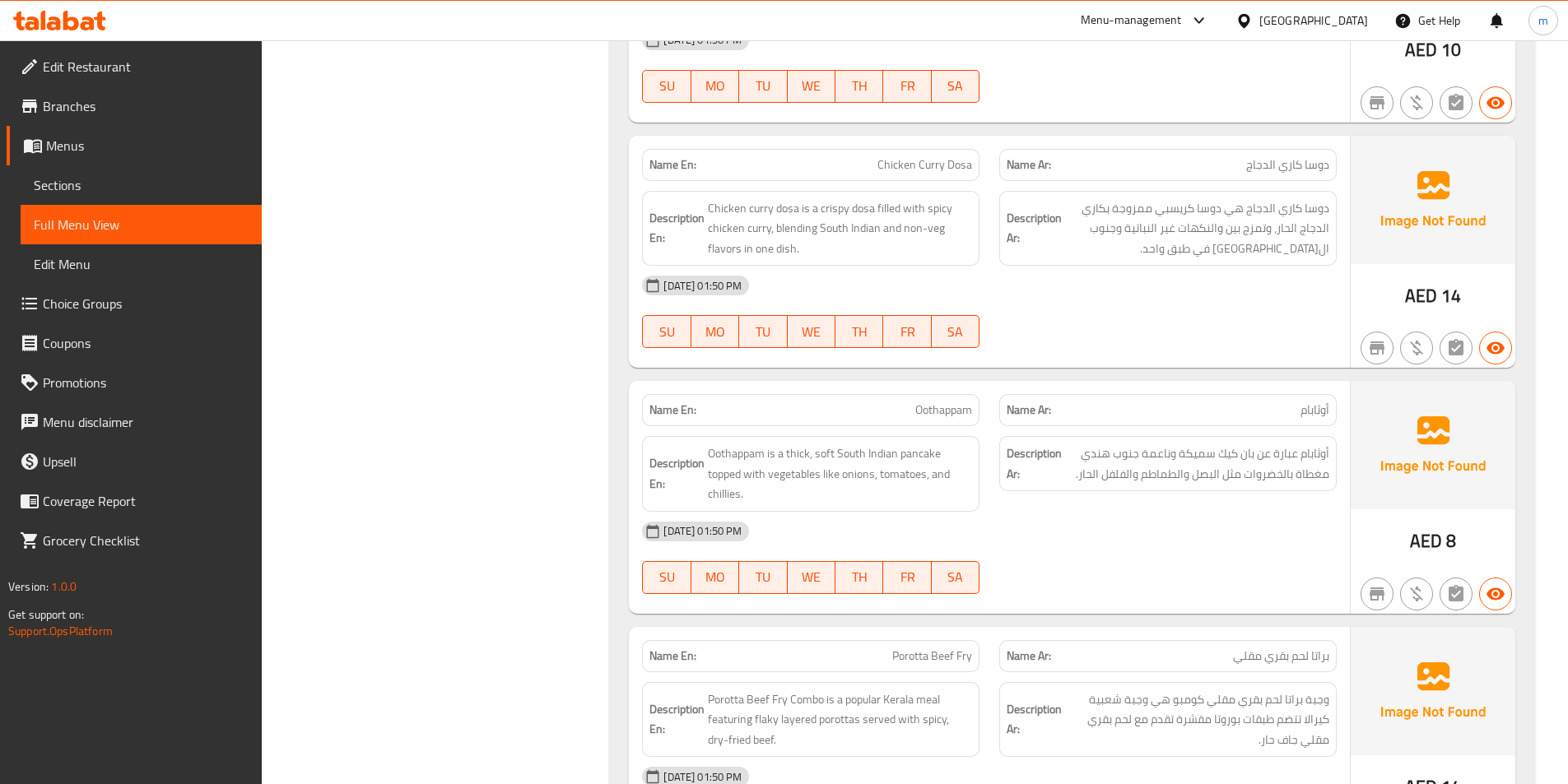
click at [1059, 293] on div "[DATE] 01:50 PM SU MO TU WE TH FR SA" at bounding box center [989, 312] width 714 height 92
click at [956, 402] on span "Oothappam" at bounding box center [943, 410] width 57 height 17
copy span "Oothappam"
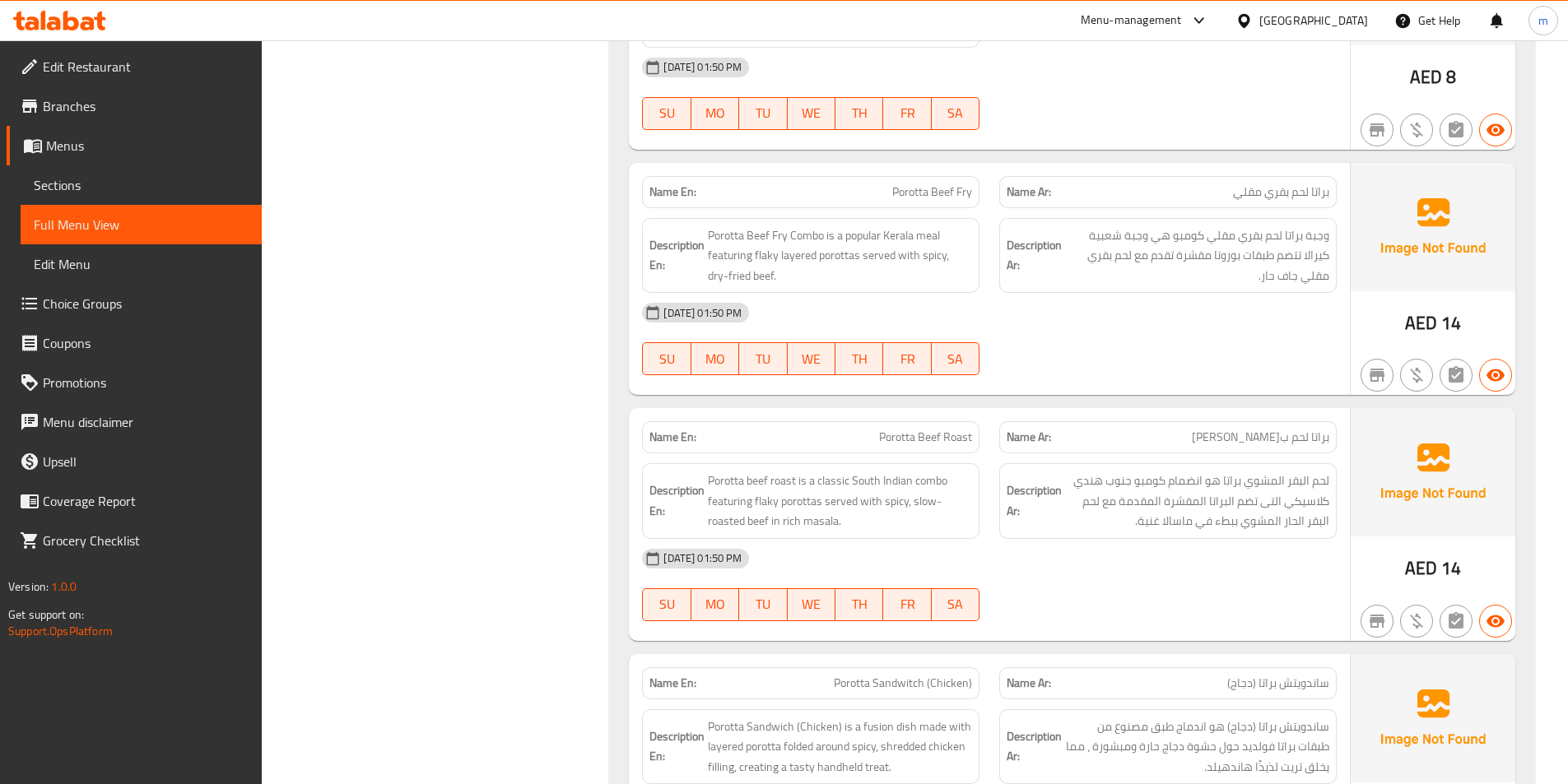
scroll to position [3489, 0]
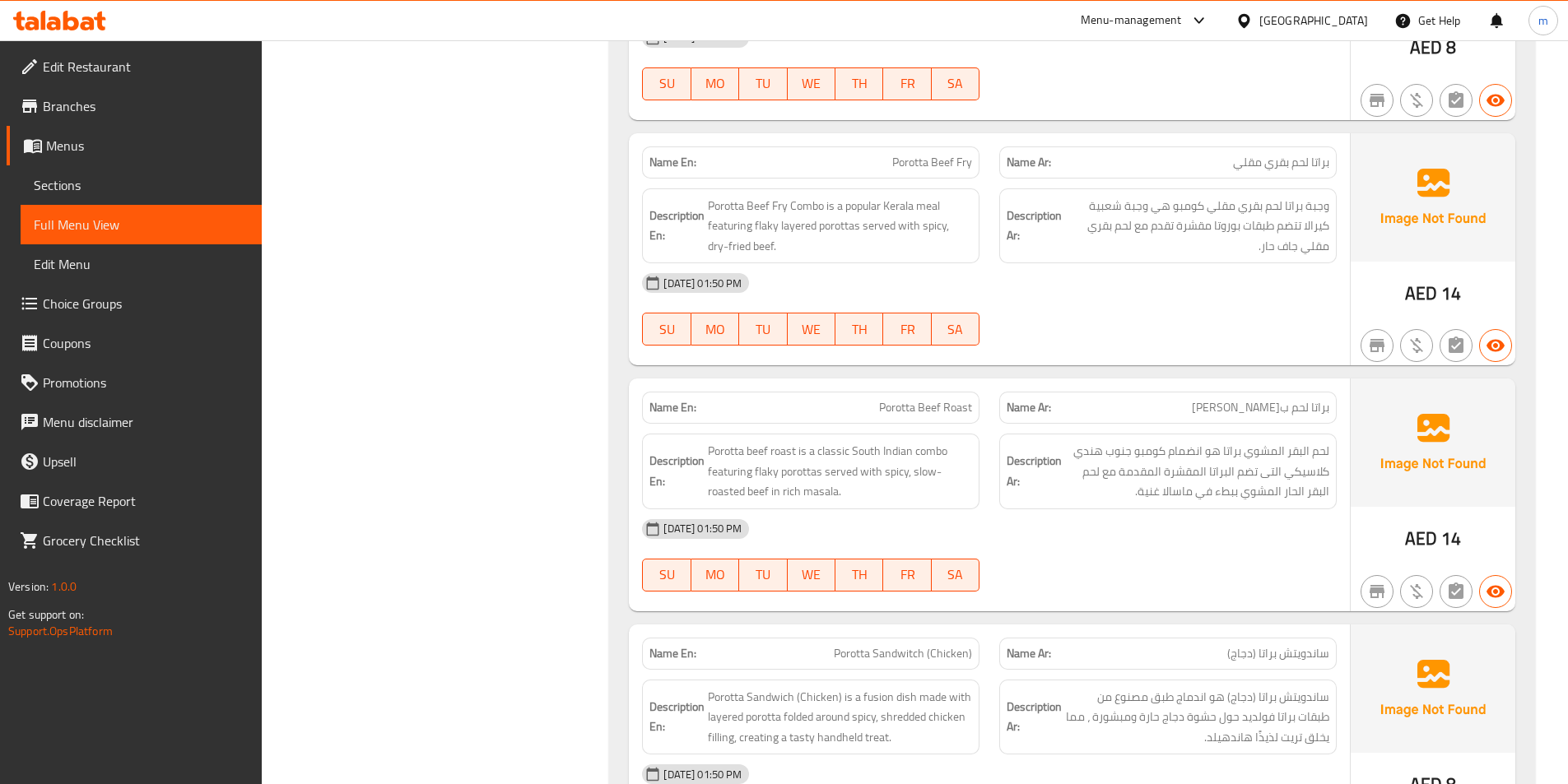
click at [923, 154] on span "Porotta Beef Fry" at bounding box center [932, 163] width 80 height 17
copy span "Porotta Beef Fry"
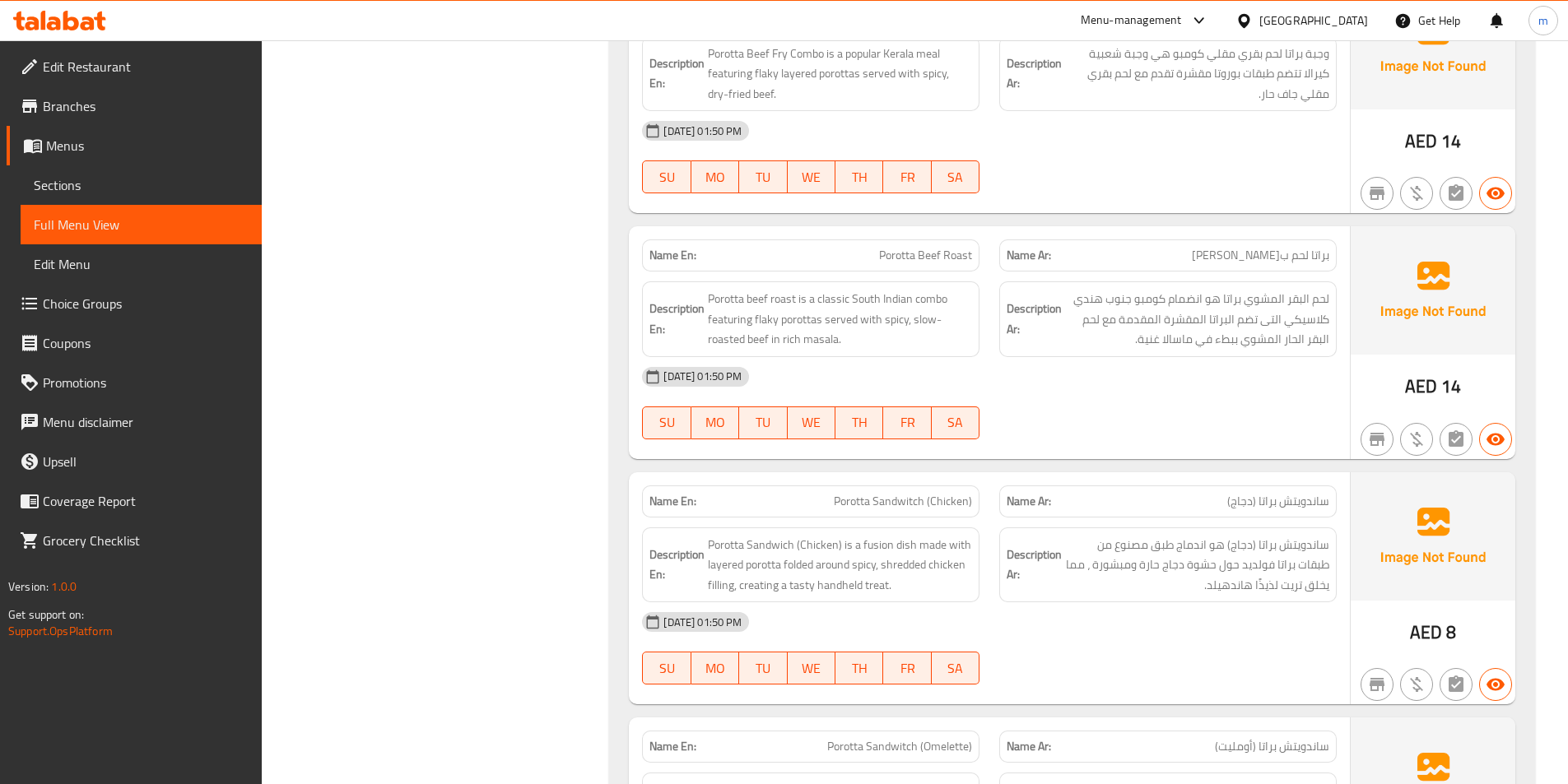
scroll to position [3654, 0]
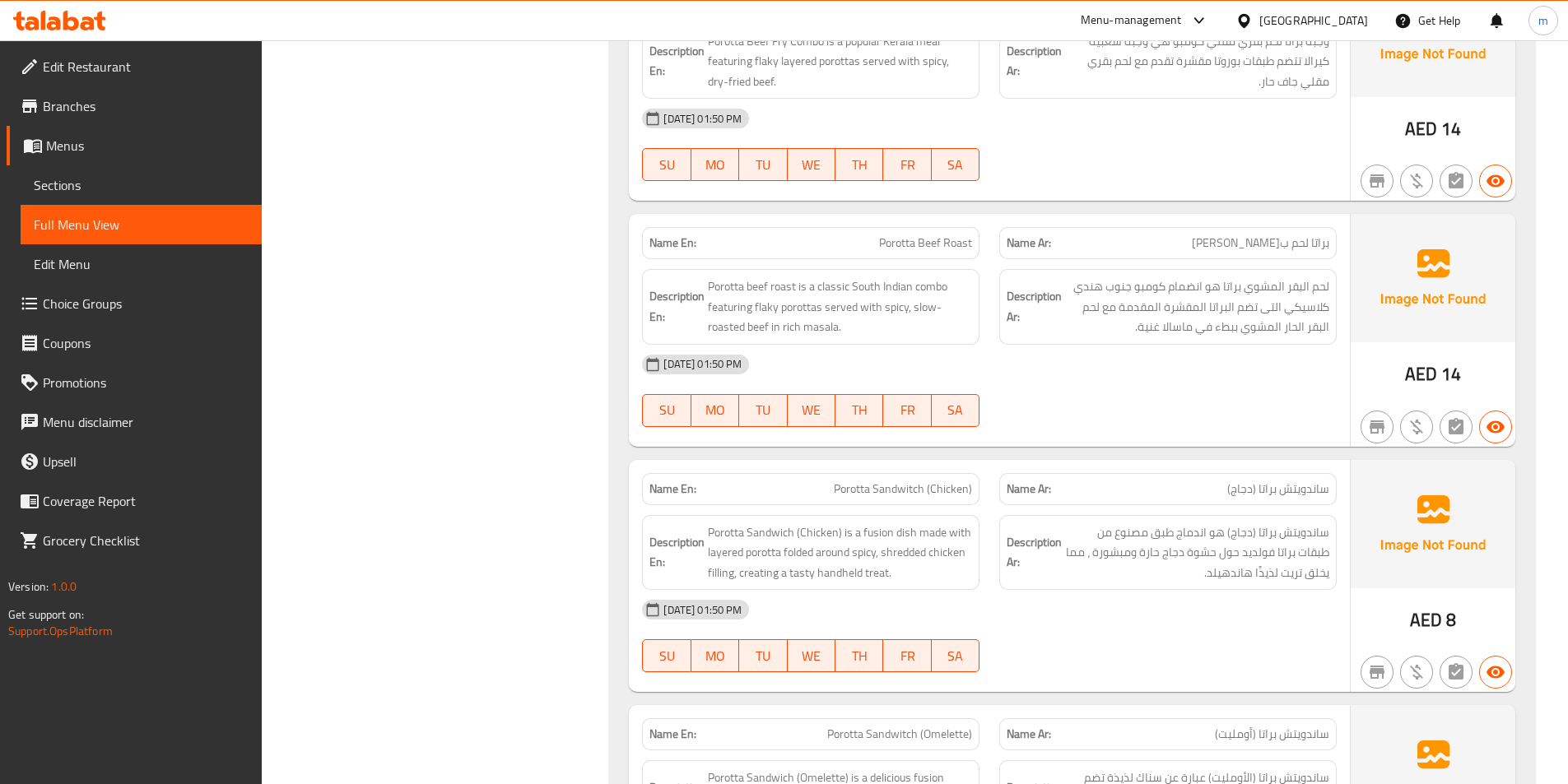
click at [941, 234] on span "Porotta Beef Roast" at bounding box center [925, 243] width 93 height 17
copy span "Porotta Beef Roast"
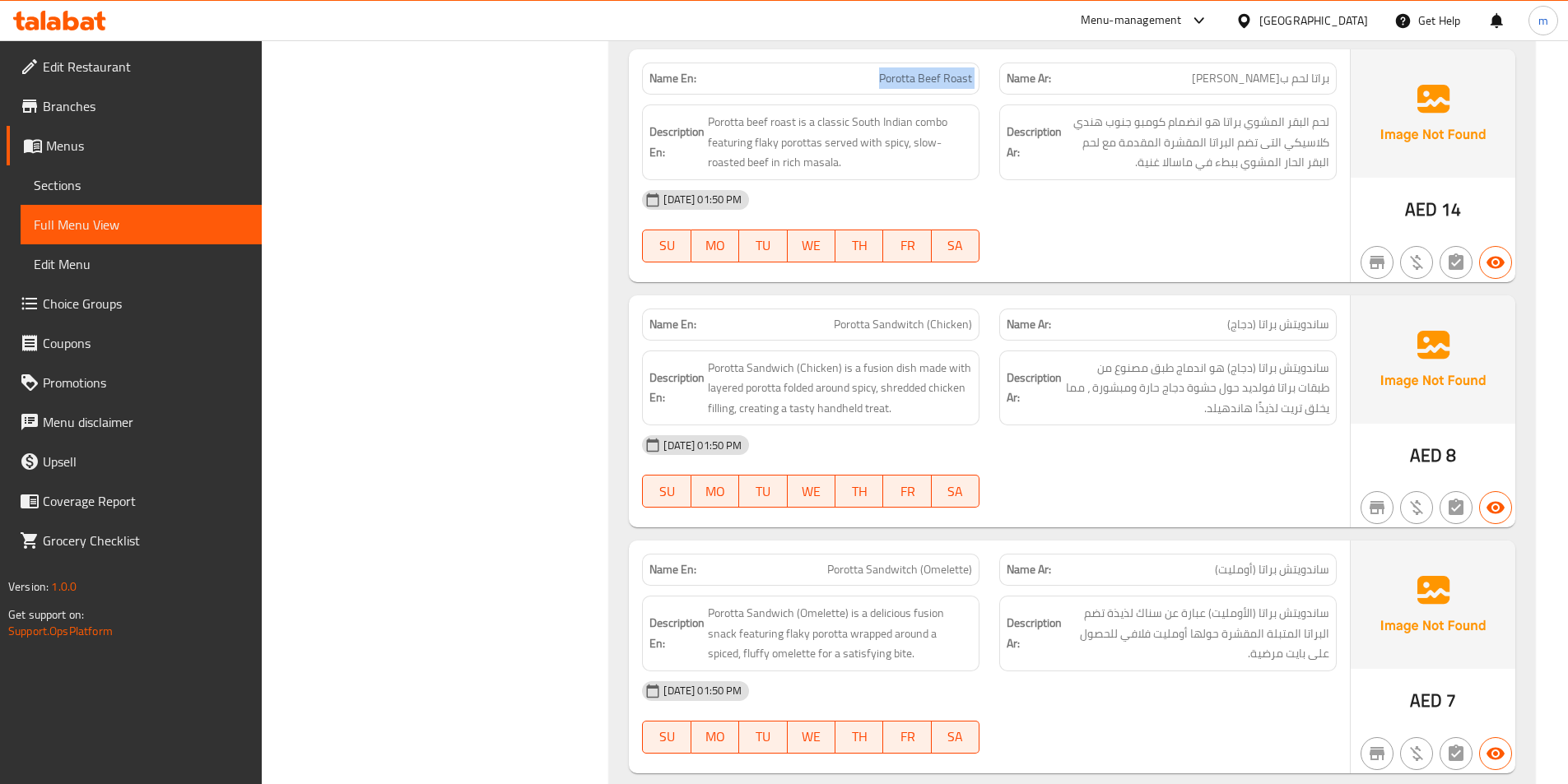
scroll to position [3983, 0]
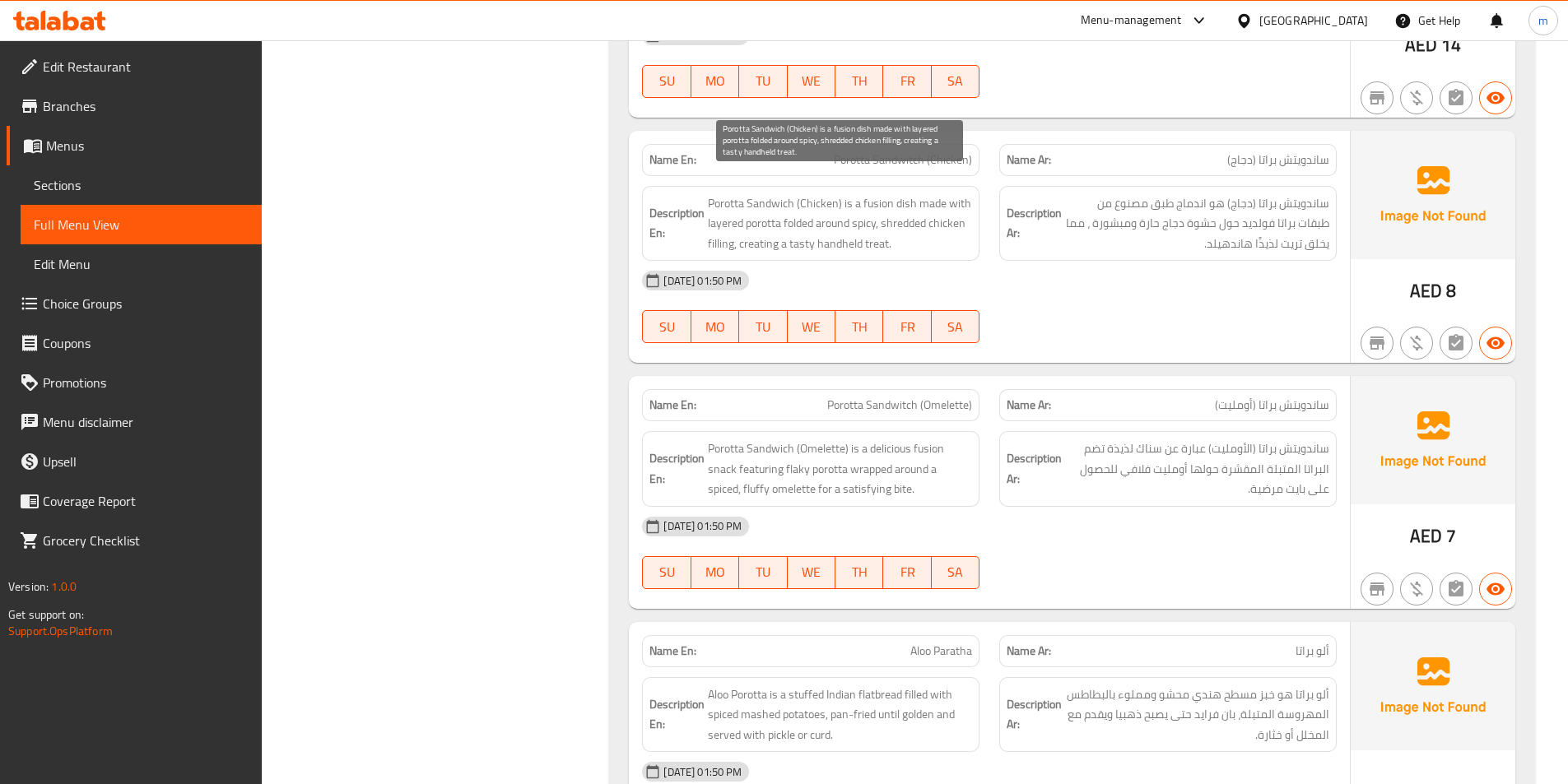
click at [876, 194] on span "Porotta Sandwich (Chicken) is a fusion dish made with layered porotta folded ar…" at bounding box center [840, 223] width 264 height 61
copy span "fusion"
click at [725, 227] on span "Porotta Sandwich (Chicken) is a fusion dish made with layered porotta folded ar…" at bounding box center [840, 223] width 264 height 61
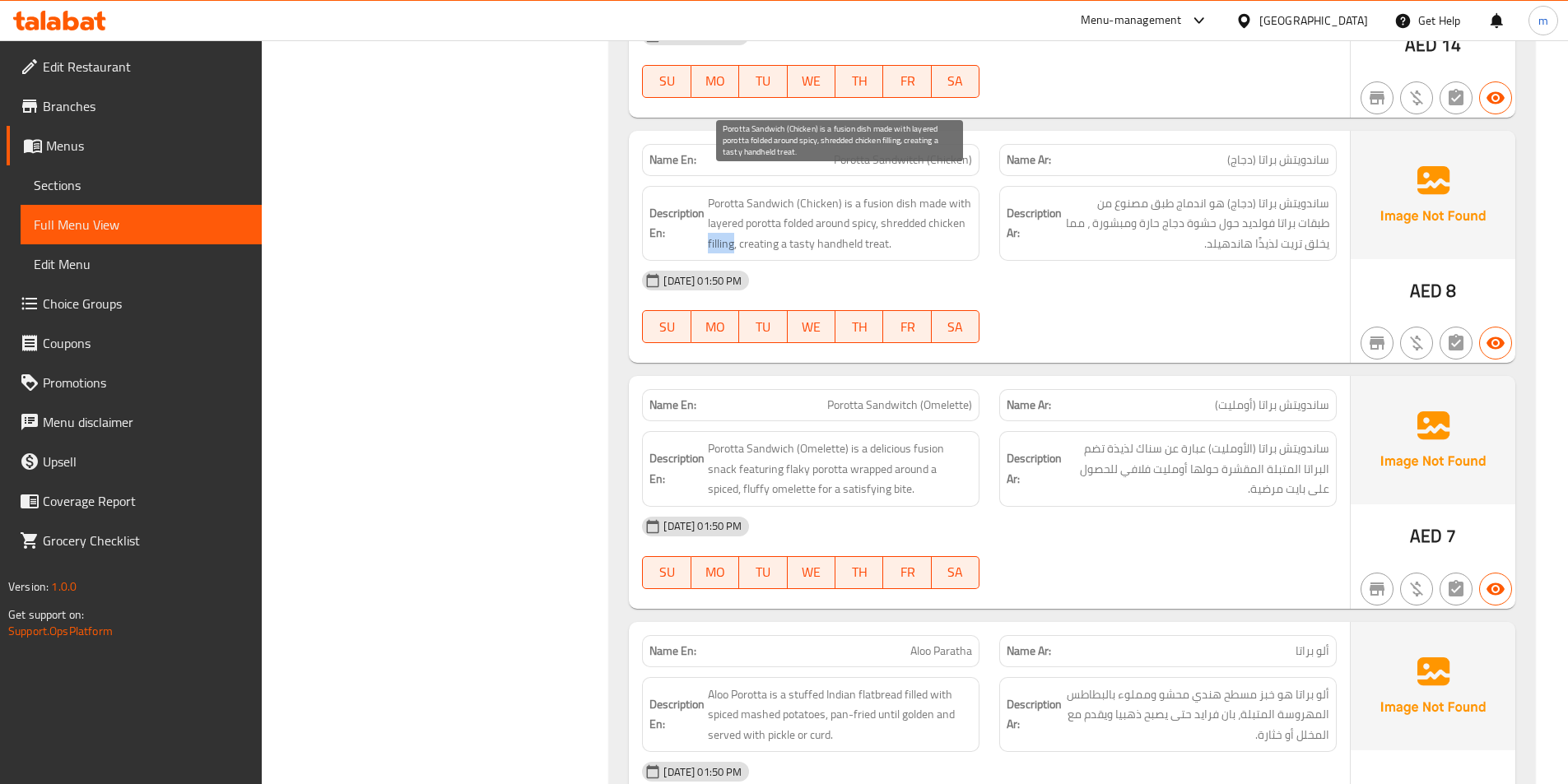
copy span "filling"
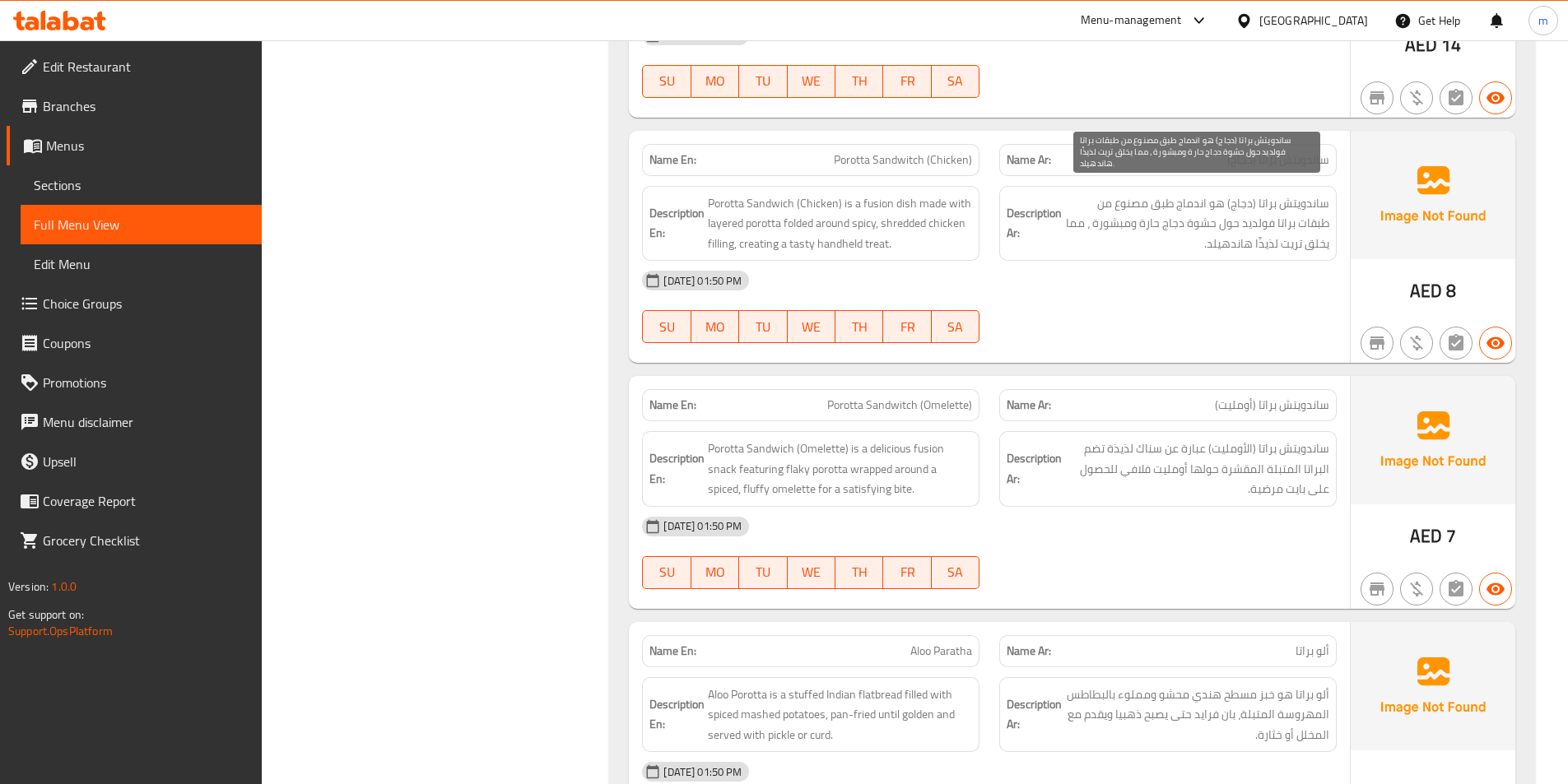
click at [1129, 203] on span "ساندويتش براتا (دجاج) هو اندماج طبق مصنوع من طبقات براتا فولديد حول حشوة دجاج ح…" at bounding box center [1197, 223] width 264 height 61
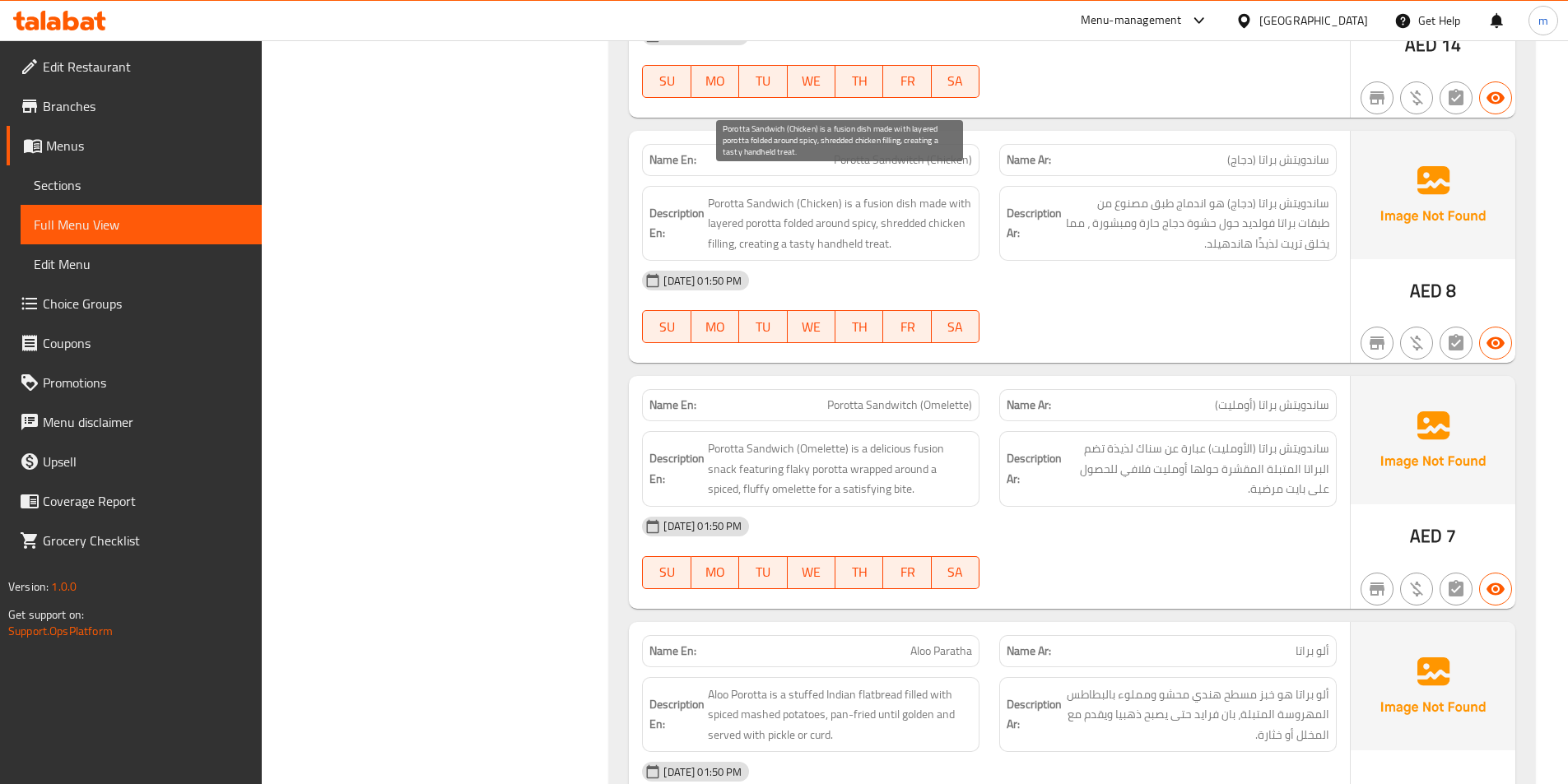
click at [723, 222] on span "Porotta Sandwich (Chicken) is a fusion dish made with layered porotta folded ar…" at bounding box center [840, 223] width 264 height 61
click at [656, 341] on div "Name En: Porotta Sandwitch (Chicken) Name Ar: ساندويتش براتا (دجاج) Description…" at bounding box center [990, 248] width 721 height 233
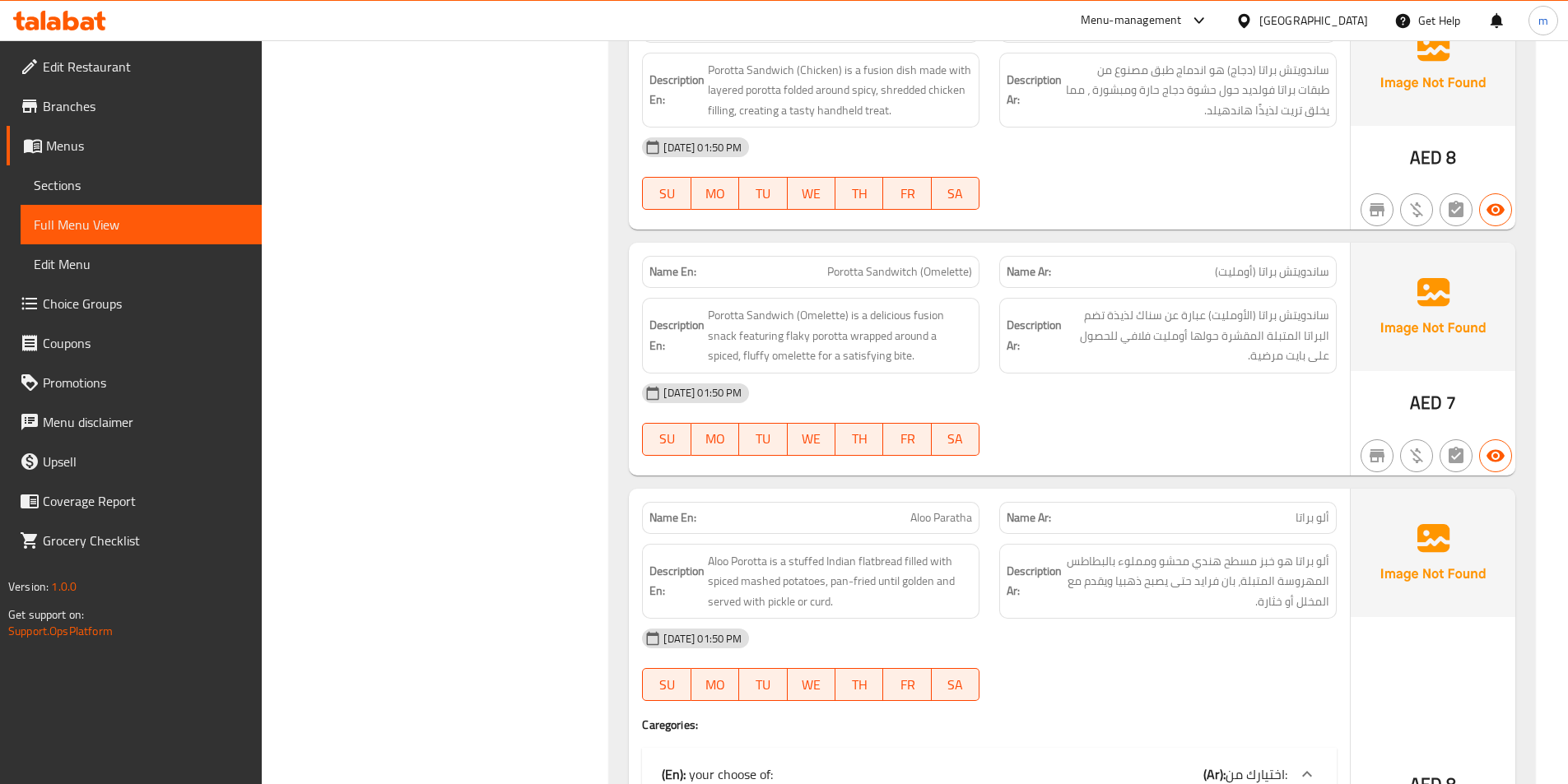
scroll to position [4147, 0]
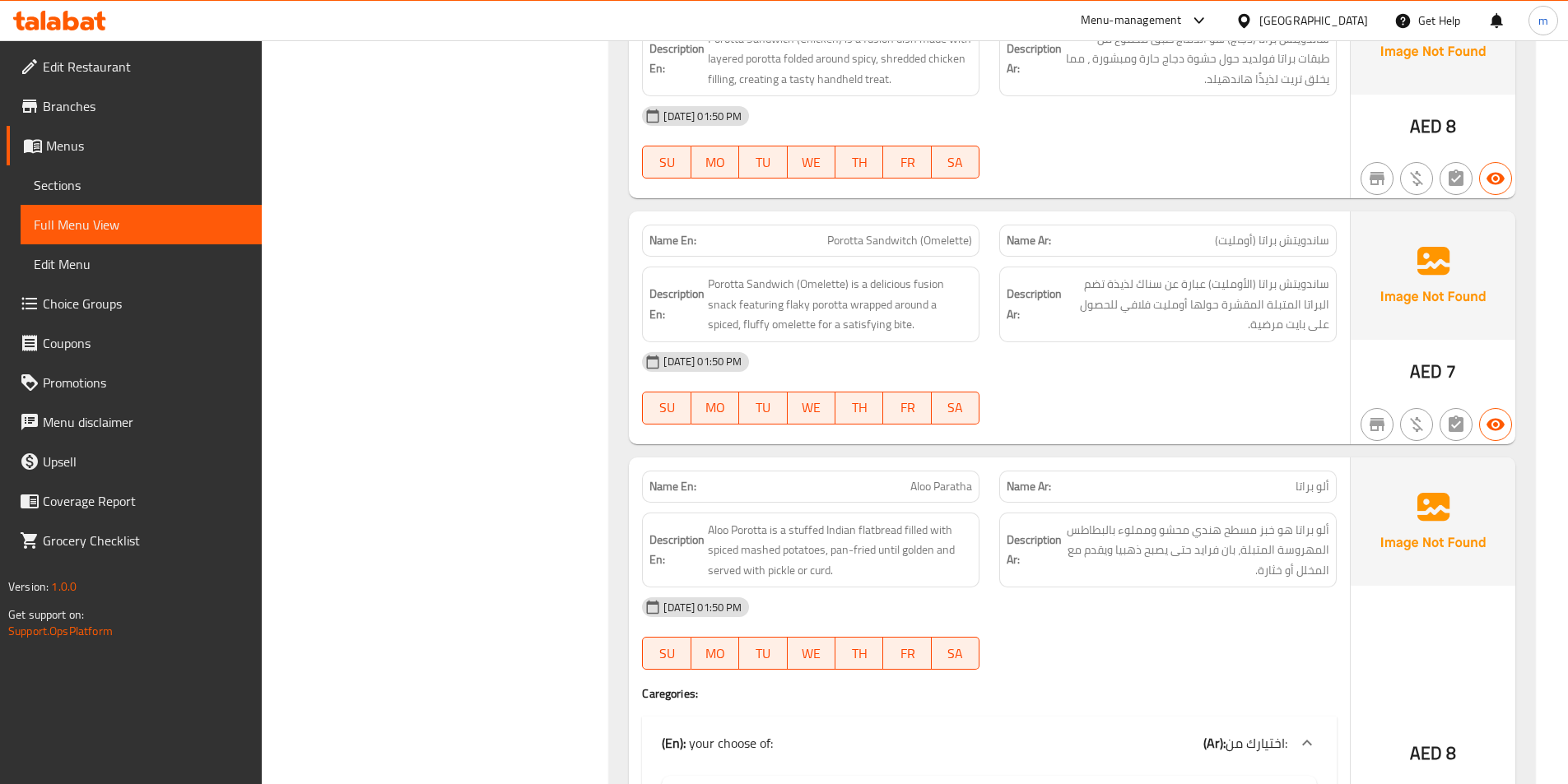
click at [900, 232] on span "Porotta Sandwitch (Omelette)" at bounding box center [899, 241] width 145 height 17
copy span "Porotta Sandwitch (Omelette)"
click at [764, 285] on span "Porotta Sandwich (Omelette) is a delicious fusion snack featuring flaky porotta…" at bounding box center [840, 303] width 264 height 61
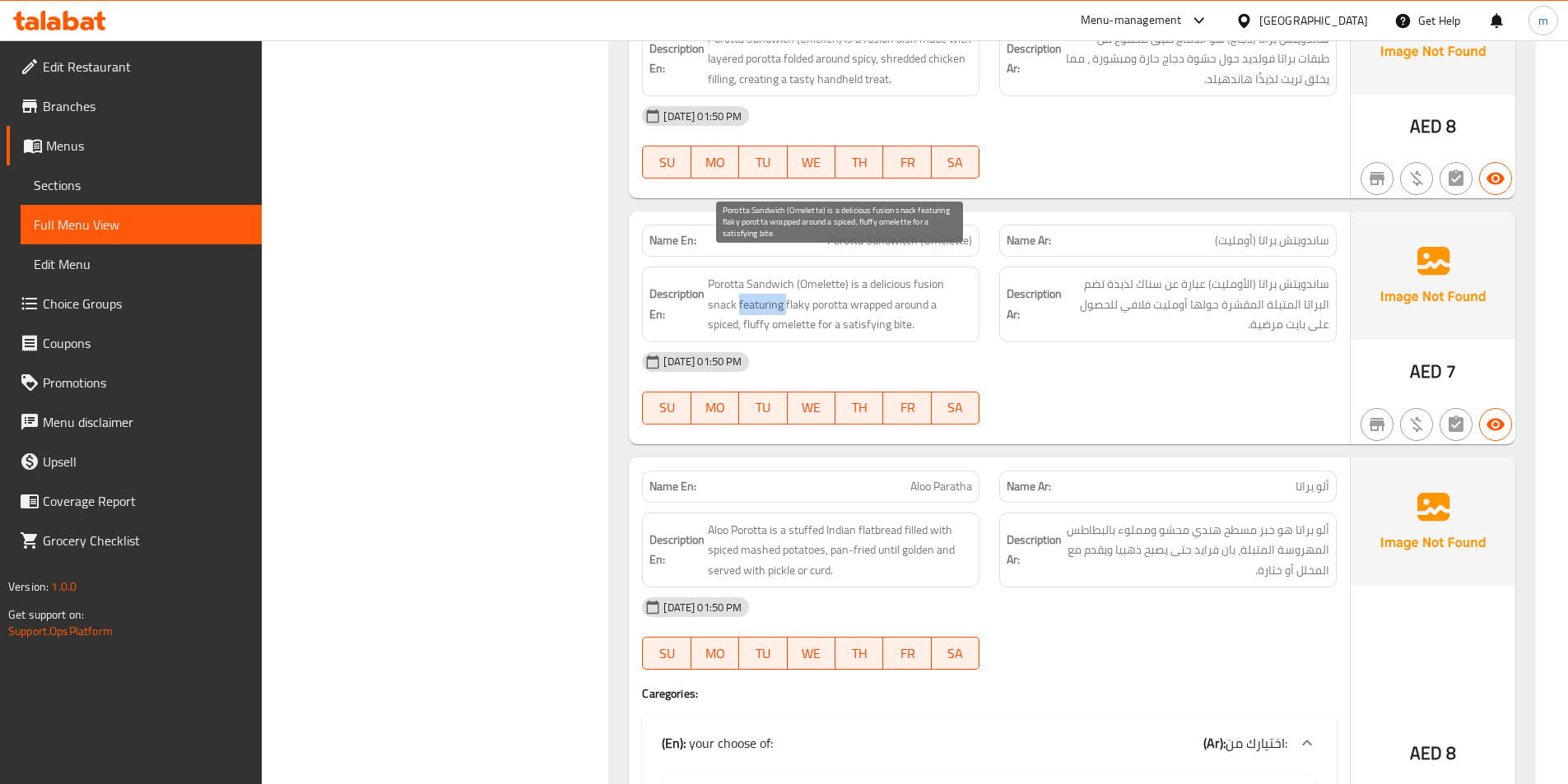
click at [764, 285] on span "Porotta Sandwich (Omelette) is a delicious fusion snack featuring flaky porotta…" at bounding box center [840, 303] width 264 height 61
copy span "featuring"
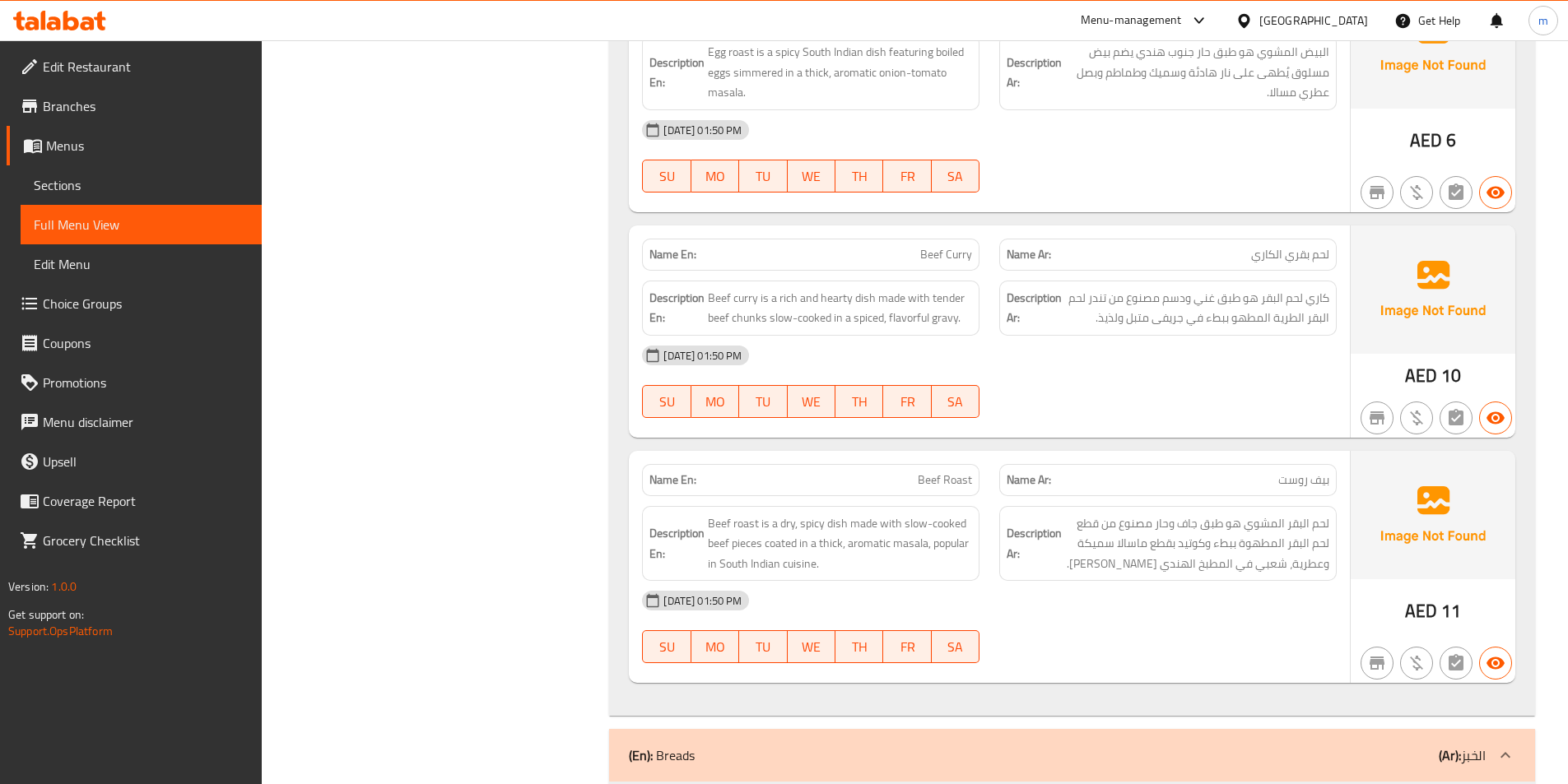
scroll to position [4908, 0]
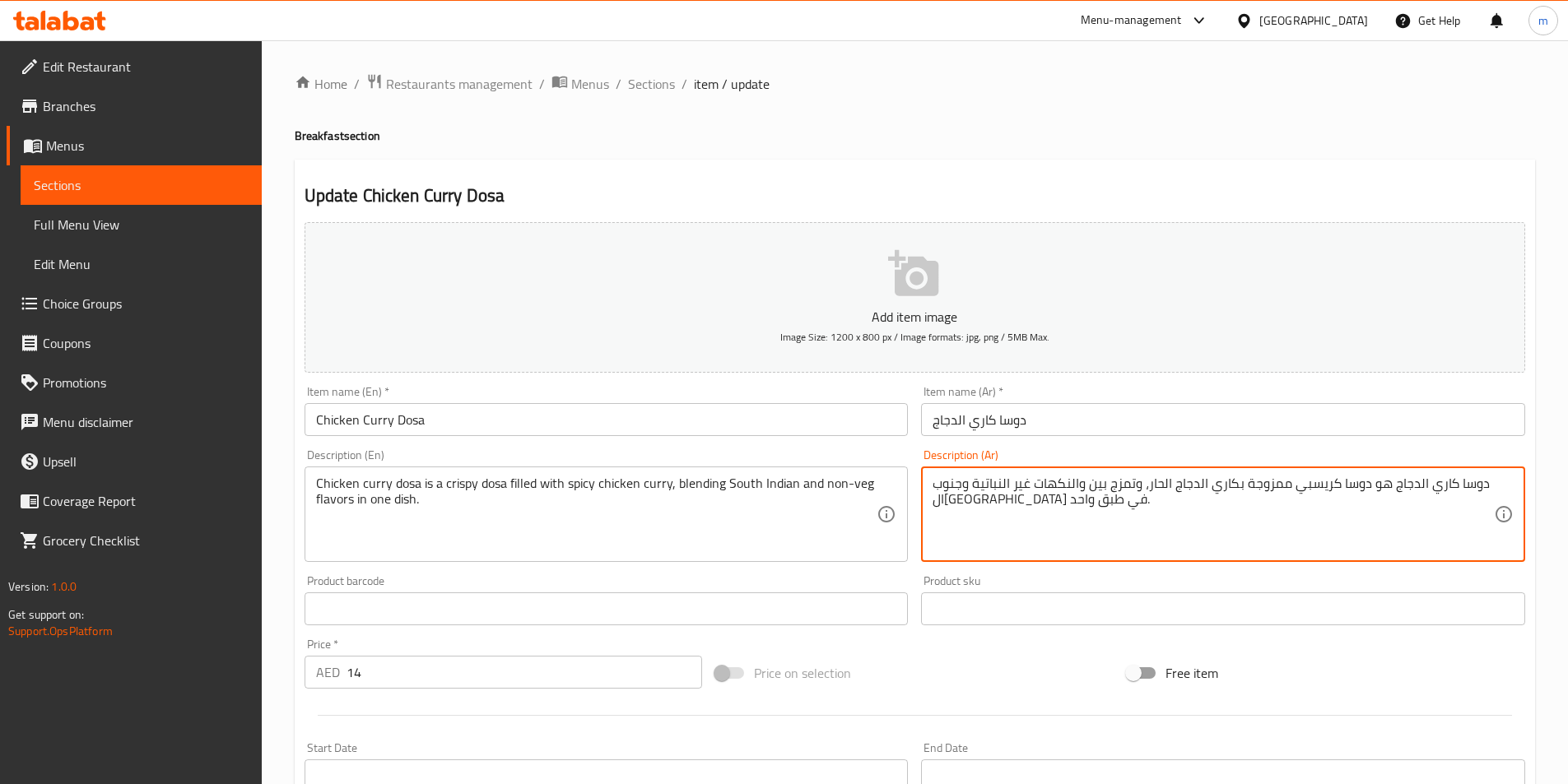
scroll to position [379, 0]
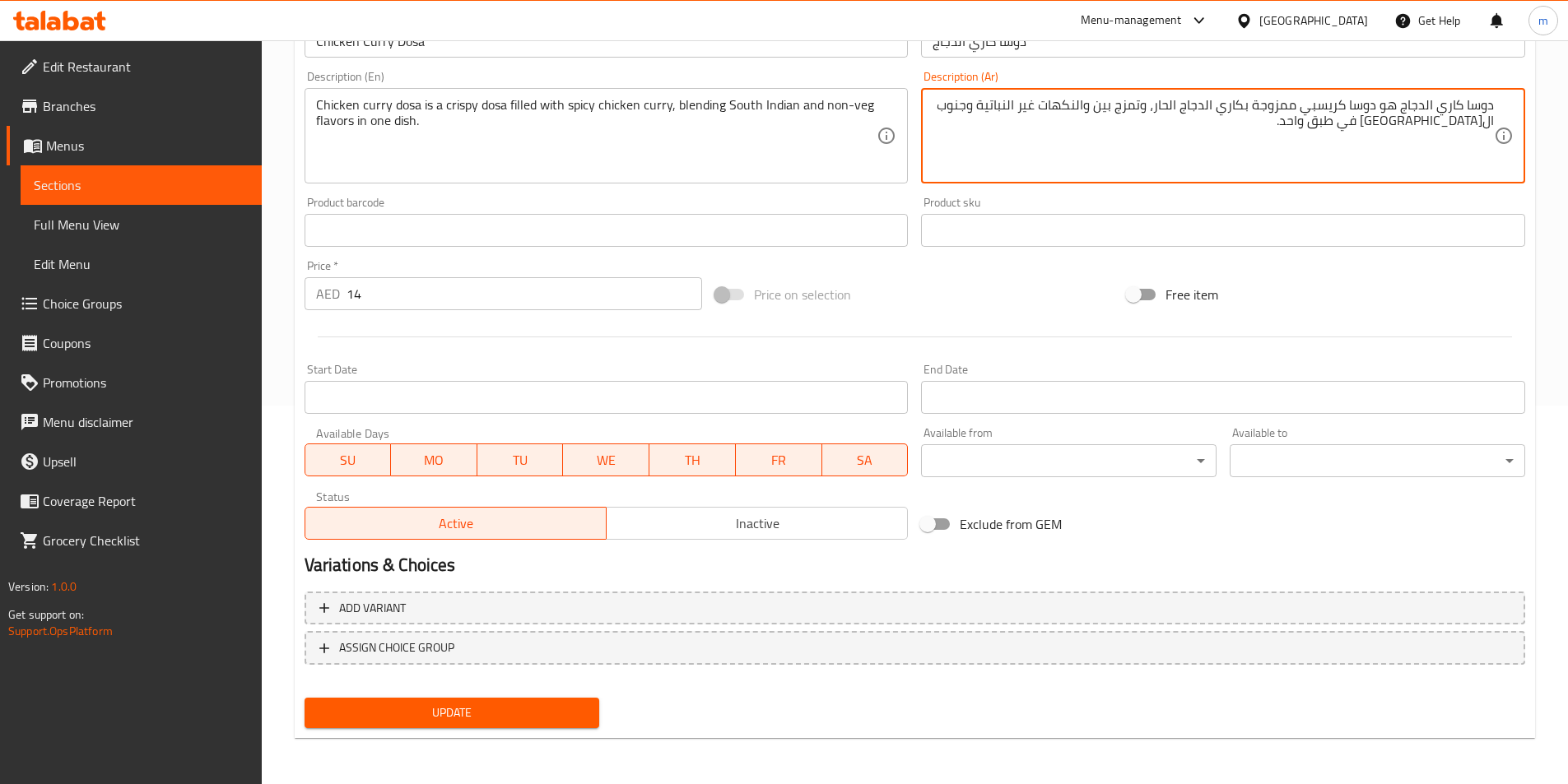
type textarea "دوسا كاري الدجاج هو دوسا كريسبي ممزوجة بكاري الدجاج الحار، وتمزج بين والنكهات غ…"
click at [1207, 267] on div "Add item image Image Size: 1200 x 800 px / Image formats: jpg, png / 5MB Max. I…" at bounding box center [915, 192] width 1234 height 709
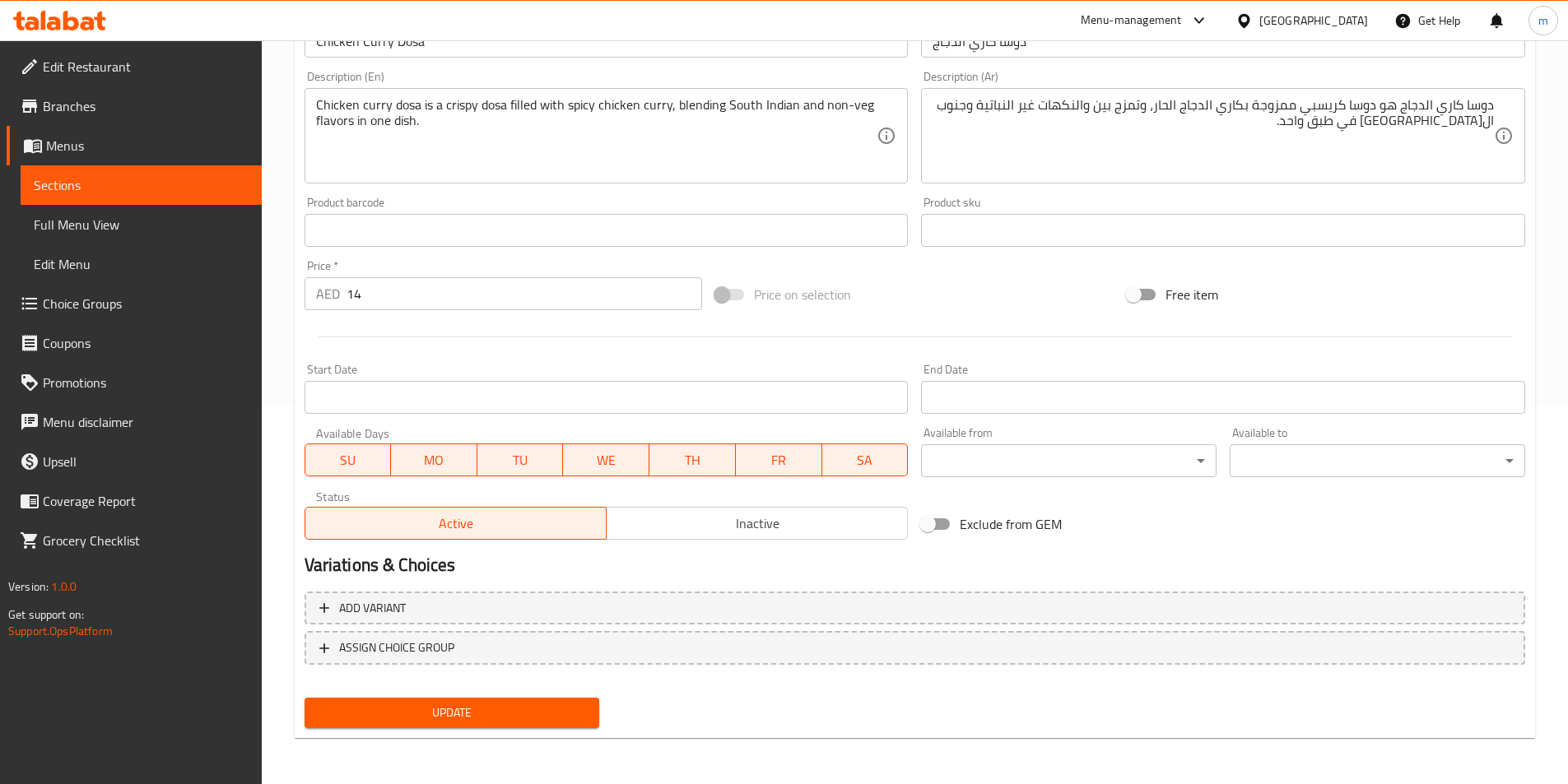
click at [548, 707] on span "Update" at bounding box center [452, 712] width 269 height 20
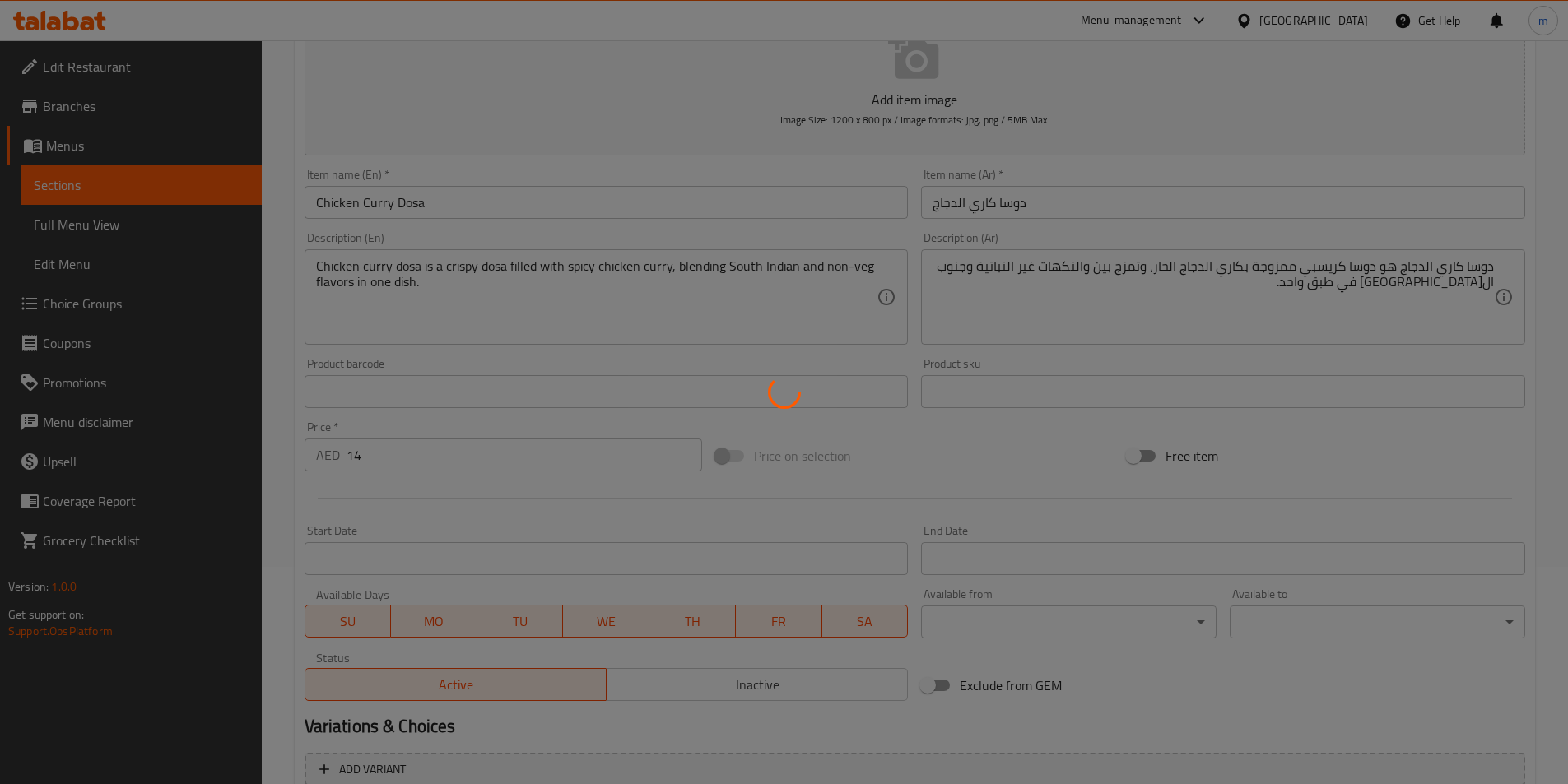
scroll to position [0, 0]
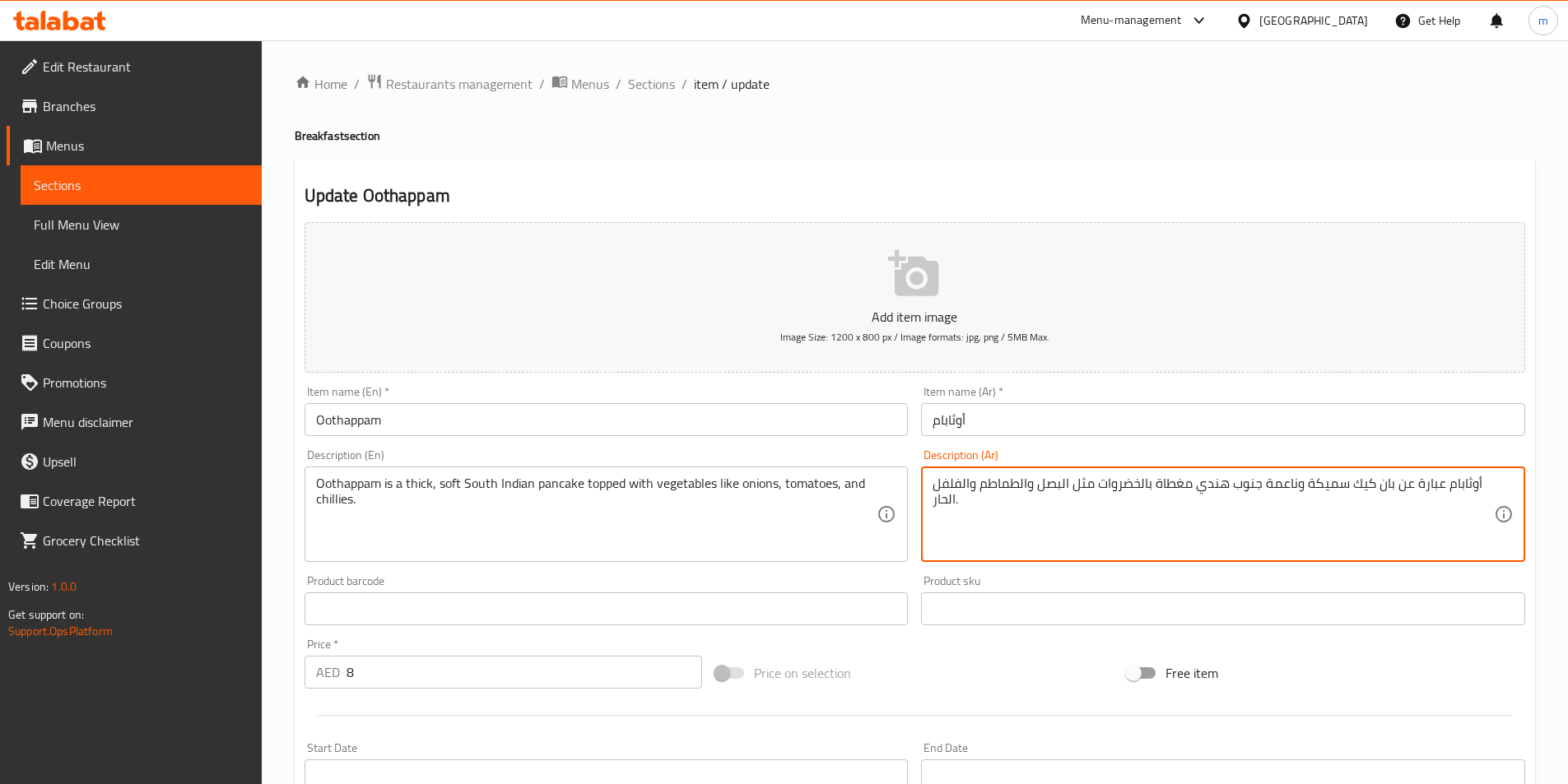
drag, startPoint x: 1397, startPoint y: 486, endPoint x: 1441, endPoint y: 489, distance: 44.1
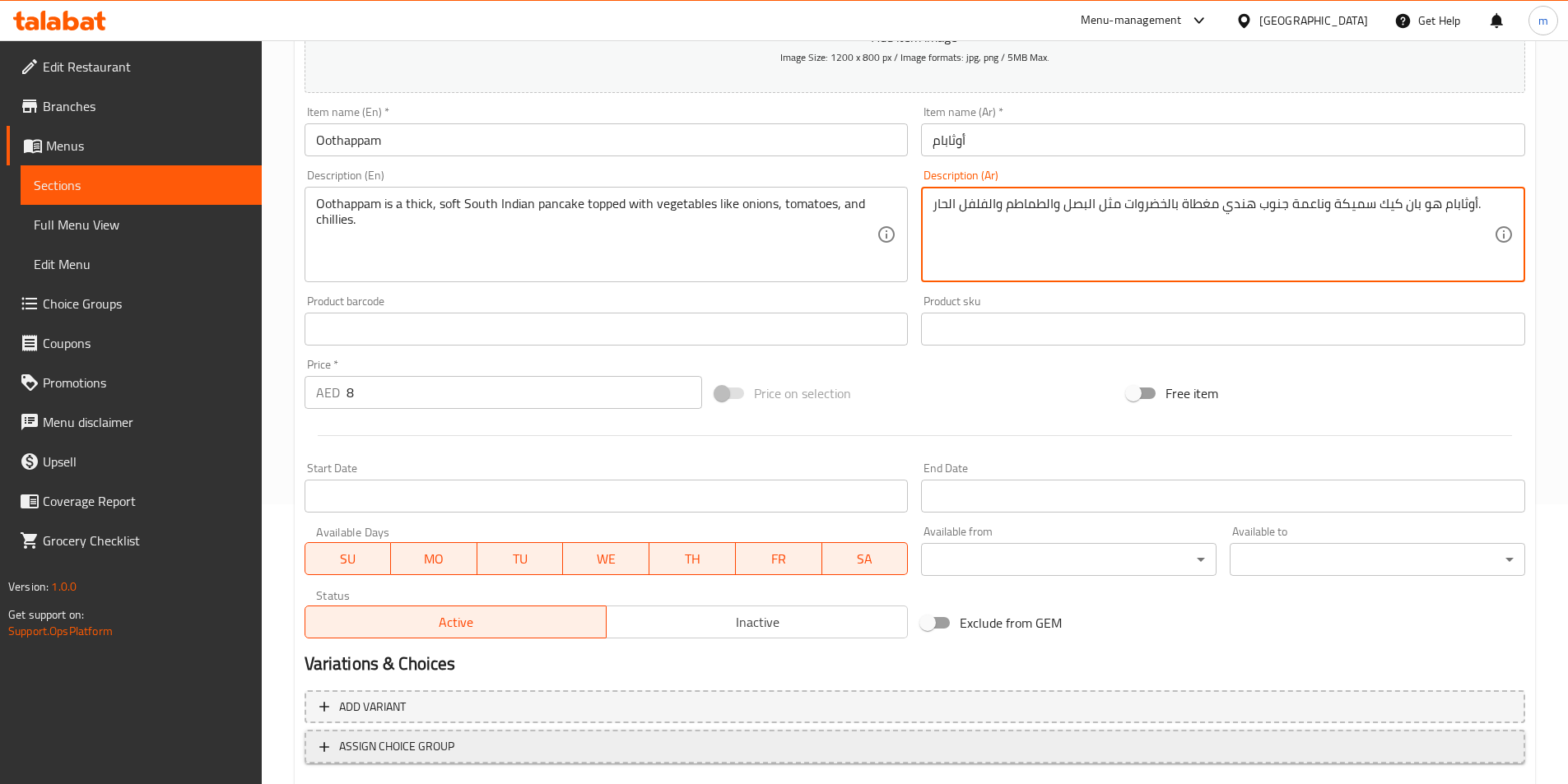
scroll to position [379, 0]
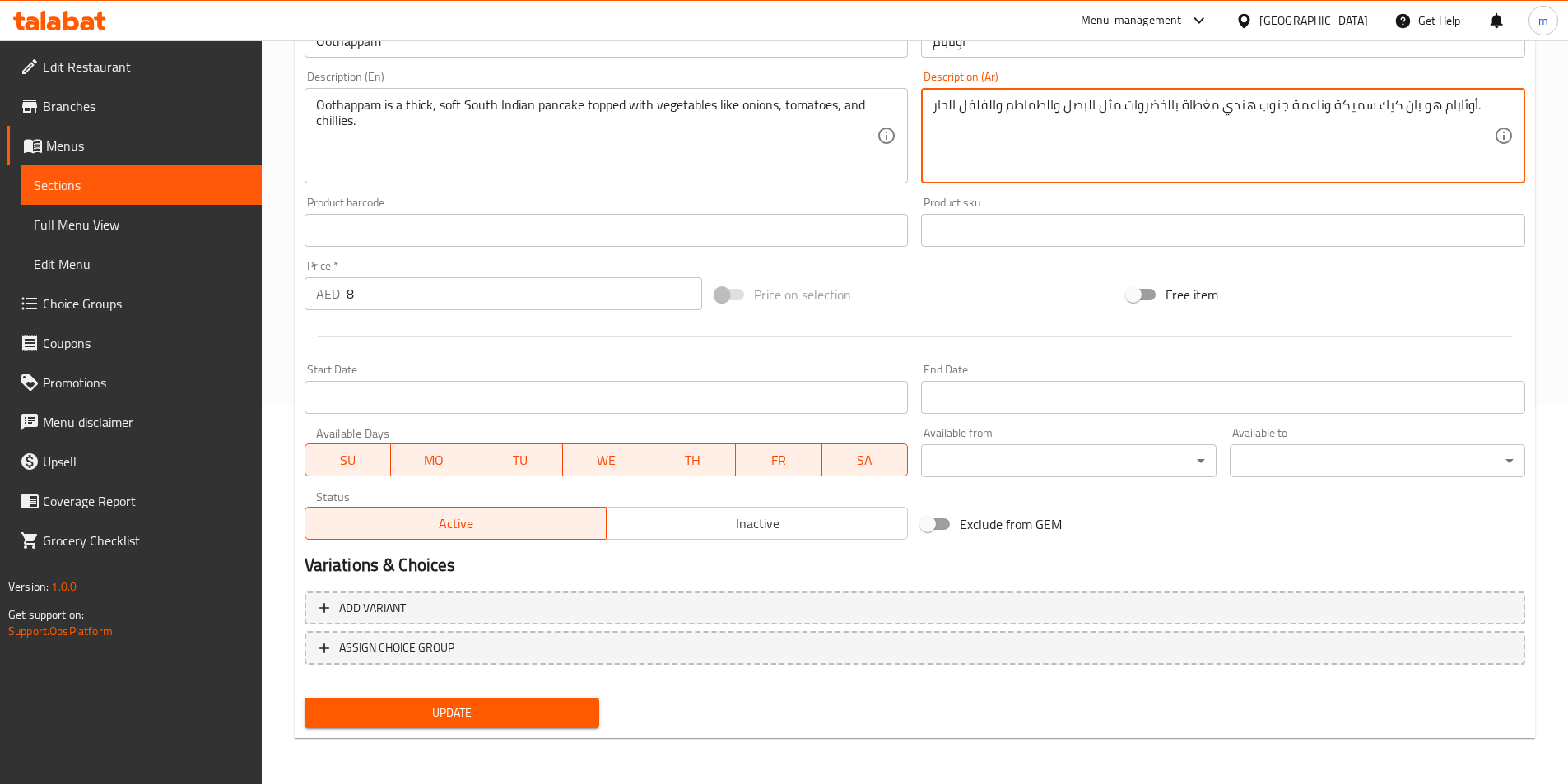
type textarea "أوثابام هو بان كيك سميكة وناعمة جنوب هندي مغطاة بالخضروات مثل البصل والطماطم وا…"
click at [572, 705] on span "Update" at bounding box center [452, 712] width 269 height 20
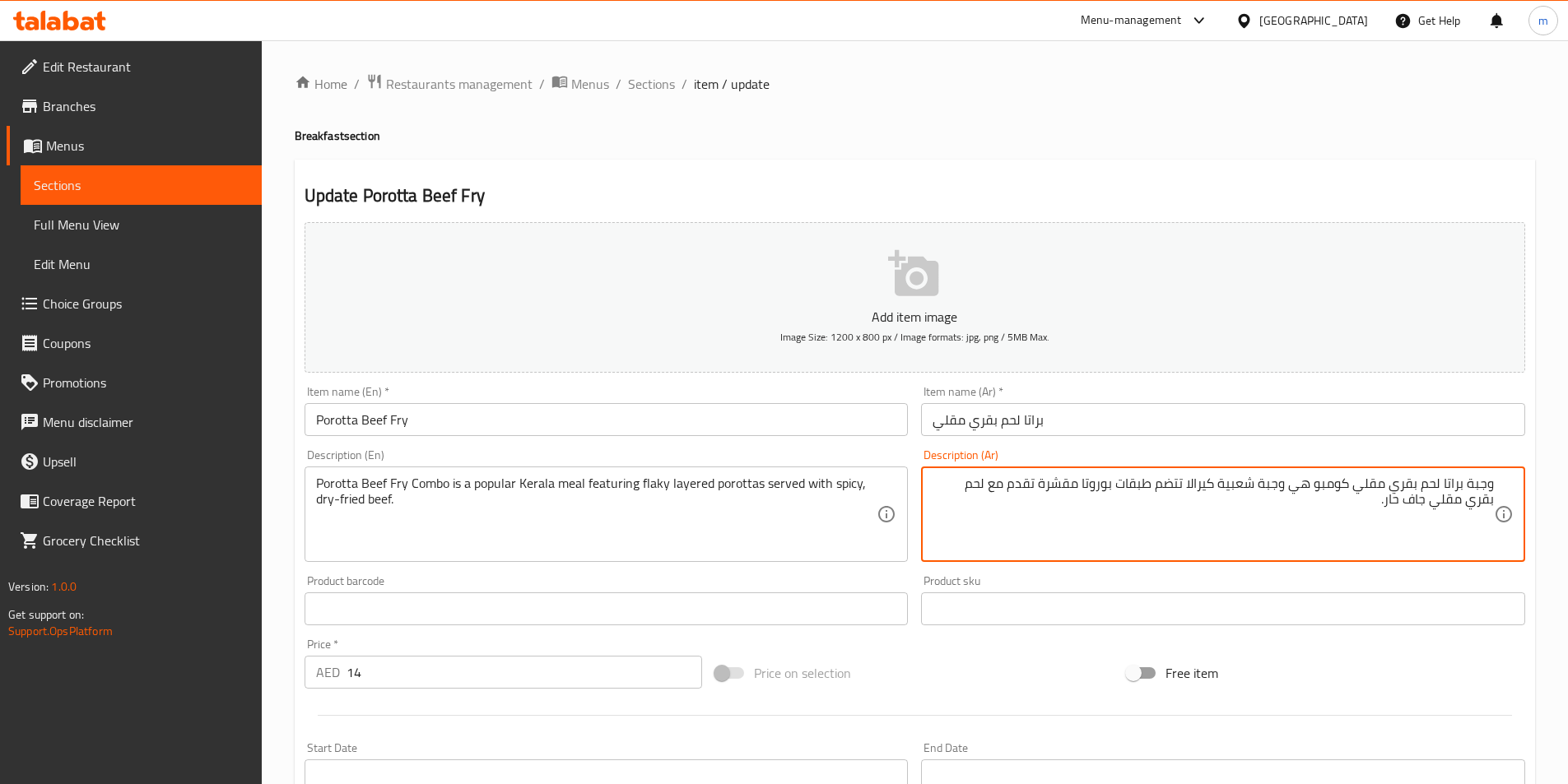
click at [1375, 150] on div "Home / Restaurants management / Menus / Sections / item / update Breakfast sect…" at bounding box center [915, 601] width 1240 height 1057
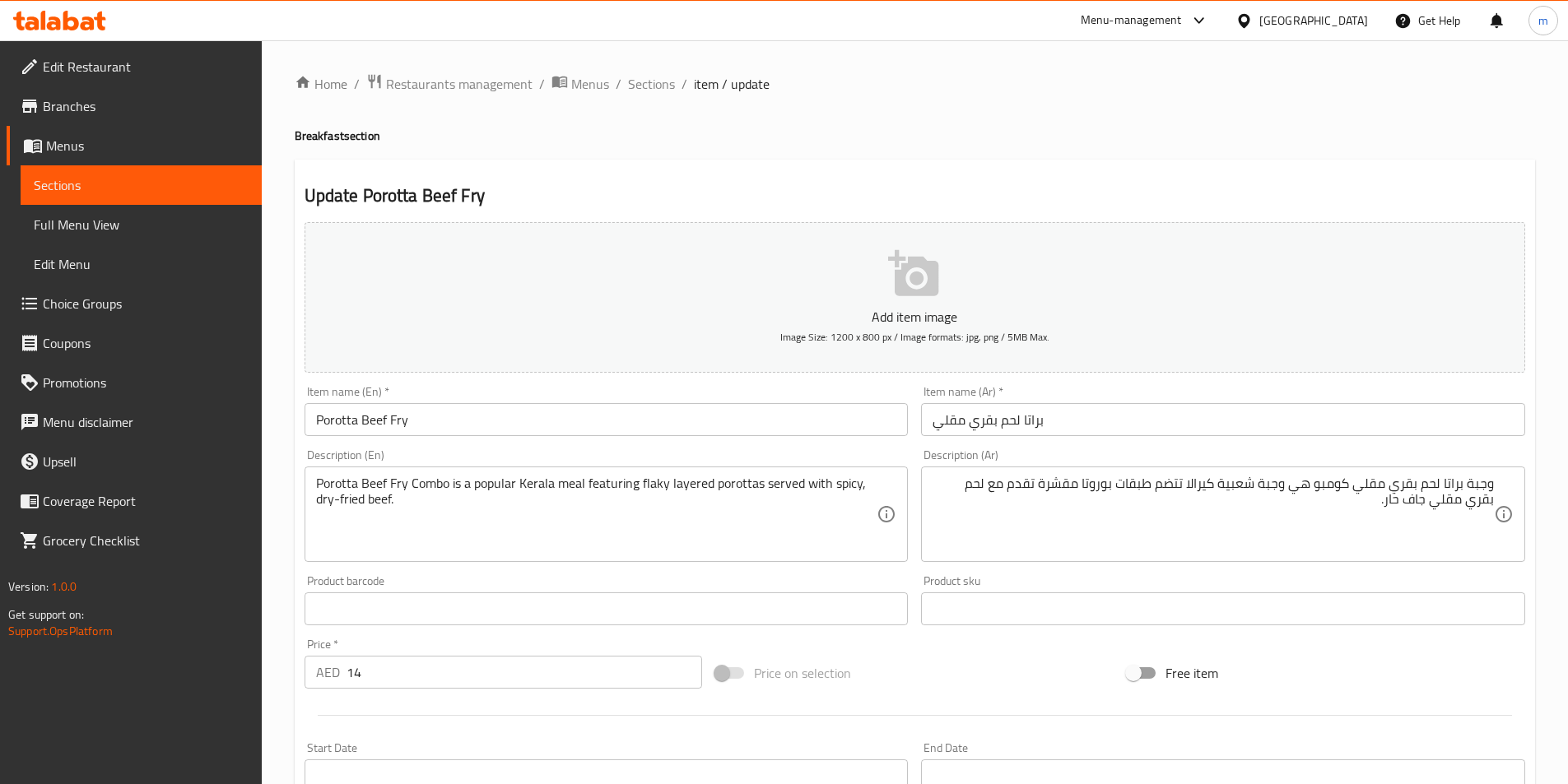
drag, startPoint x: 1266, startPoint y: 195, endPoint x: 1245, endPoint y: 154, distance: 46.1
click at [1266, 195] on h2 "Update Porotta Beef Fry" at bounding box center [915, 196] width 1221 height 25
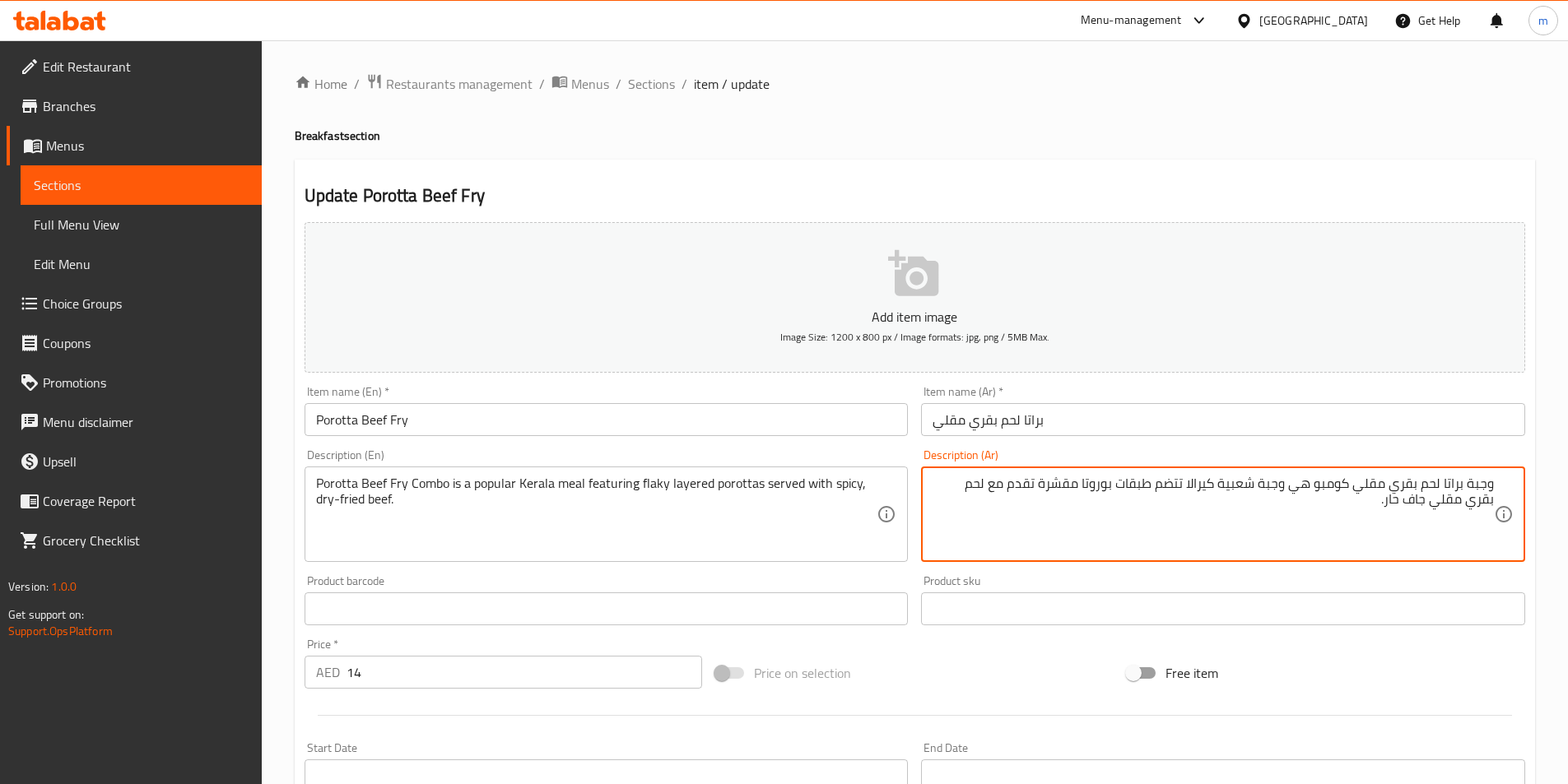
drag, startPoint x: 1294, startPoint y: 487, endPoint x: 1312, endPoint y: 487, distance: 18.0
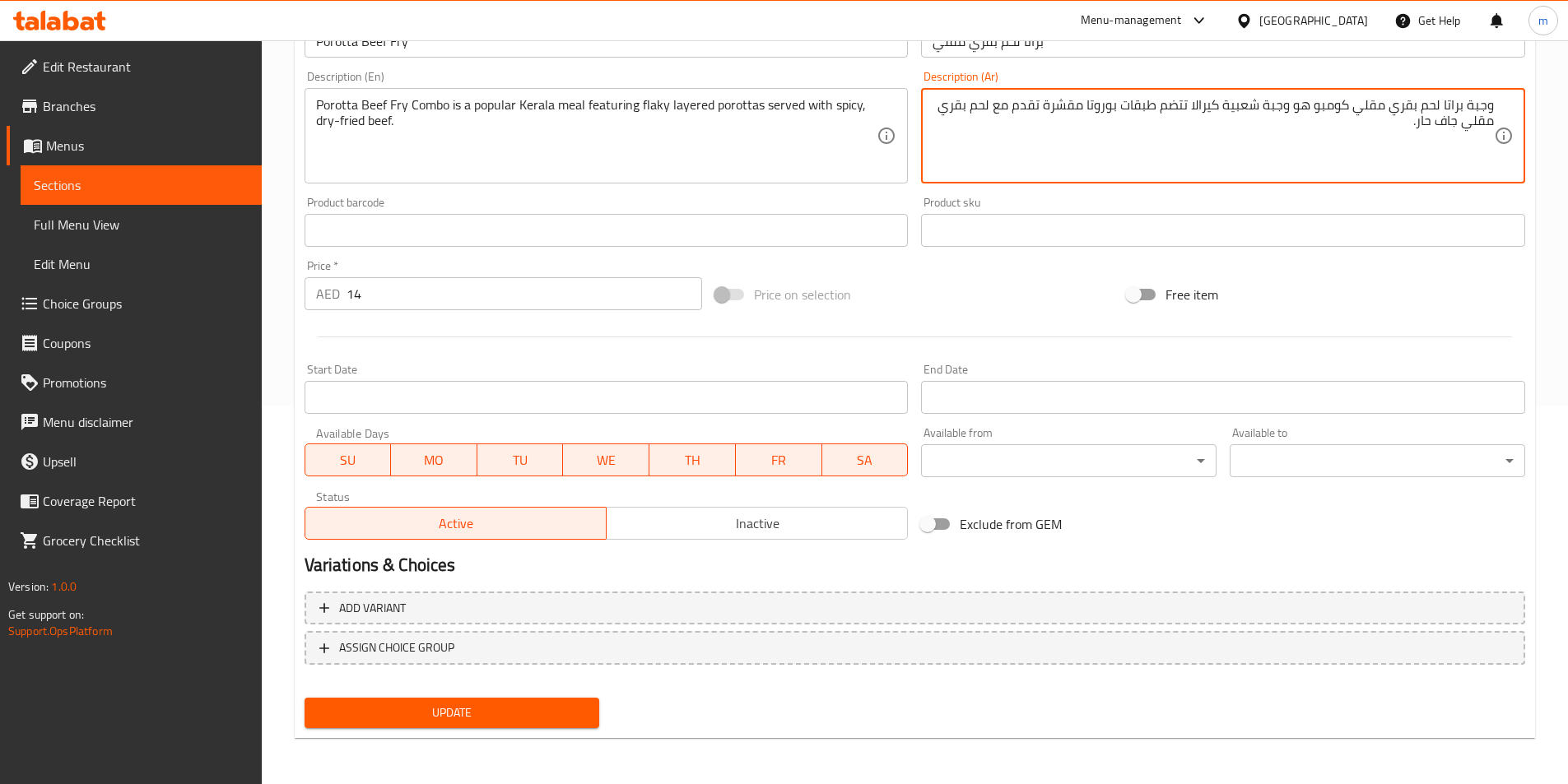
type textarea "وجبة براتا لحم بقري مقلي كومبو هو وجبة شعبية كيرالا تتضم طبقات بوروتا مقشرة تقد…"
click at [511, 709] on span "Update" at bounding box center [452, 712] width 269 height 20
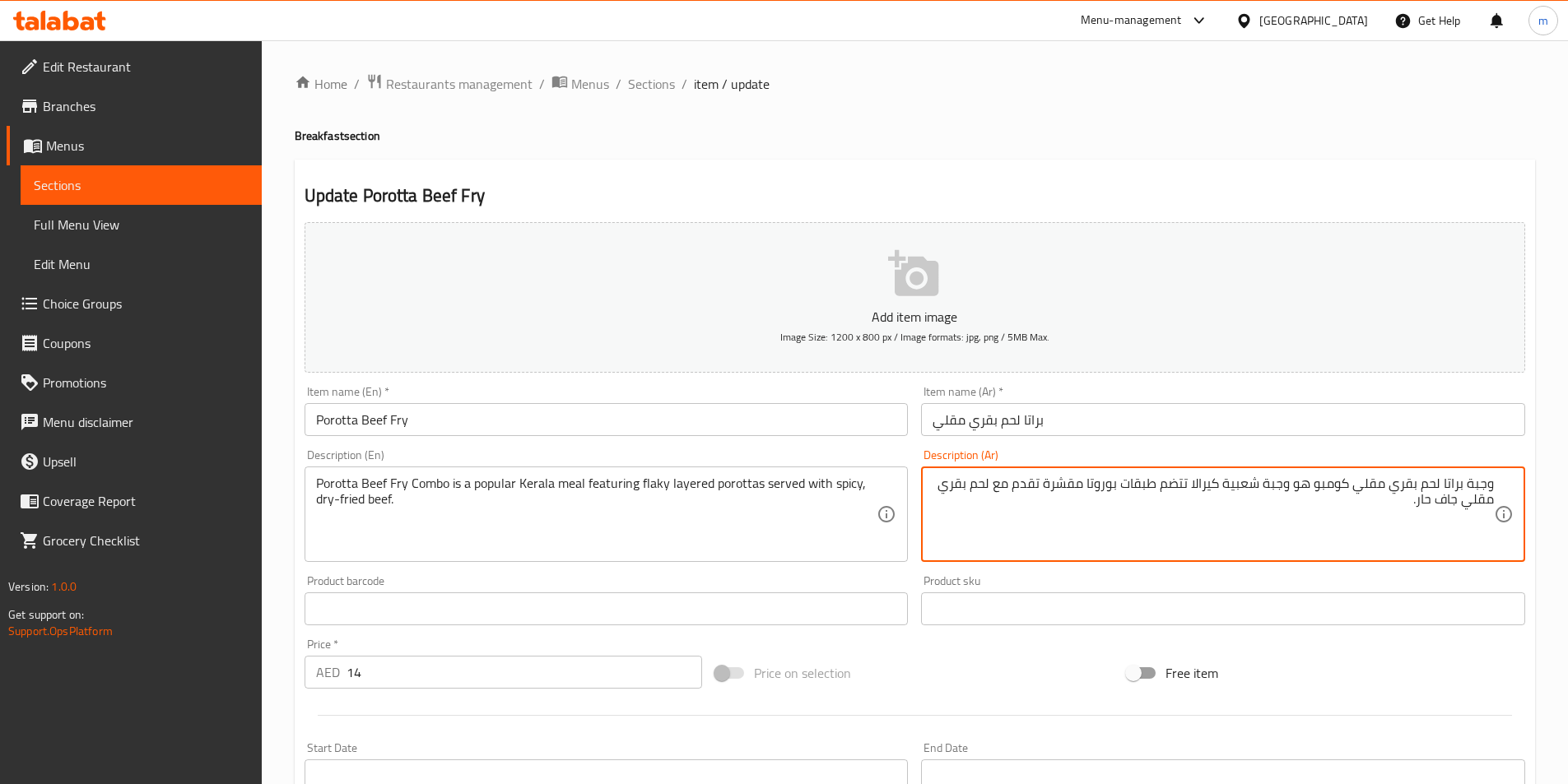
click at [1108, 493] on textarea "وجبة براتا لحم بقري مقلي كومبو هو وجبة شعبية كيرالا تتضم طبقات بوروتا مقشرة تقد…" at bounding box center [1213, 514] width 561 height 78
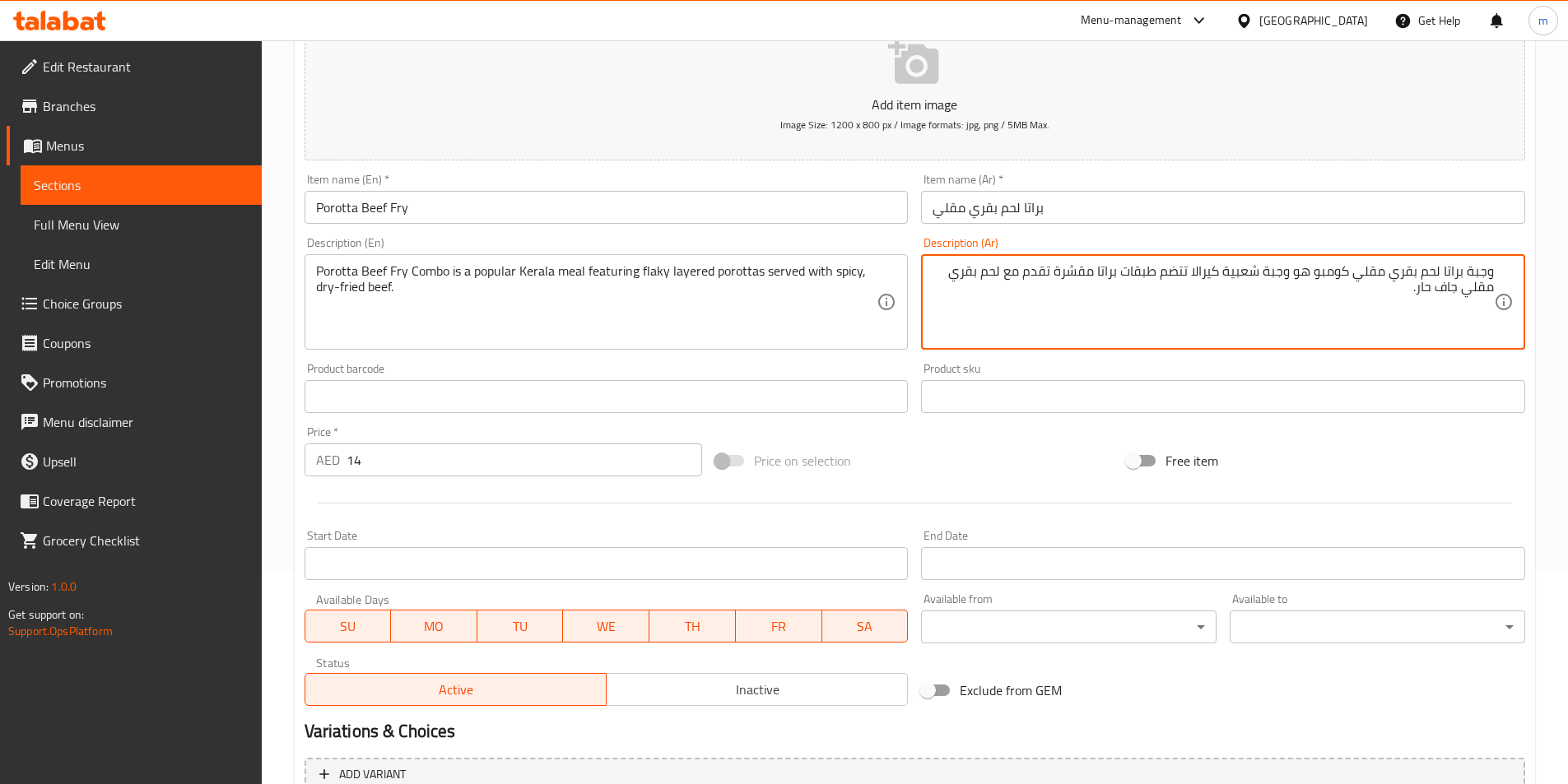
scroll to position [379, 0]
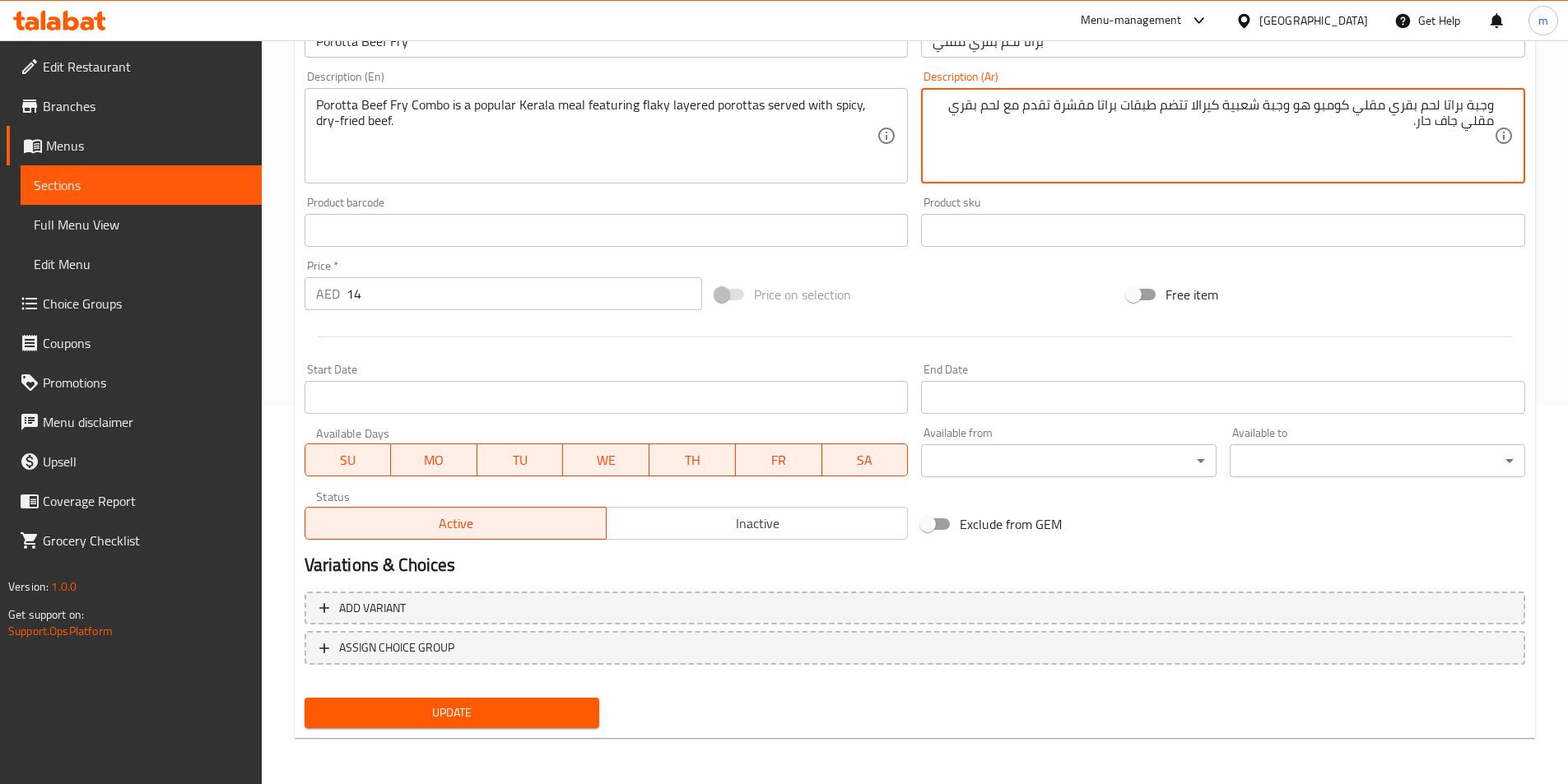
type textarea "وجبة براتا لحم بقري مقلي كومبو هو وجبة شعبية كيرالا تتضم طبقات براتا مقشرة تقدم…"
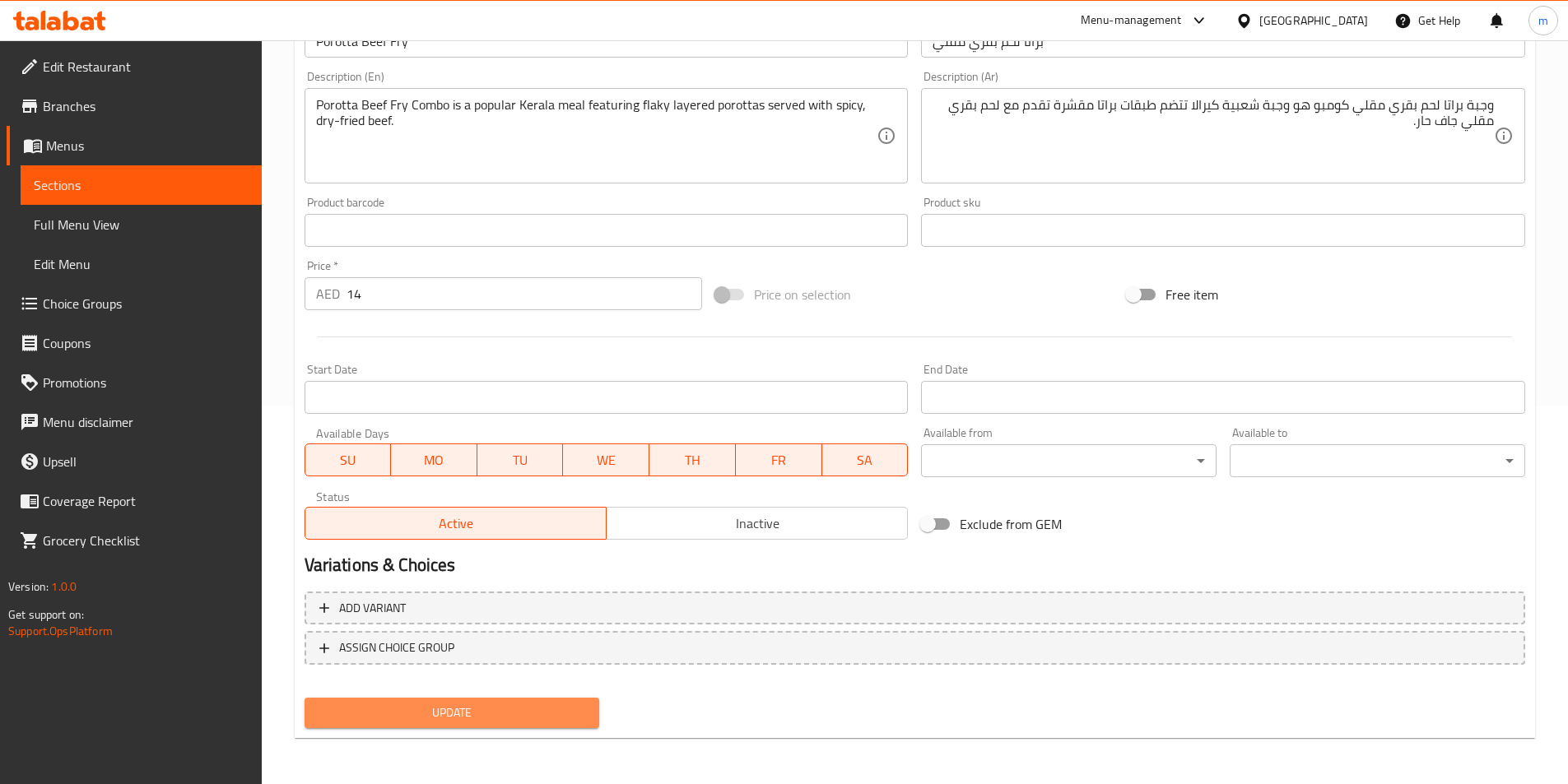
click at [569, 707] on span "Update" at bounding box center [452, 712] width 269 height 20
click at [526, 728] on button "Update" at bounding box center [452, 713] width 296 height 31
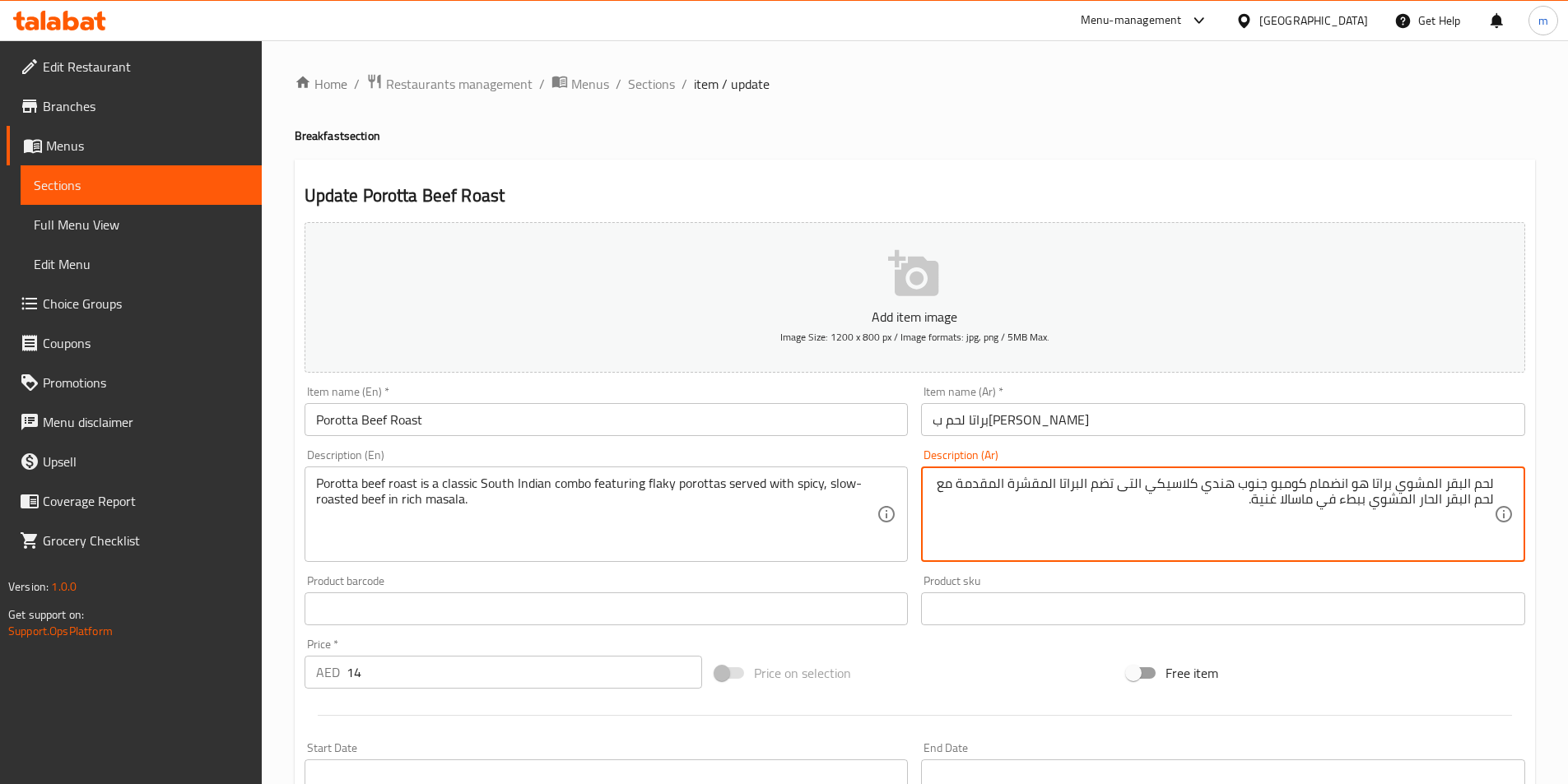
click at [1308, 486] on textarea "لحم البقر المشوي براتا هو انضمام كومبو جنوب هندي كلاسيكي التى تضم البراتا المقش…" at bounding box center [1213, 514] width 561 height 78
click at [1169, 491] on textarea "لحم البقر المشوي براتا هو كومبو جنوب هندي كلاسيكي التى تضم البراتا المقشرة المق…" at bounding box center [1213, 514] width 561 height 78
drag, startPoint x: 1154, startPoint y: 487, endPoint x: 1187, endPoint y: 489, distance: 33.1
click at [1187, 489] on textarea "لحم البقر المشوي براتا هو كومبو جنوب هندي كلاسيكي التى تضم البراتا المقشرة المق…" at bounding box center [1213, 514] width 561 height 78
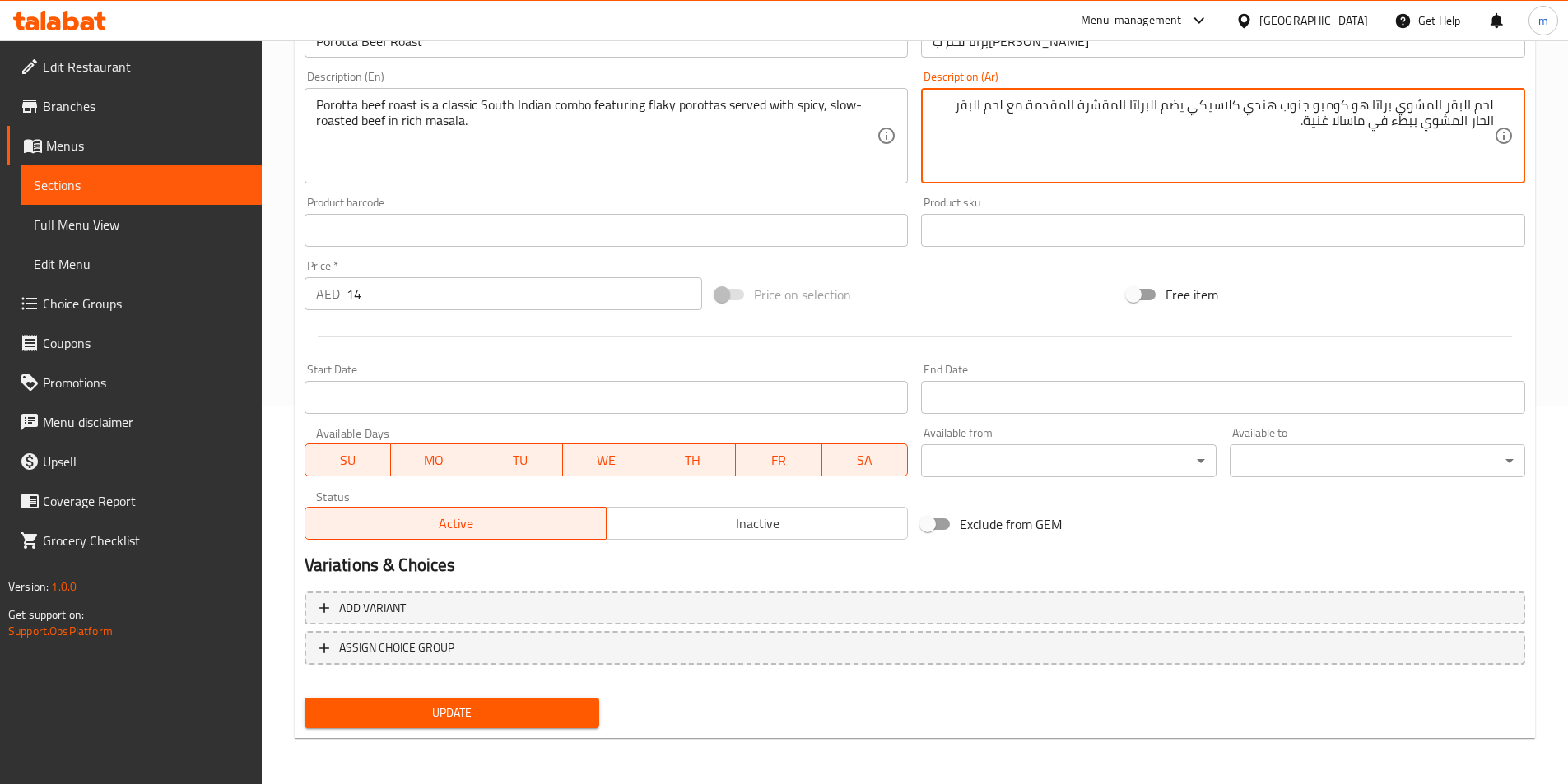
type textarea "لحم البقر المشوي براتا هو كومبو جنوب هندي كلاسيكي يضم البراتا المقشرة المقدمة م…"
click at [592, 718] on button "Update" at bounding box center [452, 713] width 296 height 31
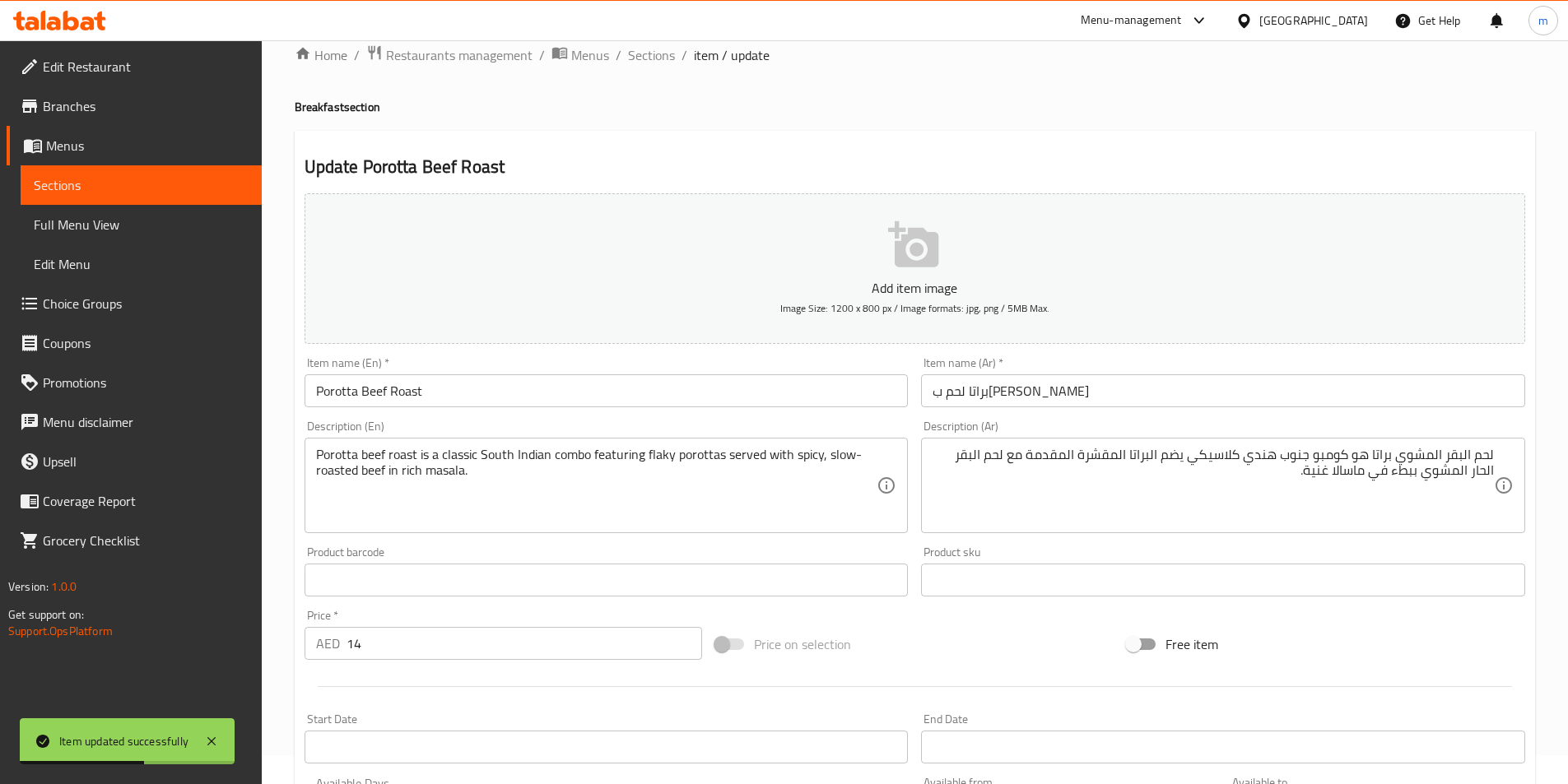
scroll to position [0, 0]
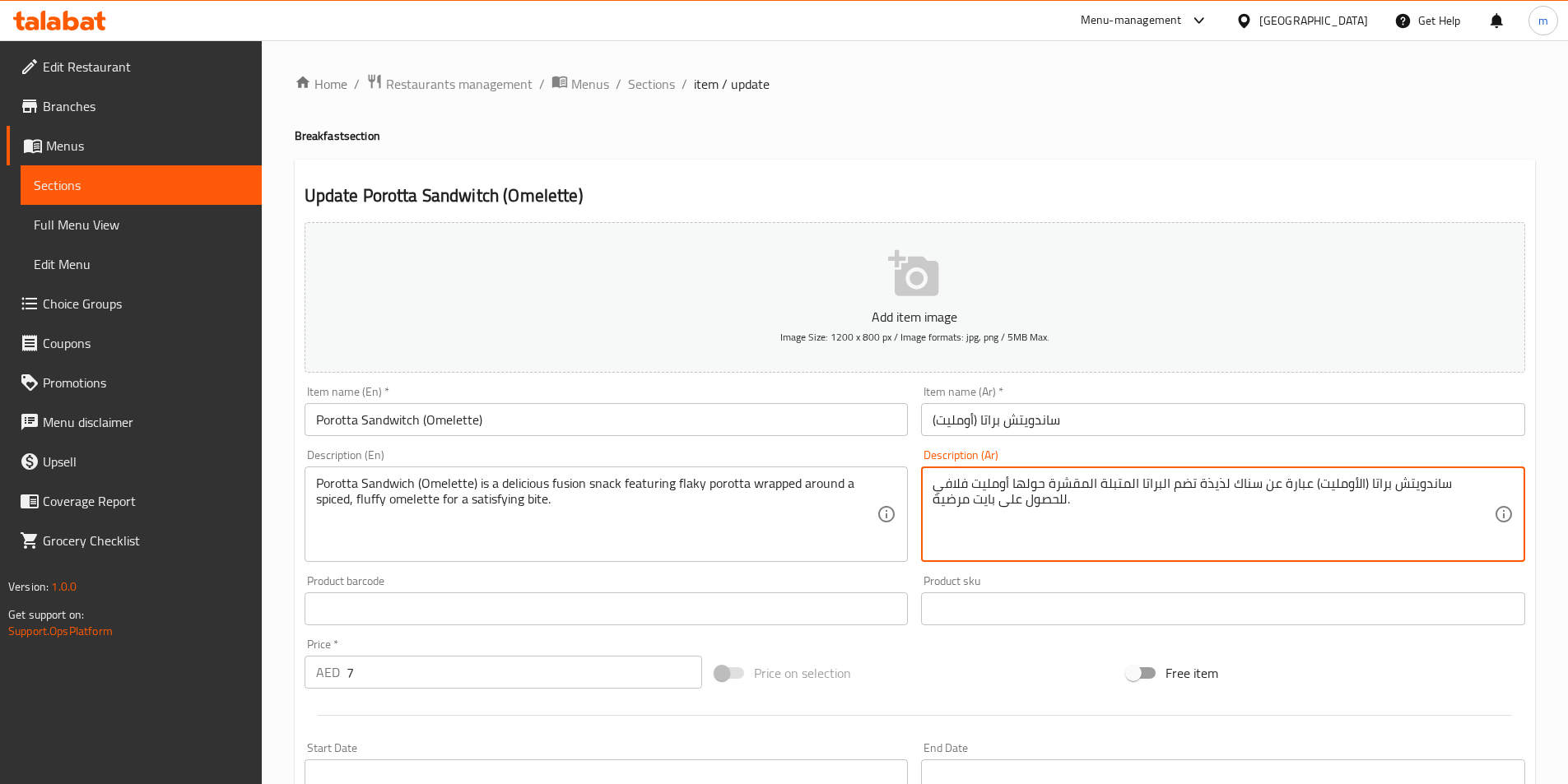
drag, startPoint x: 1307, startPoint y: 485, endPoint x: 1353, endPoint y: 487, distance: 46.0
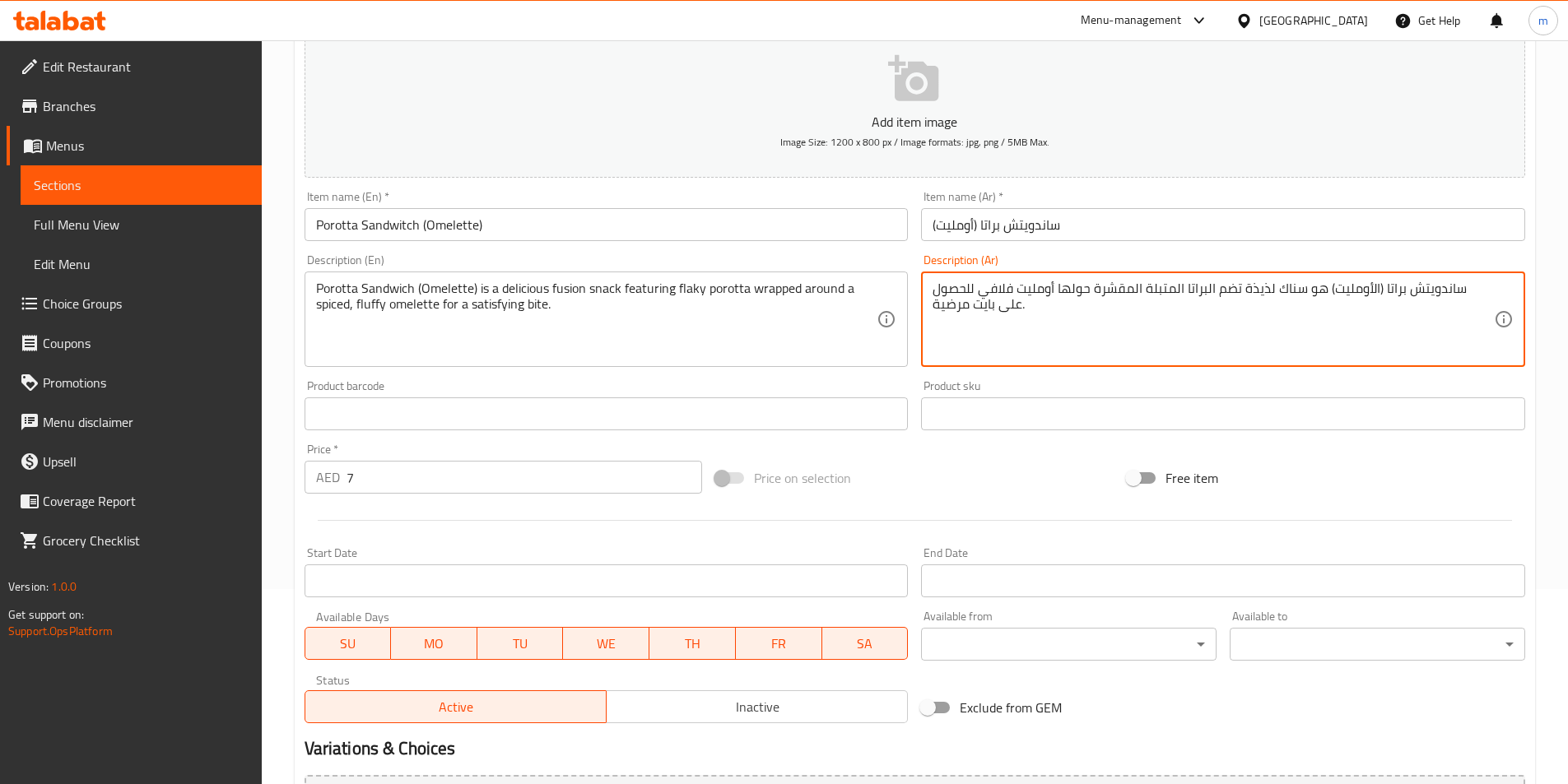
scroll to position [329, 0]
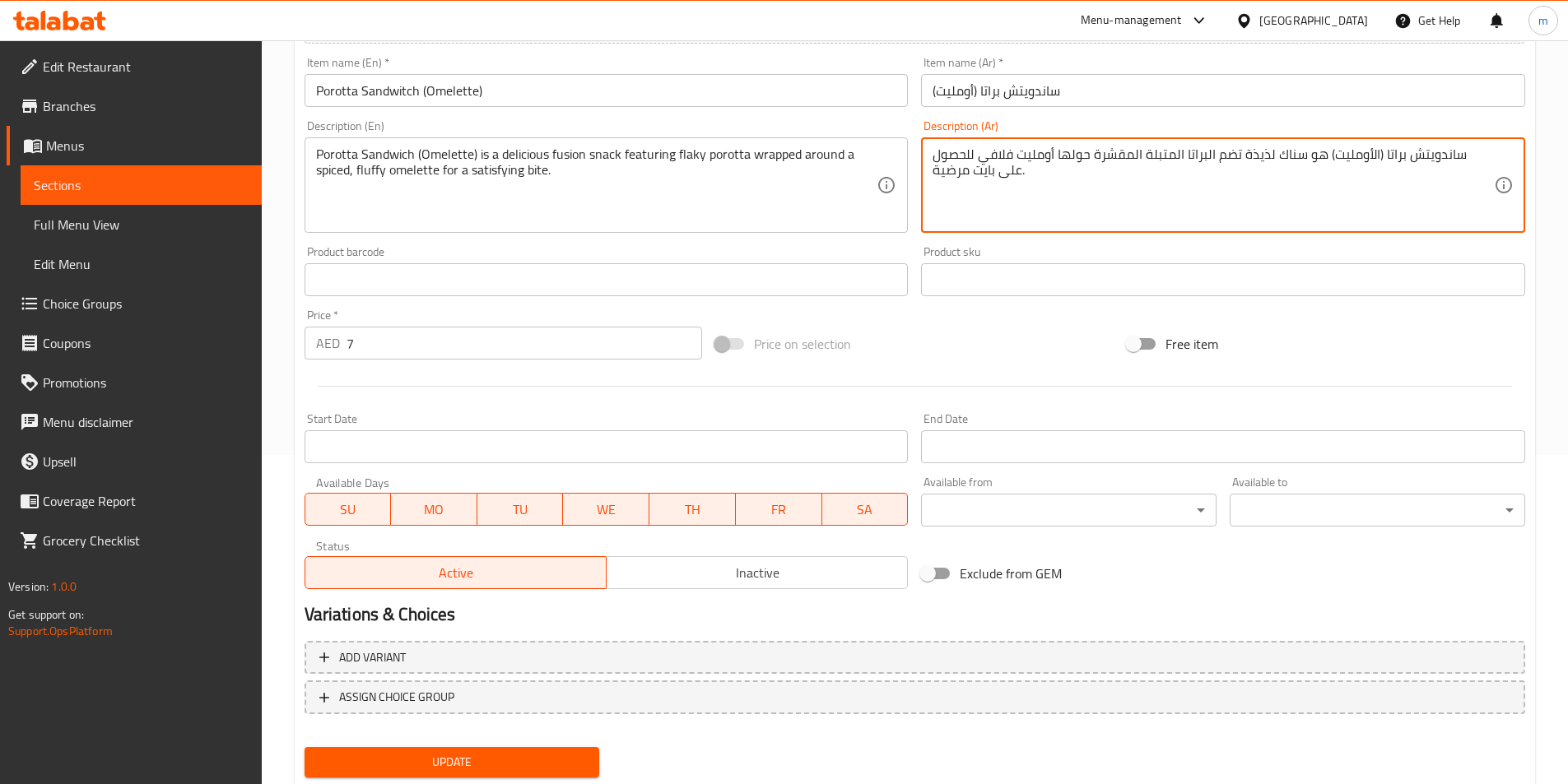
type textarea "ساندويتش براتا (الأومليت) هو سناك لذيذة تضم البراتا المتبلة المقشرة حولها أوملي…"
click at [442, 745] on div "Update" at bounding box center [452, 762] width 308 height 43
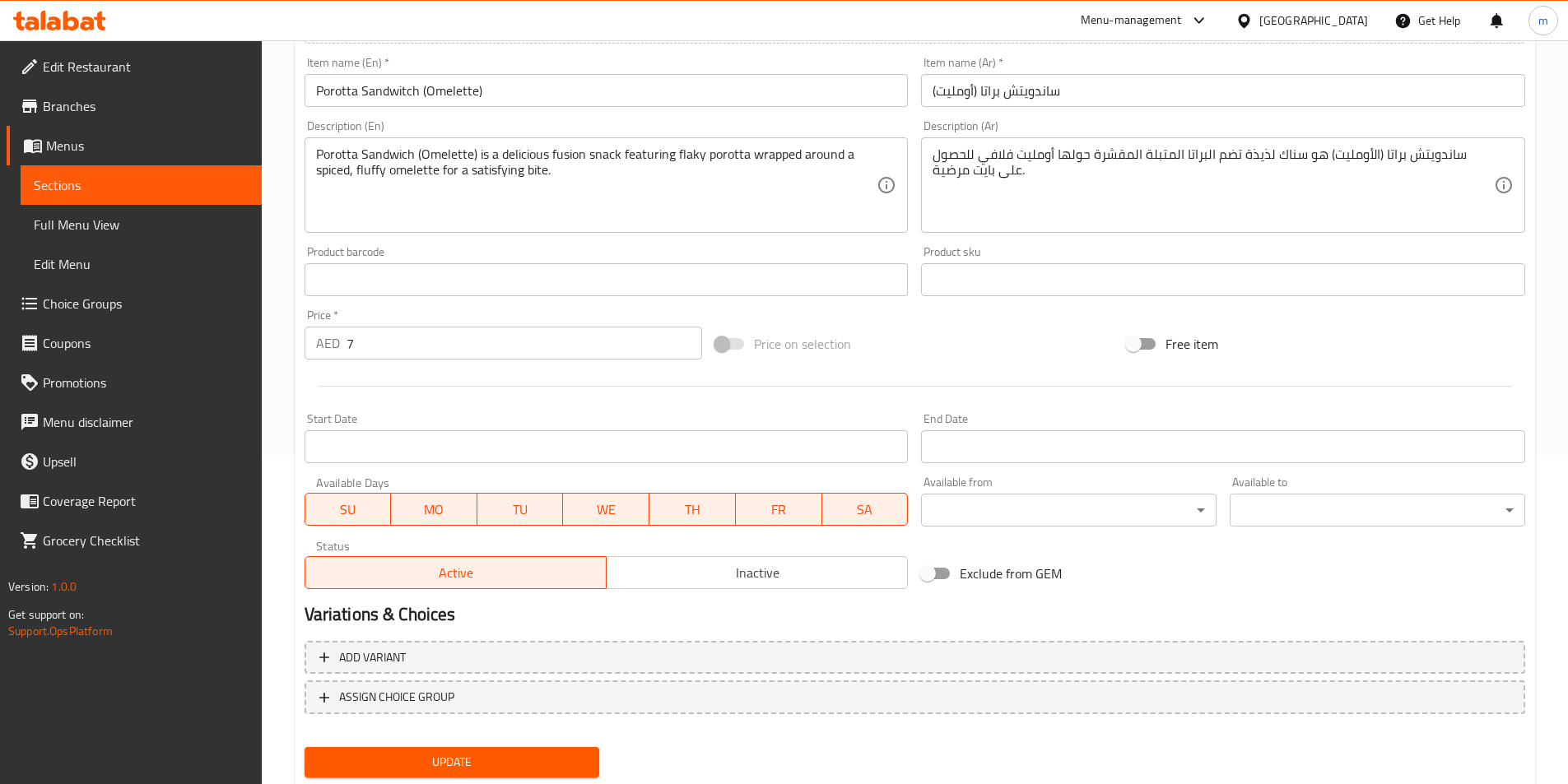
click at [450, 752] on span "Update" at bounding box center [452, 762] width 269 height 20
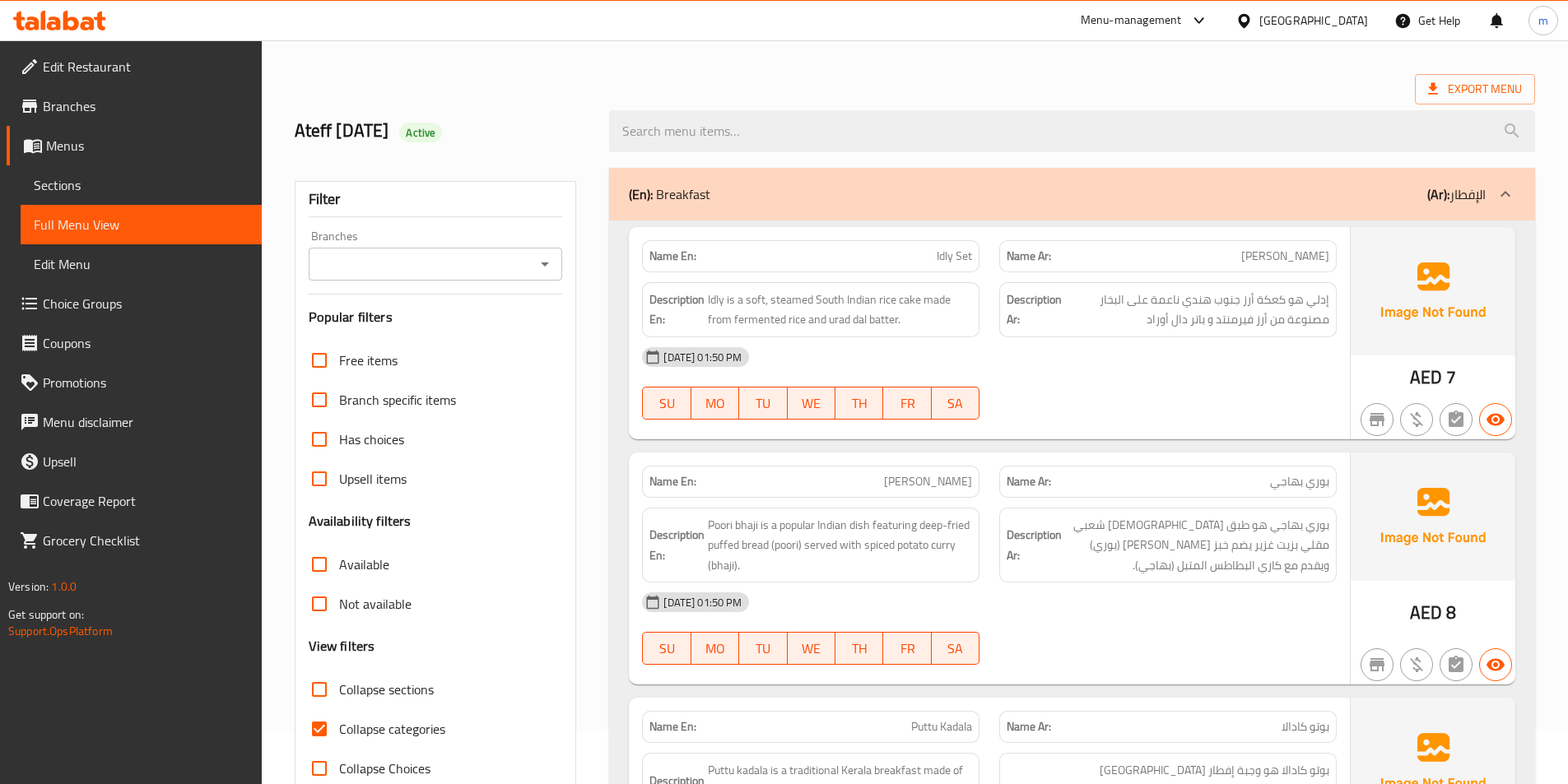
scroll to position [82, 0]
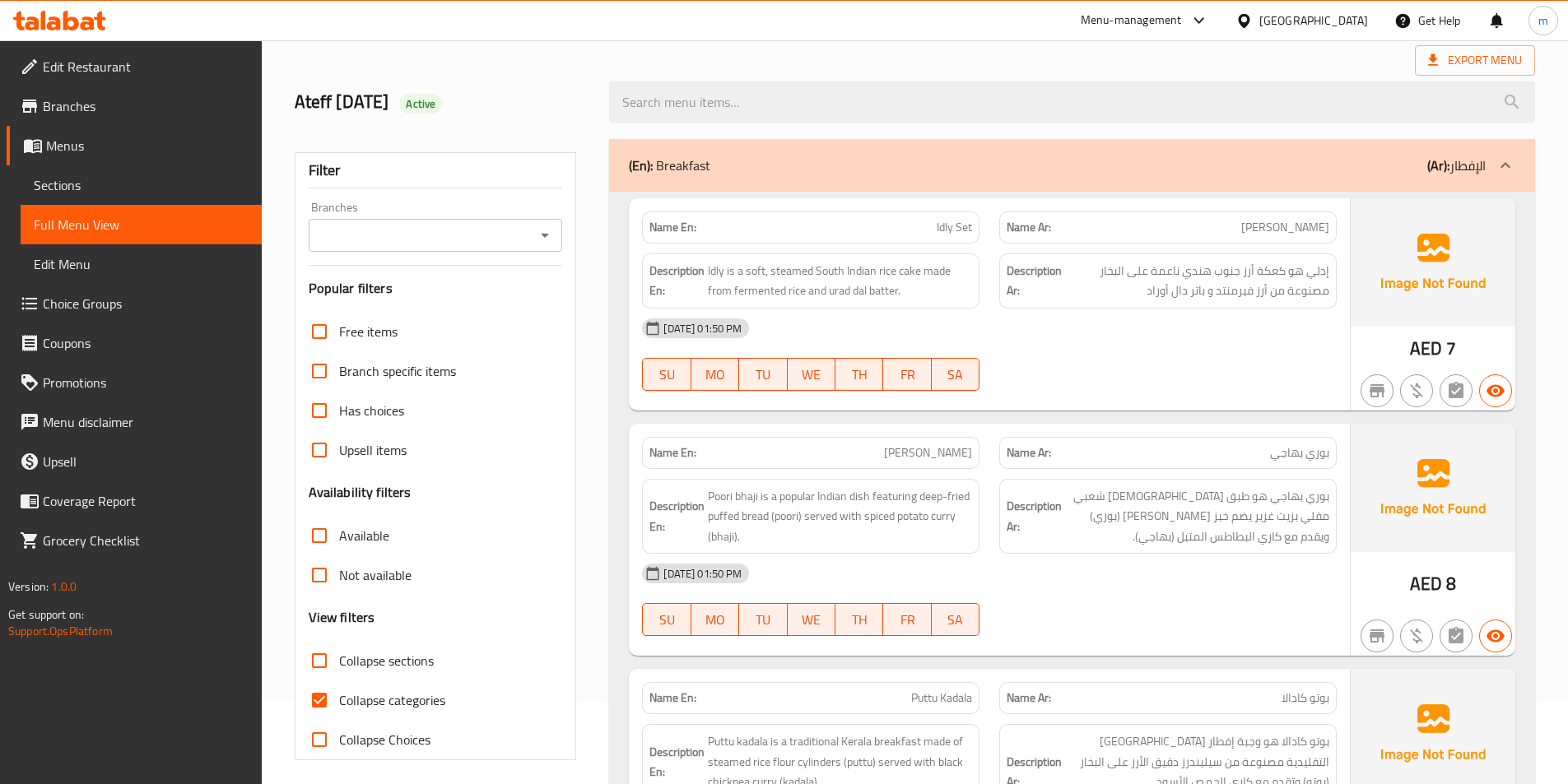
click at [380, 696] on span "Collapse categories" at bounding box center [392, 700] width 106 height 19
click at [339, 696] on input "Collapse categories" at bounding box center [319, 699] width 40 height 39
checkbox input "false"
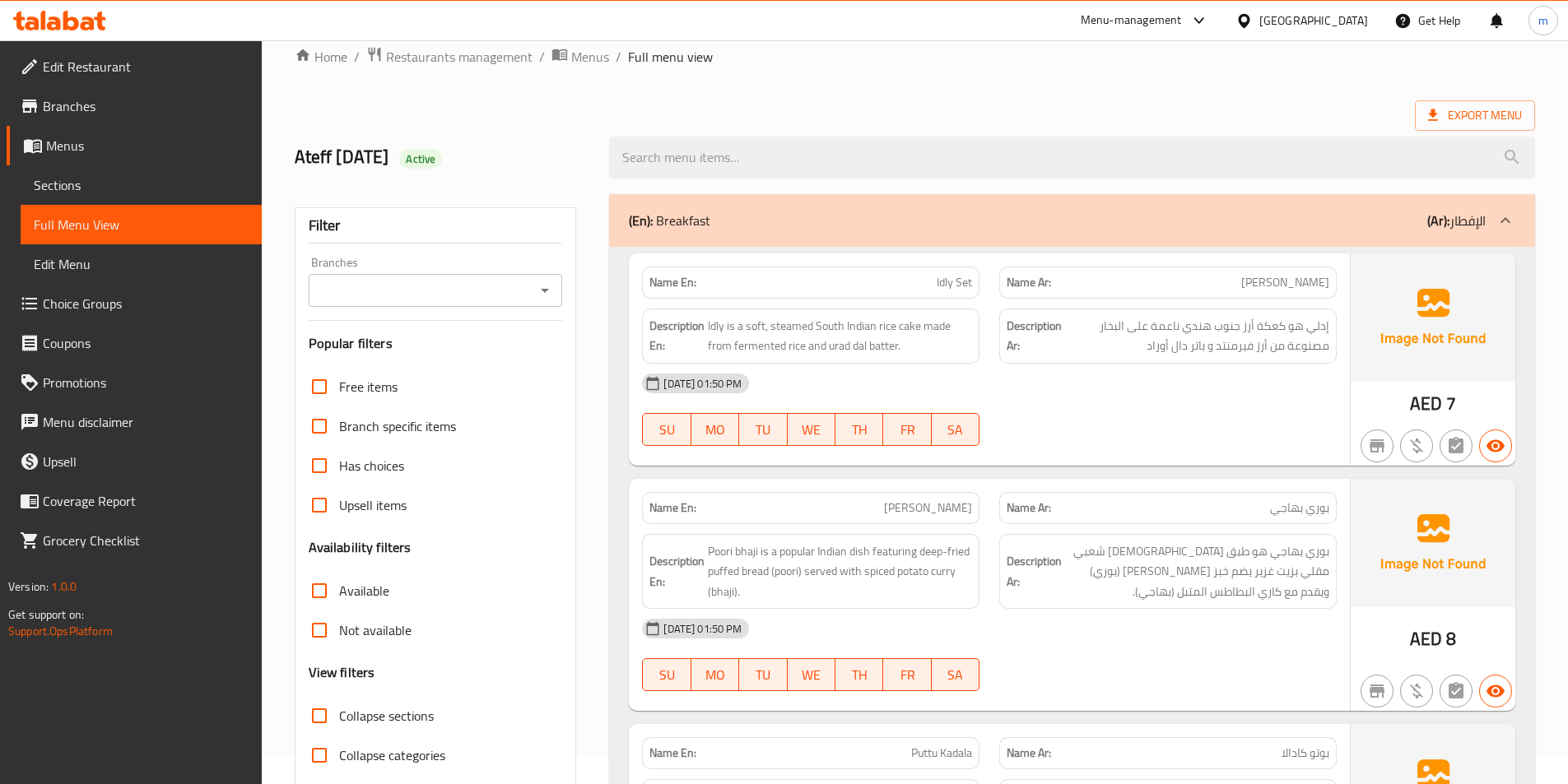
scroll to position [0, 0]
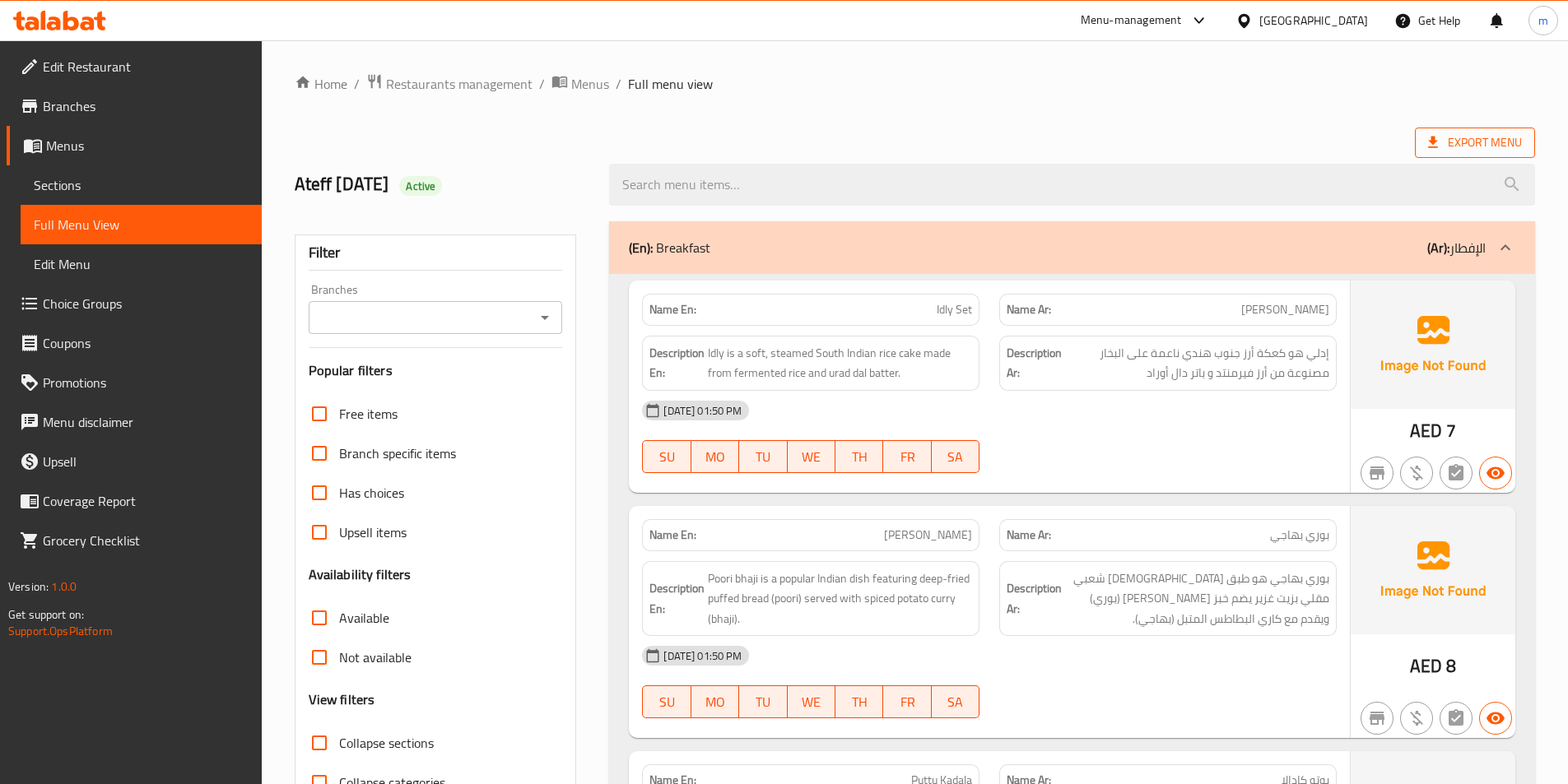
click at [1439, 150] on icon at bounding box center [1432, 142] width 16 height 16
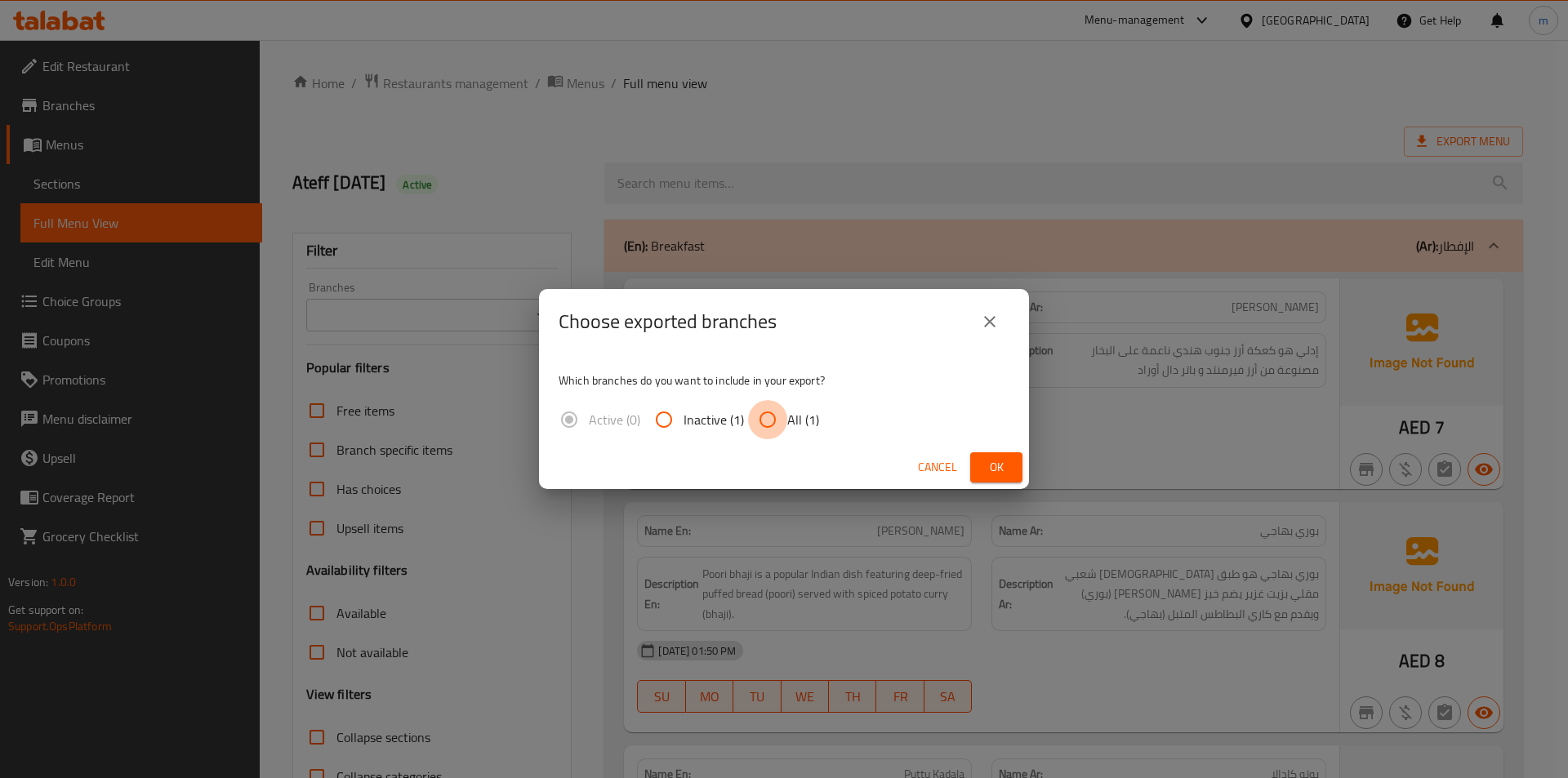
click at [781, 417] on input "All (1)" at bounding box center [767, 419] width 39 height 39
radio input "true"
click at [1007, 465] on span "Ok" at bounding box center [995, 466] width 26 height 20
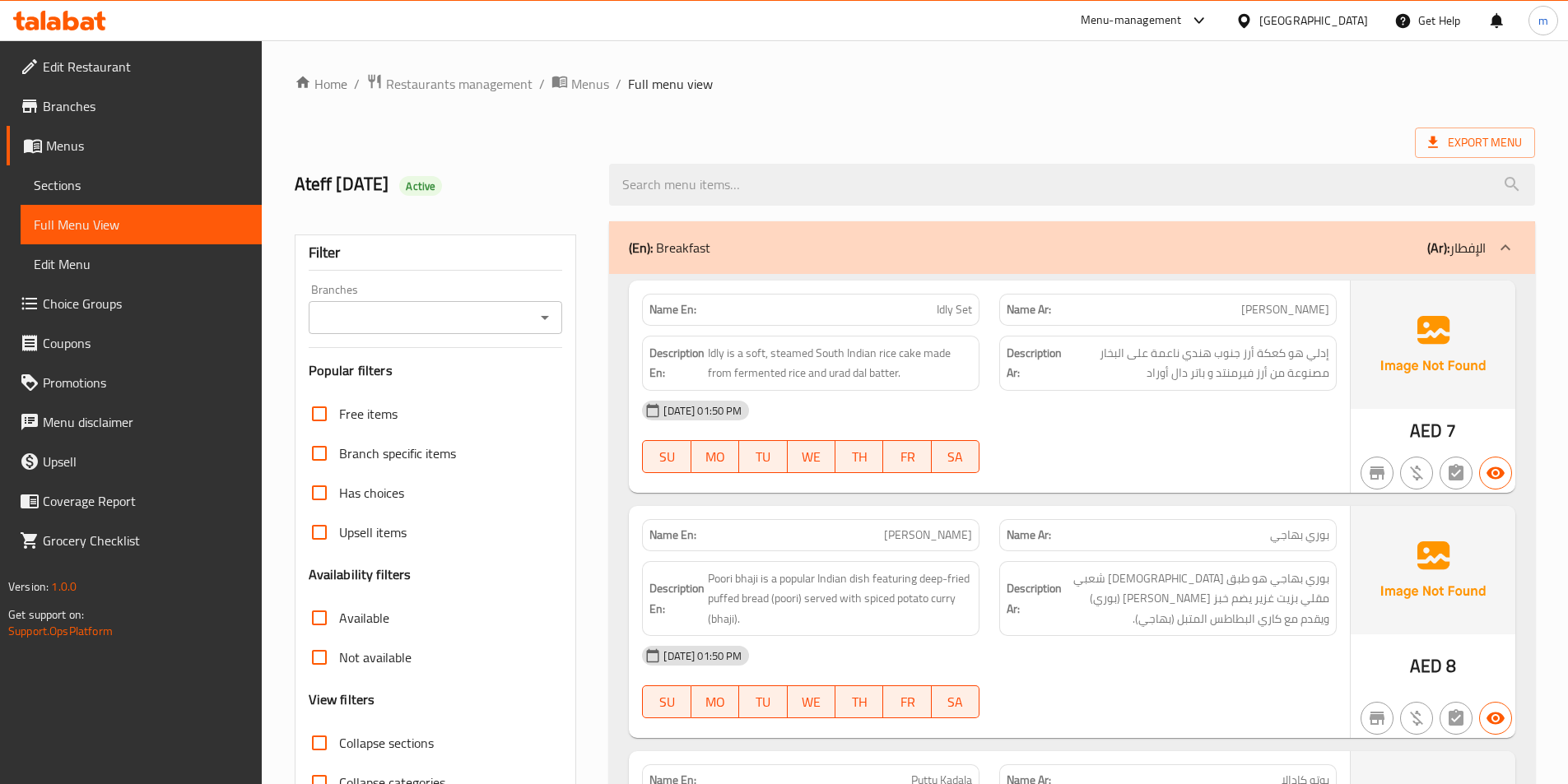
click at [88, 103] on span "Branches" at bounding box center [146, 106] width 206 height 19
